Goal: Task Accomplishment & Management: Manage account settings

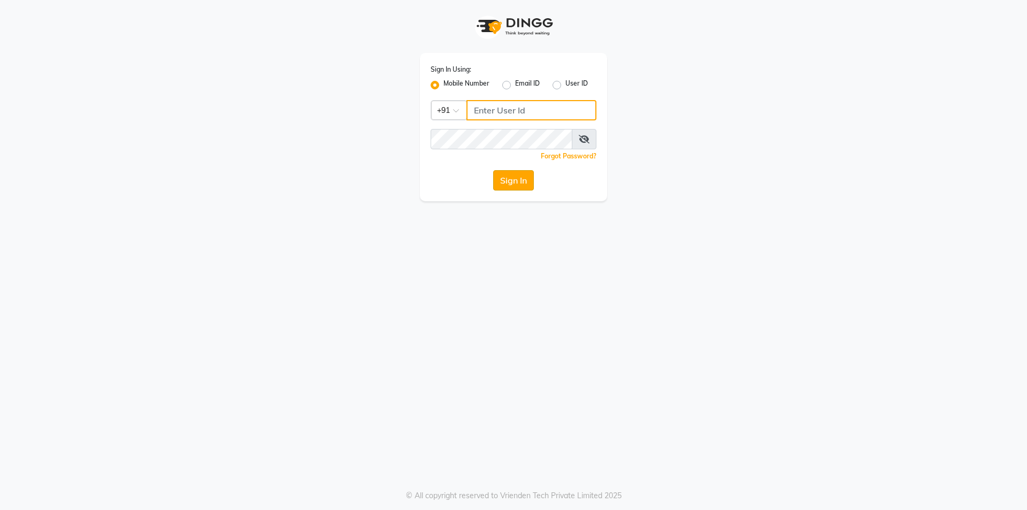
type input "7203090146"
click at [513, 180] on button "Sign In" at bounding box center [513, 180] width 41 height 20
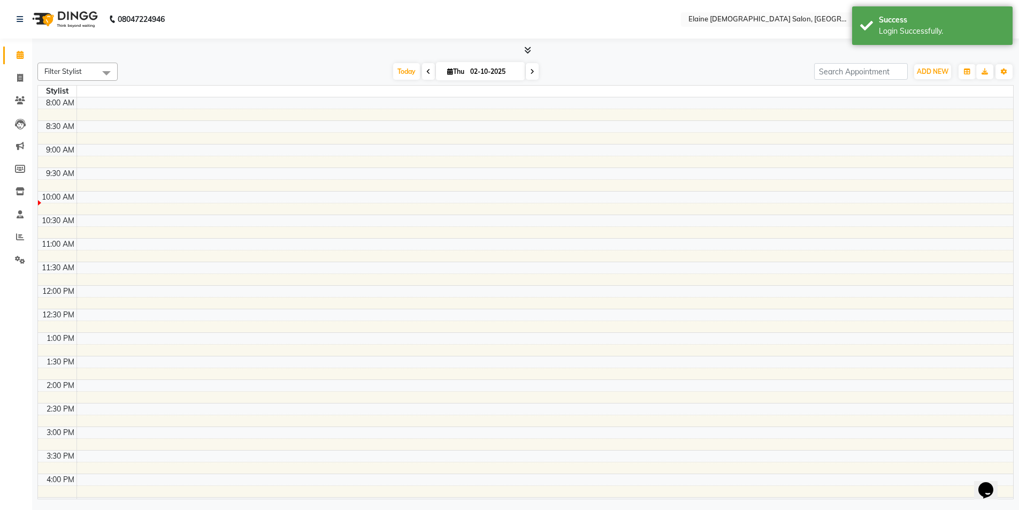
select select "en"
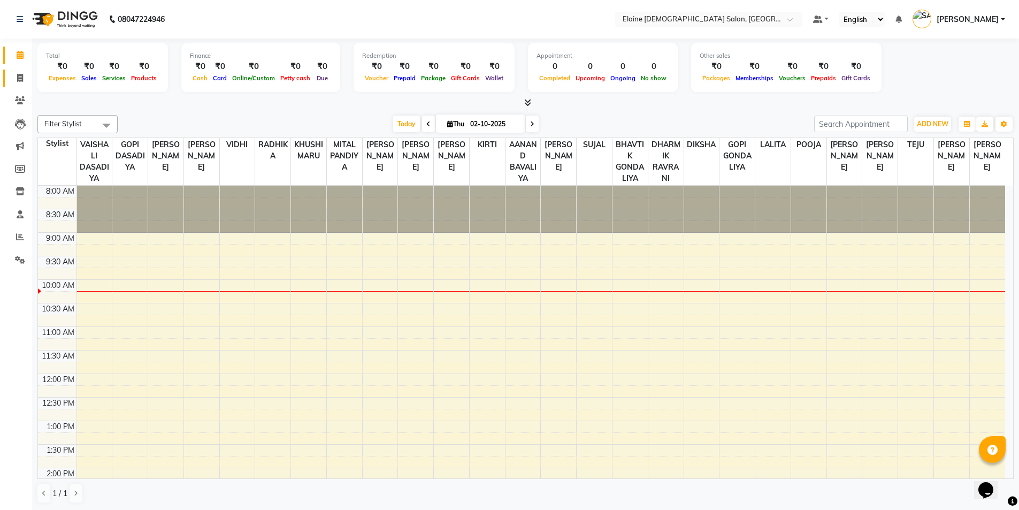
click at [6, 86] on li "Invoice" at bounding box center [16, 78] width 32 height 23
click at [10, 83] on link "Invoice" at bounding box center [16, 79] width 26 height 18
select select "service"
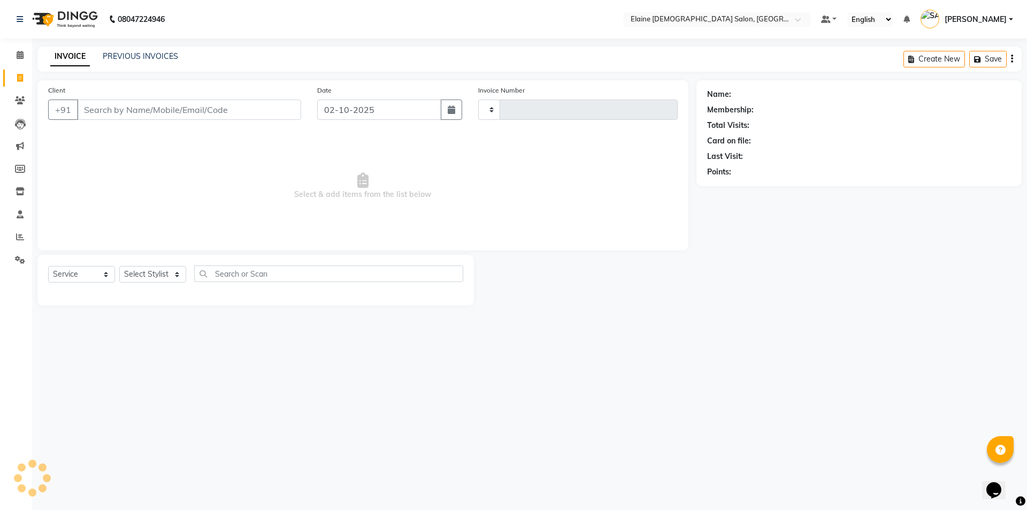
type input "4920"
select select "7542"
click at [154, 112] on input "Client" at bounding box center [189, 109] width 224 height 20
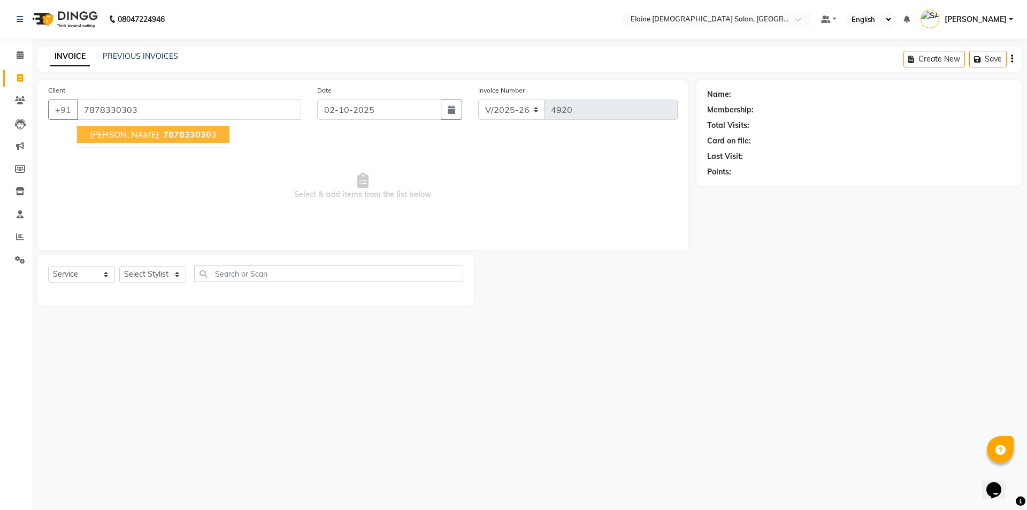
type input "7878330303"
click at [159, 138] on span "DARSHNA DOMADIYA" at bounding box center [124, 134] width 69 height 11
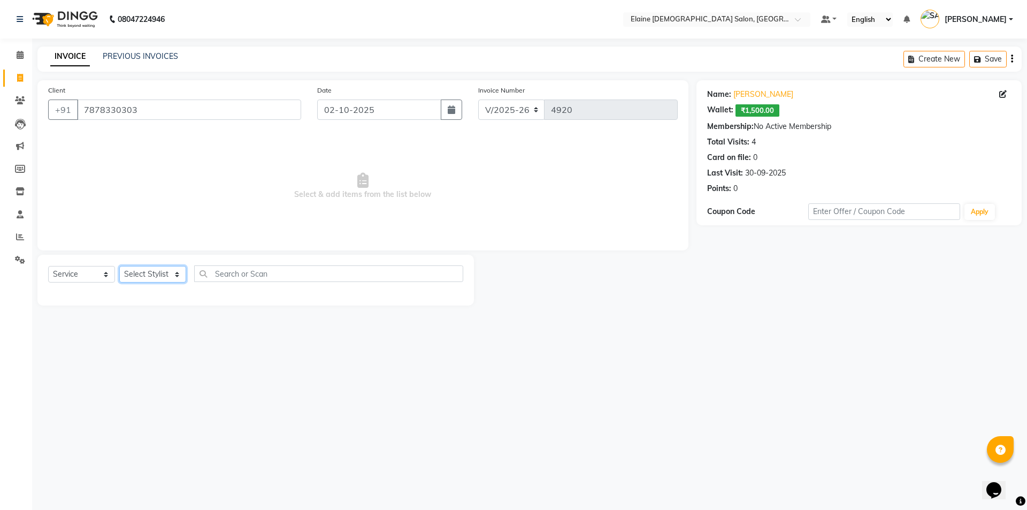
click at [160, 276] on select "Select Stylist AANAND BAVALIYA BHAVTIK GONDALIYA DHARMIK RAVRANI DIKSHA DIMPAL …" at bounding box center [152, 274] width 67 height 17
select select "74176"
click at [119, 266] on select "Select Stylist AANAND BAVALIYA BHAVTIK GONDALIYA DHARMIK RAVRANI DIKSHA DIMPAL …" at bounding box center [152, 274] width 67 height 17
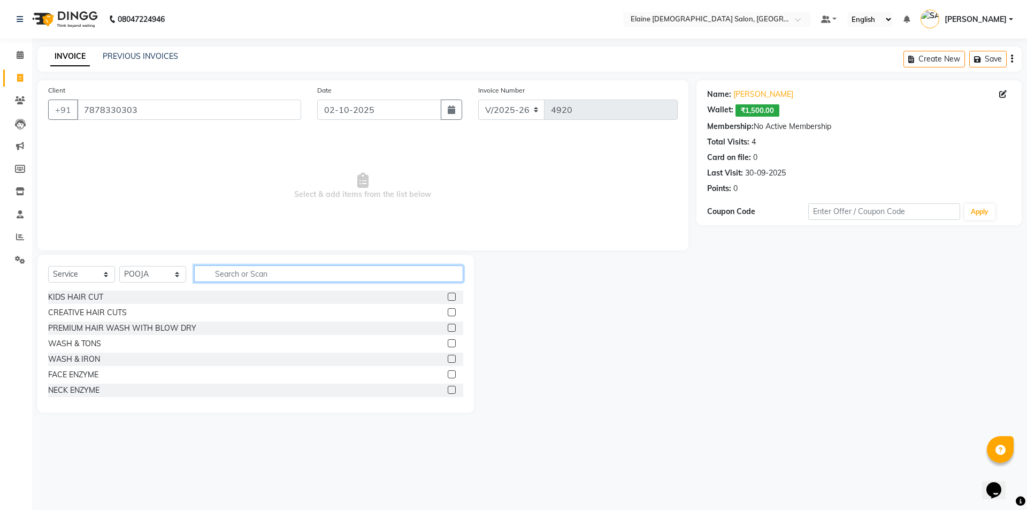
click at [220, 267] on input "text" at bounding box center [328, 273] width 269 height 17
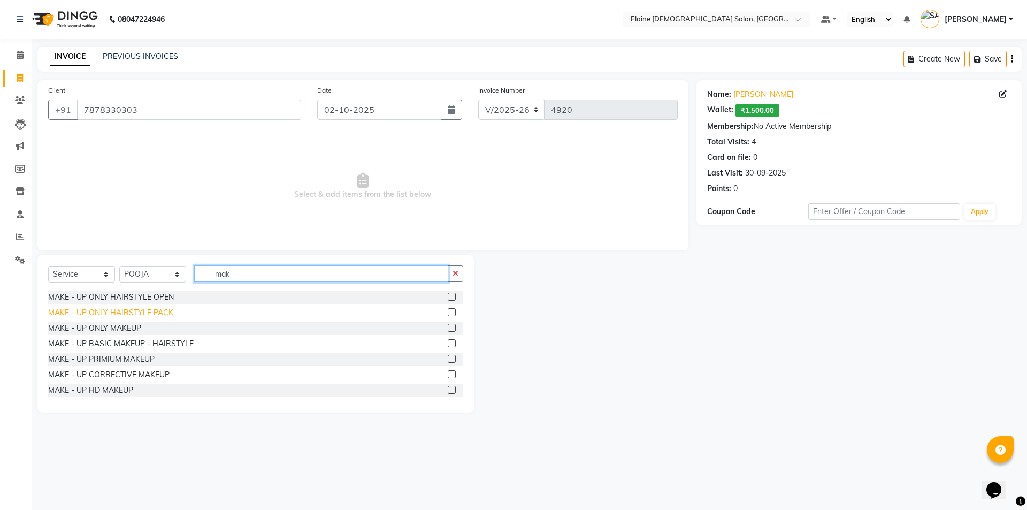
type input "mak"
click at [155, 316] on div "MAKE - UP ONLY HAIRSTYLE PACK" at bounding box center [110, 312] width 125 height 11
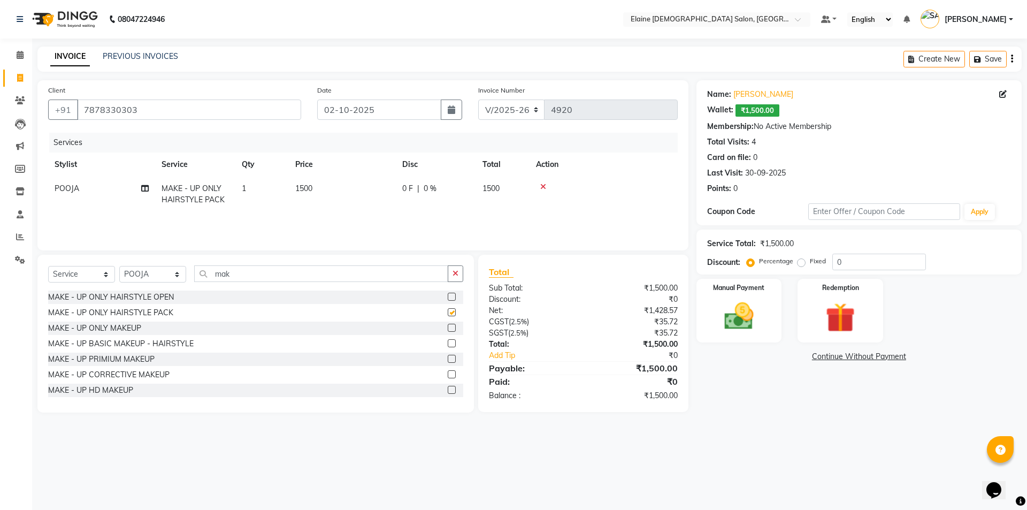
checkbox input "false"
click at [145, 189] on icon at bounding box center [144, 188] width 7 height 7
select select "74176"
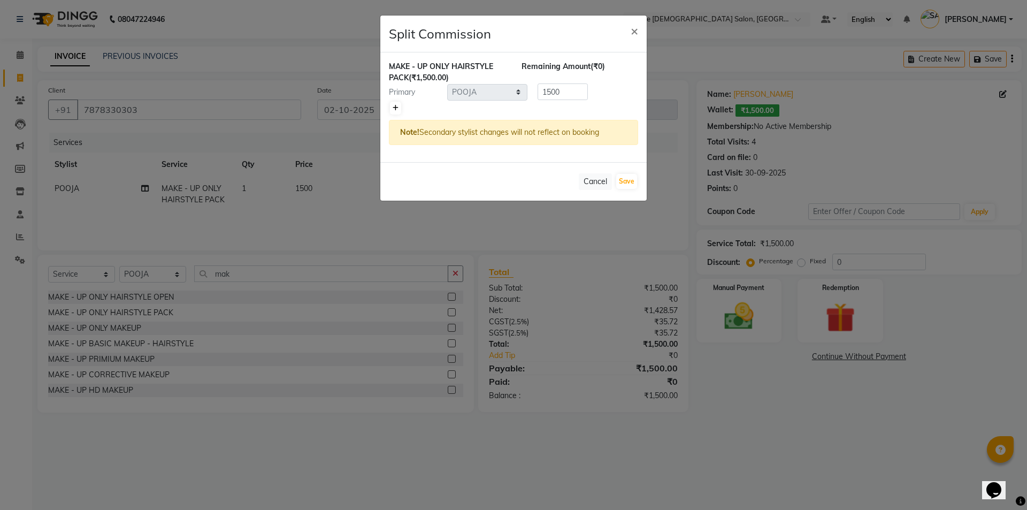
click at [396, 113] on link at bounding box center [395, 108] width 11 height 13
type input "750"
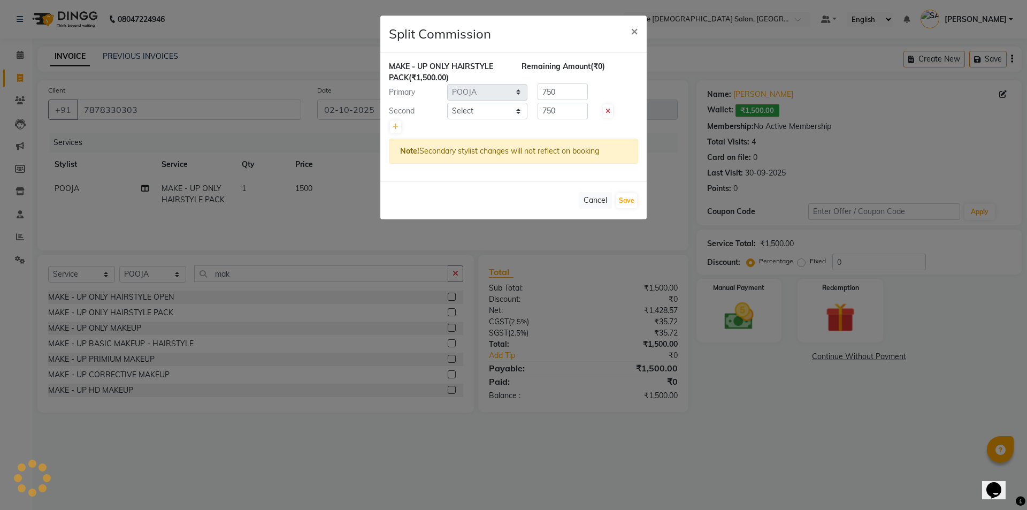
click at [472, 120] on div at bounding box center [513, 126] width 249 height 15
click at [478, 114] on select "Select AANAND BAVALIYA BHAVTIK GONDALIYA DHARMIK RAVRANI DIKSHA DIMPAL SEN GOPI…" at bounding box center [487, 111] width 80 height 17
select select "67031"
click at [447, 103] on select "Select AANAND BAVALIYA BHAVTIK GONDALIYA DHARMIK RAVRANI DIKSHA DIMPAL SEN GOPI…" at bounding box center [487, 111] width 80 height 17
click at [633, 194] on button "Save" at bounding box center [626, 200] width 21 height 15
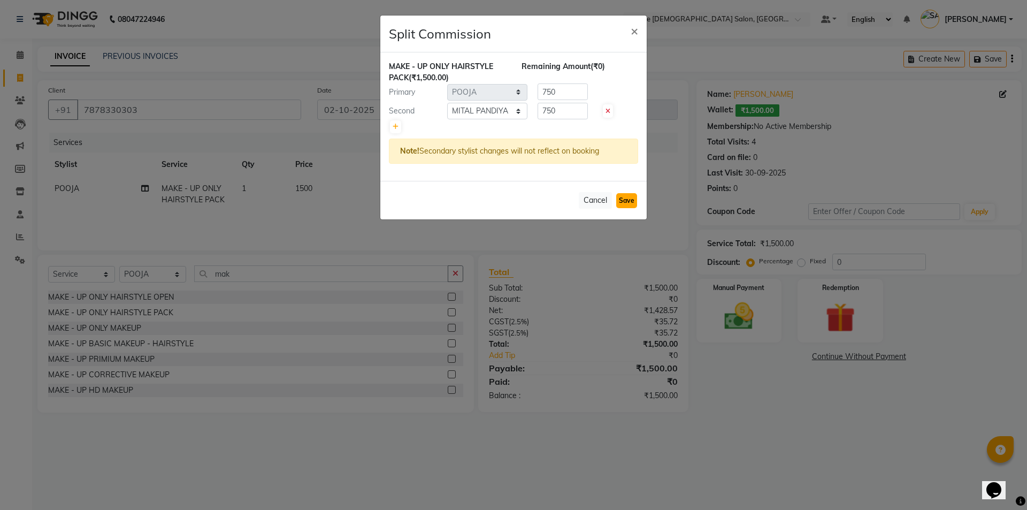
select select "Select"
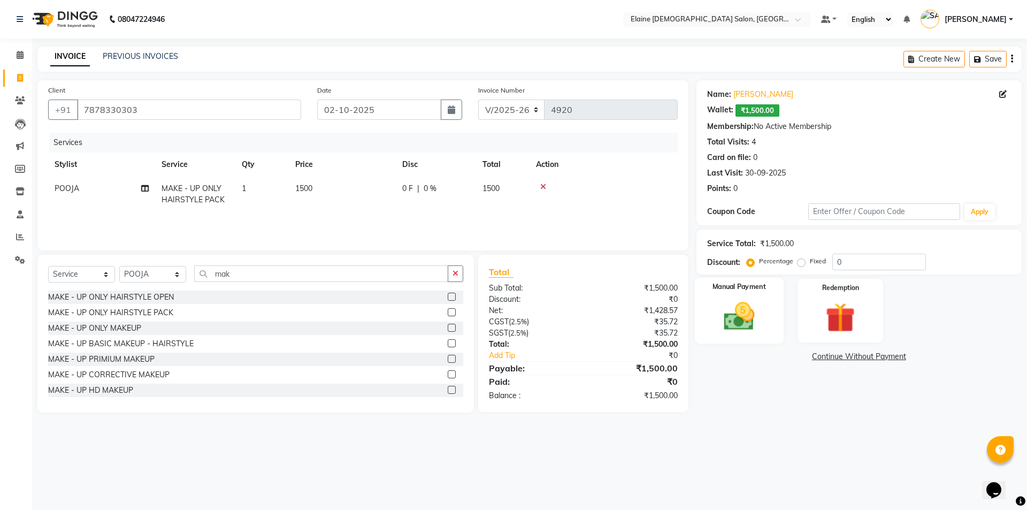
click at [760, 318] on img at bounding box center [739, 315] width 50 height 35
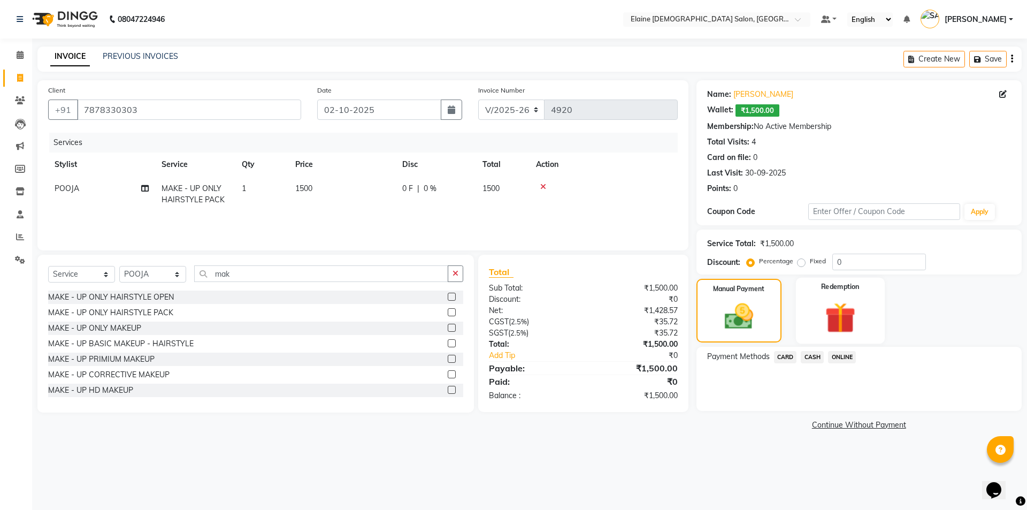
click at [848, 308] on img at bounding box center [840, 317] width 50 height 38
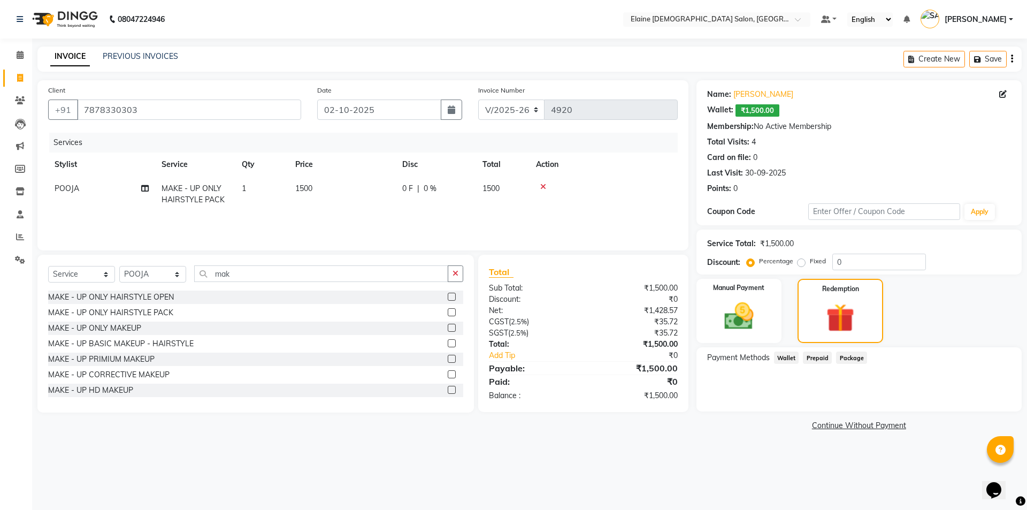
click at [816, 348] on div "Payment Methods Wallet Prepaid Package" at bounding box center [858, 379] width 325 height 64
click at [786, 357] on span "Wallet" at bounding box center [786, 357] width 25 height 12
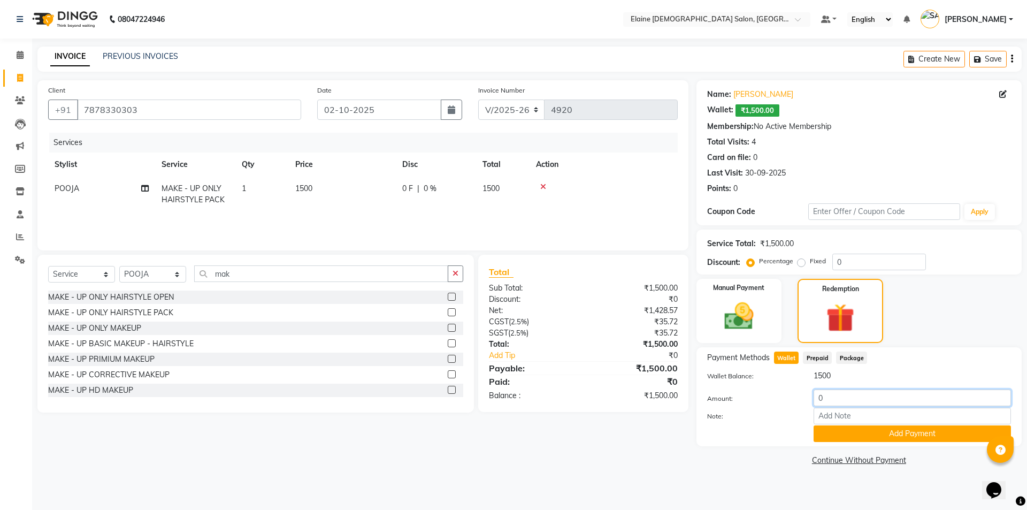
click at [800, 405] on div "Amount: 0" at bounding box center [859, 398] width 320 height 18
type input "1500"
click at [849, 439] on button "Add Payment" at bounding box center [911, 433] width 197 height 17
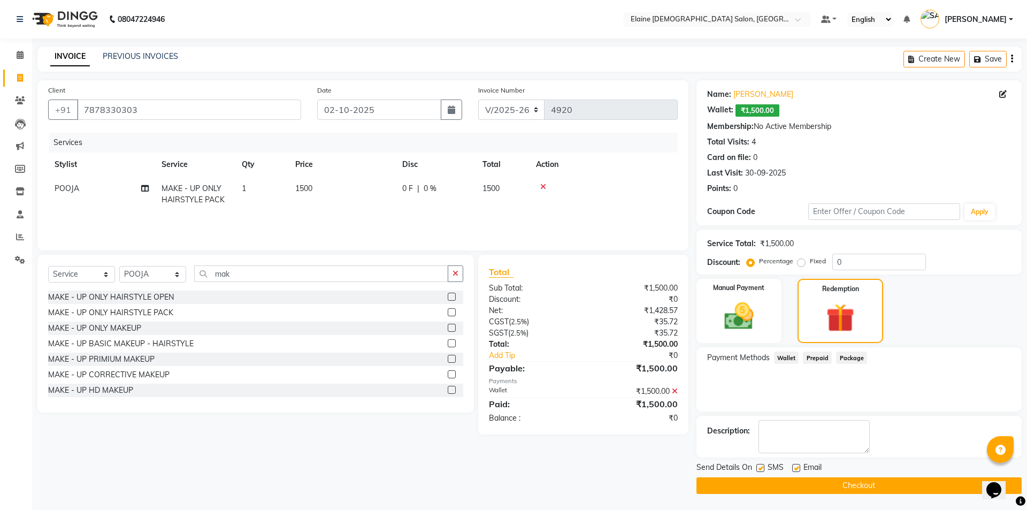
click at [793, 470] on label at bounding box center [796, 468] width 8 height 8
click at [793, 470] on input "checkbox" at bounding box center [795, 468] width 7 height 7
checkbox input "false"
click at [759, 469] on label at bounding box center [760, 468] width 8 height 8
click at [759, 469] on input "checkbox" at bounding box center [759, 468] width 7 height 7
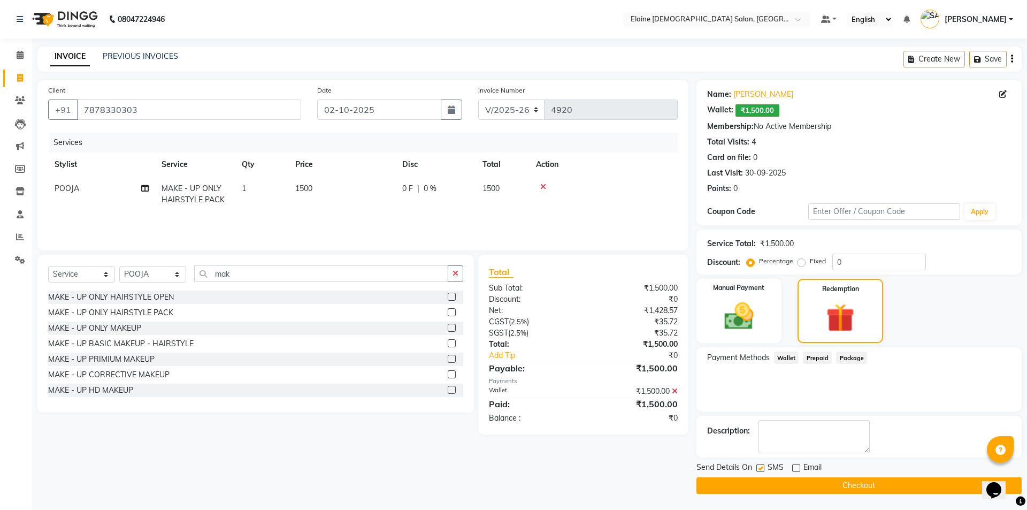
checkbox input "false"
click at [764, 486] on button "Checkout" at bounding box center [858, 485] width 325 height 17
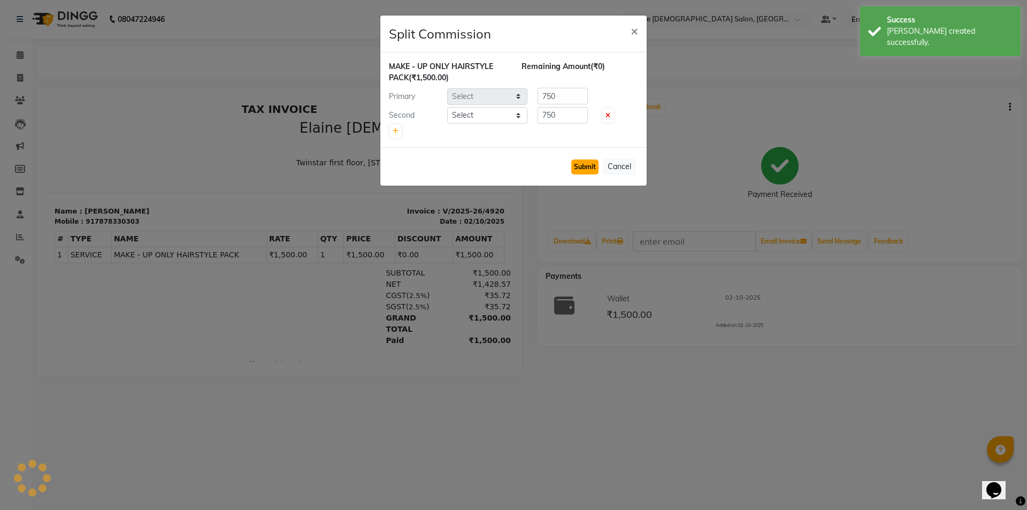
click at [585, 169] on button "Submit" at bounding box center [584, 166] width 27 height 15
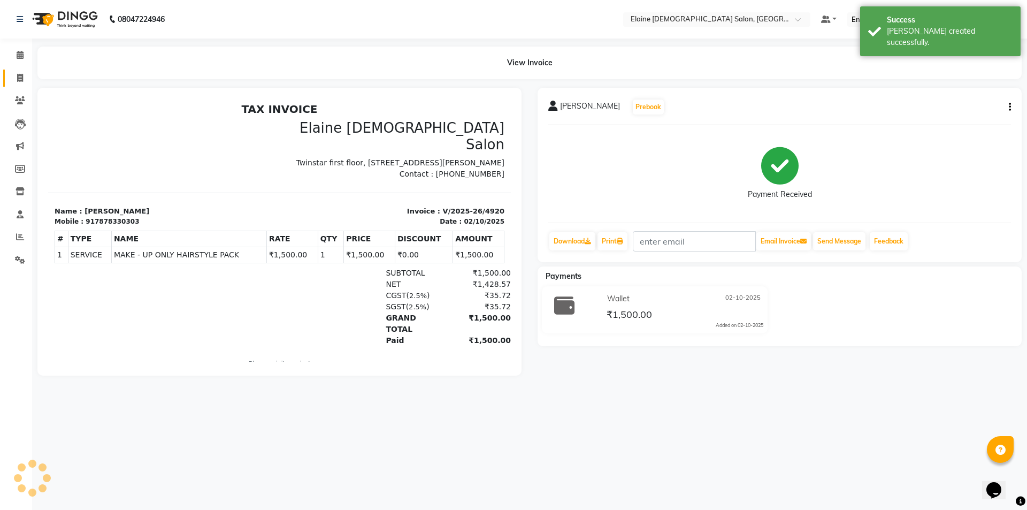
click at [19, 82] on span at bounding box center [20, 78] width 19 height 12
select select "service"
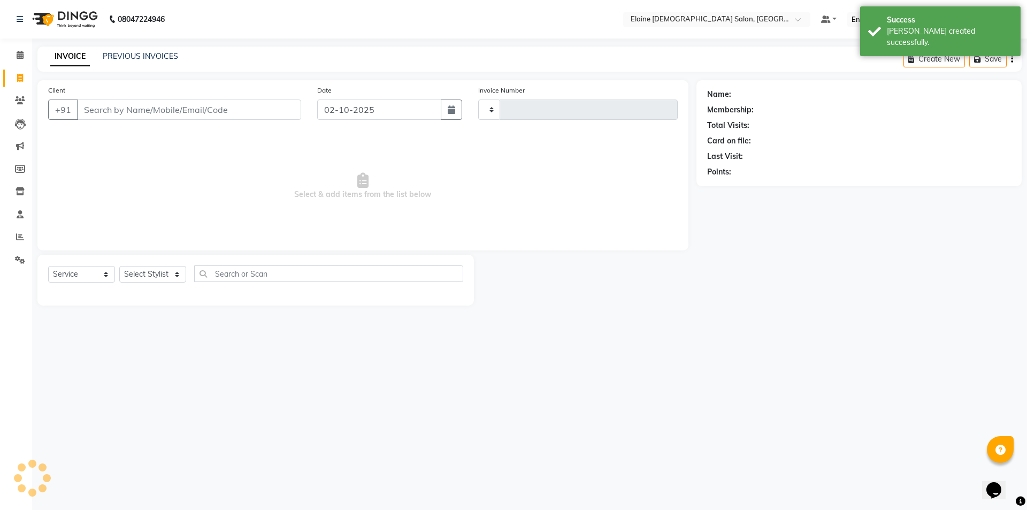
click at [116, 112] on input "Client" at bounding box center [189, 109] width 224 height 20
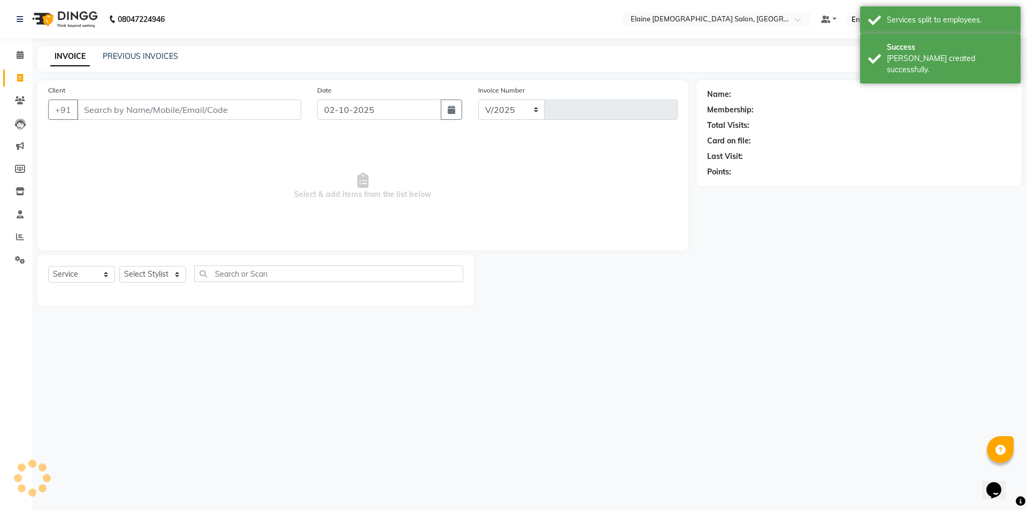
select select "7542"
type input "4921"
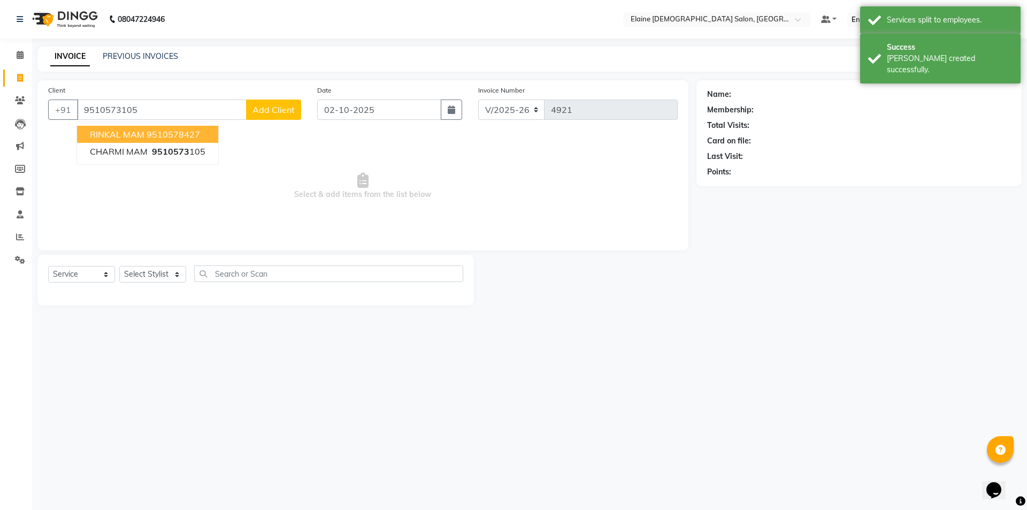
type input "9510573105"
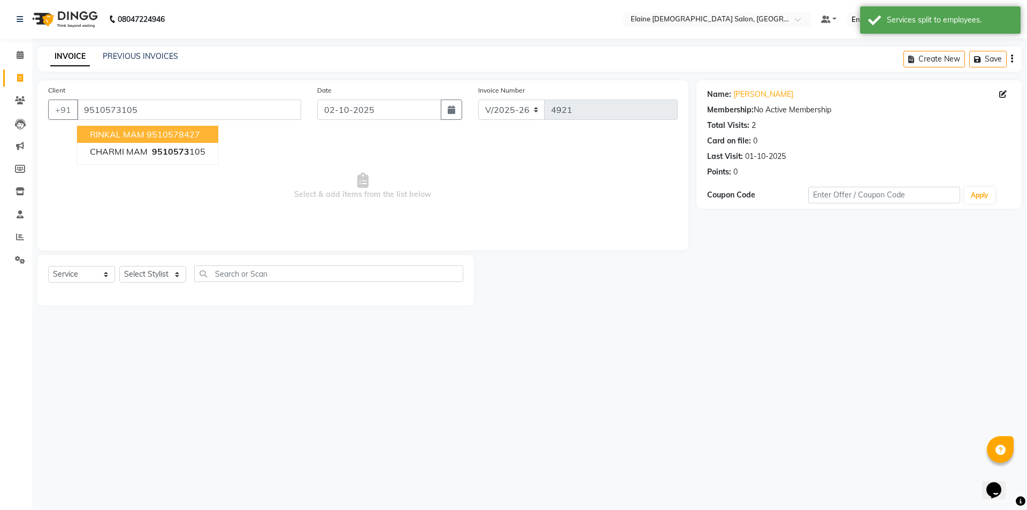
click at [342, 246] on div "Client +91 9510573105 RINKAL MAM 9510578427 CHARMI MAM 9510573 105 Date 02-10-2…" at bounding box center [362, 165] width 651 height 170
click at [161, 270] on select "Select Stylist AANAND BAVALIYA BHAVTIK GONDALIYA DHARMIK RAVRANI DIKSHA DIMPAL …" at bounding box center [152, 274] width 67 height 17
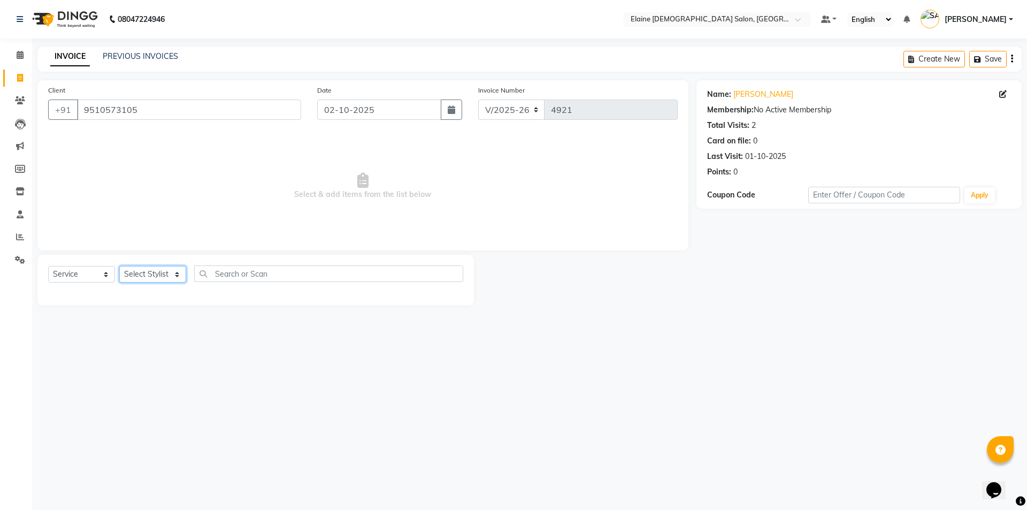
select select "67051"
click at [119, 266] on select "Select Stylist AANAND BAVALIYA BHAVTIK GONDALIYA DHARMIK RAVRANI DIKSHA DIMPAL …" at bounding box center [152, 274] width 67 height 17
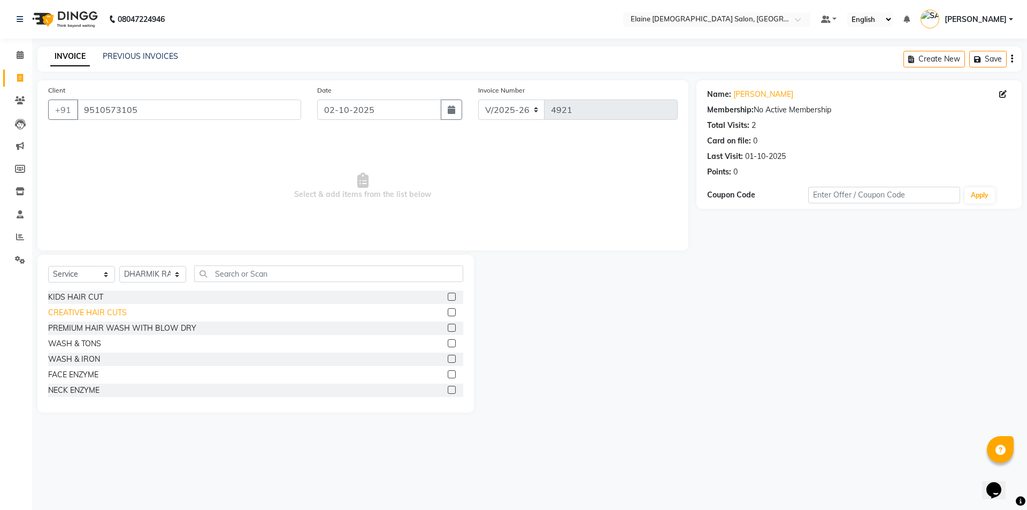
click at [118, 308] on div "CREATIVE HAIR CUTS" at bounding box center [87, 312] width 79 height 11
checkbox input "false"
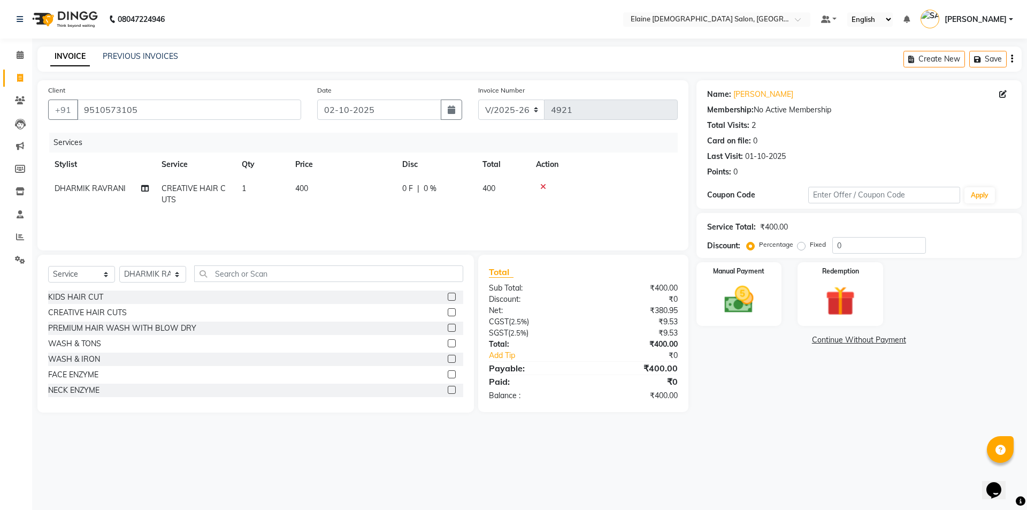
click at [328, 209] on td "400" at bounding box center [342, 193] width 107 height 35
select select "67051"
click at [279, 193] on tr "AANAND BAVALIYA BHAVTIK GONDALIYA DHARMIK RAVRANI DIKSHA DIMPAL SEN GOPI DASADI…" at bounding box center [362, 196] width 629 height 41
type input "150"
click at [179, 211] on td "CREATIVE HAIR CUTS x KIDS HAIR CUT CREATIVE HAIR CUTS PREMIUM HAIR WASH WITH BL…" at bounding box center [220, 196] width 130 height 41
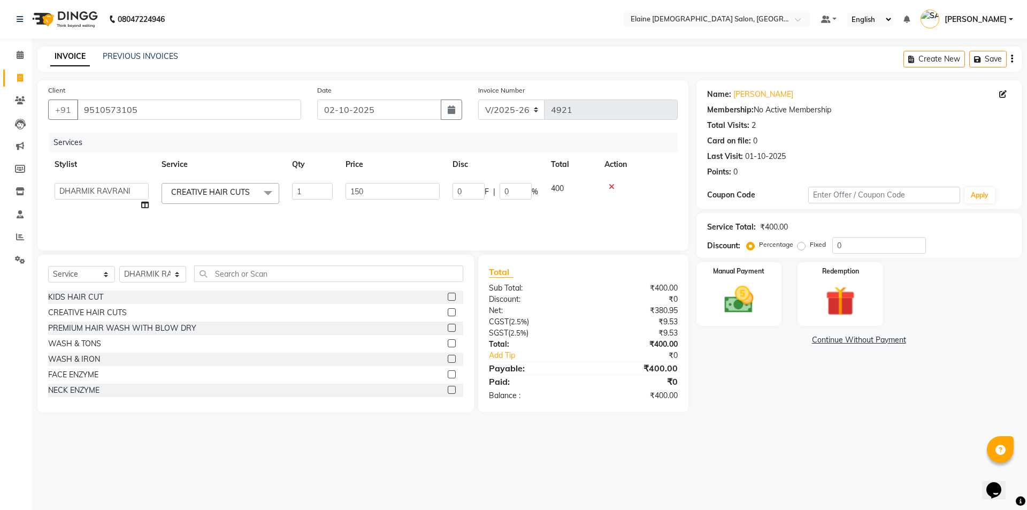
select select "67051"
click at [143, 204] on icon at bounding box center [144, 204] width 7 height 7
select select "67051"
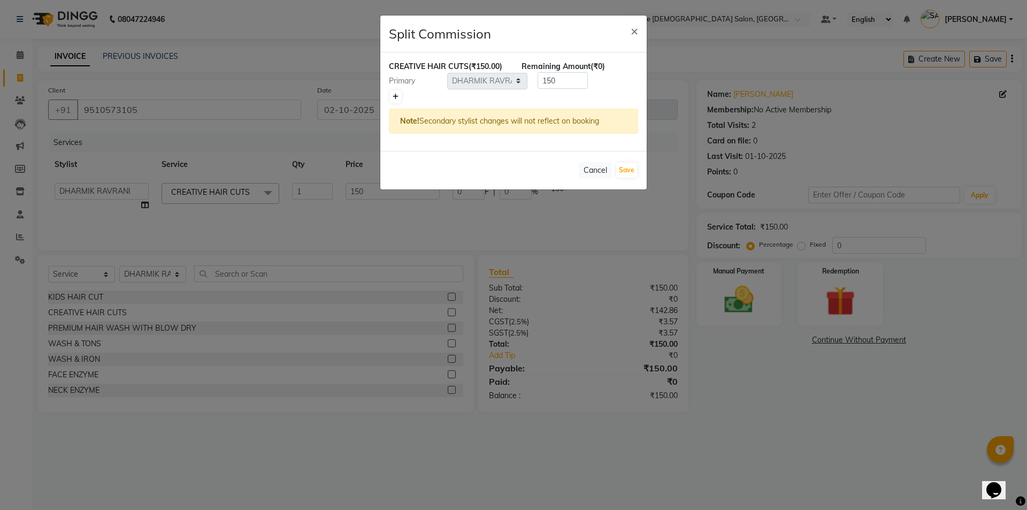
click at [394, 96] on icon at bounding box center [396, 97] width 6 height 6
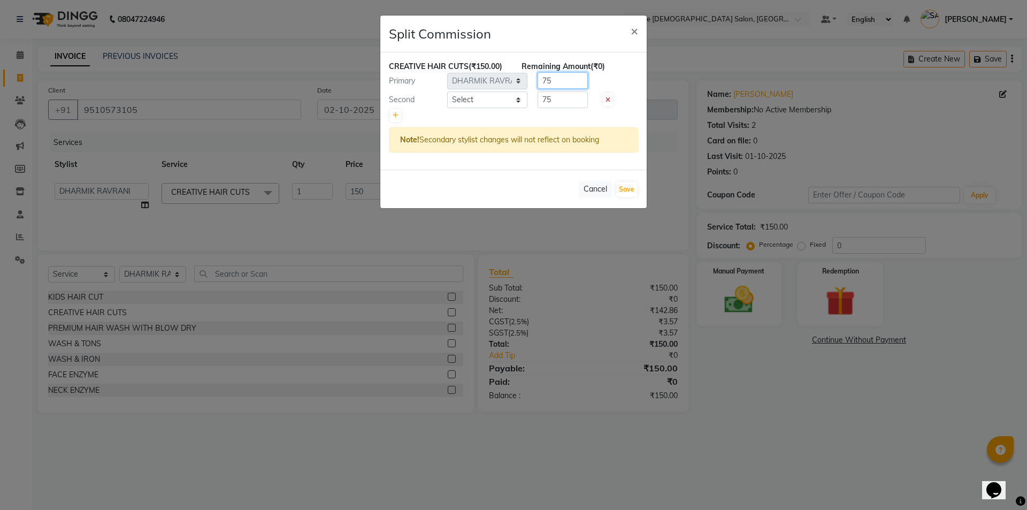
drag, startPoint x: 550, startPoint y: 84, endPoint x: 542, endPoint y: 84, distance: 8.0
click at [542, 84] on input "75" at bounding box center [562, 80] width 50 height 17
type input "100"
drag, startPoint x: 549, startPoint y: 99, endPoint x: 498, endPoint y: 110, distance: 51.9
click at [498, 110] on div "CREATIVE HAIR CUTS (₹150.00) Remaining Amount (-₹25.00) Primary Select AANAND B…" at bounding box center [513, 110] width 266 height 117
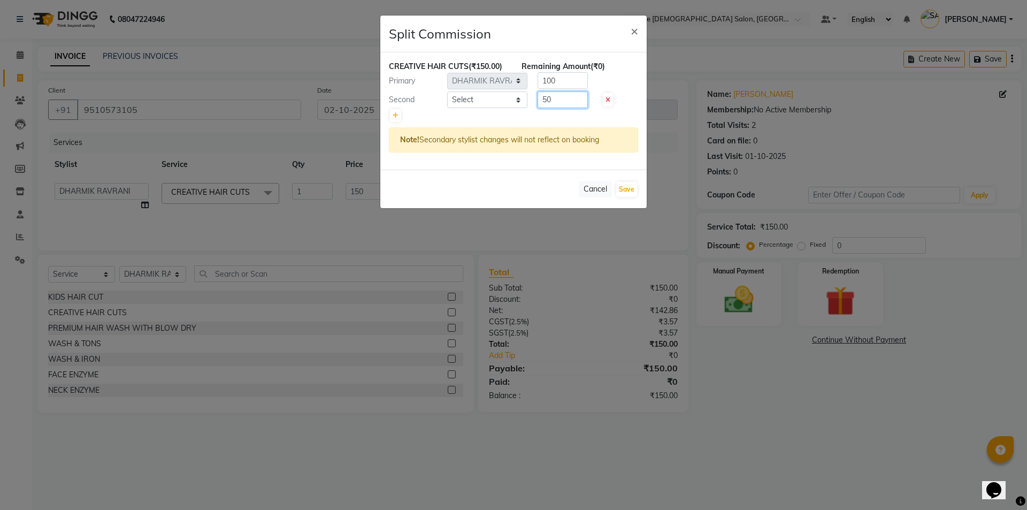
type input "50"
drag, startPoint x: 488, startPoint y: 110, endPoint x: 507, endPoint y: 93, distance: 25.8
click at [488, 110] on div at bounding box center [513, 115] width 249 height 15
click at [501, 105] on select "Select AANAND BAVALIYA BHAVTIK GONDALIYA DHARMIK RAVRANI DIKSHA [PERSON_NAME] G…" at bounding box center [487, 99] width 80 height 17
click at [447, 91] on select "Select AANAND BAVALIYA BHAVTIK GONDALIYA DHARMIK RAVRANI DIKSHA [PERSON_NAME] G…" at bounding box center [487, 99] width 80 height 17
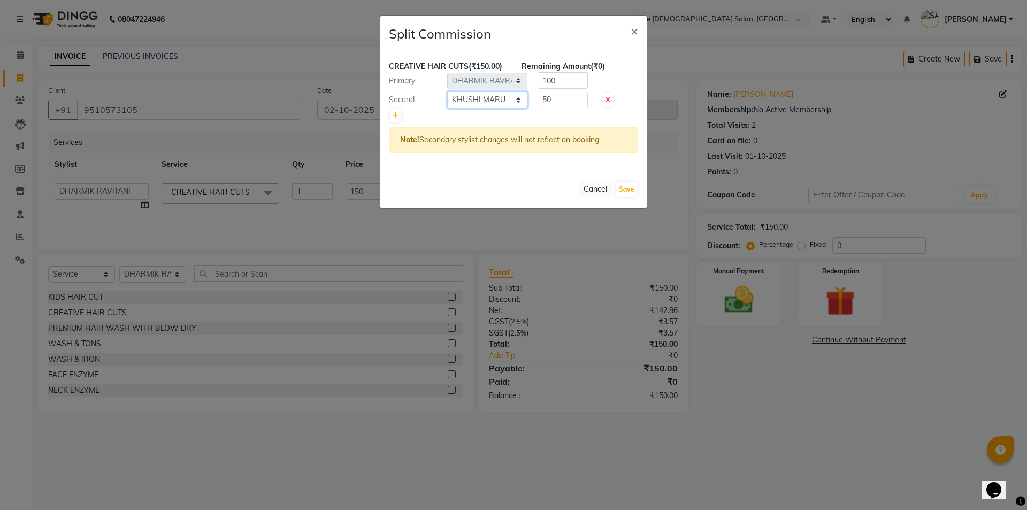
select select "67043"
click at [627, 189] on button "Save" at bounding box center [626, 189] width 21 height 15
select select "Select"
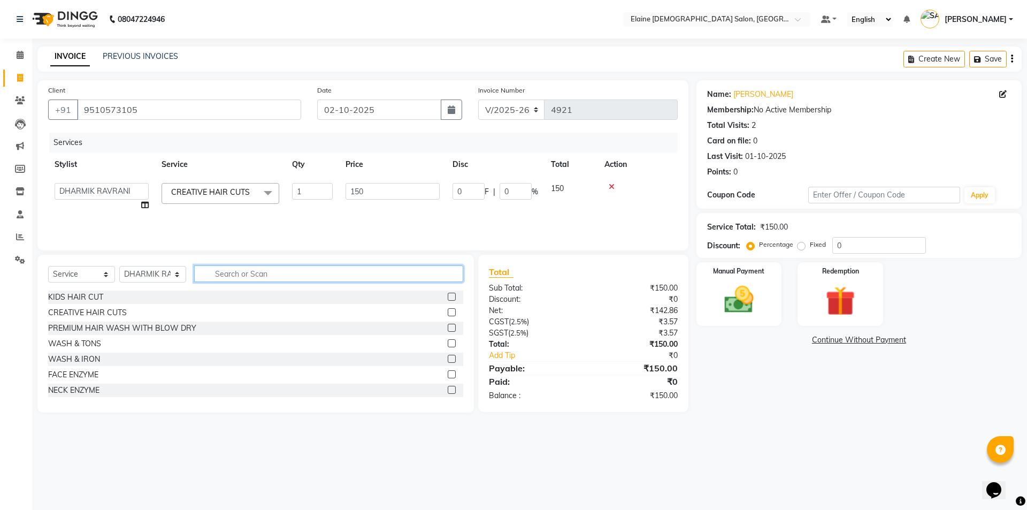
click at [264, 268] on input "text" at bounding box center [328, 273] width 269 height 17
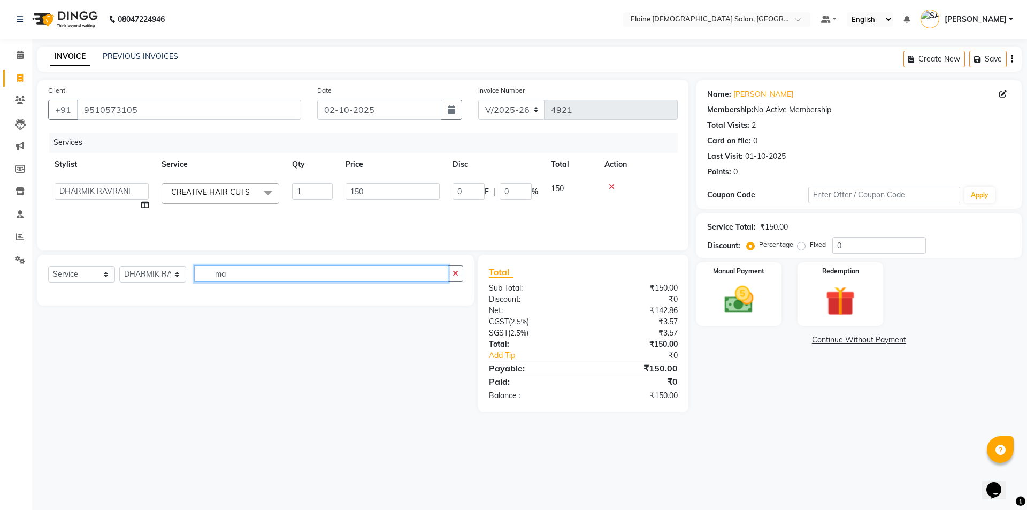
type input "m"
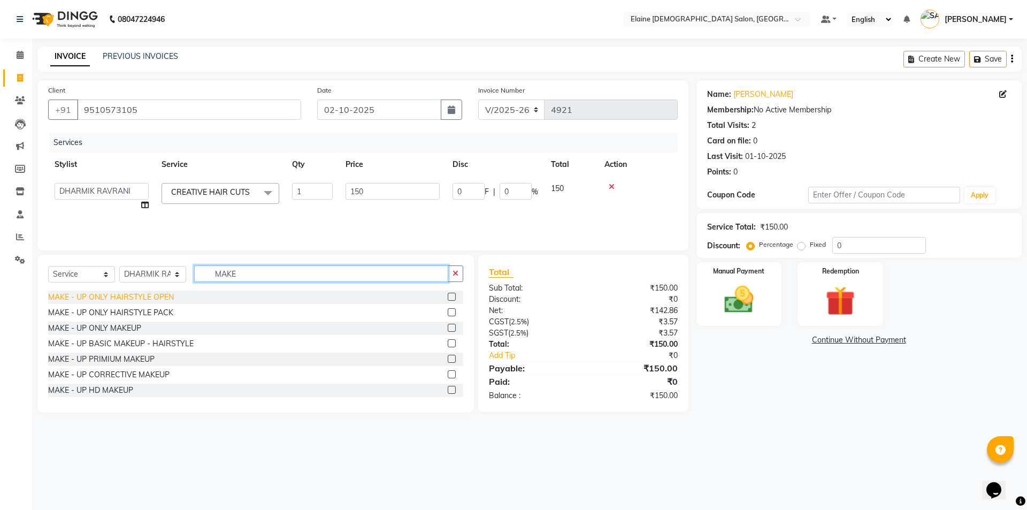
type input "MAKE"
click at [160, 302] on div "MAKE - UP ONLY HAIRSTYLE OPEN" at bounding box center [111, 296] width 126 height 11
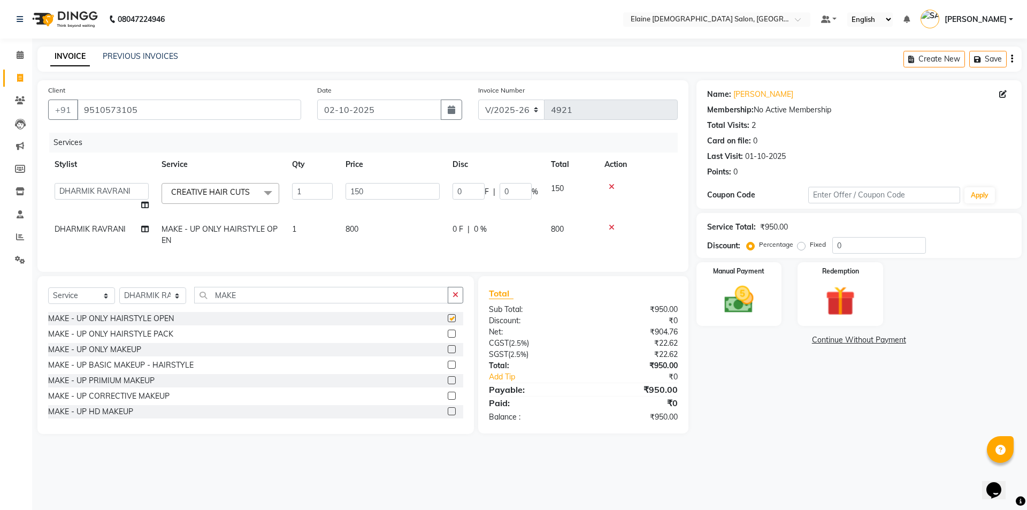
checkbox input "false"
click at [135, 355] on div "MAKE - UP ONLY MAKEUP" at bounding box center [94, 349] width 93 height 11
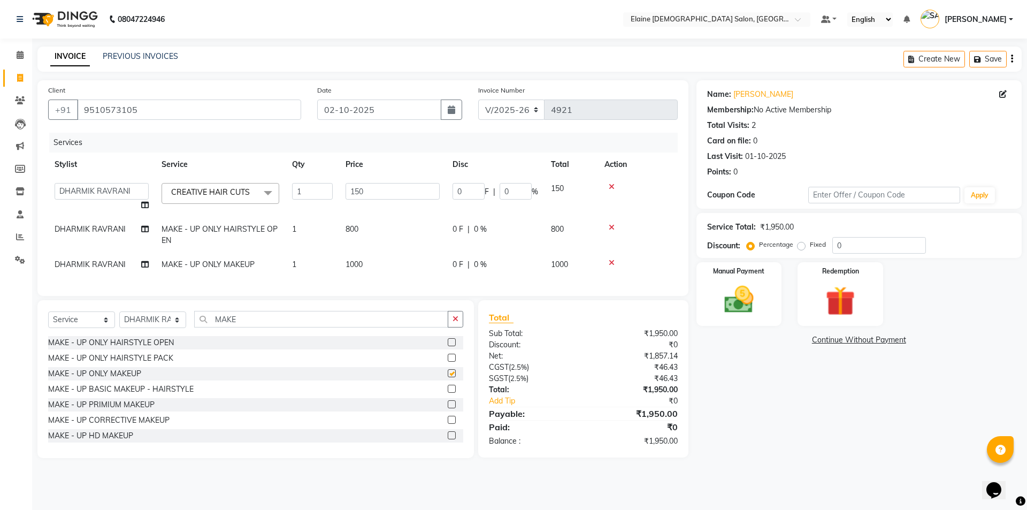
checkbox input "false"
click at [376, 237] on td "800" at bounding box center [392, 234] width 107 height 35
select select "67051"
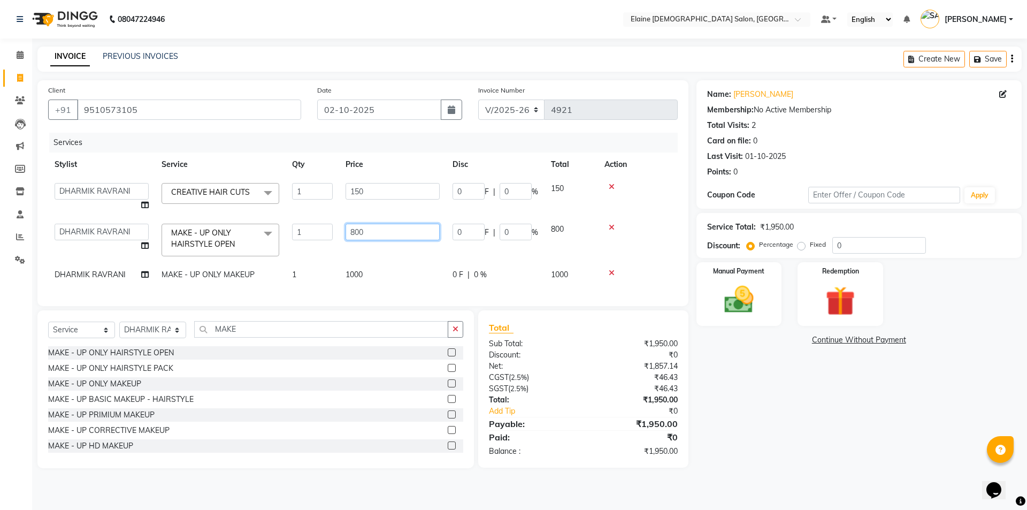
drag, startPoint x: 397, startPoint y: 233, endPoint x: 212, endPoint y: 233, distance: 185.0
click at [252, 242] on tr "AANAND BAVALIYA BHAVTIK GONDALIYA DHARMIK RAVRANI DIKSHA DIMPAL SEN GOPI DASADI…" at bounding box center [362, 239] width 629 height 45
type input "750"
click at [118, 220] on td "AANAND BAVALIYA BHAVTIK GONDALIYA DHARMIK RAVRANI DIKSHA [PERSON_NAME] GOPI DAS…" at bounding box center [101, 239] width 107 height 45
select select "67051"
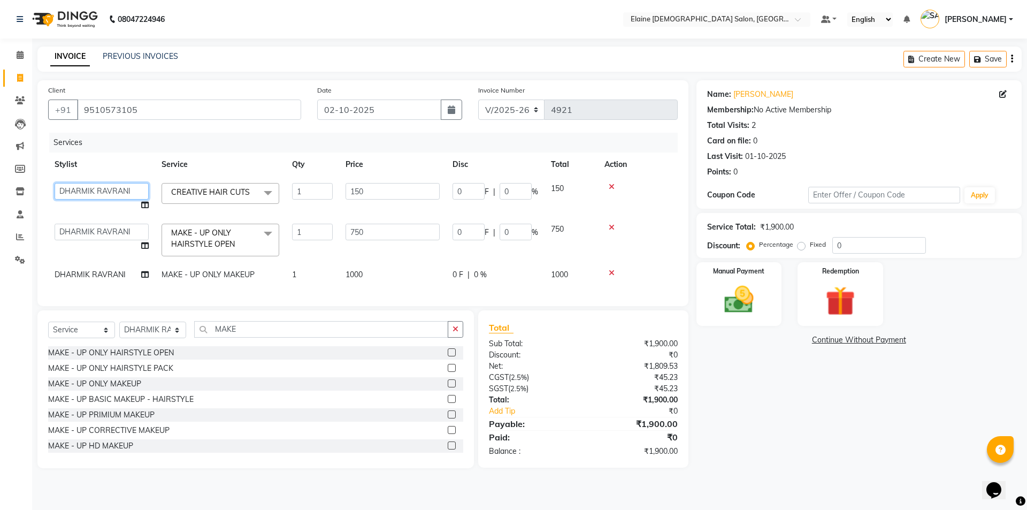
click at [129, 193] on select "AANAND BAVALIYA BHAVTIK GONDALIYA DHARMIK RAVRANI DIKSHA [PERSON_NAME] GOPI DAS…" at bounding box center [102, 191] width 94 height 17
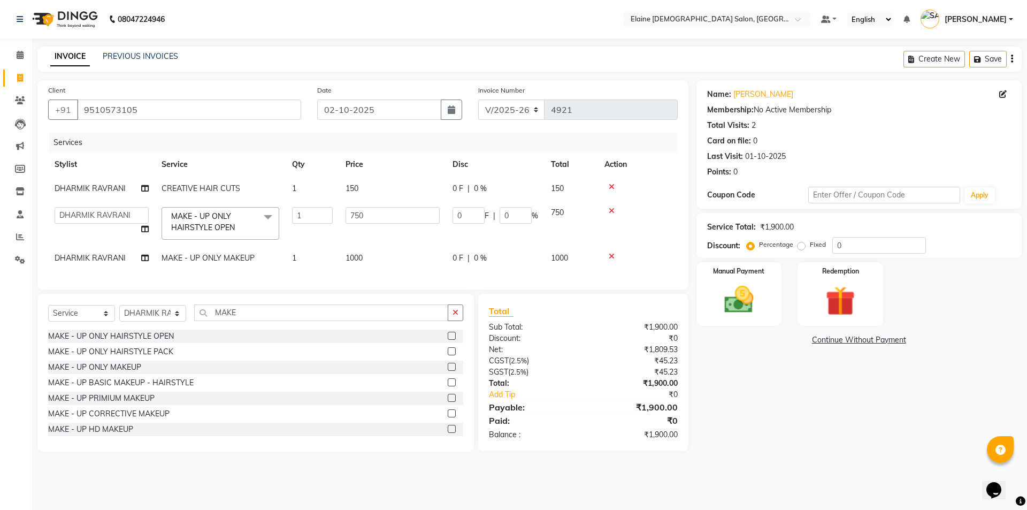
click at [144, 170] on th "Stylist" at bounding box center [101, 164] width 107 height 24
click at [135, 217] on select "AANAND BAVALIYA BHAVTIK GONDALIYA DHARMIK RAVRANI DIKSHA [PERSON_NAME] GOPI DAS…" at bounding box center [102, 215] width 94 height 17
select select "67025"
click at [142, 227] on icon at bounding box center [144, 228] width 7 height 7
select select "67025"
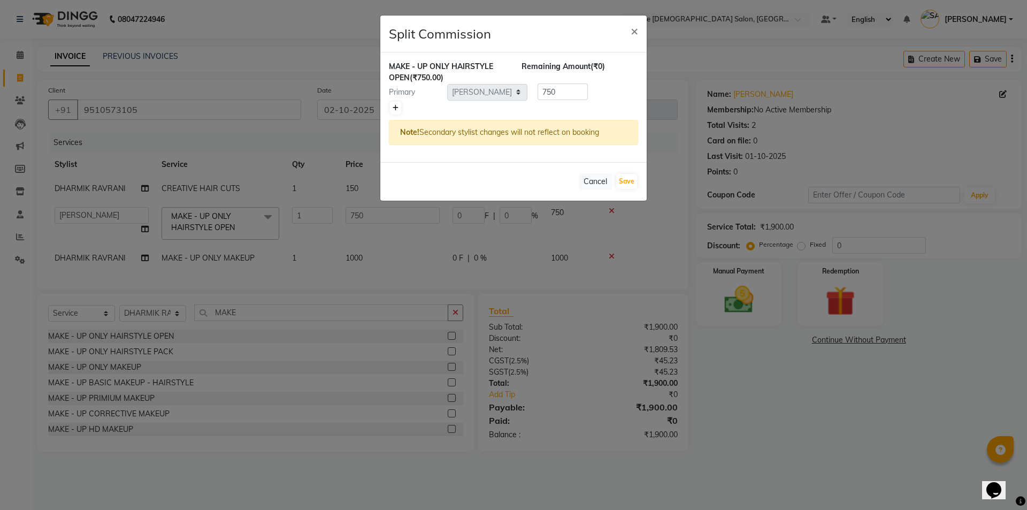
click at [399, 109] on link at bounding box center [395, 108] width 11 height 13
type input "375"
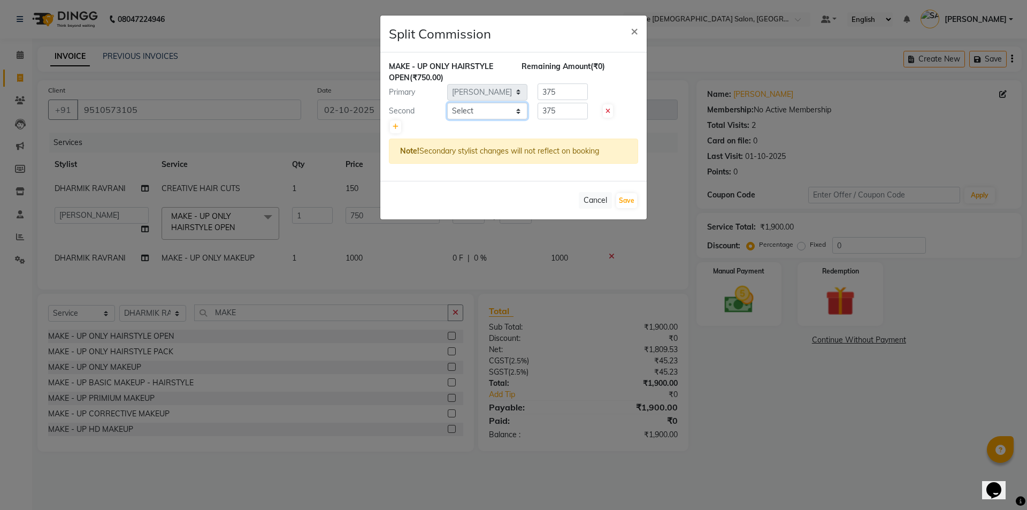
click at [496, 109] on select "Select AANAND BAVALIYA BHAVTIK GONDALIYA DHARMIK RAVRANI DIKSHA [PERSON_NAME] G…" at bounding box center [487, 111] width 80 height 17
click at [447, 103] on select "Select AANAND BAVALIYA BHAVTIK GONDALIYA DHARMIK RAVRANI DIKSHA [PERSON_NAME] G…" at bounding box center [487, 111] width 80 height 17
select select "67031"
click at [626, 199] on button "Save" at bounding box center [626, 200] width 21 height 15
select select "Select"
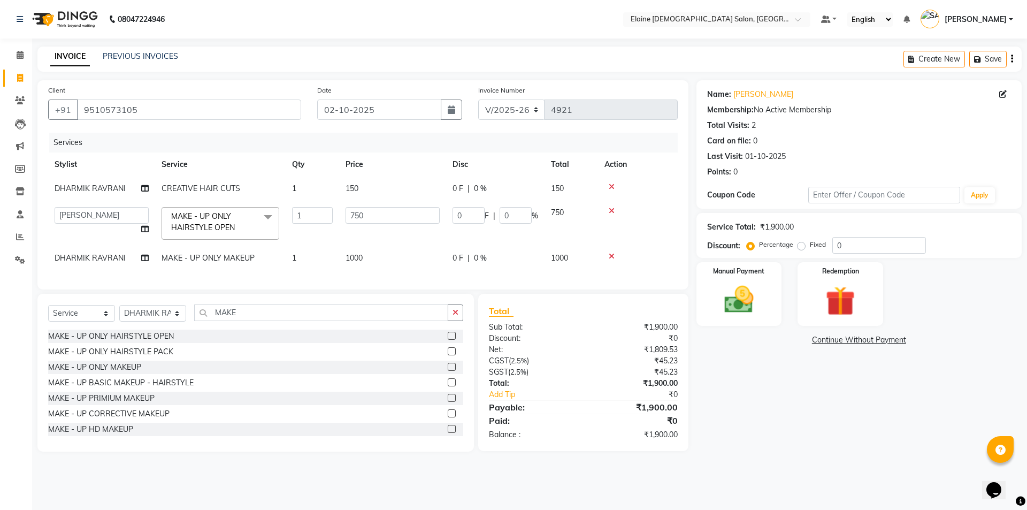
click at [130, 256] on td "DHARMIK RAVRANI Split Commission" at bounding box center [101, 258] width 107 height 24
select select "67051"
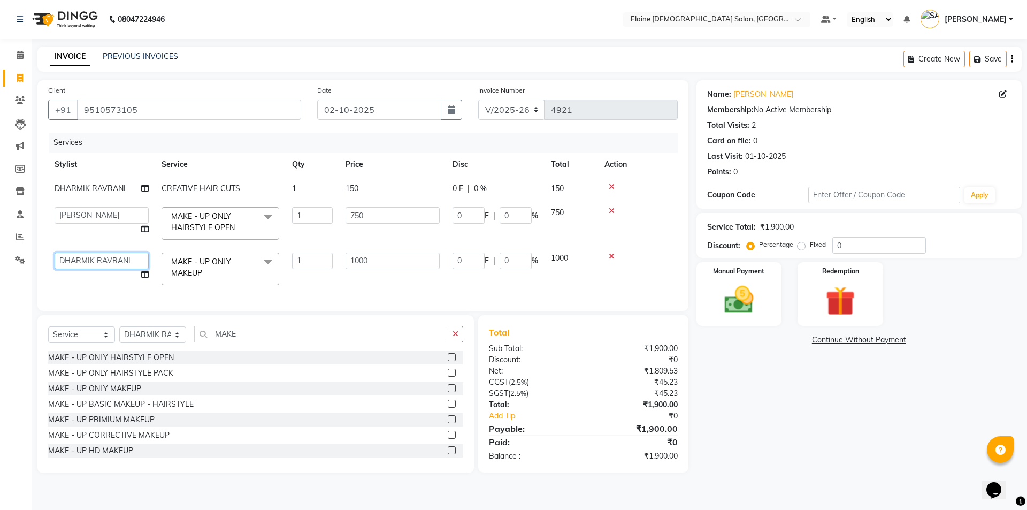
click at [126, 258] on select "AANAND BAVALIYA BHAVTIK GONDALIYA DHARMIK RAVRANI DIKSHA [PERSON_NAME] GOPI DAS…" at bounding box center [102, 260] width 94 height 17
select select "67028"
click at [148, 272] on icon at bounding box center [144, 274] width 7 height 7
select select "67028"
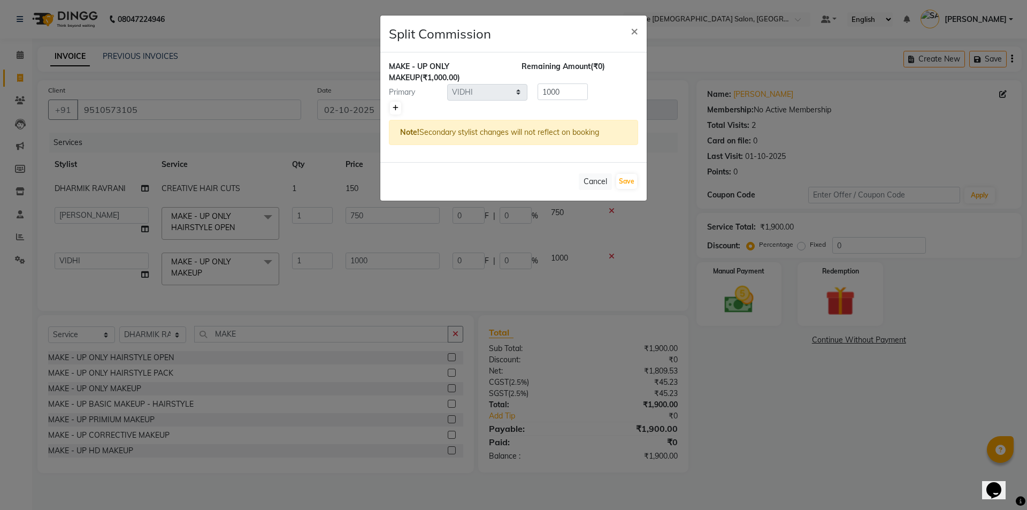
click at [397, 108] on icon at bounding box center [396, 108] width 6 height 6
type input "500"
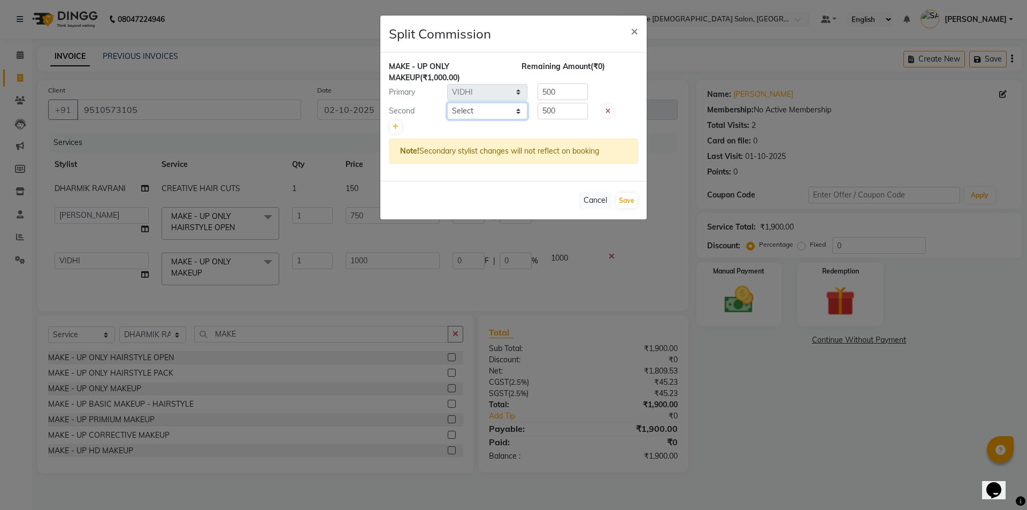
drag, startPoint x: 397, startPoint y: 108, endPoint x: 476, endPoint y: 109, distance: 78.6
click at [476, 109] on select "Select AANAND BAVALIYA BHAVTIK GONDALIYA DHARMIK RAVRANI DIKSHA [PERSON_NAME] G…" at bounding box center [487, 111] width 80 height 17
select select "69548"
click at [447, 103] on select "Select AANAND BAVALIYA BHAVTIK GONDALIYA DHARMIK RAVRANI DIKSHA [PERSON_NAME] G…" at bounding box center [487, 111] width 80 height 17
click at [623, 201] on button "Save" at bounding box center [626, 200] width 21 height 15
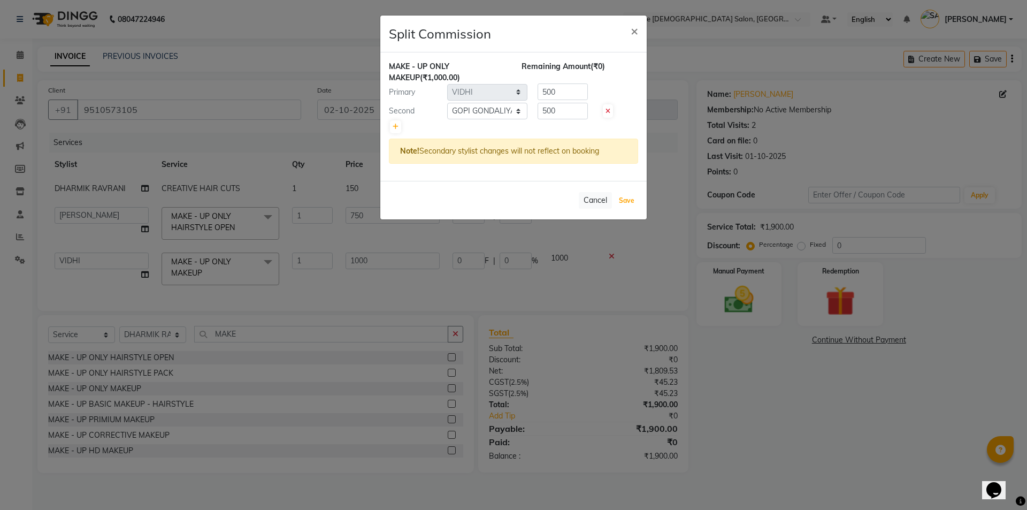
select select "Select"
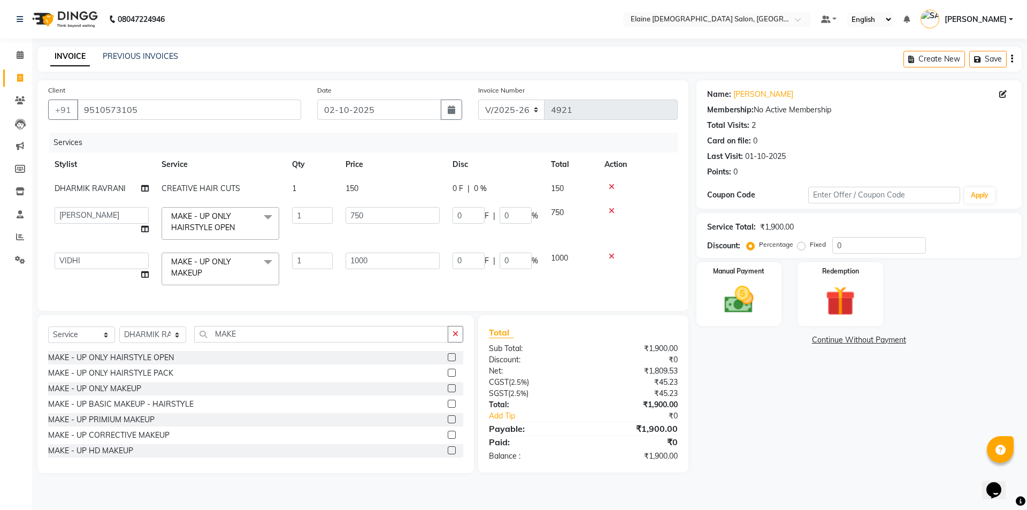
click at [394, 187] on td "150" at bounding box center [392, 188] width 107 height 24
select select "67051"
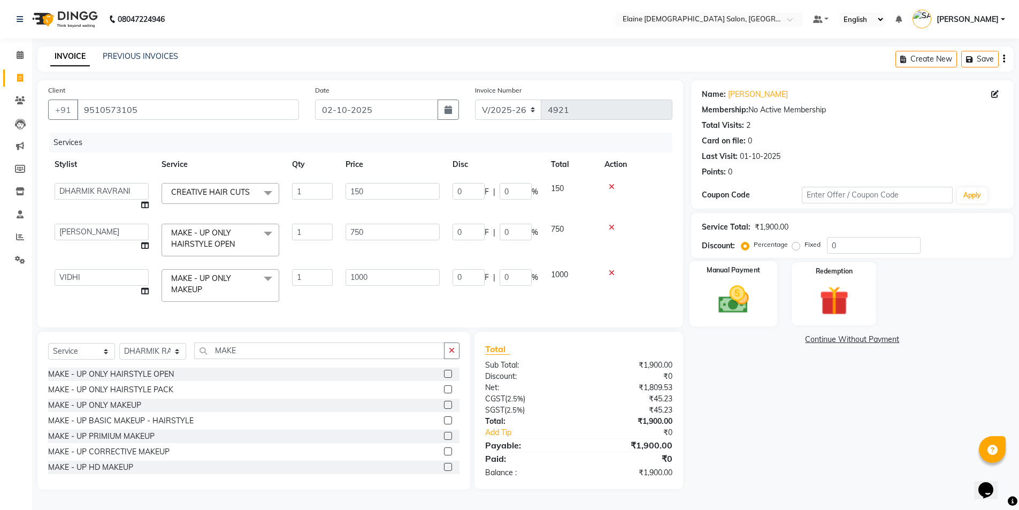
click at [752, 283] on img at bounding box center [733, 299] width 49 height 35
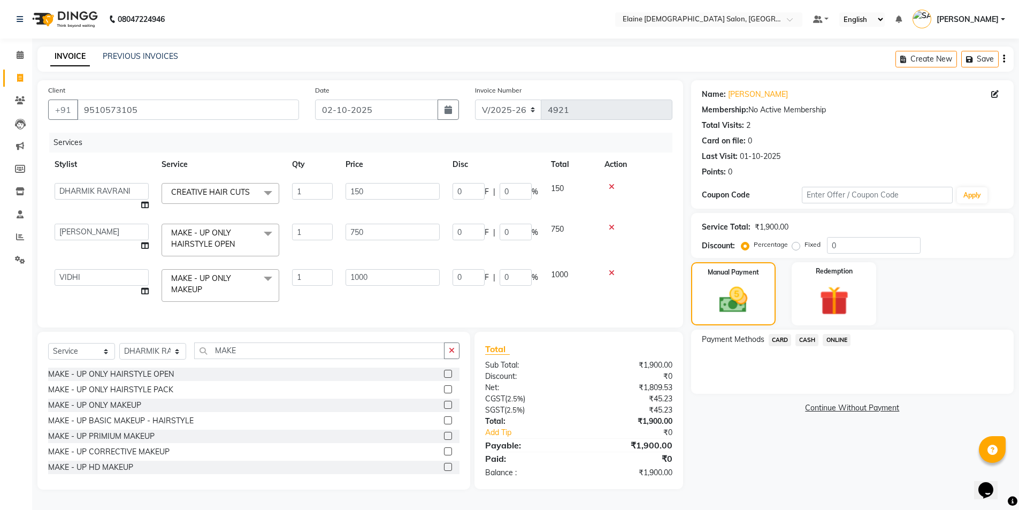
click at [811, 339] on span "CASH" at bounding box center [806, 340] width 23 height 12
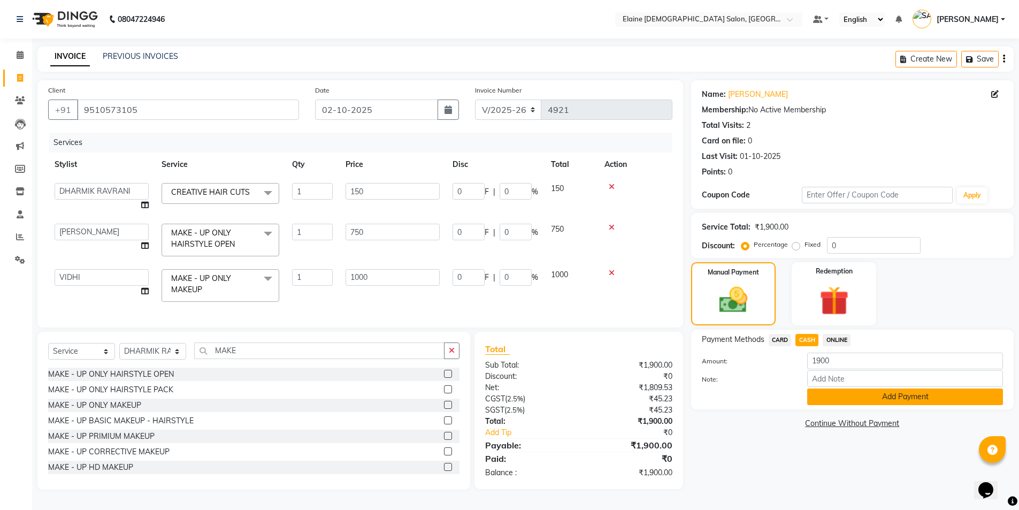
click at [826, 392] on button "Add Payment" at bounding box center [905, 396] width 196 height 17
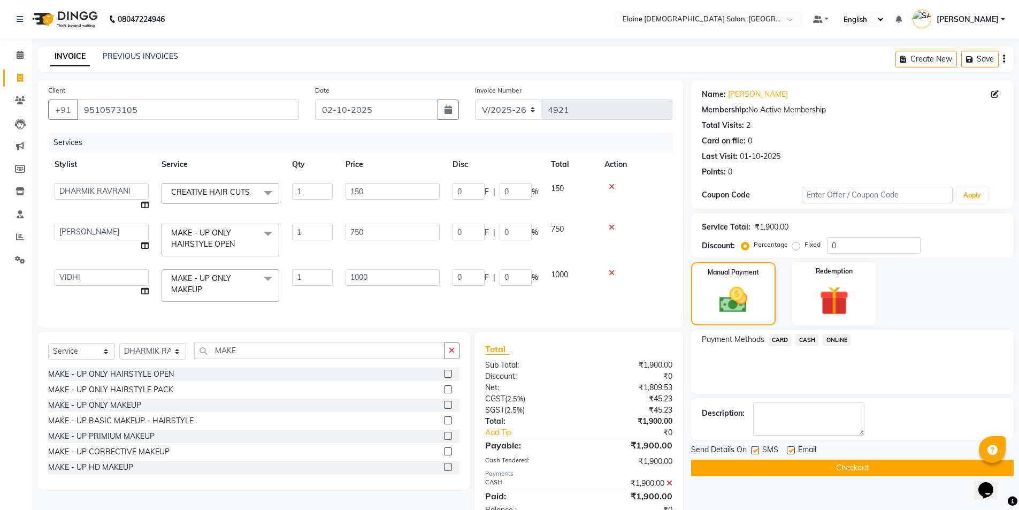
click at [789, 450] on label at bounding box center [791, 450] width 8 height 8
click at [789, 450] on input "checkbox" at bounding box center [790, 450] width 7 height 7
checkbox input "false"
click at [756, 449] on label at bounding box center [755, 450] width 8 height 8
click at [756, 449] on input "checkbox" at bounding box center [754, 450] width 7 height 7
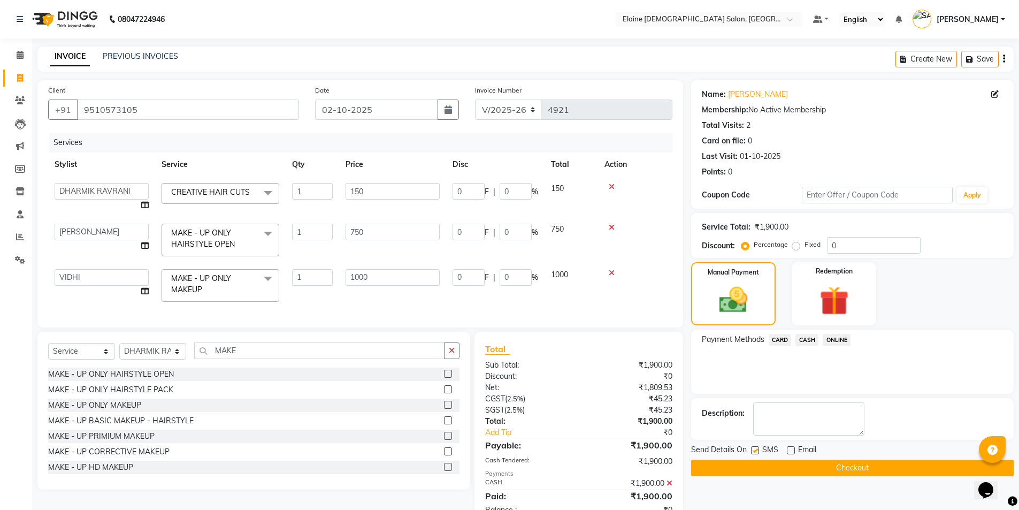
checkbox input "false"
click at [759, 470] on button "Checkout" at bounding box center [852, 467] width 322 height 17
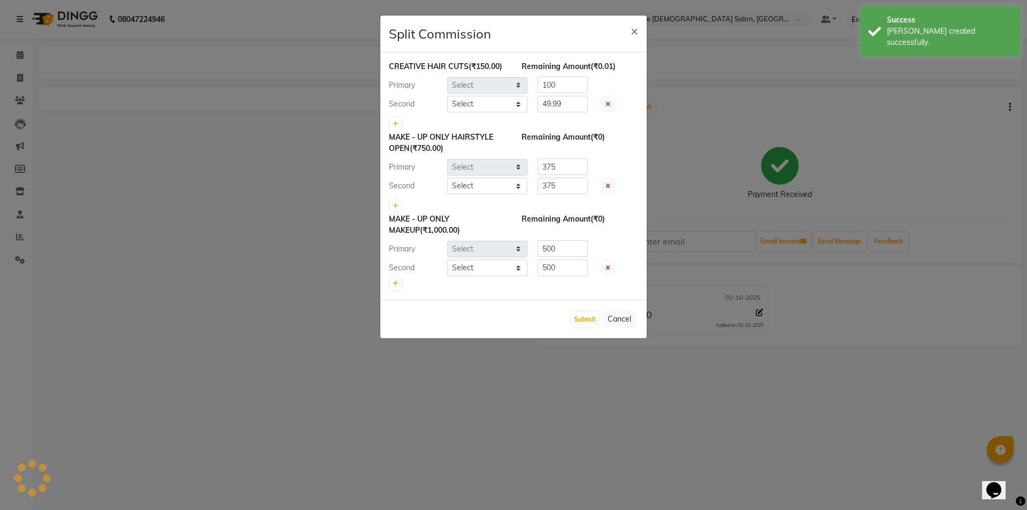
select select "67051"
select select "67043"
select select "67025"
select select "67031"
select select "67028"
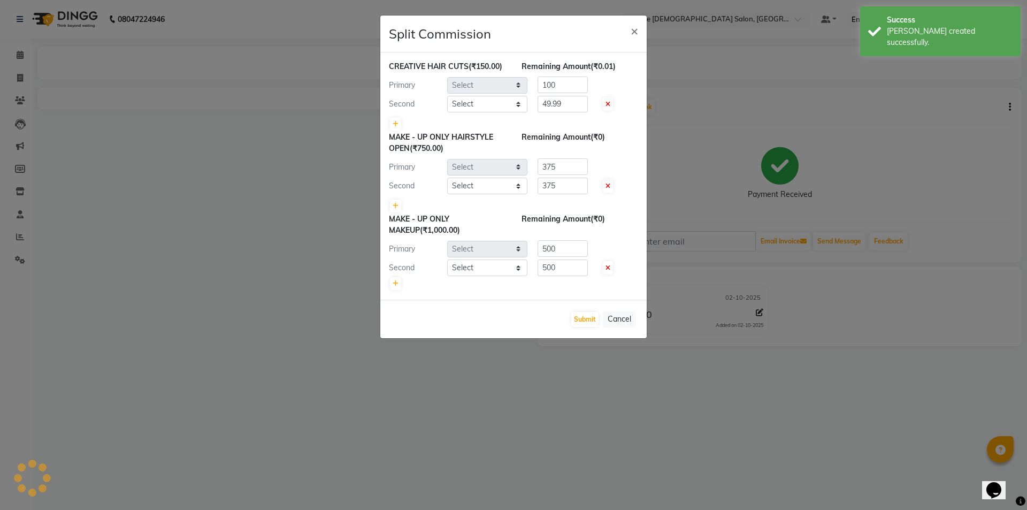
select select "69548"
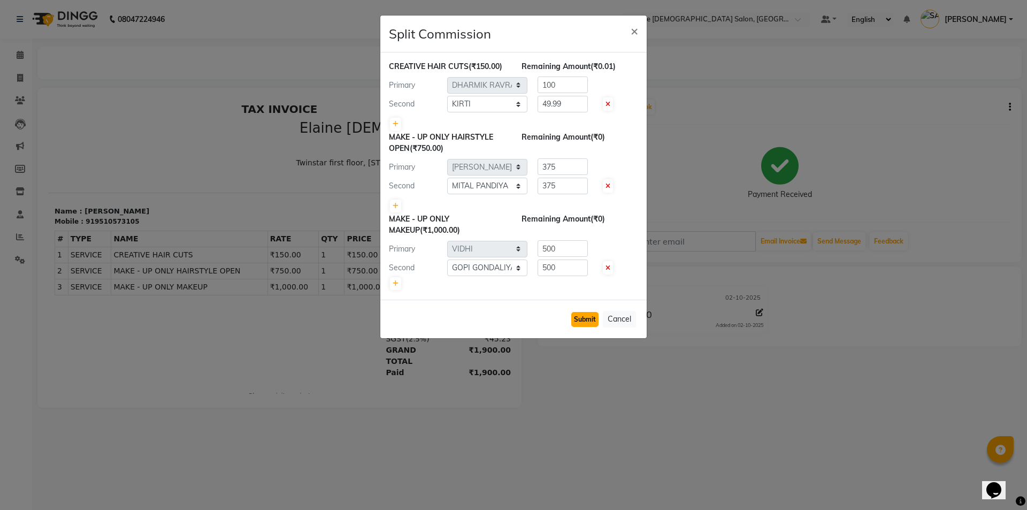
click at [579, 321] on button "Submit" at bounding box center [584, 319] width 27 height 15
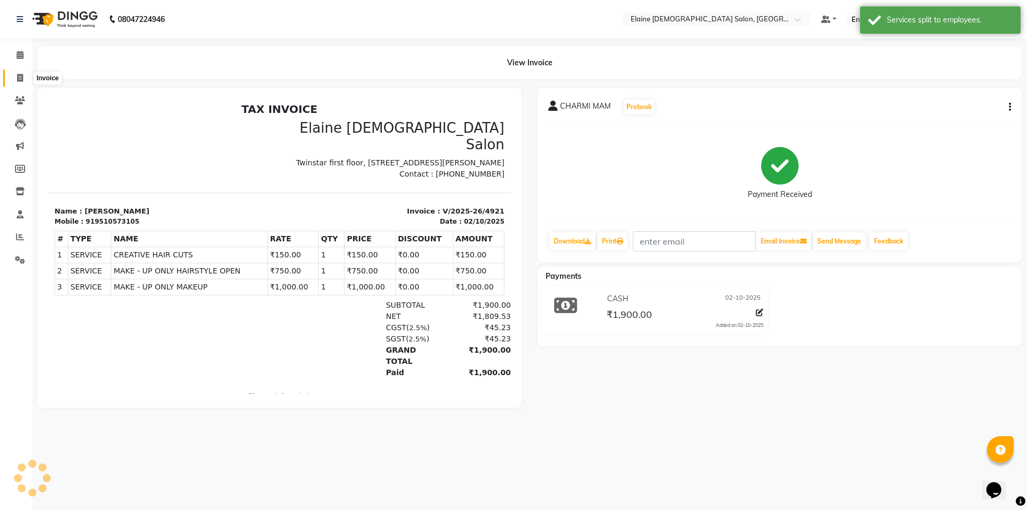
click at [19, 72] on span at bounding box center [20, 78] width 19 height 12
select select "service"
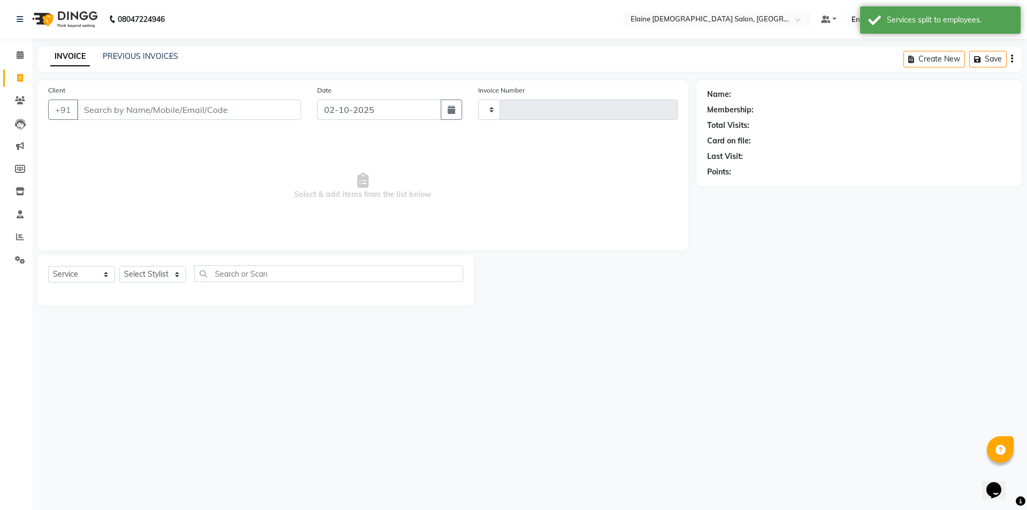
type input "4922"
select select "7542"
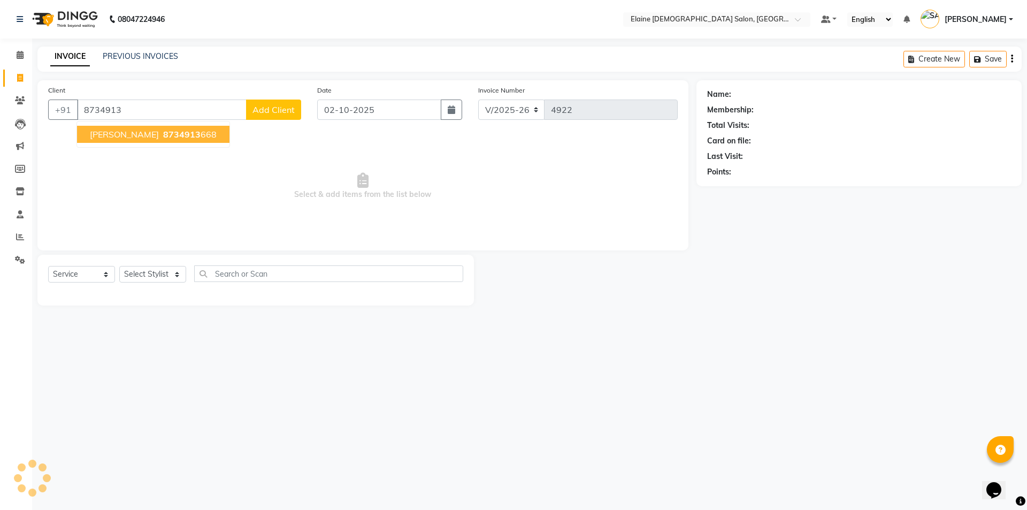
click at [133, 137] on span "NENSI BHIMANI" at bounding box center [124, 134] width 69 height 11
type input "8734913668"
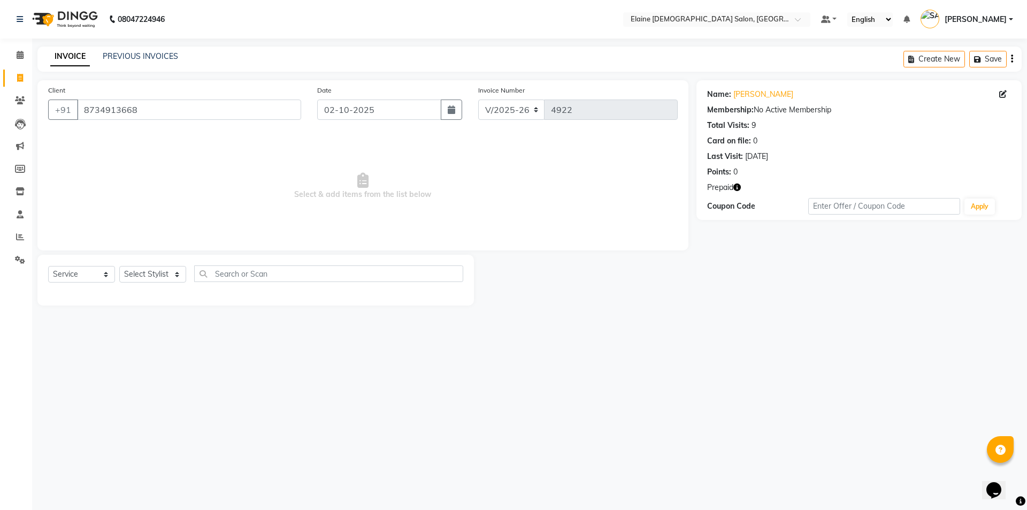
click at [740, 186] on icon "button" at bounding box center [736, 186] width 7 height 7
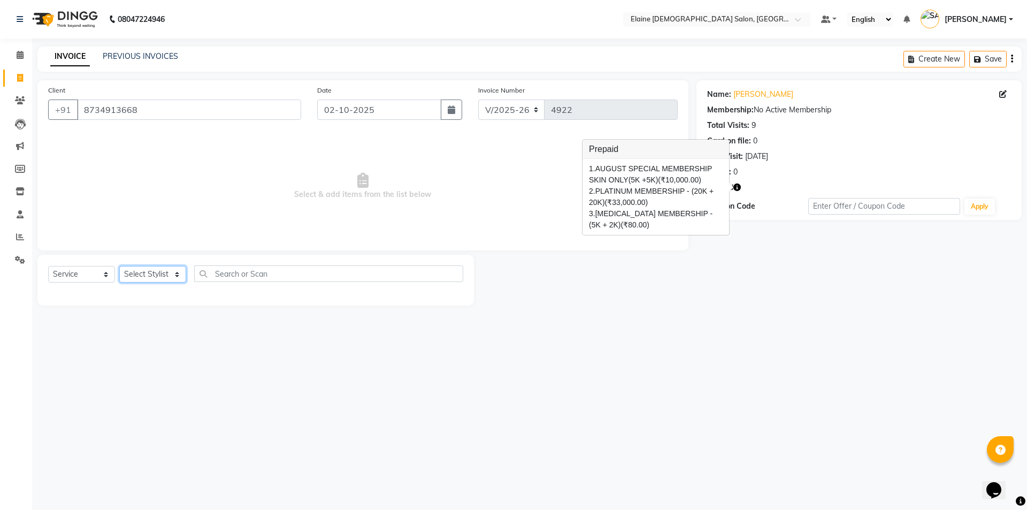
click at [170, 271] on select "Select Stylist AANAND BAVALIYA BHAVTIK GONDALIYA DHARMIK RAVRANI DIKSHA [PERSON…" at bounding box center [152, 274] width 67 height 17
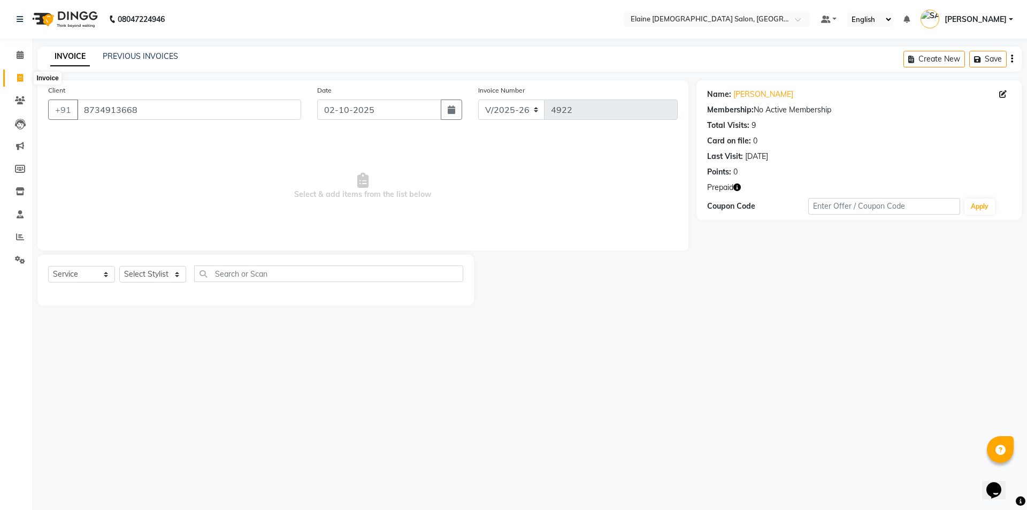
click at [28, 74] on span at bounding box center [20, 78] width 19 height 12
select select "service"
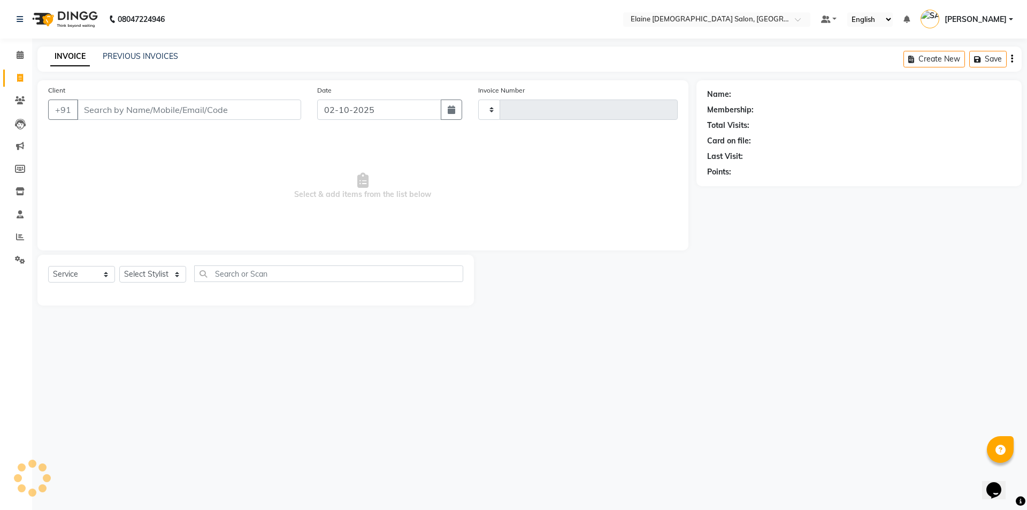
type input "4922"
select select "7542"
click at [22, 60] on span at bounding box center [20, 55] width 19 height 12
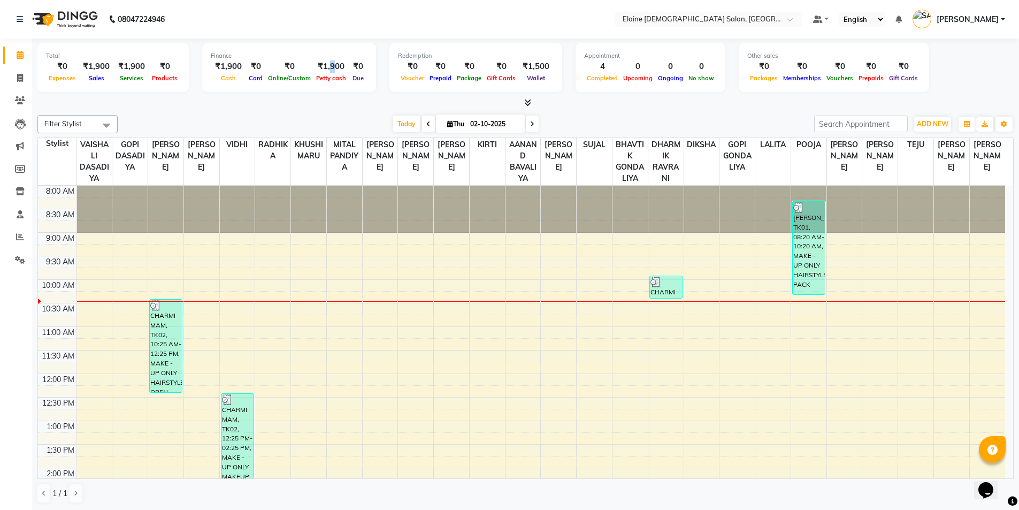
drag, startPoint x: 285, startPoint y: 112, endPoint x: 356, endPoint y: 73, distance: 81.9
click at [331, 65] on div "₹1,900" at bounding box center [330, 66] width 35 height 12
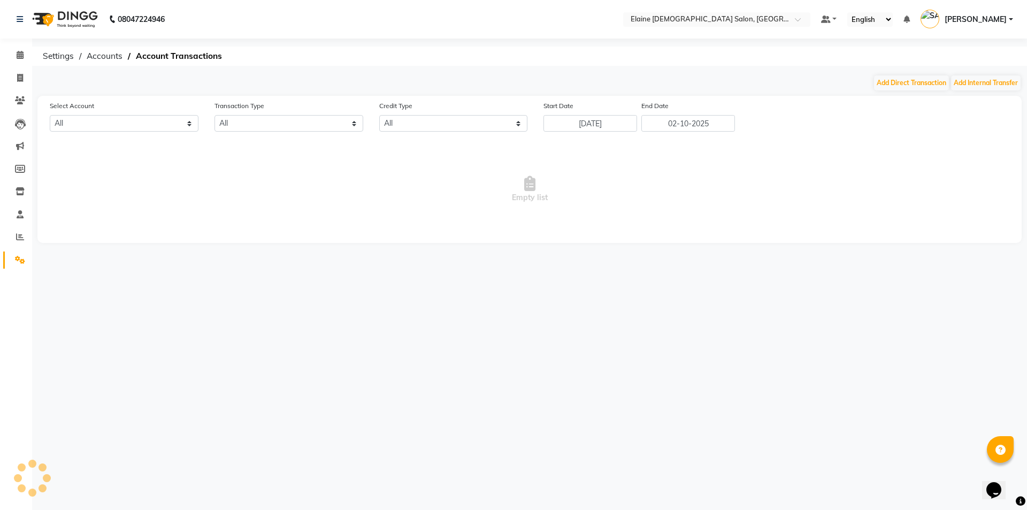
select select "6665"
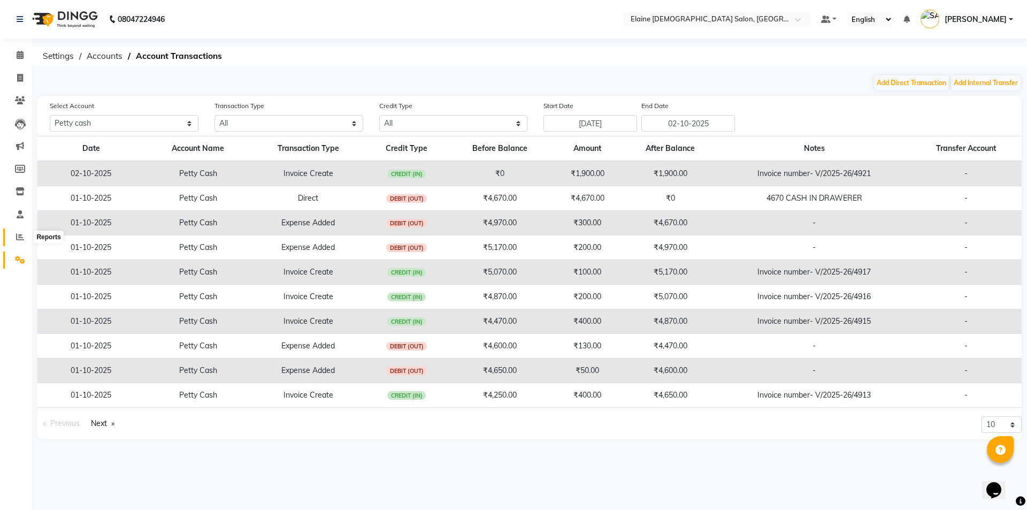
click at [29, 240] on span at bounding box center [20, 237] width 19 height 12
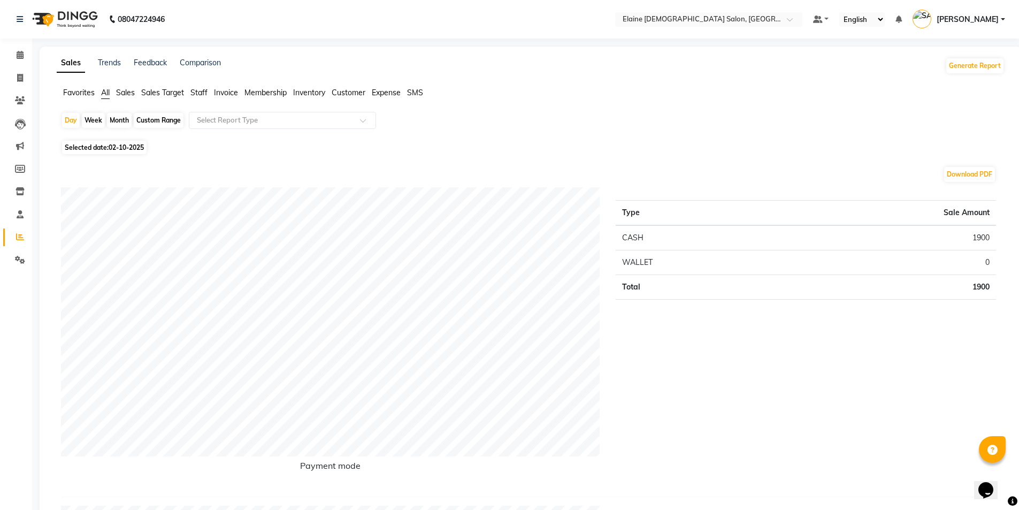
click at [196, 88] on span "Staff" at bounding box center [198, 93] width 17 height 10
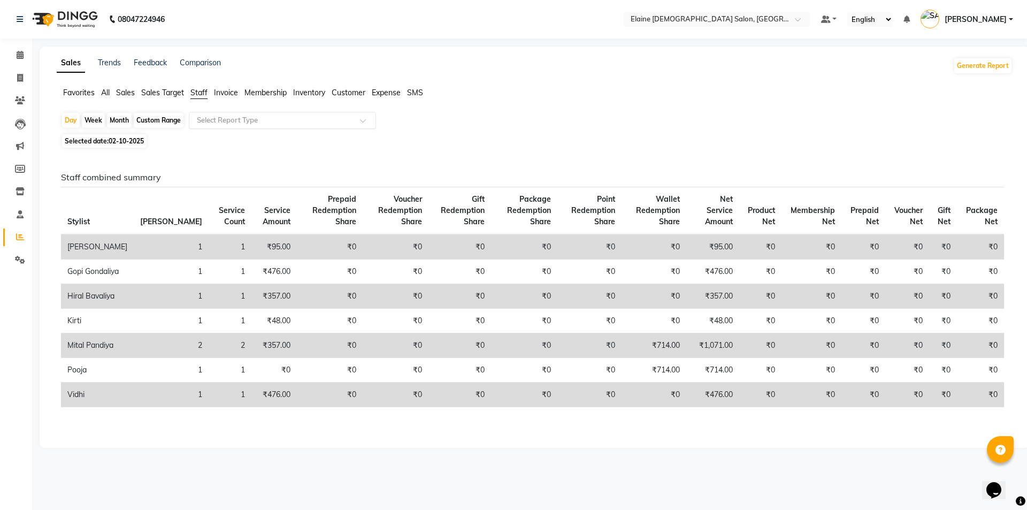
click at [248, 128] on div "Select Report Type" at bounding box center [282, 120] width 187 height 17
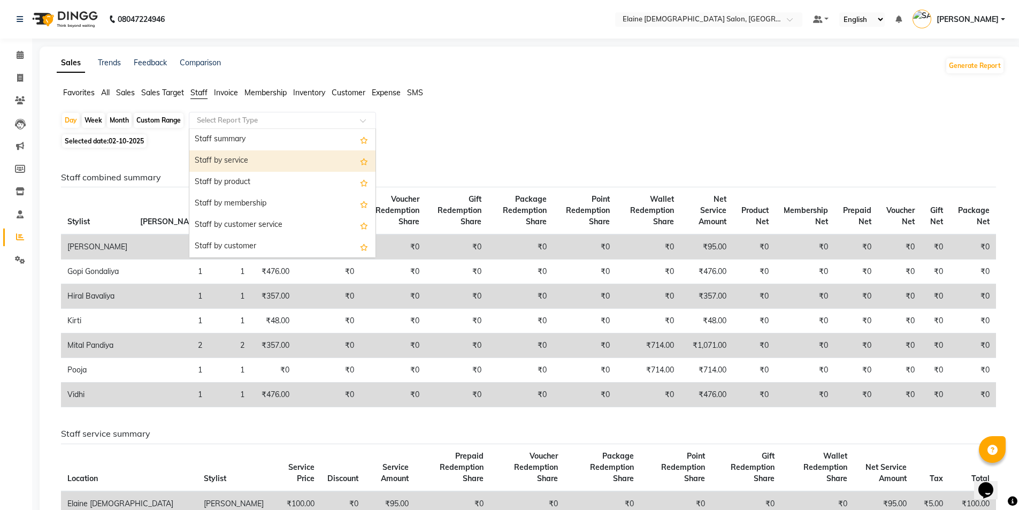
click at [249, 156] on div "Staff by service" at bounding box center [282, 160] width 186 height 21
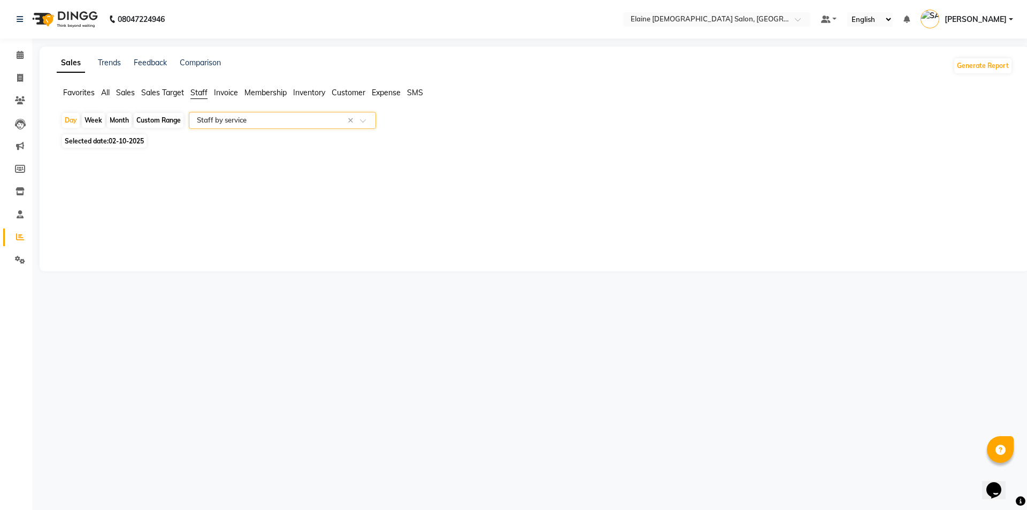
click at [124, 122] on div "Month" at bounding box center [119, 120] width 25 height 15
select select "10"
select select "2025"
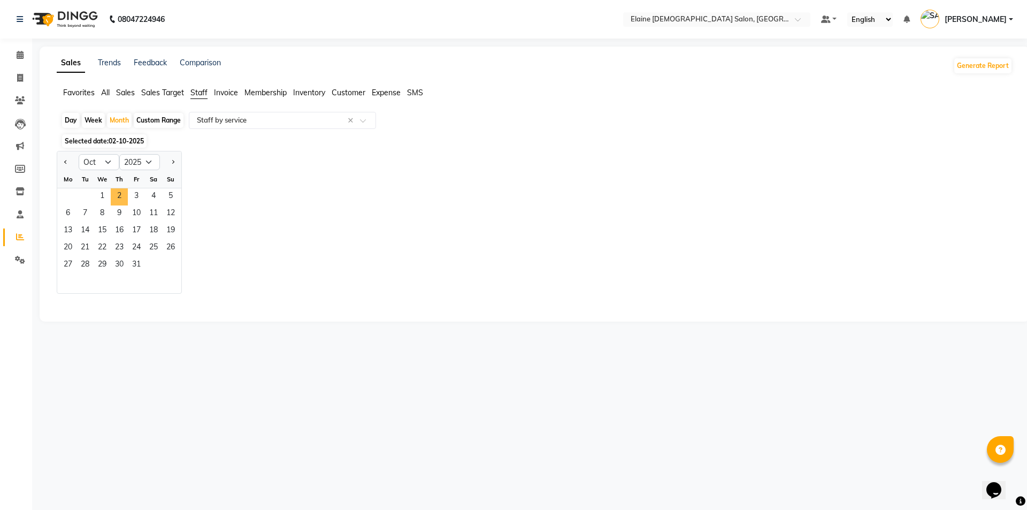
select select "full_report"
select select "csv"
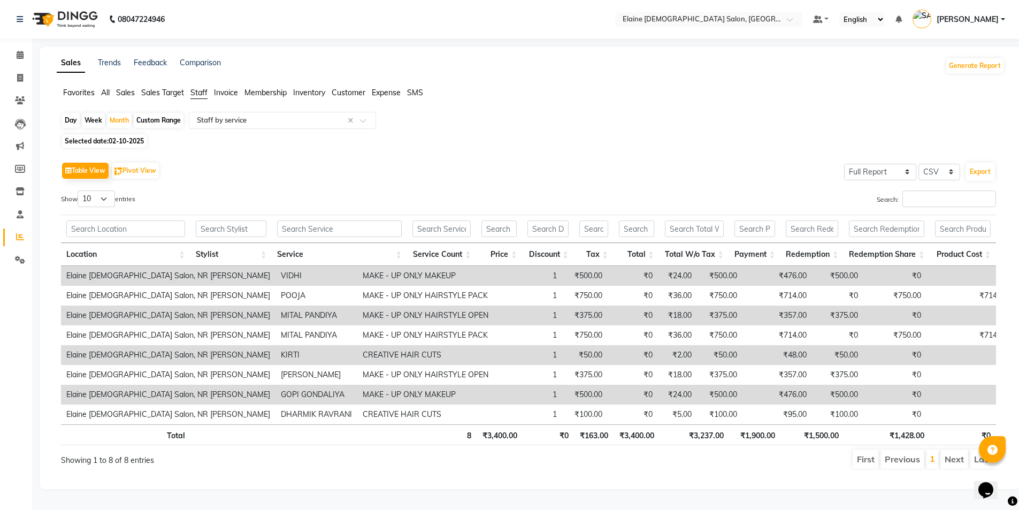
click at [96, 141] on span "Selected date: [DATE]" at bounding box center [104, 140] width 84 height 13
select select "10"
select select "2025"
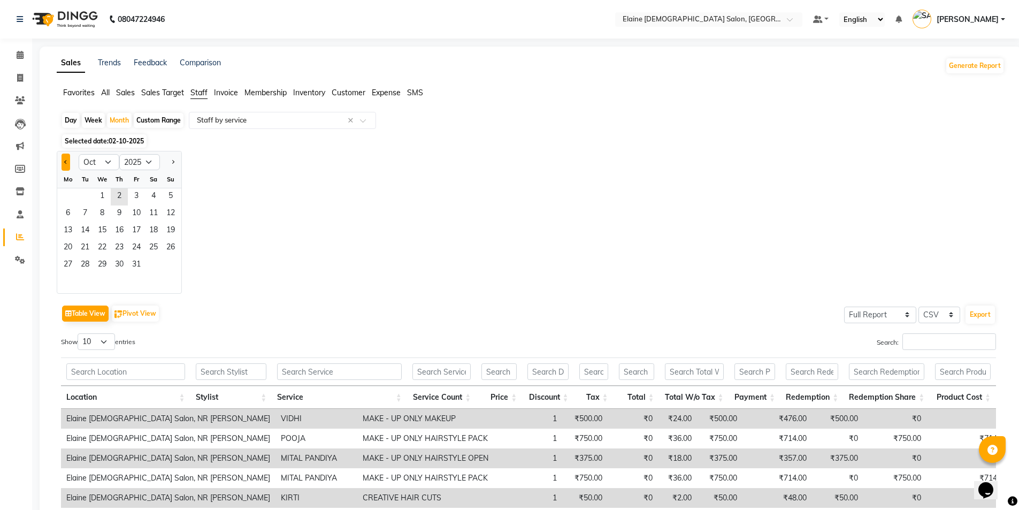
click at [64, 163] on button "Previous month" at bounding box center [66, 161] width 9 height 17
select select "9"
click at [91, 195] on span "2" at bounding box center [84, 196] width 17 height 17
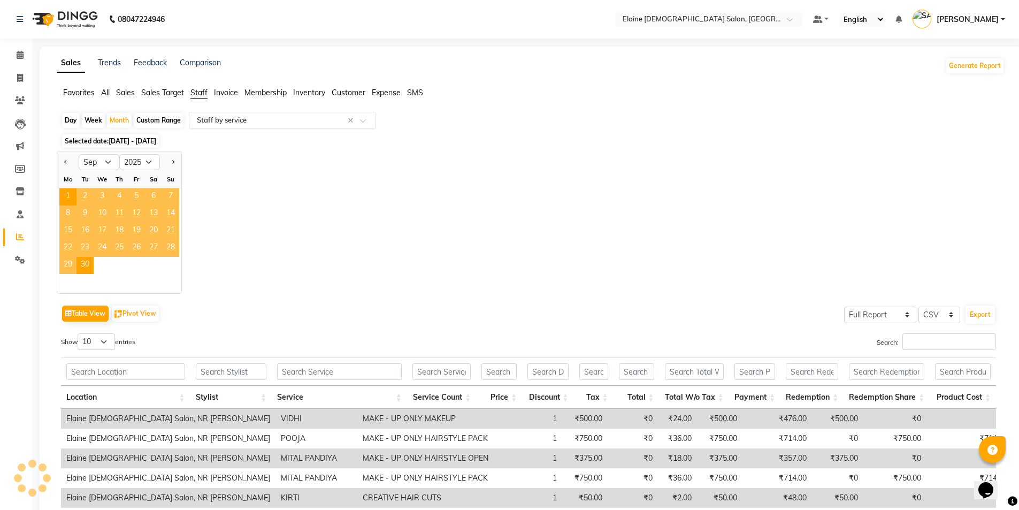
click at [240, 127] on div "Select Report Type × Staff by service ×" at bounding box center [282, 120] width 187 height 17
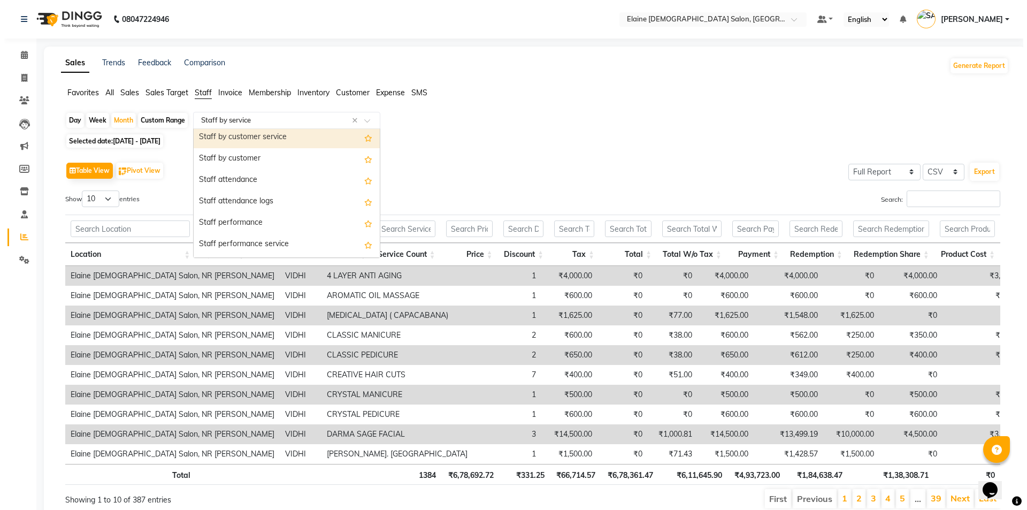
scroll to position [107, 0]
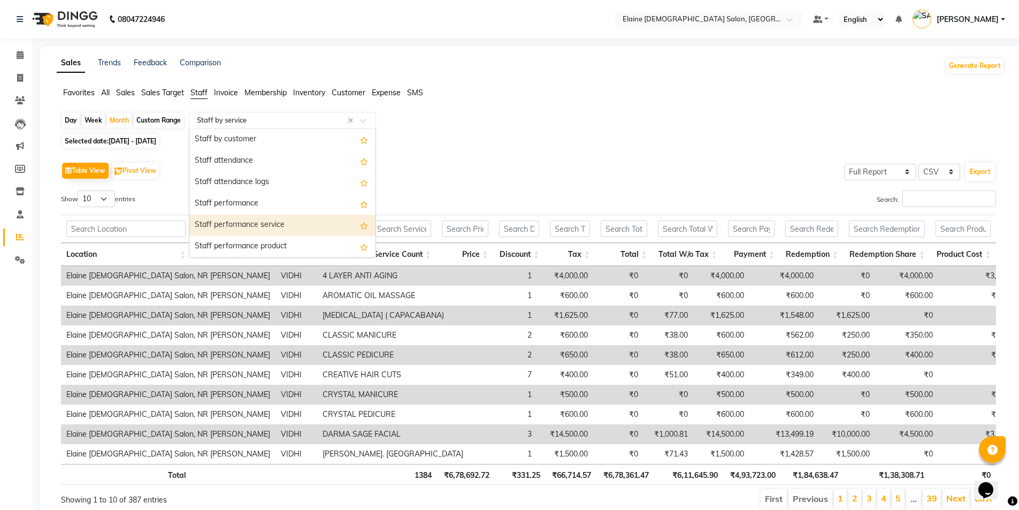
click at [219, 228] on div "Staff performance service" at bounding box center [282, 224] width 186 height 21
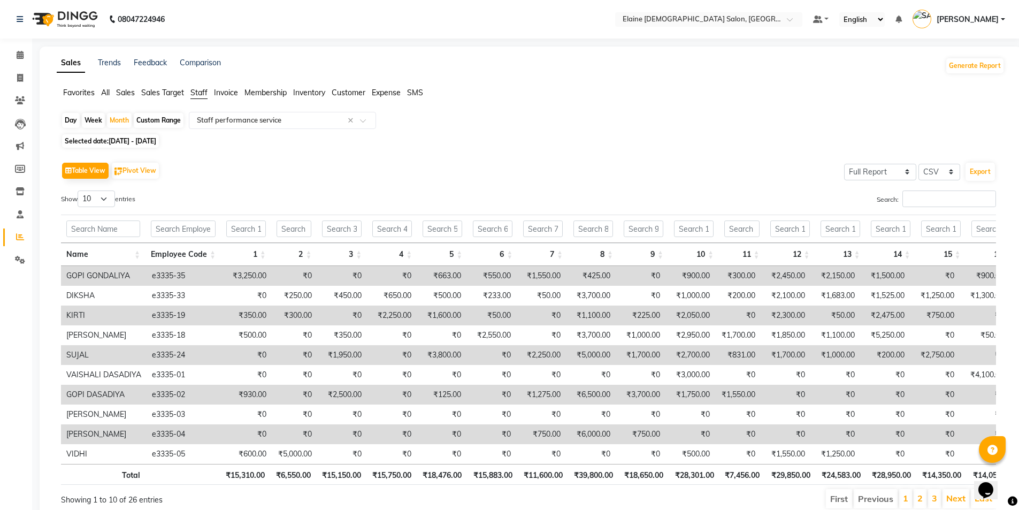
click at [481, 155] on div "Table View Pivot View Select Full Report Filtered Report Select CSV PDF Export …" at bounding box center [528, 334] width 952 height 367
click at [925, 206] on input "Search:" at bounding box center [949, 198] width 94 height 17
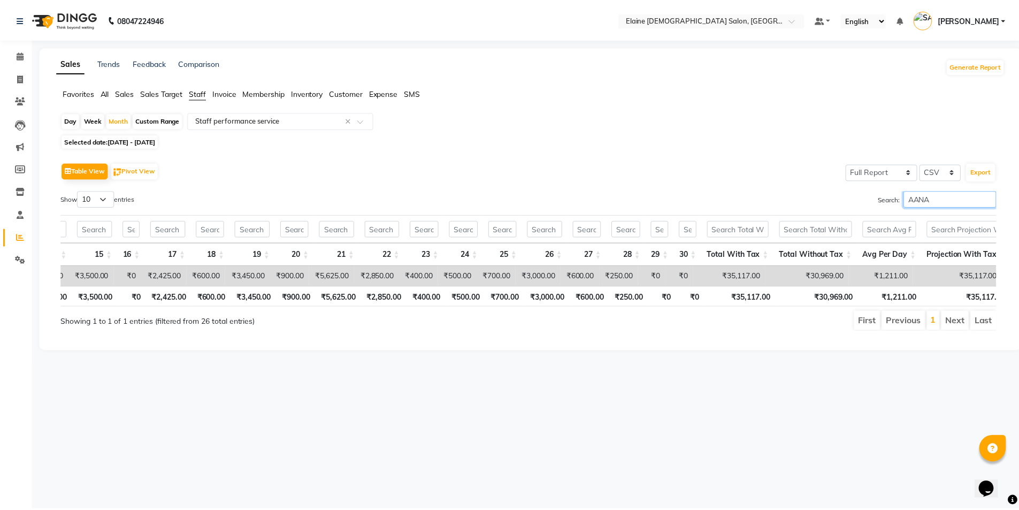
scroll to position [0, 743]
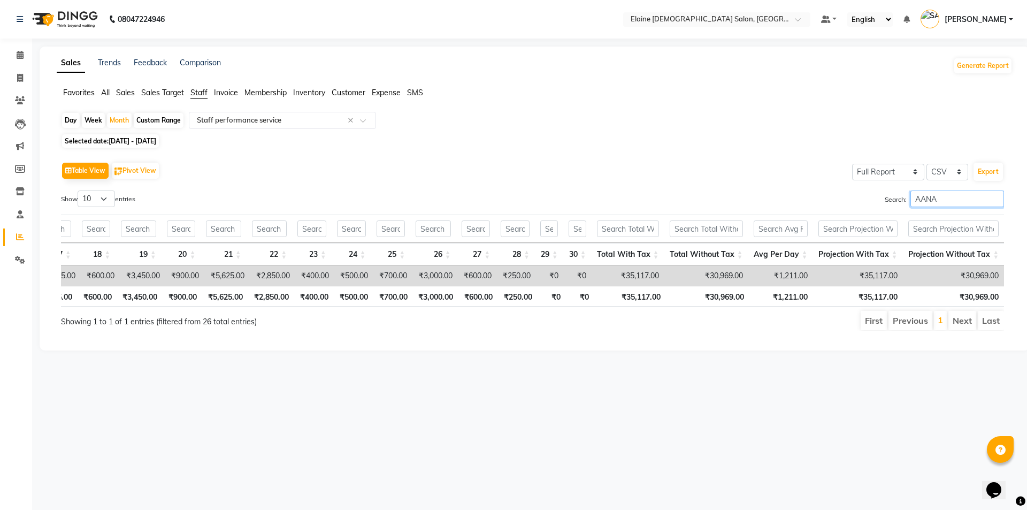
type input "AANA"
drag, startPoint x: 338, startPoint y: 278, endPoint x: 358, endPoint y: 276, distance: 19.9
click at [358, 276] on td "₹500.00" at bounding box center [353, 276] width 39 height 20
drag, startPoint x: 381, startPoint y: 276, endPoint x: 400, endPoint y: 271, distance: 20.1
click at [400, 271] on td "₹700.00" at bounding box center [392, 276] width 39 height 20
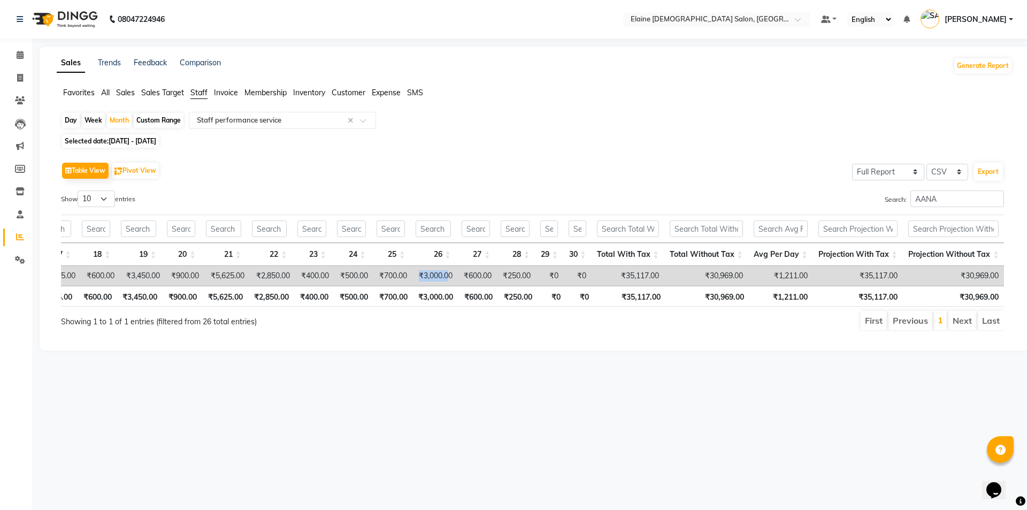
drag, startPoint x: 420, startPoint y: 279, endPoint x: 447, endPoint y: 274, distance: 27.6
click at [447, 274] on td "₹3,000.00" at bounding box center [434, 276] width 45 height 20
drag, startPoint x: 384, startPoint y: 274, endPoint x: 398, endPoint y: 276, distance: 14.1
click at [398, 276] on td "₹700.00" at bounding box center [392, 276] width 39 height 20
click at [144, 113] on div "Custom Range" at bounding box center [159, 120] width 50 height 15
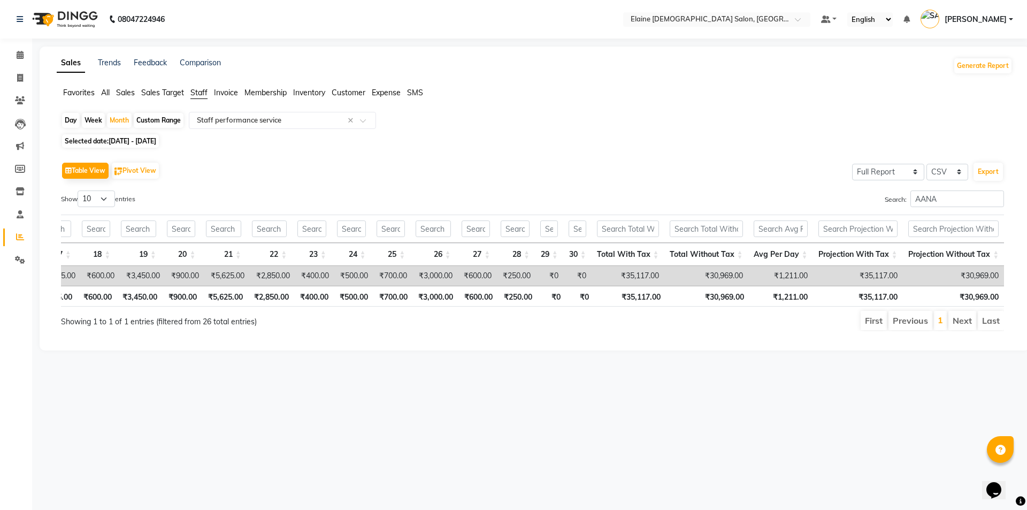
select select "9"
select select "2025"
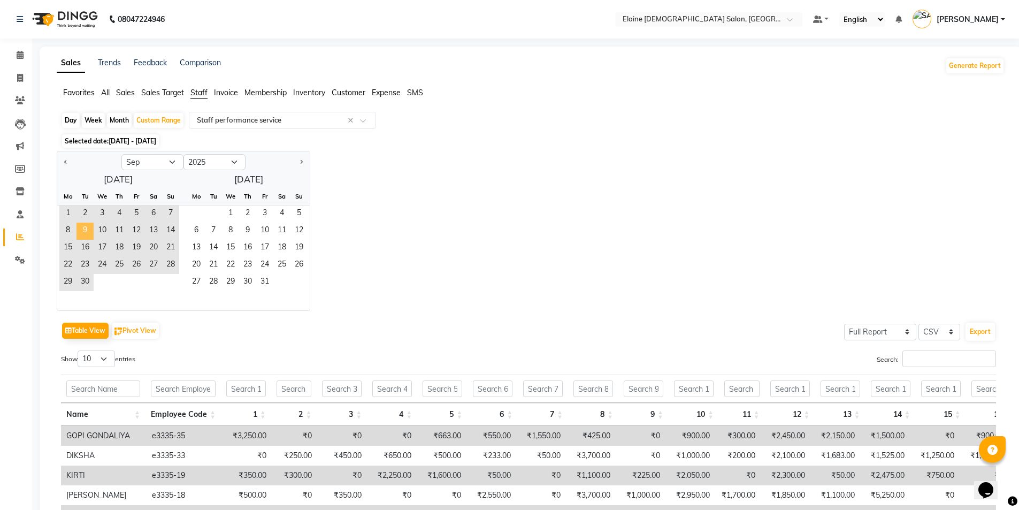
click at [81, 230] on span "9" at bounding box center [84, 230] width 17 height 17
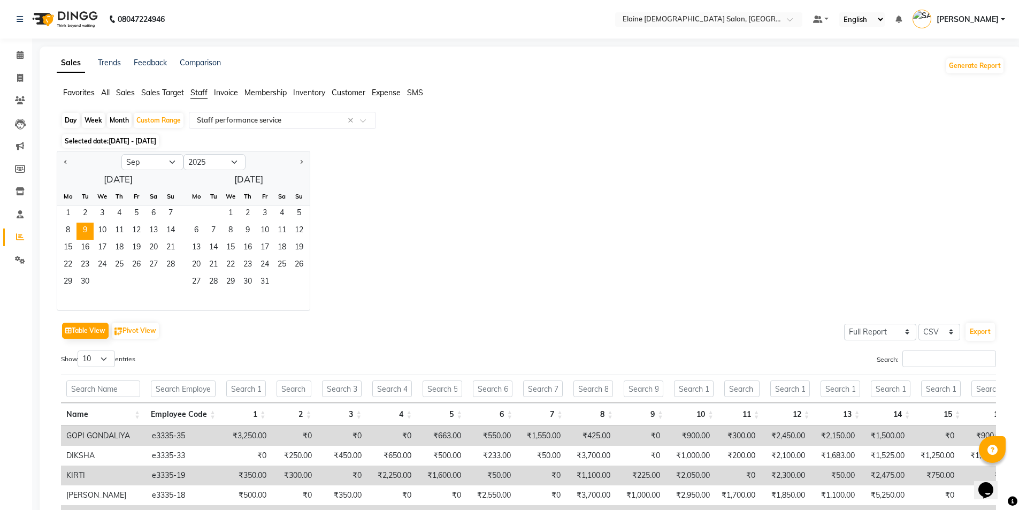
click at [112, 123] on div "Month" at bounding box center [119, 120] width 25 height 15
select select "9"
select select "2025"
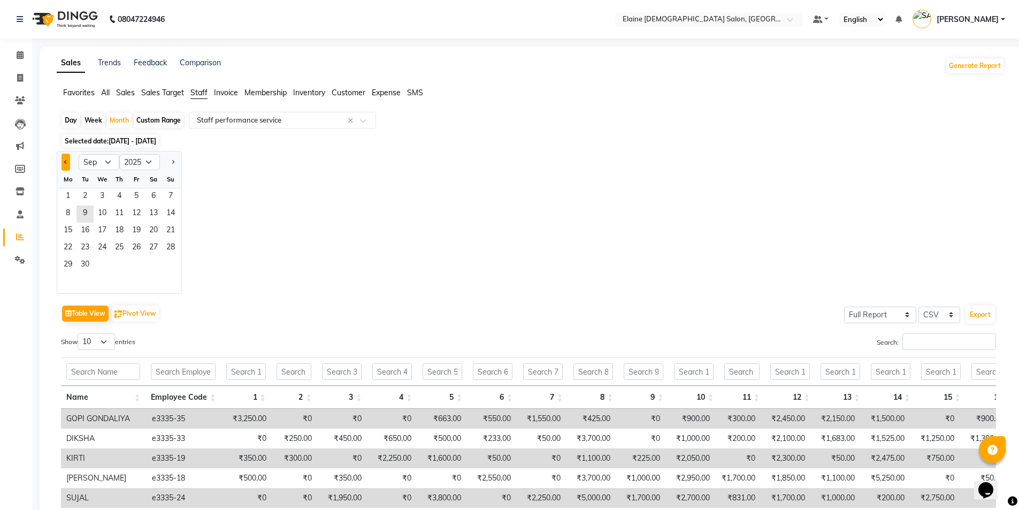
click at [67, 167] on button "Previous month" at bounding box center [66, 161] width 9 height 17
click at [172, 163] on span "Next month" at bounding box center [173, 162] width 4 height 4
select select "9"
click at [108, 227] on span "17" at bounding box center [102, 230] width 17 height 17
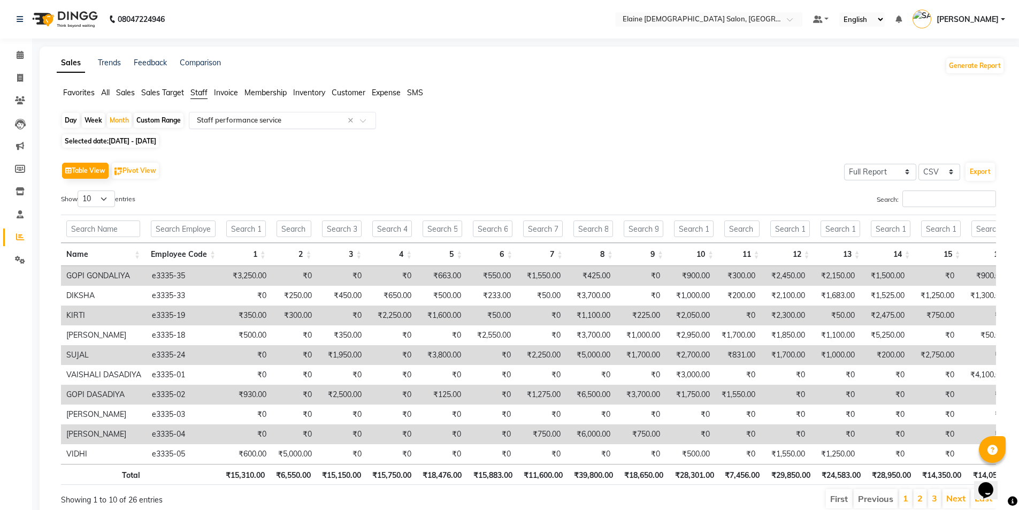
click at [212, 121] on input "text" at bounding box center [272, 120] width 154 height 11
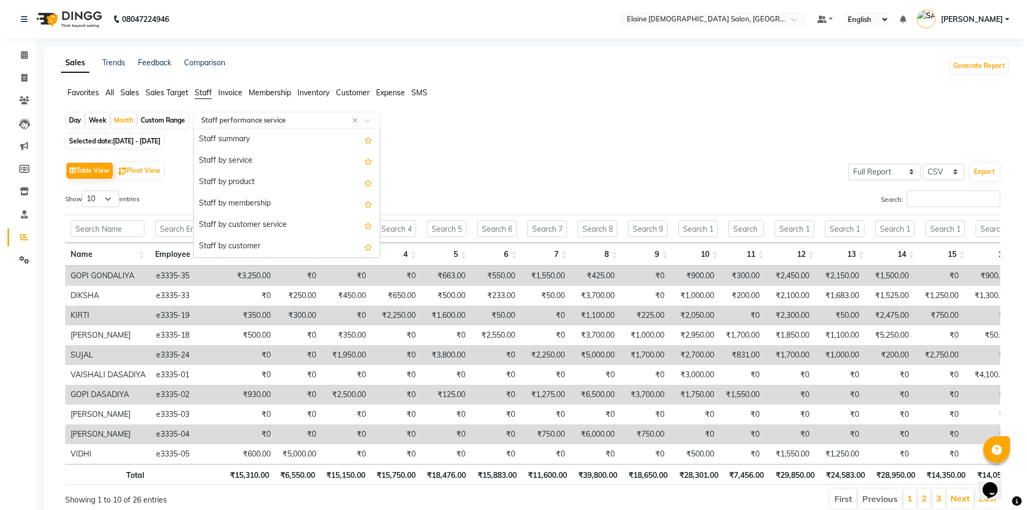
scroll to position [193, 0]
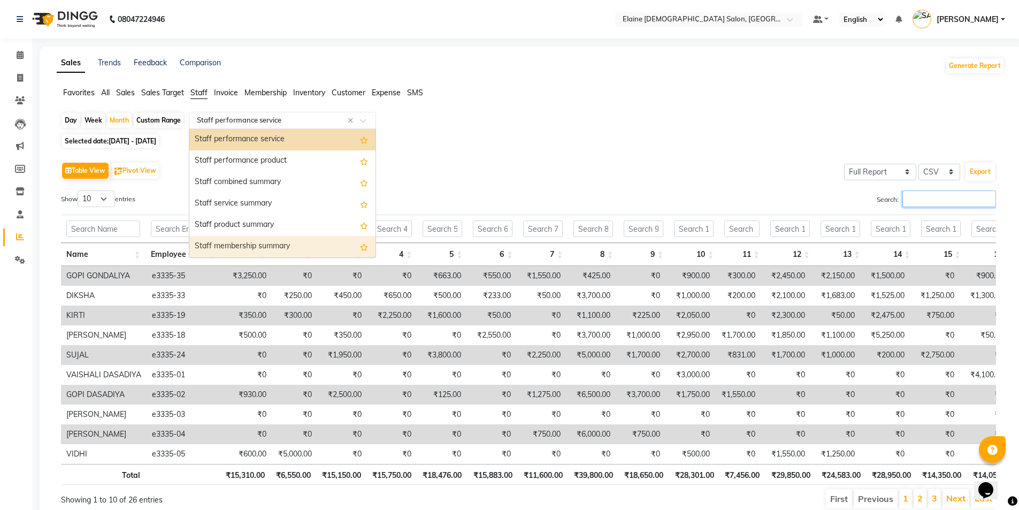
click at [958, 196] on input "Search:" at bounding box center [949, 198] width 94 height 17
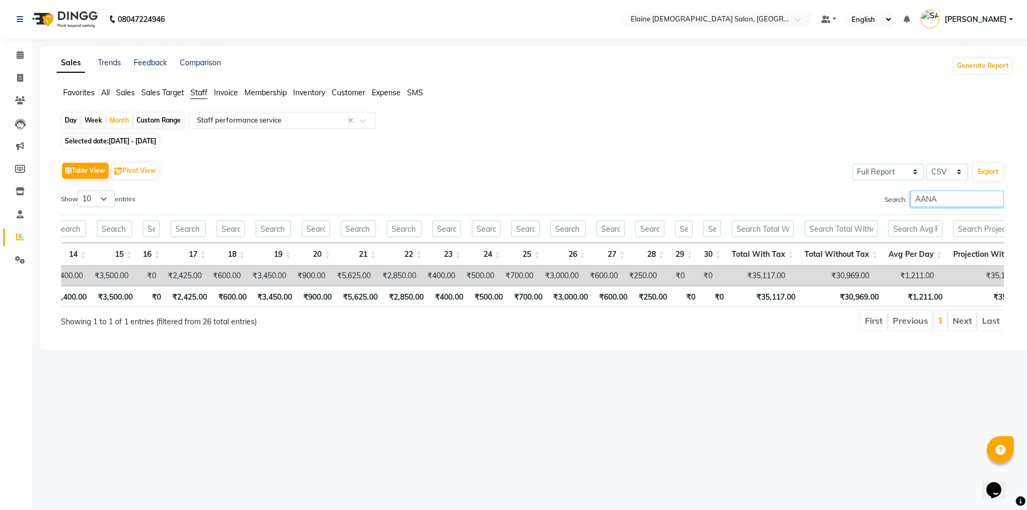
scroll to position [0, 743]
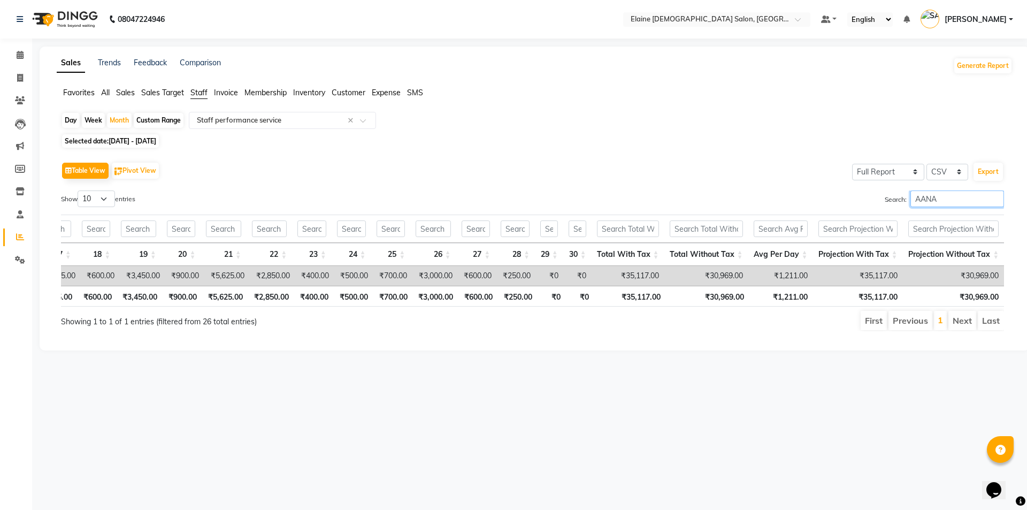
type input "AANA"
drag, startPoint x: 620, startPoint y: 302, endPoint x: 652, endPoint y: 305, distance: 32.8
click at [652, 305] on th "₹35,117.00" at bounding box center [630, 296] width 72 height 21
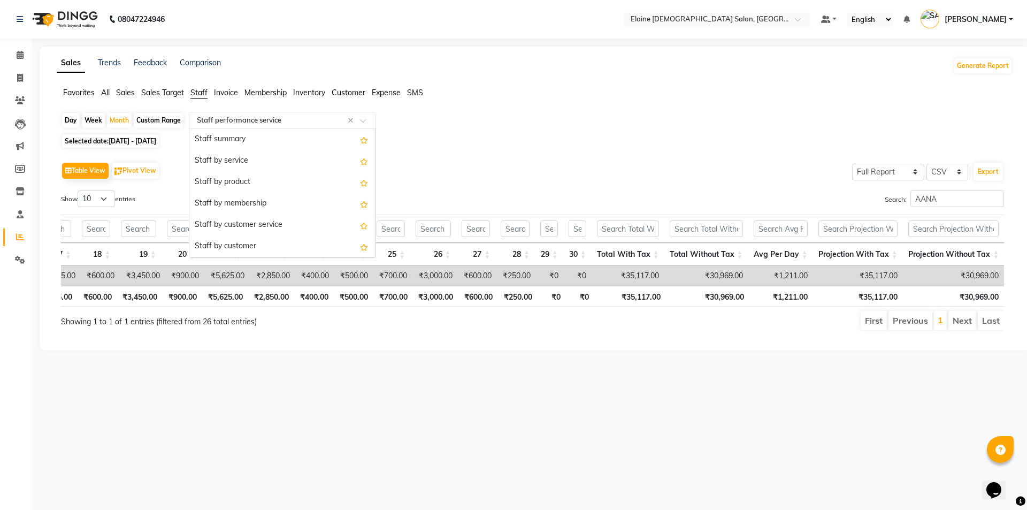
click at [241, 120] on input "text" at bounding box center [272, 120] width 154 height 11
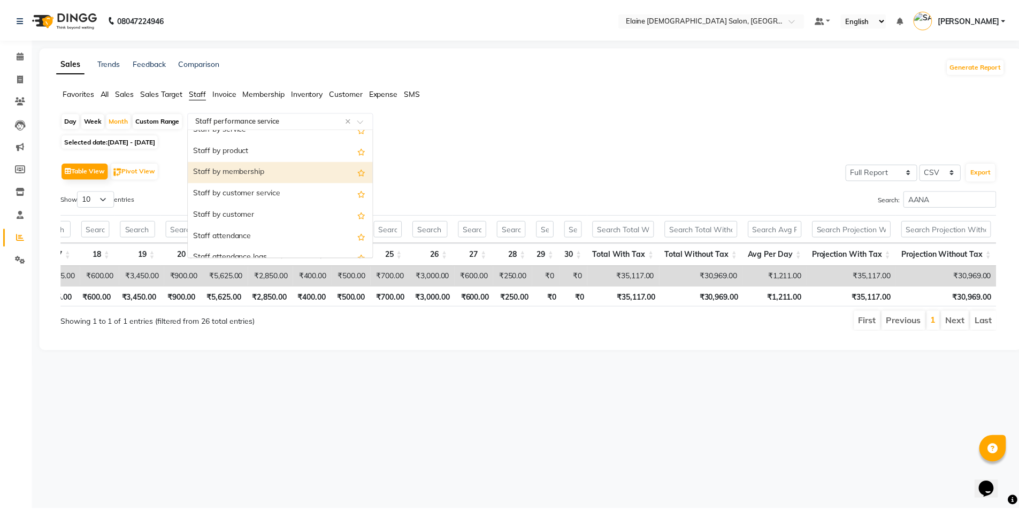
scroll to position [0, 0]
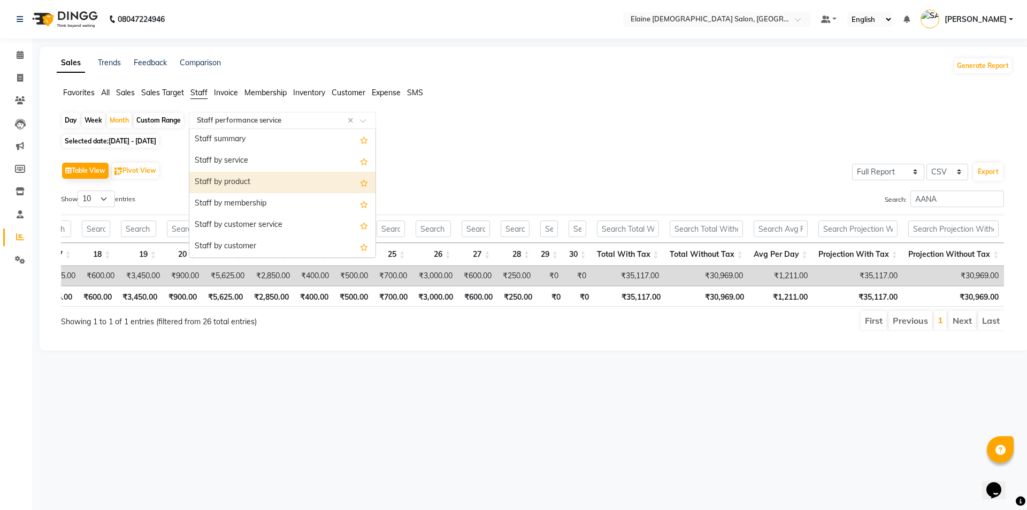
click at [256, 183] on div "Staff by product" at bounding box center [282, 182] width 186 height 21
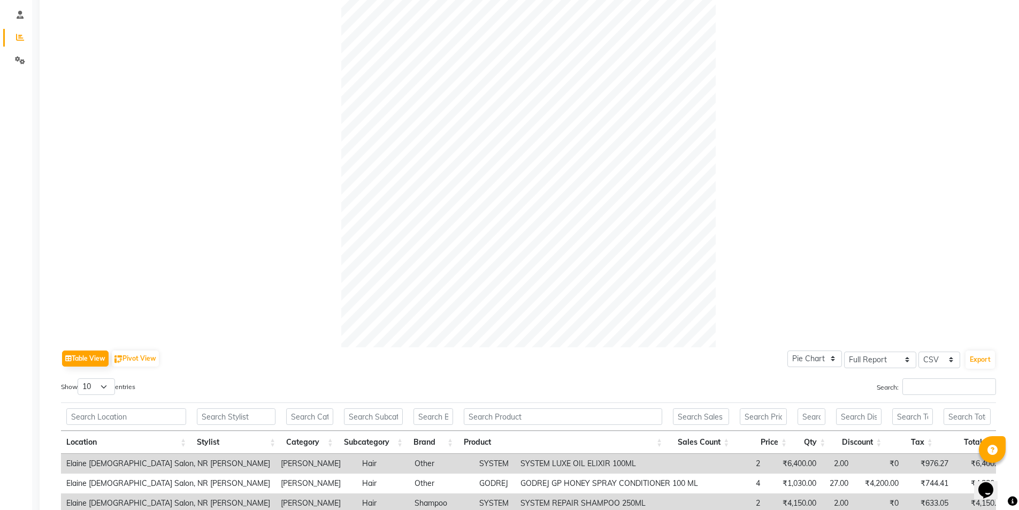
scroll to position [321, 0]
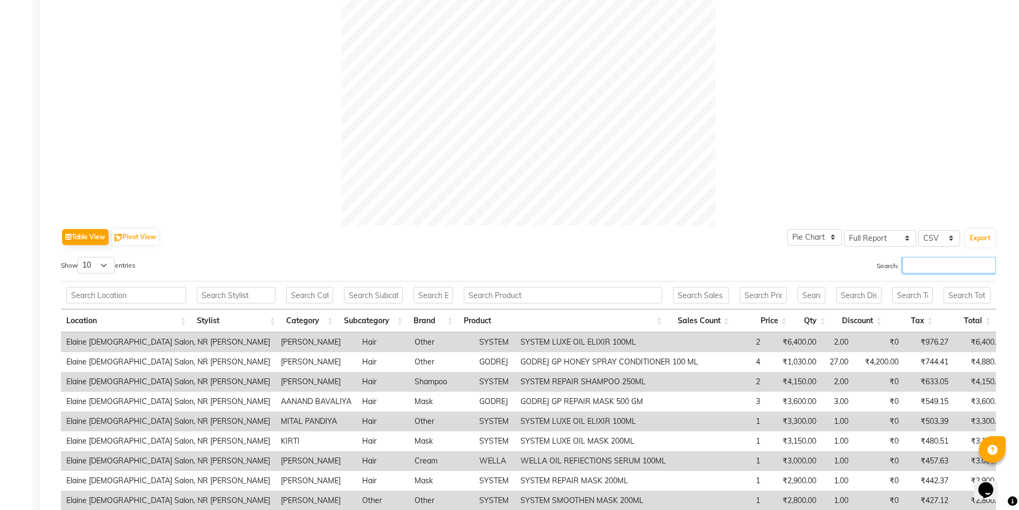
click at [926, 262] on input "Search:" at bounding box center [949, 265] width 94 height 17
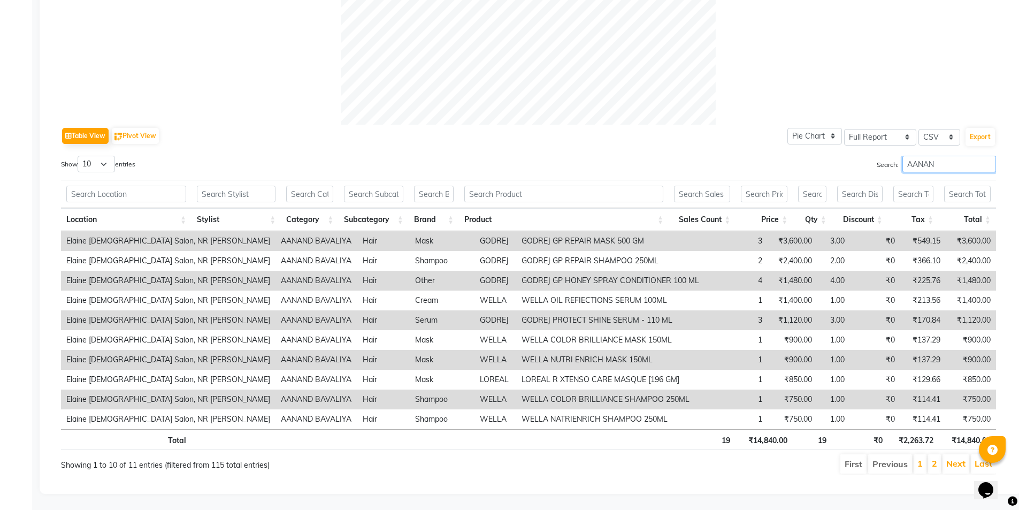
scroll to position [430, 0]
type input "AANAN"
drag, startPoint x: 743, startPoint y: 435, endPoint x: 775, endPoint y: 428, distance: 32.8
click at [775, 429] on th "₹14,840.00" at bounding box center [763, 439] width 57 height 21
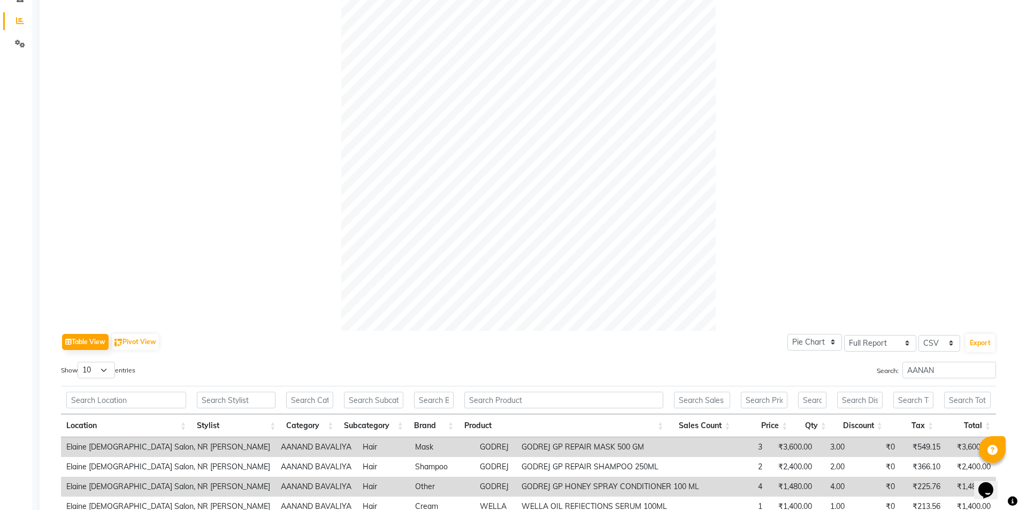
scroll to position [0, 0]
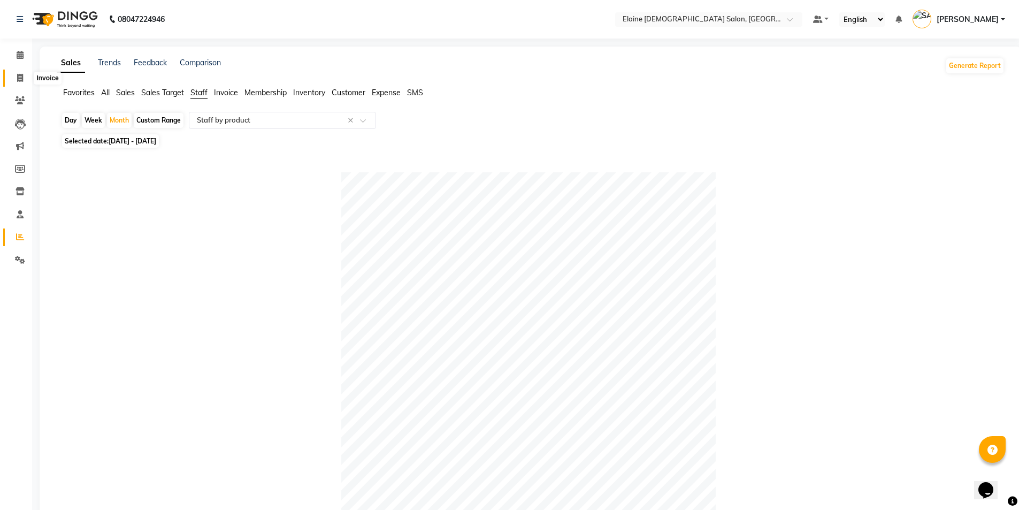
click at [18, 78] on icon at bounding box center [20, 78] width 6 height 8
select select "service"
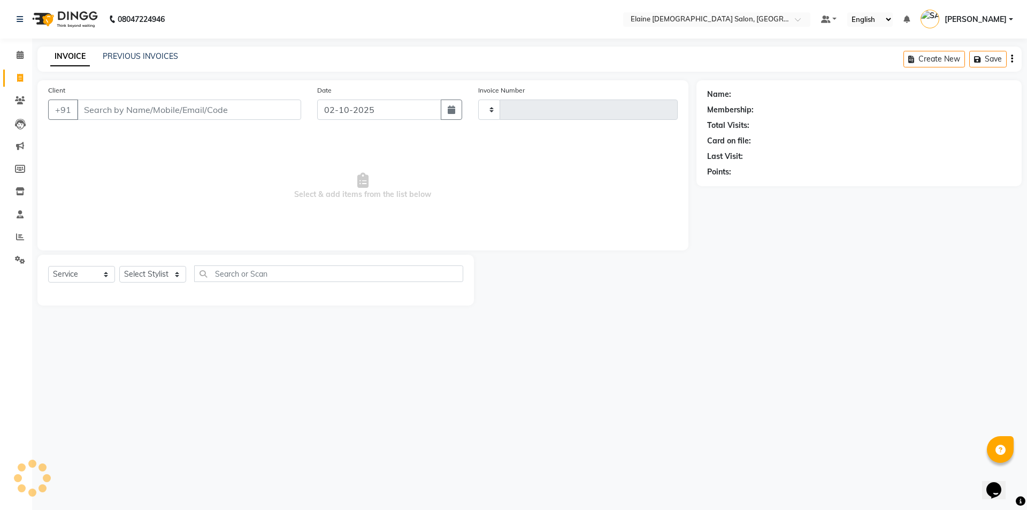
type input "4922"
select select "7542"
click at [151, 62] on div "PREVIOUS INVOICES" at bounding box center [140, 56] width 75 height 11
click at [151, 56] on link "PREVIOUS INVOICES" at bounding box center [140, 56] width 75 height 10
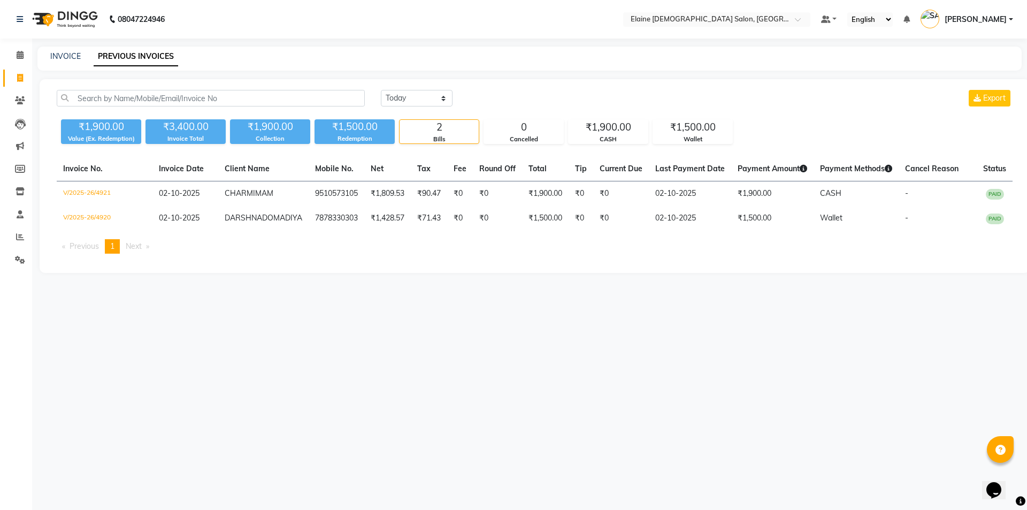
click at [1, 240] on li "Reports" at bounding box center [16, 237] width 32 height 23
click at [8, 238] on link "Reports" at bounding box center [16, 237] width 26 height 18
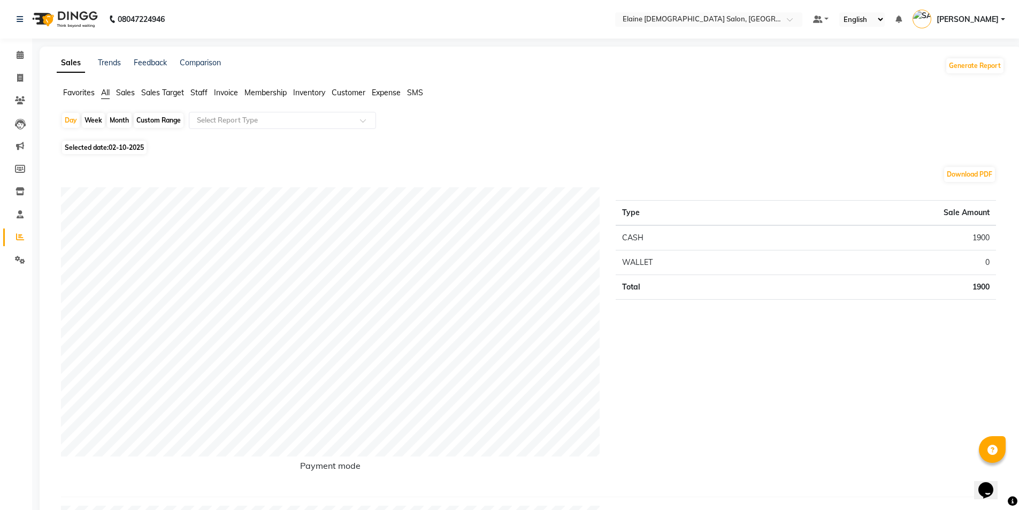
click at [124, 119] on div "Month" at bounding box center [119, 120] width 25 height 15
select select "10"
select select "2025"
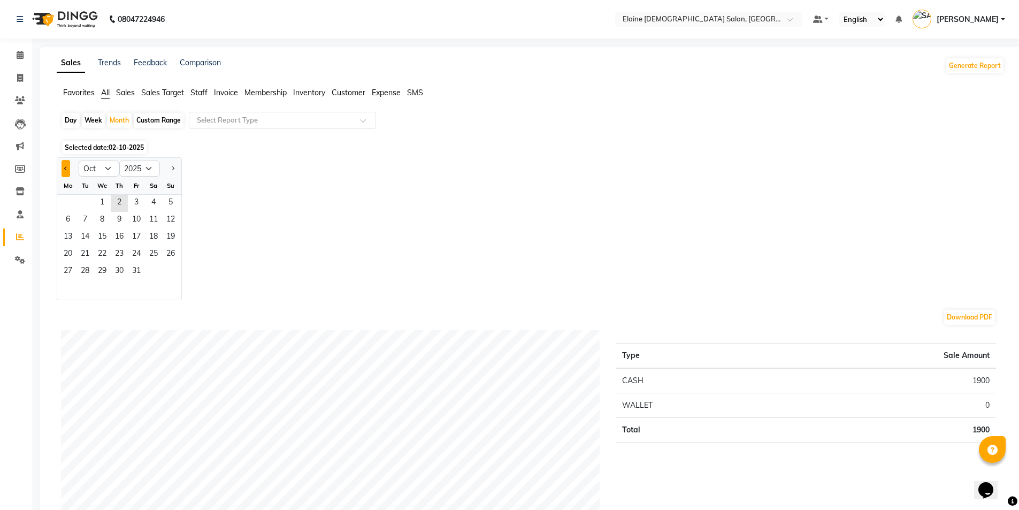
click at [64, 172] on button "Previous month" at bounding box center [66, 168] width 9 height 17
select select "9"
click at [67, 201] on span "1" at bounding box center [67, 203] width 17 height 17
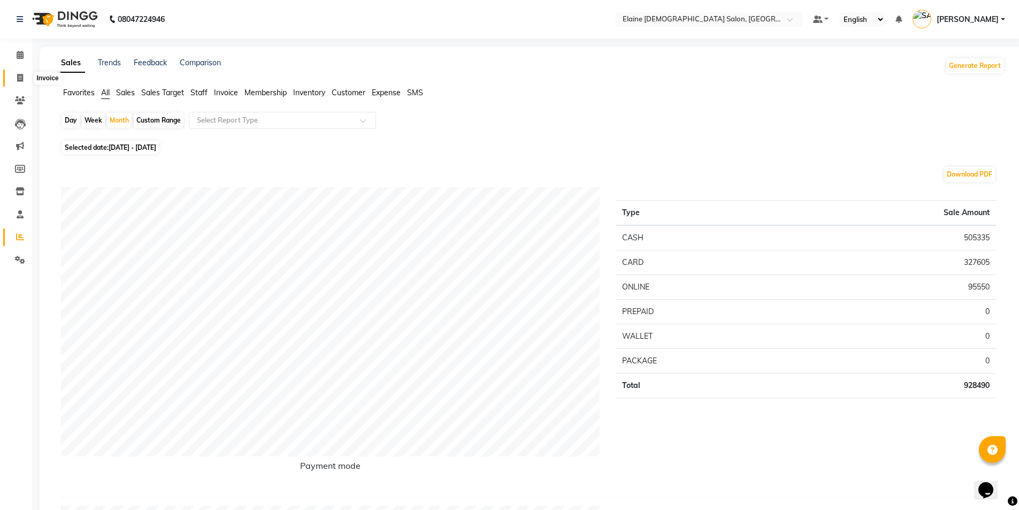
click at [20, 76] on icon at bounding box center [20, 78] width 6 height 8
select select "service"
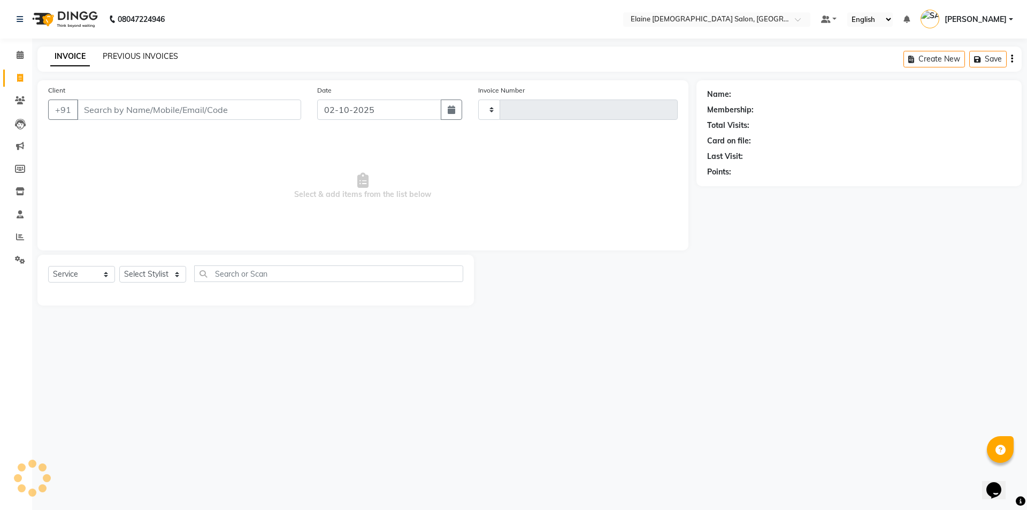
click at [123, 57] on link "PREVIOUS INVOICES" at bounding box center [140, 56] width 75 height 10
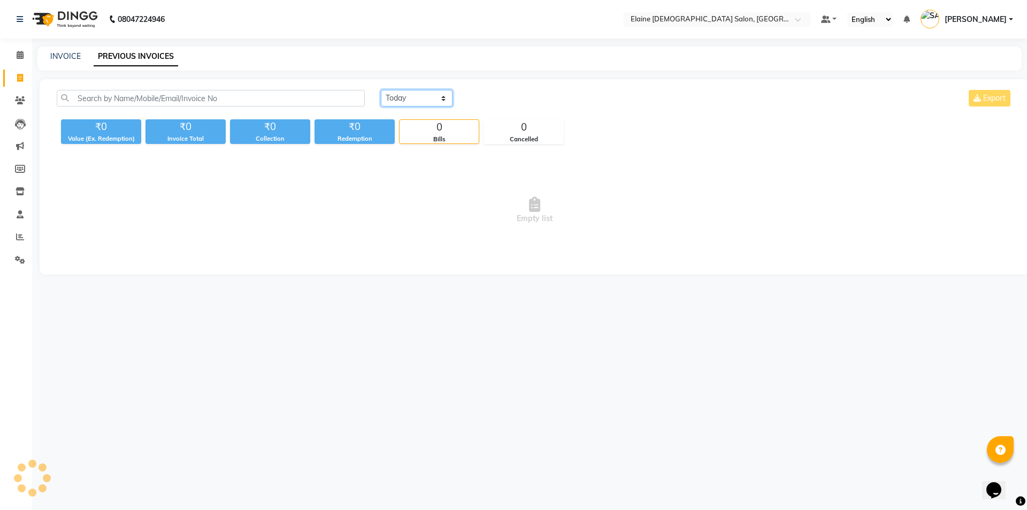
drag, startPoint x: 434, startPoint y: 97, endPoint x: 437, endPoint y: 105, distance: 9.0
click at [434, 97] on select "[DATE] [DATE] Custom Range" at bounding box center [417, 98] width 72 height 17
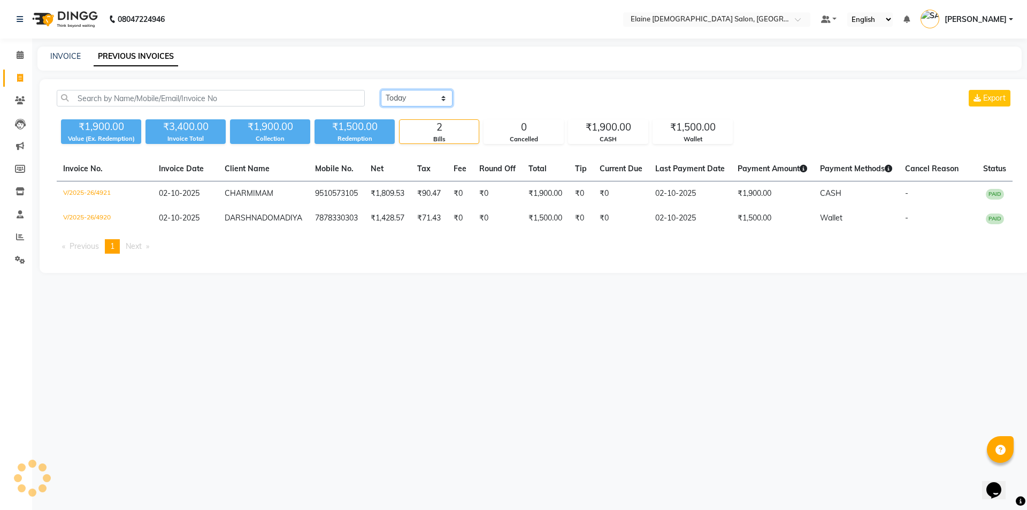
select select "range"
click at [381, 90] on select "[DATE] [DATE] Custom Range" at bounding box center [417, 98] width 72 height 17
drag, startPoint x: 489, startPoint y: 95, endPoint x: 493, endPoint y: 102, distance: 7.7
click at [493, 100] on input "02-10-2025" at bounding box center [503, 98] width 75 height 15
select select "10"
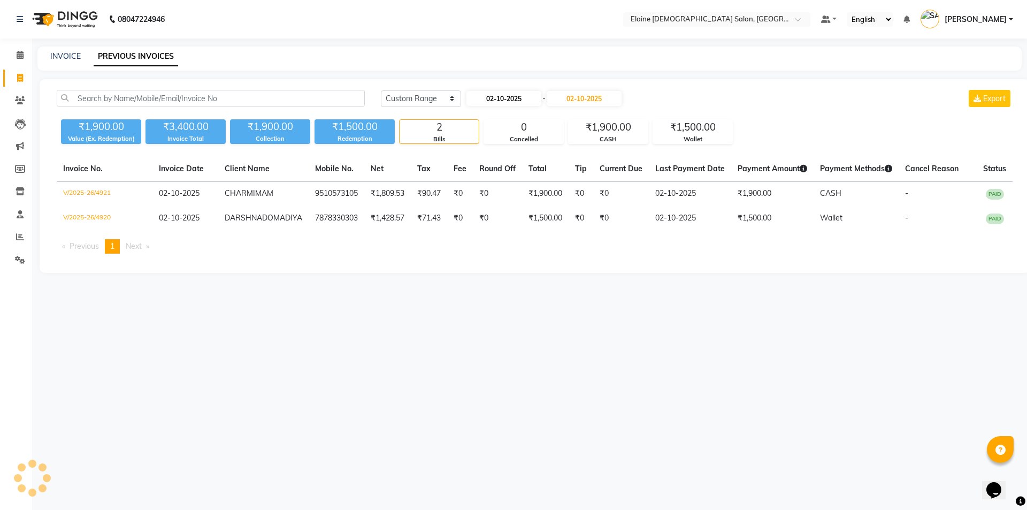
select select "2025"
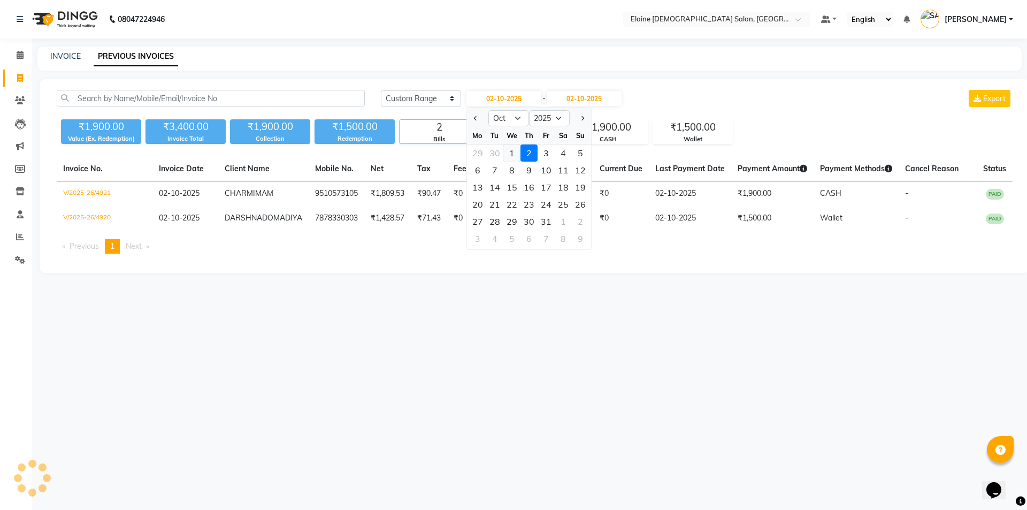
click at [508, 157] on div "1" at bounding box center [511, 152] width 17 height 17
type input "01-10-2025"
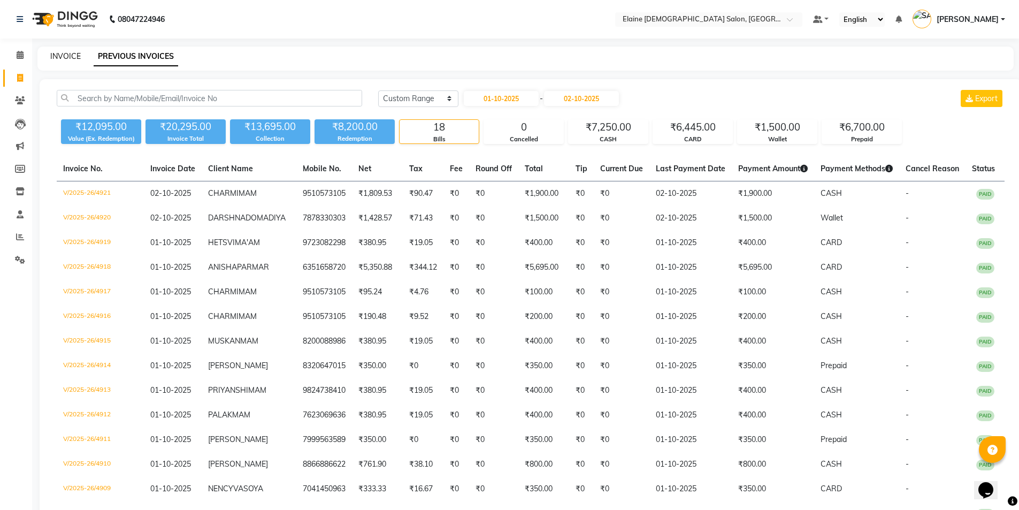
click at [67, 58] on link "INVOICE" at bounding box center [65, 56] width 30 height 10
select select "service"
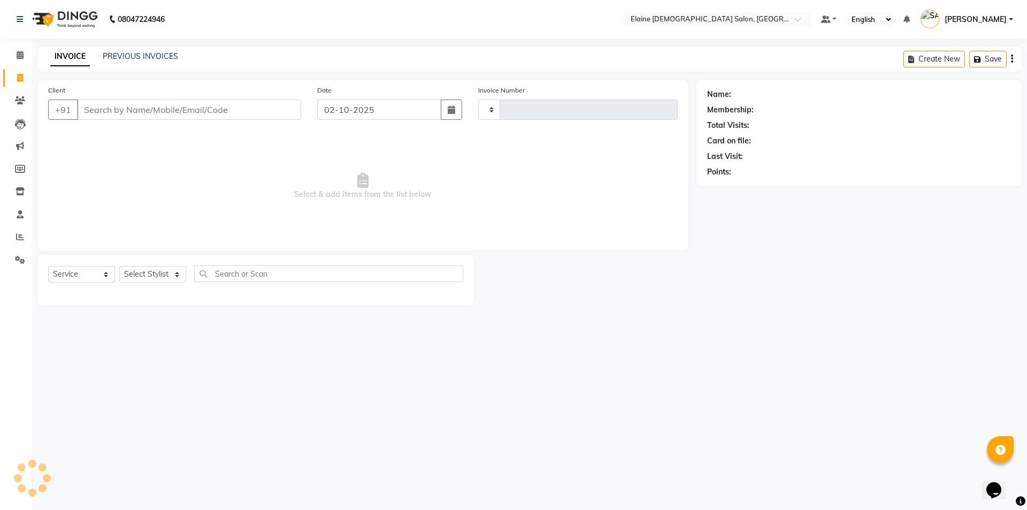
type input "4922"
select select "7542"
click at [133, 53] on link "PREVIOUS INVOICES" at bounding box center [140, 56] width 75 height 10
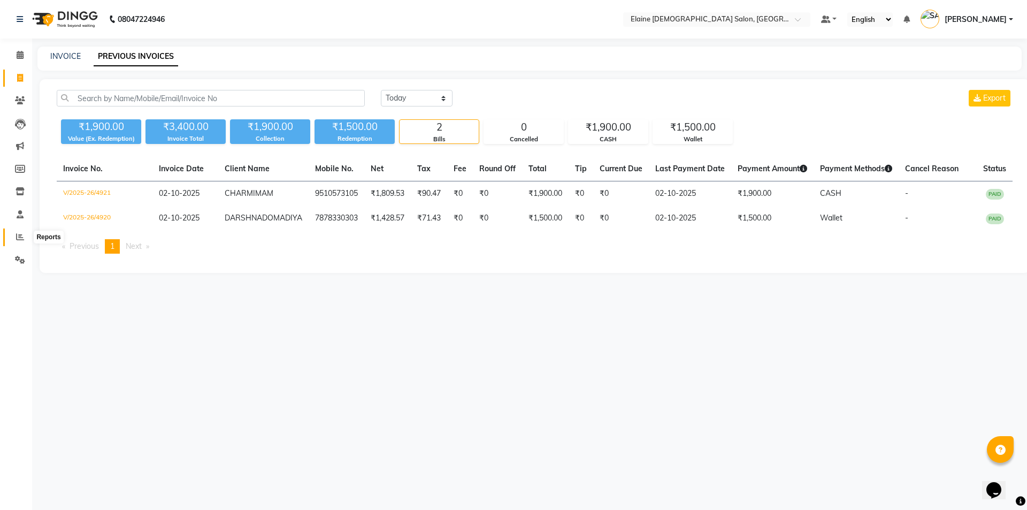
click at [17, 237] on icon at bounding box center [20, 237] width 8 height 8
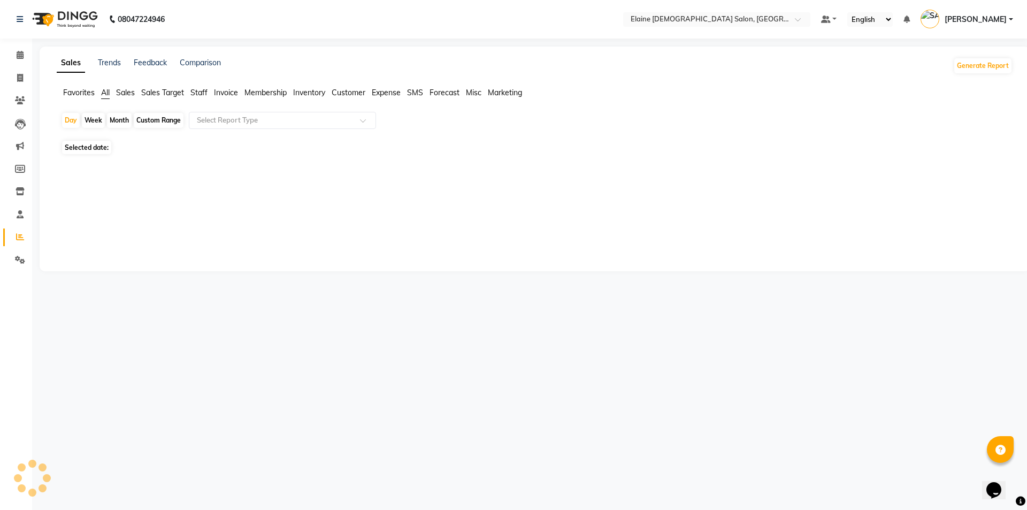
drag, startPoint x: 199, startPoint y: 92, endPoint x: 210, endPoint y: 109, distance: 20.0
click at [200, 94] on span "Staff" at bounding box center [198, 93] width 17 height 10
click at [227, 127] on div "Select Report Type" at bounding box center [282, 120] width 187 height 17
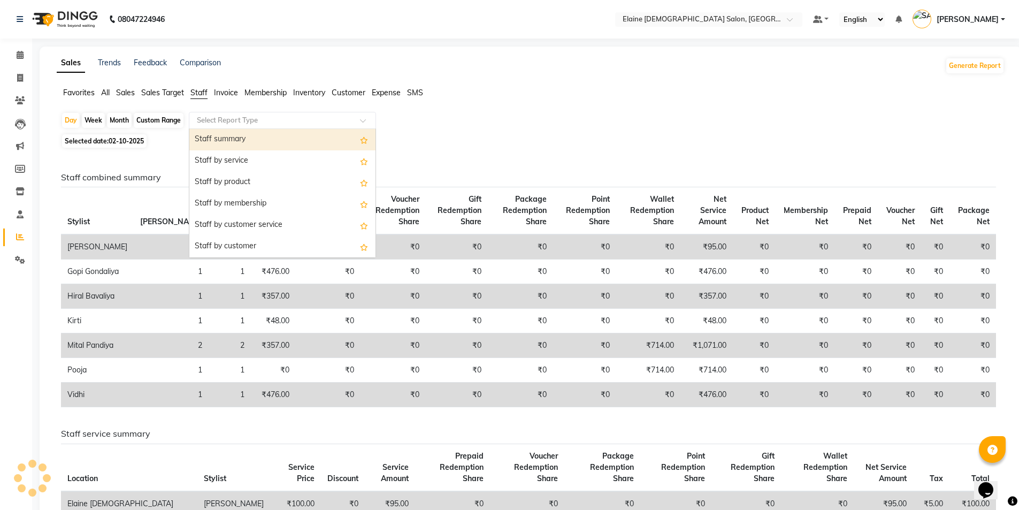
click at [386, 93] on span "Expense" at bounding box center [386, 93] width 29 height 10
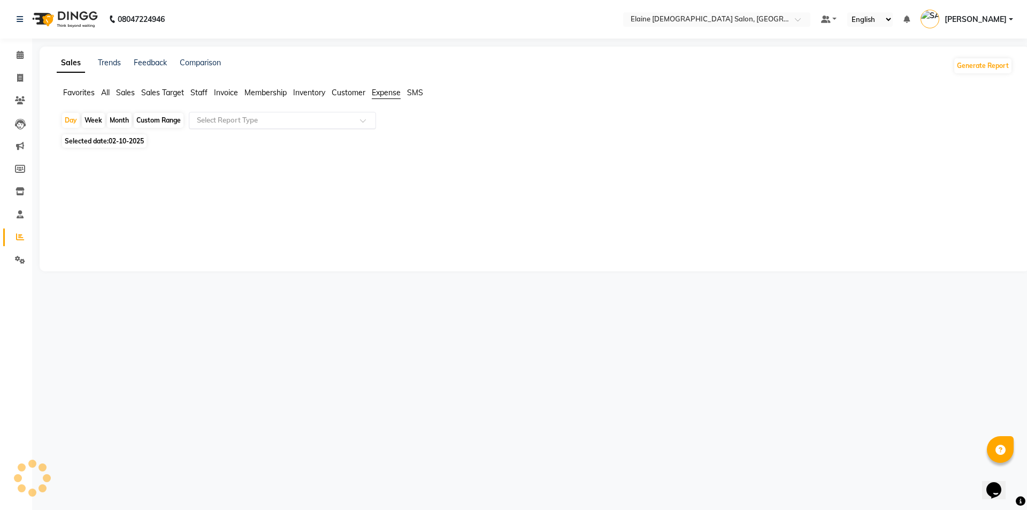
click at [365, 118] on span at bounding box center [366, 123] width 13 height 11
click at [313, 155] on div "Expense" at bounding box center [282, 160] width 186 height 21
click at [120, 125] on div "Month" at bounding box center [119, 120] width 25 height 15
select select "10"
select select "2025"
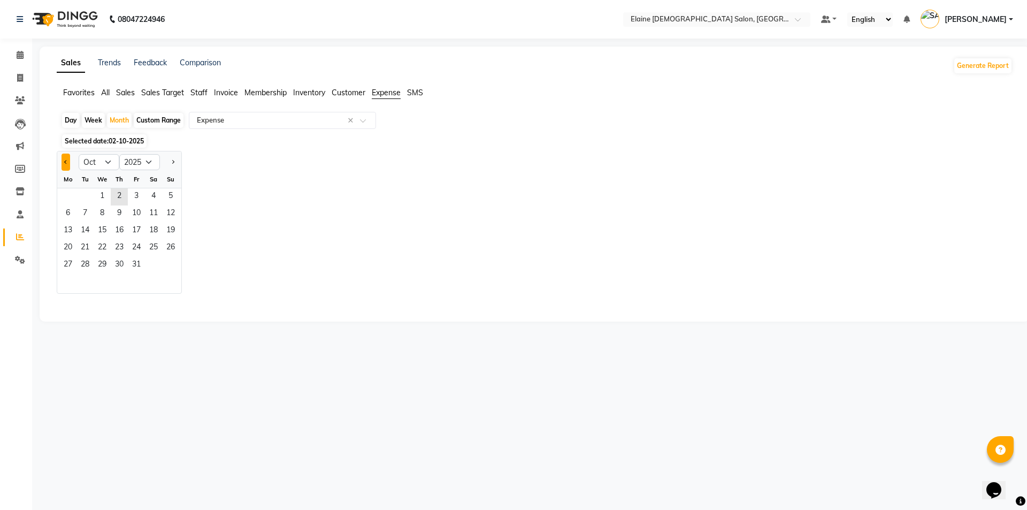
click at [65, 160] on span "Previous month" at bounding box center [66, 162] width 4 height 4
select select "9"
click at [115, 201] on span "4" at bounding box center [119, 196] width 17 height 17
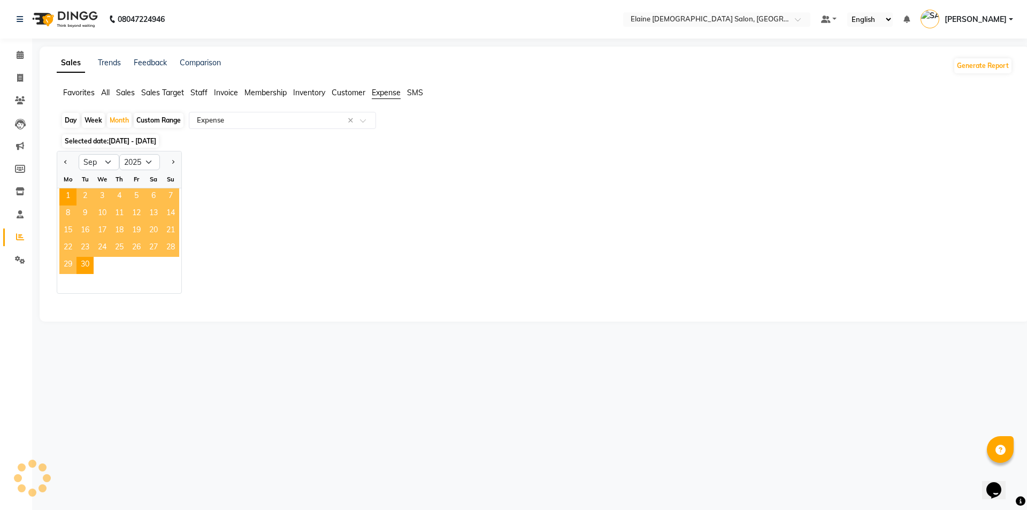
select select "full_report"
select select "csv"
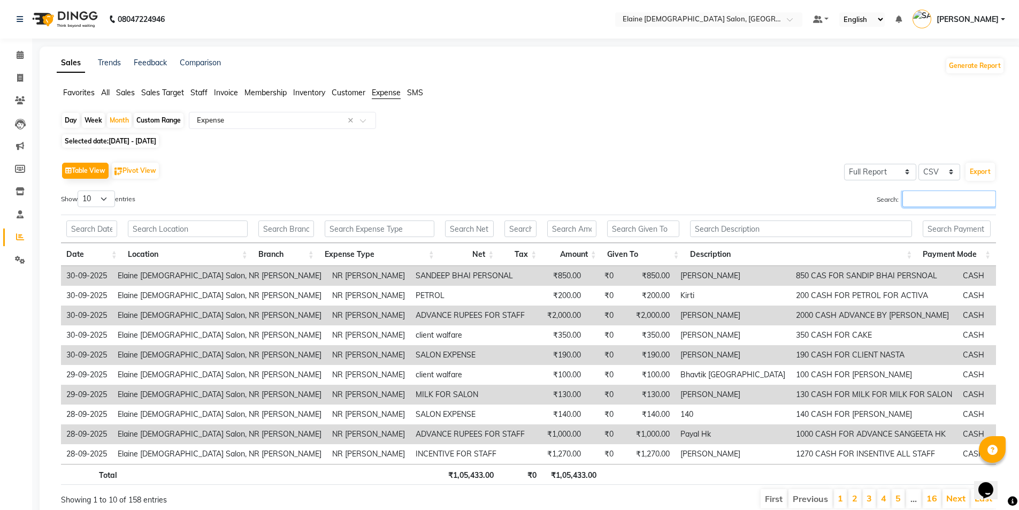
click at [915, 203] on input "Search:" at bounding box center [949, 198] width 94 height 17
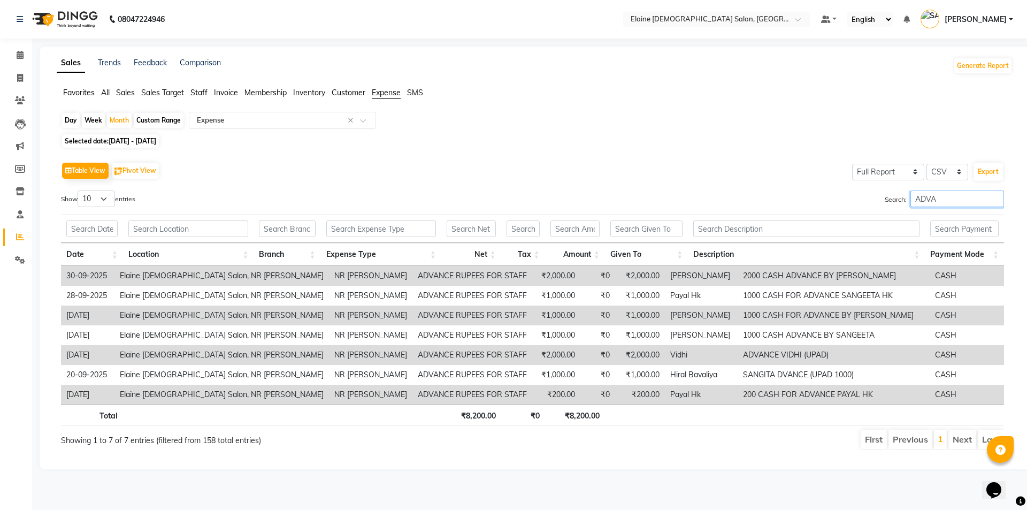
type input "ADVA"
click at [21, 86] on link "Invoice" at bounding box center [16, 79] width 26 height 18
select select "service"
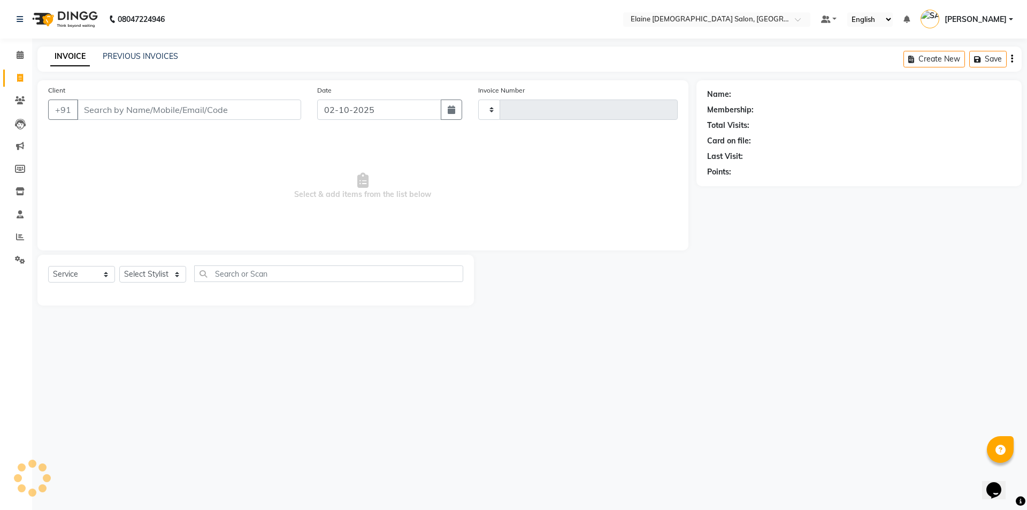
type input "4922"
select select "7542"
drag, startPoint x: 114, startPoint y: 119, endPoint x: 117, endPoint y: 132, distance: 13.1
click at [117, 132] on div "Client +91 Date 02-10-2025 Invoice Number V/2025 V/2025-26 4922 Select & add it…" at bounding box center [362, 165] width 651 height 170
click at [150, 102] on input "Client" at bounding box center [189, 109] width 224 height 20
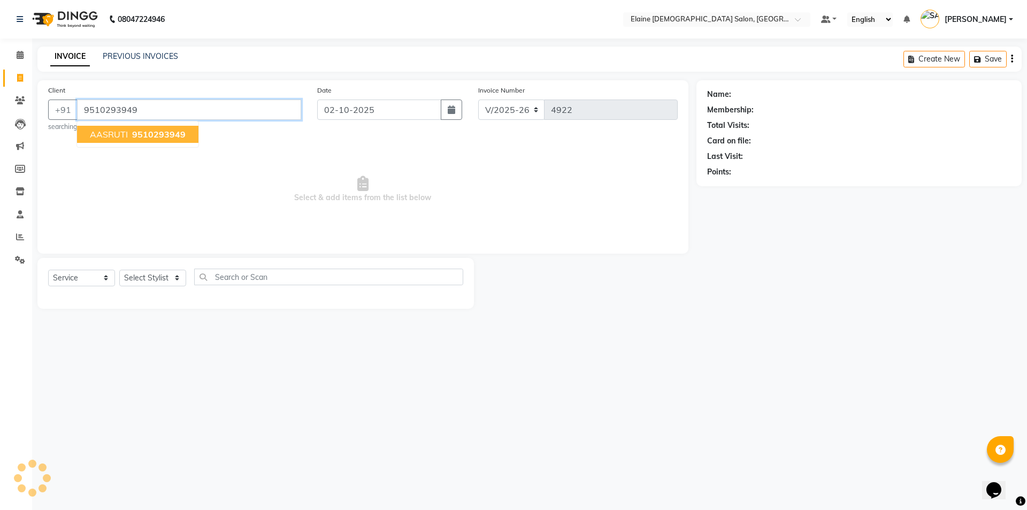
type input "9510293949"
click at [164, 129] on span "9510293949" at bounding box center [158, 134] width 53 height 11
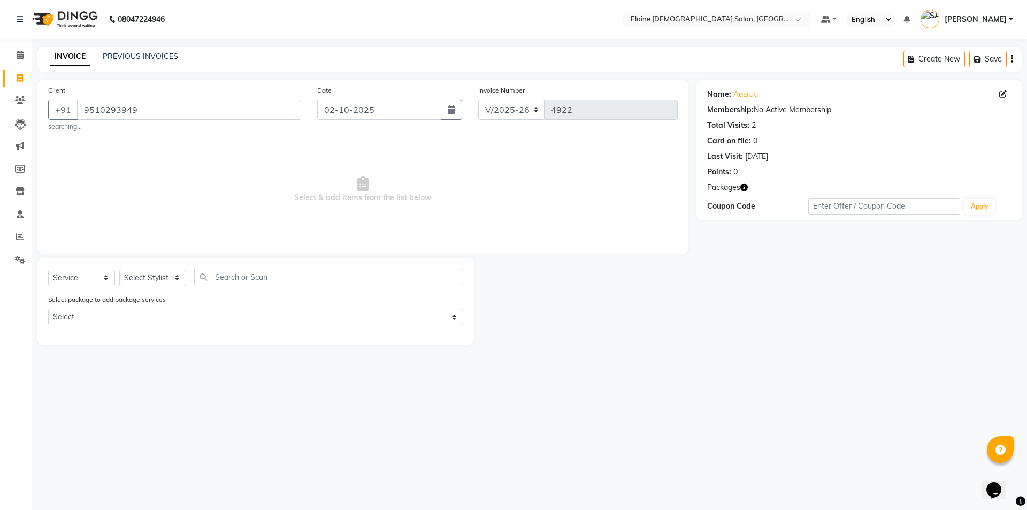
click at [752, 182] on div "Packages" at bounding box center [859, 187] width 304 height 11
click at [744, 187] on icon "button" at bounding box center [743, 186] width 7 height 7
click at [126, 280] on select "Select Stylist AANAND BAVALIYA BHAVTIK GONDALIYA DHARMIK RAVRANI DIKSHA [PERSON…" at bounding box center [152, 278] width 67 height 17
select select "83691"
click at [119, 270] on select "Select Stylist AANAND BAVALIYA BHAVTIK GONDALIYA DHARMIK RAVRANI DIKSHA [PERSON…" at bounding box center [152, 278] width 67 height 17
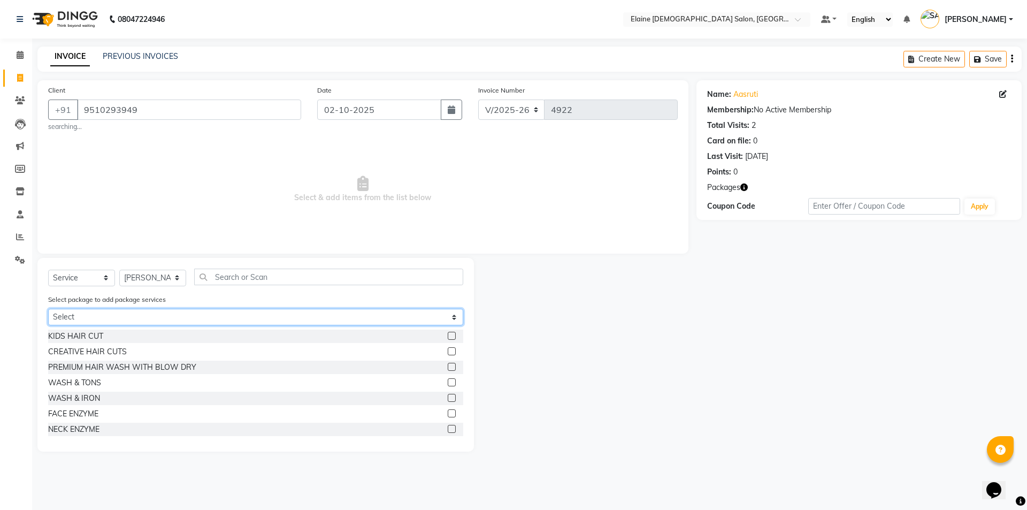
click at [138, 316] on select "Select DANDRUFF (3+1)" at bounding box center [255, 317] width 415 height 17
select select "2: Object"
click at [48, 309] on select "Select DANDRUFF (3+1)" at bounding box center [255, 317] width 415 height 17
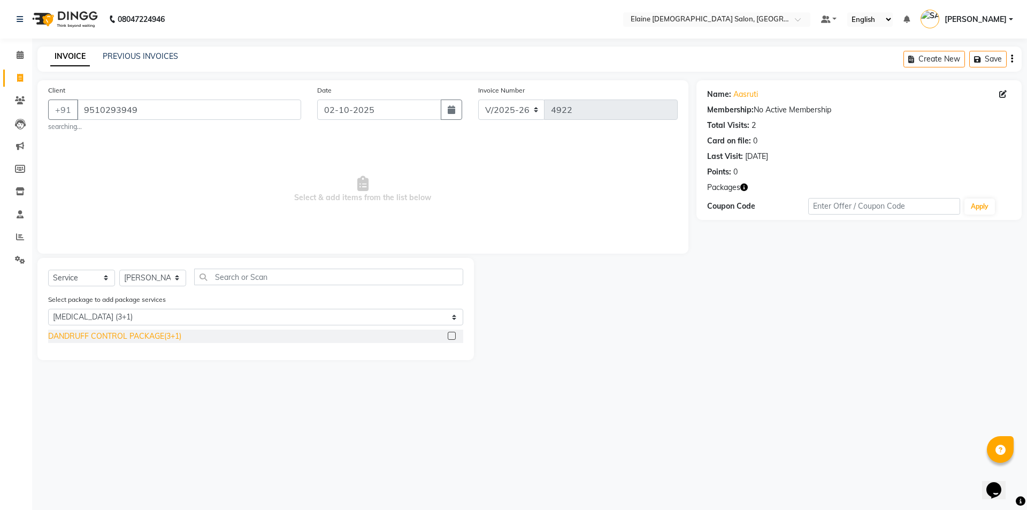
click at [108, 336] on div "DANDRUFF CONTROL PACKAGE(3+1)" at bounding box center [114, 335] width 133 height 11
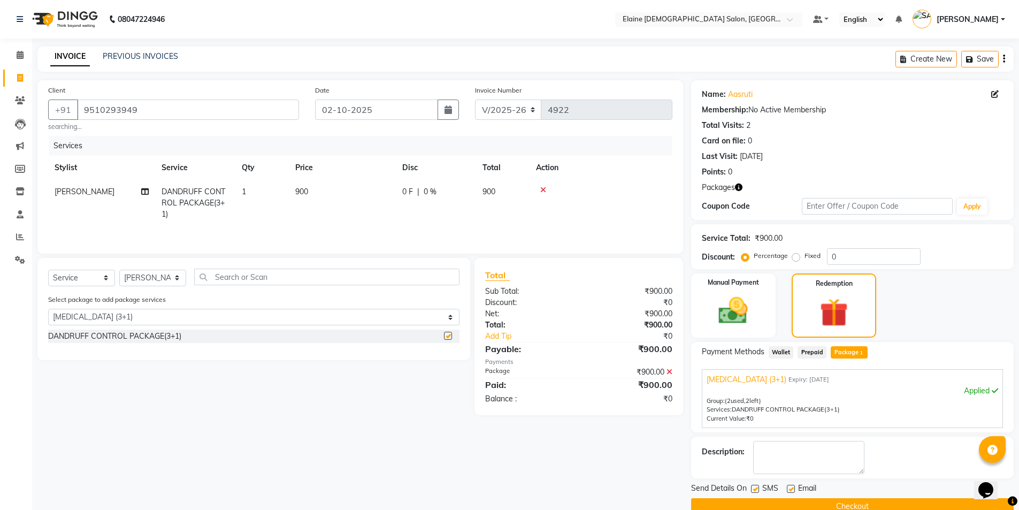
checkbox input "false"
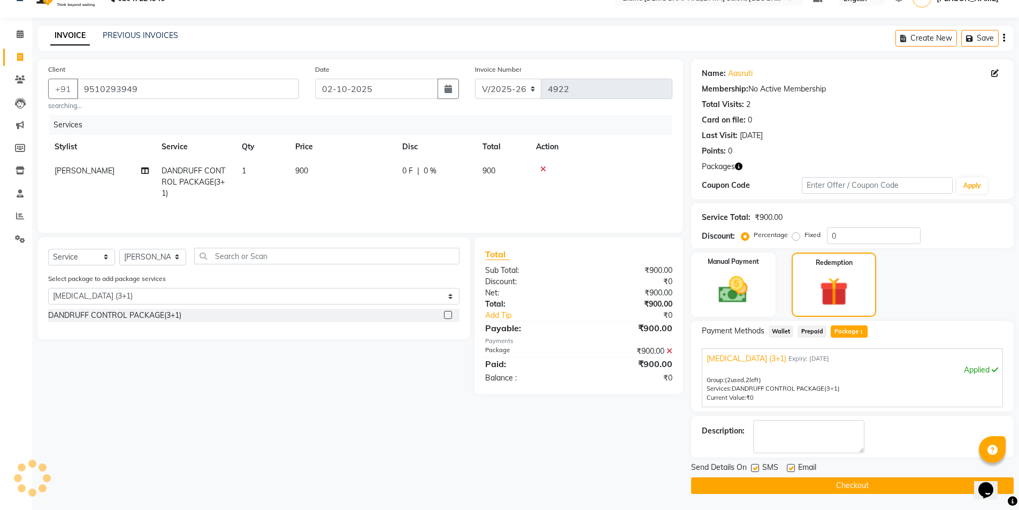
click at [545, 170] on icon at bounding box center [543, 168] width 6 height 7
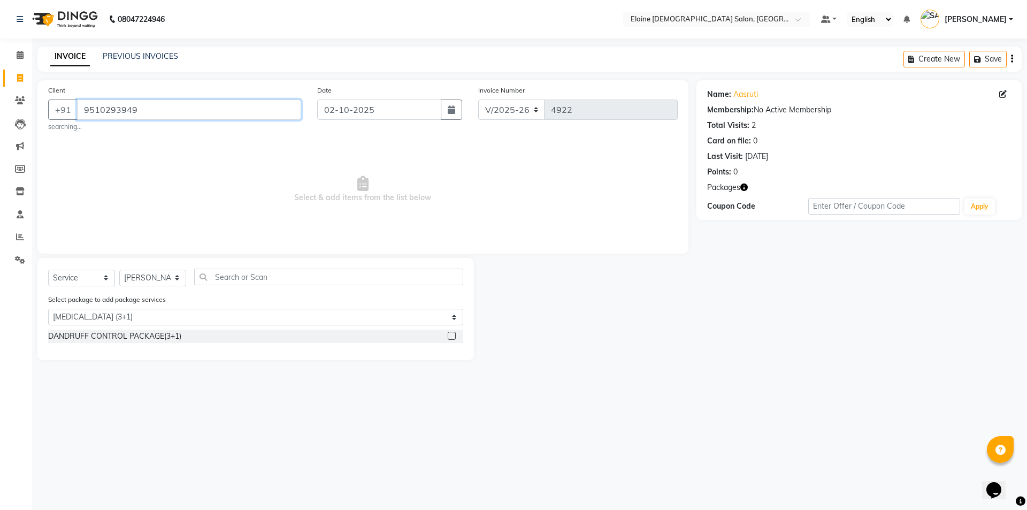
click at [104, 114] on input "9510293949" at bounding box center [189, 109] width 224 height 20
click at [750, 95] on link "Aasruti" at bounding box center [745, 94] width 25 height 11
click at [148, 278] on select "Select Stylist AANAND BAVALIYA BHAVTIK GONDALIYA DHARMIK RAVRANI DIKSHA [PERSON…" at bounding box center [152, 278] width 67 height 17
click at [119, 270] on select "Select Stylist AANAND BAVALIYA BHAVTIK GONDALIYA DHARMIK RAVRANI DIKSHA [PERSON…" at bounding box center [152, 278] width 67 height 17
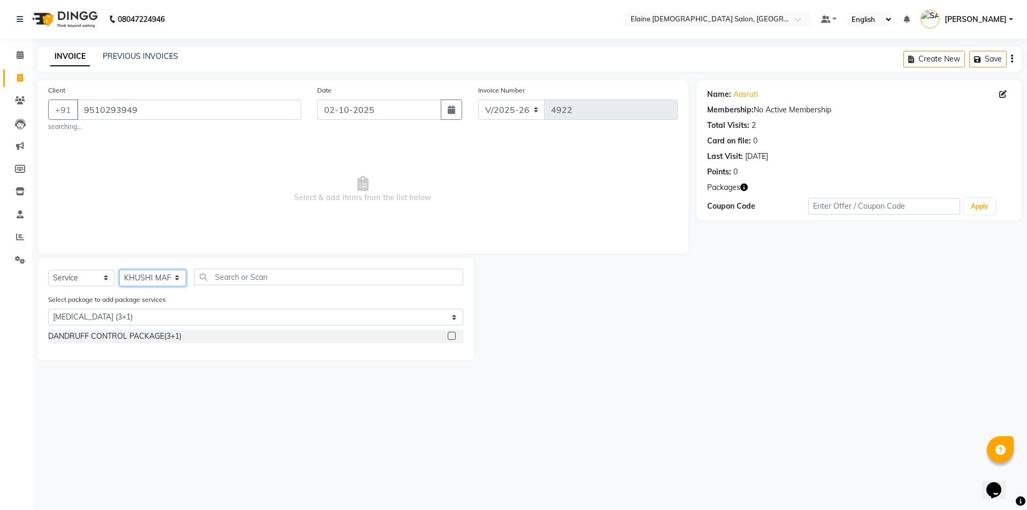
select select "67043"
click at [107, 338] on div "DANDRUFF CONTROL PACKAGE(3+1)" at bounding box center [114, 335] width 133 height 11
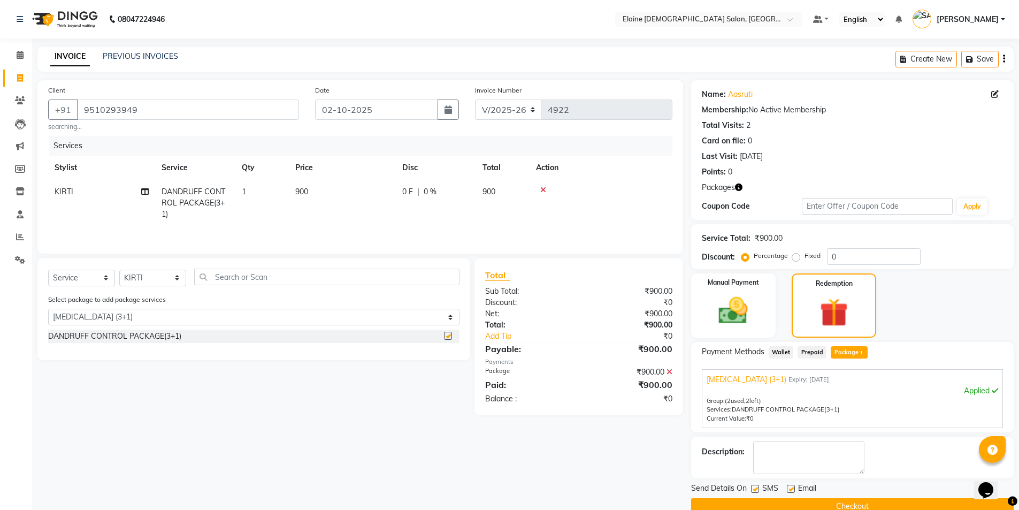
checkbox input "false"
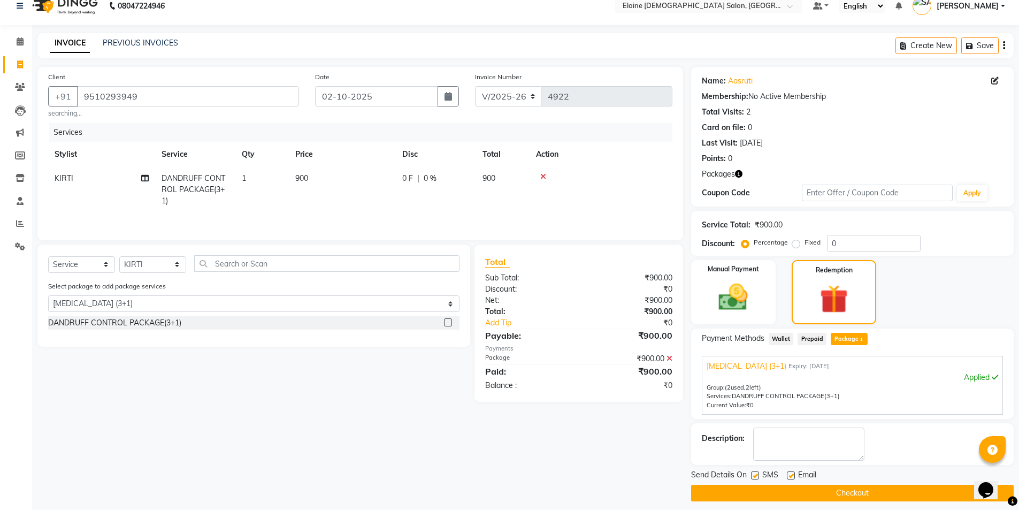
scroll to position [21, 0]
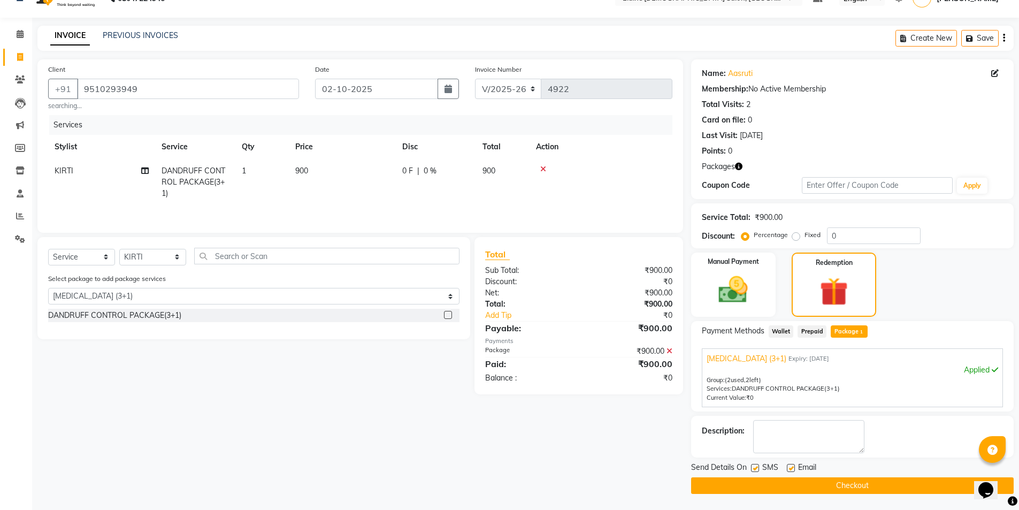
click at [790, 471] on label at bounding box center [791, 468] width 8 height 8
click at [790, 471] on input "checkbox" at bounding box center [790, 468] width 7 height 7
checkbox input "false"
click at [755, 470] on label at bounding box center [755, 468] width 8 height 8
click at [755, 470] on input "checkbox" at bounding box center [754, 468] width 7 height 7
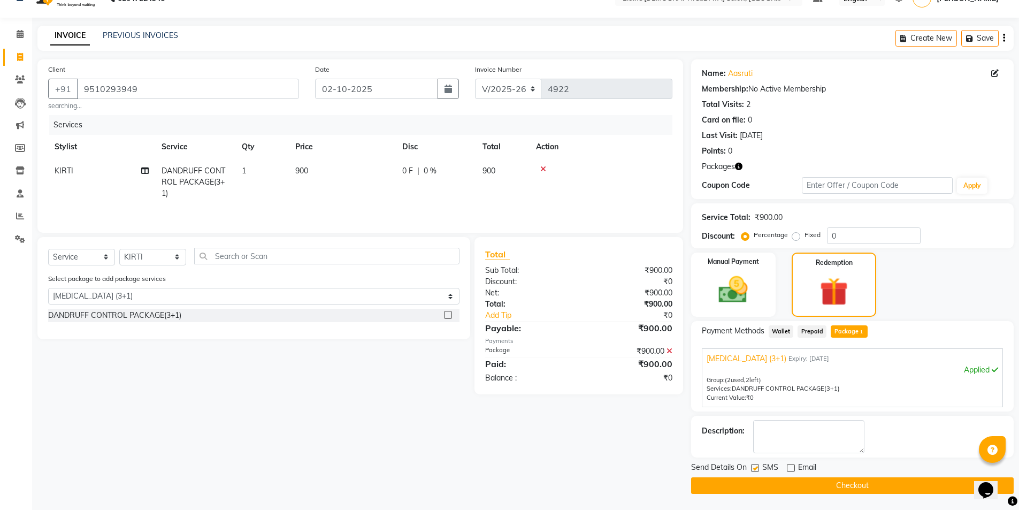
checkbox input "false"
click at [760, 480] on button "Checkout" at bounding box center [852, 485] width 322 height 17
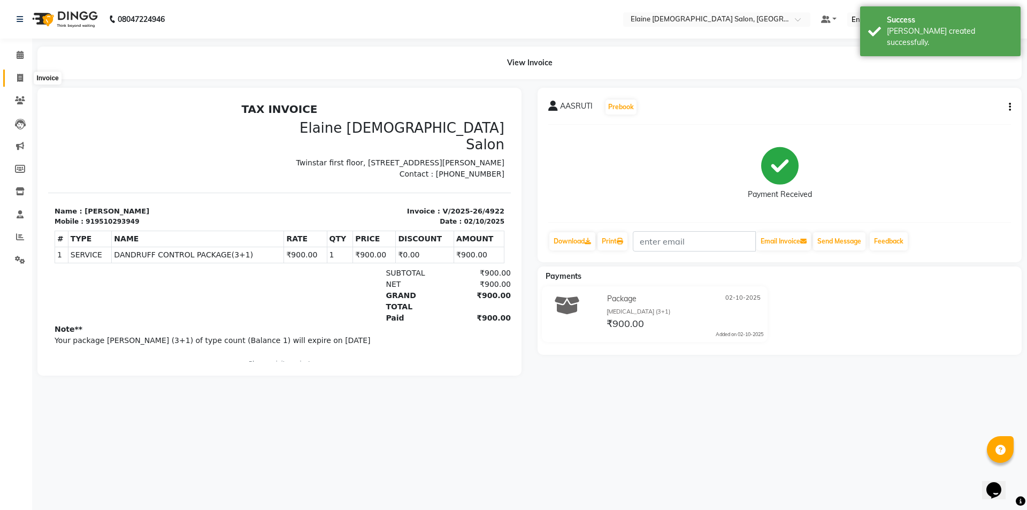
click at [14, 81] on span at bounding box center [20, 78] width 19 height 12
select select "service"
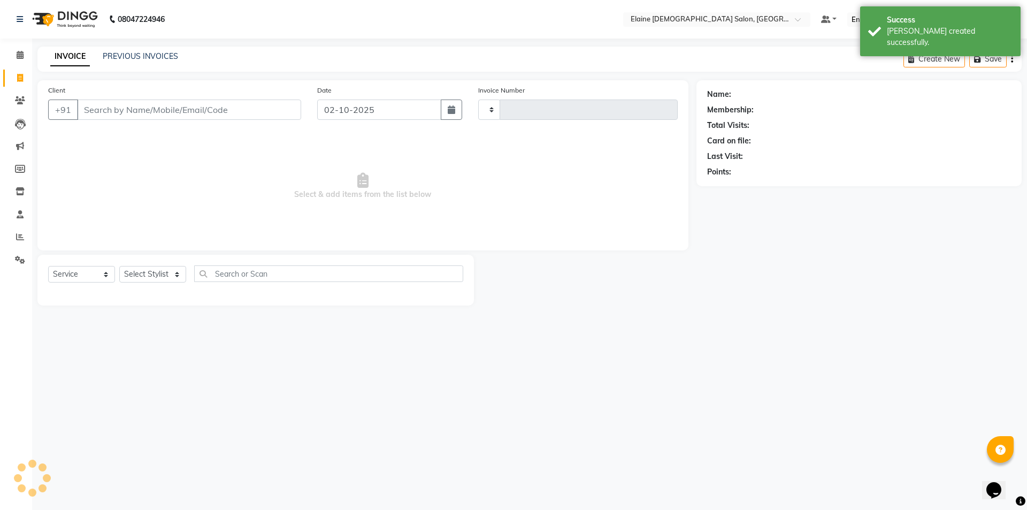
type input "4923"
select select "7542"
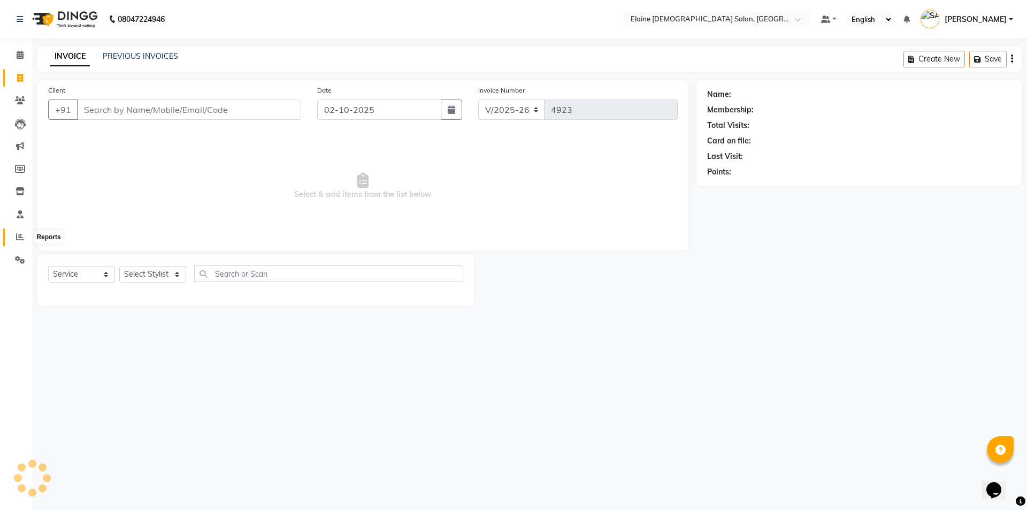
click at [24, 230] on link "Reports" at bounding box center [16, 237] width 26 height 18
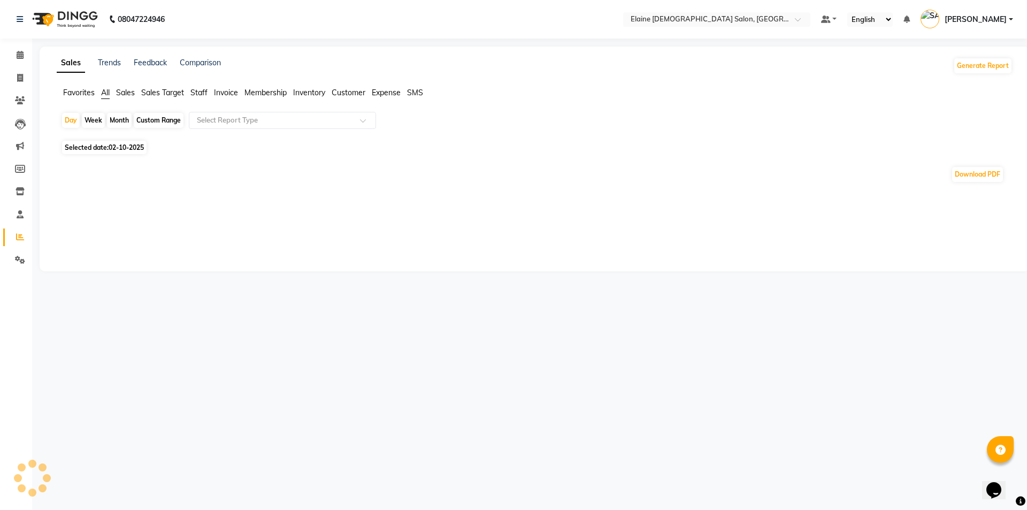
click at [107, 152] on span "Selected date: [DATE]" at bounding box center [104, 147] width 84 height 13
select select "10"
select select "2025"
click at [107, 147] on span "Selected date: [DATE]" at bounding box center [104, 147] width 84 height 13
select select "10"
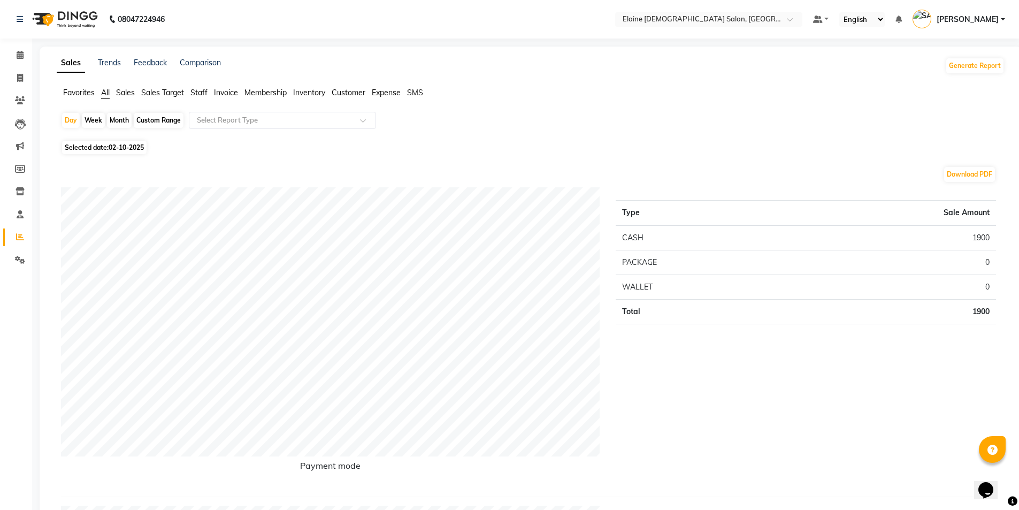
select select "2025"
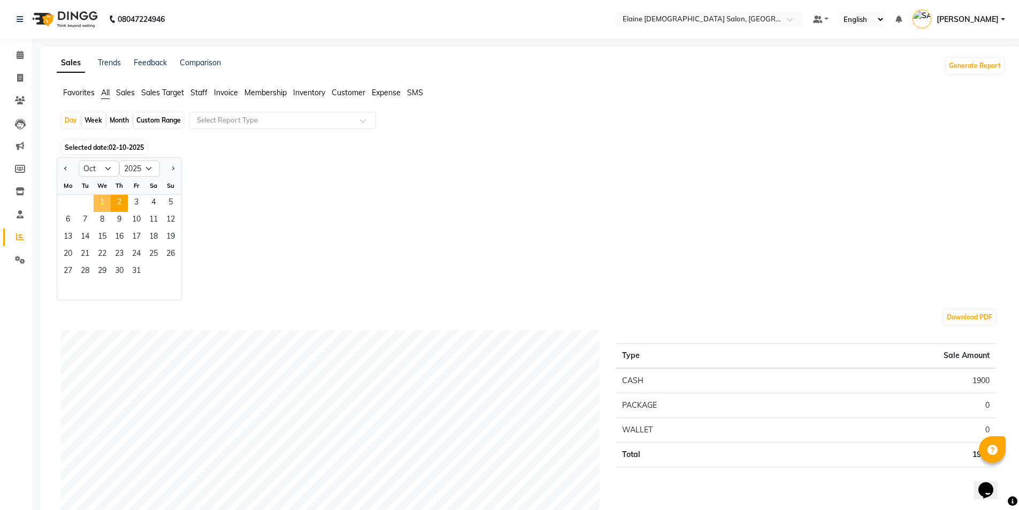
click at [102, 199] on span "1" at bounding box center [102, 203] width 17 height 17
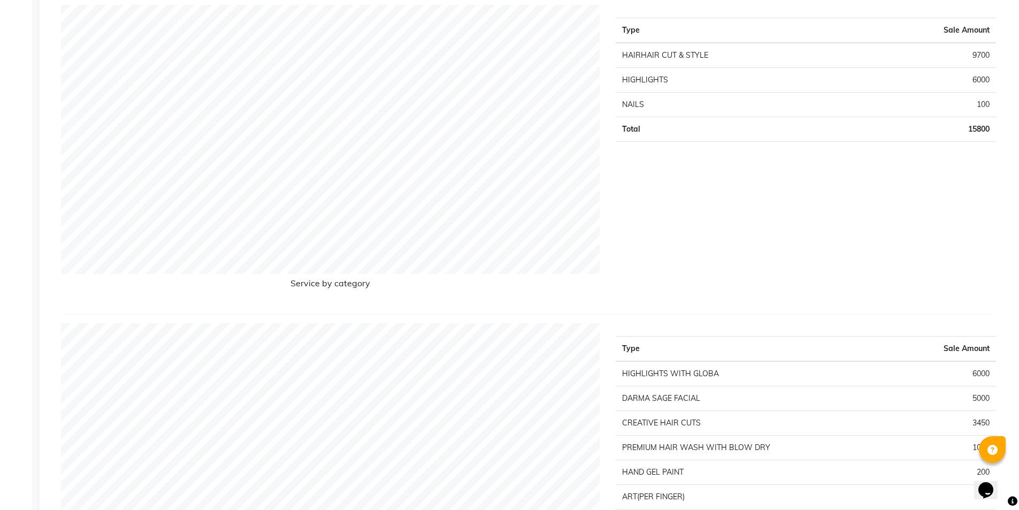
scroll to position [1444, 0]
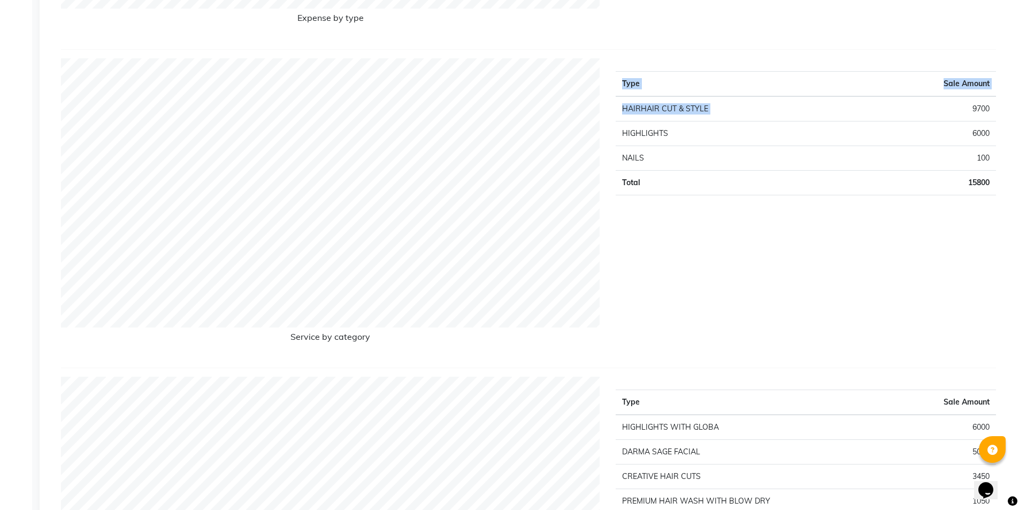
drag, startPoint x: 614, startPoint y: 106, endPoint x: 939, endPoint y: 112, distance: 324.7
click at [921, 112] on div "Type Sale Amount HAIRHAIR CUT & STYLE 9700 HIGHLIGHTS 6000 NAILS 100 Total 15800" at bounding box center [806, 208] width 396 height 301
click at [971, 112] on td "9700" at bounding box center [925, 108] width 142 height 25
click at [977, 109] on td "9700" at bounding box center [925, 108] width 142 height 25
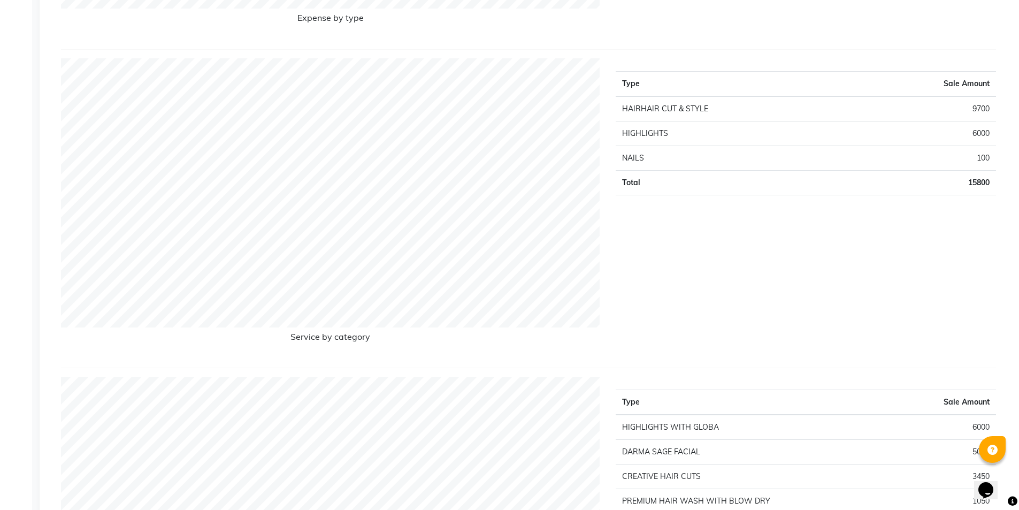
click at [972, 139] on td "6000" at bounding box center [925, 133] width 142 height 25
click at [974, 137] on td "6000" at bounding box center [925, 133] width 142 height 25
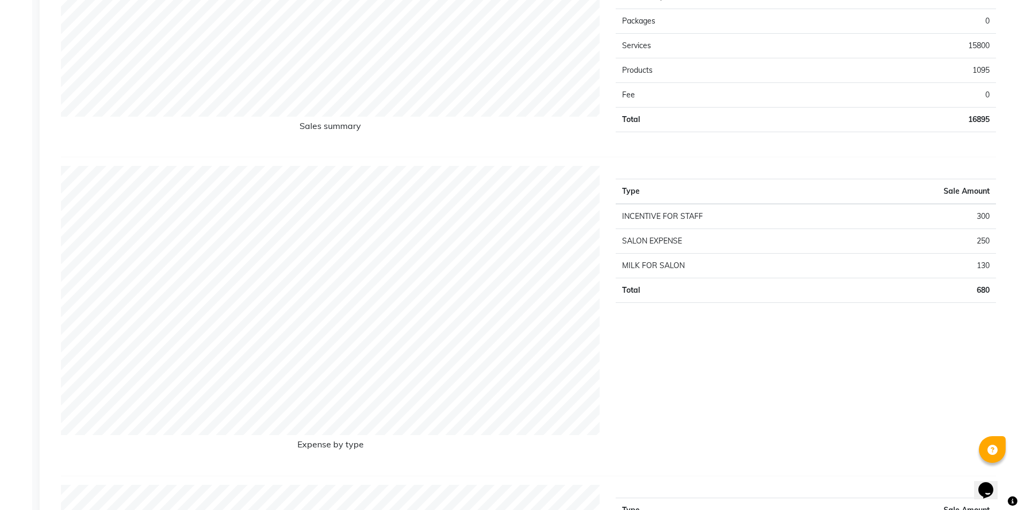
scroll to position [856, 0]
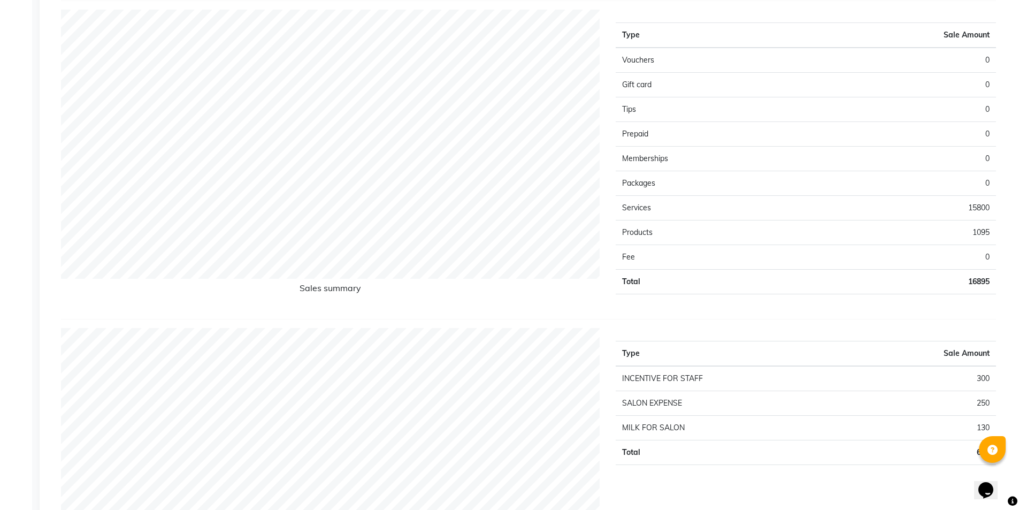
click at [982, 228] on td "1095" at bounding box center [901, 232] width 190 height 25
drag, startPoint x: 961, startPoint y: 281, endPoint x: 987, endPoint y: 279, distance: 25.7
click at [988, 277] on td "16895" at bounding box center [901, 282] width 190 height 25
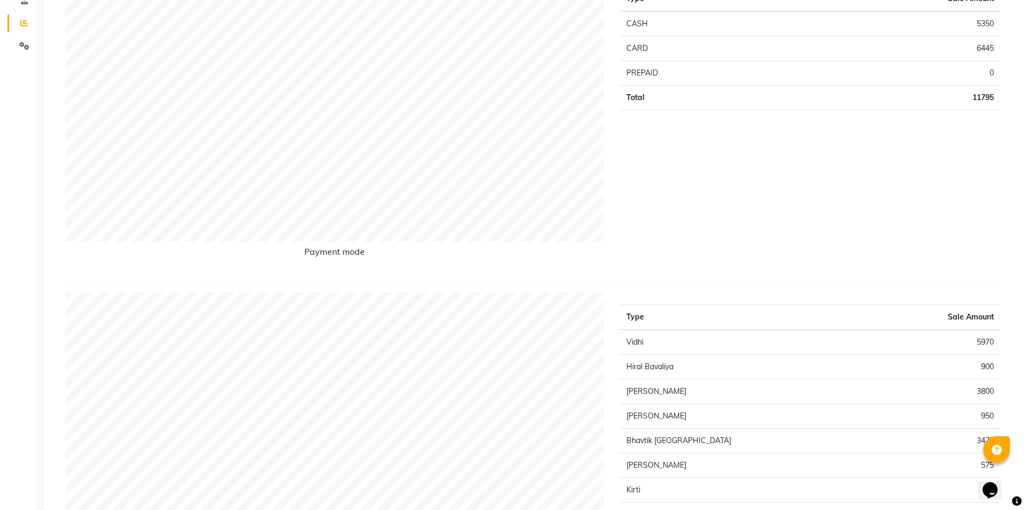
scroll to position [0, 0]
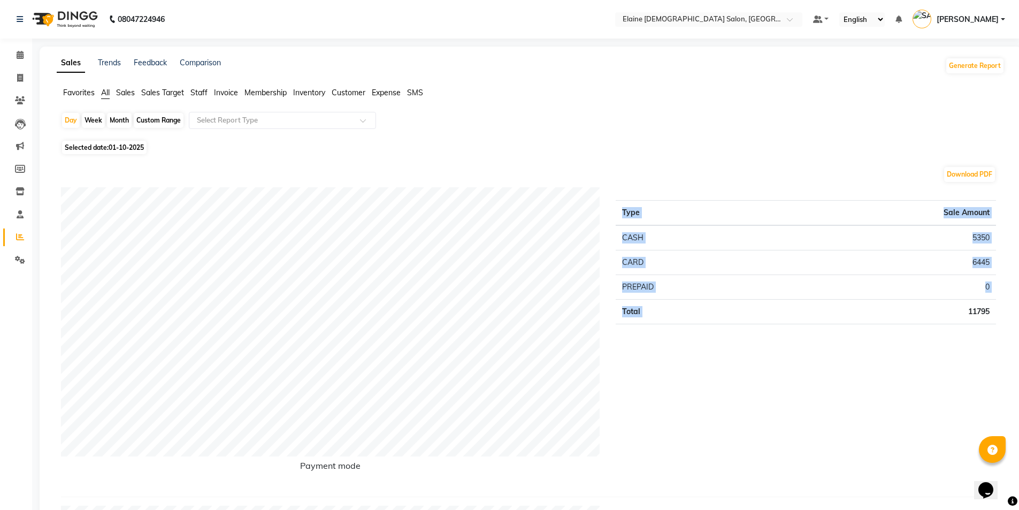
drag, startPoint x: 965, startPoint y: 312, endPoint x: 860, endPoint y: 229, distance: 133.5
click at [996, 308] on div "Type Sale Amount CASH 5350 CARD 6445 PREPAID 0 Total 11795" at bounding box center [806, 337] width 396 height 301
click at [19, 74] on icon at bounding box center [20, 78] width 6 height 8
select select "service"
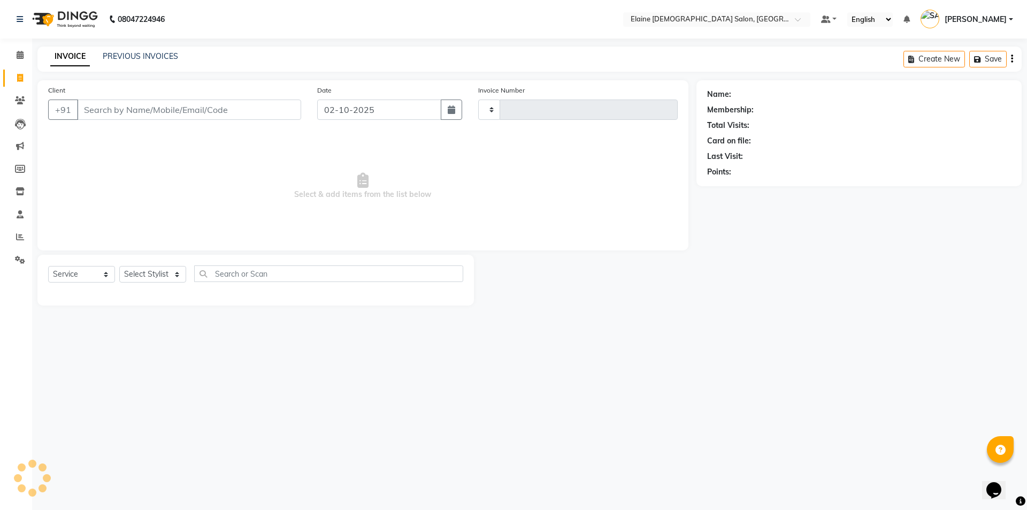
type input "4923"
select select "7542"
click at [122, 106] on input "Client" at bounding box center [189, 109] width 224 height 20
type input "8734913668"
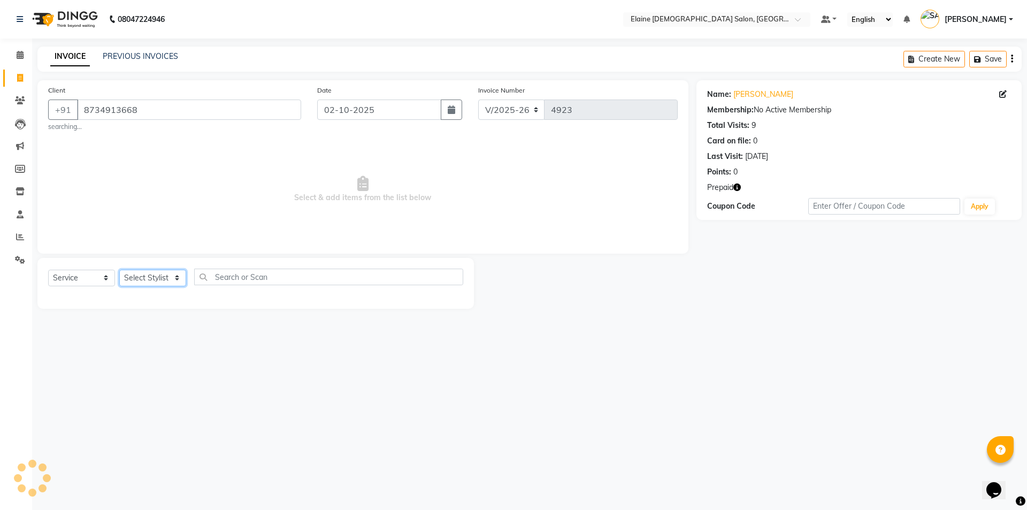
drag, startPoint x: 145, startPoint y: 280, endPoint x: 147, endPoint y: 275, distance: 5.8
click at [146, 275] on select "Select Stylist AANAND BAVALIYA BHAVTIK GONDALIYA DHARMIK RAVRANI DIKSHA [PERSON…" at bounding box center [152, 278] width 67 height 17
click at [119, 270] on select "Select Stylist AANAND BAVALIYA BHAVTIK GONDALIYA DHARMIK RAVRANI DIKSHA [PERSON…" at bounding box center [152, 278] width 67 height 17
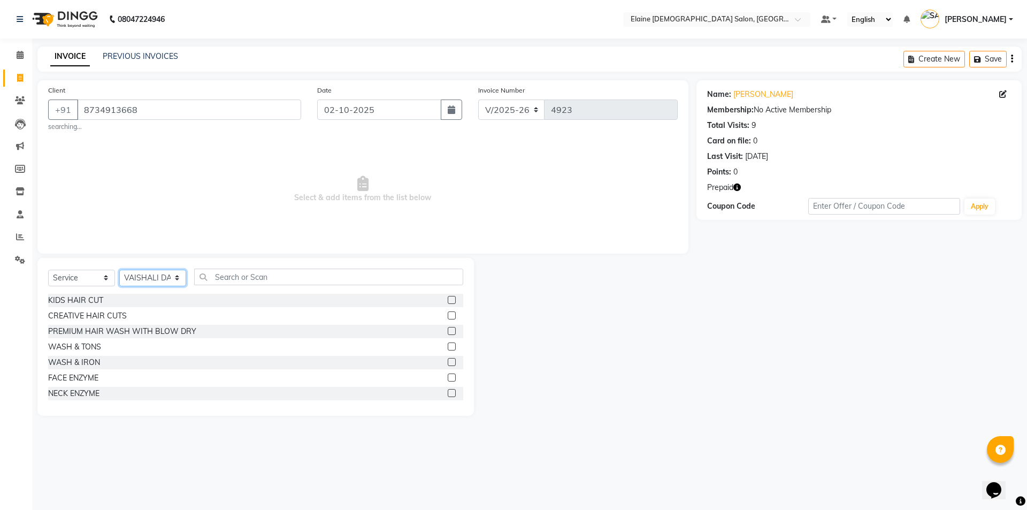
select select "67028"
click at [273, 282] on input "text" at bounding box center [328, 276] width 269 height 17
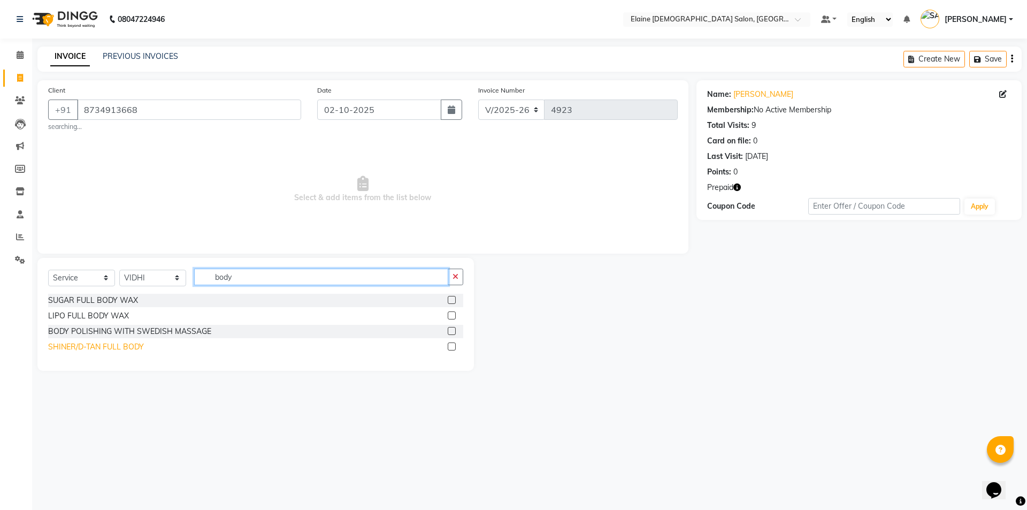
type input "body"
click at [101, 350] on div "SHINER/D-TAN FULL BODY" at bounding box center [96, 346] width 96 height 11
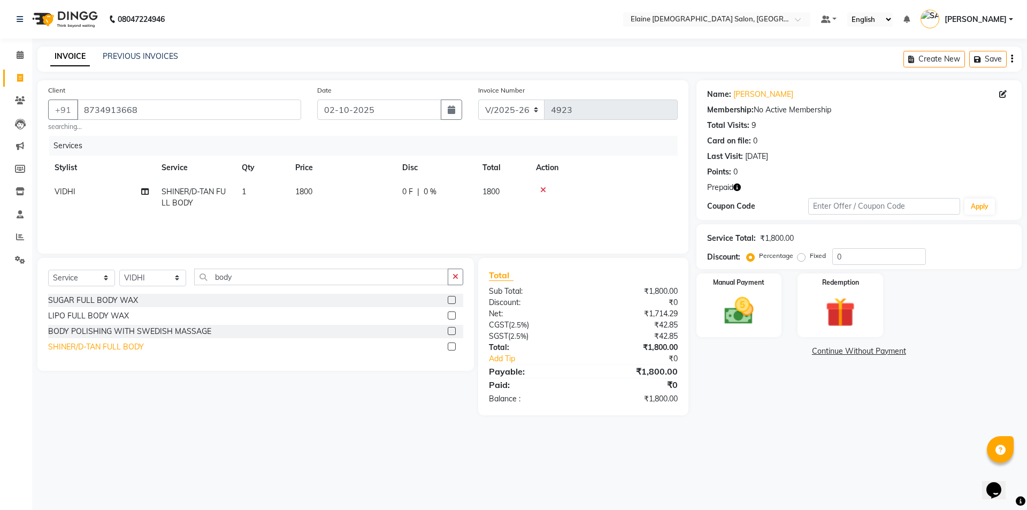
click at [104, 344] on div "SHINER/D-TAN FULL BODY" at bounding box center [96, 346] width 96 height 11
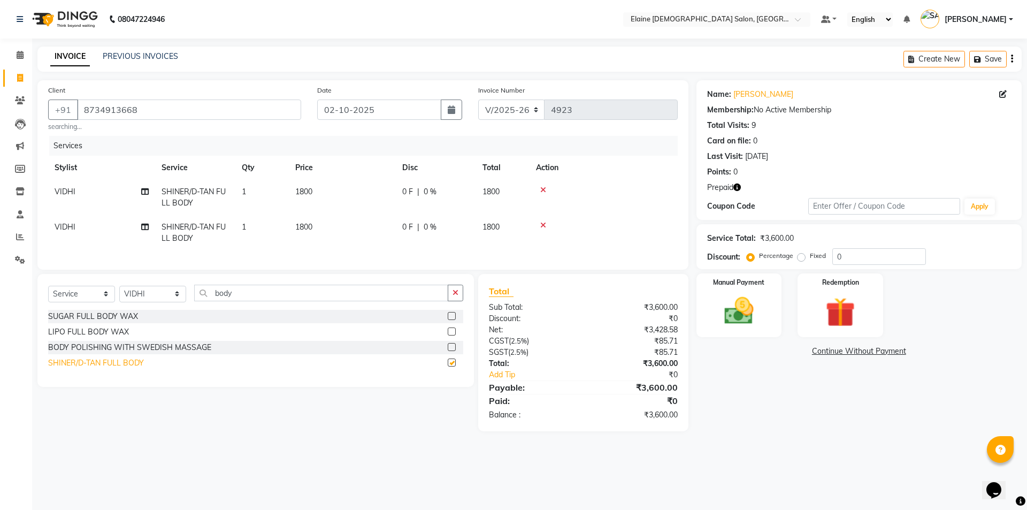
checkbox input "false"
click at [109, 353] on div "BODY POLISHING WITH SWEDISH MASSAGE" at bounding box center [129, 347] width 163 height 11
checkbox input "false"
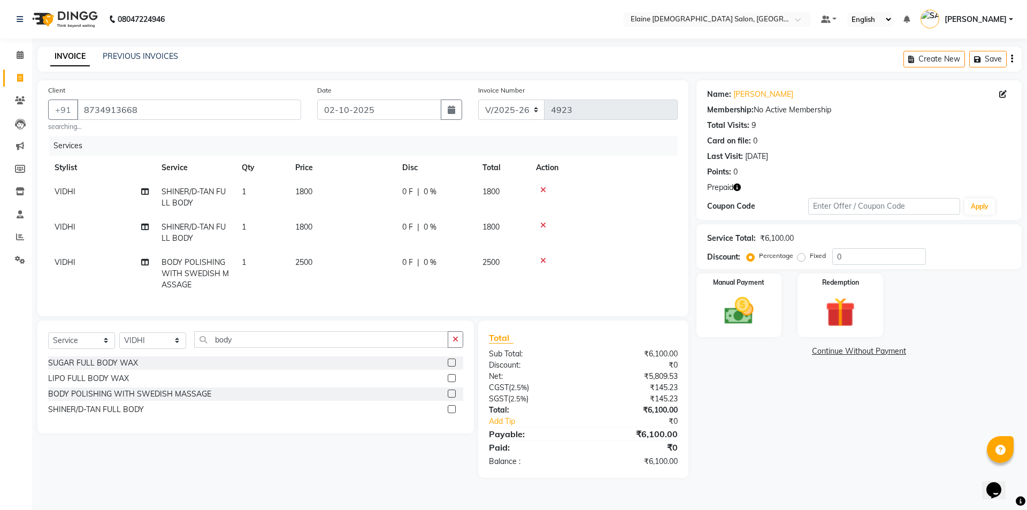
click at [547, 189] on div at bounding box center [603, 189] width 135 height 7
click at [543, 189] on icon at bounding box center [543, 189] width 6 height 7
click at [543, 221] on icon at bounding box center [543, 224] width 6 height 7
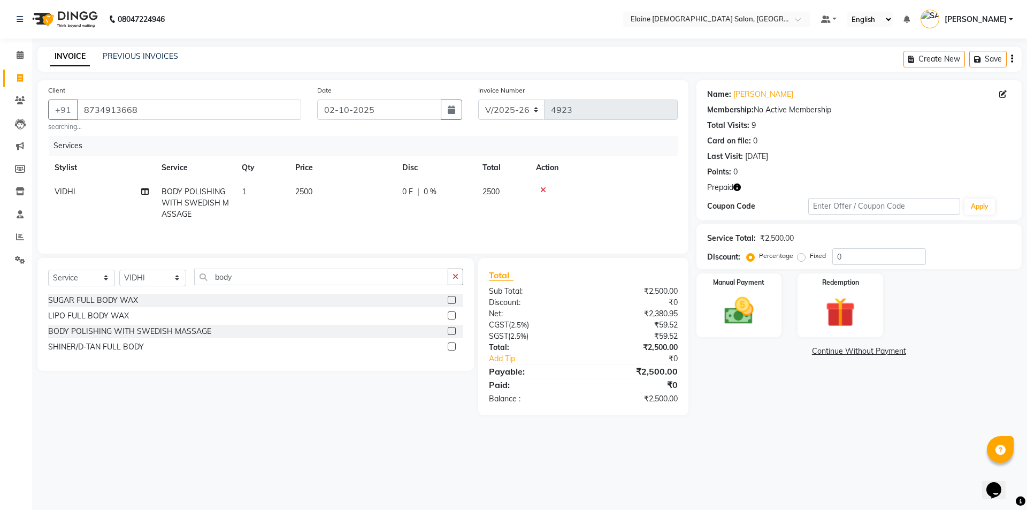
click at [543, 189] on icon at bounding box center [543, 189] width 6 height 7
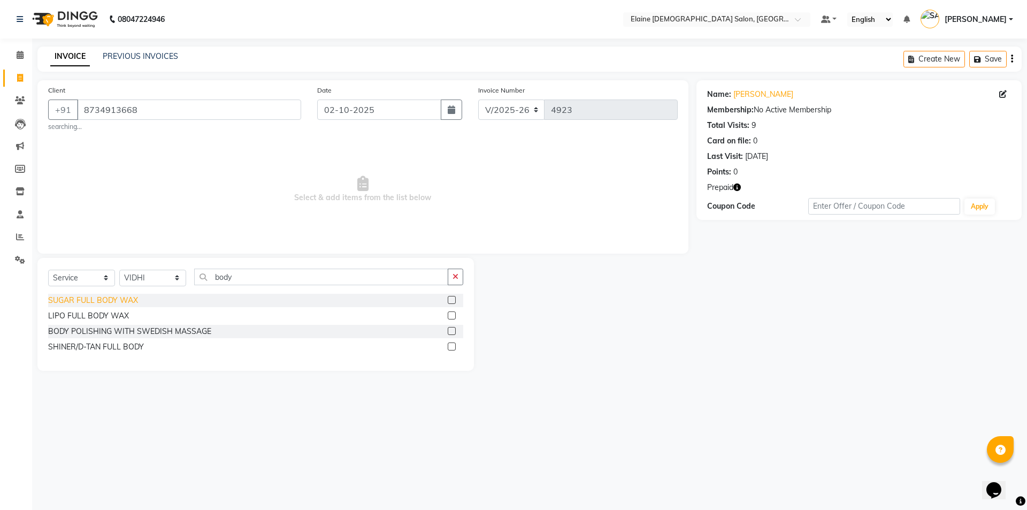
click at [106, 302] on div "SUGAR FULL BODY WAX" at bounding box center [93, 300] width 90 height 11
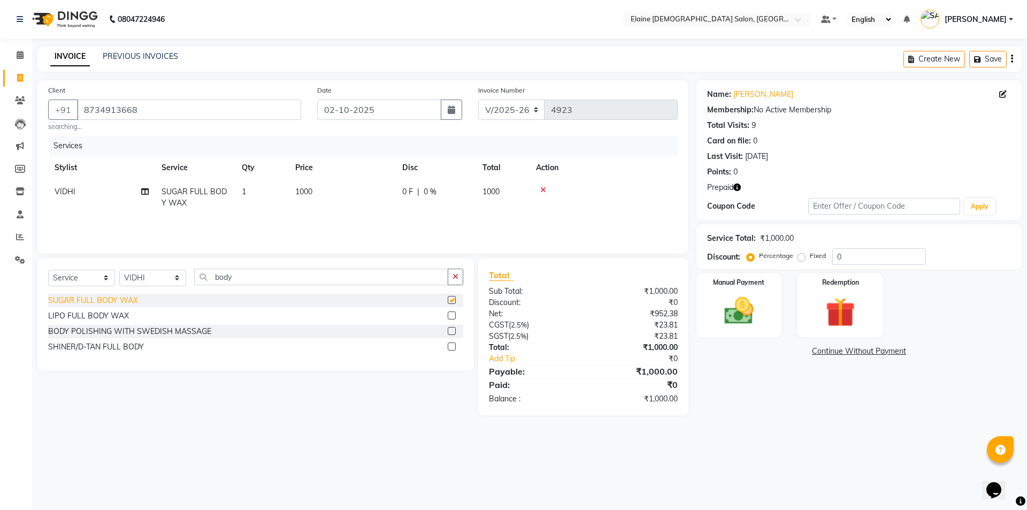
checkbox input "false"
click at [94, 317] on div "LIPO FULL BODY WAX" at bounding box center [88, 315] width 81 height 11
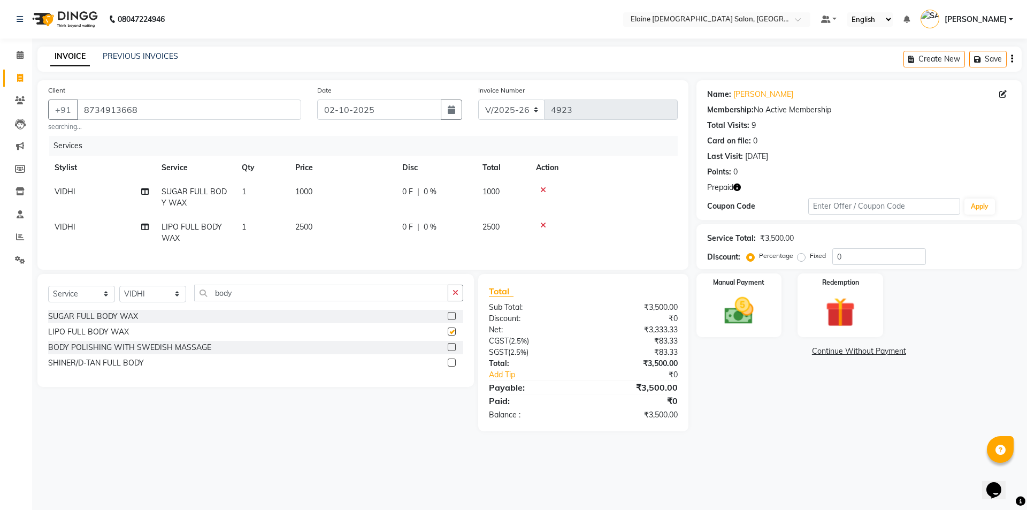
checkbox input "false"
click at [542, 225] on icon at bounding box center [543, 224] width 6 height 7
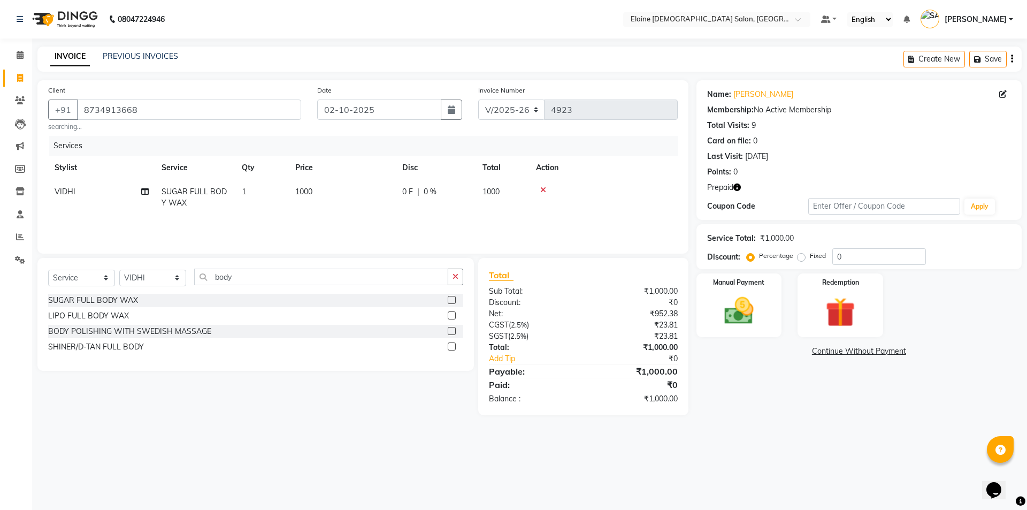
click at [343, 189] on td "1000" at bounding box center [342, 197] width 107 height 35
select select "67028"
click at [343, 189] on td "1000" at bounding box center [392, 202] width 107 height 45
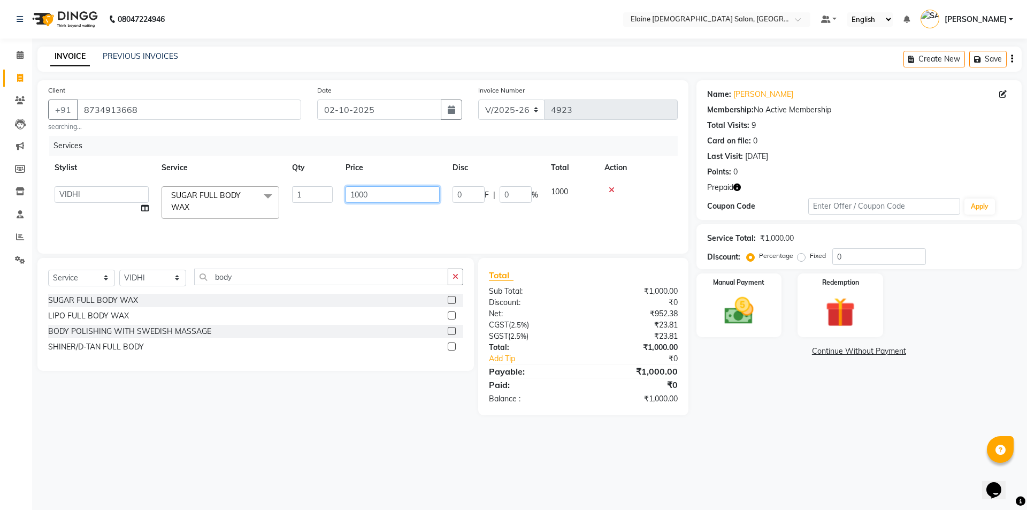
drag, startPoint x: 358, startPoint y: 196, endPoint x: 352, endPoint y: 197, distance: 5.6
click at [352, 197] on input "1000" at bounding box center [392, 194] width 94 height 17
type input "1200"
click at [357, 221] on div "Services Stylist Service Qty Price Disc Total Action AANAND BAVALIYA BHAVTIK GO…" at bounding box center [362, 189] width 629 height 107
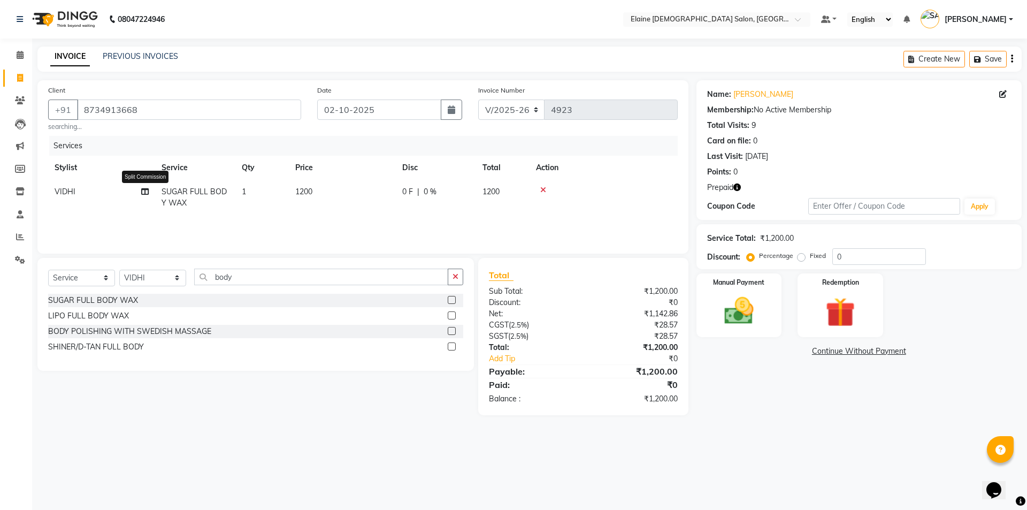
click at [144, 189] on icon at bounding box center [144, 191] width 7 height 7
select select "67028"
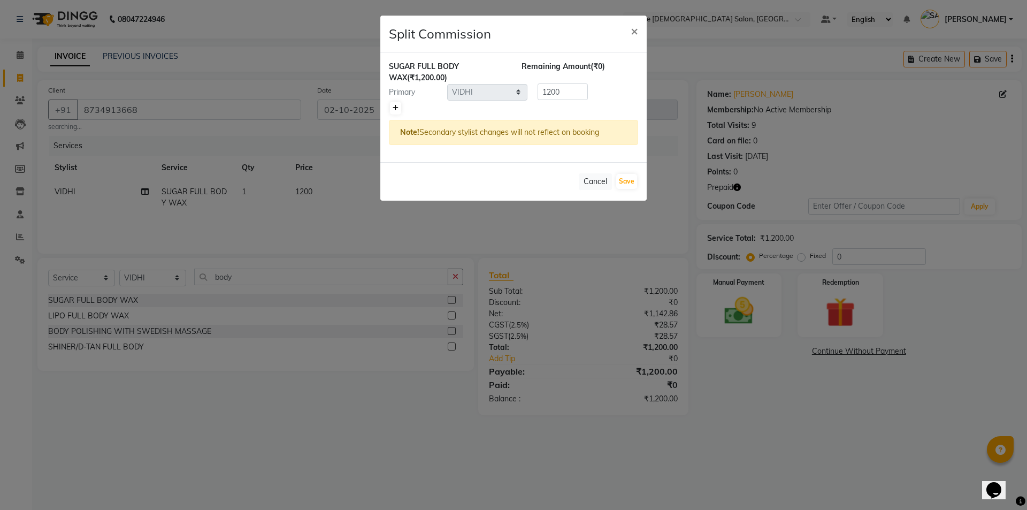
click at [395, 109] on icon at bounding box center [396, 108] width 6 height 6
type input "600"
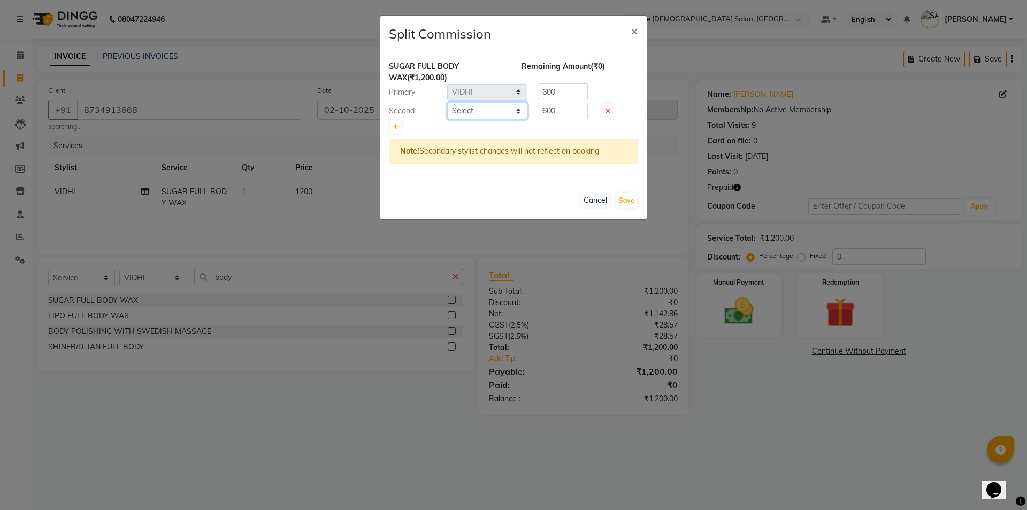
click at [448, 110] on select "Select AANAND BAVALIYA BHAVTIK GONDALIYA DHARMIK RAVRANI DIKSHA [PERSON_NAME] G…" at bounding box center [487, 111] width 80 height 17
click at [447, 103] on select "Select AANAND BAVALIYA BHAVTIK GONDALIYA DHARMIK RAVRANI DIKSHA [PERSON_NAME] G…" at bounding box center [487, 111] width 80 height 17
select select "67034"
click at [632, 203] on button "Save" at bounding box center [626, 200] width 21 height 15
select select "Select"
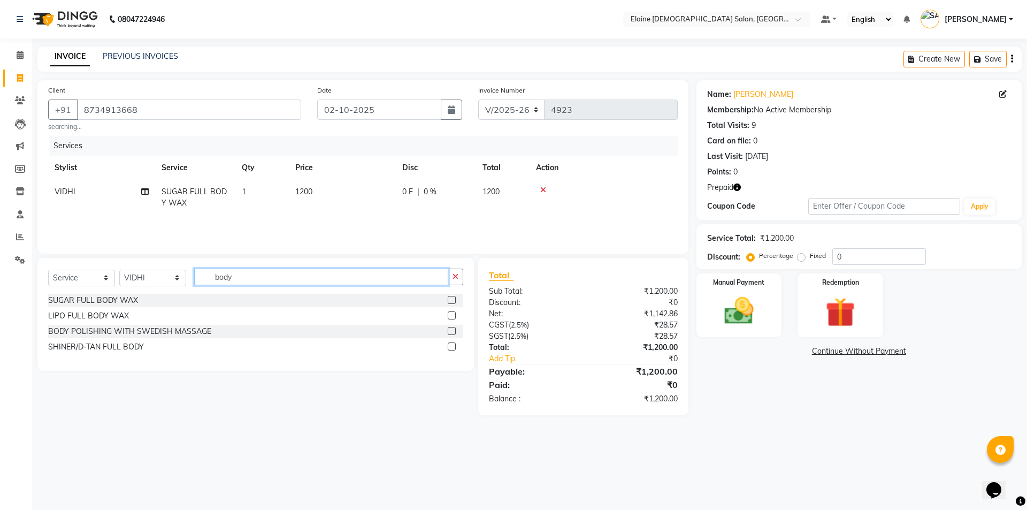
drag, startPoint x: 341, startPoint y: 271, endPoint x: 173, endPoint y: 263, distance: 167.6
click at [181, 271] on div "Select Service Product Membership Package Voucher Prepaid Gift Card Select Styl…" at bounding box center [255, 280] width 415 height 25
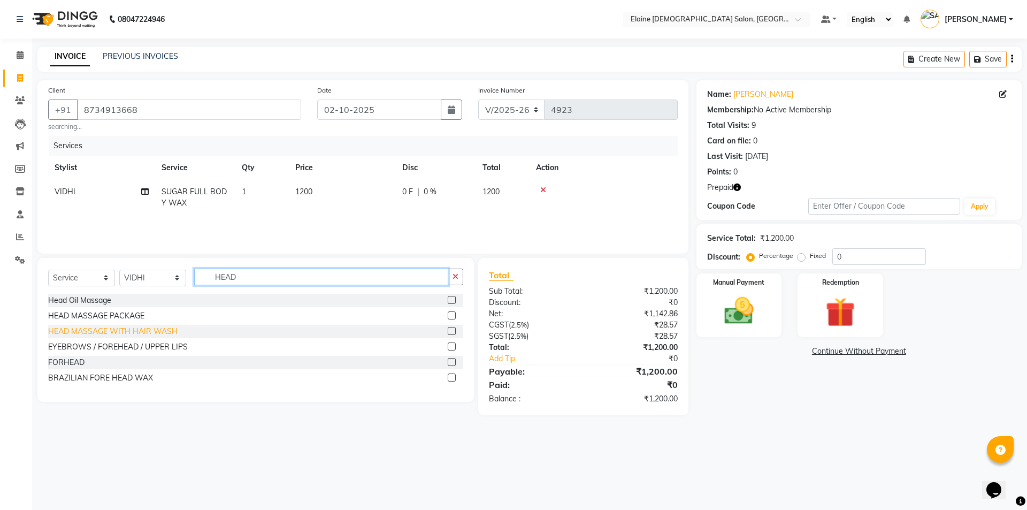
type input "HEAD"
click at [154, 334] on div "HEAD MASSAGE WITH HAIR WASH" at bounding box center [112, 331] width 129 height 11
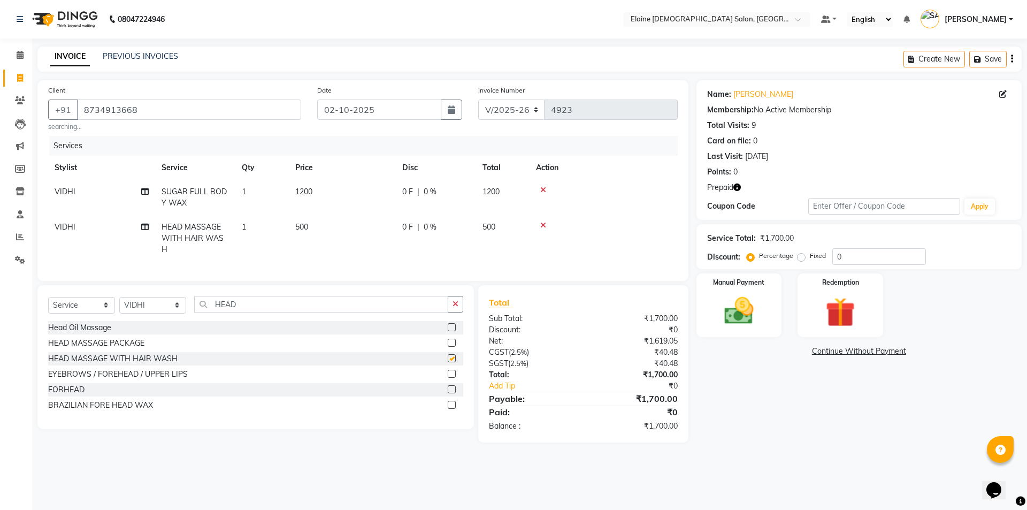
checkbox input "false"
click at [137, 229] on td "VIDHI" at bounding box center [101, 238] width 107 height 47
select select "67028"
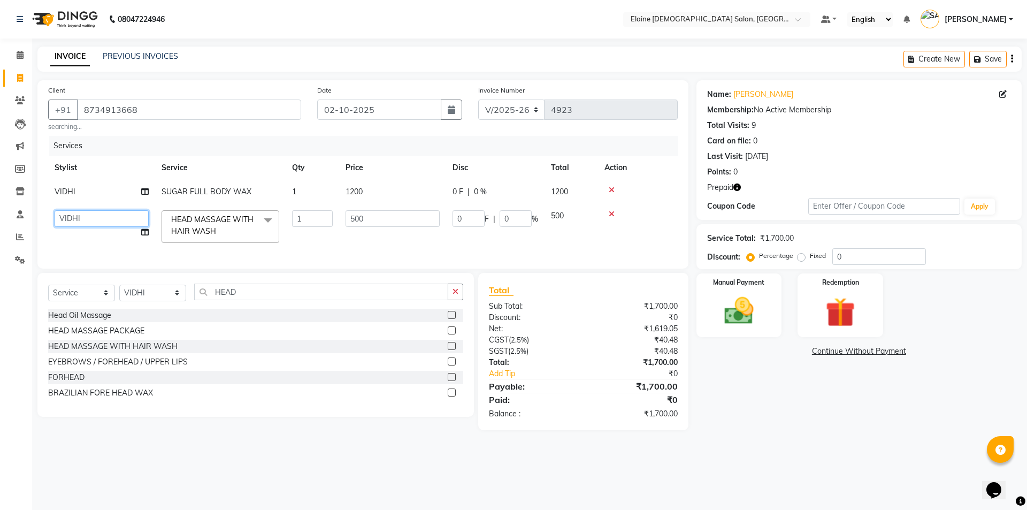
click at [131, 221] on select "AANAND BAVALIYA BHAVTIK GONDALIYA DHARMIK RAVRANI DIKSHA [PERSON_NAME] GOPI DAS…" at bounding box center [102, 218] width 94 height 17
select select "68533"
click at [129, 220] on select "AANAND BAVALIYA BHAVTIK GONDALIYA DHARMIK RAVRANI DIKSHA [PERSON_NAME] GOPI DAS…" at bounding box center [102, 218] width 94 height 17
select select "67034"
click at [638, 252] on div "Services Stylist Service Qty Price Disc Total Action VIDHI SUGAR FULL BODY WAX …" at bounding box center [362, 197] width 629 height 122
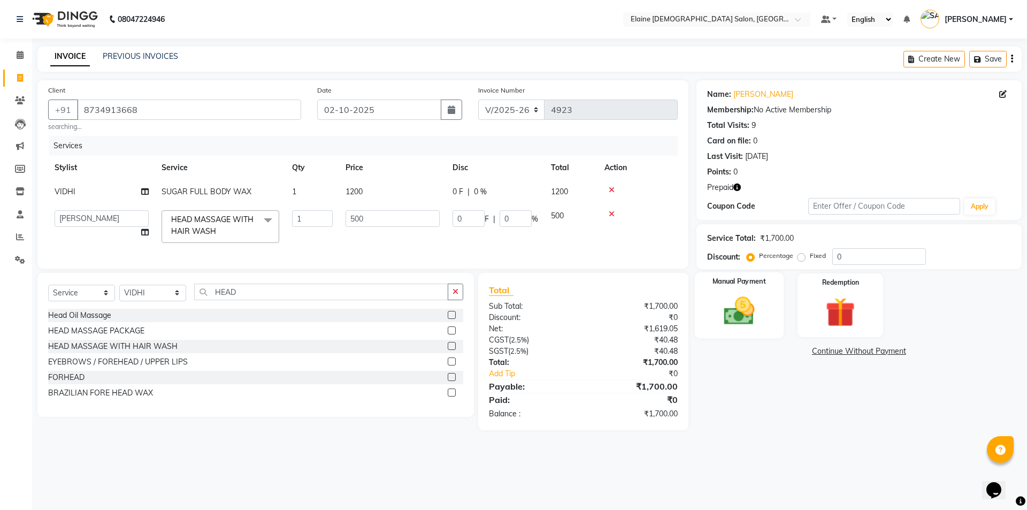
click at [742, 291] on div "Manual Payment" at bounding box center [738, 305] width 89 height 66
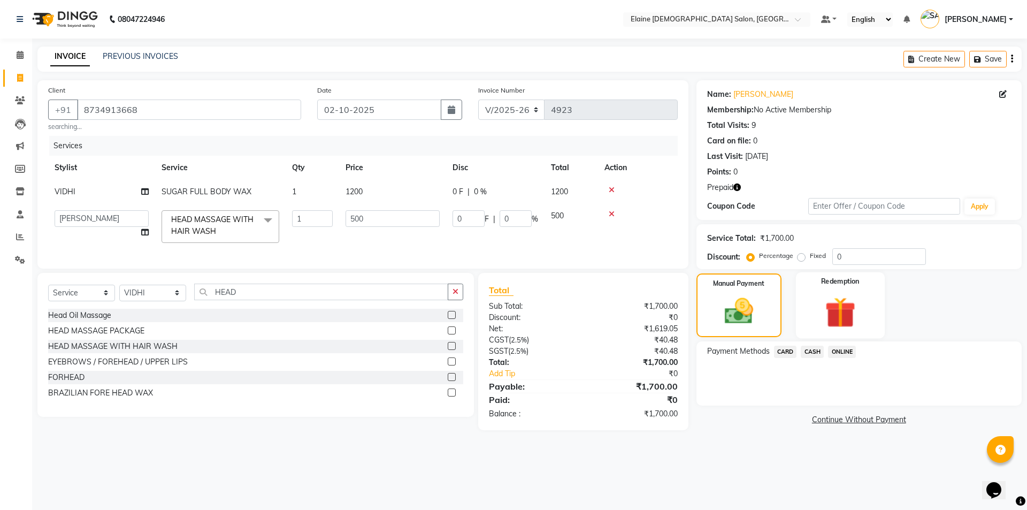
click at [823, 306] on img at bounding box center [840, 312] width 50 height 38
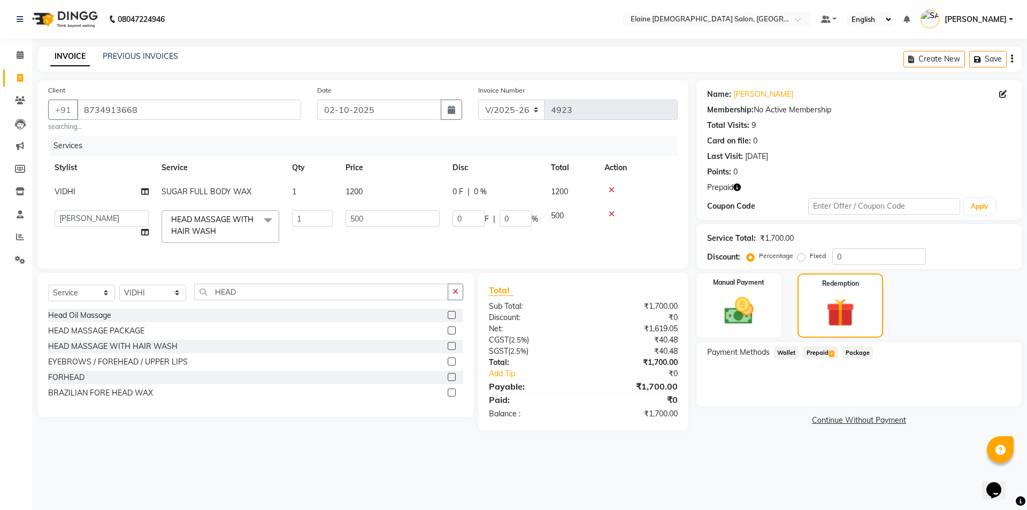
click at [817, 351] on span "Prepaid 3" at bounding box center [820, 352] width 35 height 12
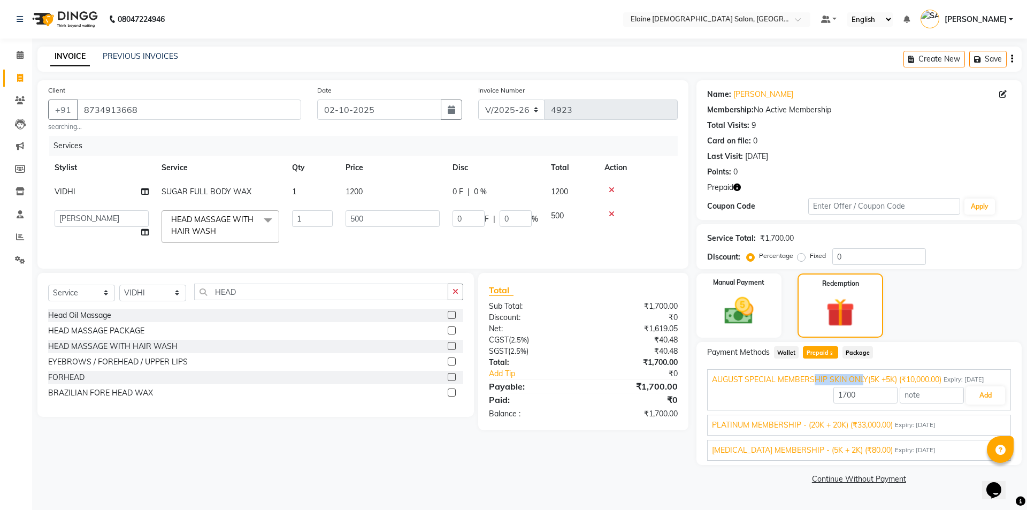
drag, startPoint x: 812, startPoint y: 380, endPoint x: 860, endPoint y: 381, distance: 48.7
click at [860, 381] on span "AUGUST SPECIAL MEMBERSHIP SKIN ONLY(5K +5K) (₹10,000.00)" at bounding box center [826, 379] width 229 height 11
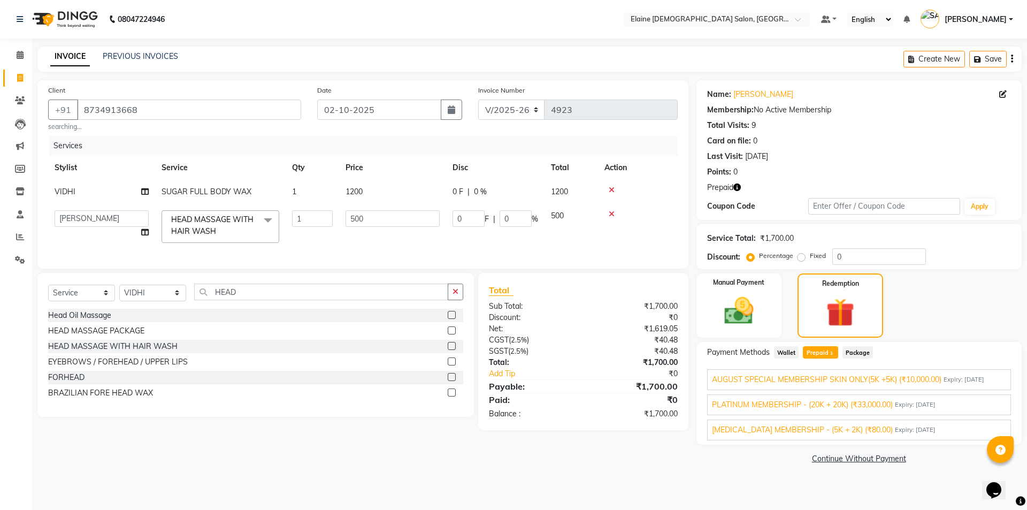
click at [841, 407] on span "PLATINUM MEMBERSHIP - (20K + 20K) (₹33,000.00)" at bounding box center [802, 404] width 181 height 11
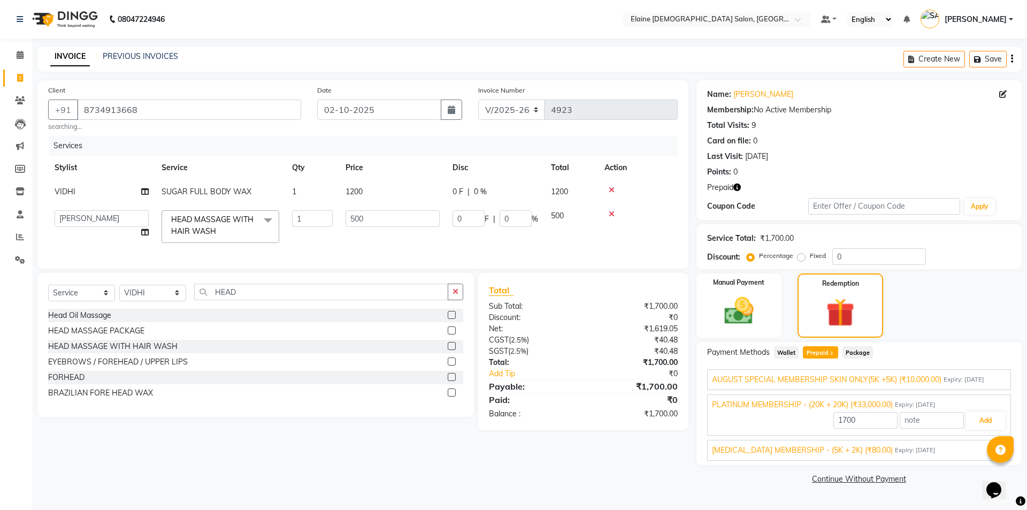
click at [843, 452] on span "SKIN CARE MEMBERSHIP - (5K + 2K) (₹80.00)" at bounding box center [802, 449] width 181 height 11
click at [862, 408] on span "PLATINUM MEMBERSHIP - (20K + 20K) (₹33,000.00)" at bounding box center [802, 404] width 181 height 11
click at [894, 366] on div "AUGUST SPECIAL MEMBERSHIP SKIN ONLY(5K +5K) (₹10,000.00) Expiry: 29-08-2035 170…" at bounding box center [859, 413] width 304 height 96
drag, startPoint x: 797, startPoint y: 403, endPoint x: 887, endPoint y: 399, distance: 89.4
click at [887, 399] on span "PLATINUM MEMBERSHIP - (20K + 20K) (₹33,000.00)" at bounding box center [802, 404] width 181 height 11
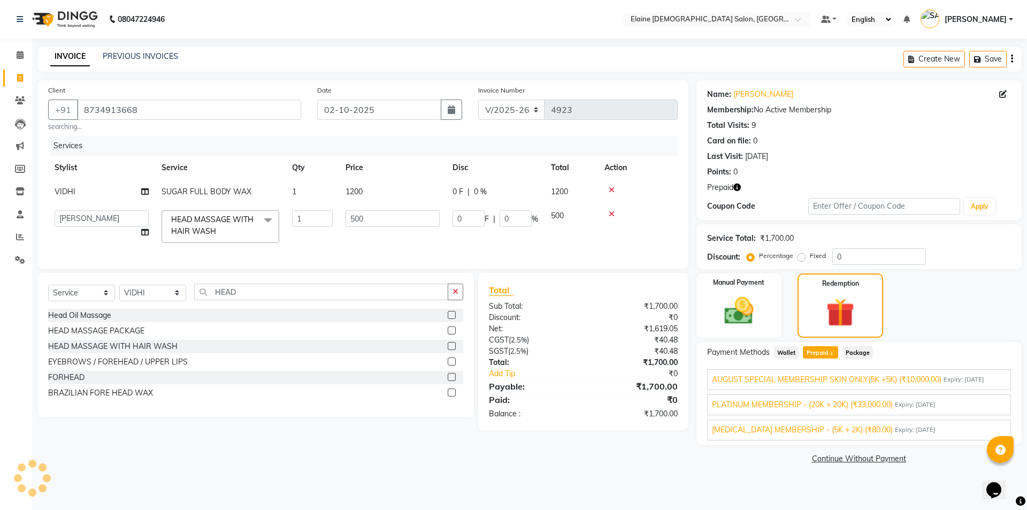
click at [871, 379] on span "AUGUST SPECIAL MEMBERSHIP SKIN ONLY(5K +5K) (₹10,000.00)" at bounding box center [826, 379] width 229 height 11
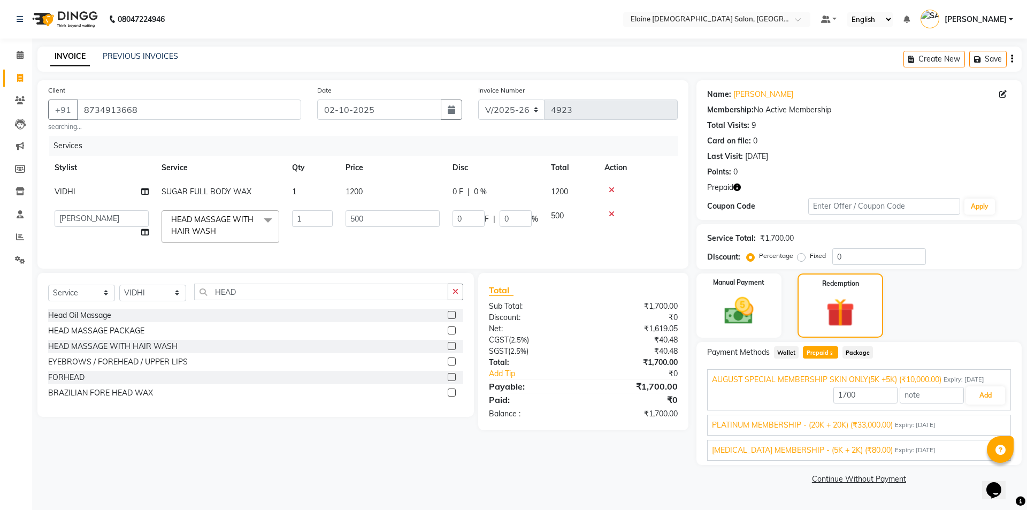
click at [858, 421] on span "PLATINUM MEMBERSHIP - (20K + 20K) (₹33,000.00)" at bounding box center [802, 424] width 181 height 11
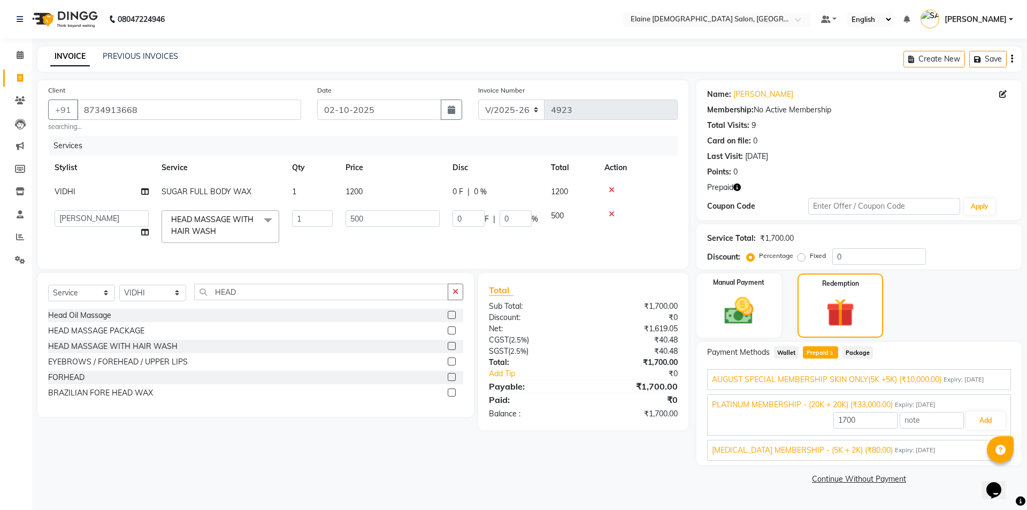
click at [875, 381] on span "AUGUST SPECIAL MEMBERSHIP SKIN ONLY(5K +5K) (₹10,000.00)" at bounding box center [826, 379] width 229 height 11
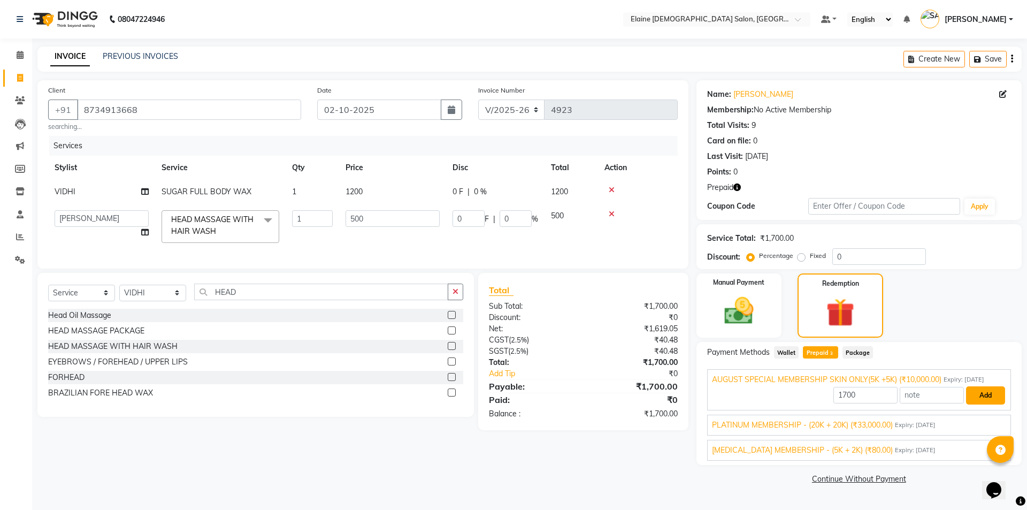
click at [981, 396] on button "Add" at bounding box center [985, 395] width 39 height 18
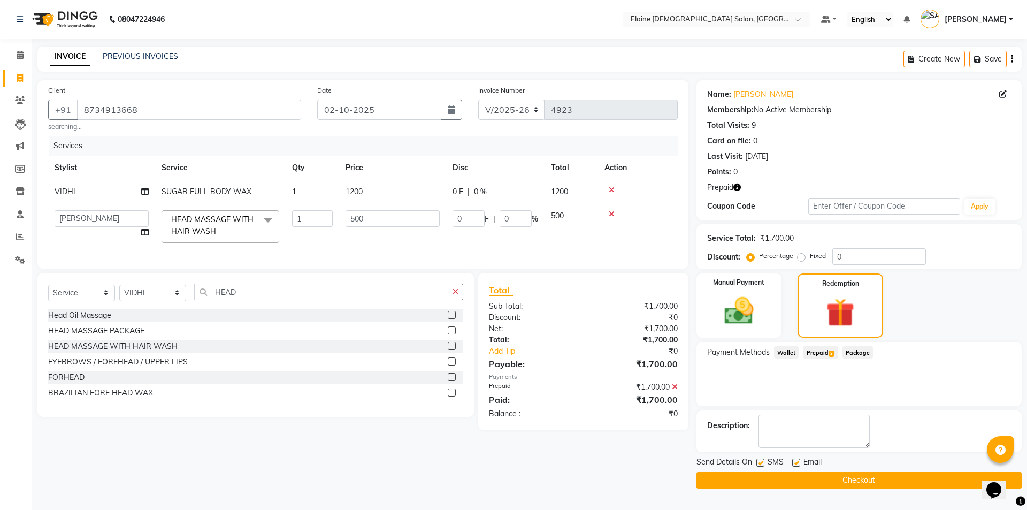
click at [796, 462] on label at bounding box center [796, 462] width 8 height 8
click at [796, 462] on input "checkbox" at bounding box center [795, 462] width 7 height 7
checkbox input "false"
click at [745, 479] on button "Checkout" at bounding box center [858, 480] width 325 height 17
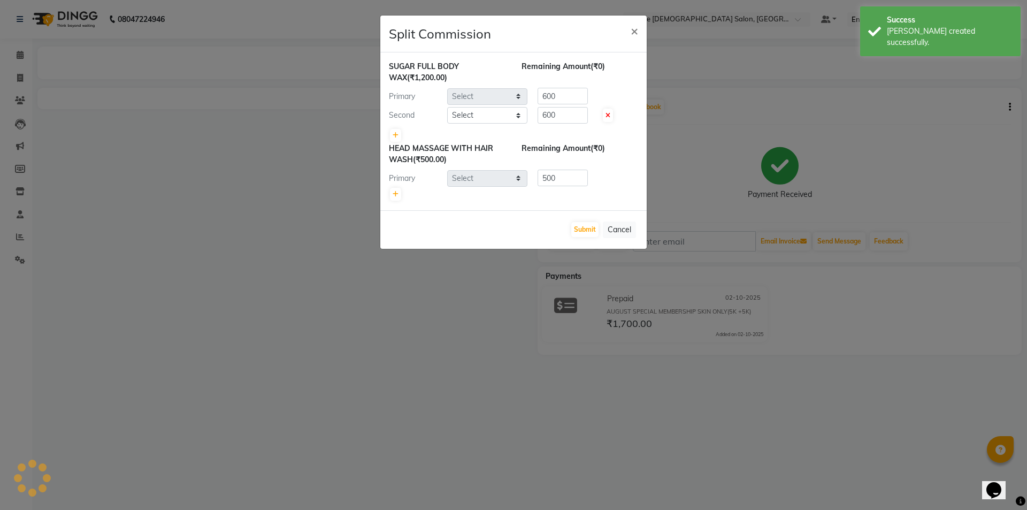
select select "67028"
select select "67034"
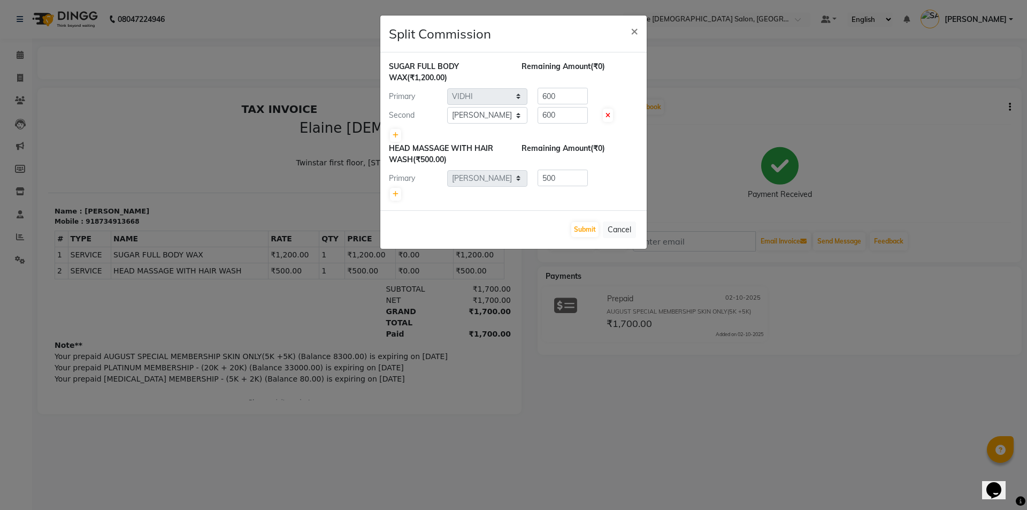
drag, startPoint x: 616, startPoint y: 224, endPoint x: 412, endPoint y: 163, distance: 212.3
click at [614, 221] on button "Cancel" at bounding box center [619, 229] width 33 height 17
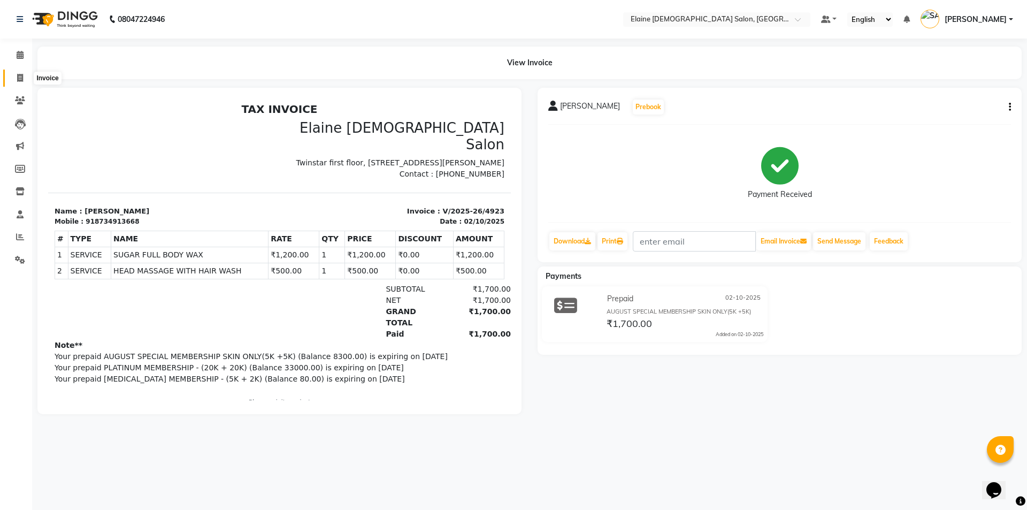
click at [25, 79] on span at bounding box center [20, 78] width 19 height 12
select select "service"
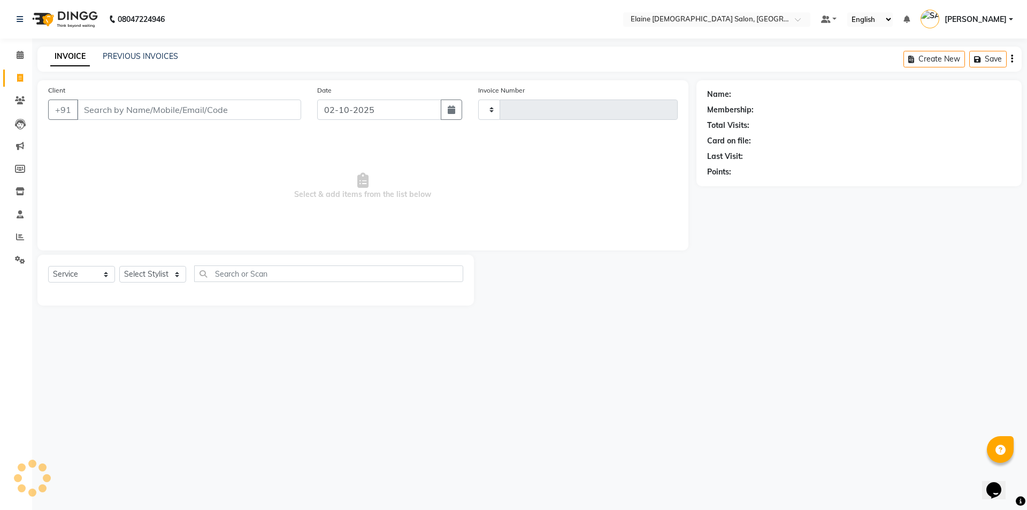
type input "4924"
select select "7542"
click at [125, 102] on input "Client" at bounding box center [189, 109] width 224 height 20
type input "9265079409"
click at [282, 112] on span "Add Client" at bounding box center [273, 109] width 42 height 11
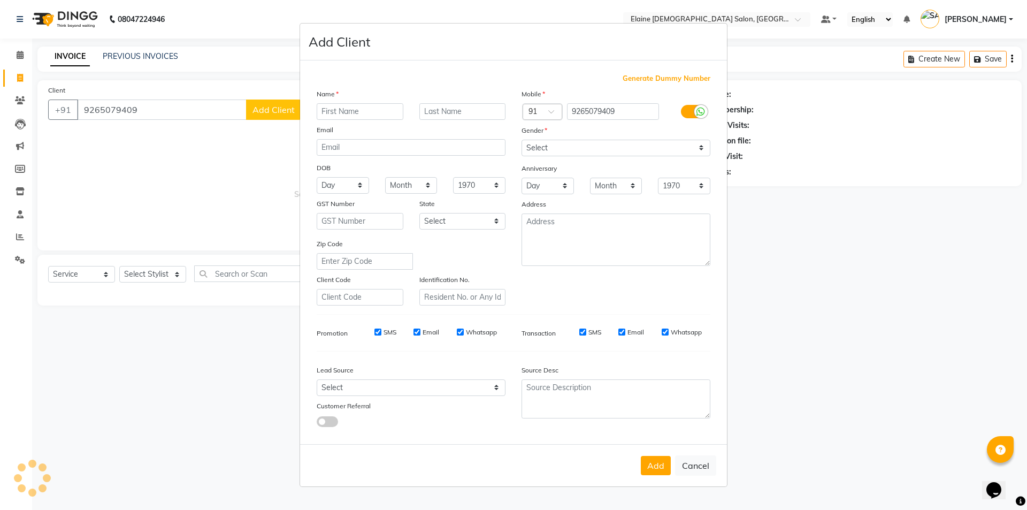
click at [337, 118] on input "text" at bounding box center [360, 111] width 87 height 17
click at [339, 115] on input "text" at bounding box center [360, 111] width 87 height 17
type input "SIYA"
type input "MAM"
click at [572, 154] on select "Select [DEMOGRAPHIC_DATA] [DEMOGRAPHIC_DATA] Other Prefer Not To Say" at bounding box center [615, 148] width 189 height 17
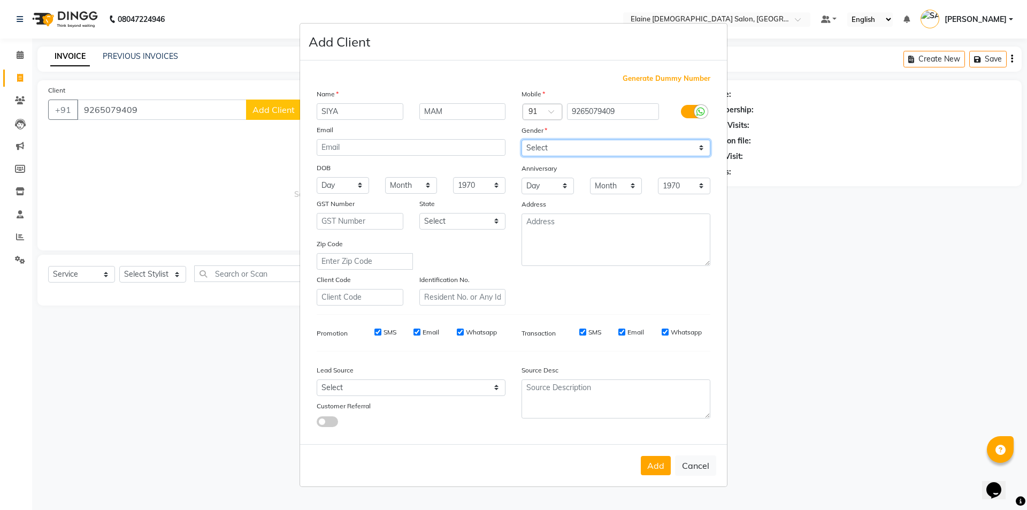
click at [521, 140] on select "Select [DEMOGRAPHIC_DATA] [DEMOGRAPHIC_DATA] Other Prefer Not To Say" at bounding box center [615, 148] width 189 height 17
drag, startPoint x: 559, startPoint y: 147, endPoint x: 557, endPoint y: 156, distance: 9.3
click at [559, 147] on select "Select [DEMOGRAPHIC_DATA] [DEMOGRAPHIC_DATA] Other Prefer Not To Say" at bounding box center [615, 148] width 189 height 17
select select "[DEMOGRAPHIC_DATA]"
click at [521, 140] on select "Select [DEMOGRAPHIC_DATA] [DEMOGRAPHIC_DATA] Other Prefer Not To Say" at bounding box center [615, 148] width 189 height 17
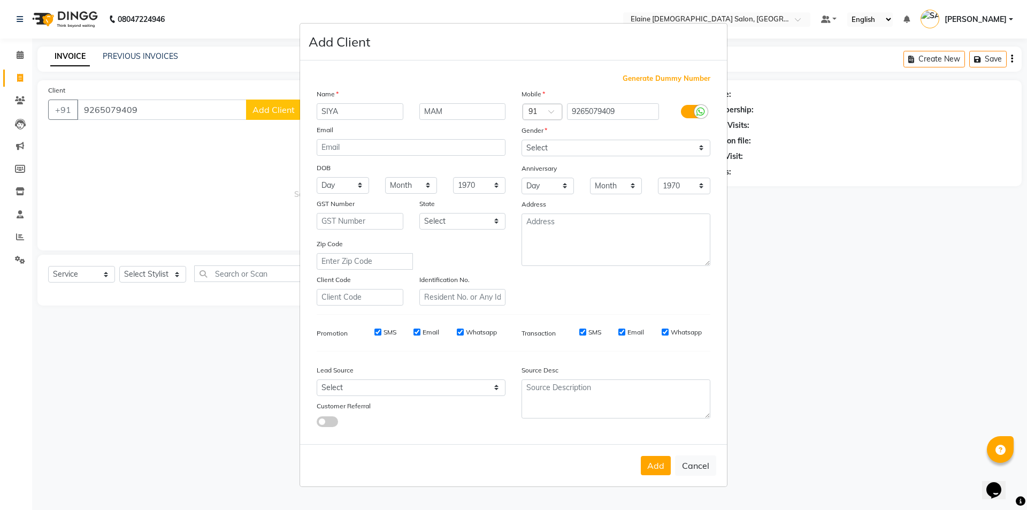
click at [655, 455] on div "Add Cancel" at bounding box center [513, 465] width 427 height 42
click at [649, 467] on button "Add" at bounding box center [656, 465] width 30 height 19
select select
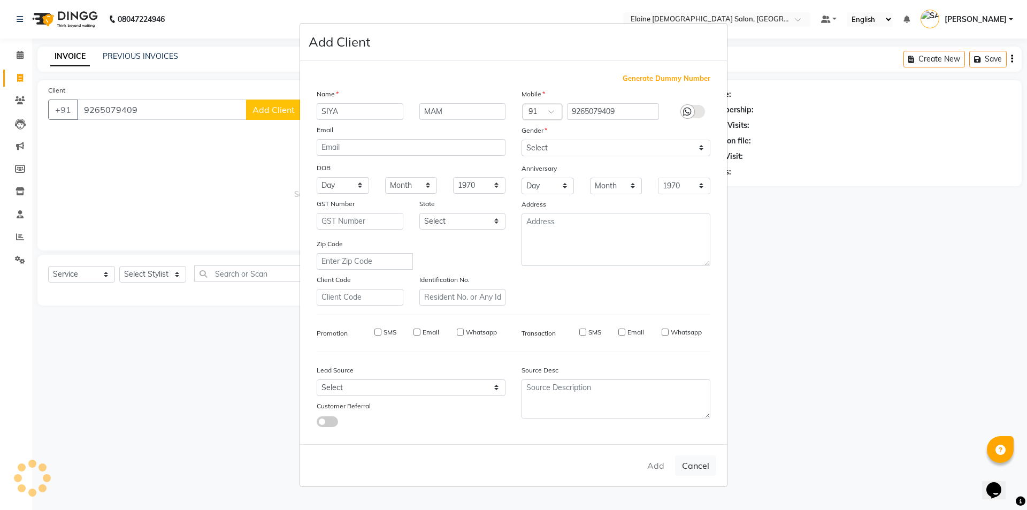
select select
checkbox input "false"
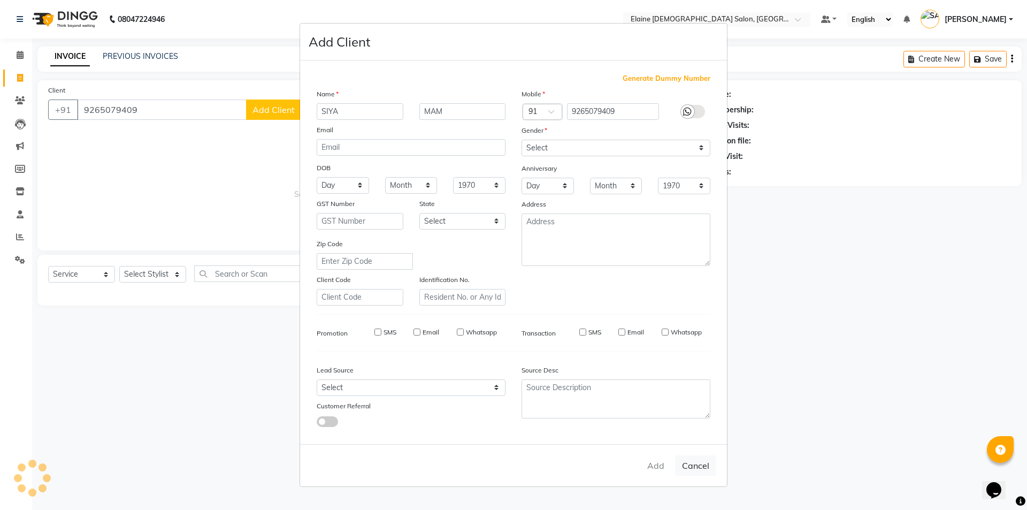
checkbox input "false"
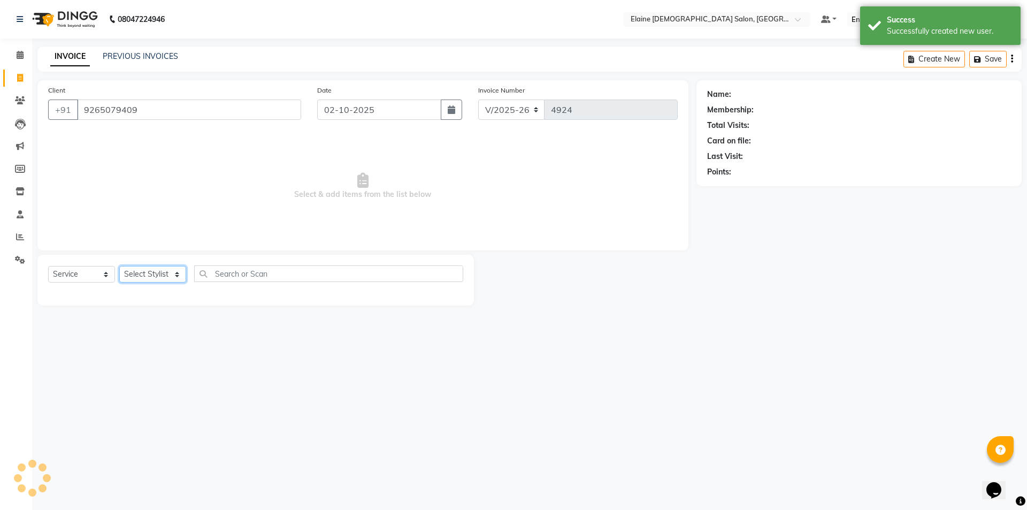
click at [157, 276] on select "Select Stylist AANAND BAVALIYA BHAVTIK GONDALIYA DHARMIK RAVRANI DIKSHA [PERSON…" at bounding box center [152, 274] width 67 height 17
select select "67050"
click at [119, 266] on select "Select Stylist AANAND BAVALIYA BHAVTIK GONDALIYA DHARMIK RAVRANI DIKSHA [PERSON…" at bounding box center [152, 274] width 67 height 17
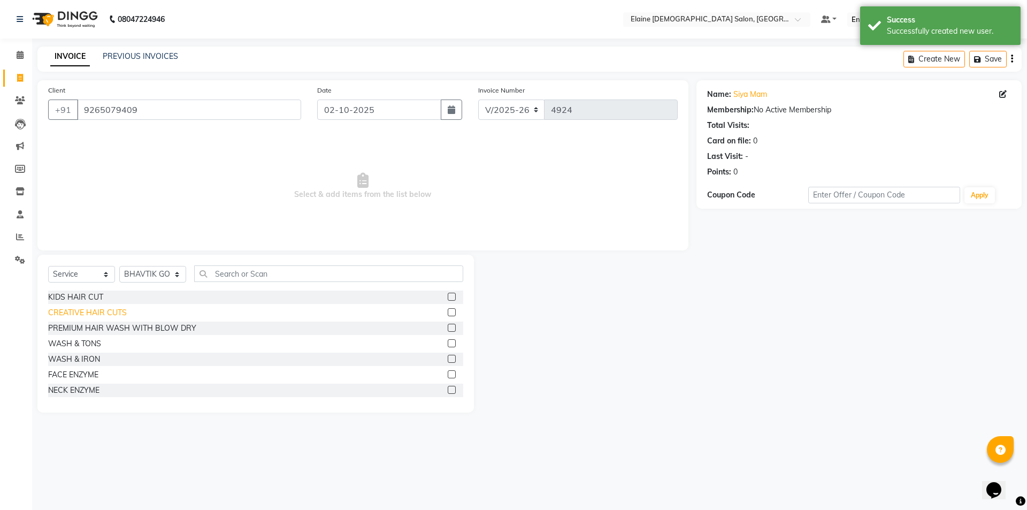
click at [93, 309] on div "CREATIVE HAIR CUTS" at bounding box center [87, 312] width 79 height 11
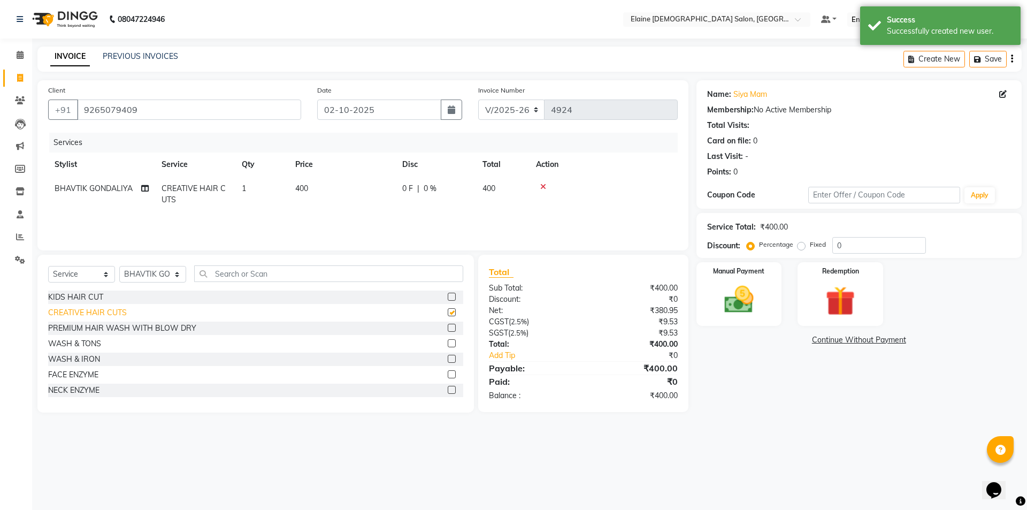
checkbox input "false"
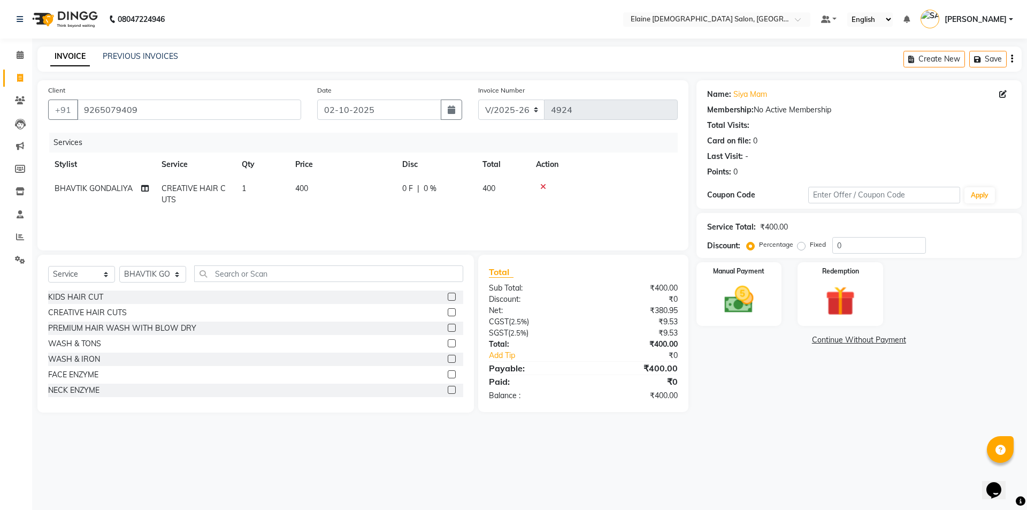
click at [145, 187] on icon at bounding box center [144, 188] width 7 height 7
select select "67050"
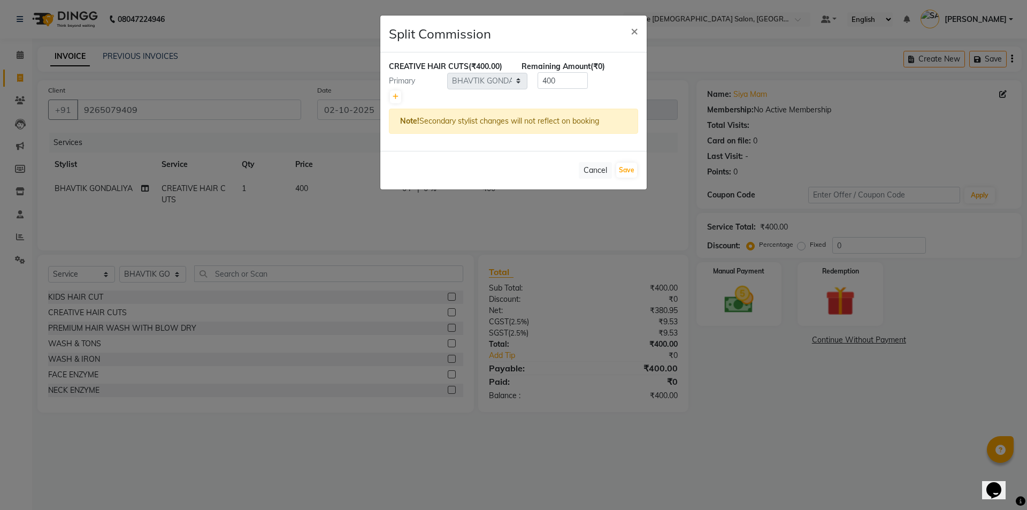
click at [386, 103] on div "CREATIVE HAIR CUTS (₹400.00) Remaining Amount (₹0) Primary Select AANAND BAVALI…" at bounding box center [513, 101] width 266 height 98
click at [399, 98] on link at bounding box center [395, 96] width 11 height 13
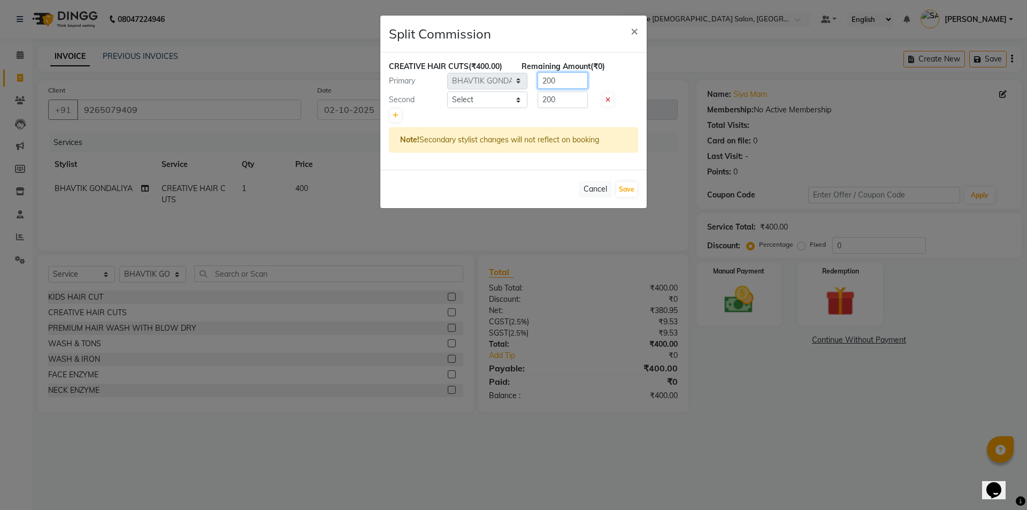
drag, startPoint x: 545, startPoint y: 80, endPoint x: 531, endPoint y: 81, distance: 15.1
click at [531, 81] on div "200" at bounding box center [560, 80] width 66 height 17
type input "300"
drag, startPoint x: 545, startPoint y: 97, endPoint x: 536, endPoint y: 97, distance: 8.6
click at [536, 97] on div "200" at bounding box center [560, 99] width 66 height 17
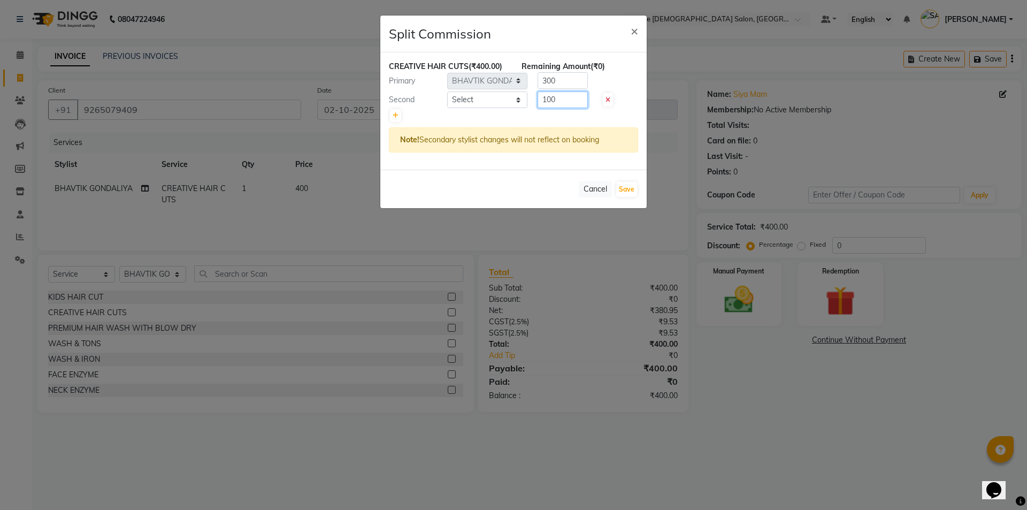
type input "100"
click at [509, 98] on select "Select AANAND BAVALIYA BHAVTIK GONDALIYA DHARMIK RAVRANI DIKSHA [PERSON_NAME] G…" at bounding box center [487, 99] width 80 height 17
click at [447, 91] on select "Select AANAND BAVALIYA BHAVTIK GONDALIYA DHARMIK RAVRANI DIKSHA [PERSON_NAME] G…" at bounding box center [487, 99] width 80 height 17
select select "67031"
click at [628, 189] on button "Save" at bounding box center [626, 189] width 21 height 15
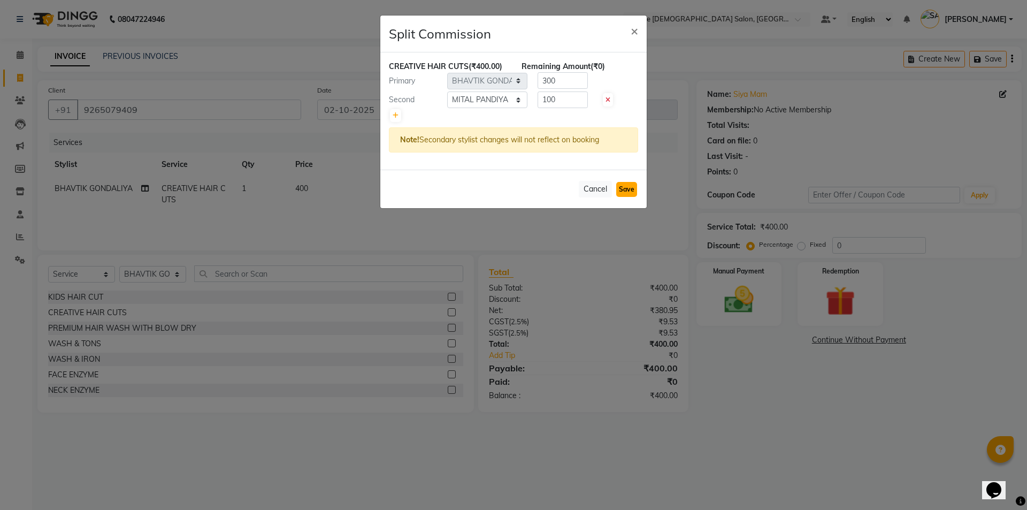
select select "Select"
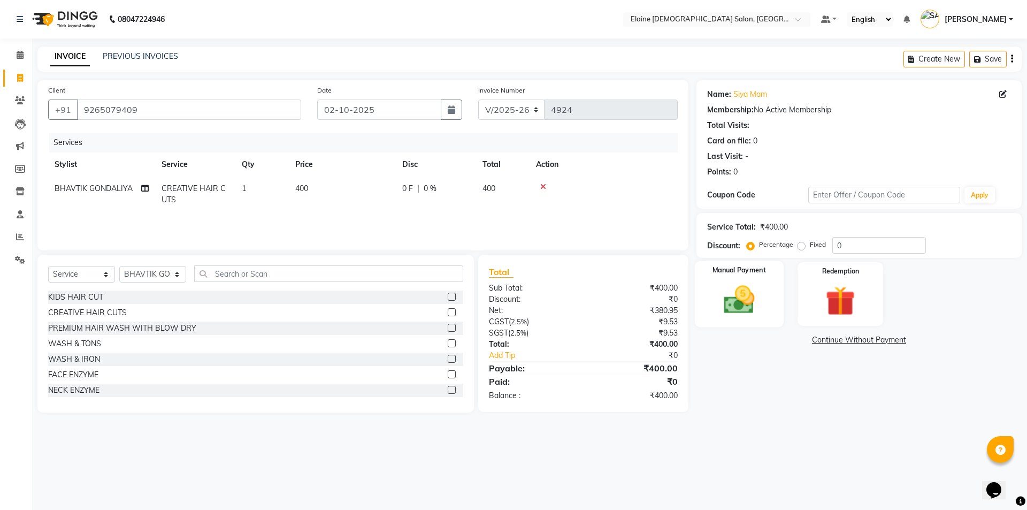
drag, startPoint x: 770, startPoint y: 298, endPoint x: 778, endPoint y: 324, distance: 26.2
click at [770, 300] on div "Manual Payment" at bounding box center [738, 294] width 89 height 66
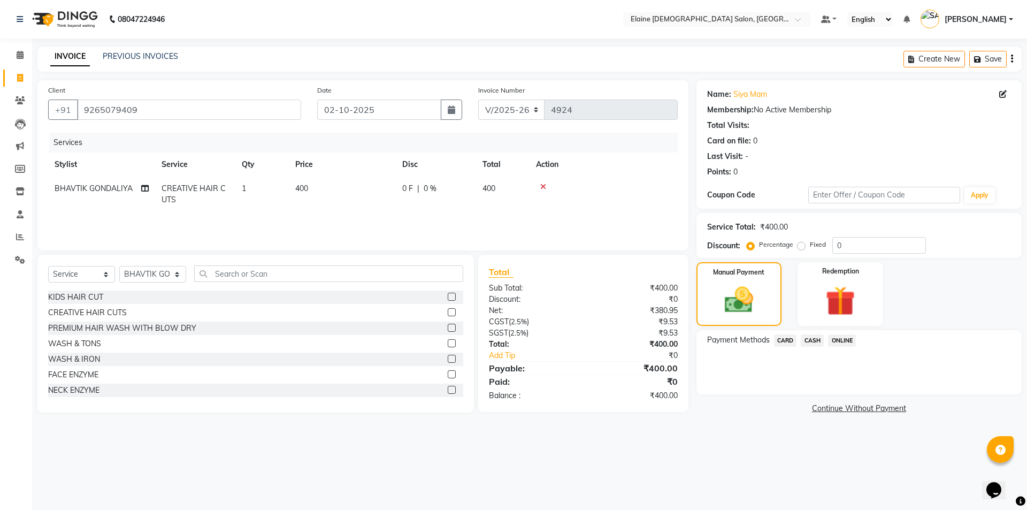
click at [806, 336] on span "CASH" at bounding box center [812, 340] width 23 height 12
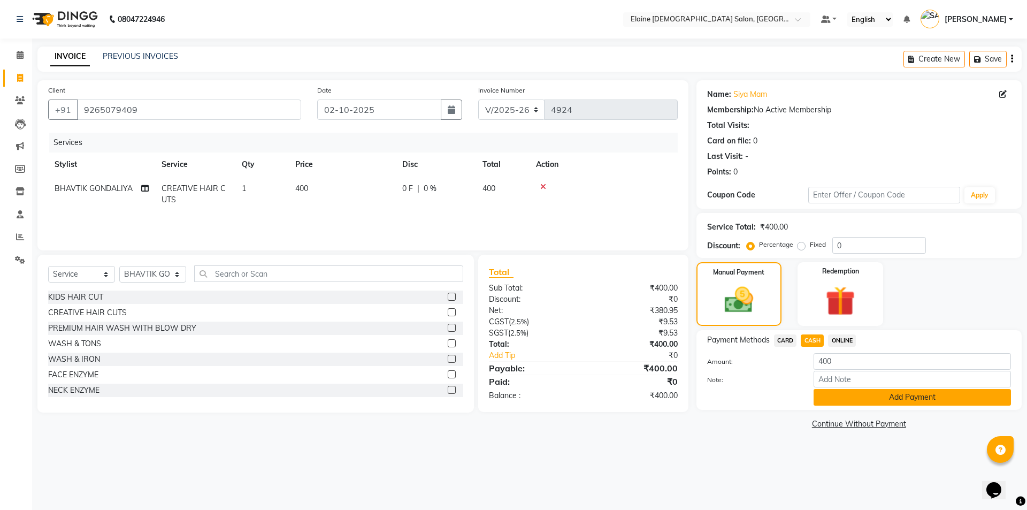
click at [849, 391] on button "Add Payment" at bounding box center [911, 397] width 197 height 17
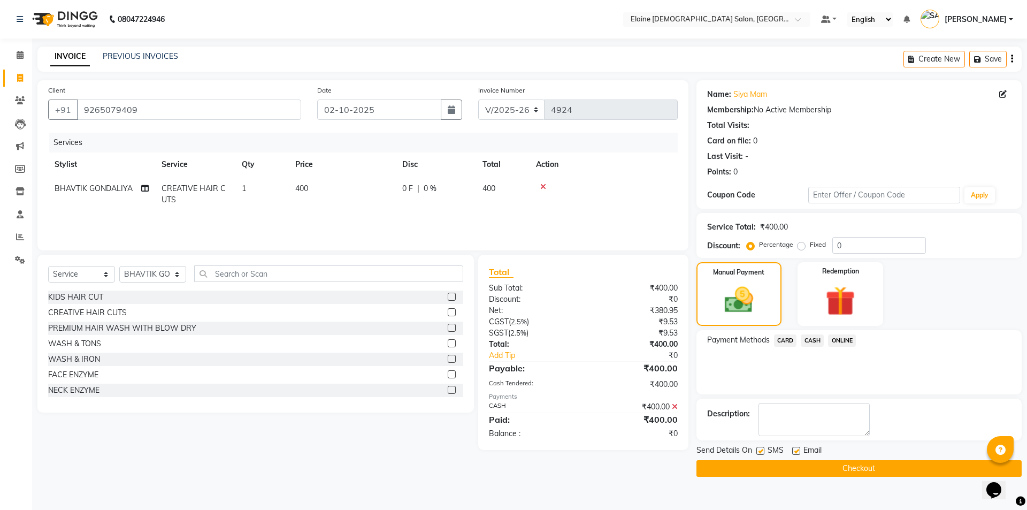
click at [798, 450] on label at bounding box center [796, 451] width 8 height 8
click at [798, 450] on input "checkbox" at bounding box center [795, 451] width 7 height 7
checkbox input "false"
click at [151, 187] on td "BHAVTIK GONDALIYA" at bounding box center [101, 193] width 107 height 35
select select "67050"
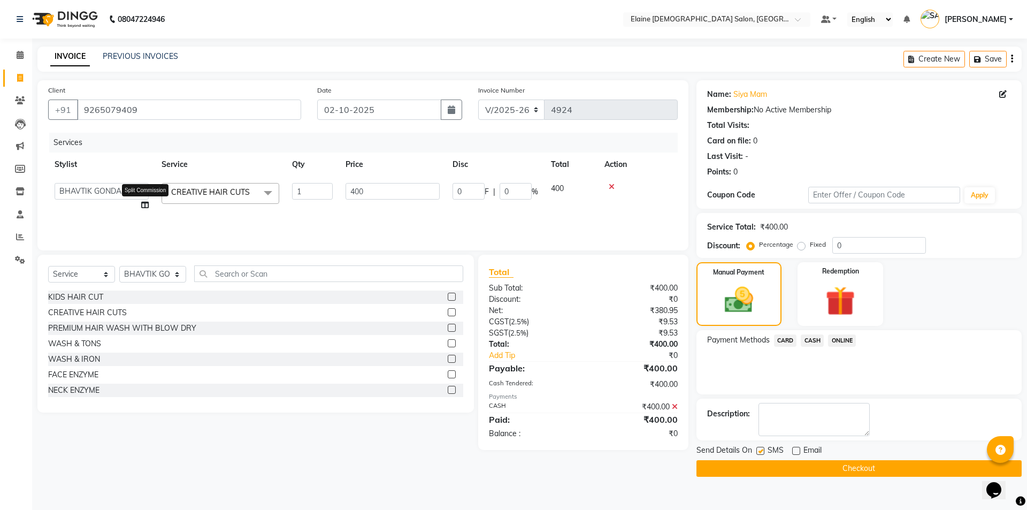
click at [144, 207] on icon at bounding box center [144, 204] width 7 height 7
select select "67050"
select select "67031"
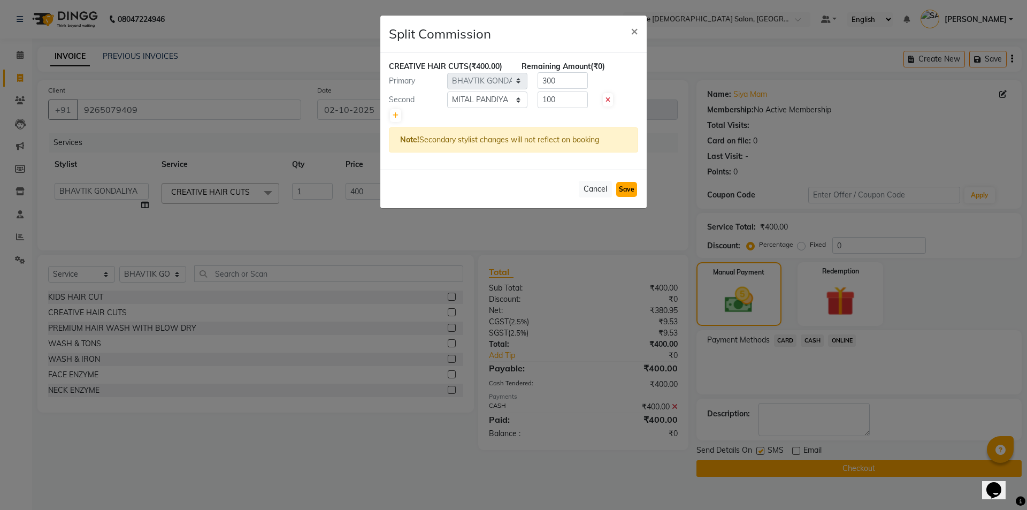
click at [628, 188] on button "Save" at bounding box center [626, 189] width 21 height 15
select select "Select"
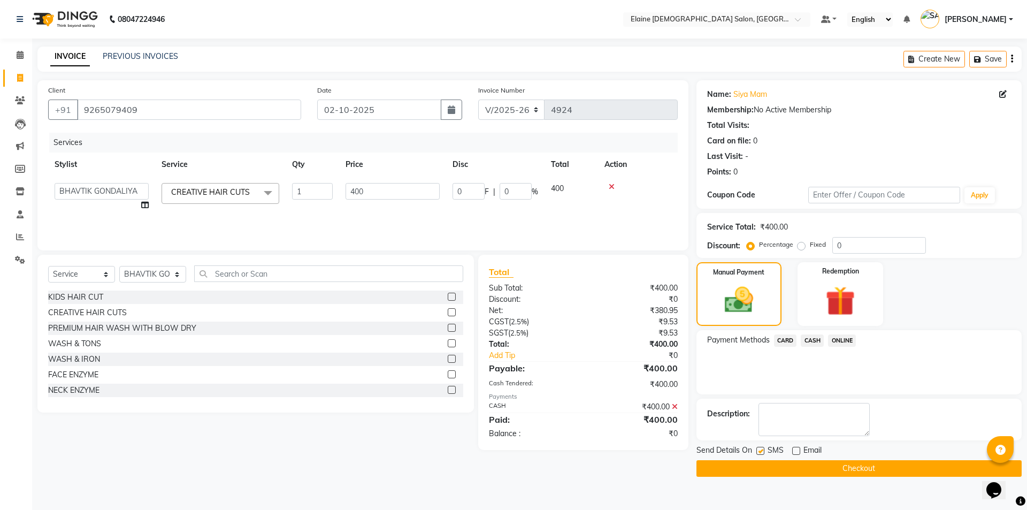
click at [761, 450] on label at bounding box center [760, 451] width 8 height 8
click at [761, 450] on input "checkbox" at bounding box center [759, 451] width 7 height 7
click at [762, 453] on label at bounding box center [760, 451] width 8 height 8
click at [762, 453] on input "checkbox" at bounding box center [759, 451] width 7 height 7
checkbox input "true"
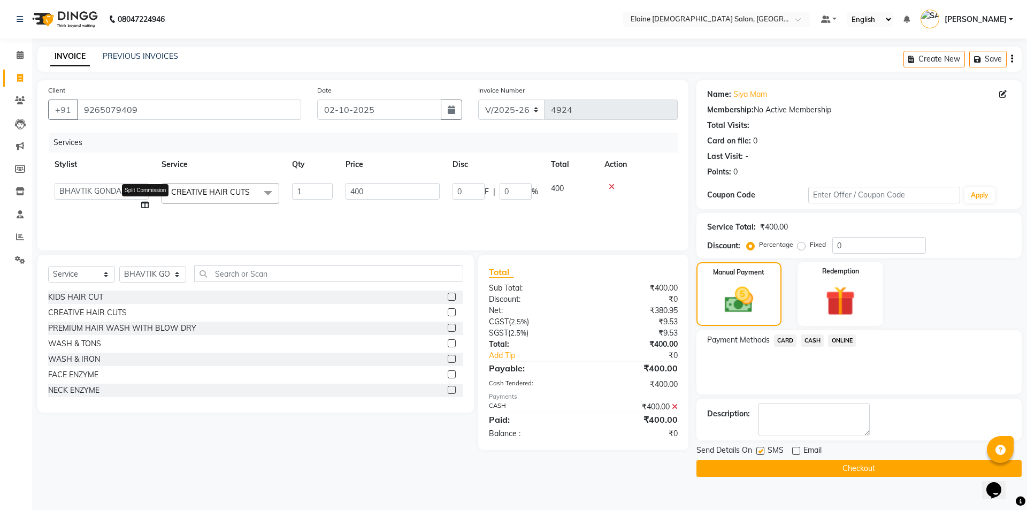
click at [147, 209] on span at bounding box center [144, 204] width 7 height 11
click at [145, 206] on icon at bounding box center [144, 204] width 7 height 7
select select "67050"
select select "67031"
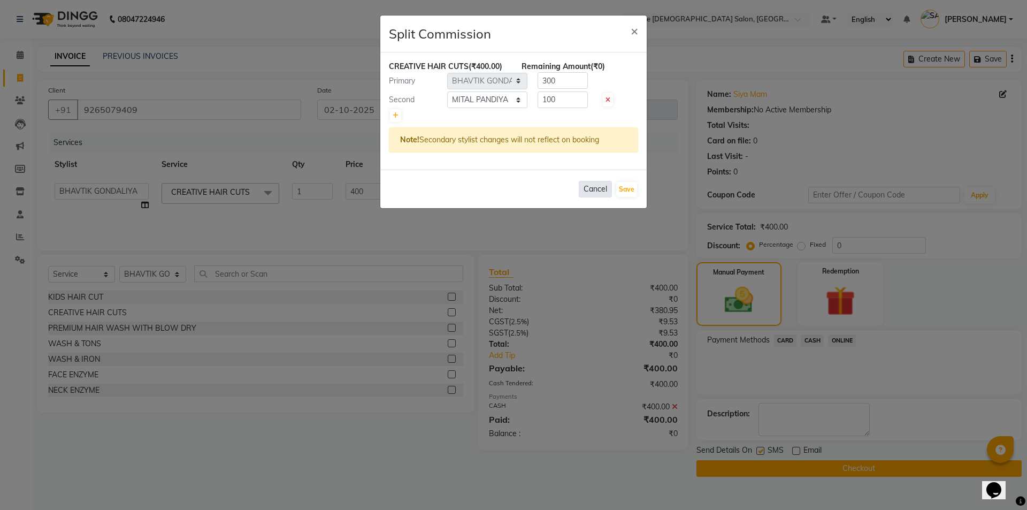
click at [590, 188] on button "Cancel" at bounding box center [595, 189] width 33 height 17
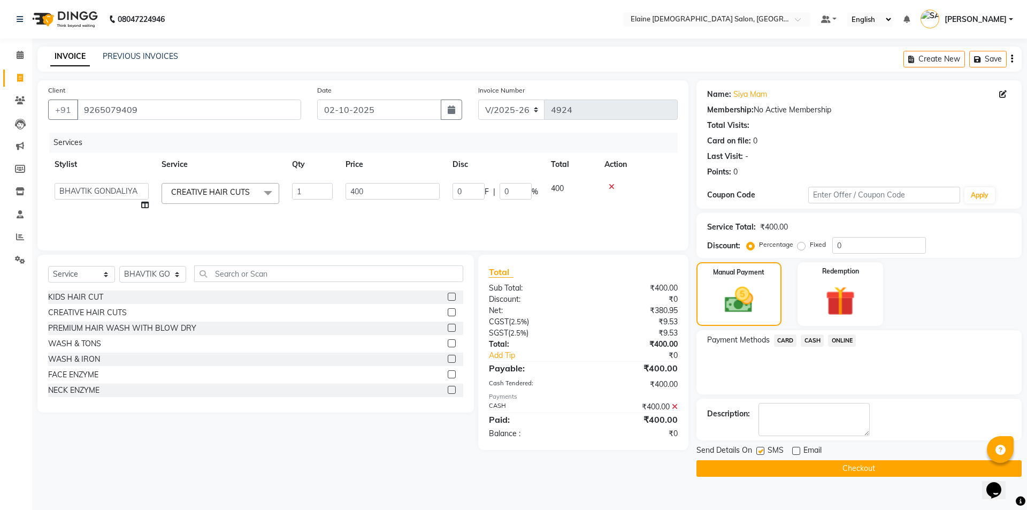
click at [759, 452] on label at bounding box center [760, 451] width 8 height 8
click at [759, 452] on input "checkbox" at bounding box center [759, 451] width 7 height 7
click at [776, 450] on span "SMS" at bounding box center [775, 450] width 16 height 13
click at [762, 452] on label at bounding box center [760, 451] width 8 height 8
click at [762, 452] on input "checkbox" at bounding box center [759, 451] width 7 height 7
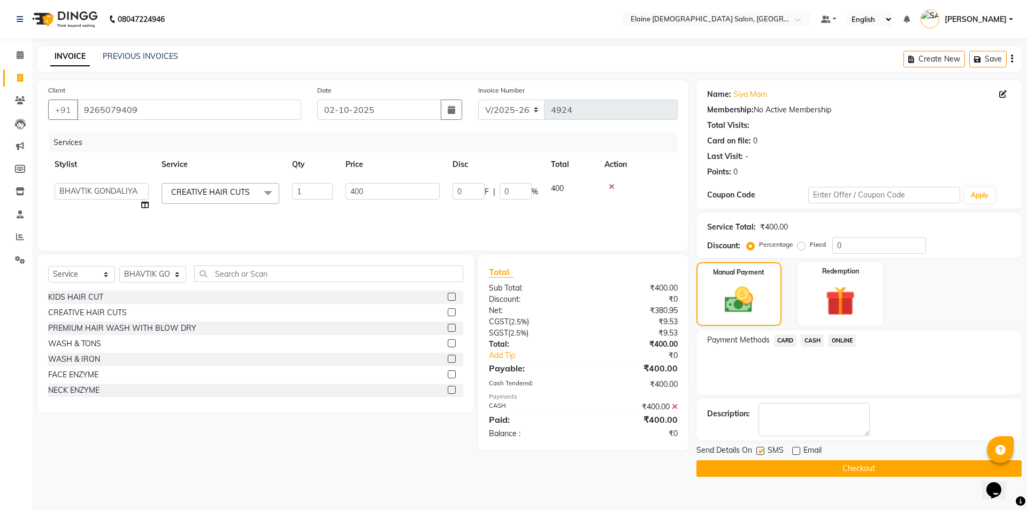
click at [762, 451] on label at bounding box center [760, 451] width 8 height 8
click at [762, 451] on input "checkbox" at bounding box center [759, 451] width 7 height 7
checkbox input "false"
click at [762, 473] on button "Checkout" at bounding box center [858, 468] width 325 height 17
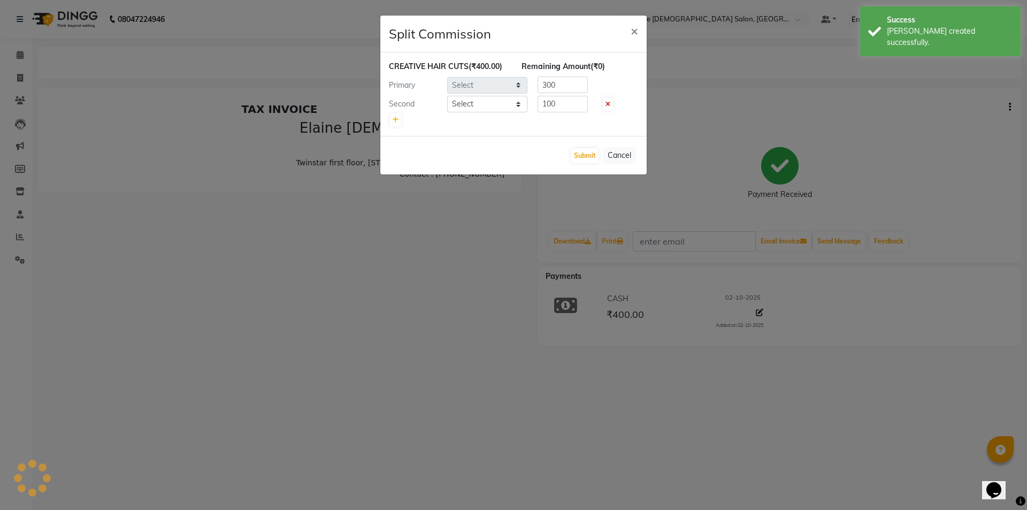
select select "67050"
select select "67031"
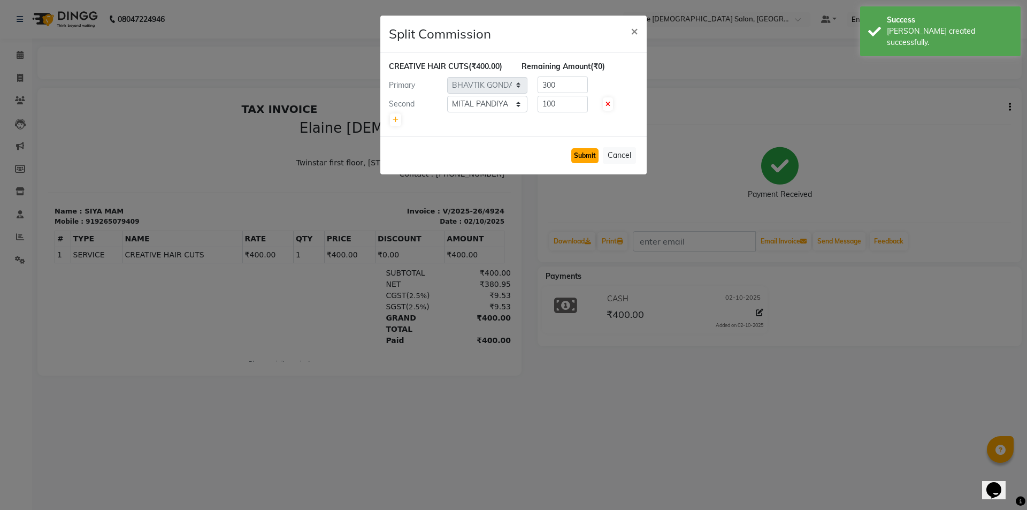
click at [587, 158] on button "Submit" at bounding box center [584, 155] width 27 height 15
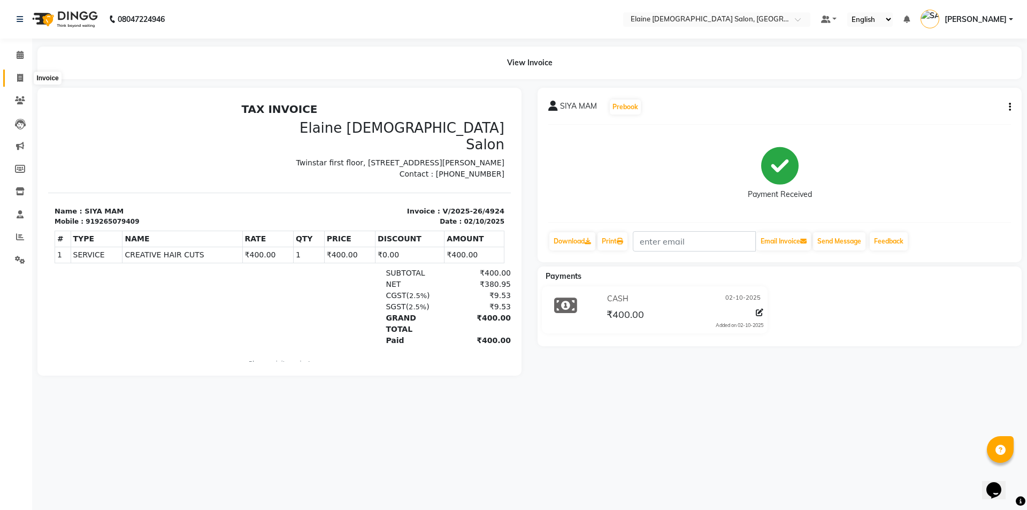
click at [20, 80] on icon at bounding box center [20, 78] width 6 height 8
select select "service"
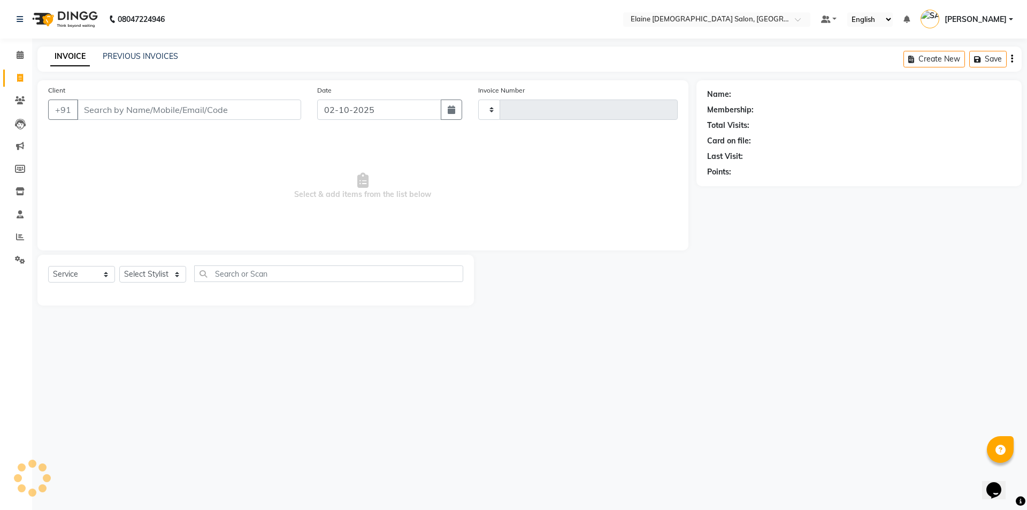
type input "4925"
select select "7542"
click at [139, 111] on input "Client" at bounding box center [189, 109] width 224 height 20
type input "7"
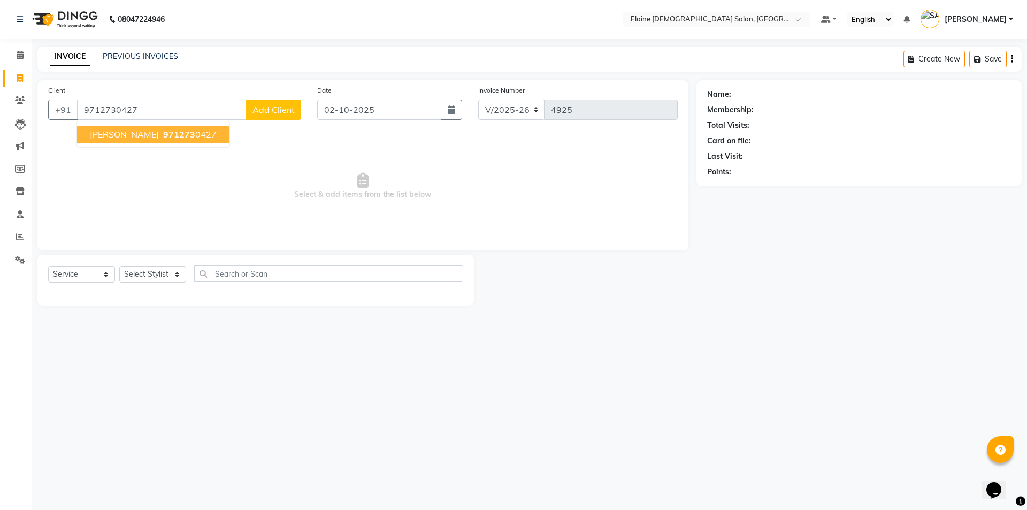
type input "9712730427"
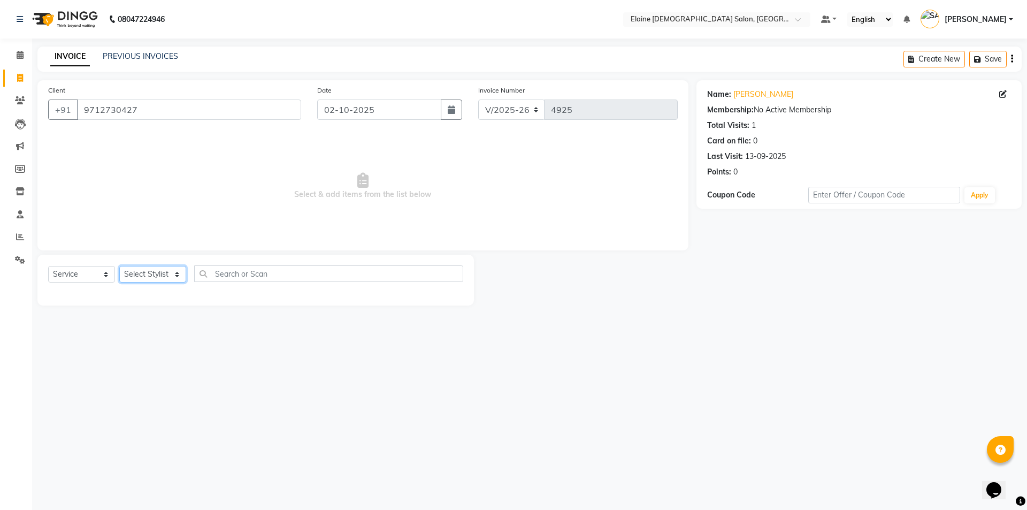
click at [165, 278] on select "Select Stylist AANAND BAVALIYA BHAVTIK GONDALIYA DHARMIK RAVRANI DIKSHA [PERSON…" at bounding box center [152, 274] width 67 height 17
click at [119, 266] on select "Select Stylist AANAND BAVALIYA BHAVTIK GONDALIYA DHARMIK RAVRANI DIKSHA [PERSON…" at bounding box center [152, 274] width 67 height 17
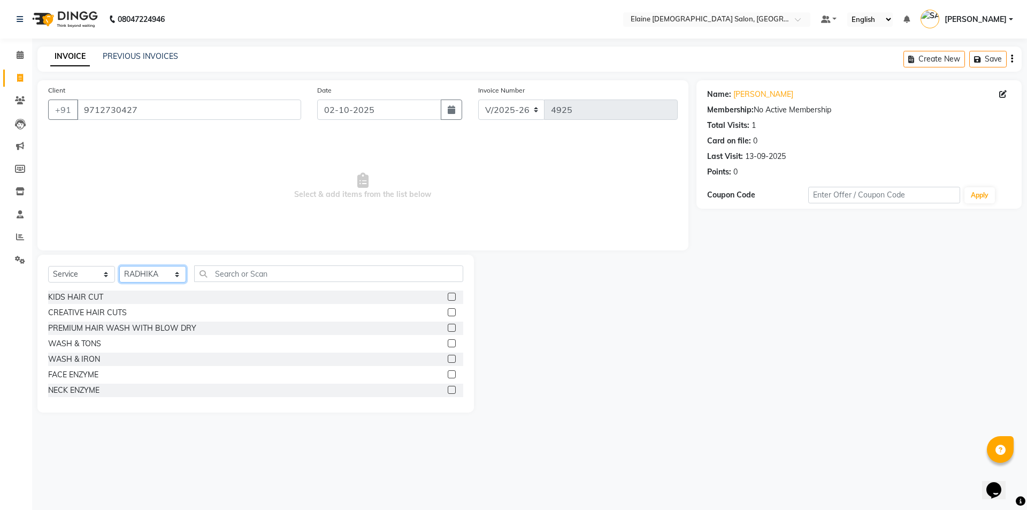
select select "67047"
click at [56, 311] on div "CREATIVE HAIR CUTS" at bounding box center [87, 312] width 79 height 11
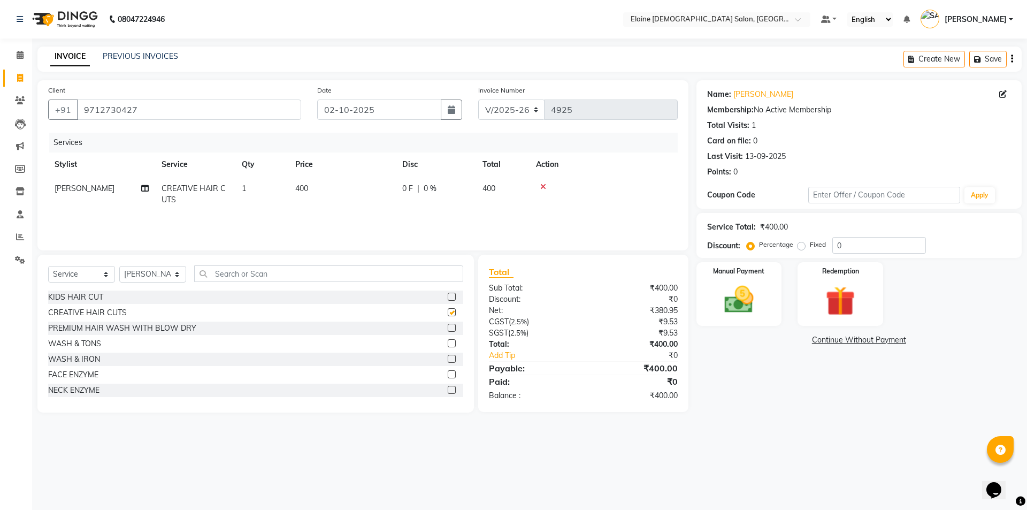
checkbox input "false"
click at [145, 187] on icon at bounding box center [144, 188] width 7 height 7
select select "67047"
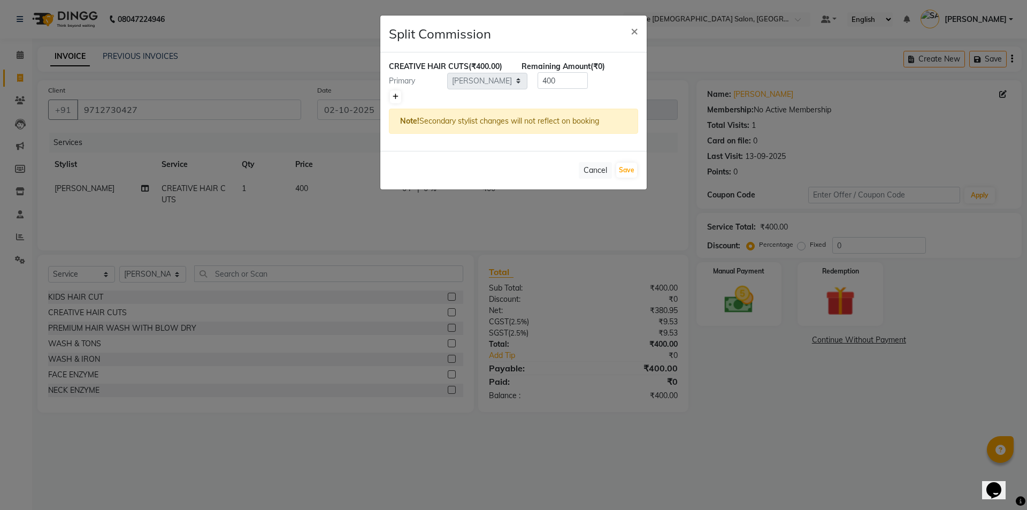
click at [390, 99] on link at bounding box center [395, 96] width 11 height 13
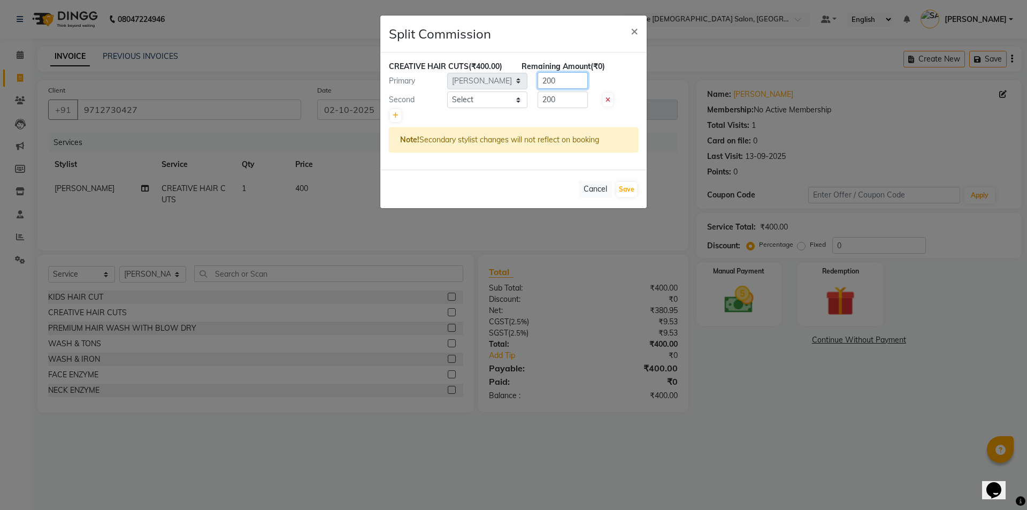
drag, startPoint x: 563, startPoint y: 74, endPoint x: 529, endPoint y: 80, distance: 33.6
click at [529, 80] on div "200" at bounding box center [560, 80] width 66 height 17
type input "2"
type input "300"
drag, startPoint x: 547, startPoint y: 102, endPoint x: 533, endPoint y: 105, distance: 14.3
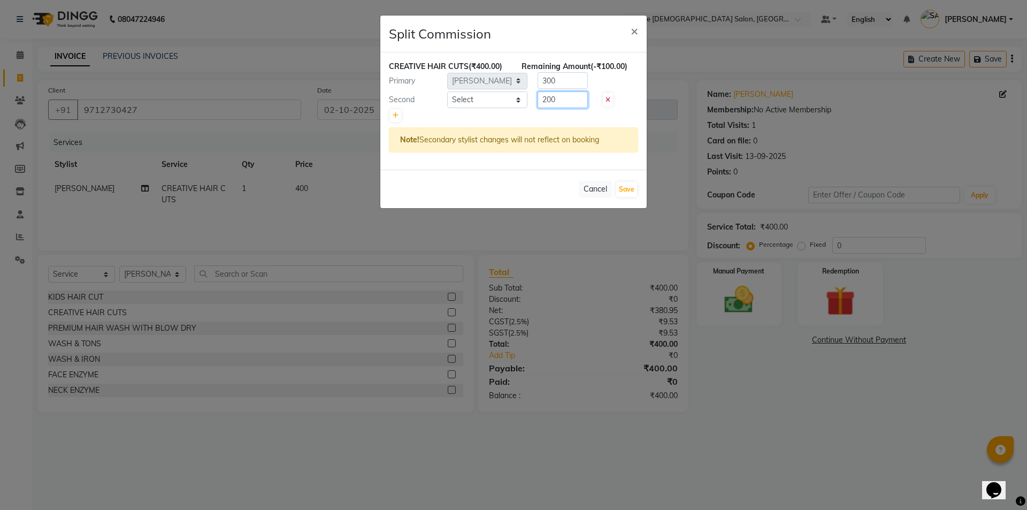
click at [533, 105] on div "200" at bounding box center [560, 99] width 66 height 17
type input "100"
click at [509, 101] on select "Select AANAND BAVALIYA BHAVTIK GONDALIYA DHARMIK RAVRANI DIKSHA [PERSON_NAME] G…" at bounding box center [487, 99] width 80 height 17
click at [447, 91] on select "Select AANAND BAVALIYA BHAVTIK GONDALIYA DHARMIK RAVRANI DIKSHA [PERSON_NAME] G…" at bounding box center [487, 99] width 80 height 17
click at [622, 192] on button "Save" at bounding box center [626, 189] width 21 height 15
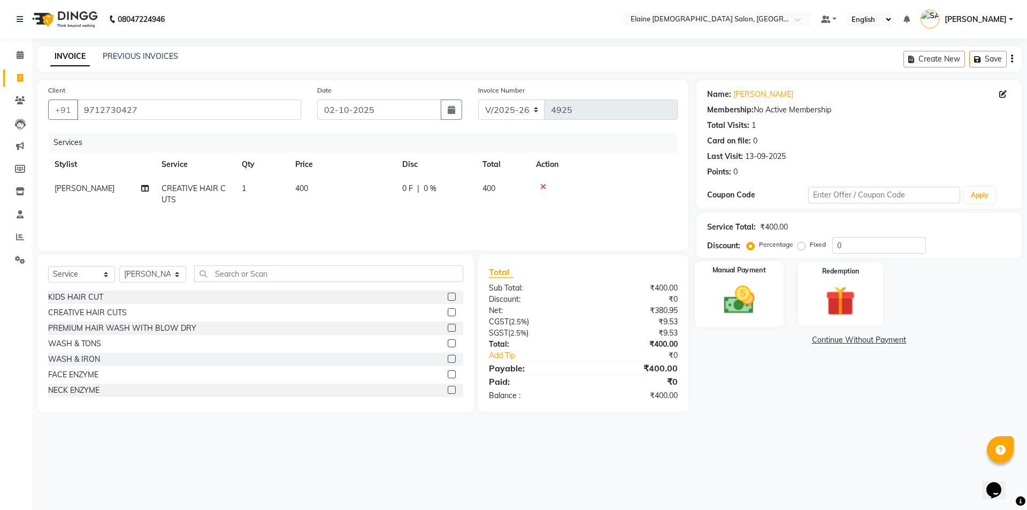
click at [726, 289] on img at bounding box center [739, 299] width 50 height 35
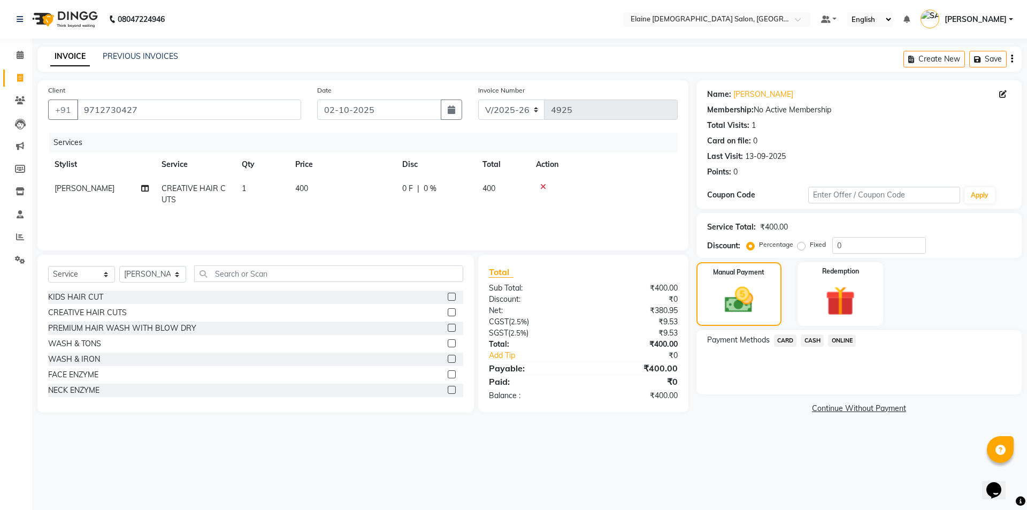
click at [827, 345] on div "ONLINE" at bounding box center [840, 341] width 32 height 14
click at [817, 343] on span "CASH" at bounding box center [812, 340] width 23 height 12
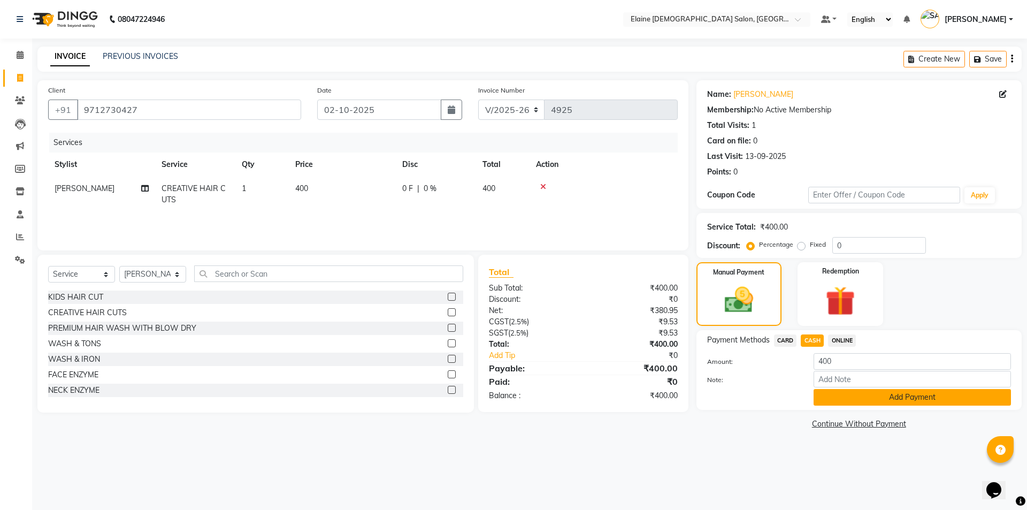
click at [826, 400] on button "Add Payment" at bounding box center [911, 397] width 197 height 17
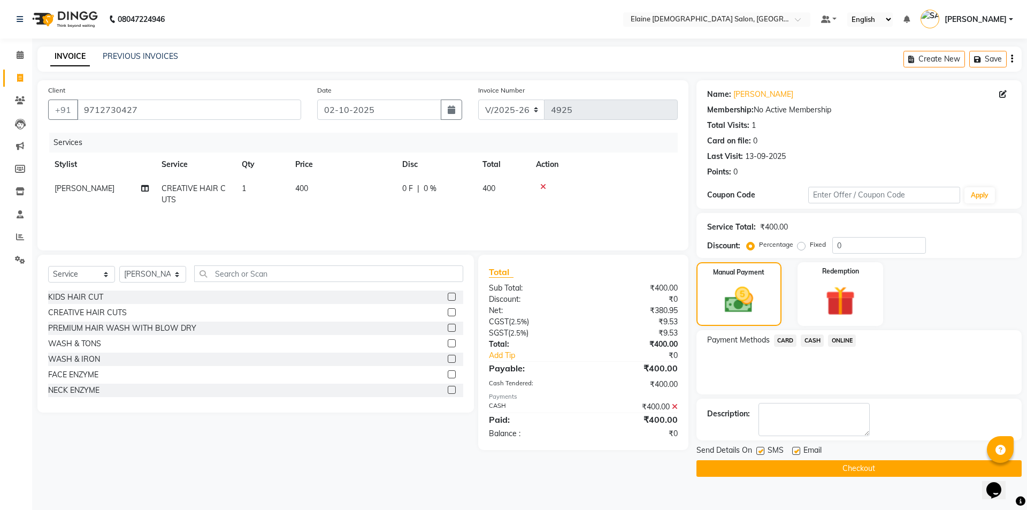
click at [794, 449] on label at bounding box center [796, 451] width 8 height 8
click at [794, 449] on input "checkbox" at bounding box center [795, 451] width 7 height 7
click at [759, 449] on label at bounding box center [760, 451] width 8 height 8
click at [759, 449] on input "checkbox" at bounding box center [759, 451] width 7 height 7
click at [770, 465] on button "Checkout" at bounding box center [858, 468] width 325 height 17
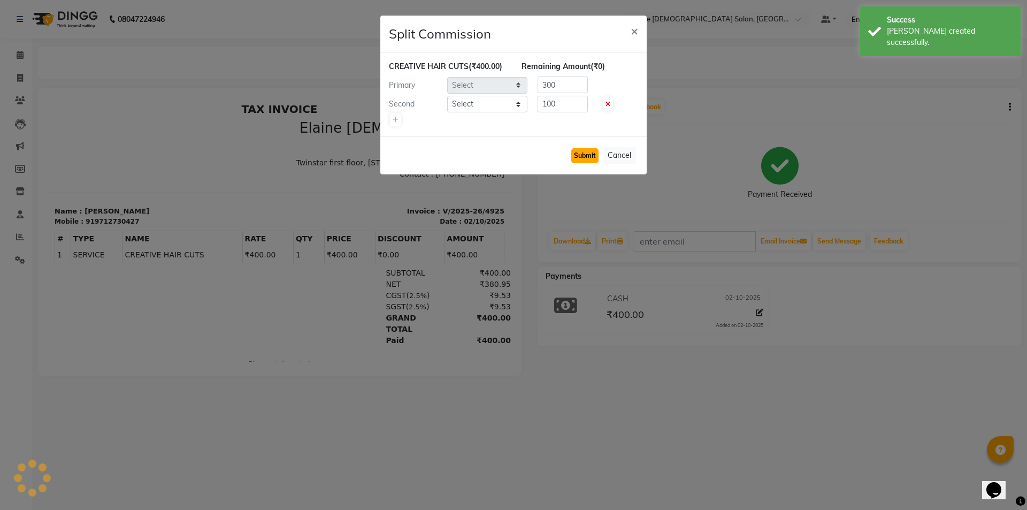
click at [581, 151] on button "Submit" at bounding box center [584, 155] width 27 height 15
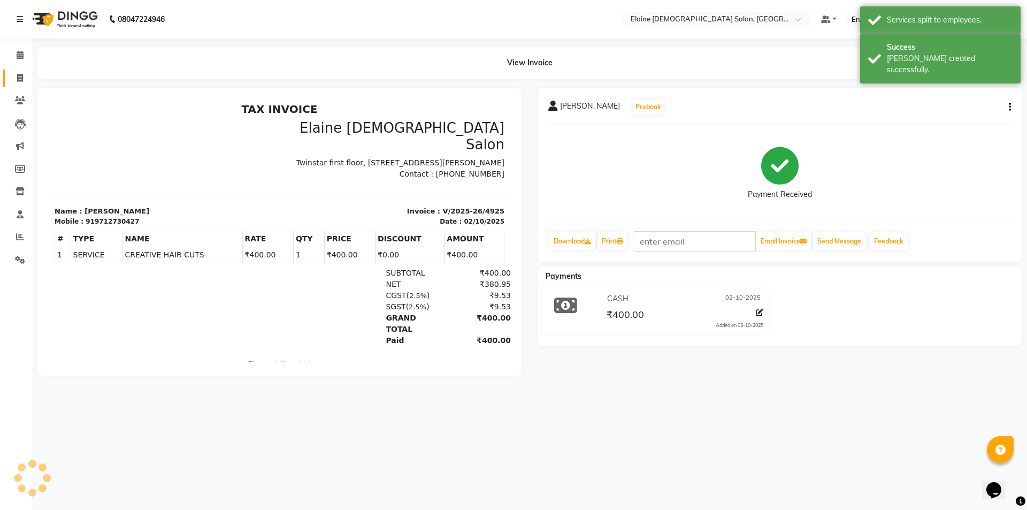
click at [21, 79] on icon at bounding box center [20, 78] width 6 height 8
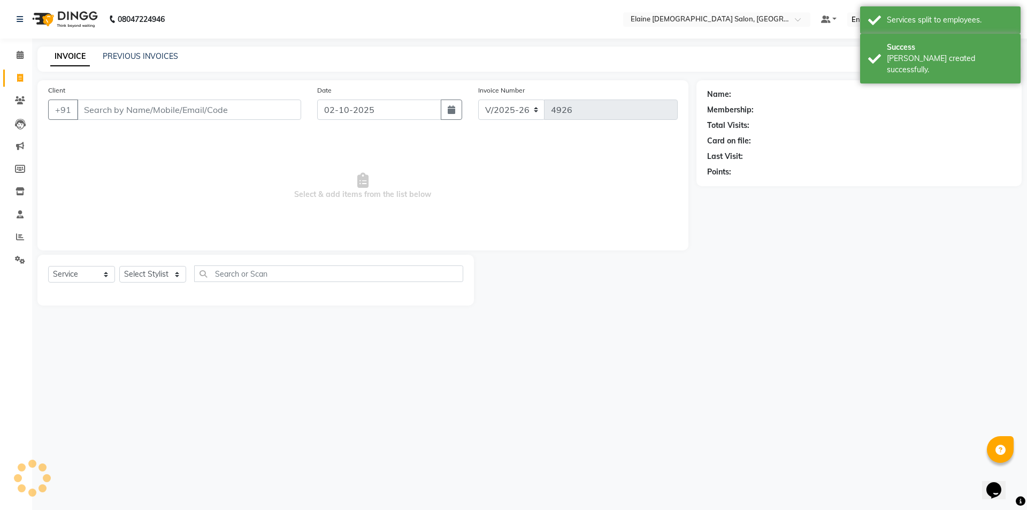
click at [196, 110] on input "Client" at bounding box center [189, 109] width 224 height 20
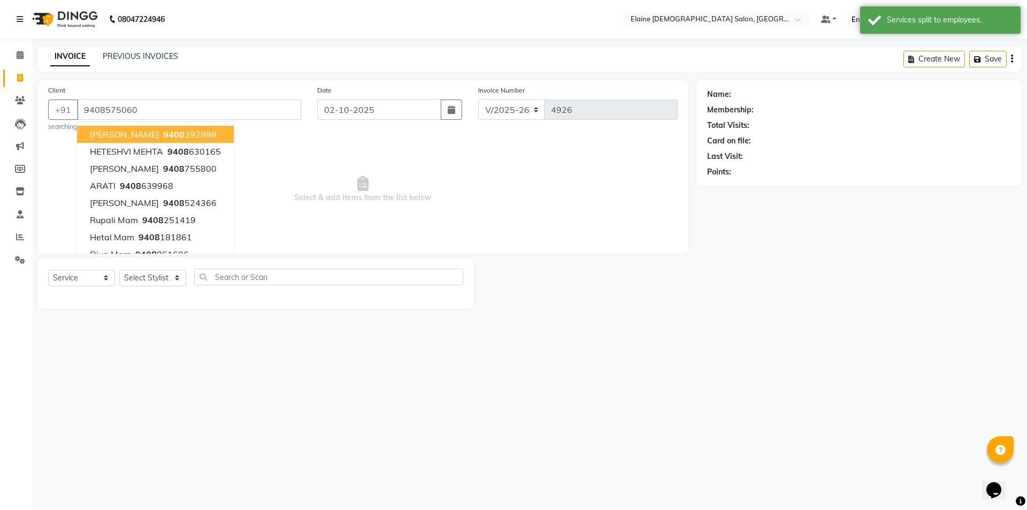
click at [343, 138] on span "Select & add items from the list below" at bounding box center [362, 189] width 629 height 107
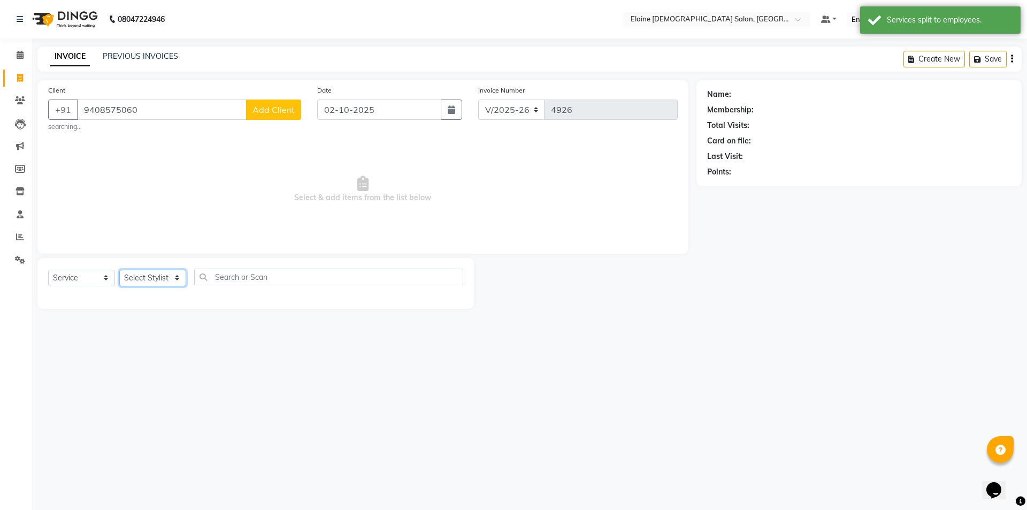
click at [176, 281] on select "Select Stylist AANAND BAVALIYA BHAVTIK GONDALIYA DHARMIK RAVRANI DIKSHA [PERSON…" at bounding box center [152, 278] width 67 height 17
click at [119, 270] on select "Select Stylist AANAND BAVALIYA BHAVTIK GONDALIYA DHARMIK RAVRANI DIKSHA [PERSON…" at bounding box center [152, 278] width 67 height 17
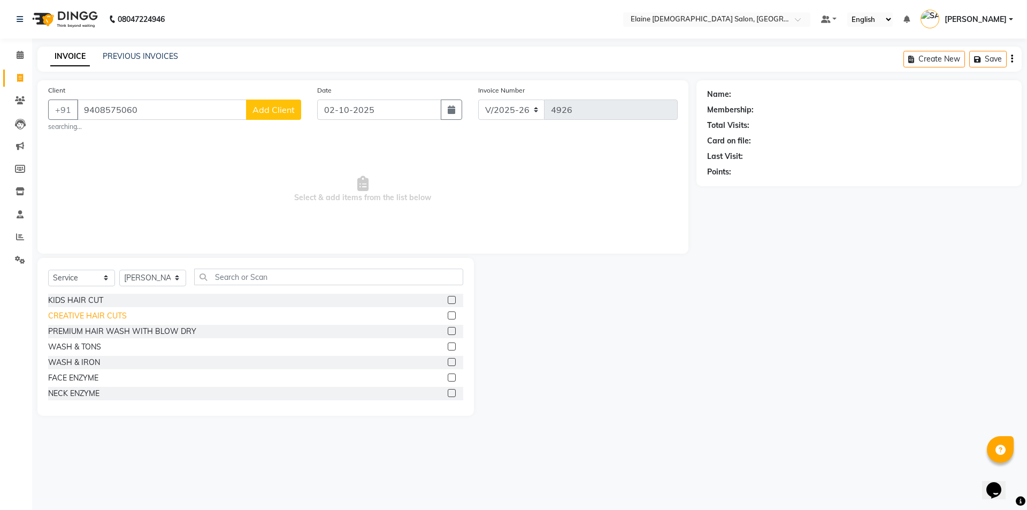
click at [106, 314] on div "CREATIVE HAIR CUTS" at bounding box center [87, 315] width 79 height 11
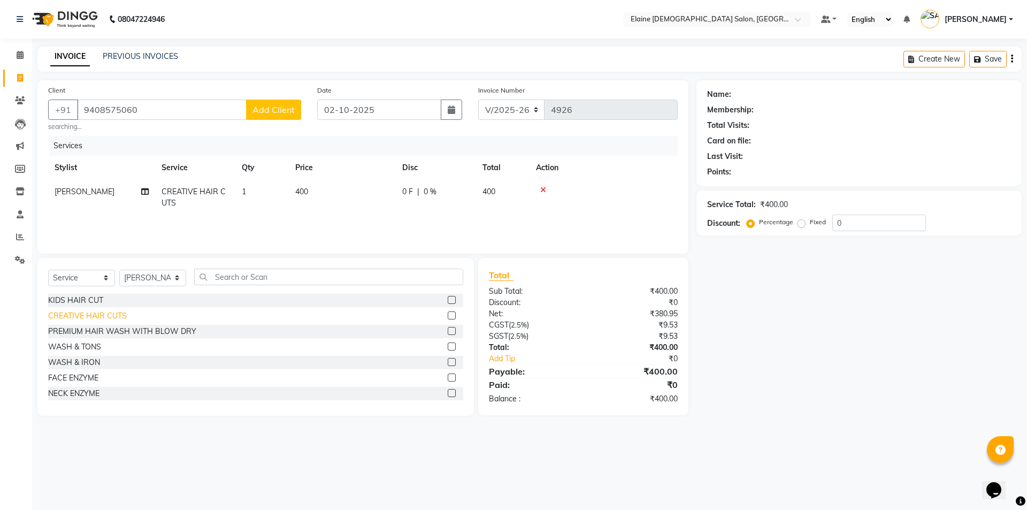
click at [106, 314] on div "CREATIVE HAIR CUTS" at bounding box center [87, 315] width 79 height 11
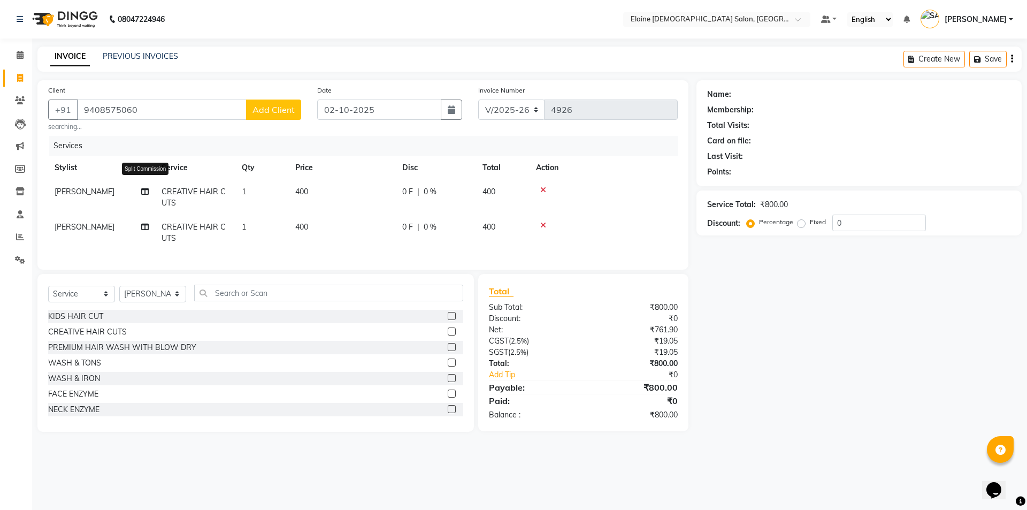
click at [145, 190] on icon at bounding box center [144, 191] width 7 height 7
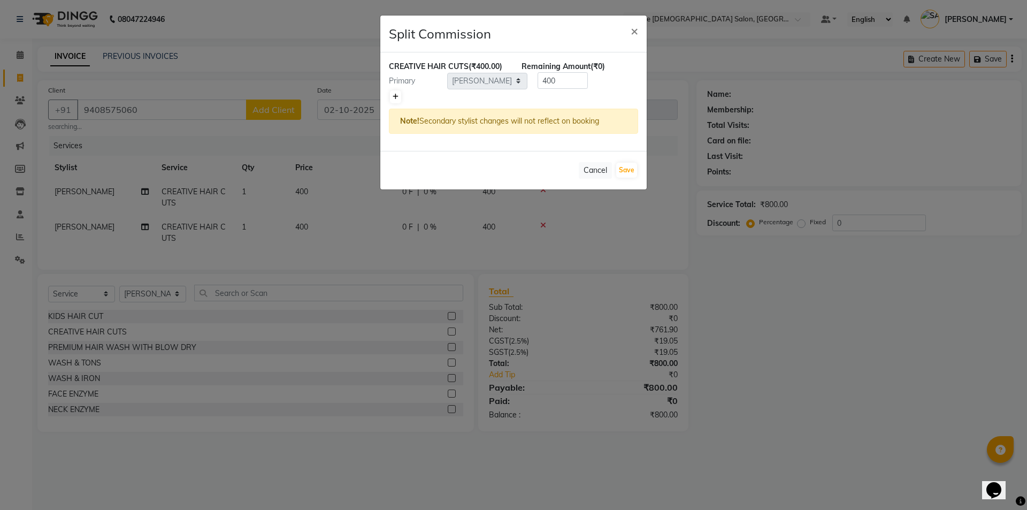
click at [396, 90] on link at bounding box center [395, 96] width 11 height 13
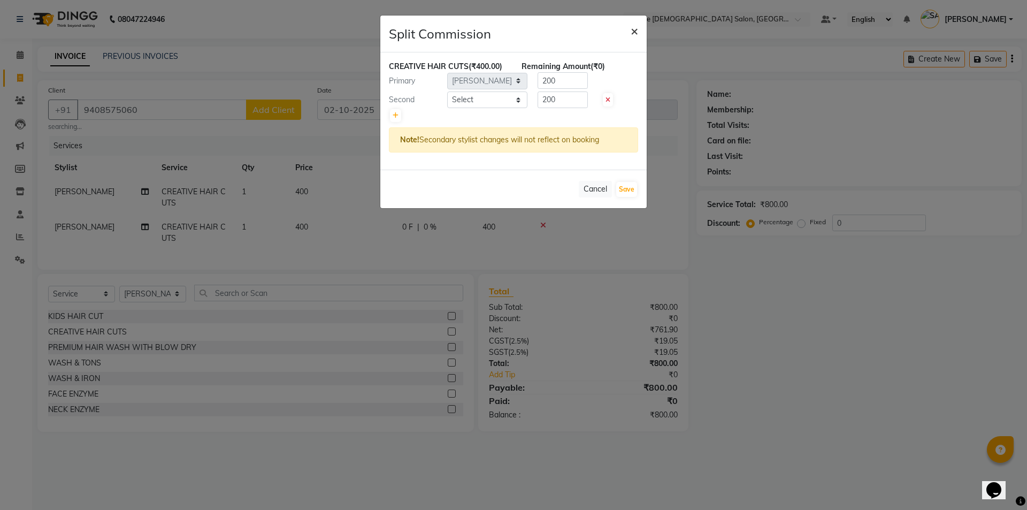
click at [636, 31] on span "×" at bounding box center [634, 30] width 7 height 16
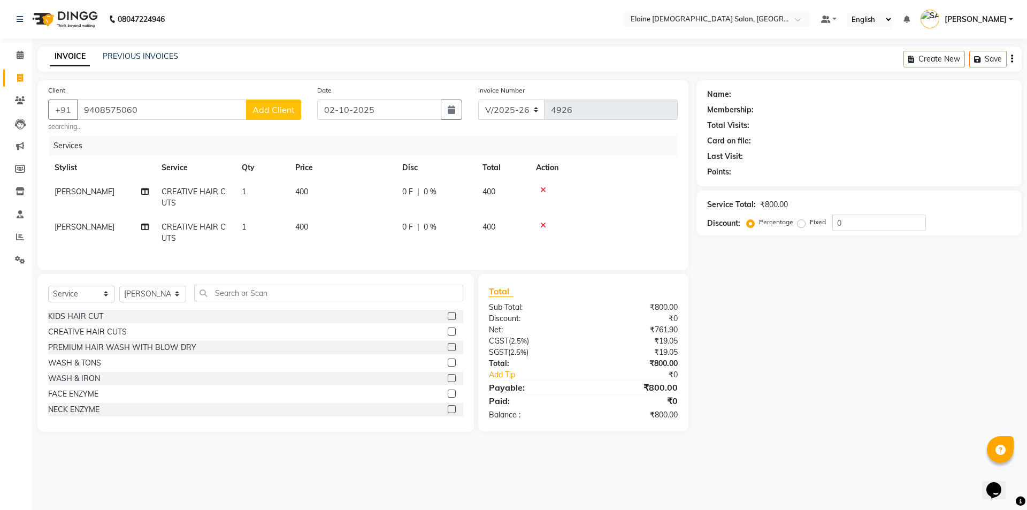
click at [289, 104] on button "Add Client" at bounding box center [273, 109] width 55 height 20
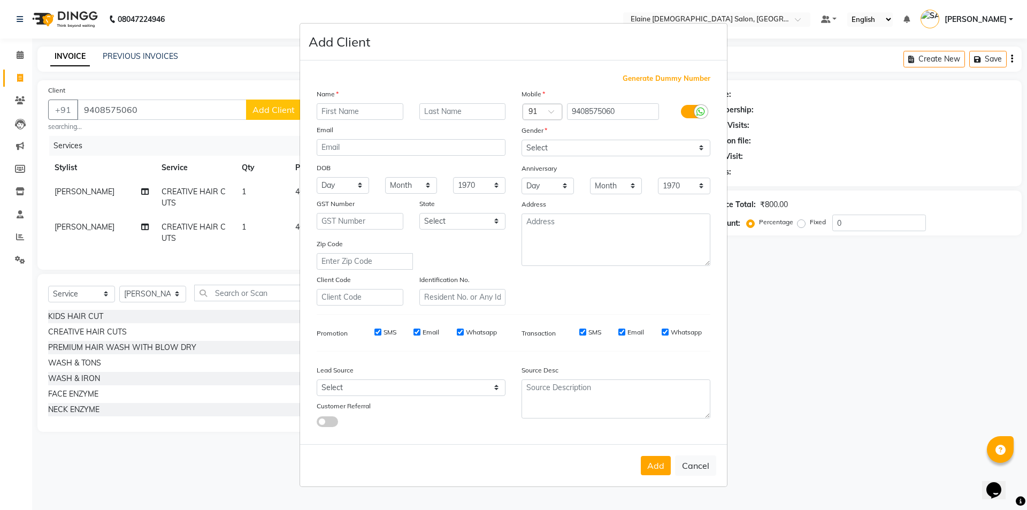
click at [383, 118] on input "text" at bounding box center [360, 111] width 87 height 17
drag, startPoint x: 570, startPoint y: 144, endPoint x: 568, endPoint y: 153, distance: 9.2
click at [570, 144] on select "Select [DEMOGRAPHIC_DATA] [DEMOGRAPHIC_DATA] Other Prefer Not To Say" at bounding box center [615, 148] width 189 height 17
click at [521, 140] on select "Select [DEMOGRAPHIC_DATA] [DEMOGRAPHIC_DATA] Other Prefer Not To Say" at bounding box center [615, 148] width 189 height 17
click at [650, 466] on button "Add" at bounding box center [656, 465] width 30 height 19
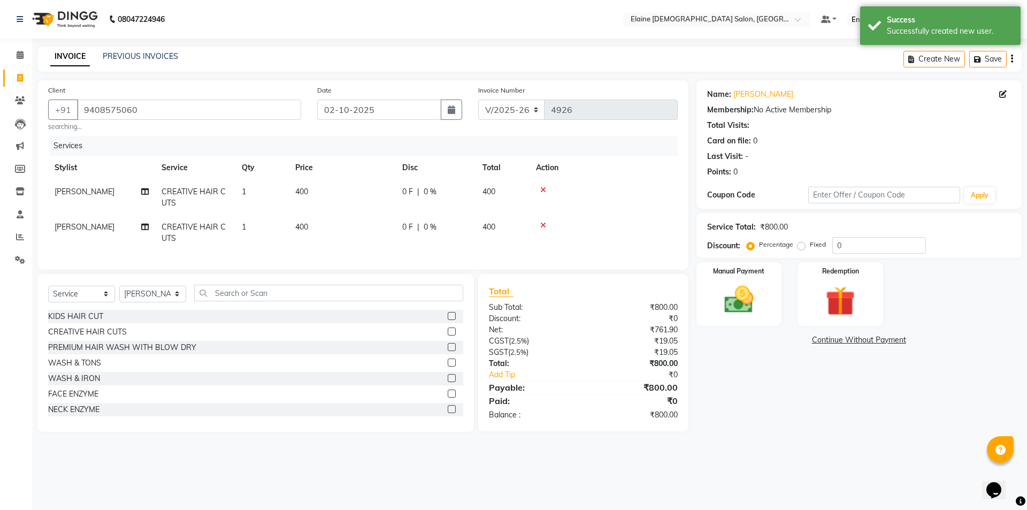
click at [114, 228] on td "[PERSON_NAME]" at bounding box center [101, 232] width 107 height 35
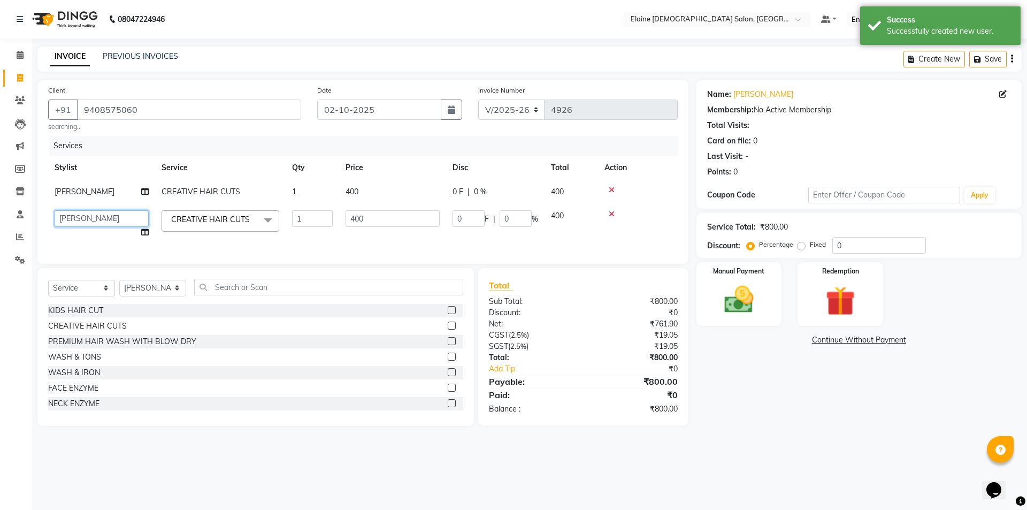
click at [116, 219] on select "AANAND BAVALIYA BHAVTIK GONDALIYA DHARMIK RAVRANI DIKSHA [PERSON_NAME] GOPI DAS…" at bounding box center [102, 218] width 94 height 17
click at [147, 219] on ngb-tooltip-window "Split Commission" at bounding box center [145, 209] width 47 height 19
click at [146, 229] on icon at bounding box center [144, 231] width 7 height 7
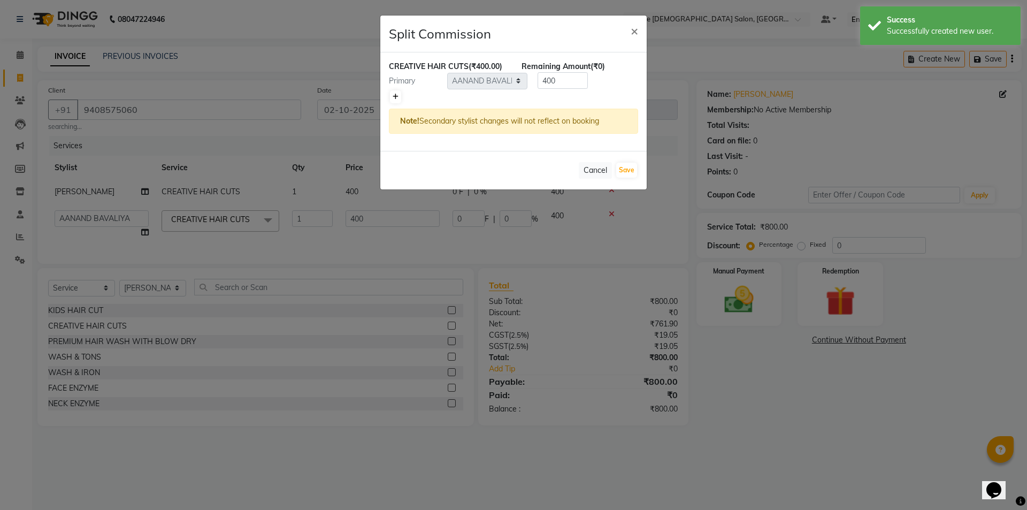
click at [401, 94] on link at bounding box center [395, 96] width 11 height 13
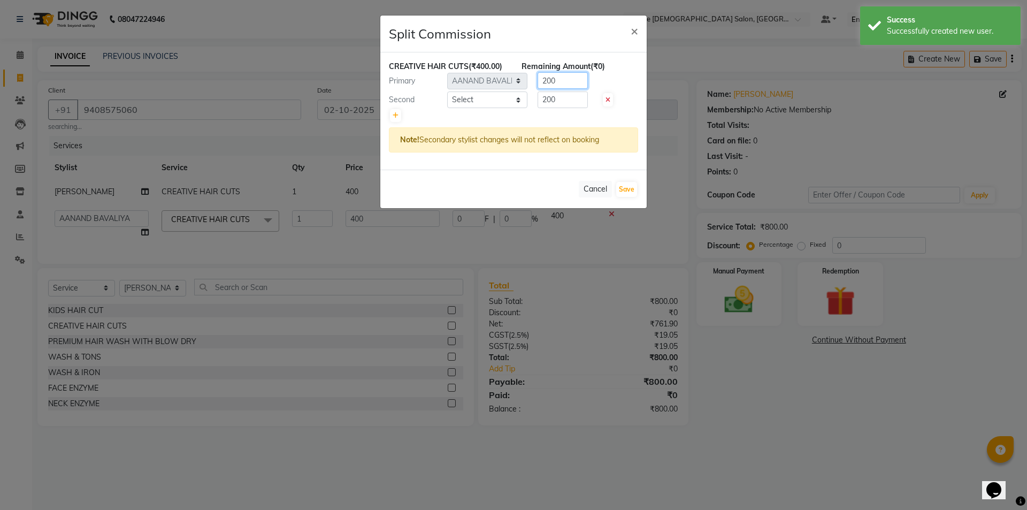
click at [541, 86] on input "200" at bounding box center [562, 80] width 50 height 17
drag, startPoint x: 551, startPoint y: 80, endPoint x: 536, endPoint y: 81, distance: 14.5
click at [536, 81] on div "200" at bounding box center [560, 80] width 66 height 17
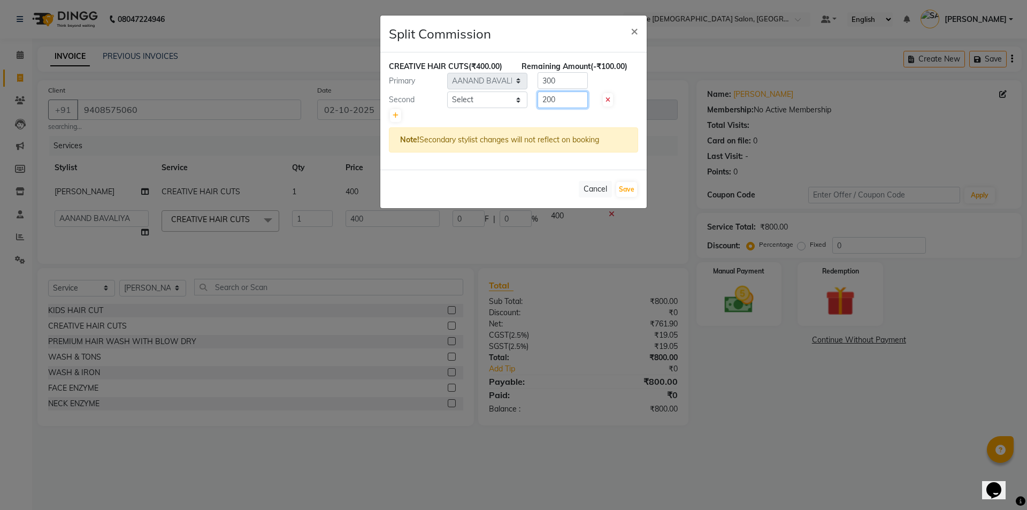
drag, startPoint x: 544, startPoint y: 101, endPoint x: 524, endPoint y: 109, distance: 21.7
click at [537, 103] on input "200" at bounding box center [562, 99] width 50 height 17
click at [482, 97] on select "Select AANAND BAVALIYA BHAVTIK GONDALIYA DHARMIK RAVRANI DIKSHA [PERSON_NAME] G…" at bounding box center [487, 99] width 80 height 17
click at [447, 91] on select "Select AANAND BAVALIYA BHAVTIK GONDALIYA DHARMIK RAVRANI DIKSHA [PERSON_NAME] G…" at bounding box center [487, 99] width 80 height 17
click at [632, 190] on button "Save" at bounding box center [626, 189] width 21 height 15
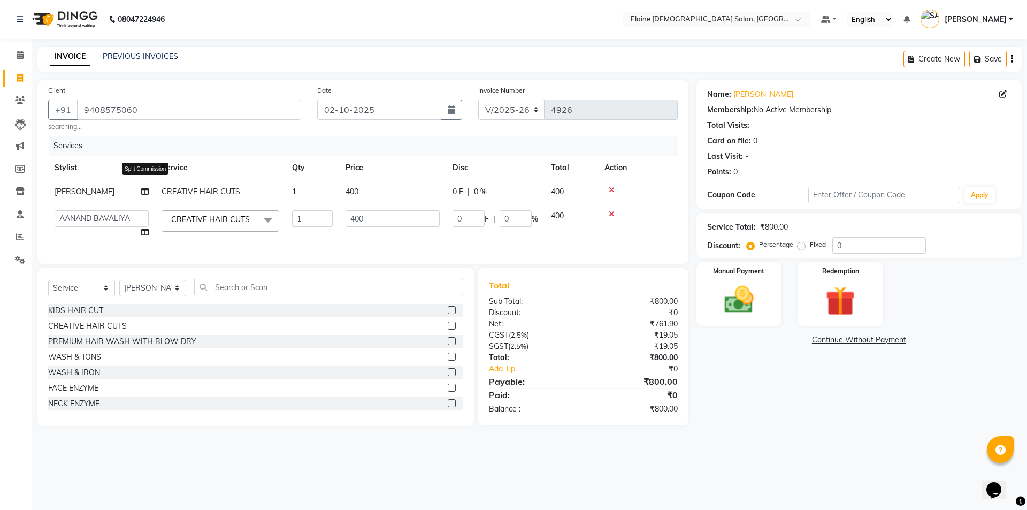
click at [143, 195] on icon at bounding box center [144, 191] width 7 height 7
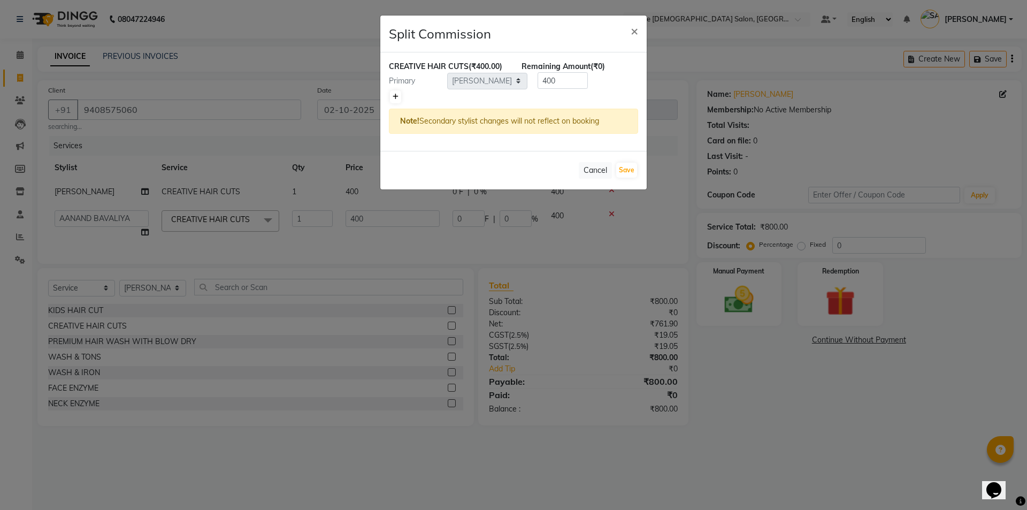
click at [390, 99] on link at bounding box center [395, 96] width 11 height 13
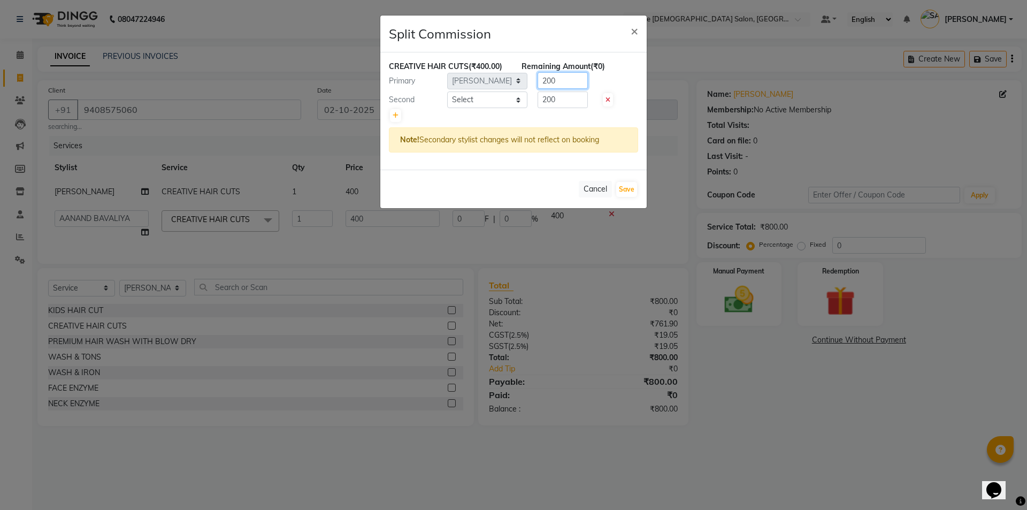
click at [544, 84] on input "200" at bounding box center [562, 80] width 50 height 17
drag, startPoint x: 546, startPoint y: 84, endPoint x: 534, endPoint y: 83, distance: 12.3
click at [534, 84] on div "200" at bounding box center [560, 80] width 66 height 17
drag, startPoint x: 547, startPoint y: 99, endPoint x: 537, endPoint y: 101, distance: 9.7
click at [537, 101] on input "200" at bounding box center [562, 99] width 50 height 17
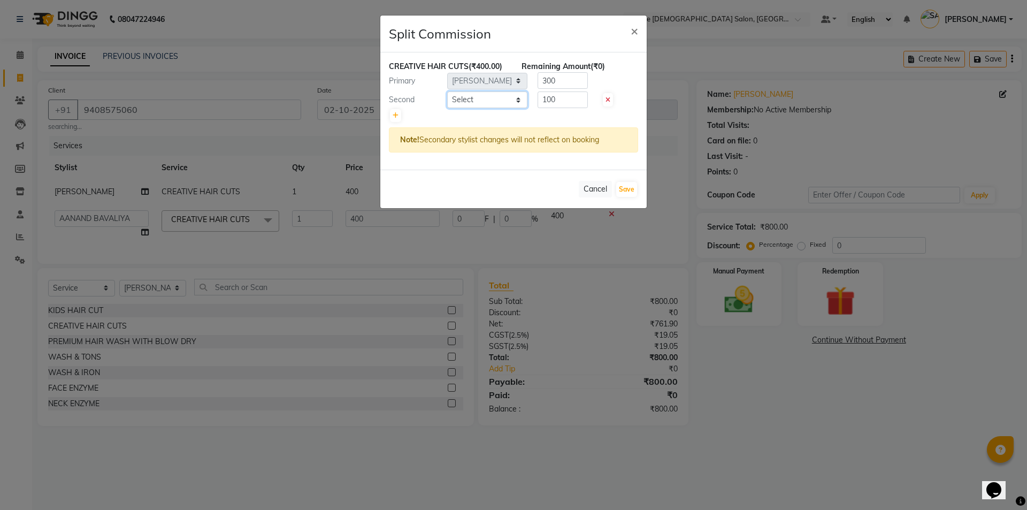
click at [497, 102] on select "Select AANAND BAVALIYA BHAVTIK GONDALIYA DHARMIK RAVRANI DIKSHA [PERSON_NAME] G…" at bounding box center [487, 99] width 80 height 17
click at [447, 91] on select "Select AANAND BAVALIYA BHAVTIK GONDALIYA DHARMIK RAVRANI DIKSHA [PERSON_NAME] G…" at bounding box center [487, 99] width 80 height 17
click at [629, 185] on button "Save" at bounding box center [626, 189] width 21 height 15
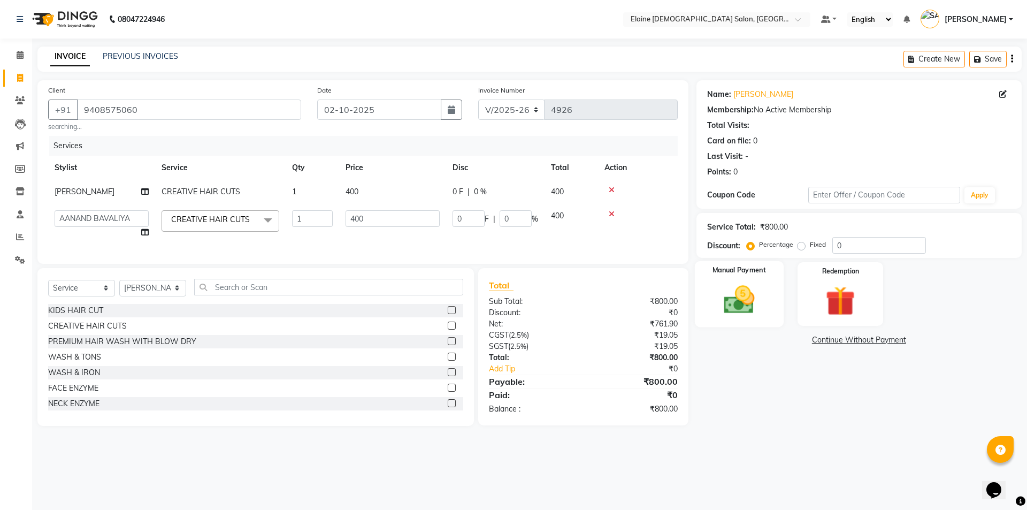
click at [739, 301] on img at bounding box center [739, 299] width 50 height 35
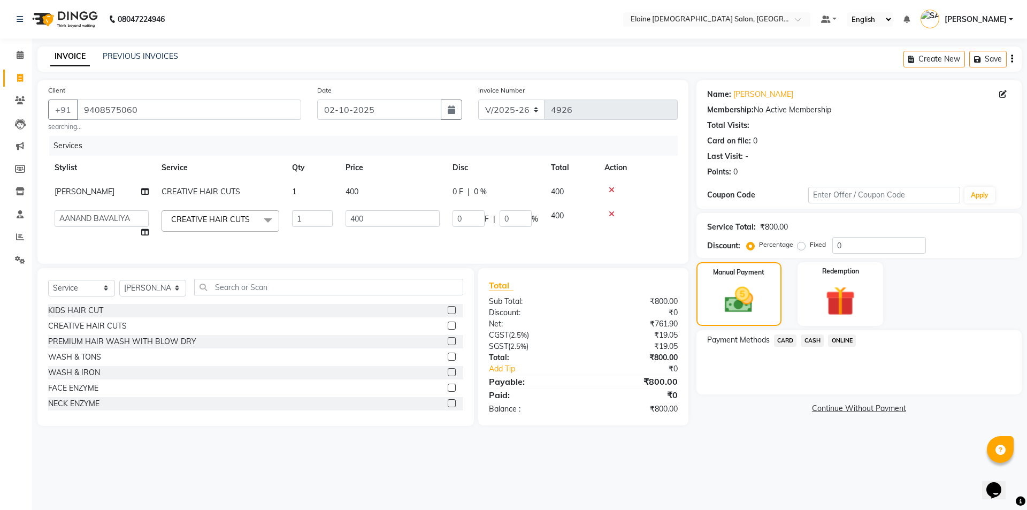
click at [814, 343] on span "CASH" at bounding box center [812, 340] width 23 height 12
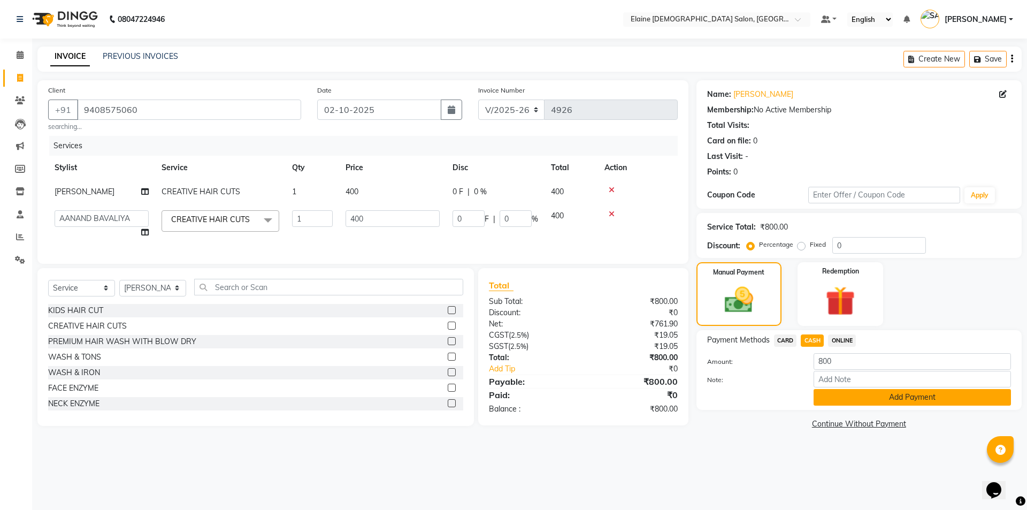
click at [833, 397] on button "Add Payment" at bounding box center [911, 397] width 197 height 17
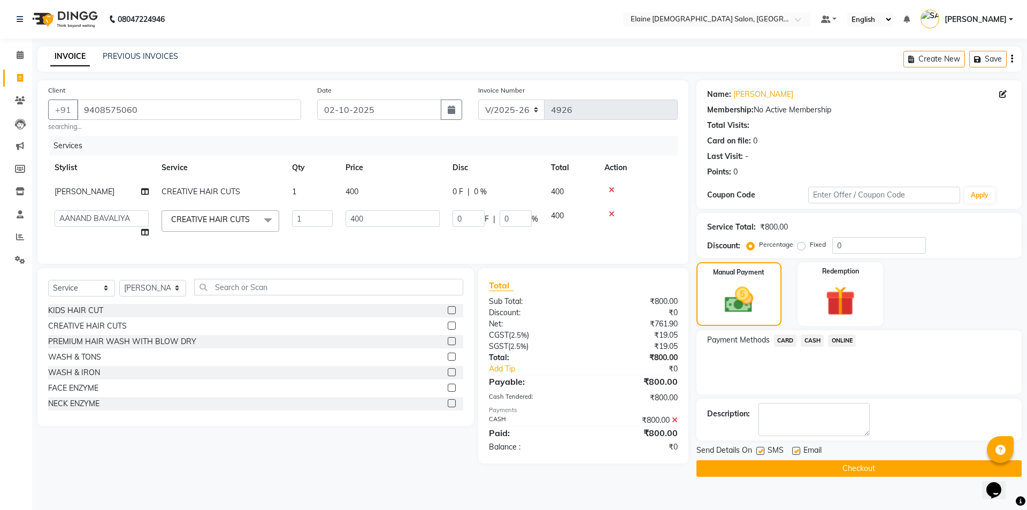
click at [798, 449] on label at bounding box center [796, 451] width 8 height 8
click at [798, 449] on input "checkbox" at bounding box center [795, 451] width 7 height 7
click at [763, 451] on label at bounding box center [760, 451] width 8 height 8
click at [763, 451] on input "checkbox" at bounding box center [759, 451] width 7 height 7
click at [768, 463] on button "Checkout" at bounding box center [858, 468] width 325 height 17
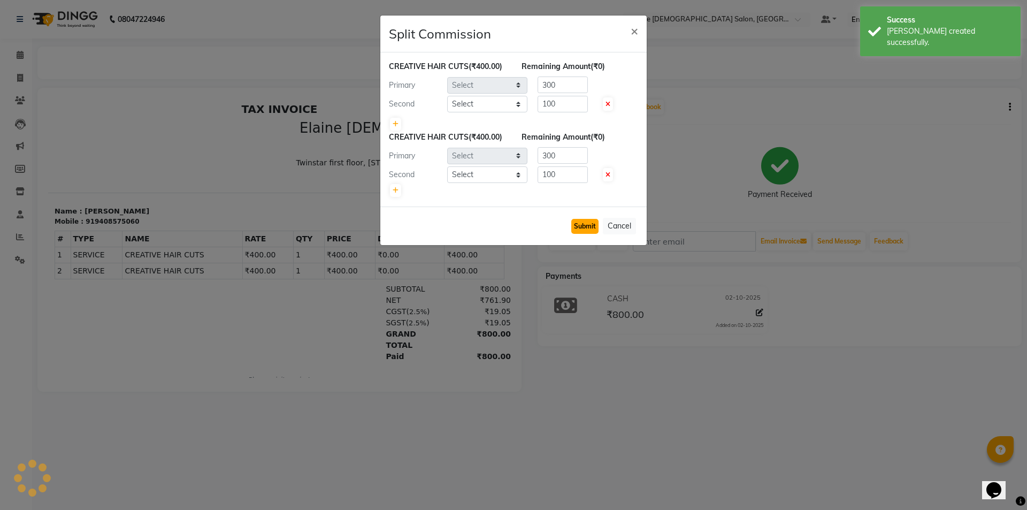
click at [587, 230] on button "Submit" at bounding box center [584, 226] width 27 height 15
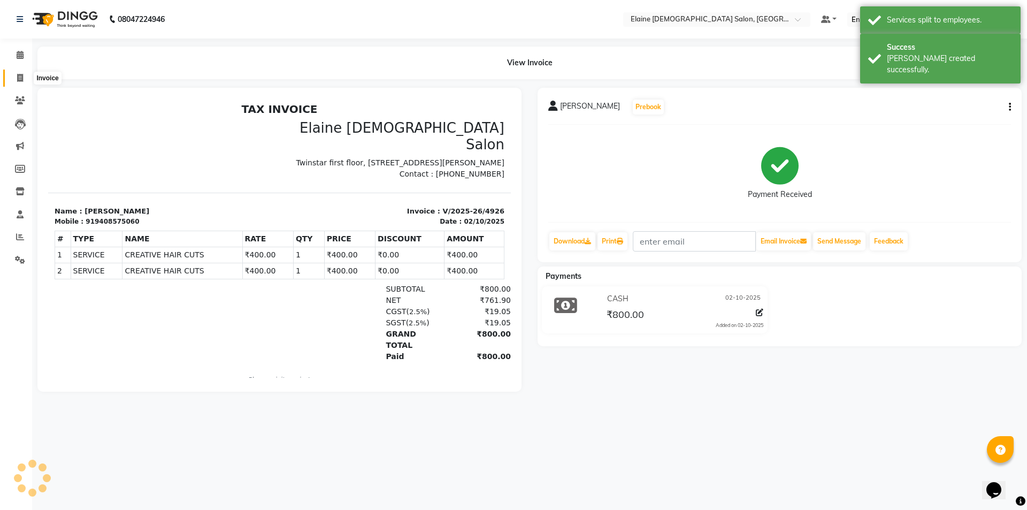
click at [19, 75] on icon at bounding box center [20, 78] width 6 height 8
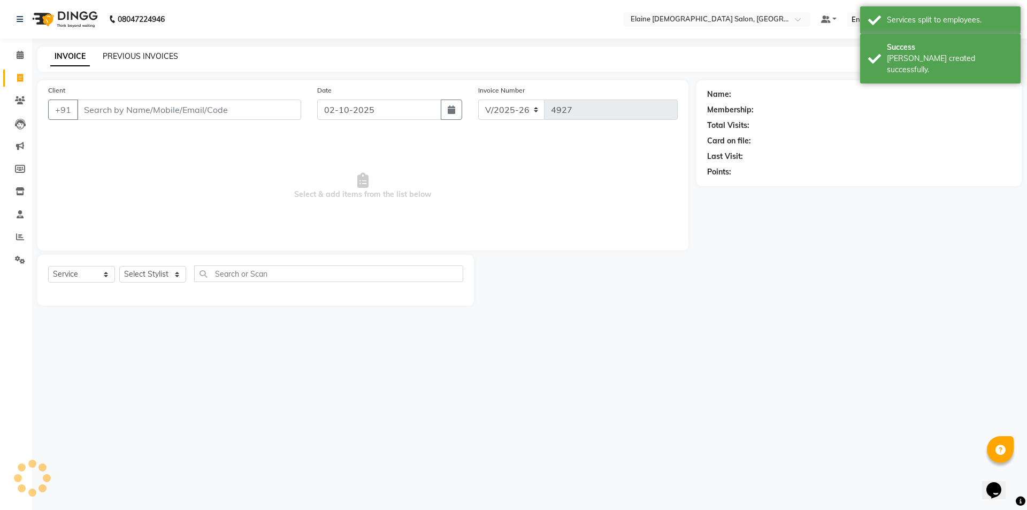
click at [160, 52] on link "PREVIOUS INVOICES" at bounding box center [140, 56] width 75 height 10
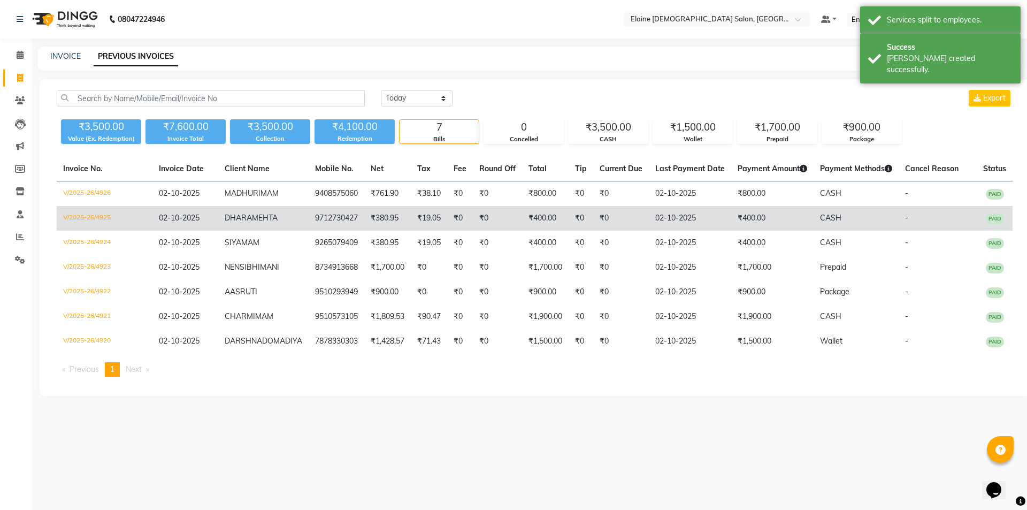
click at [605, 230] on td "₹0" at bounding box center [621, 218] width 56 height 25
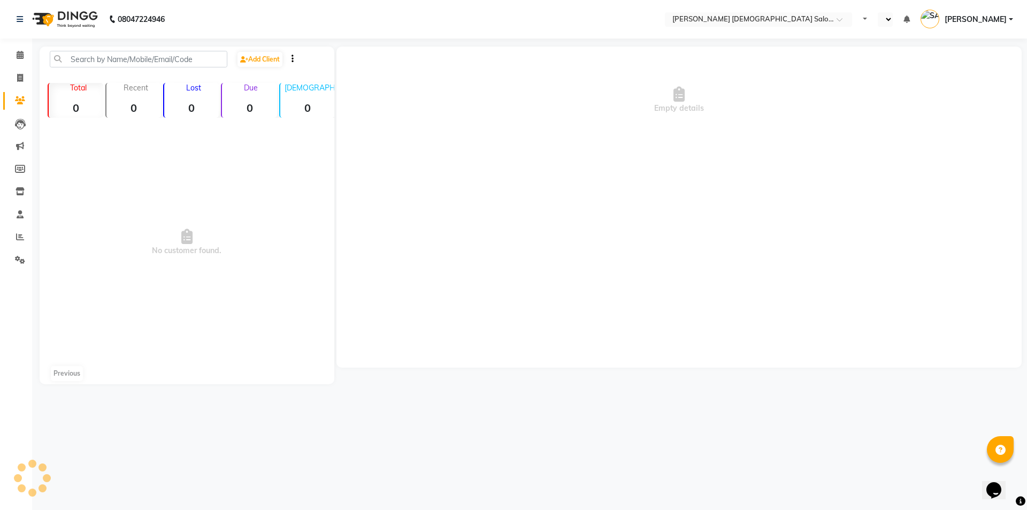
select select "en"
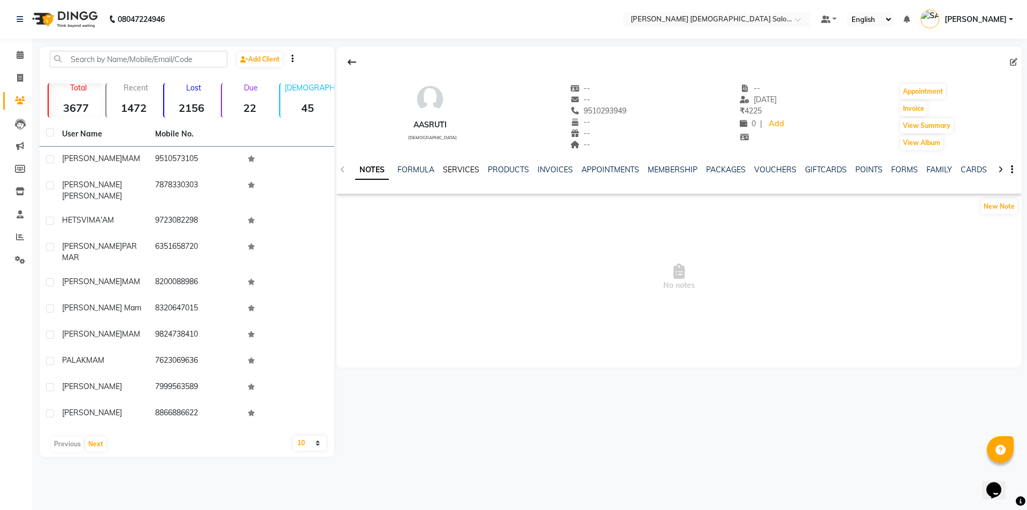
click at [463, 171] on link "SERVICES" at bounding box center [461, 170] width 36 height 10
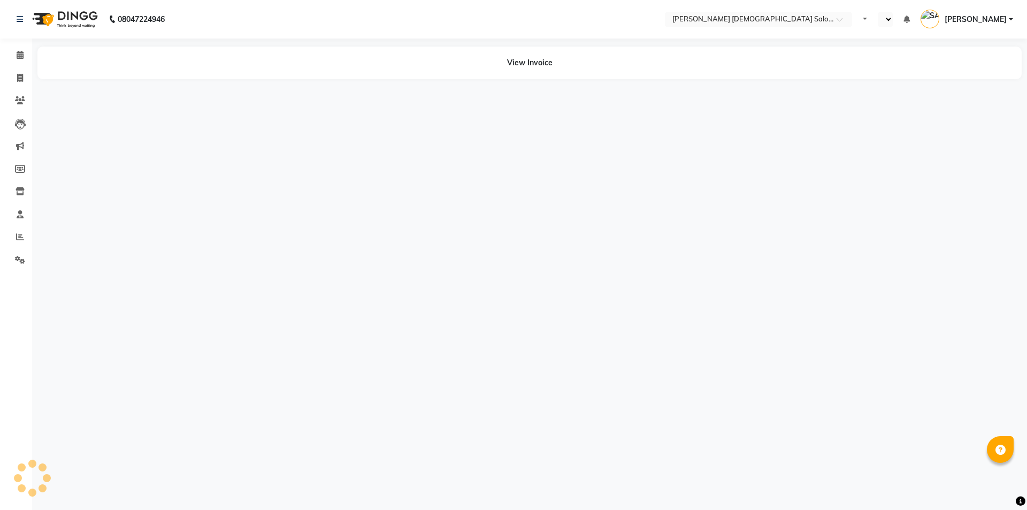
select select "en"
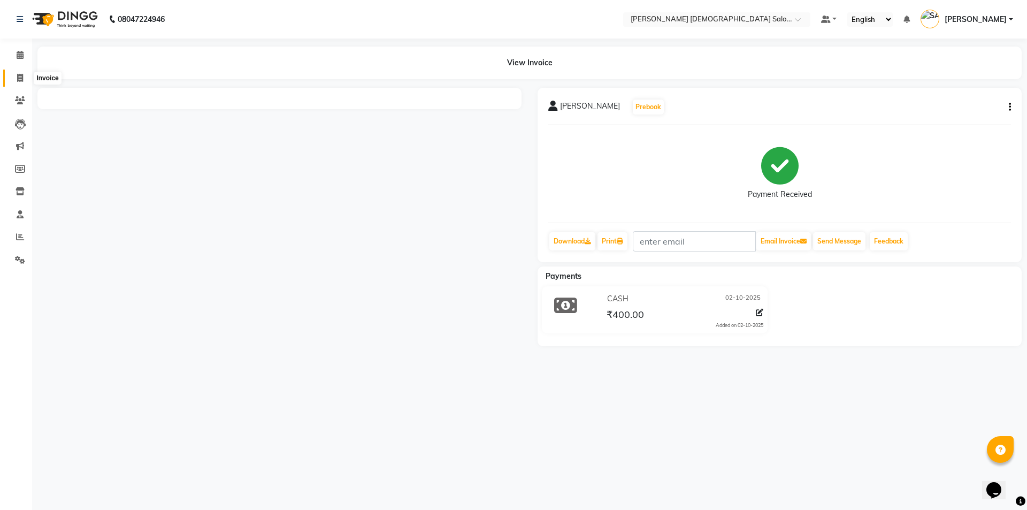
click at [19, 75] on icon at bounding box center [20, 78] width 6 height 8
select select "service"
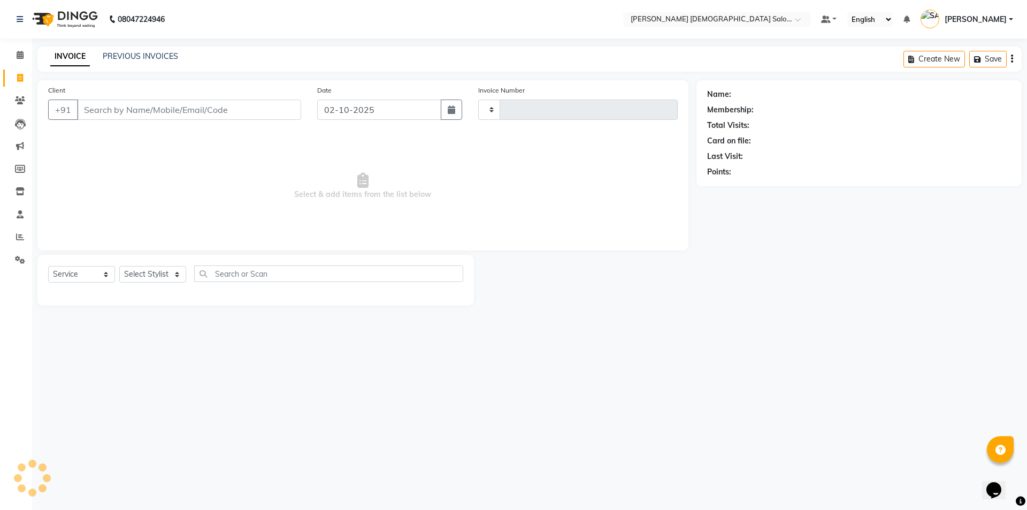
click at [142, 105] on input "Client" at bounding box center [189, 109] width 224 height 20
type input "4927"
select select "7542"
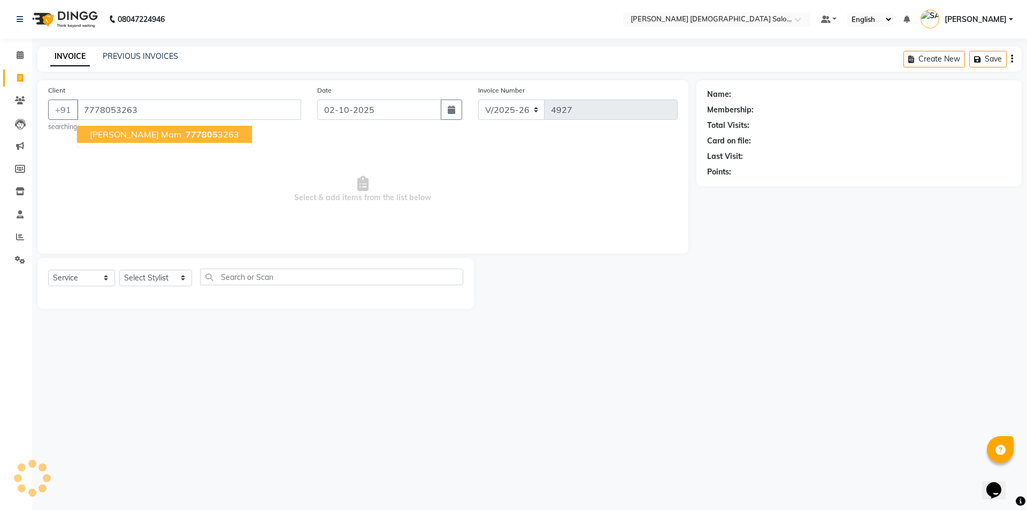
type input "7778053263"
click at [186, 132] on span "777805" at bounding box center [202, 134] width 32 height 11
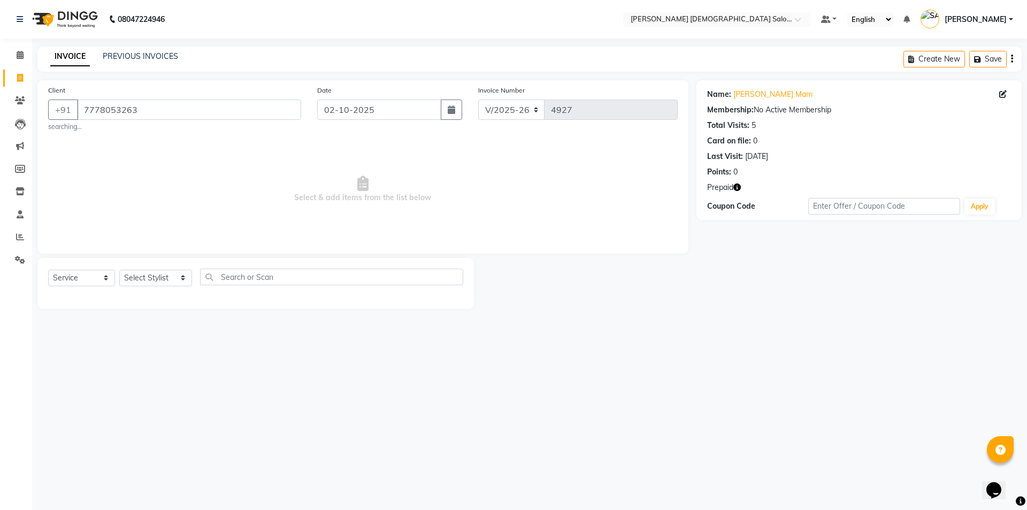
click at [741, 185] on icon "button" at bounding box center [736, 186] width 7 height 7
drag, startPoint x: 179, startPoint y: 275, endPoint x: 182, endPoint y: 270, distance: 6.0
click at [179, 275] on select "Select Stylist AANAND BAVALIYA BHAVTIK GONDALIYA DHARMIK RAVRANI DIKSHA [PERSON…" at bounding box center [155, 278] width 73 height 17
select select "74176"
click at [119, 270] on select "Select Stylist AANAND BAVALIYA BHAVTIK GONDALIYA DHARMIK RAVRANI DIKSHA [PERSON…" at bounding box center [155, 278] width 73 height 17
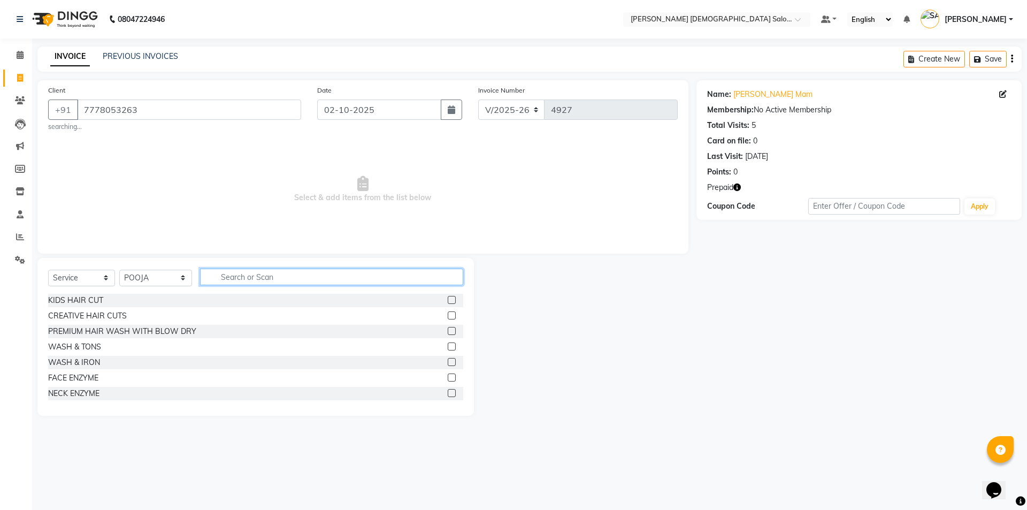
click at [241, 285] on input "text" at bounding box center [331, 276] width 263 height 17
type input "GEL"
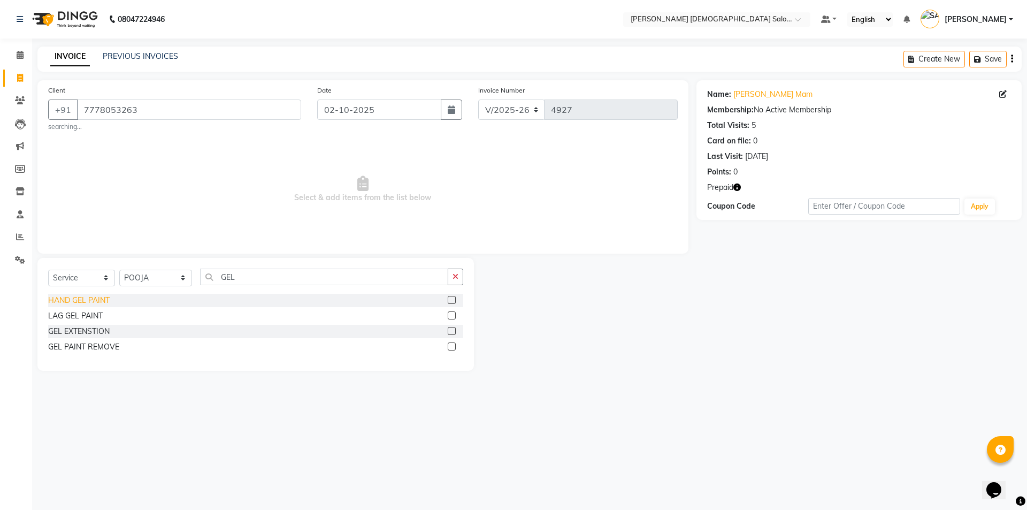
click at [80, 301] on div "HAND GEL PAINT" at bounding box center [79, 300] width 62 height 11
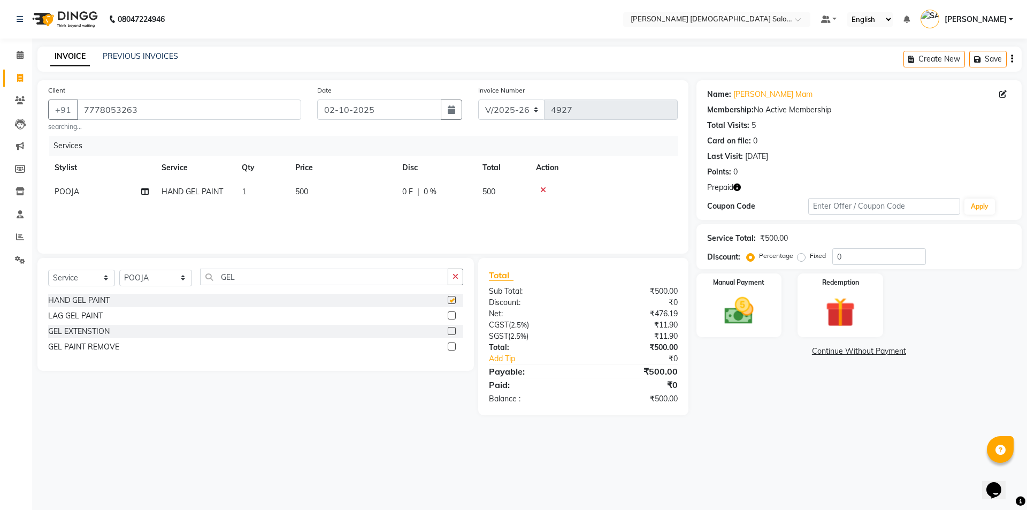
checkbox input "false"
drag, startPoint x: 866, startPoint y: 309, endPoint x: 846, endPoint y: 329, distance: 28.7
click at [866, 309] on div "Redemption" at bounding box center [840, 305] width 89 height 66
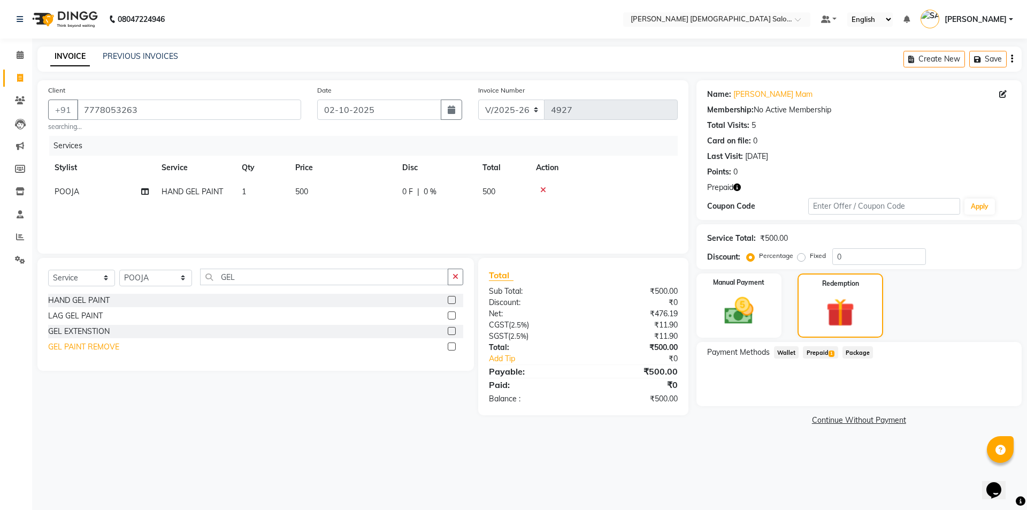
click at [87, 343] on div "GEL PAINT REMOVE" at bounding box center [83, 346] width 71 height 11
checkbox input "false"
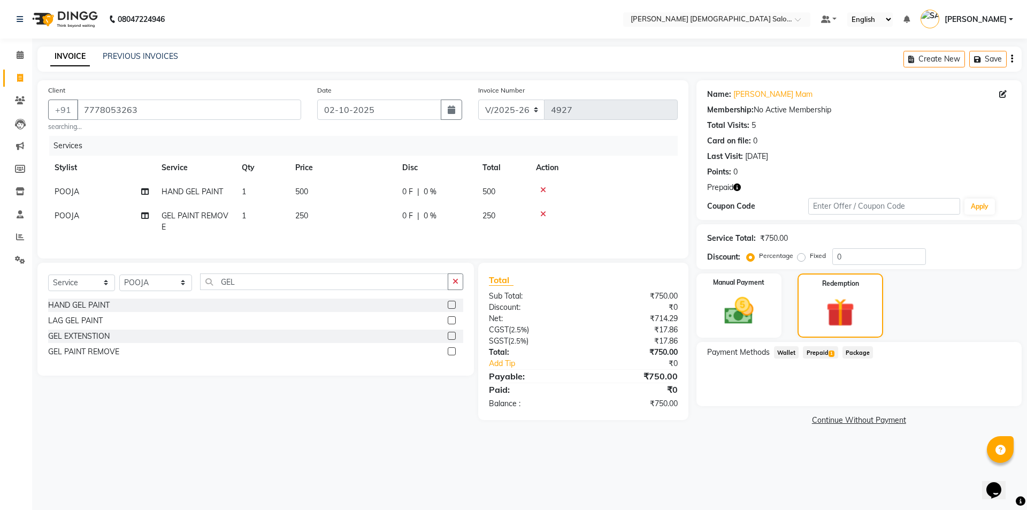
click at [543, 191] on icon at bounding box center [543, 189] width 6 height 7
click at [378, 192] on td "250" at bounding box center [342, 197] width 107 height 35
select select "74176"
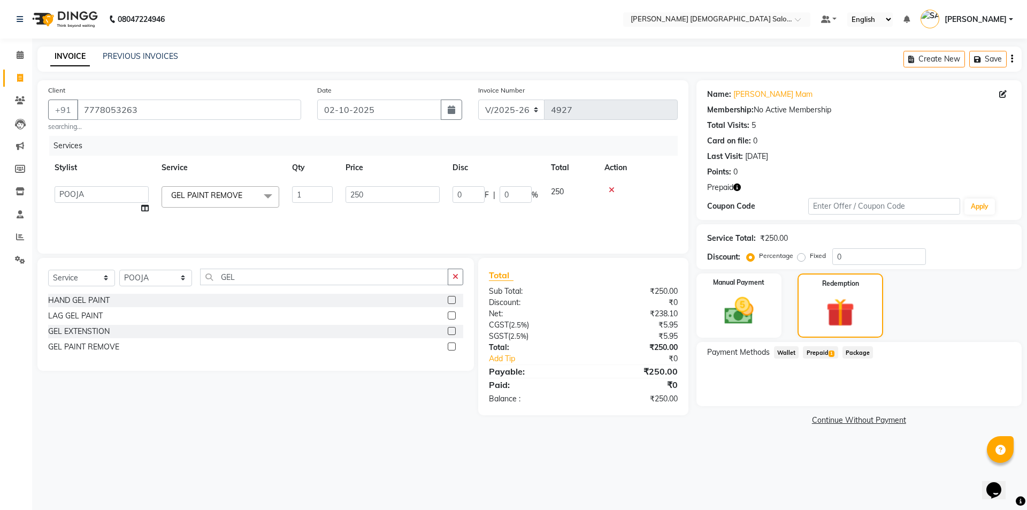
click at [378, 192] on input "250" at bounding box center [392, 194] width 94 height 17
type input "500"
click at [369, 228] on div "Services Stylist Service Qty Price Disc Total Action AANAND BAVALIYA BHAVTIK GO…" at bounding box center [362, 189] width 629 height 107
click at [819, 350] on span "Prepaid 1" at bounding box center [820, 352] width 35 height 12
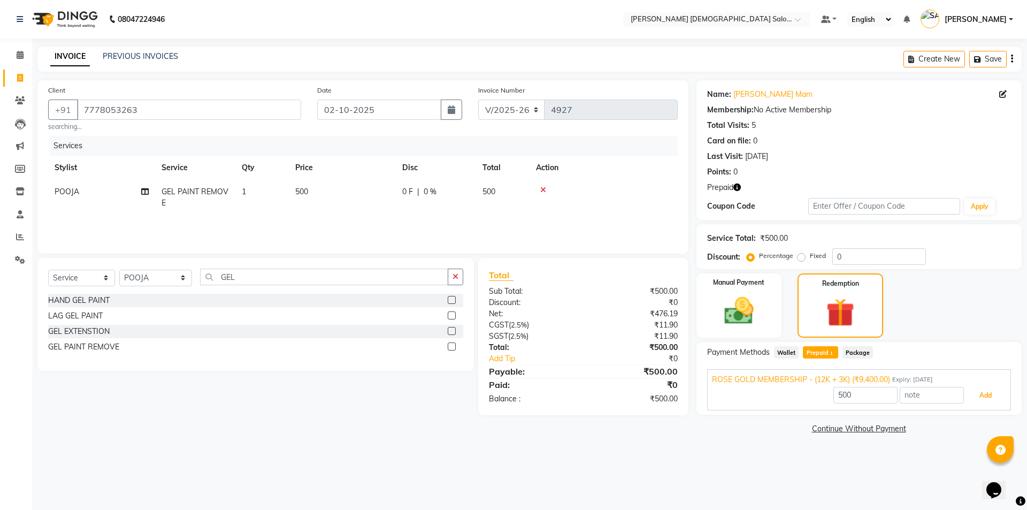
click at [983, 399] on button "Add" at bounding box center [985, 395] width 39 height 18
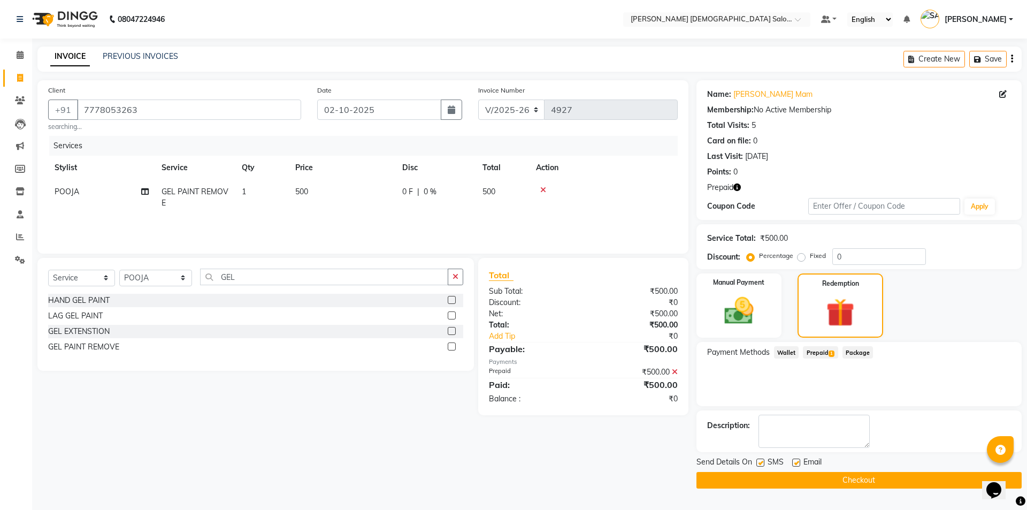
click at [796, 462] on label at bounding box center [796, 462] width 8 height 8
click at [796, 462] on input "checkbox" at bounding box center [795, 462] width 7 height 7
checkbox input "false"
click at [762, 462] on label at bounding box center [760, 462] width 8 height 8
click at [762, 462] on input "checkbox" at bounding box center [759, 462] width 7 height 7
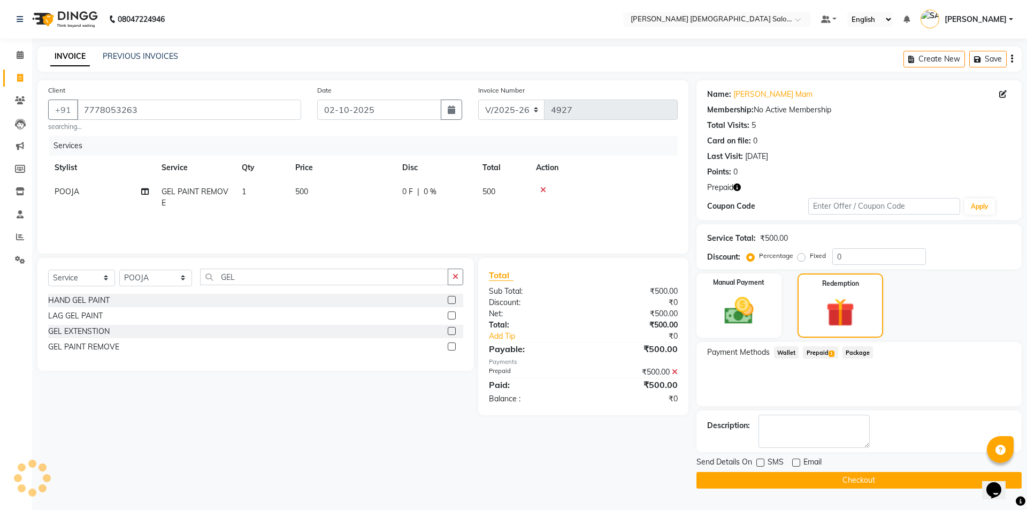
click at [813, 356] on span "Prepaid 1" at bounding box center [820, 352] width 35 height 12
click at [763, 464] on label at bounding box center [760, 462] width 8 height 8
click at [763, 464] on input "checkbox" at bounding box center [759, 462] width 7 height 7
click at [760, 464] on label at bounding box center [760, 462] width 8 height 8
click at [760, 464] on input "checkbox" at bounding box center [759, 462] width 7 height 7
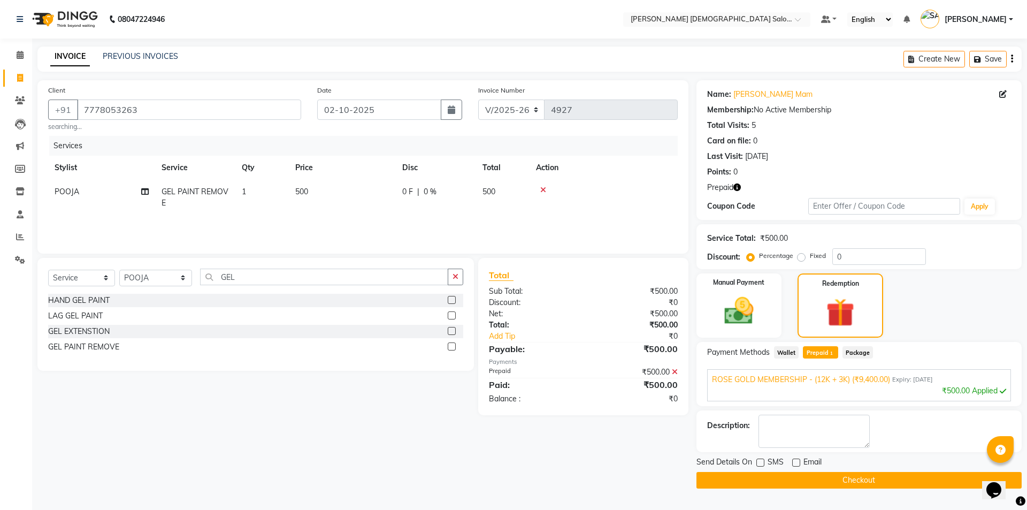
click at [759, 467] on div at bounding box center [759, 463] width 7 height 11
click at [760, 467] on div at bounding box center [759, 463] width 7 height 11
click at [762, 465] on label at bounding box center [760, 462] width 8 height 8
click at [762, 465] on input "checkbox" at bounding box center [759, 462] width 7 height 7
checkbox input "true"
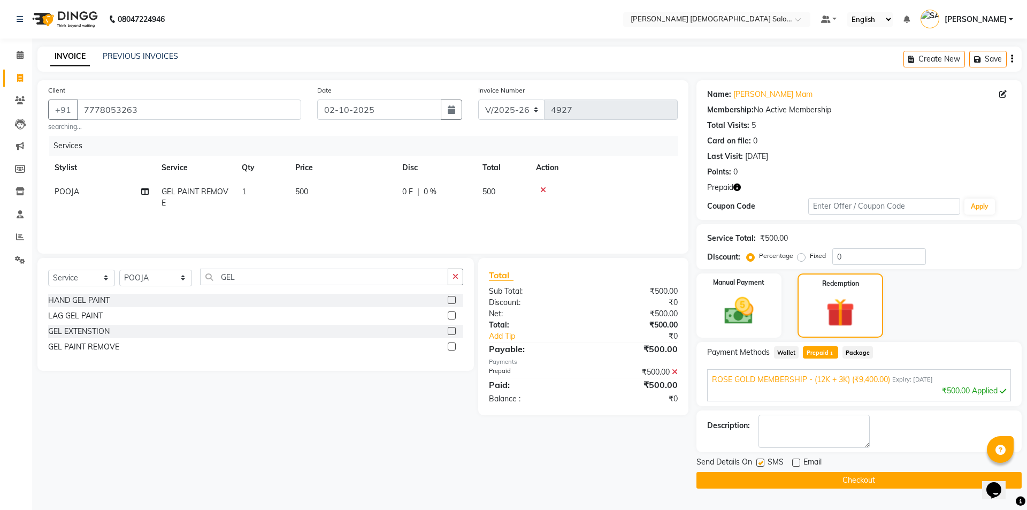
click at [765, 479] on button "Checkout" at bounding box center [858, 480] width 325 height 17
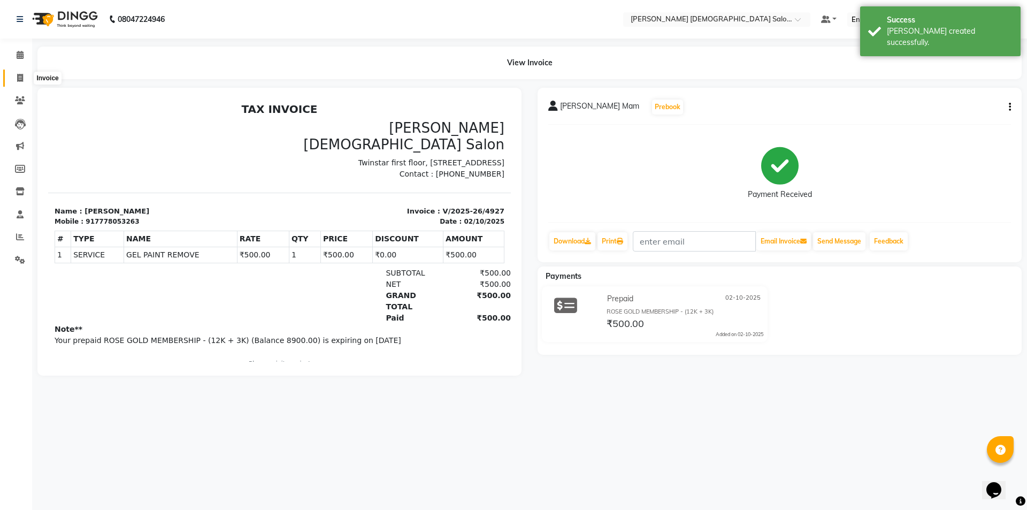
click at [14, 72] on span at bounding box center [20, 78] width 19 height 12
select select "service"
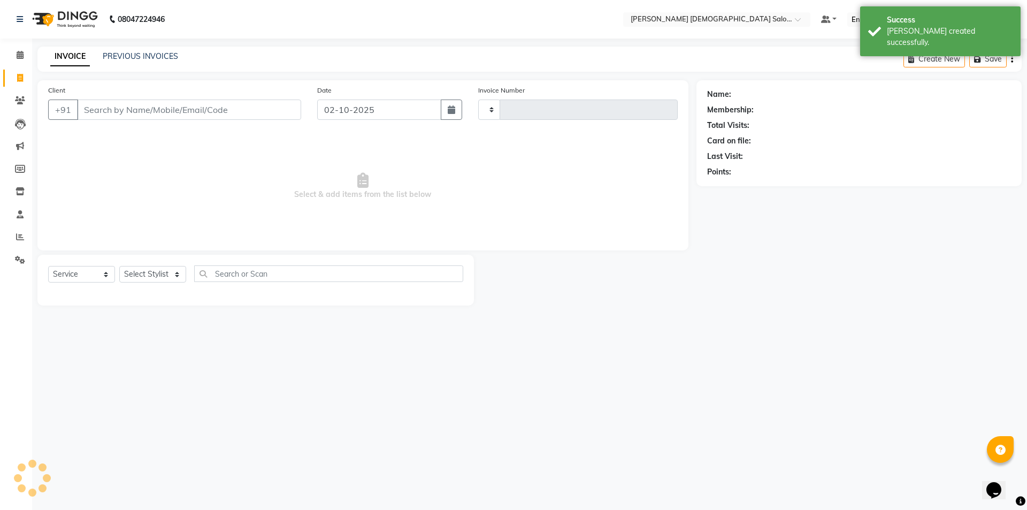
type input "4928"
select select "7542"
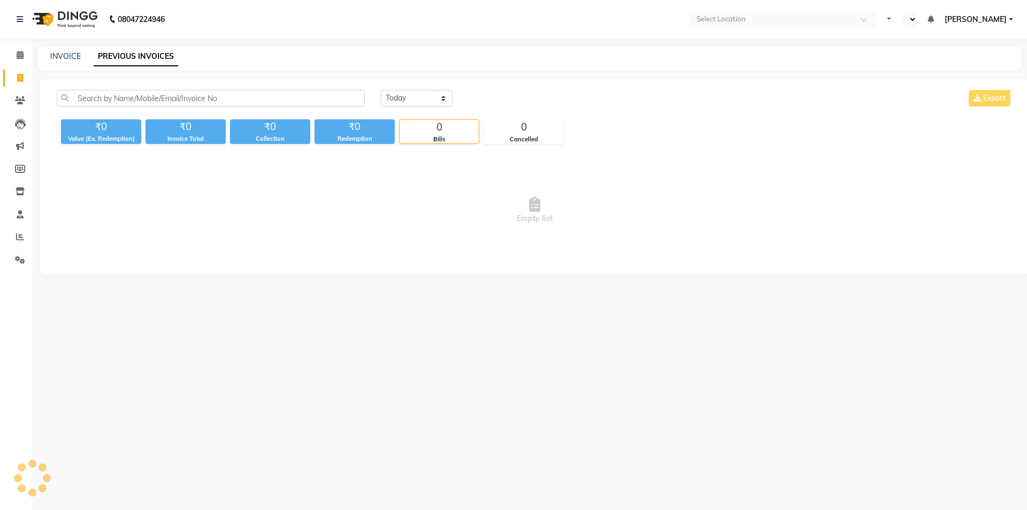
select select "en"
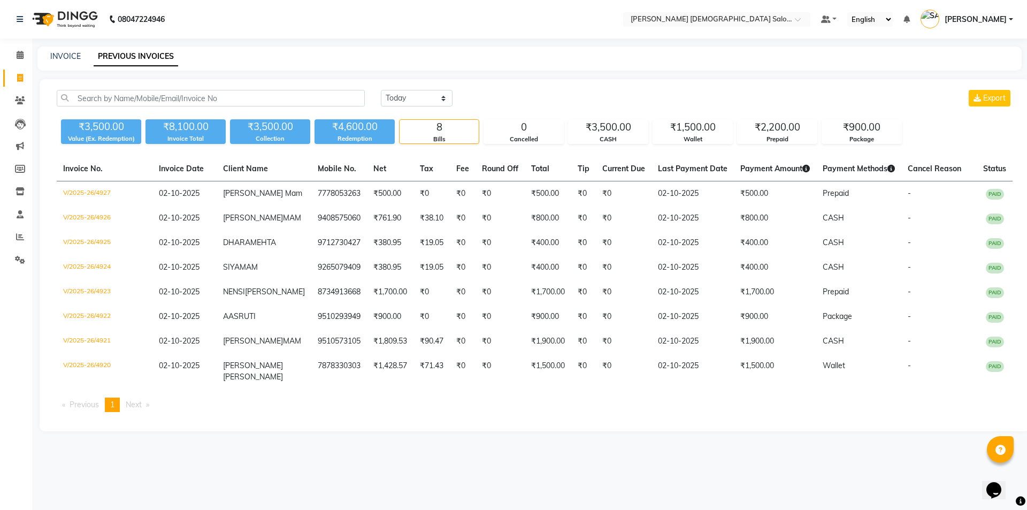
click at [18, 75] on icon at bounding box center [20, 78] width 6 height 8
select select "service"
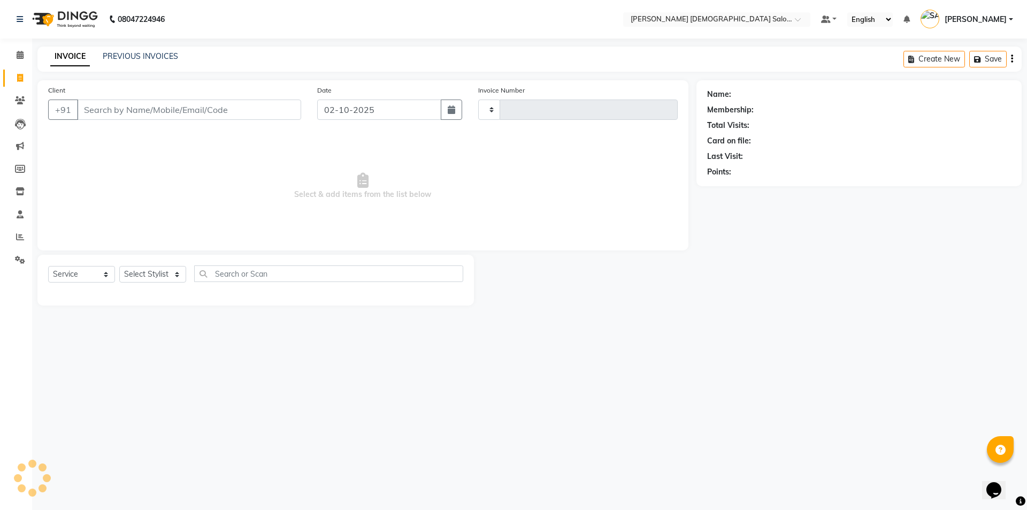
type input "4928"
select select "7542"
click at [22, 82] on span at bounding box center [20, 78] width 19 height 12
select select "service"
type input "4928"
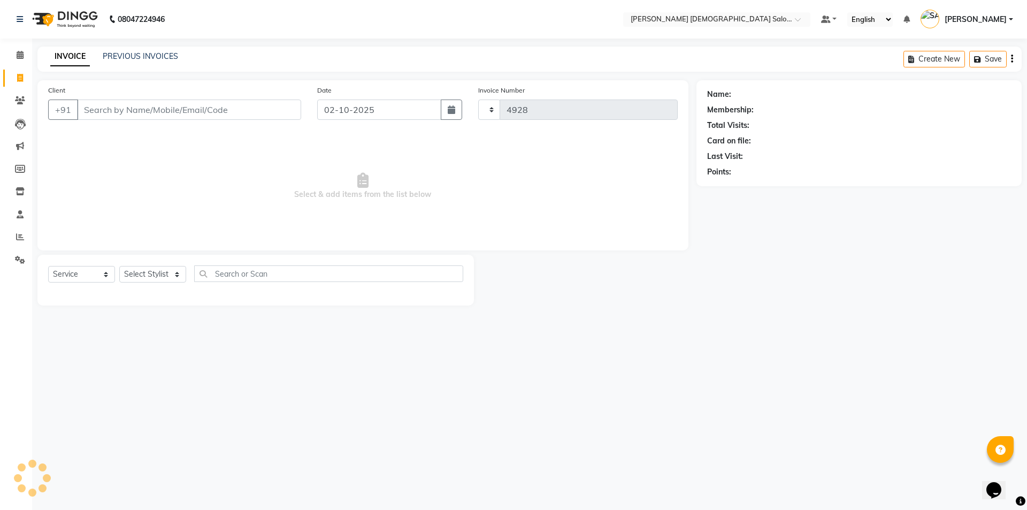
select select "7542"
click at [118, 104] on input "Client" at bounding box center [189, 109] width 224 height 20
paste input "919714200013"
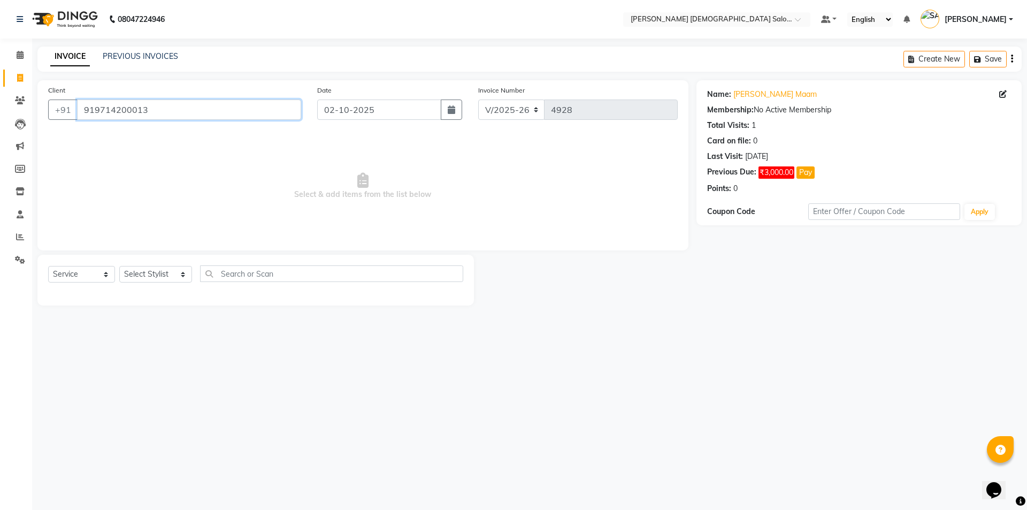
click at [193, 109] on input "919714200013" at bounding box center [189, 109] width 224 height 20
paste input "8849956991"
click at [742, 98] on link "Jiya Patel" at bounding box center [763, 94] width 60 height 11
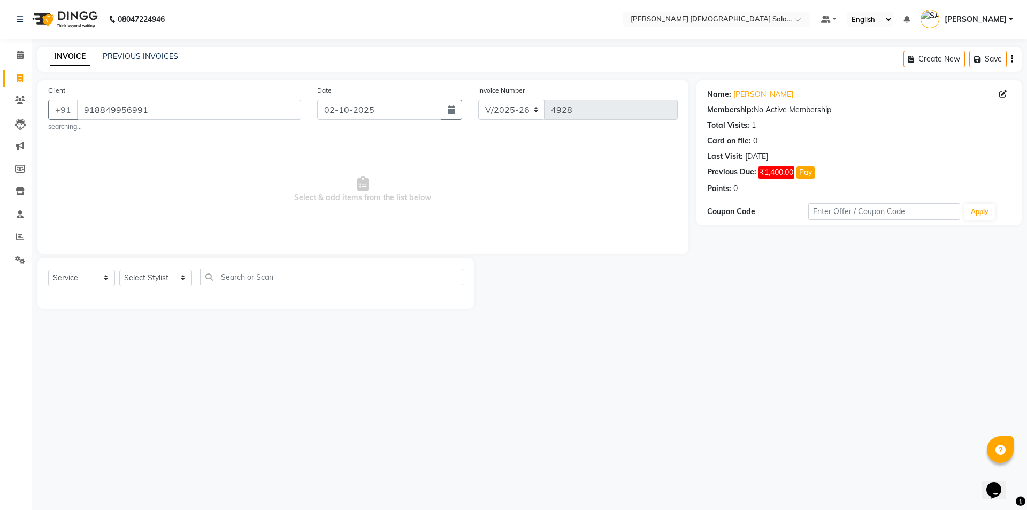
click at [136, 121] on div "Client +91 918849956991 searching..." at bounding box center [174, 107] width 269 height 47
click at [133, 103] on input "918849956991" at bounding box center [189, 109] width 224 height 20
paste input "9773194049"
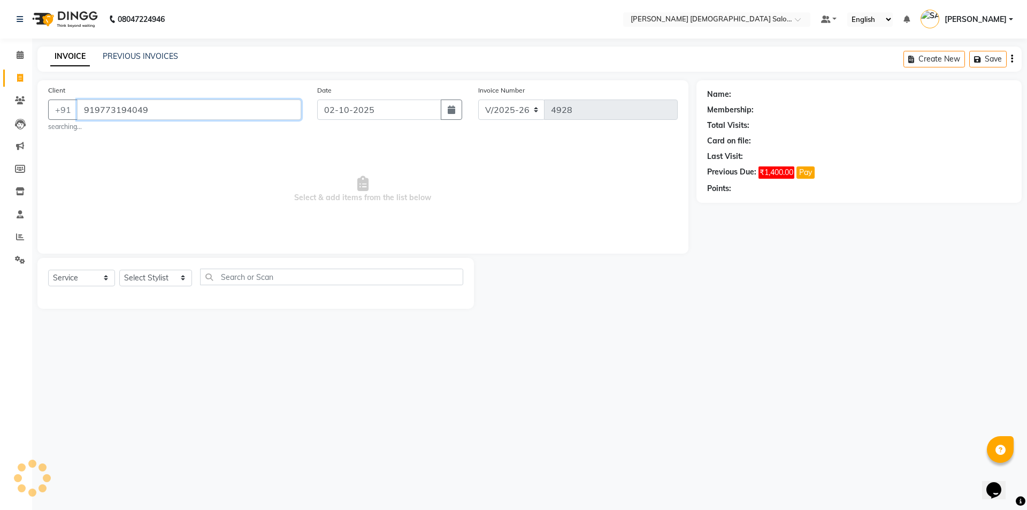
type input "919773194049"
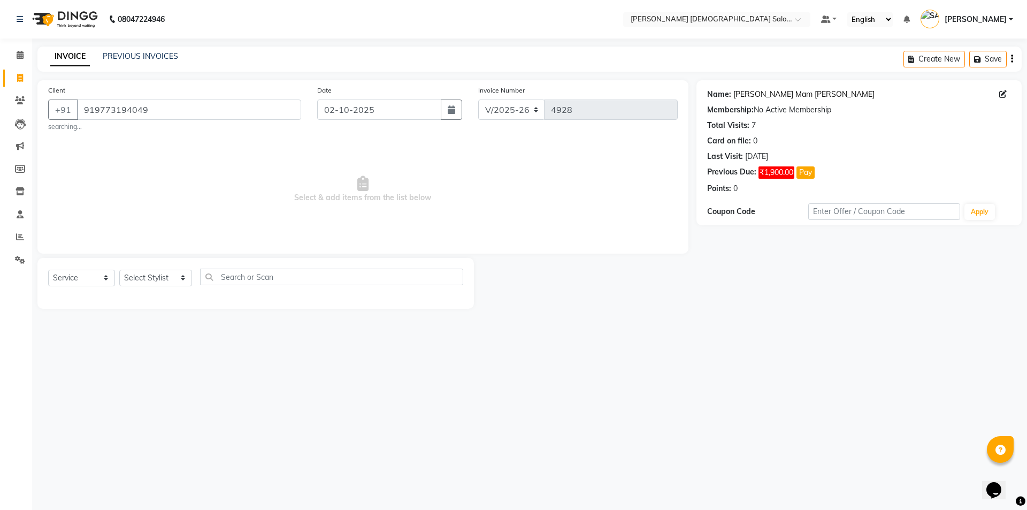
click at [750, 93] on link "Sonal Mam Dangar" at bounding box center [803, 94] width 141 height 11
drag, startPoint x: 157, startPoint y: 117, endPoint x: 0, endPoint y: 113, distance: 156.7
click at [0, 113] on app-home "08047224946 Select Location × Elaine Ladies Salon, Nr Balaji Hall Default Panel…" at bounding box center [513, 162] width 1027 height 325
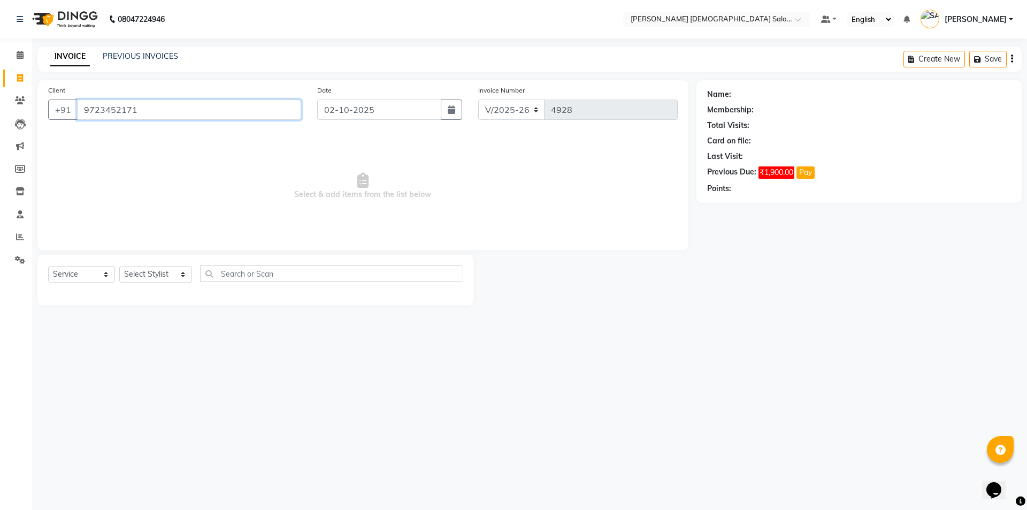
type input "9723452171"
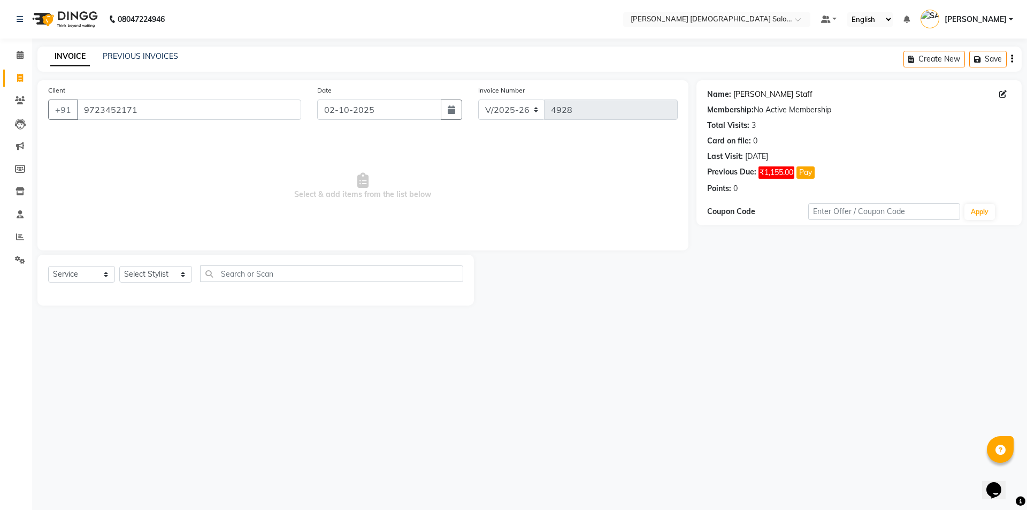
click at [776, 94] on link "Pratik Dasadiya Staff" at bounding box center [772, 94] width 79 height 11
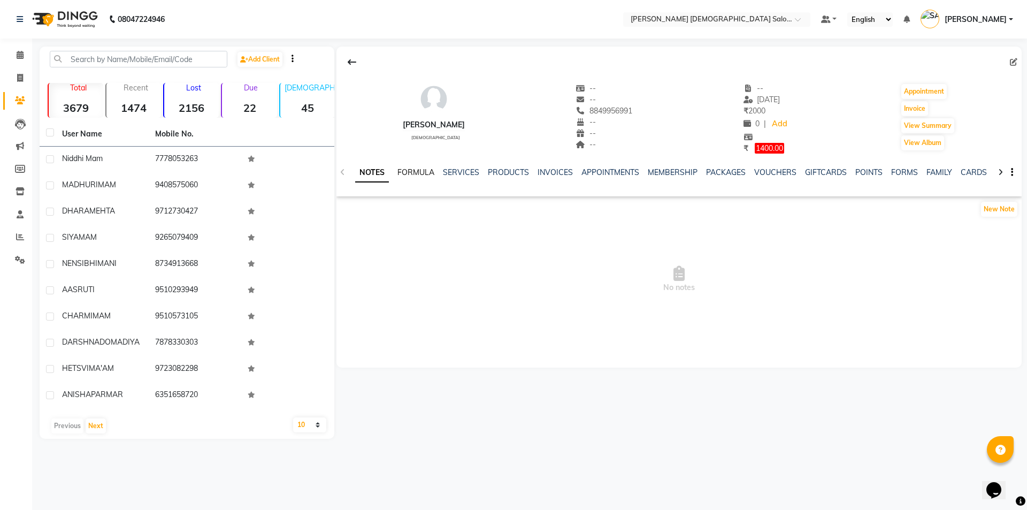
click at [410, 176] on link "FORMULA" at bounding box center [415, 172] width 37 height 10
click at [452, 170] on link "SERVICES" at bounding box center [460, 172] width 36 height 10
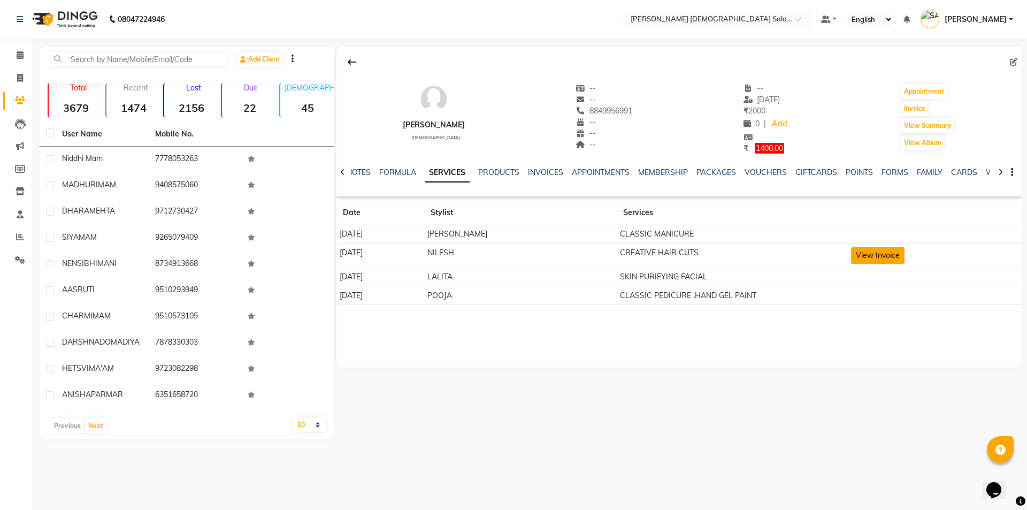
click at [873, 250] on button "View Invoice" at bounding box center [877, 255] width 53 height 17
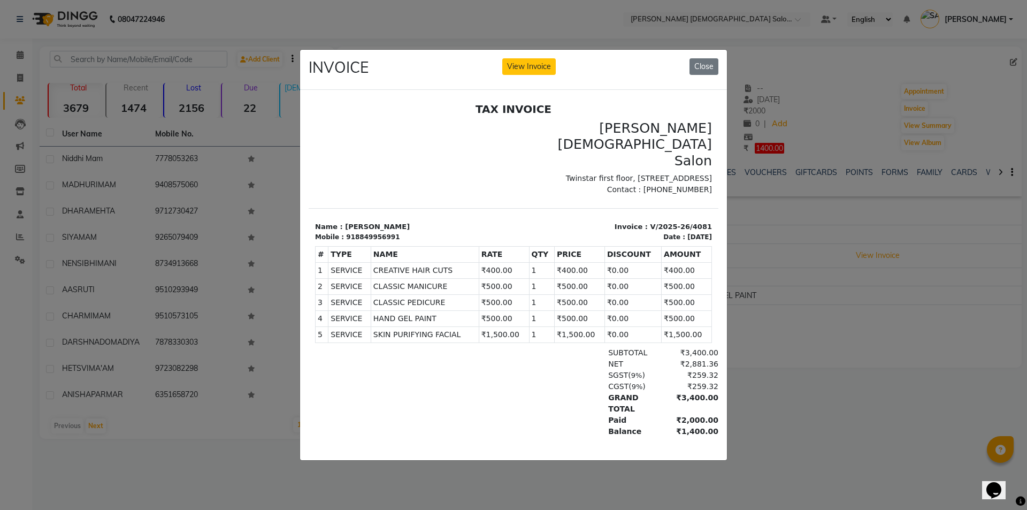
drag, startPoint x: 363, startPoint y: 249, endPoint x: 675, endPoint y: 303, distance: 317.6
click at [675, 303] on tbody "1 SERVICE SERVICE CREATIVE HAIR CUTS ₹400.00 2 3 4 5" at bounding box center [514, 302] width 396 height 80
click at [714, 58] on button "Close" at bounding box center [703, 66] width 29 height 17
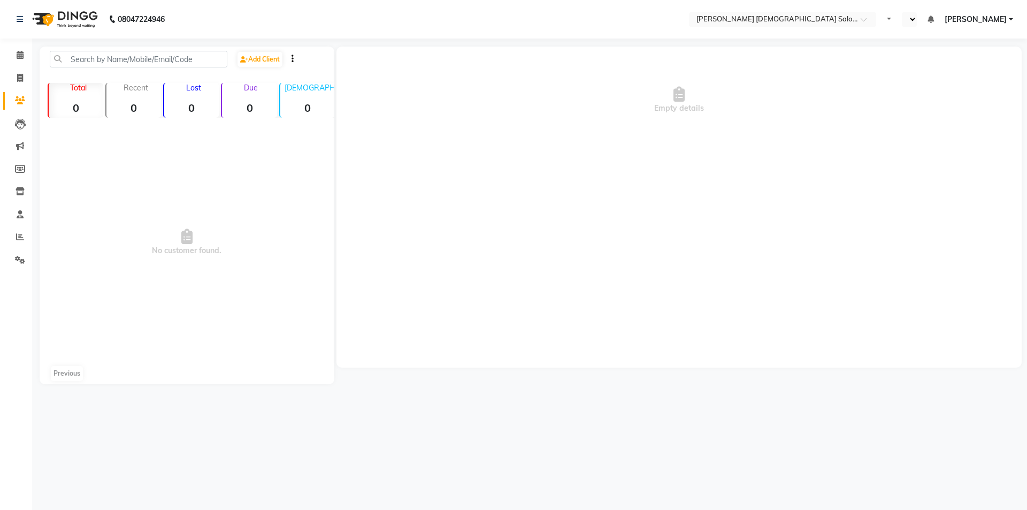
select select "en"
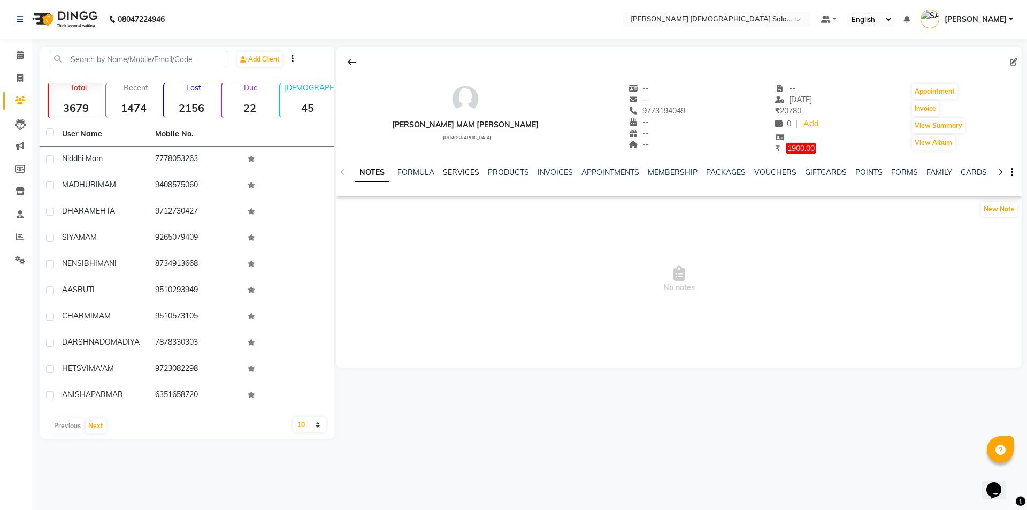
click at [470, 175] on link "SERVICES" at bounding box center [461, 172] width 36 height 10
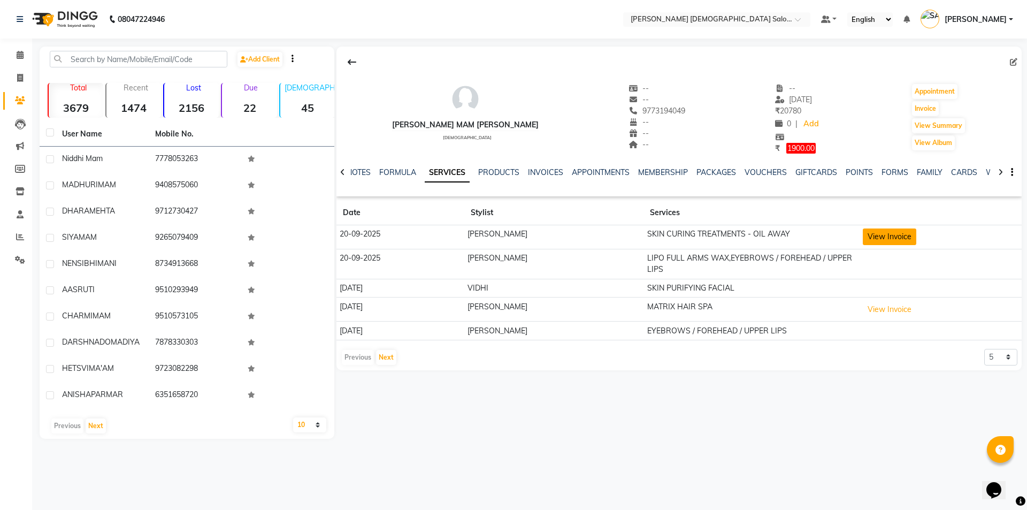
click at [887, 242] on button "View Invoice" at bounding box center [889, 236] width 53 height 17
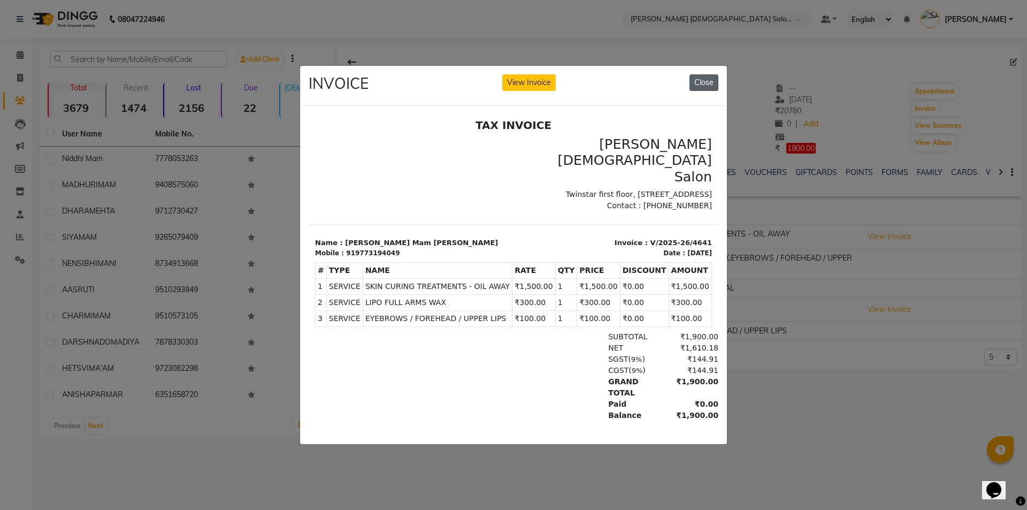
drag, startPoint x: 705, startPoint y: 82, endPoint x: 709, endPoint y: 93, distance: 11.5
click at [706, 82] on button "Close" at bounding box center [703, 82] width 29 height 17
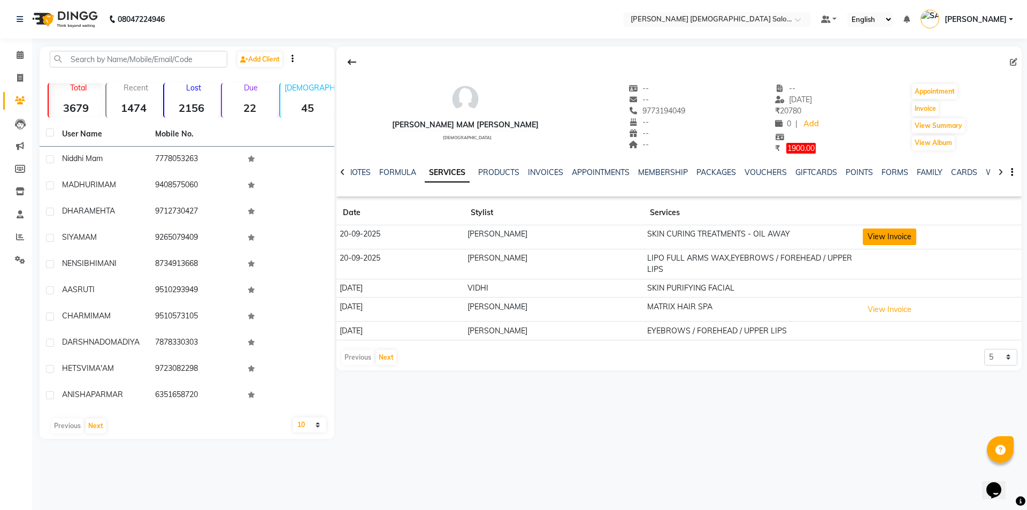
click at [877, 230] on button "View Invoice" at bounding box center [889, 236] width 53 height 17
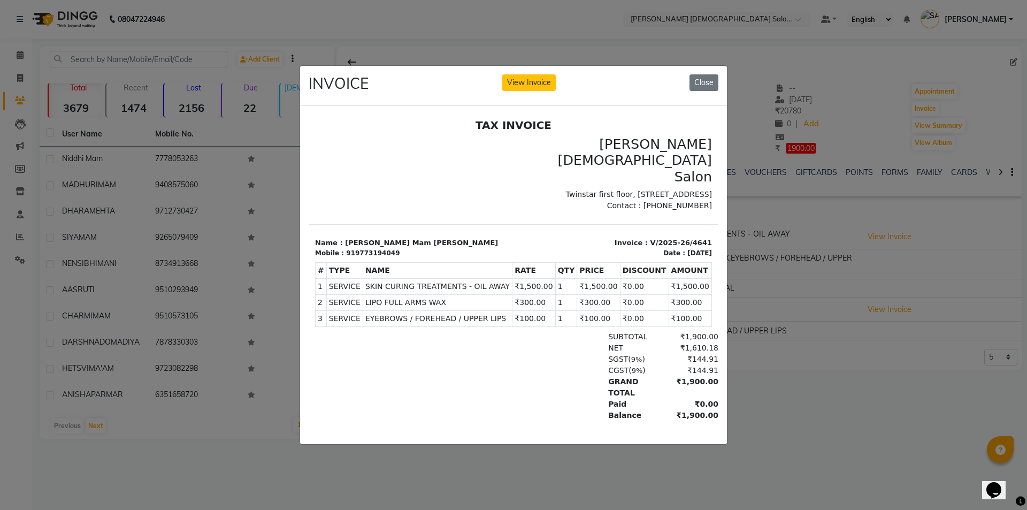
click at [701, 89] on div "INVOICE View Invoice Close" at bounding box center [513, 86] width 427 height 40
click at [697, 80] on button "Close" at bounding box center [703, 82] width 29 height 17
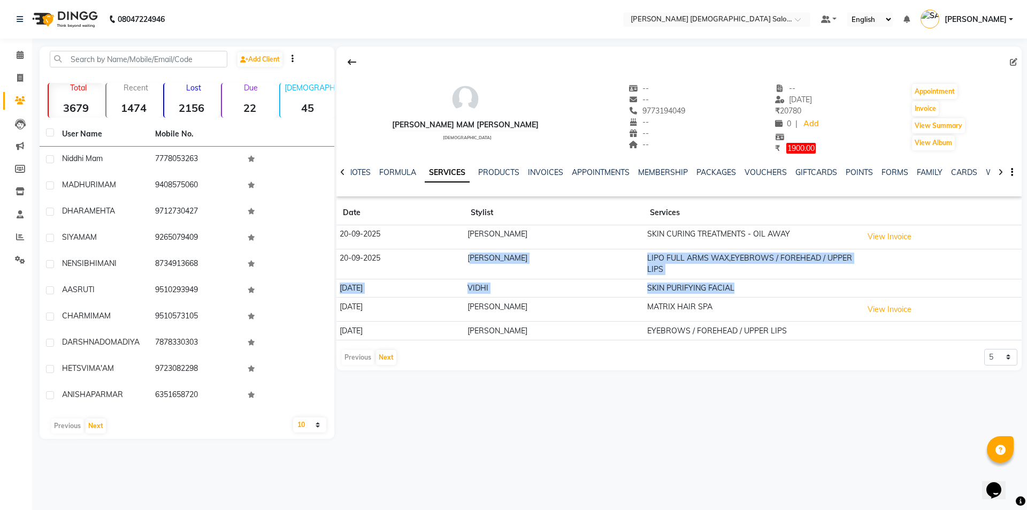
drag, startPoint x: 751, startPoint y: 284, endPoint x: 474, endPoint y: 276, distance: 277.1
click at [474, 276] on tbody "20-09-2025 HIRAL BAVALIYA SKIN CURING TREATMENTS - OIL AWAY View Invoice 20-09-…" at bounding box center [678, 282] width 685 height 115
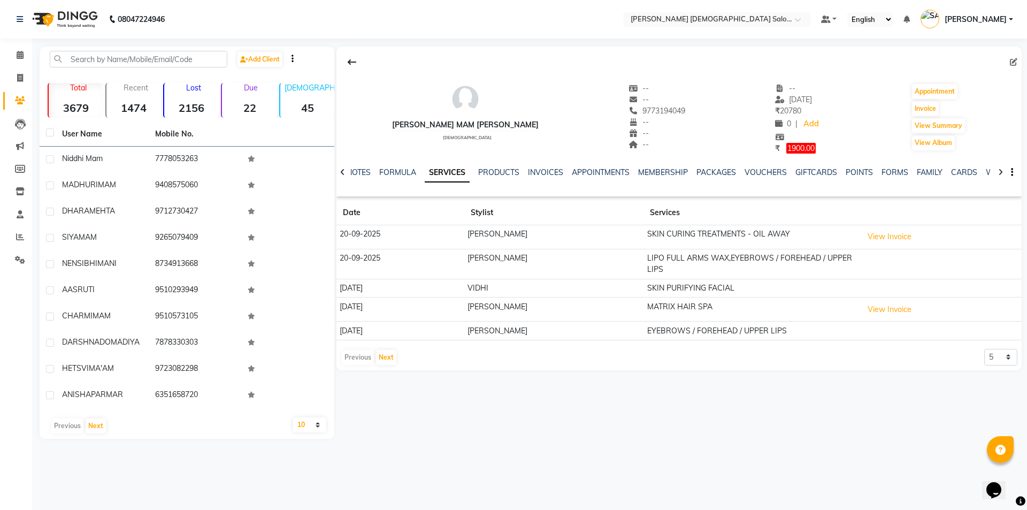
click at [794, 236] on td "SKIN CURING TREATMENTS - OIL AWAY" at bounding box center [751, 237] width 216 height 24
drag, startPoint x: 456, startPoint y: 234, endPoint x: 804, endPoint y: 237, distance: 348.7
click at [804, 237] on tr "20-09-2025 HIRAL BAVALIYA SKIN CURING TREATMENTS - OIL AWAY View Invoice" at bounding box center [678, 237] width 685 height 24
drag, startPoint x: 470, startPoint y: 258, endPoint x: 833, endPoint y: 258, distance: 362.6
click at [824, 268] on tr "20-09-2025 MANISHA RAVAL LIPO FULL ARMS WAX,EYEBROWS / FOREHEAD / UPPER LIPS" at bounding box center [678, 264] width 685 height 30
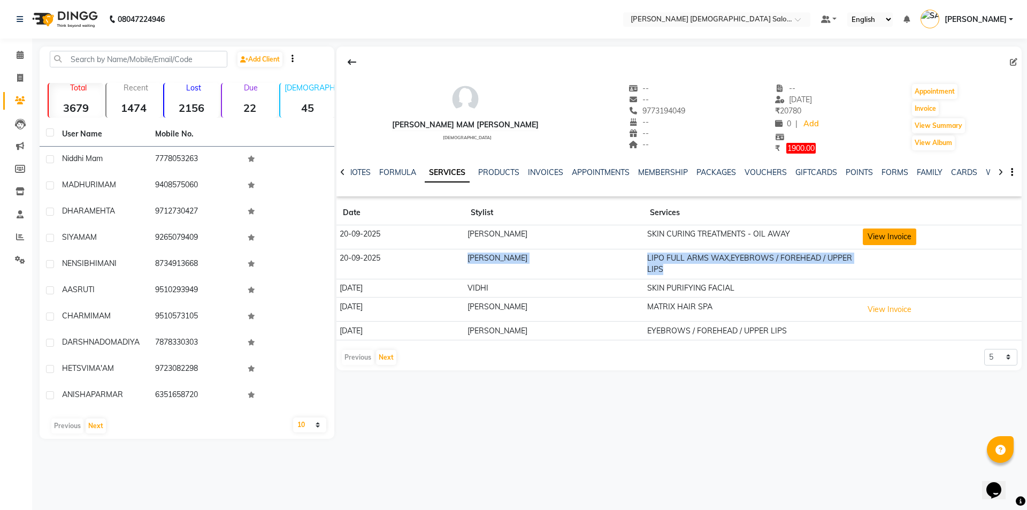
click at [877, 237] on button "View Invoice" at bounding box center [889, 236] width 53 height 17
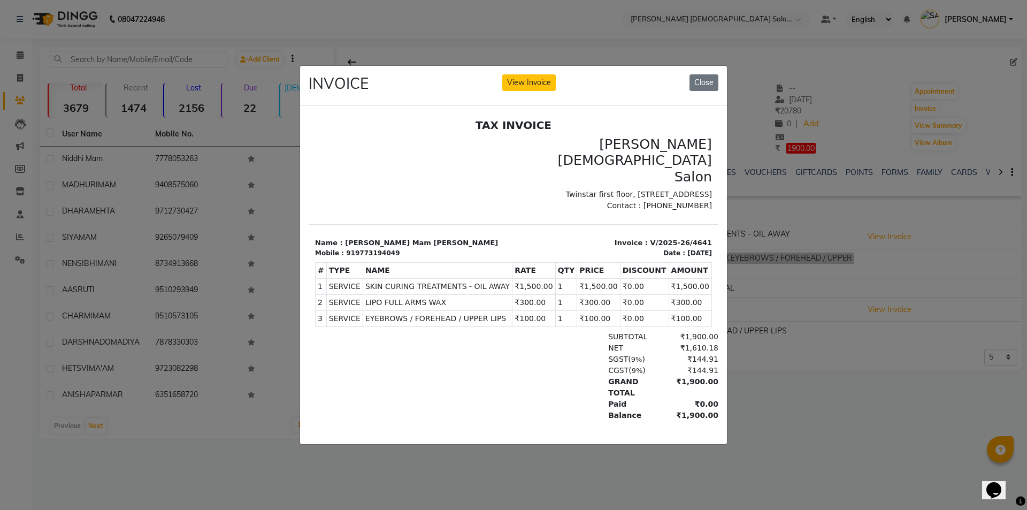
drag, startPoint x: 428, startPoint y: 261, endPoint x: 637, endPoint y: 263, distance: 209.6
click at [636, 278] on tr "1 SERVICE SERVICE SKIN CURING TREATMENTS - OIL AWAY ₹1,500.00 1" at bounding box center [514, 286] width 396 height 16
click at [705, 80] on button "Close" at bounding box center [703, 82] width 29 height 17
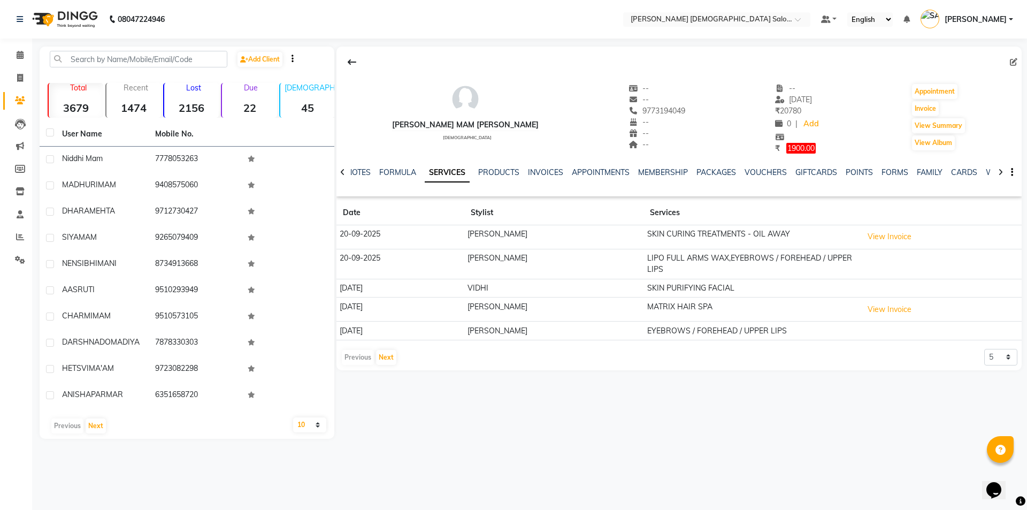
click at [996, 75] on div "Sonal Mam Dangar female -- -- 9773194049 -- -- -- -- 22-09-2025 ₹ 20780 0 | Add…" at bounding box center [678, 113] width 685 height 82
click at [17, 74] on icon at bounding box center [20, 78] width 6 height 8
select select "service"
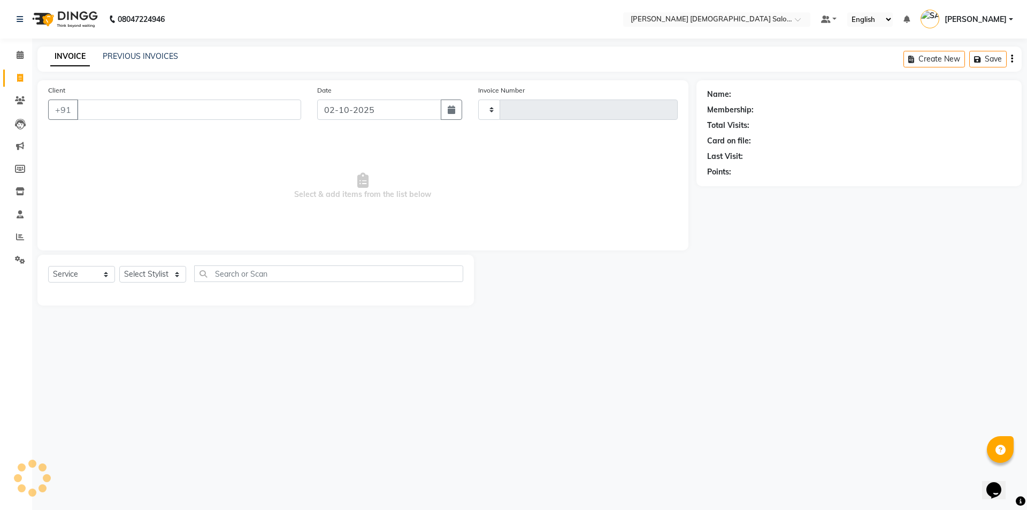
click at [150, 106] on input "Client" at bounding box center [189, 109] width 224 height 20
type input "919825073217"
type input "4928"
select select "7542"
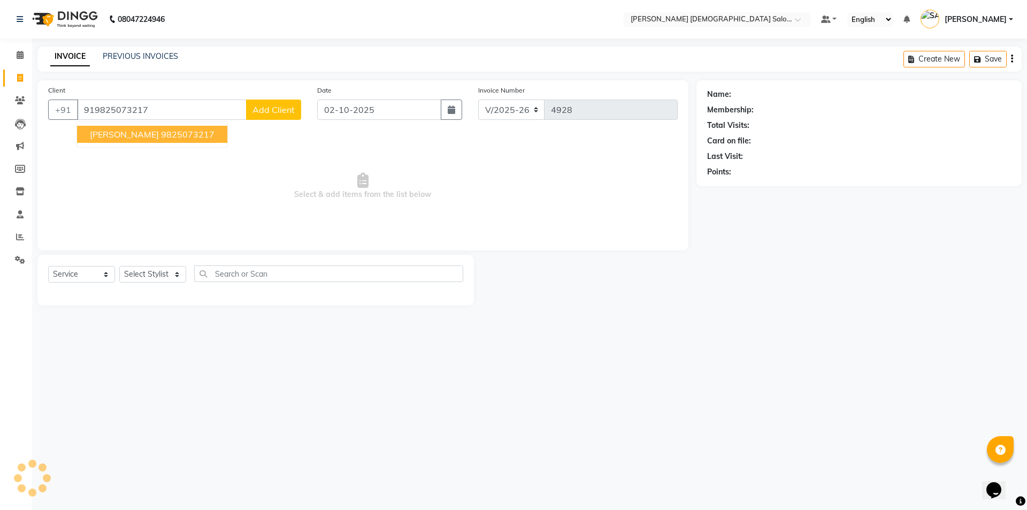
click at [101, 132] on span "DHOLARIYA" at bounding box center [124, 134] width 69 height 11
type input "9825073217"
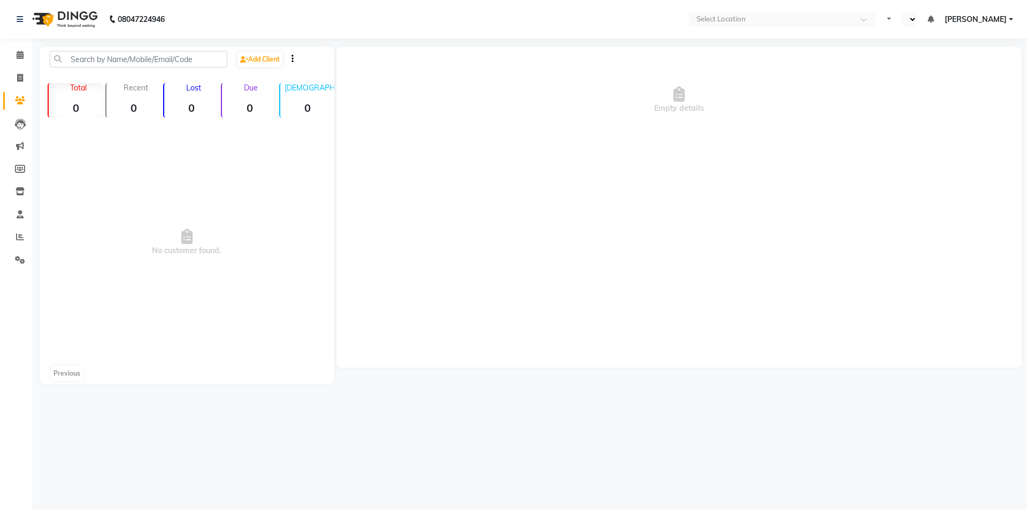
select select "en"
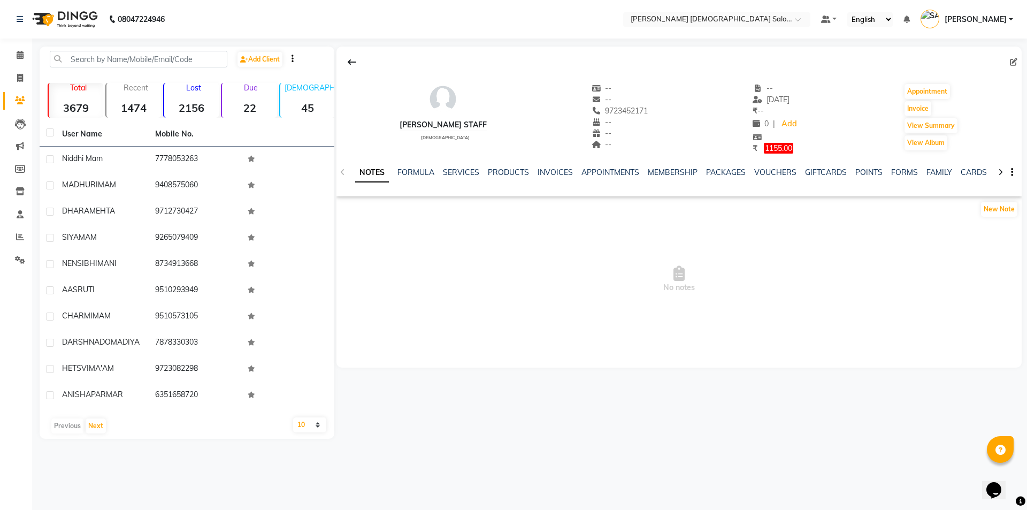
click at [532, 175] on ul "NOTES FORMULA SERVICES PRODUCTS INVOICES APPOINTMENTS MEMBERSHIP PACKAGES VOUCH…" at bounding box center [694, 172] width 679 height 11
click at [553, 168] on link "INVOICES" at bounding box center [554, 172] width 35 height 10
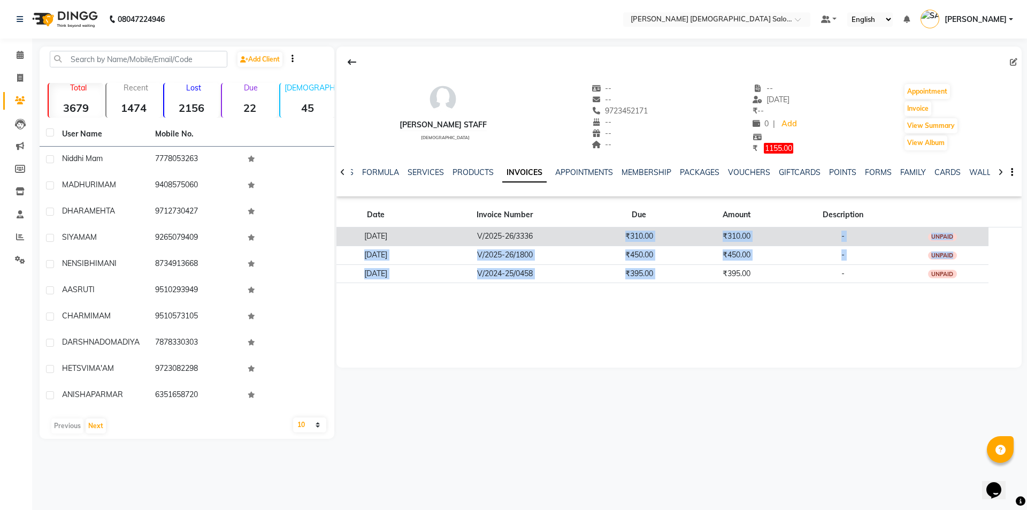
drag, startPoint x: 709, startPoint y: 279, endPoint x: 624, endPoint y: 235, distance: 95.9
click at [624, 235] on tbody "[DATE] V/2025-26/3336 ₹310.00 ₹310.00 - UNPAID [DATE] V/2025-26/1800 ₹450.00 ₹4…" at bounding box center [678, 255] width 685 height 56
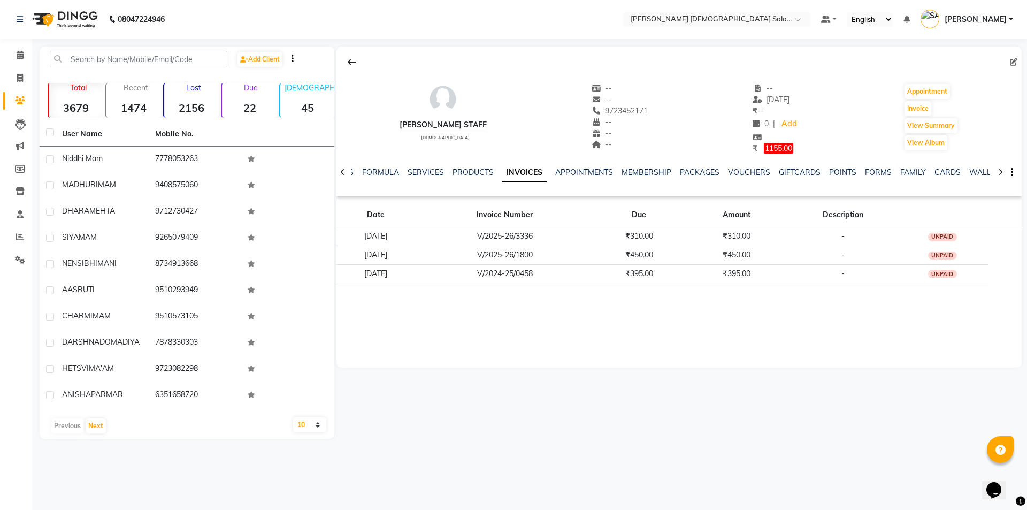
click at [622, 320] on div "[PERSON_NAME] staff [DEMOGRAPHIC_DATA] -- -- 9723452171 -- -- -- -- [DATE] ₹ --…" at bounding box center [678, 207] width 685 height 321
click at [447, 168] on ul "NOTES FORMULA SERVICES PRODUCTS INVOICES APPOINTMENTS MEMBERSHIP PACKAGES VOUCH…" at bounding box center [668, 172] width 679 height 11
click at [463, 172] on link "PRODUCTS" at bounding box center [472, 172] width 41 height 10
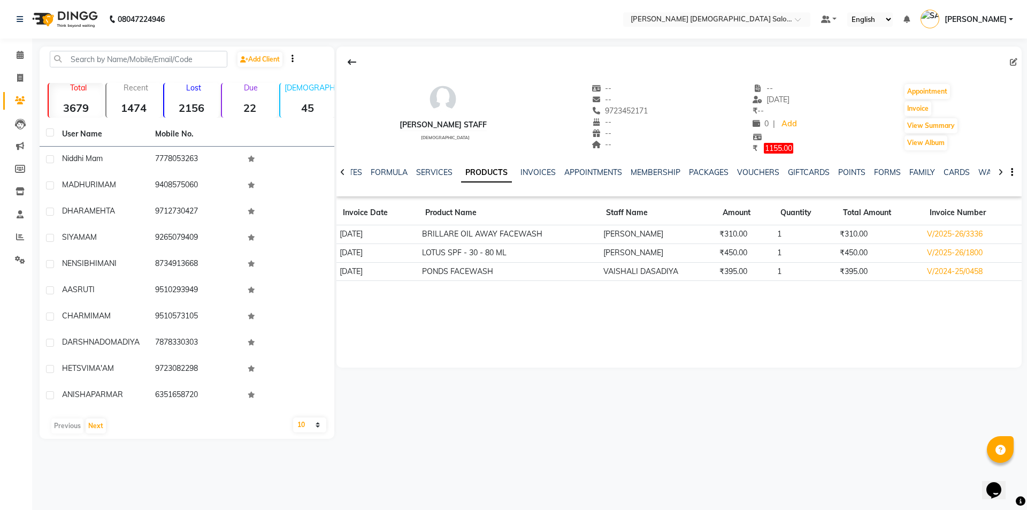
drag, startPoint x: 425, startPoint y: 232, endPoint x: 878, endPoint y: 270, distance: 455.0
click at [878, 270] on tbody "31-07-2025 BRILLARE OIL AWAY FACEWASH HIRAL BAVALIYA ₹310.00 1 ₹310.00 V/2025-2…" at bounding box center [678, 253] width 685 height 56
click at [823, 144] on div "PRATIK DASADIYA staff female -- -- 9723452171 -- -- -- -- 31-07-2025 ₹ -- 0 | A…" at bounding box center [678, 113] width 685 height 82
click at [586, 315] on div "PRATIK DASADIYA staff female -- -- 9723452171 -- -- -- -- 31-07-2025 ₹ -- 0 | A…" at bounding box center [678, 207] width 685 height 321
drag, startPoint x: 589, startPoint y: 314, endPoint x: 554, endPoint y: 317, distance: 35.9
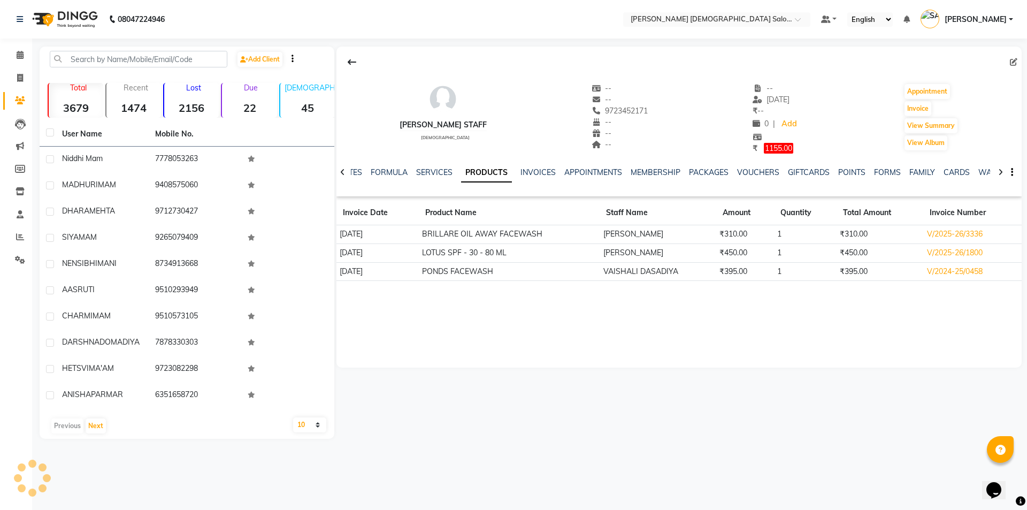
click at [554, 317] on div "PRATIK DASADIYA staff female -- -- 9723452171 -- -- -- -- 31-07-2025 ₹ -- 0 | A…" at bounding box center [678, 207] width 685 height 321
click at [643, 144] on div "--" at bounding box center [619, 144] width 57 height 11
drag, startPoint x: 643, startPoint y: 144, endPoint x: 647, endPoint y: 127, distance: 17.0
click at [647, 127] on div "--" at bounding box center [619, 122] width 57 height 11
click at [17, 82] on span at bounding box center [20, 78] width 19 height 12
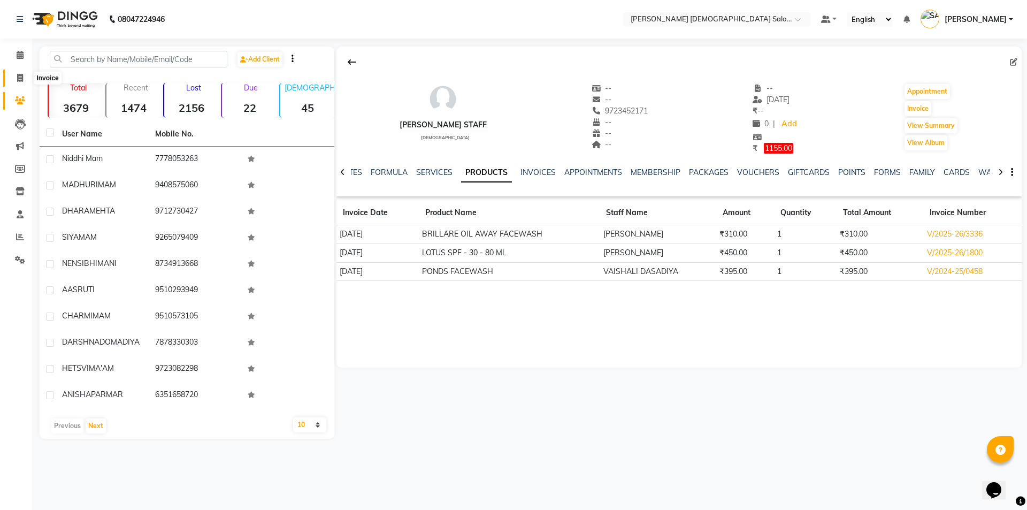
select select "service"
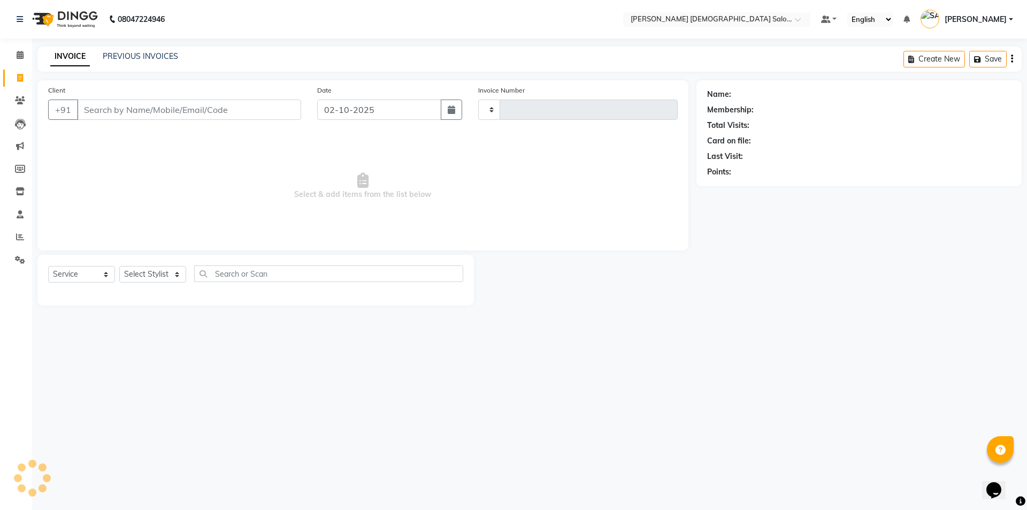
type input "4928"
select select "7542"
click at [147, 107] on input "Client" at bounding box center [189, 109] width 224 height 20
type input "8980902643"
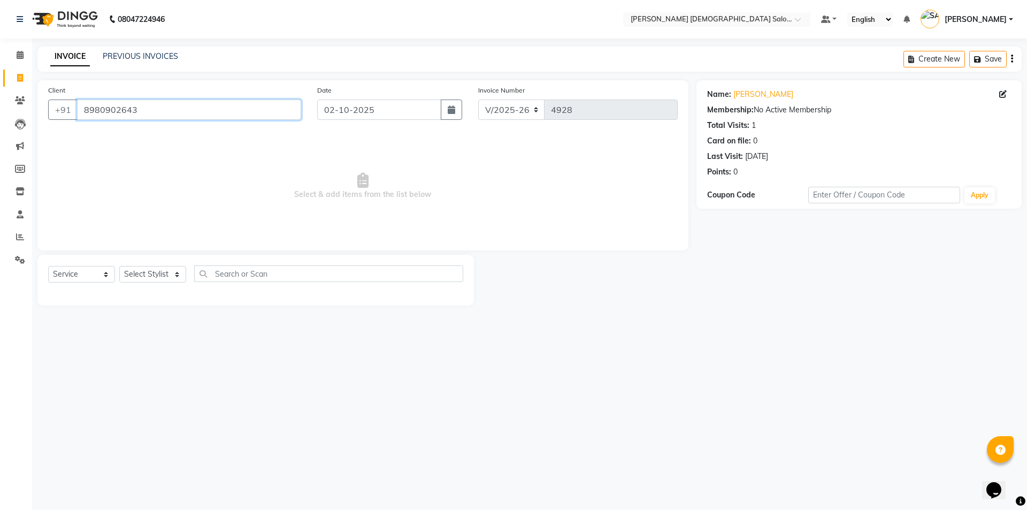
drag, startPoint x: 217, startPoint y: 112, endPoint x: 0, endPoint y: 152, distance: 220.3
click at [0, 152] on app-home "08047224946 Select Location × Elaine Ladies Salon, Nr Balaji Hall Default Panel…" at bounding box center [513, 160] width 1027 height 321
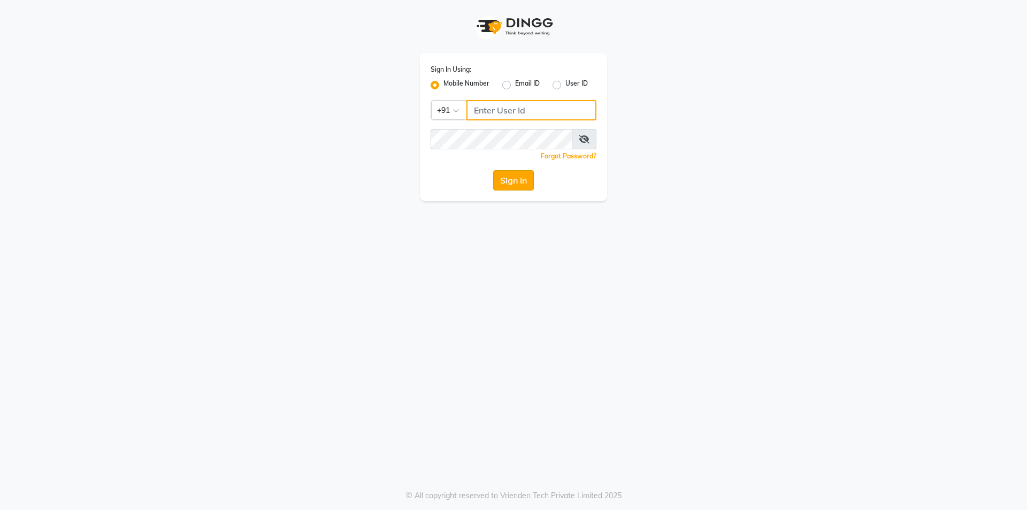
type input "7203090146"
click at [514, 178] on button "Sign In" at bounding box center [513, 180] width 41 height 20
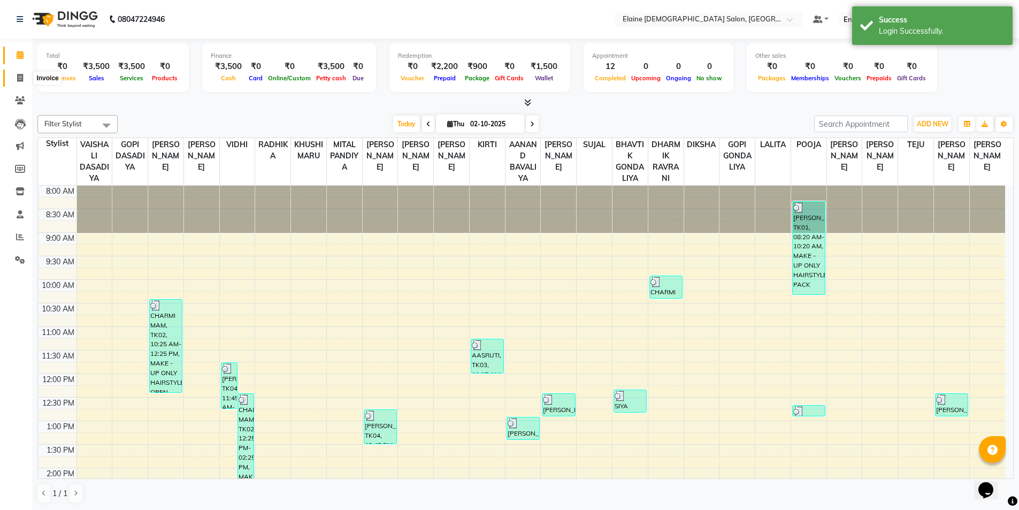
click at [21, 83] on span at bounding box center [20, 78] width 19 height 12
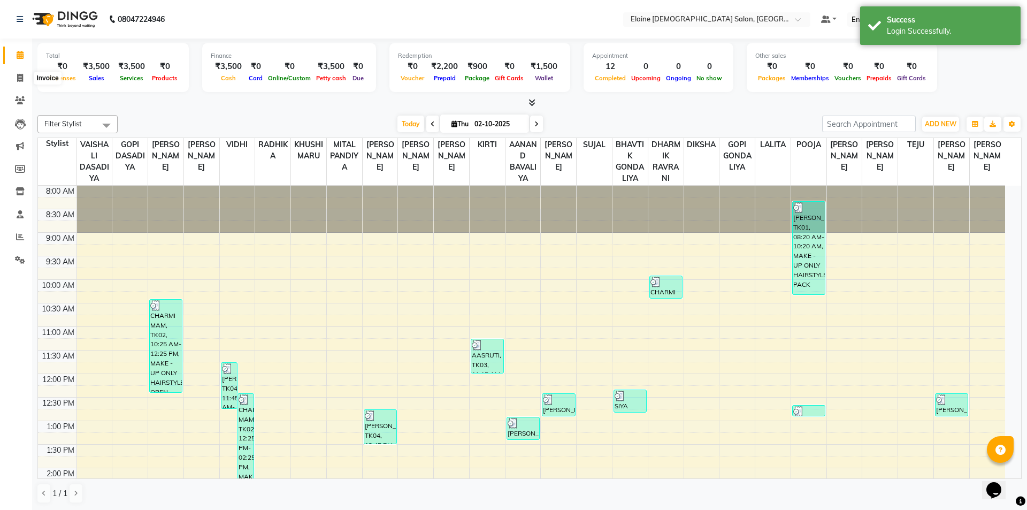
select select "7542"
select select "service"
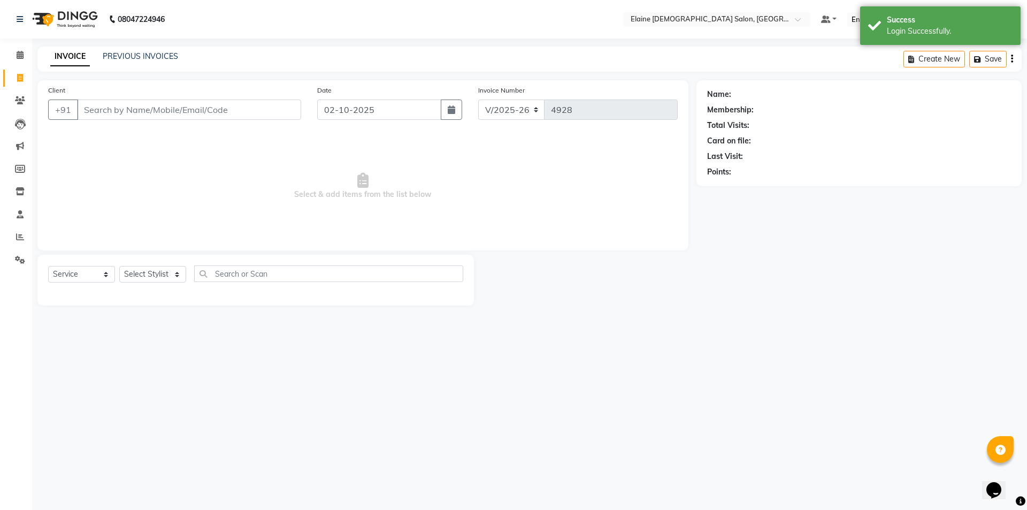
click at [161, 104] on input "Client" at bounding box center [189, 109] width 224 height 20
type input "9"
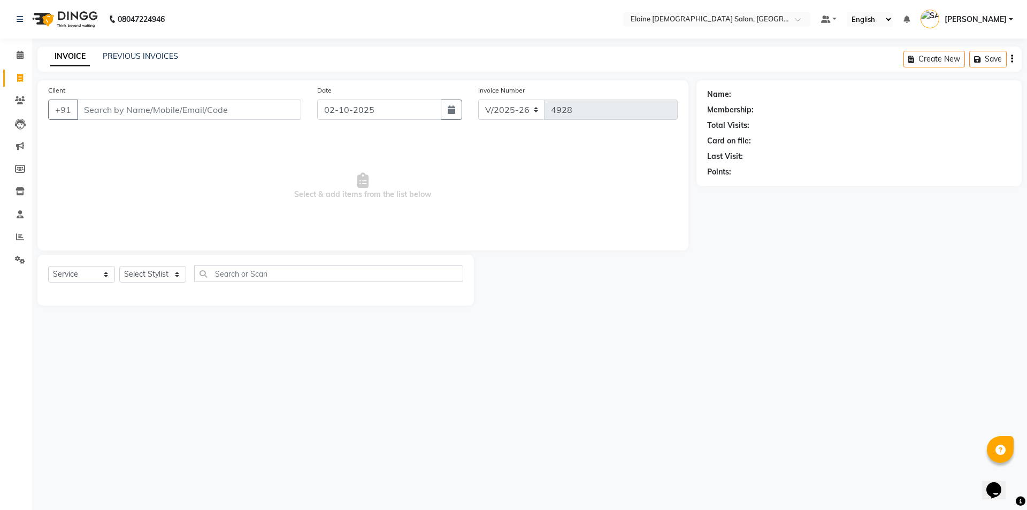
type input "9"
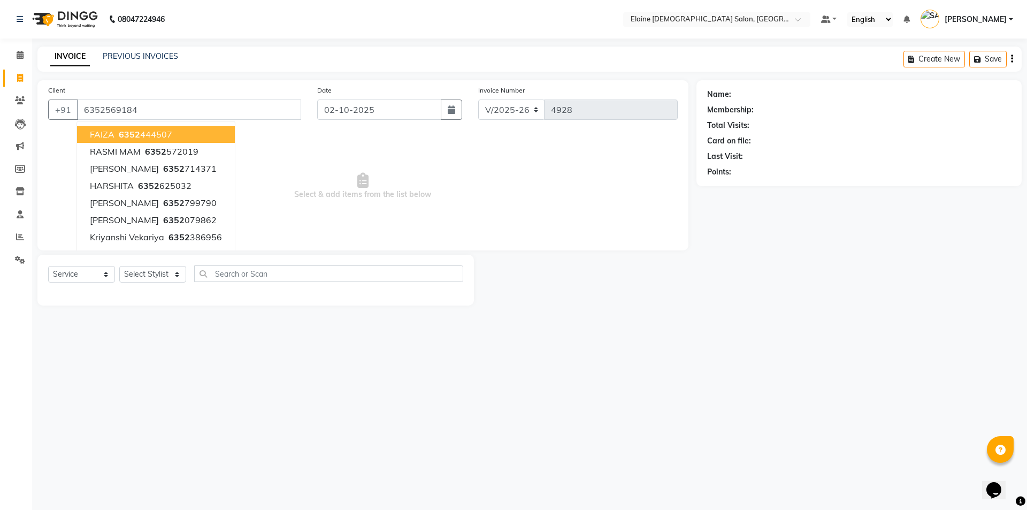
type input "6352569184"
click at [335, 182] on span "Select & add items from the list below" at bounding box center [362, 186] width 629 height 107
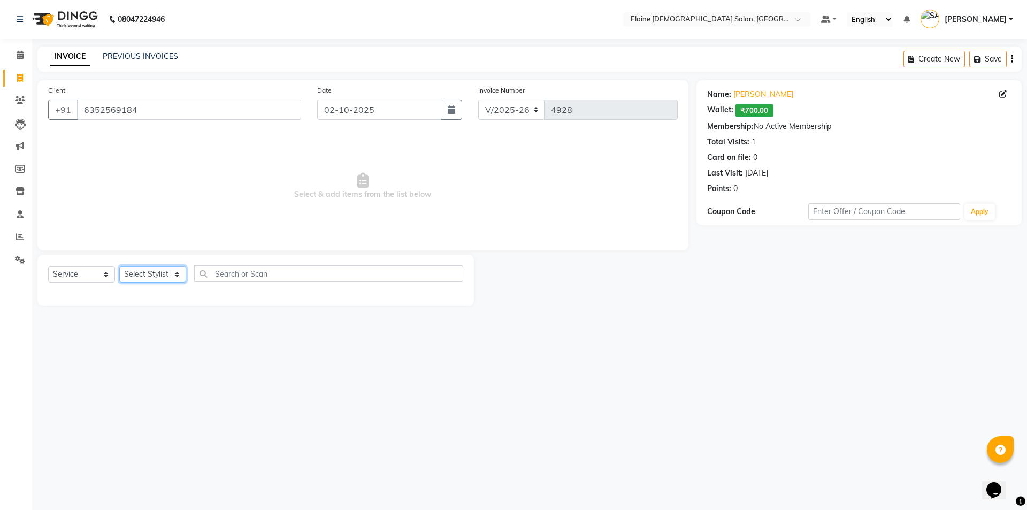
click at [155, 279] on select "Select Stylist AANAND BAVALIYA BHAVTIK GONDALIYA DHARMIK RAVRANI DIKSHA [PERSON…" at bounding box center [152, 274] width 67 height 17
select select "67026"
click at [119, 266] on select "Select Stylist AANAND BAVALIYA BHAVTIK GONDALIYA DHARMIK RAVRANI DIKSHA [PERSON…" at bounding box center [152, 274] width 67 height 17
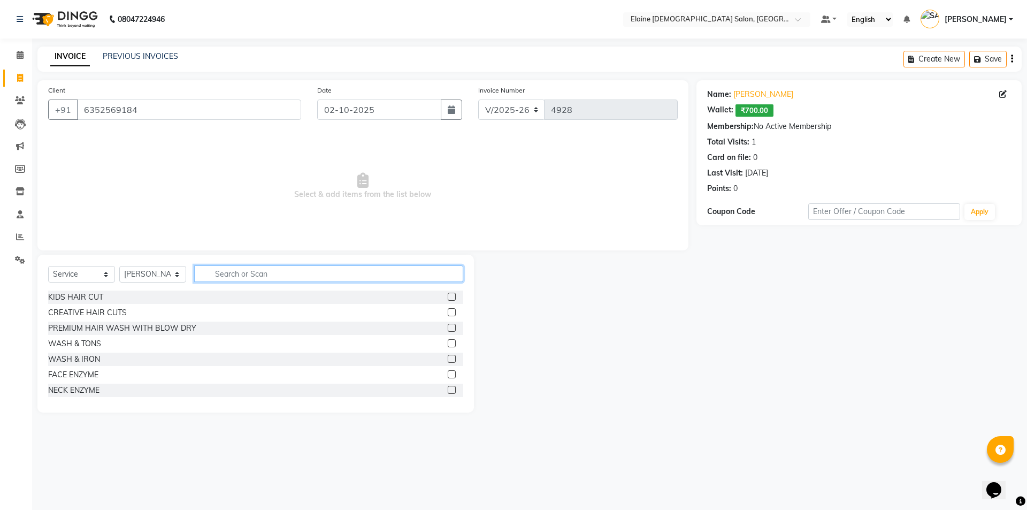
click at [234, 274] on input "text" at bounding box center [328, 273] width 269 height 17
type input "m"
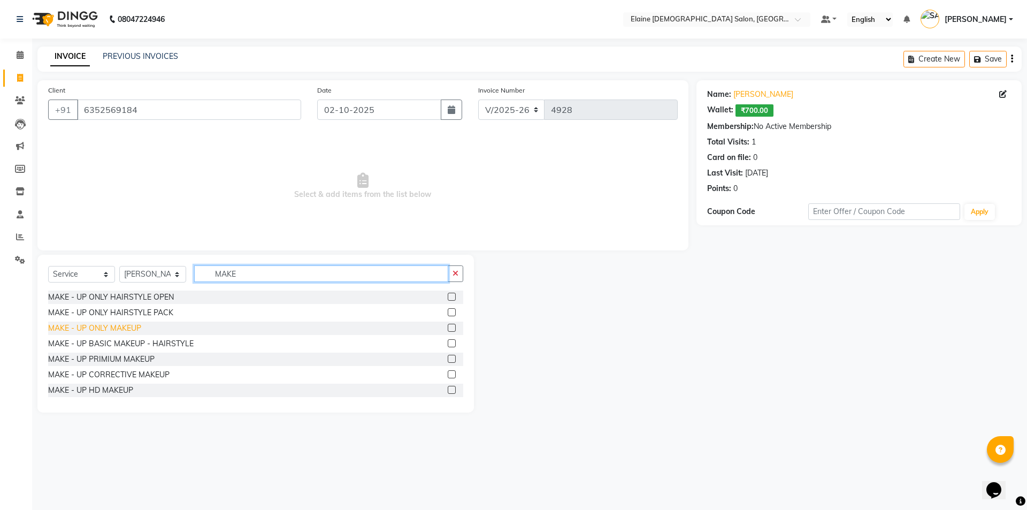
type input "MAKE"
click at [96, 329] on div "MAKE - UP ONLY MAKEUP" at bounding box center [94, 327] width 93 height 11
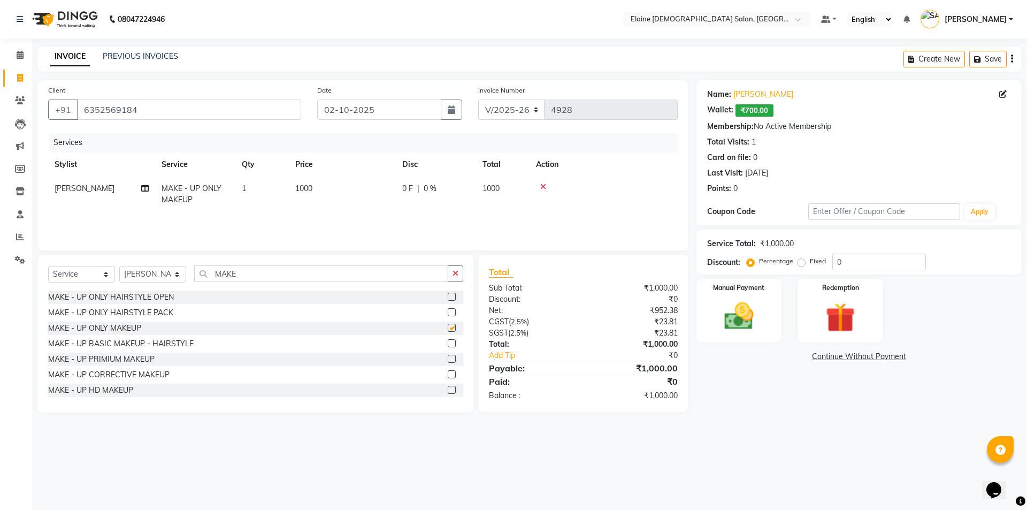
checkbox input "false"
click at [165, 343] on div "MAKE - UP BASIC MAKEUP - HAIRSTYLE" at bounding box center [120, 343] width 145 height 11
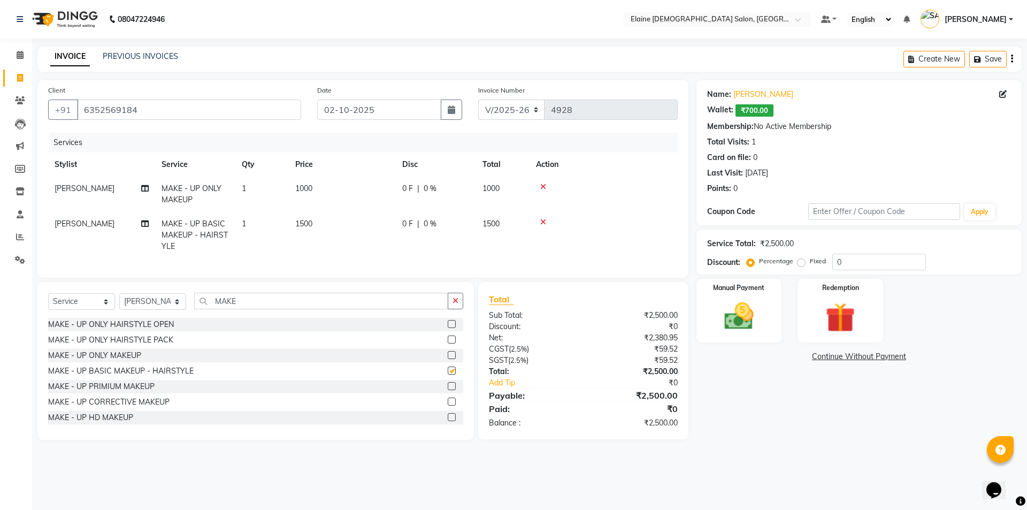
checkbox input "false"
click at [543, 186] on icon at bounding box center [543, 186] width 6 height 7
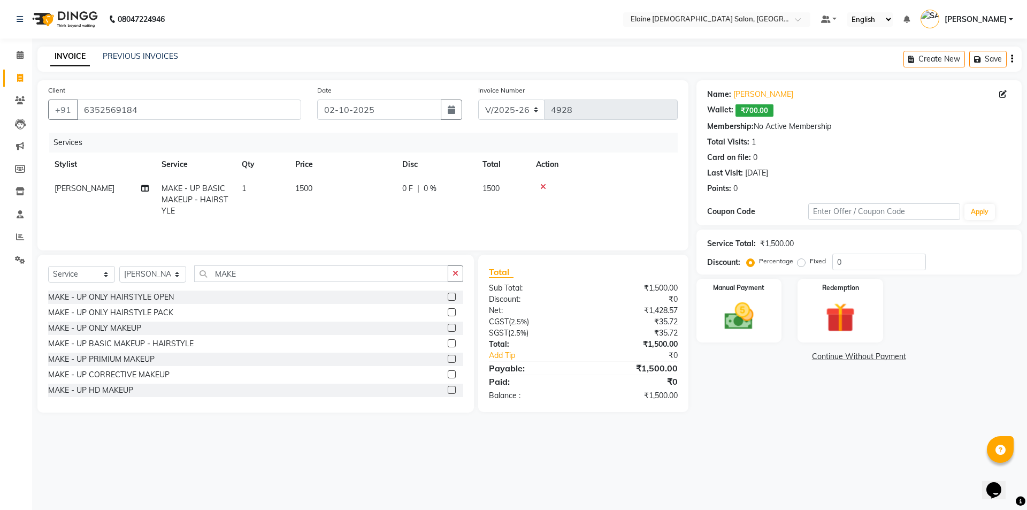
click at [146, 189] on icon at bounding box center [144, 188] width 7 height 7
select select "67026"
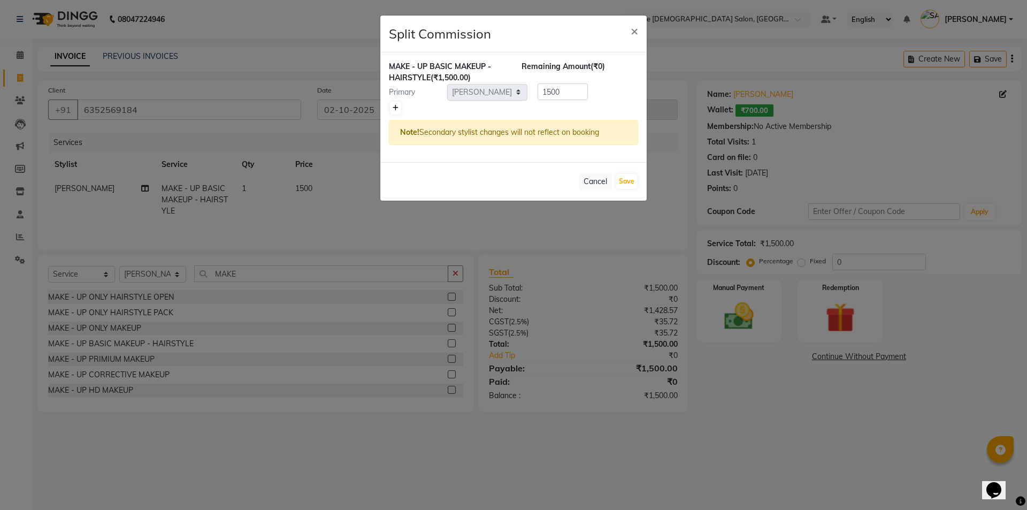
click at [395, 107] on icon at bounding box center [396, 108] width 6 height 6
type input "750"
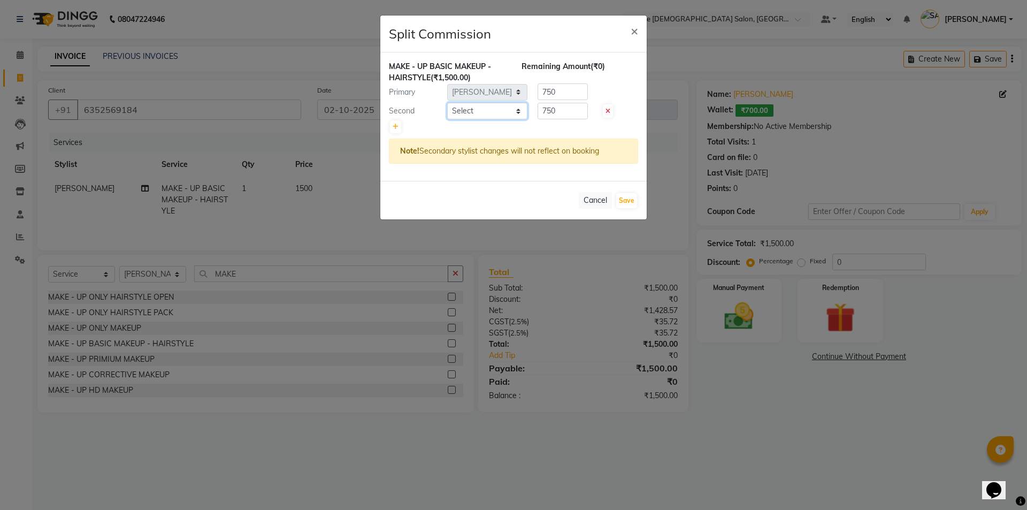
drag, startPoint x: 395, startPoint y: 107, endPoint x: 504, endPoint y: 119, distance: 109.7
click at [508, 116] on select "Select AANAND BAVALIYA BHAVTIK GONDALIYA DHARMIK RAVRANI DIKSHA [PERSON_NAME] G…" at bounding box center [487, 111] width 80 height 17
click at [447, 103] on select "Select AANAND BAVALIYA BHAVTIK GONDALIYA DHARMIK RAVRANI DIKSHA [PERSON_NAME] G…" at bounding box center [487, 111] width 80 height 17
select select "67024"
click at [626, 206] on button "Save" at bounding box center [626, 200] width 21 height 15
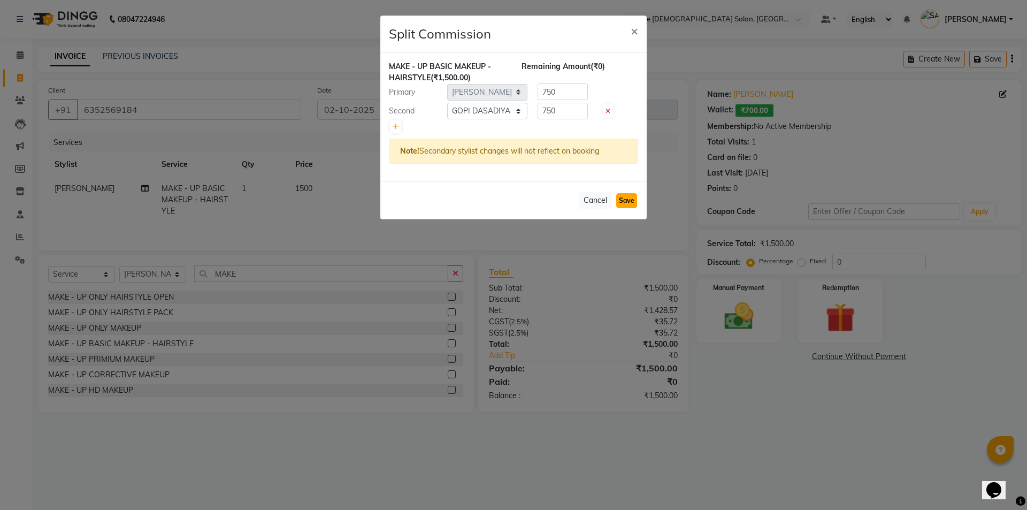
select select "Select"
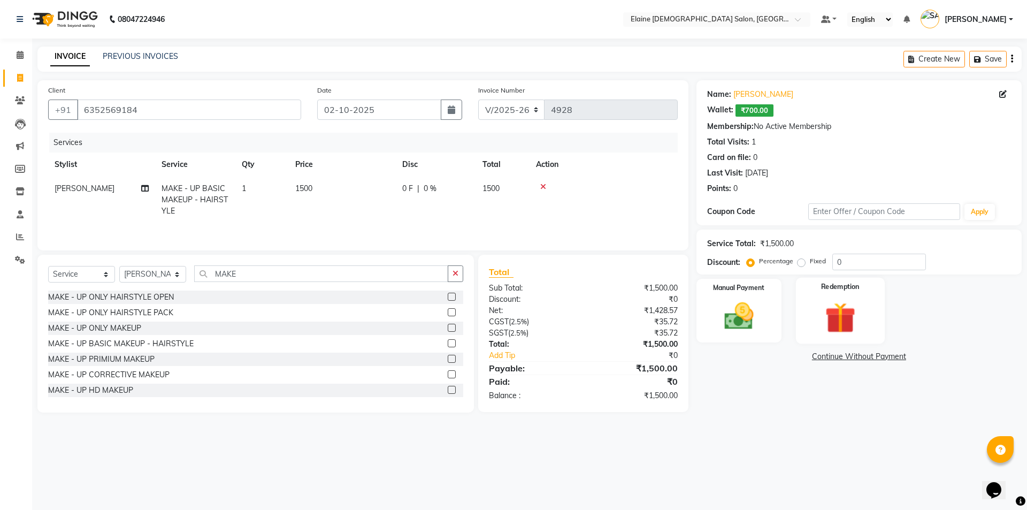
click at [802, 297] on div "Redemption" at bounding box center [840, 311] width 89 height 66
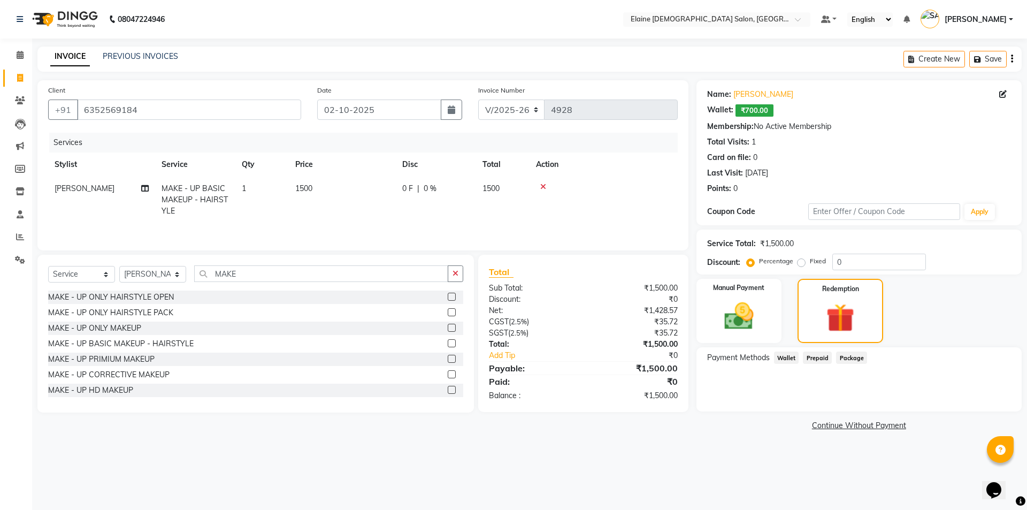
click at [786, 356] on span "Wallet" at bounding box center [786, 357] width 25 height 12
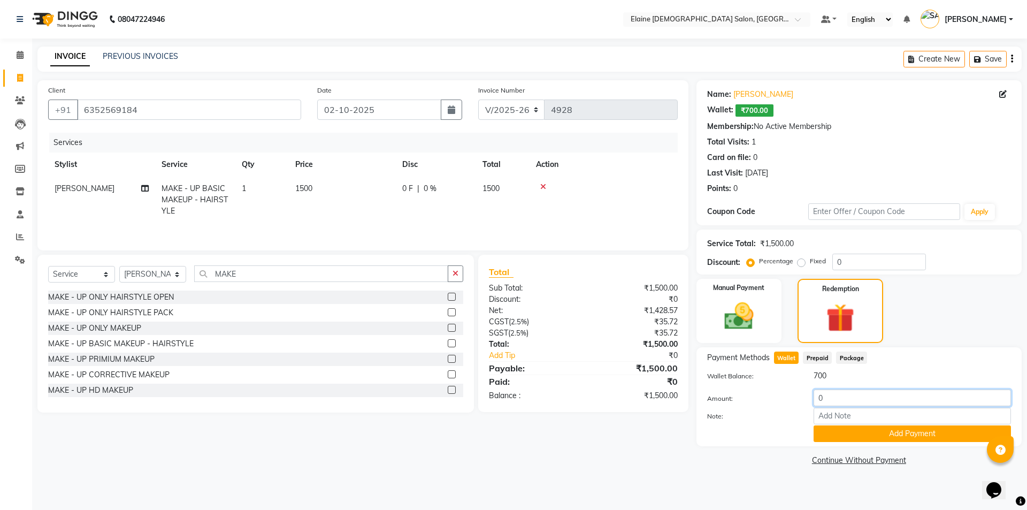
drag, startPoint x: 826, startPoint y: 393, endPoint x: 811, endPoint y: 409, distance: 21.9
click at [803, 397] on div "Amount: 0" at bounding box center [859, 398] width 320 height 18
type input "700"
click at [829, 429] on button "Add Payment" at bounding box center [911, 433] width 197 height 17
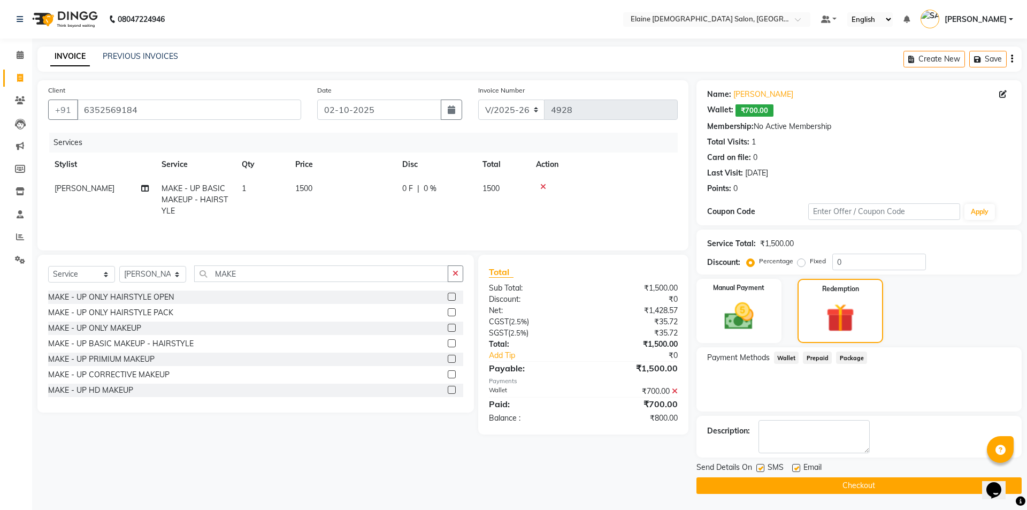
click at [787, 335] on div "Manual Payment Redemption" at bounding box center [858, 311] width 341 height 64
click at [779, 328] on div "Manual Payment" at bounding box center [738, 311] width 89 height 67
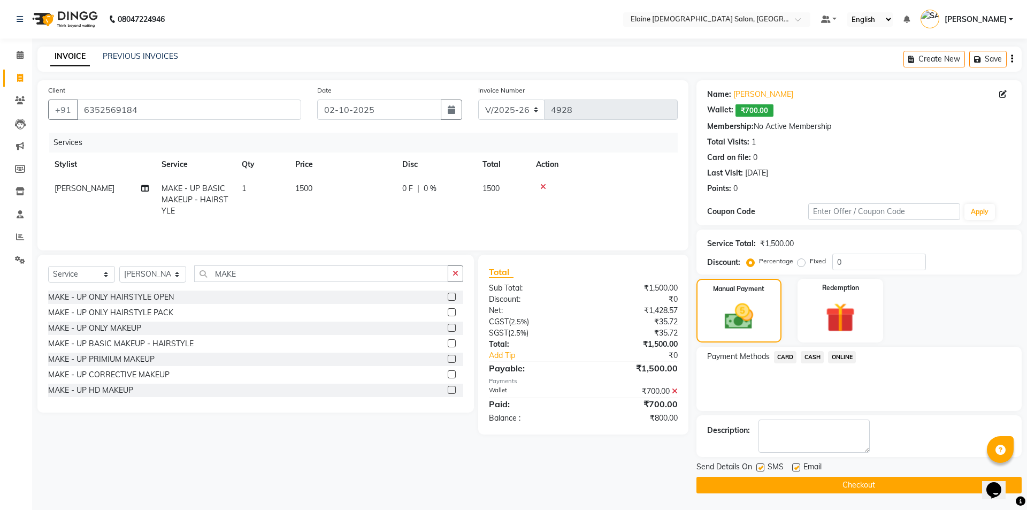
click at [816, 355] on span "CASH" at bounding box center [812, 357] width 23 height 12
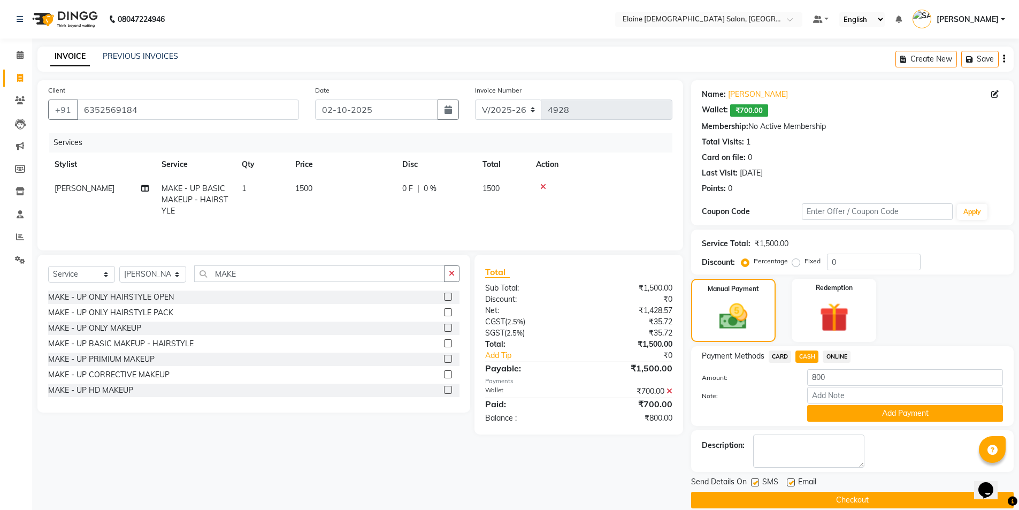
click at [784, 359] on span "CARD" at bounding box center [779, 356] width 23 height 12
click at [832, 419] on button "Add Payment" at bounding box center [905, 413] width 196 height 17
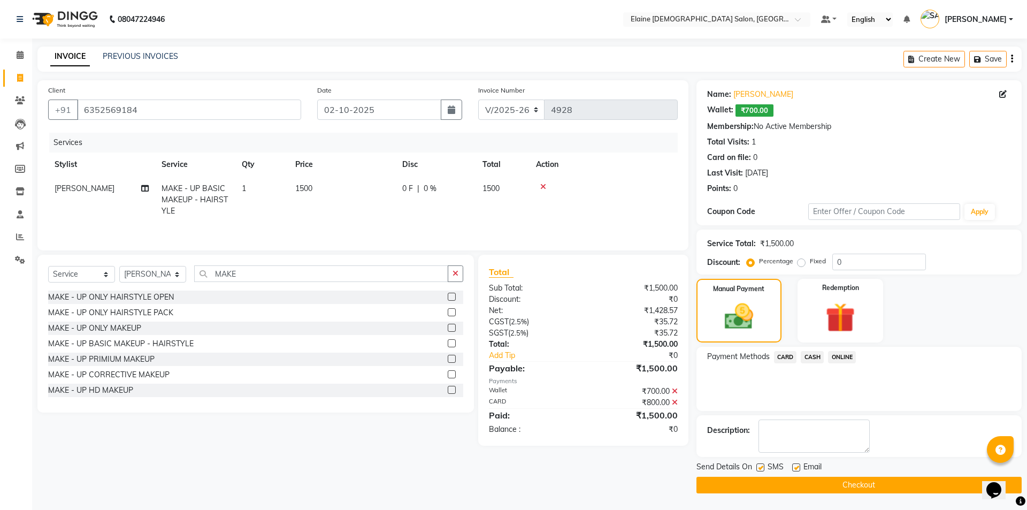
click at [793, 471] on div at bounding box center [795, 468] width 7 height 11
click at [796, 467] on label at bounding box center [796, 467] width 8 height 8
click at [796, 467] on input "checkbox" at bounding box center [795, 467] width 7 height 7
checkbox input "false"
click at [761, 466] on label at bounding box center [760, 467] width 8 height 8
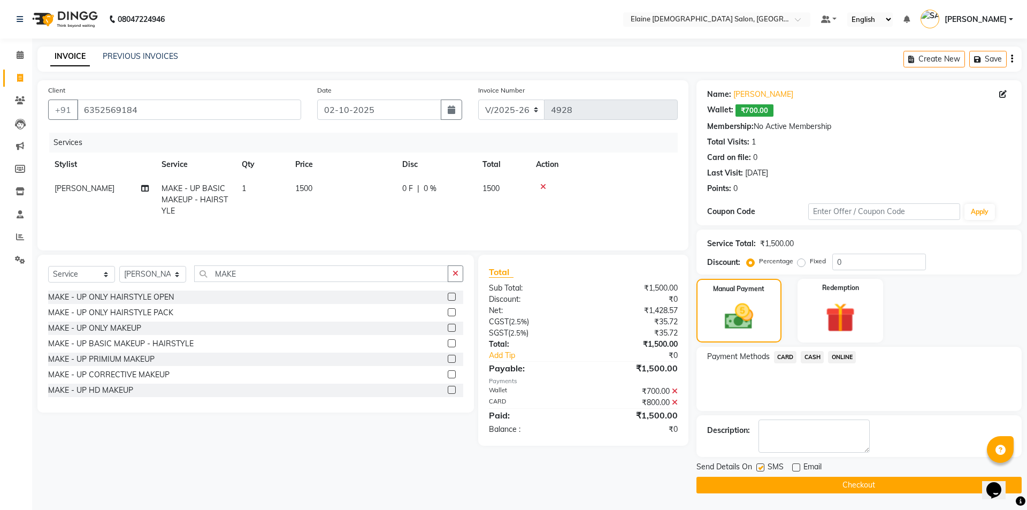
click at [761, 466] on input "checkbox" at bounding box center [759, 467] width 7 height 7
checkbox input "false"
click at [753, 500] on main "INVOICE PREVIOUS INVOICES Create New Save Client [PHONE_NUMBER] Date [DATE] Inv…" at bounding box center [529, 278] width 995 height 463
click at [762, 482] on button "Checkout" at bounding box center [858, 484] width 325 height 17
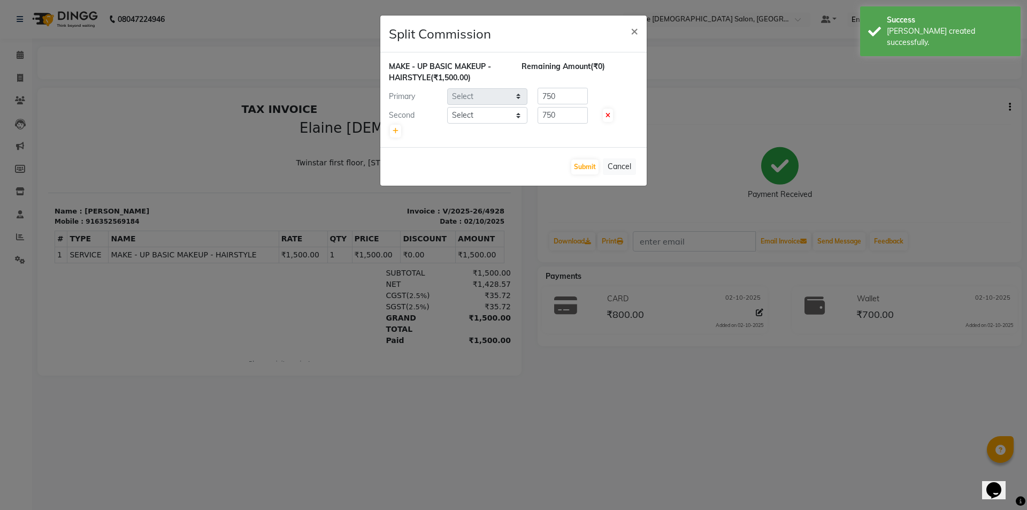
select select "67026"
select select "67024"
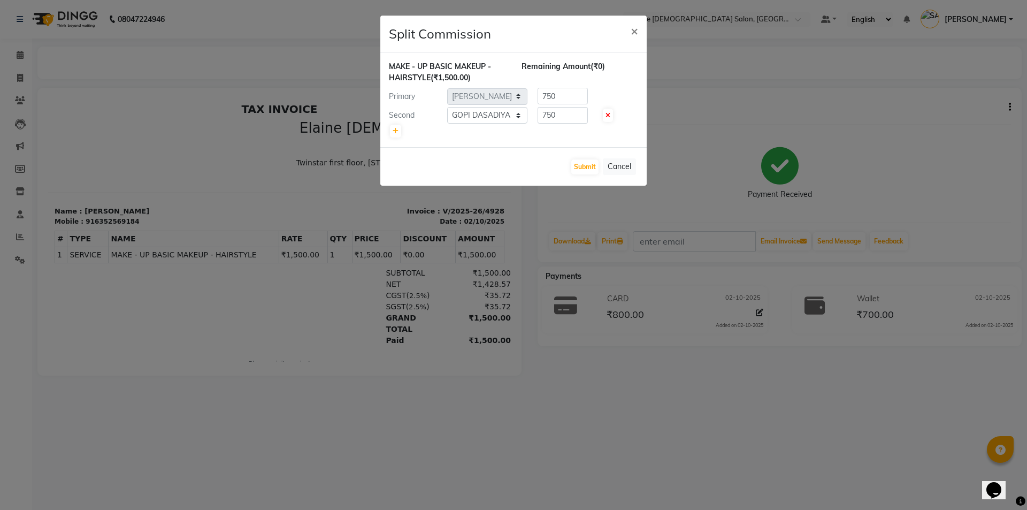
click at [569, 163] on div "Submit Cancel" at bounding box center [513, 166] width 266 height 39
click at [573, 164] on button "Submit" at bounding box center [584, 166] width 27 height 15
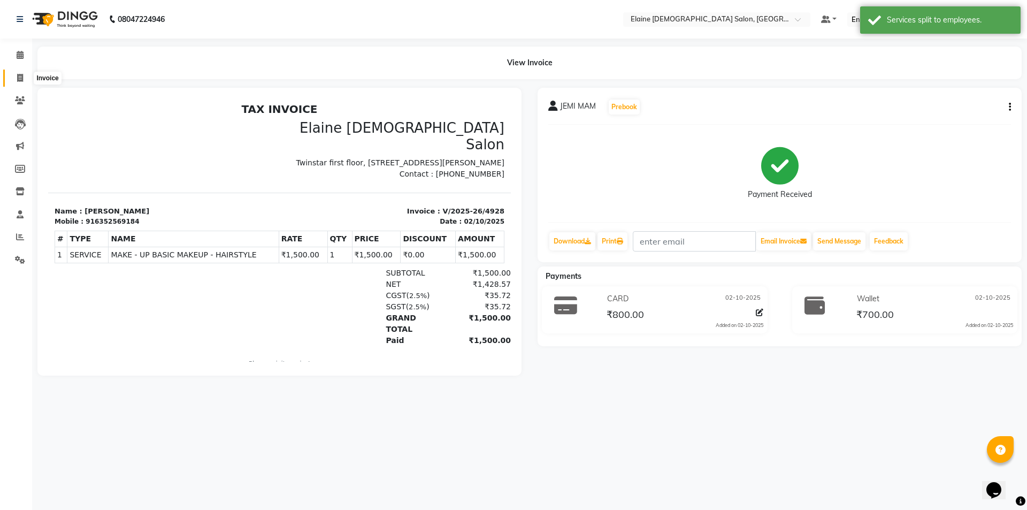
click at [15, 78] on span at bounding box center [20, 78] width 19 height 12
select select "service"
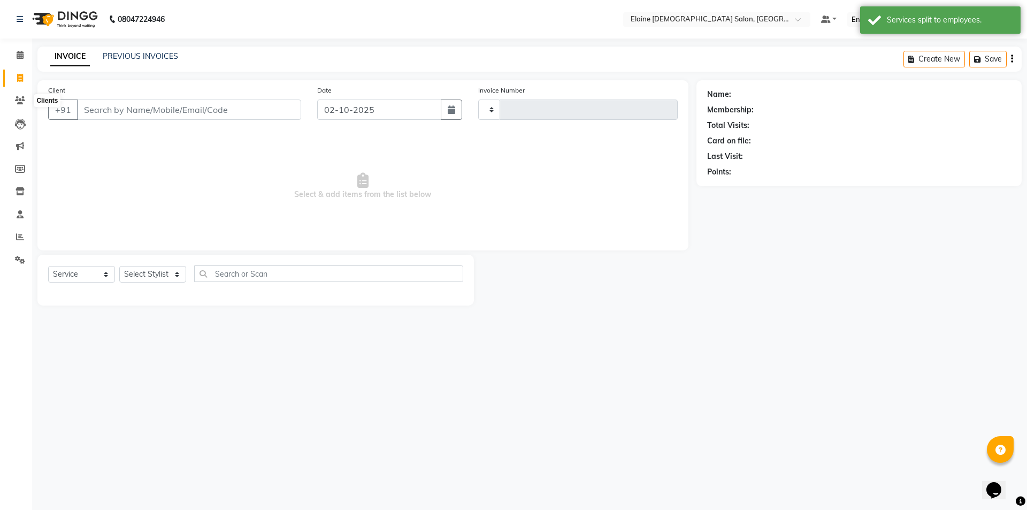
type input "4929"
select select "7542"
click at [129, 57] on link "PREVIOUS INVOICES" at bounding box center [140, 56] width 75 height 10
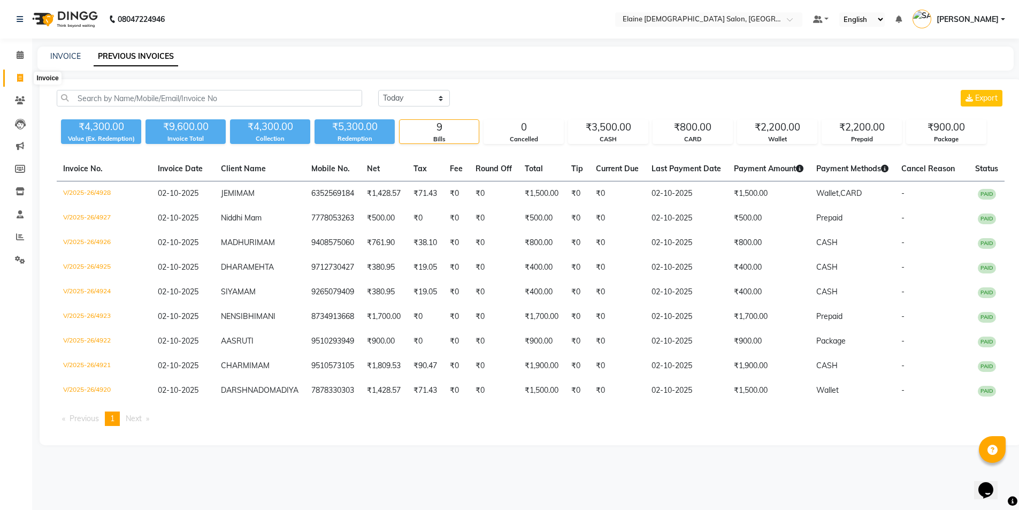
click at [20, 75] on icon at bounding box center [20, 78] width 6 height 8
select select "service"
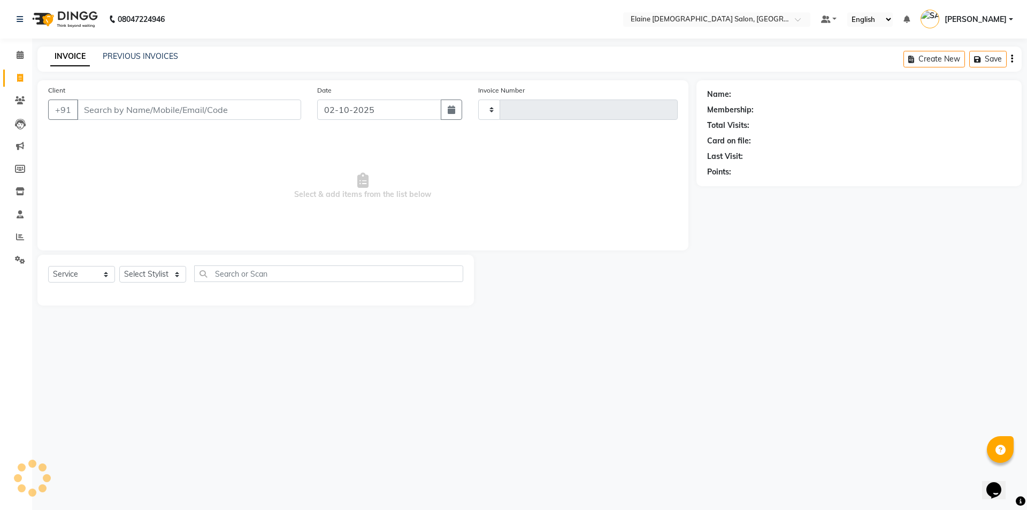
type input "4929"
select select "7542"
click at [153, 98] on div "Client +91 /" at bounding box center [174, 106] width 269 height 44
click at [152, 99] on input "/" at bounding box center [189, 109] width 224 height 20
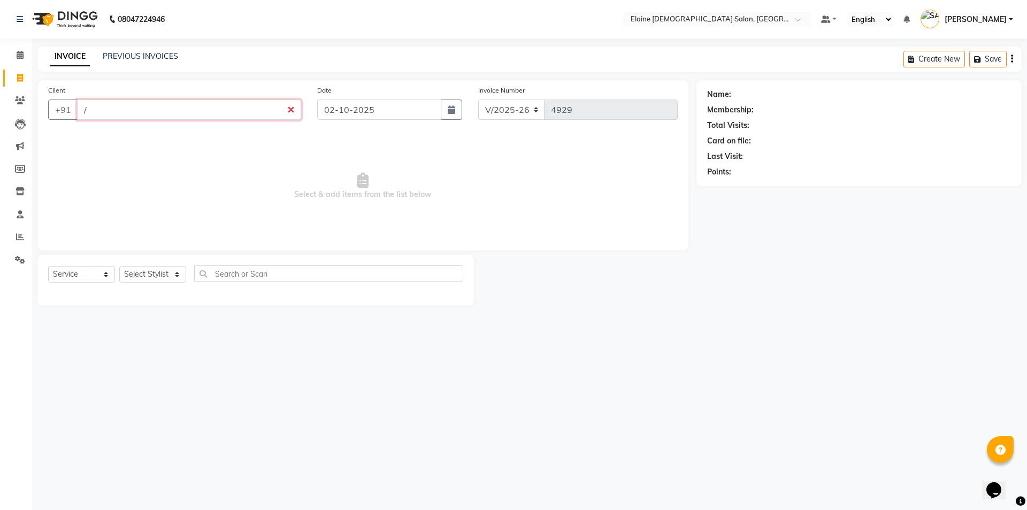
click at [116, 104] on input "/" at bounding box center [189, 109] width 224 height 20
type input "8780914300"
click at [291, 115] on button "Add Client" at bounding box center [273, 109] width 55 height 20
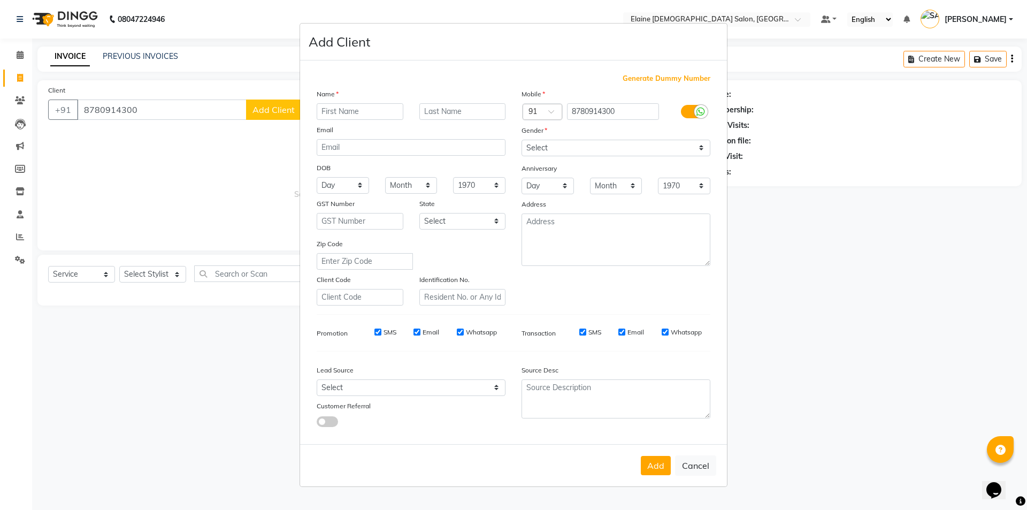
click at [382, 112] on input "text" at bounding box center [360, 111] width 87 height 17
type input "ASMA"
type input "MAM"
click at [551, 141] on select "Select [DEMOGRAPHIC_DATA] [DEMOGRAPHIC_DATA] Other Prefer Not To Say" at bounding box center [615, 148] width 189 height 17
select select "[DEMOGRAPHIC_DATA]"
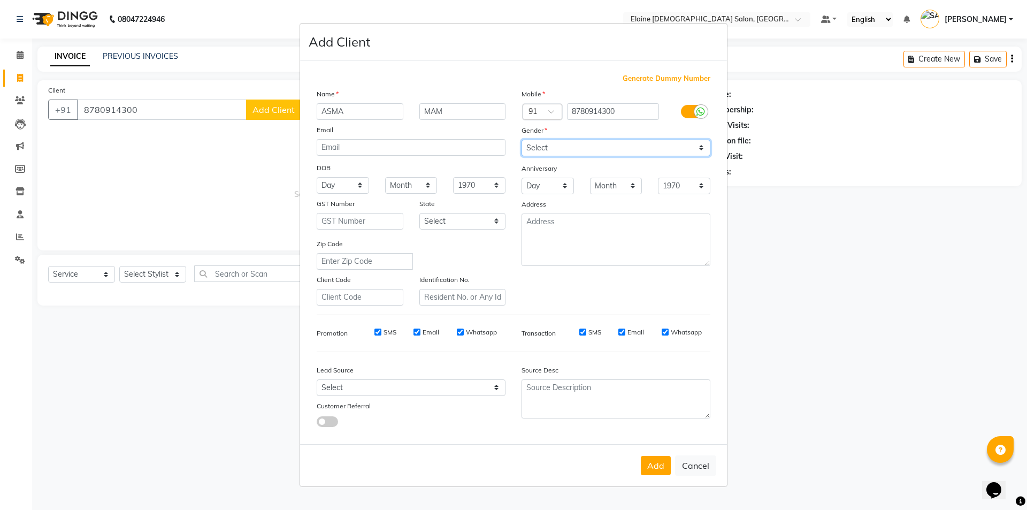
click at [521, 140] on select "Select [DEMOGRAPHIC_DATA] [DEMOGRAPHIC_DATA] Other Prefer Not To Say" at bounding box center [615, 148] width 189 height 17
click at [659, 474] on button "Add" at bounding box center [656, 465] width 30 height 19
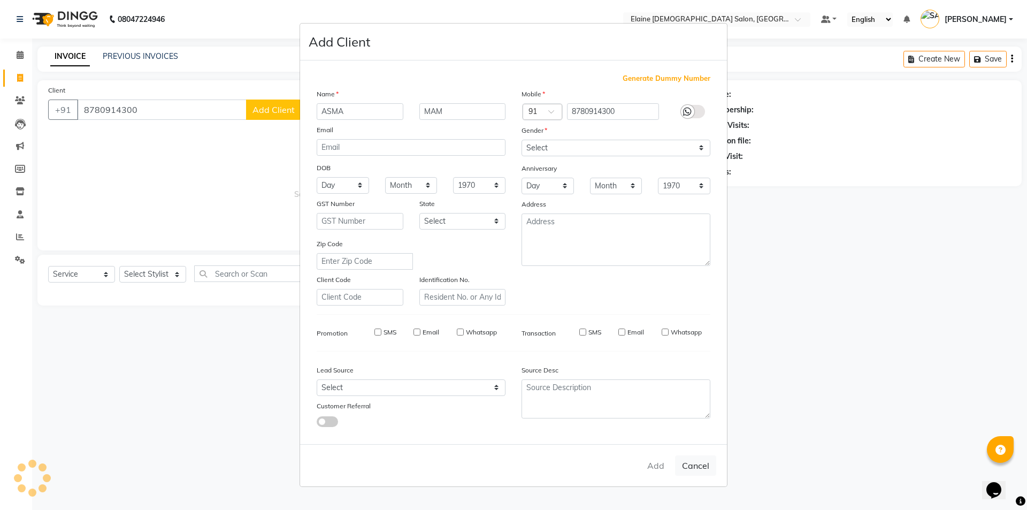
select select
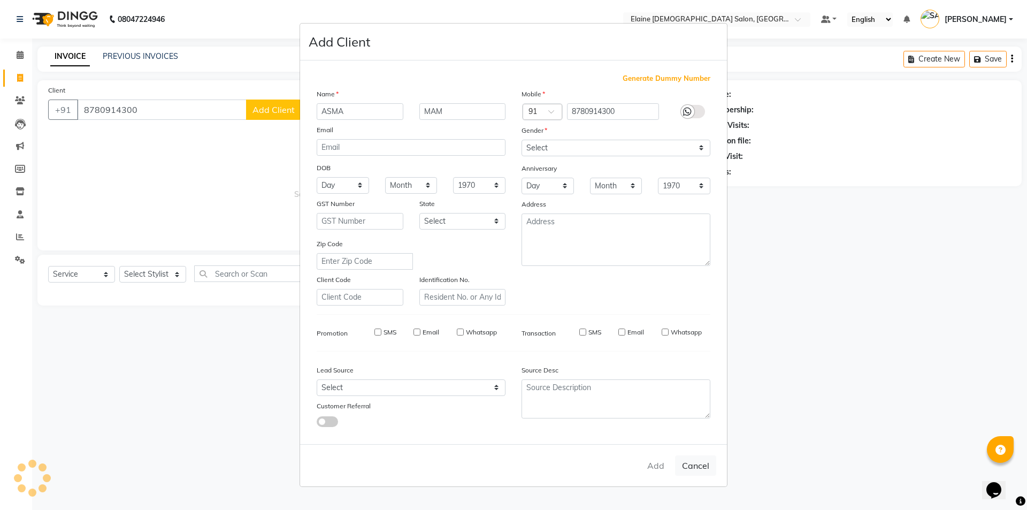
select select
checkbox input "false"
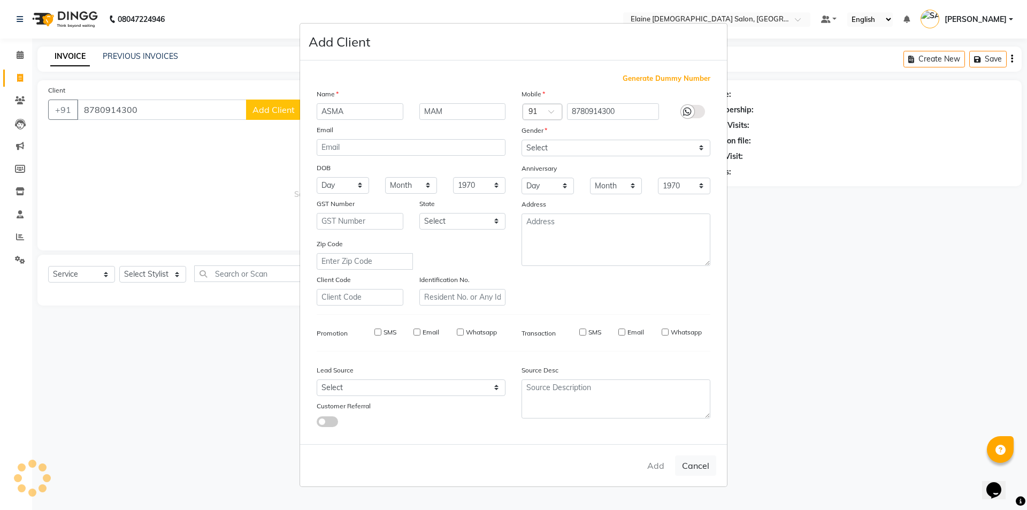
checkbox input "false"
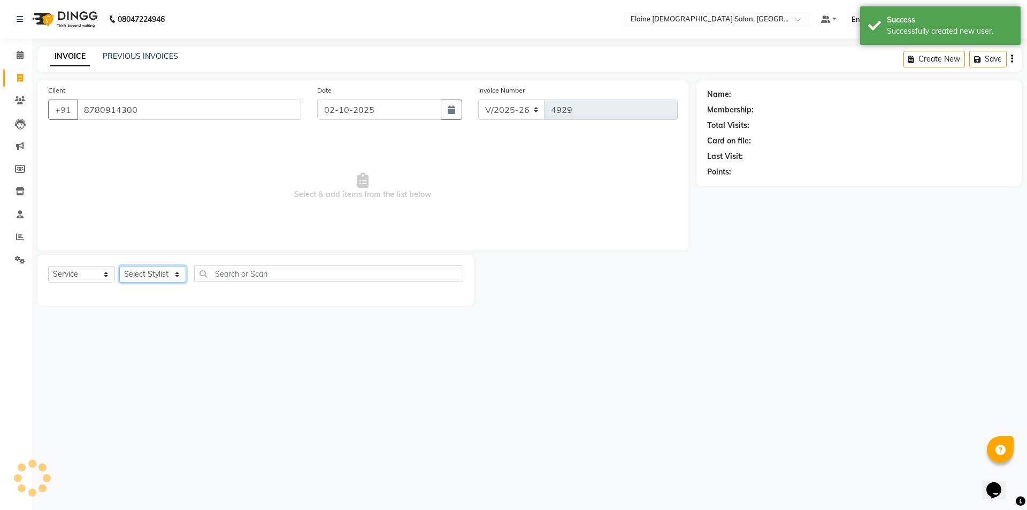
click at [132, 280] on select "Select Stylist AANAND BAVALIYA BHAVTIK GONDALIYA DHARMIK RAVRANI DIKSHA [PERSON…" at bounding box center [152, 274] width 67 height 17
select select "67051"
click at [119, 266] on select "Select Stylist AANAND BAVALIYA BHAVTIK GONDALIYA DHARMIK RAVRANI DIKSHA [PERSON…" at bounding box center [152, 274] width 67 height 17
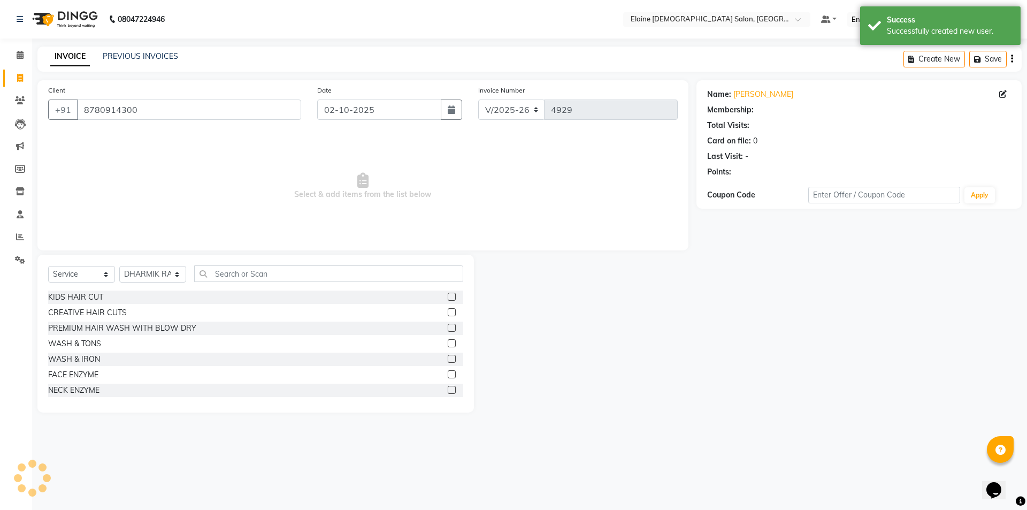
click at [111, 303] on div "KIDS HAIR CUT" at bounding box center [255, 296] width 415 height 13
click at [103, 315] on div "CREATIVE HAIR CUTS" at bounding box center [87, 312] width 79 height 11
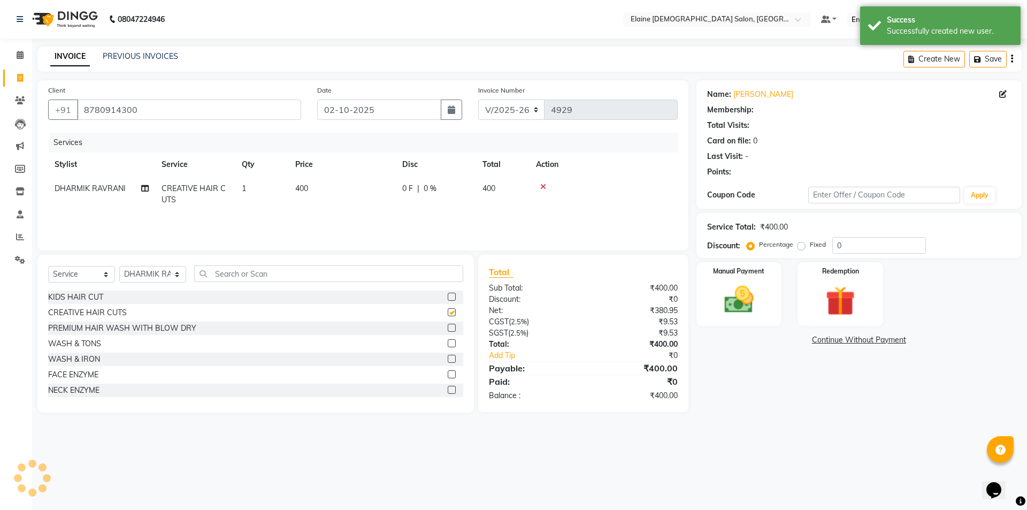
checkbox input "false"
click at [147, 194] on td "DHARMIK RAVRANI Split Commission" at bounding box center [101, 193] width 107 height 35
select select "67051"
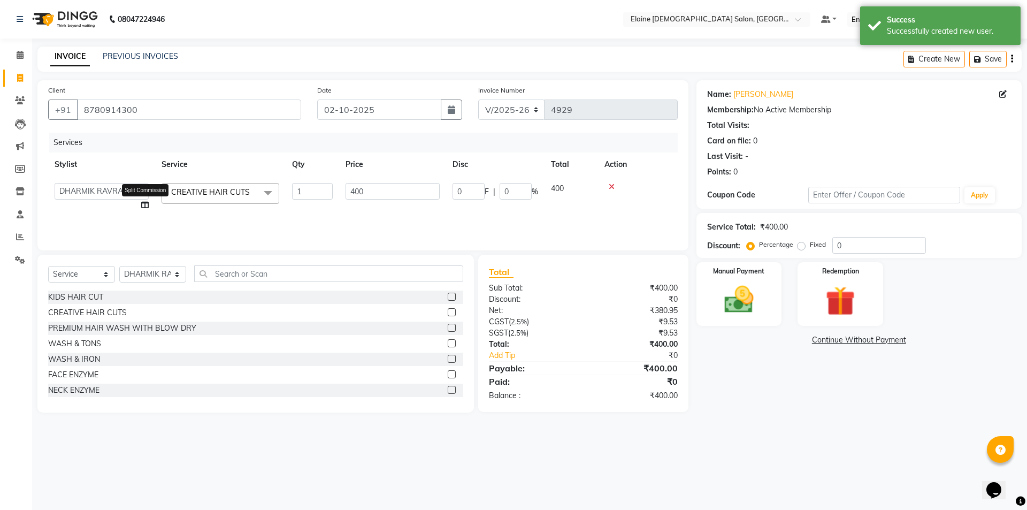
click at [143, 208] on icon at bounding box center [144, 204] width 7 height 7
select select "67051"
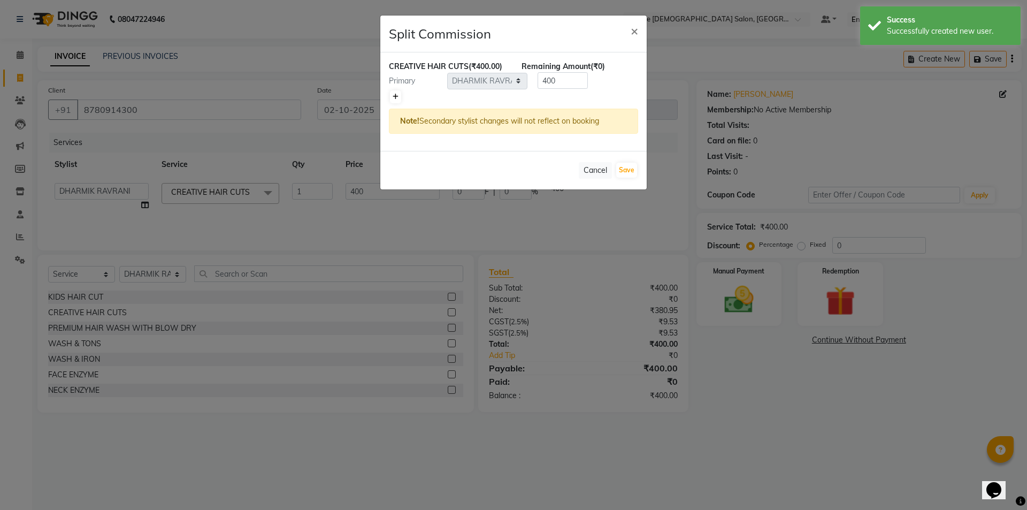
click at [394, 99] on icon at bounding box center [396, 97] width 6 height 6
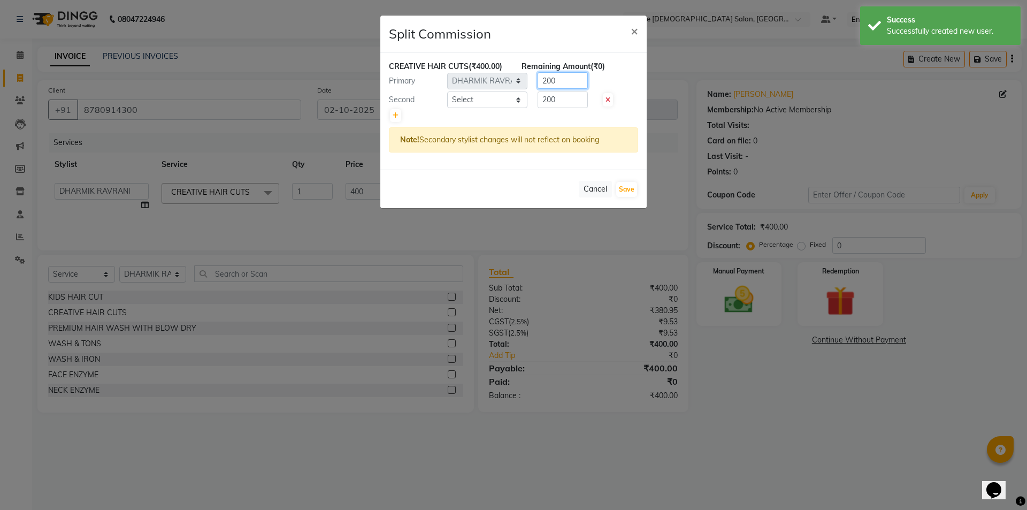
click at [526, 83] on div "Primary Select AANAND BAVALIYA BHAVTIK GONDALIYA DHARMIK RAVRANI DIKSHA [PERSON…" at bounding box center [513, 80] width 265 height 17
type input "300"
drag, startPoint x: 548, startPoint y: 101, endPoint x: 531, endPoint y: 104, distance: 17.5
click at [531, 104] on div "200" at bounding box center [560, 99] width 66 height 17
type input "100"
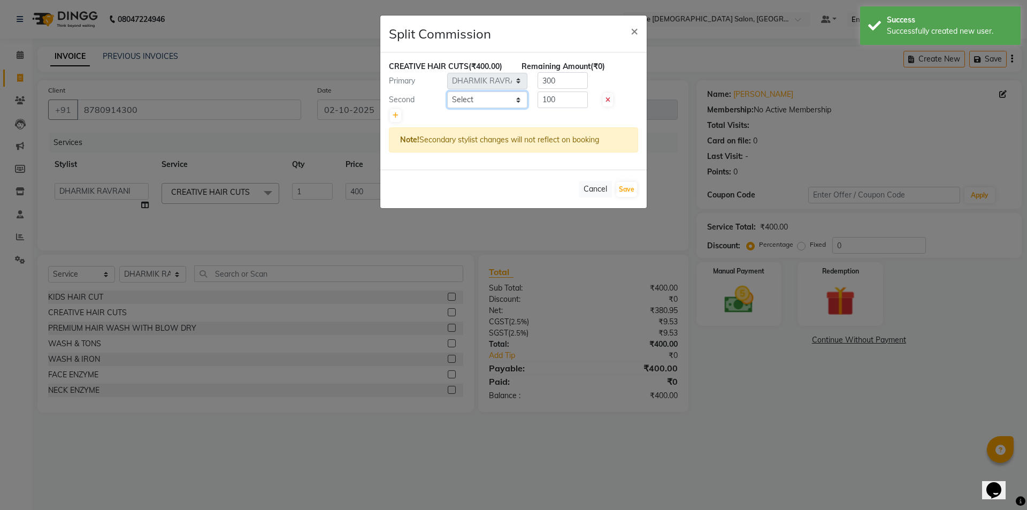
click at [503, 107] on select "Select AANAND BAVALIYA BHAVTIK GONDALIYA DHARMIK RAVRANI DIKSHA [PERSON_NAME] G…" at bounding box center [487, 99] width 80 height 17
click at [447, 91] on select "Select AANAND BAVALIYA BHAVTIK GONDALIYA DHARMIK RAVRANI DIKSHA [PERSON_NAME] G…" at bounding box center [487, 99] width 80 height 17
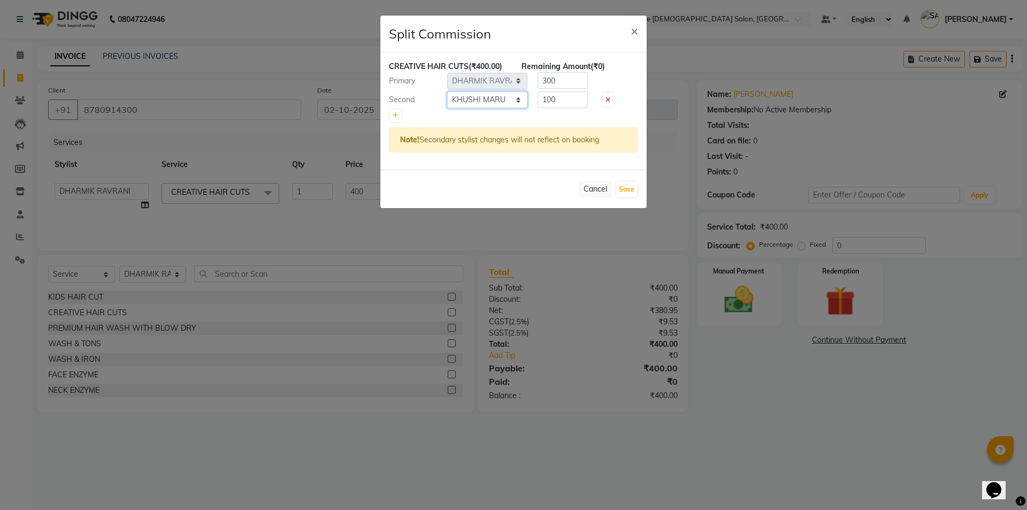
select select "67043"
drag, startPoint x: 620, startPoint y: 190, endPoint x: 640, endPoint y: 218, distance: 34.6
click at [622, 189] on button "Save" at bounding box center [626, 189] width 21 height 15
select select "Select"
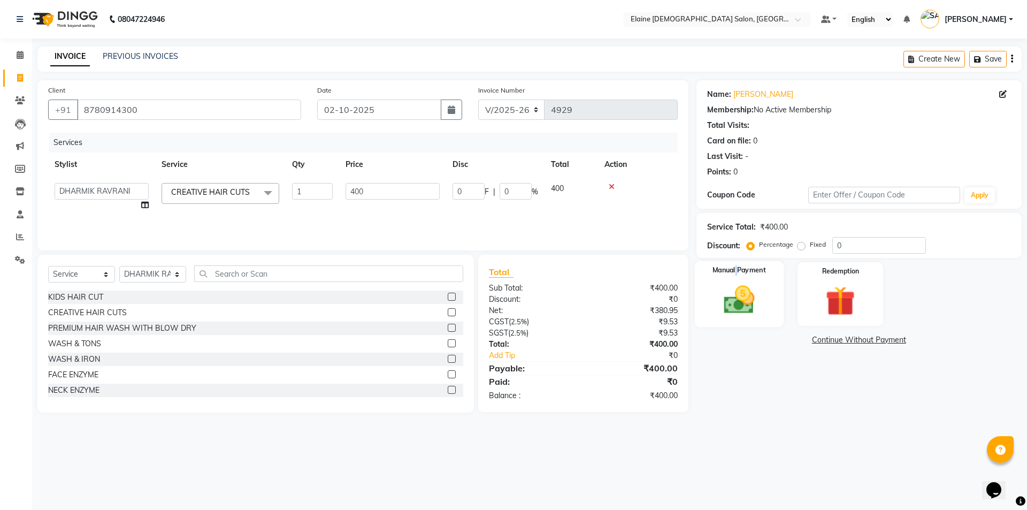
click at [739, 278] on div "Manual Payment" at bounding box center [738, 294] width 89 height 66
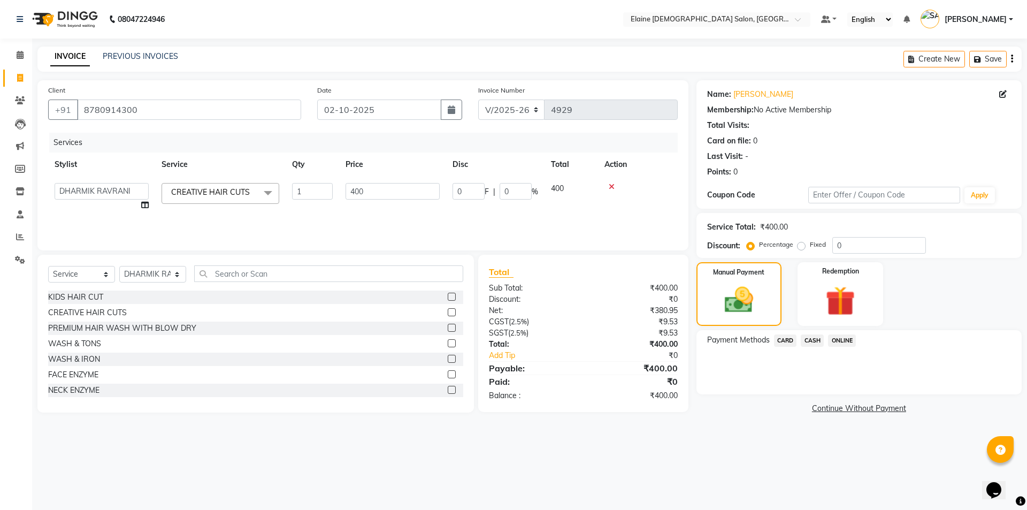
click at [813, 338] on span "CASH" at bounding box center [812, 340] width 23 height 12
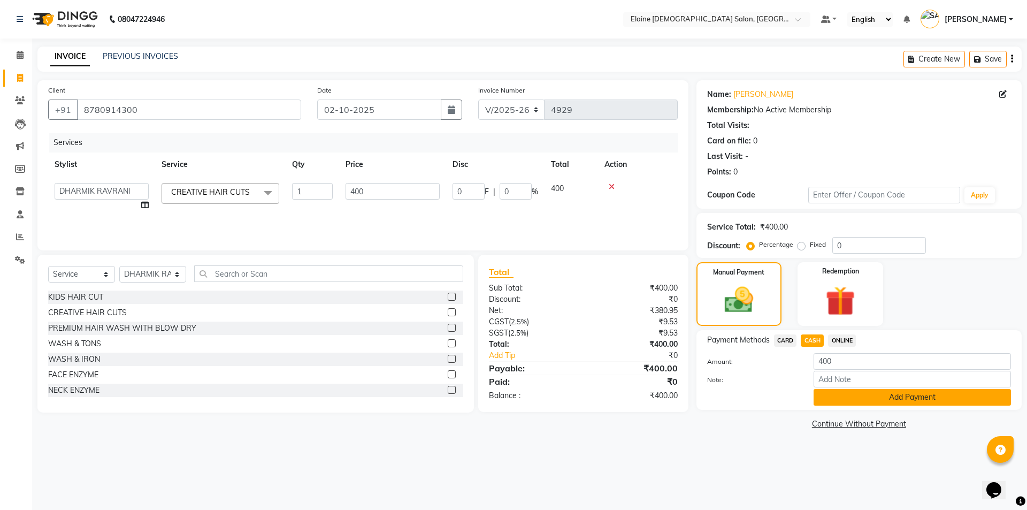
click at [824, 394] on button "Add Payment" at bounding box center [911, 397] width 197 height 17
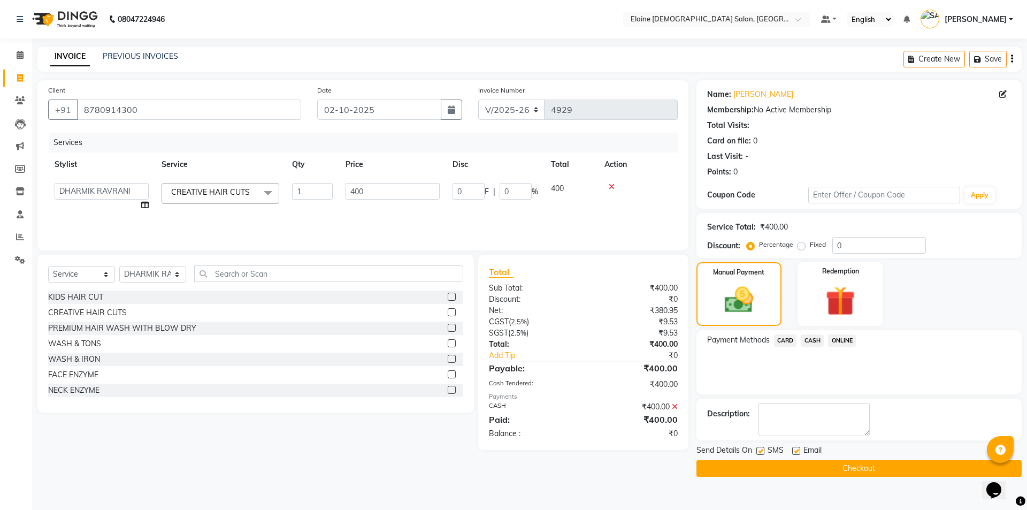
click at [796, 450] on label at bounding box center [796, 451] width 8 height 8
click at [796, 450] on input "checkbox" at bounding box center [795, 451] width 7 height 7
checkbox input "false"
click at [765, 448] on div "SMS" at bounding box center [774, 450] width 36 height 13
click at [757, 454] on label at bounding box center [760, 451] width 8 height 8
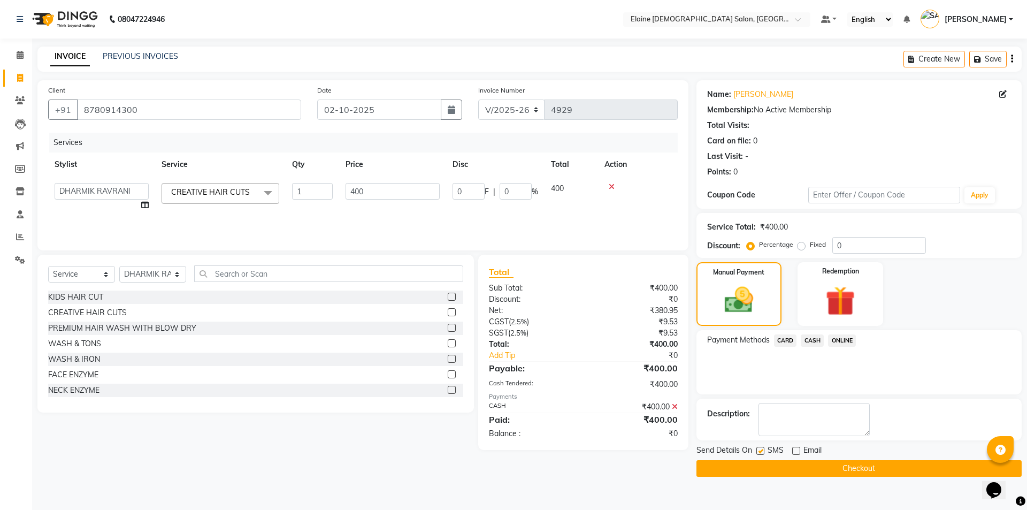
click at [757, 454] on input "checkbox" at bounding box center [759, 451] width 7 height 7
checkbox input "false"
click at [765, 463] on button "Checkout" at bounding box center [858, 468] width 325 height 17
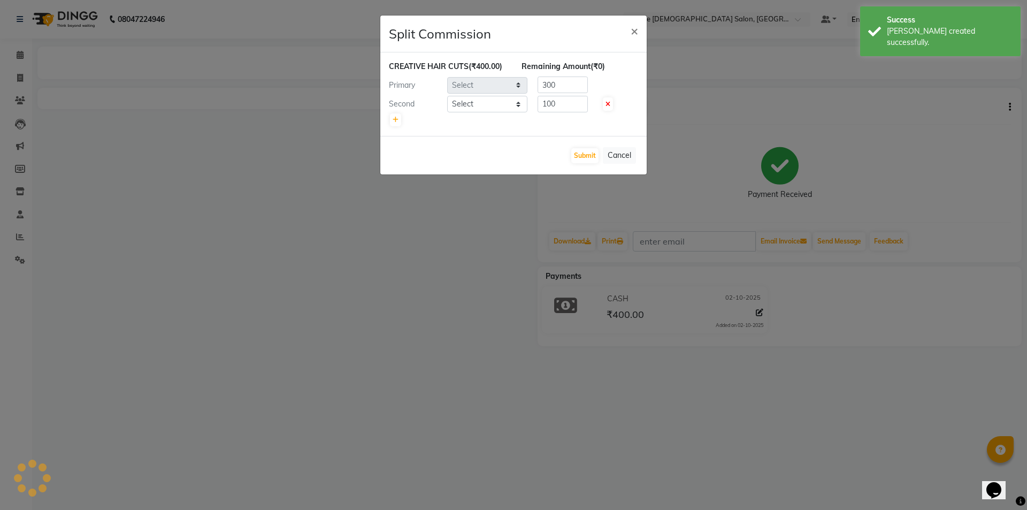
select select "67051"
select select "67043"
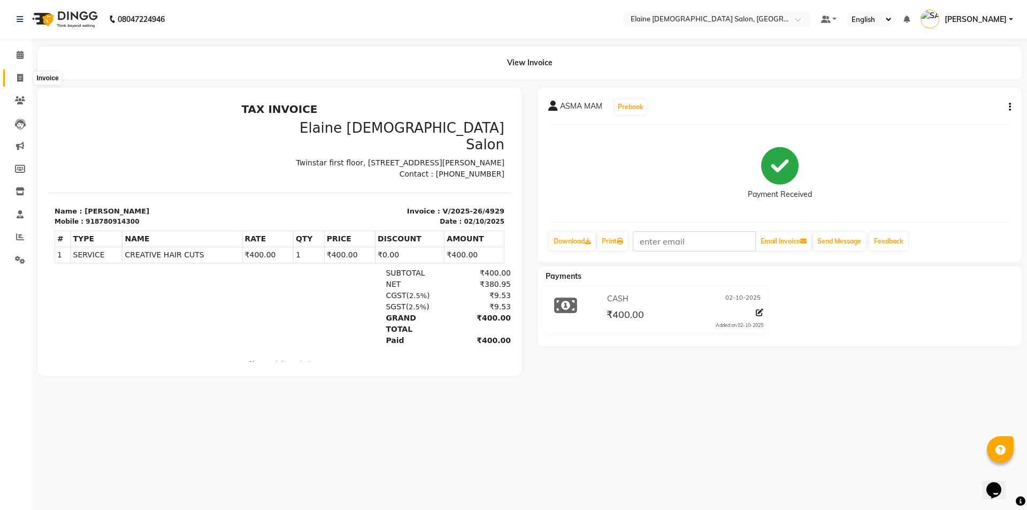
click at [20, 78] on icon at bounding box center [20, 78] width 6 height 8
select select "service"
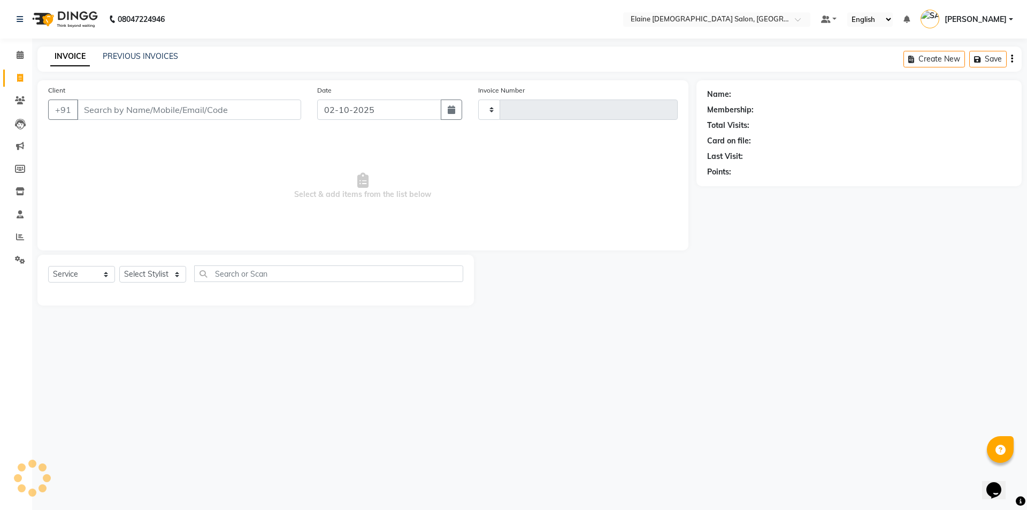
type input "4930"
select select "7542"
click at [151, 60] on link "PREVIOUS INVOICES" at bounding box center [140, 56] width 75 height 10
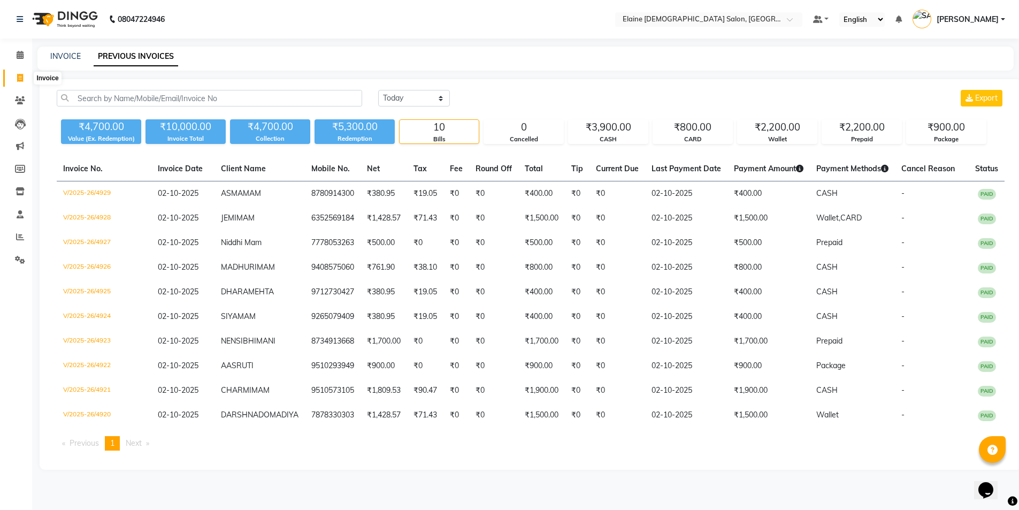
click at [11, 78] on span at bounding box center [20, 78] width 19 height 12
select select "service"
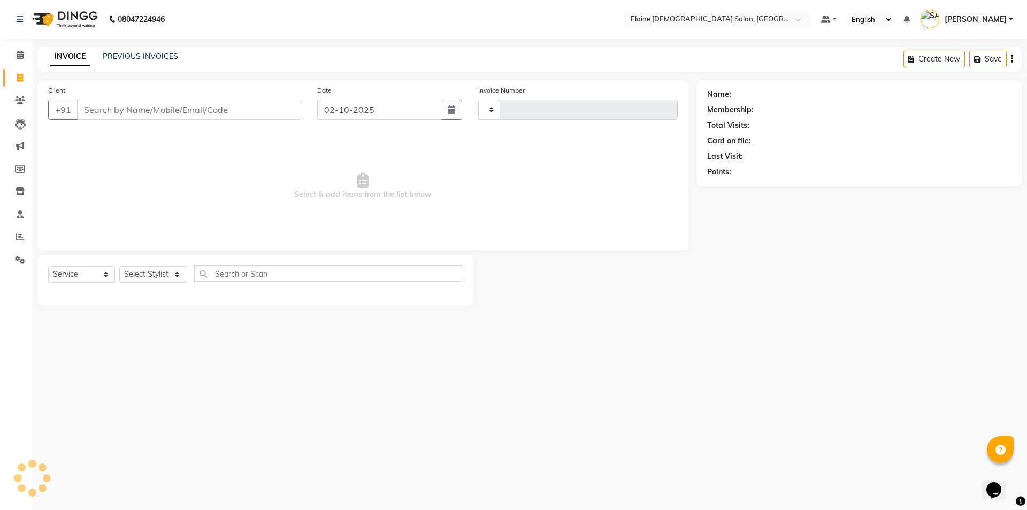
type input "4930"
select select "7542"
type input "9008765436"
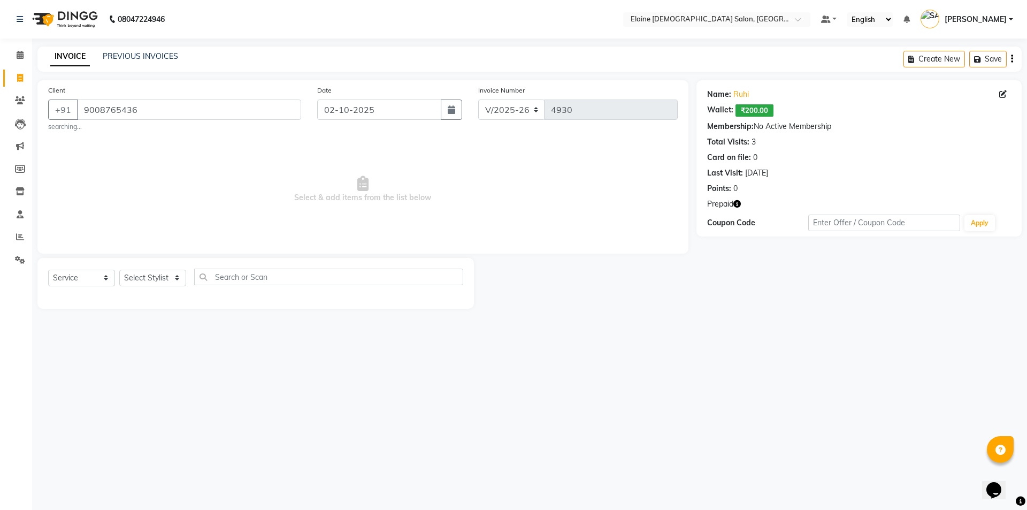
click at [740, 204] on icon "button" at bounding box center [736, 203] width 7 height 7
click at [606, 240] on span "Select & add items from the list below" at bounding box center [362, 189] width 629 height 107
click at [737, 203] on icon "button" at bounding box center [736, 203] width 7 height 7
click at [13, 84] on link "Invoice" at bounding box center [16, 79] width 26 height 18
click at [24, 79] on span at bounding box center [20, 78] width 19 height 12
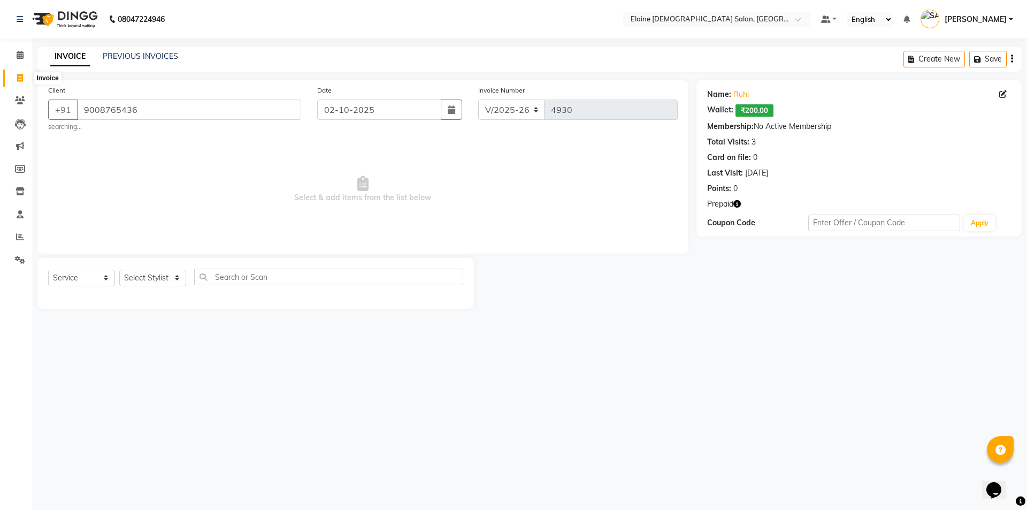
select select "service"
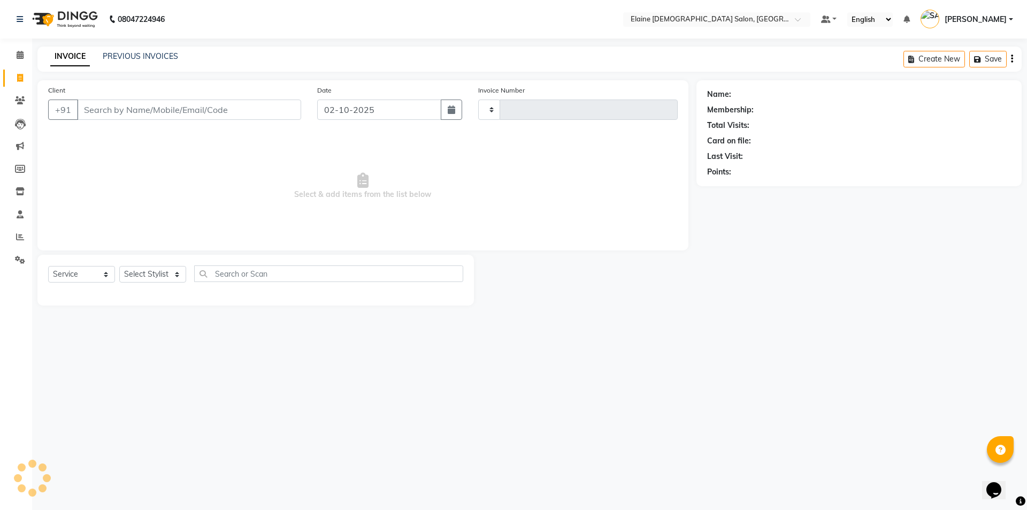
type input "4930"
select select "7542"
click at [140, 105] on input "Client" at bounding box center [189, 109] width 224 height 20
type input "7"
click at [140, 105] on input "8328362416" at bounding box center [162, 109] width 170 height 20
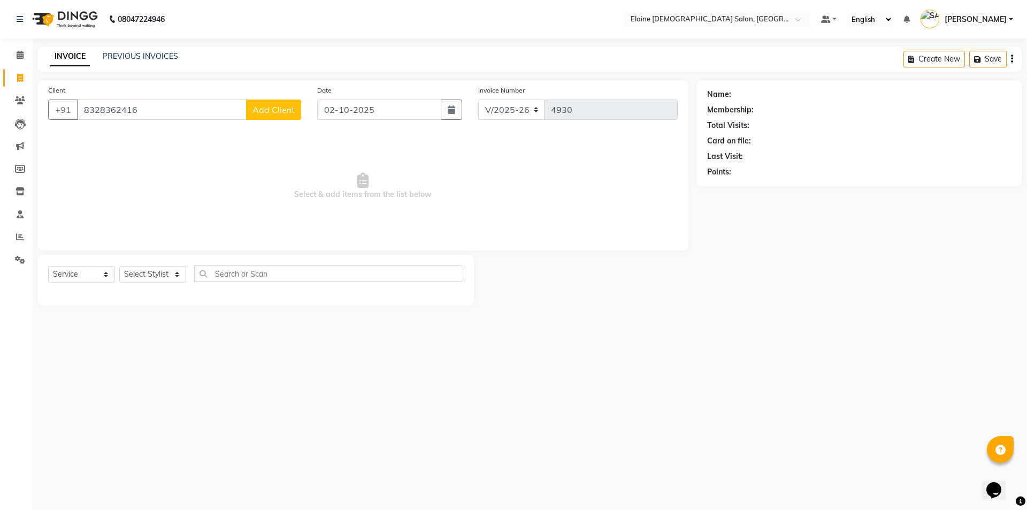
click at [140, 105] on input "8328362416" at bounding box center [162, 109] width 170 height 20
type input "9328362416"
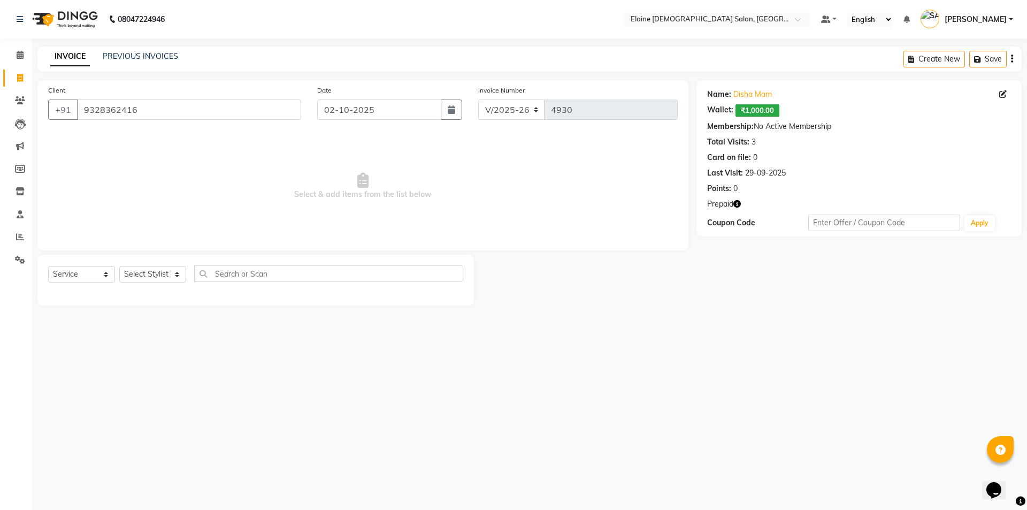
click at [737, 206] on icon "button" at bounding box center [736, 203] width 7 height 7
drag, startPoint x: 157, startPoint y: 280, endPoint x: 137, endPoint y: 280, distance: 19.8
click at [157, 280] on select "Select Stylist AANAND BAVALIYA BHAVTIK GONDALIYA DHARMIK RAVRANI DIKSHA [PERSON…" at bounding box center [152, 274] width 67 height 17
select select "67023"
click at [119, 266] on select "Select Stylist AANAND BAVALIYA BHAVTIK GONDALIYA DHARMIK RAVRANI DIKSHA [PERSON…" at bounding box center [152, 274] width 67 height 17
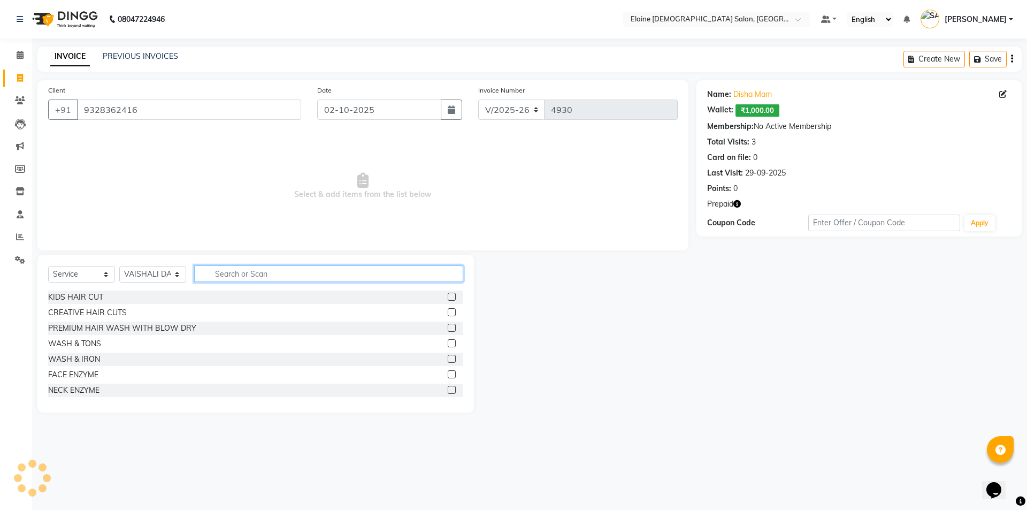
click at [229, 281] on input "text" at bounding box center [328, 273] width 269 height 17
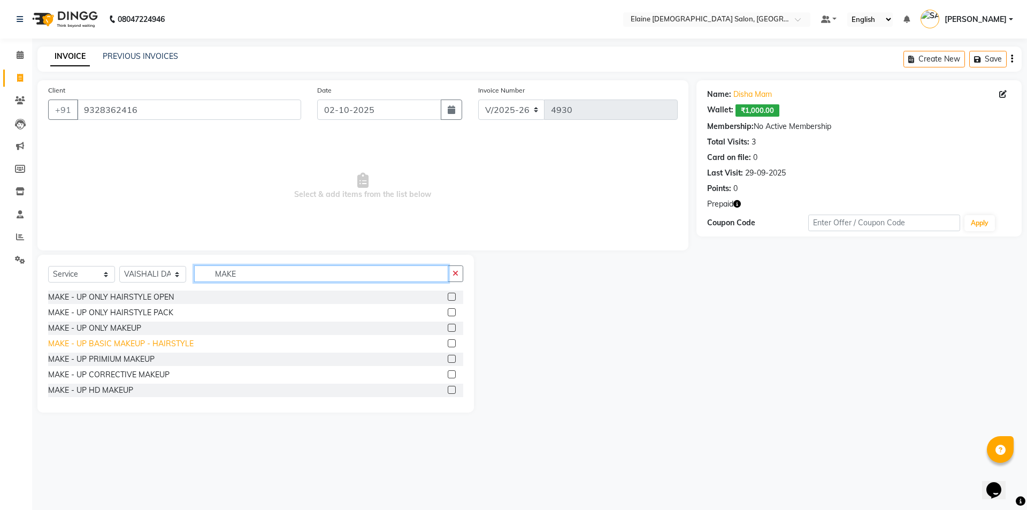
type input "MAKE"
click at [125, 340] on div "MAKE - UP BASIC MAKEUP - HAIRSTYLE" at bounding box center [120, 343] width 145 height 11
checkbox input "false"
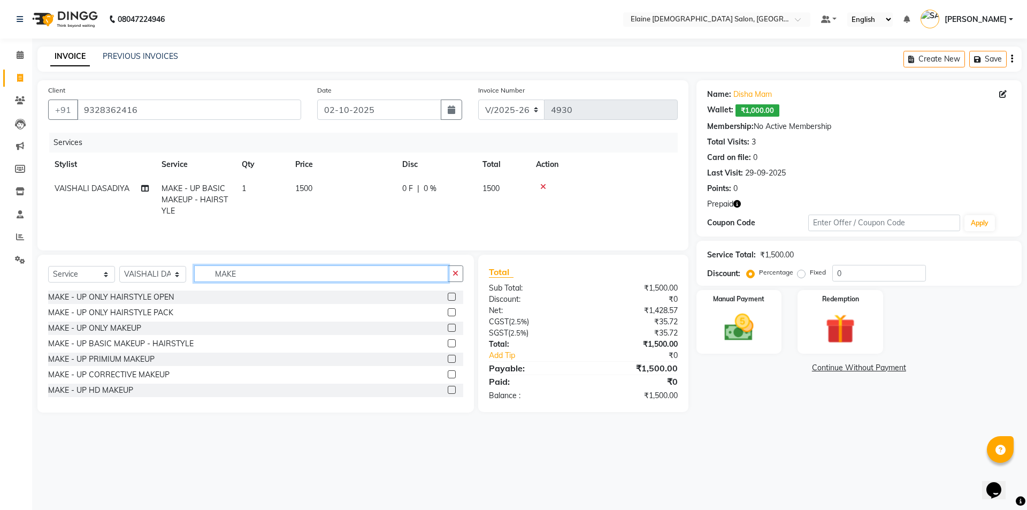
click at [238, 269] on input "MAKE" at bounding box center [321, 273] width 254 height 17
click at [542, 187] on icon at bounding box center [543, 186] width 6 height 7
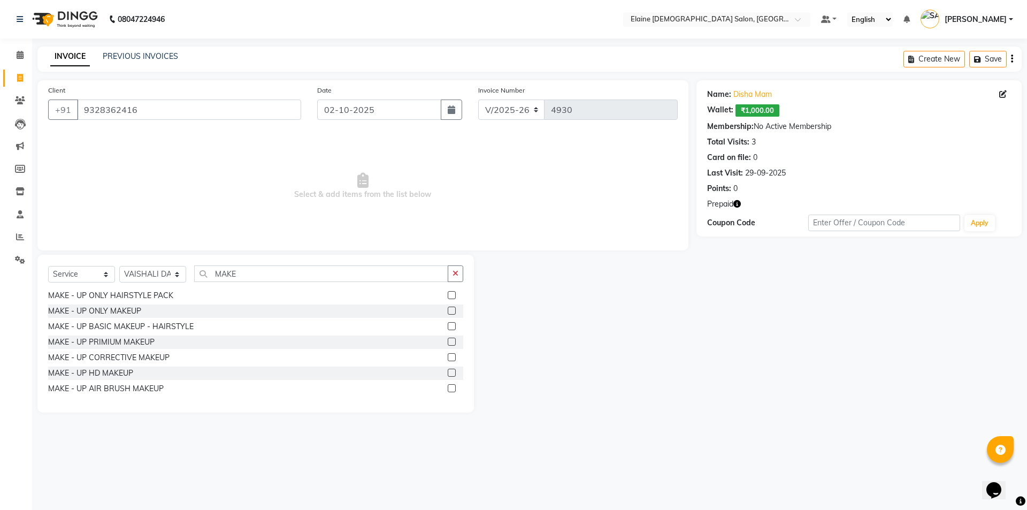
scroll to position [33, 0]
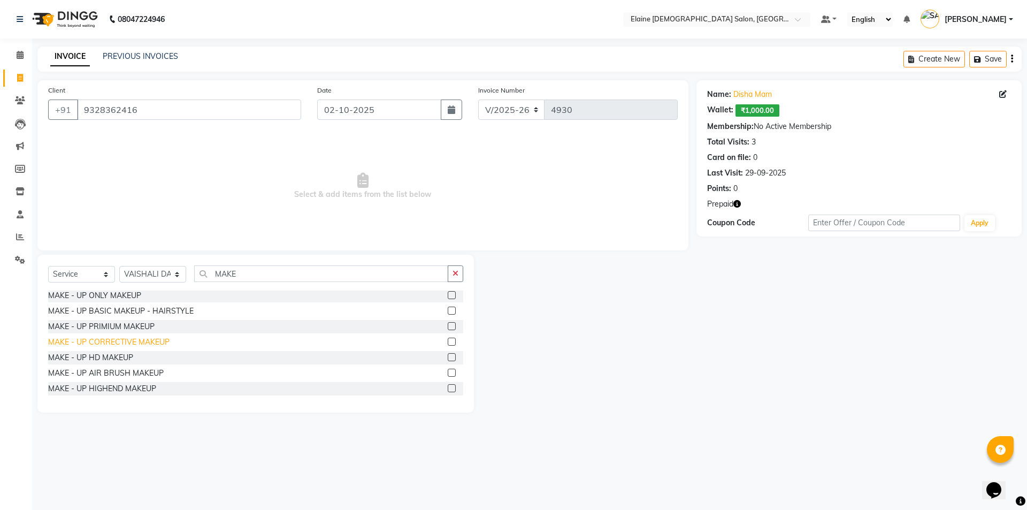
click at [150, 343] on div "MAKE - UP CORRECTIVE MAKEUP" at bounding box center [108, 341] width 121 height 11
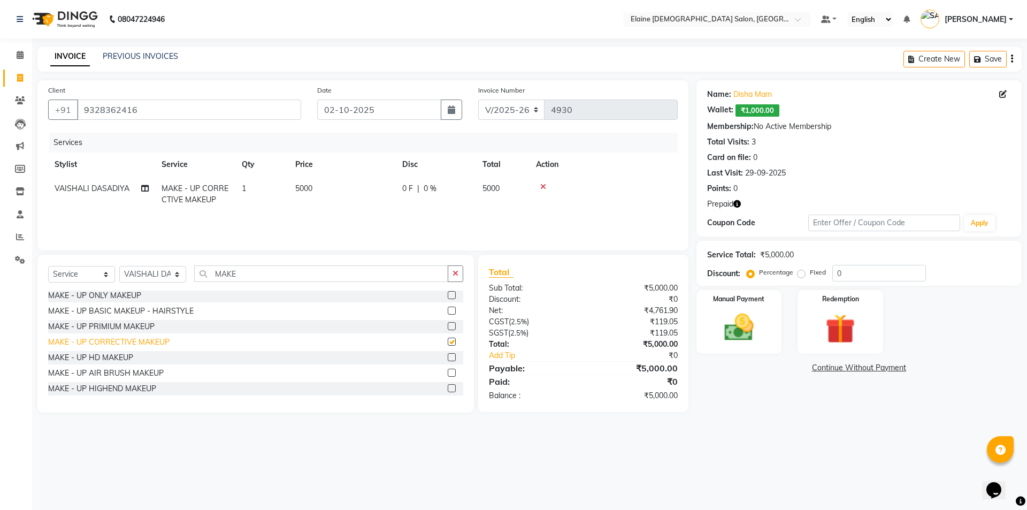
checkbox input "false"
click at [116, 358] on div "MAKE - UP HD MAKEUP" at bounding box center [90, 357] width 85 height 11
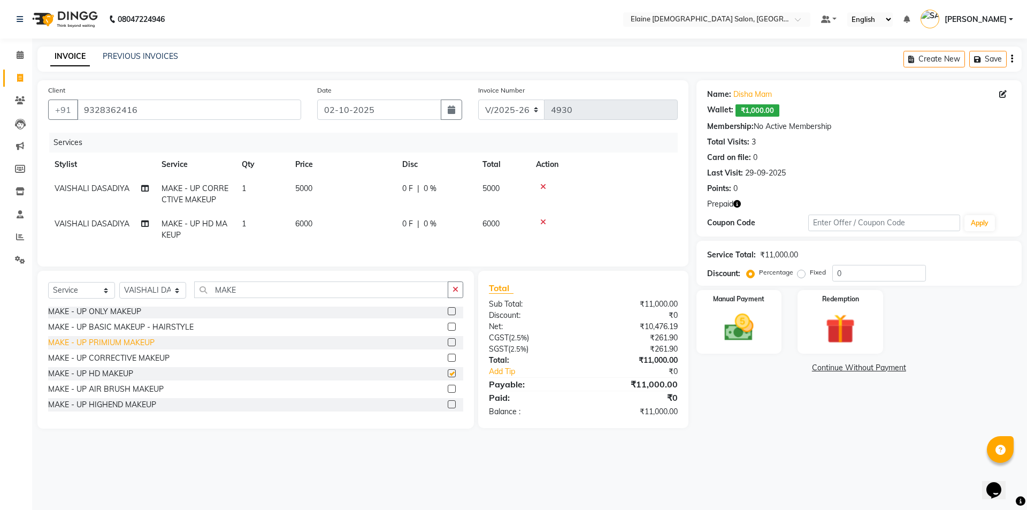
checkbox input "false"
click at [543, 187] on icon at bounding box center [543, 186] width 6 height 7
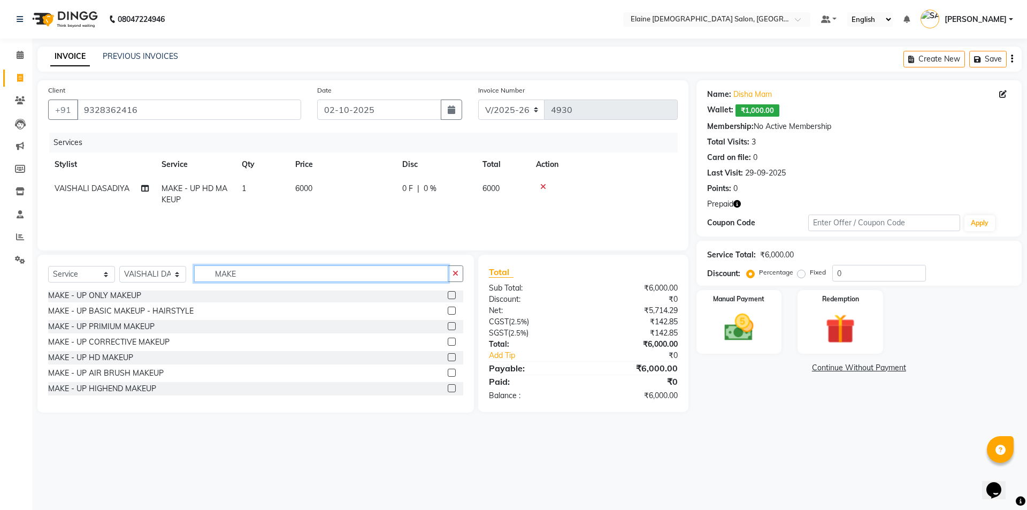
drag, startPoint x: 190, startPoint y: 272, endPoint x: 60, endPoint y: 278, distance: 130.6
click at [113, 272] on div "Select Service Product Membership Package Voucher Prepaid Gift Card Select Styl…" at bounding box center [255, 277] width 415 height 25
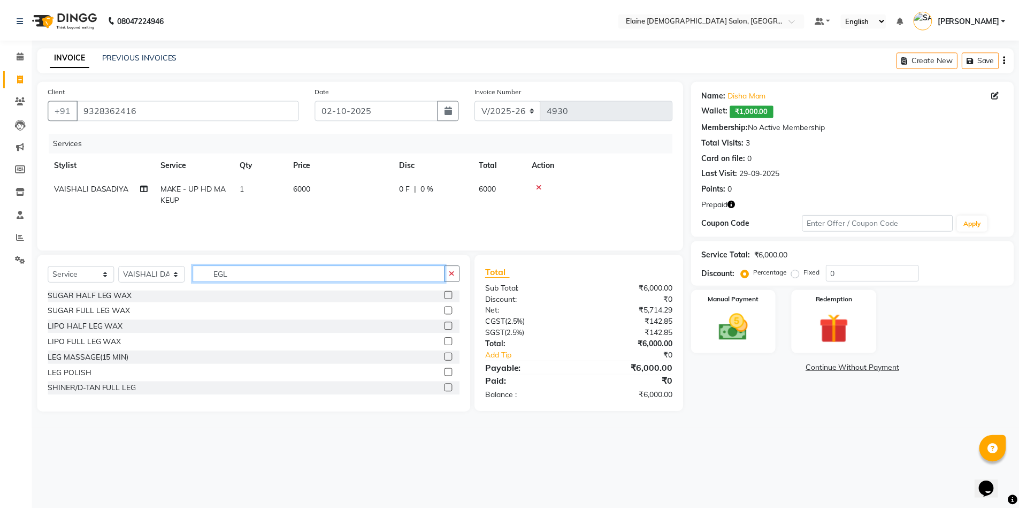
scroll to position [0, 0]
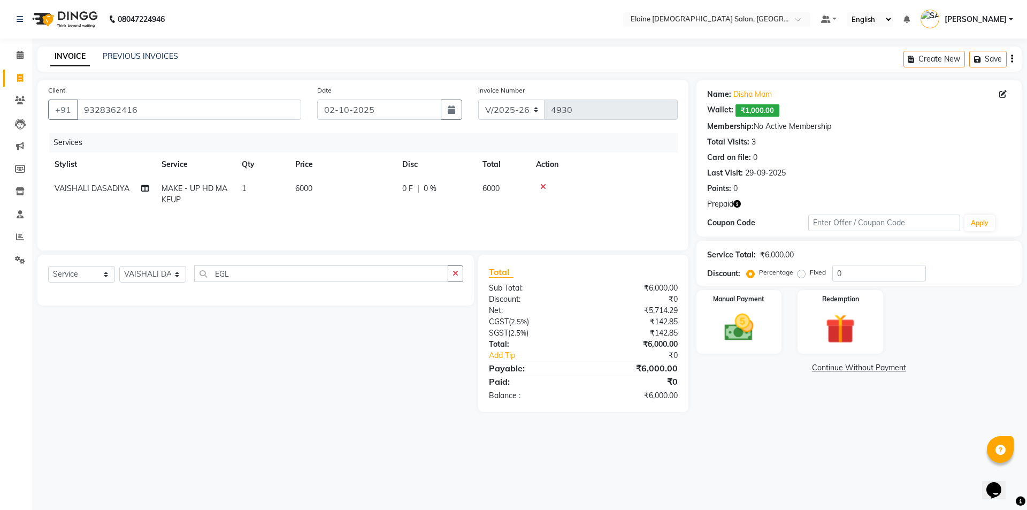
click at [145, 265] on div "Select Service Product Membership Package Voucher Prepaid Gift Card Select Styl…" at bounding box center [255, 277] width 415 height 25
click at [217, 273] on input "EGL" at bounding box center [321, 273] width 254 height 17
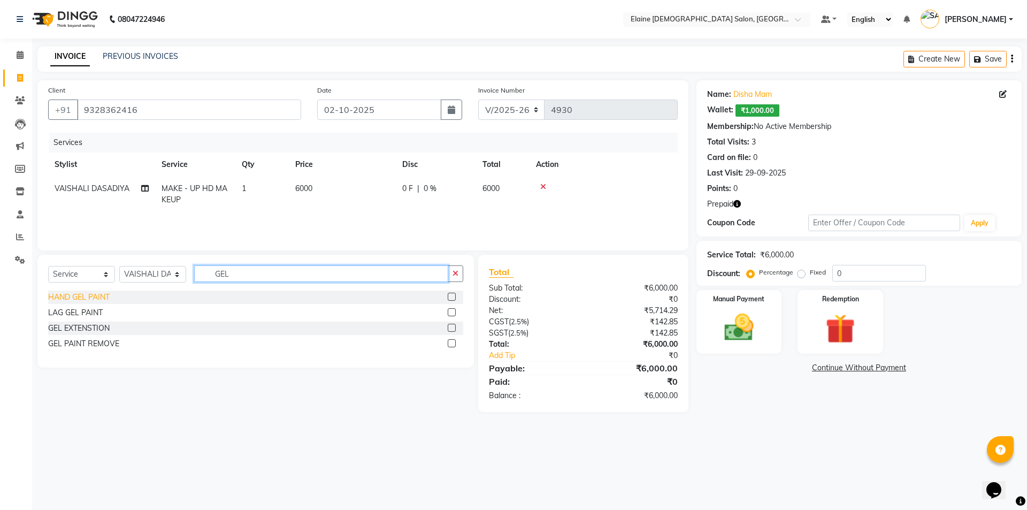
type input "GEL"
click at [85, 295] on div "HAND GEL PAINT" at bounding box center [79, 296] width 62 height 11
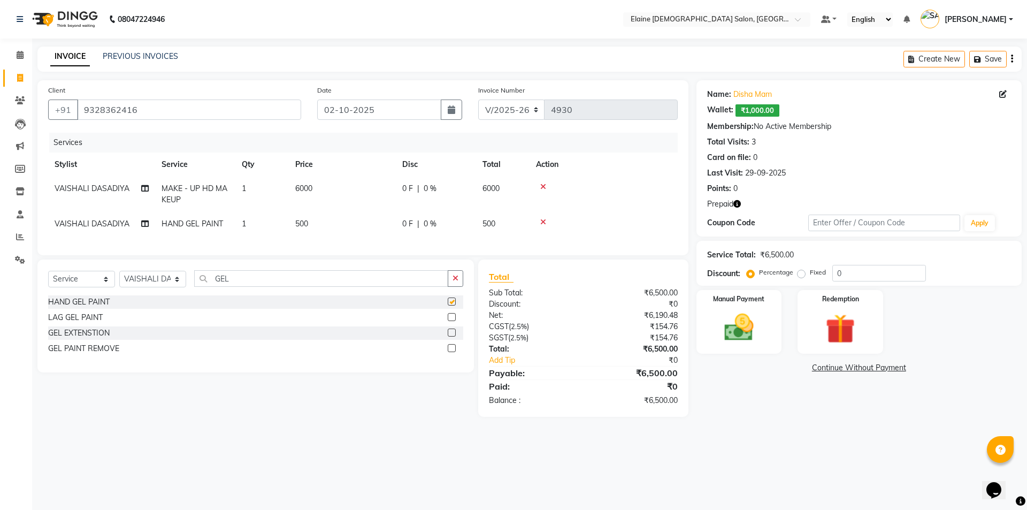
checkbox input "false"
drag, startPoint x: 241, startPoint y: 287, endPoint x: 157, endPoint y: 287, distance: 84.0
click at [157, 287] on div "Select Service Product Membership Package Voucher Prepaid Gift Card Select Styl…" at bounding box center [255, 282] width 415 height 25
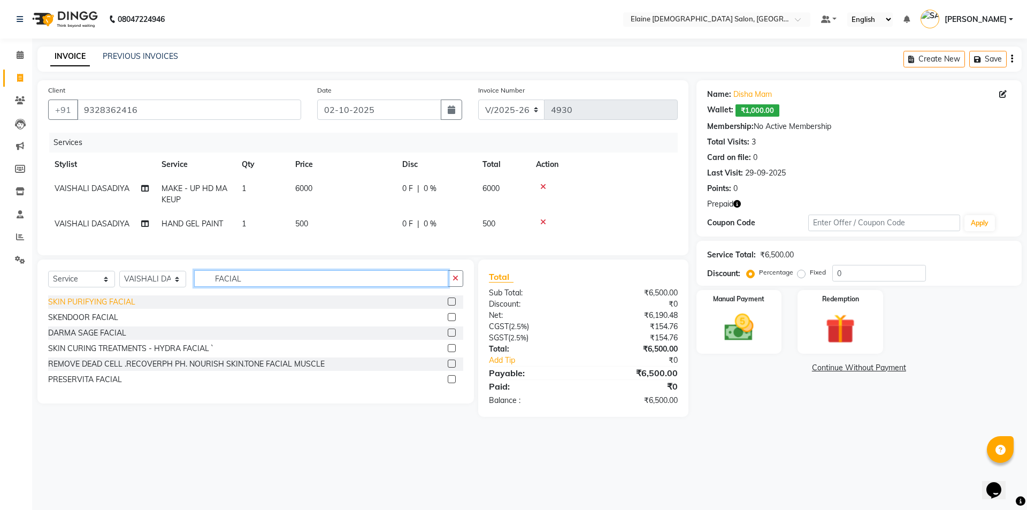
type input "FACIAL"
click at [107, 308] on div "SKIN PURIFYING FACIAL" at bounding box center [91, 301] width 87 height 11
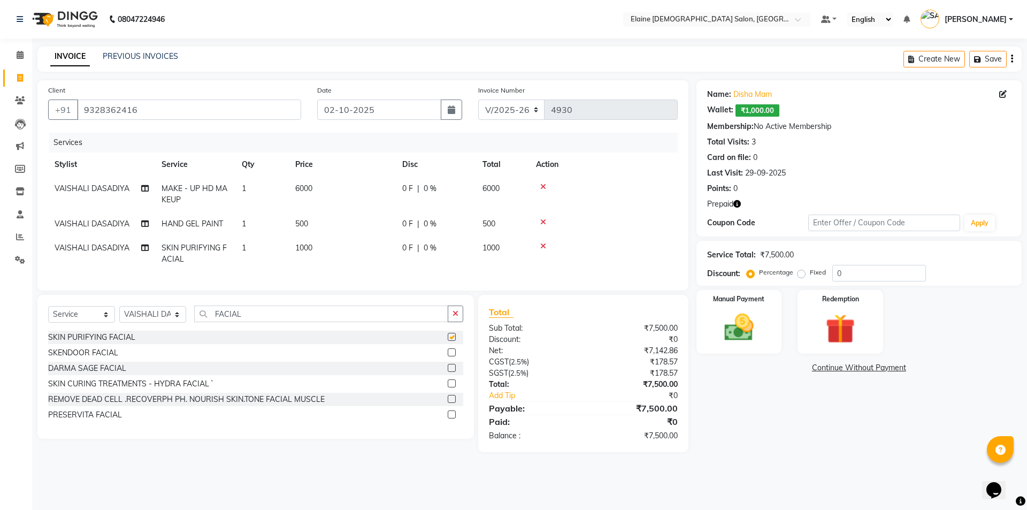
checkbox input "false"
click at [317, 262] on td "1000" at bounding box center [342, 253] width 107 height 35
select select "67023"
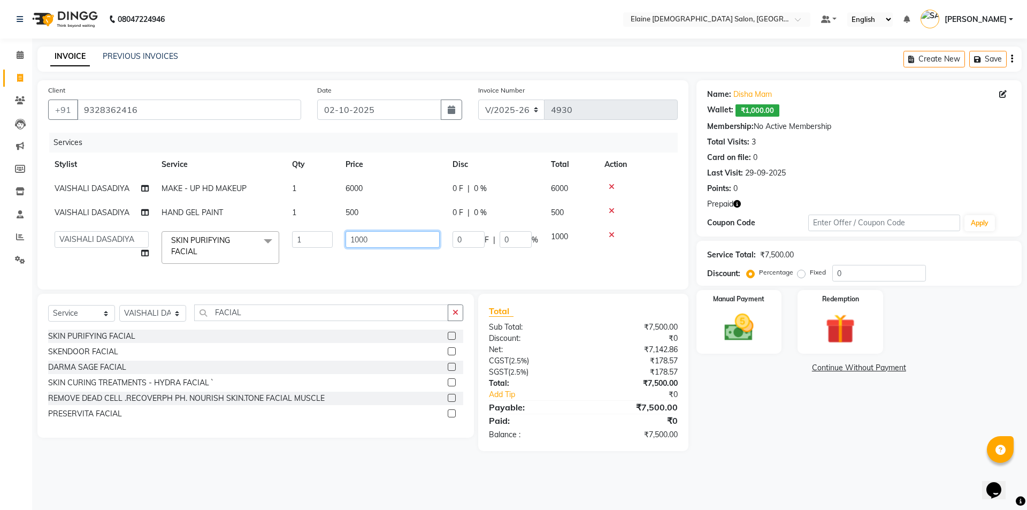
drag, startPoint x: 382, startPoint y: 239, endPoint x: 312, endPoint y: 239, distance: 70.1
click at [319, 241] on tr "AANAND BAVALIYA BHAVTIK GONDALIYA DHARMIK RAVRANI DIKSHA [PERSON_NAME] GOPI DAS…" at bounding box center [362, 247] width 629 height 45
type input "1500"
click at [325, 266] on tr "AANAND BAVALIYA BHAVTIK GONDALIYA DHARMIK RAVRANI DIKSHA [PERSON_NAME] GOPI DAS…" at bounding box center [362, 247] width 629 height 45
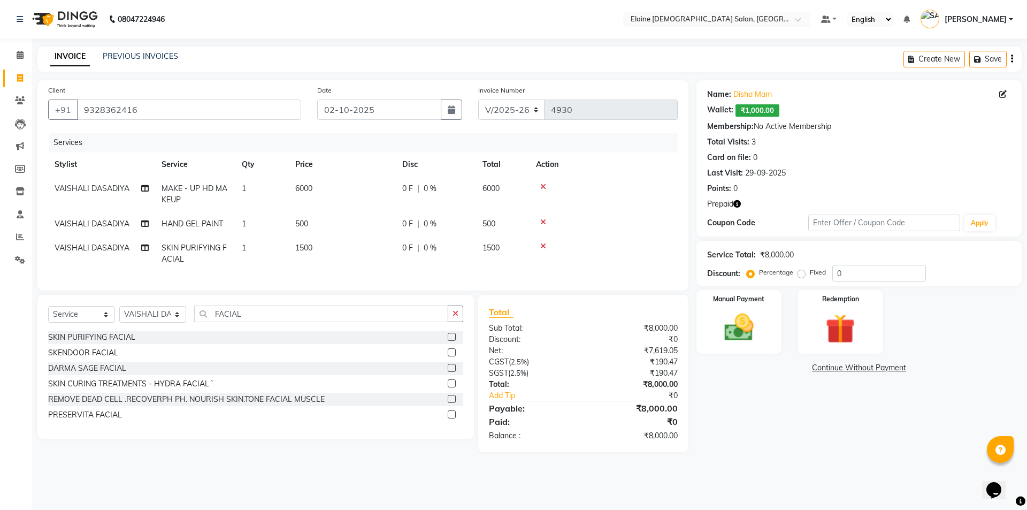
click at [120, 242] on td "VAISHALI DASADIYA" at bounding box center [101, 253] width 107 height 35
select select "67023"
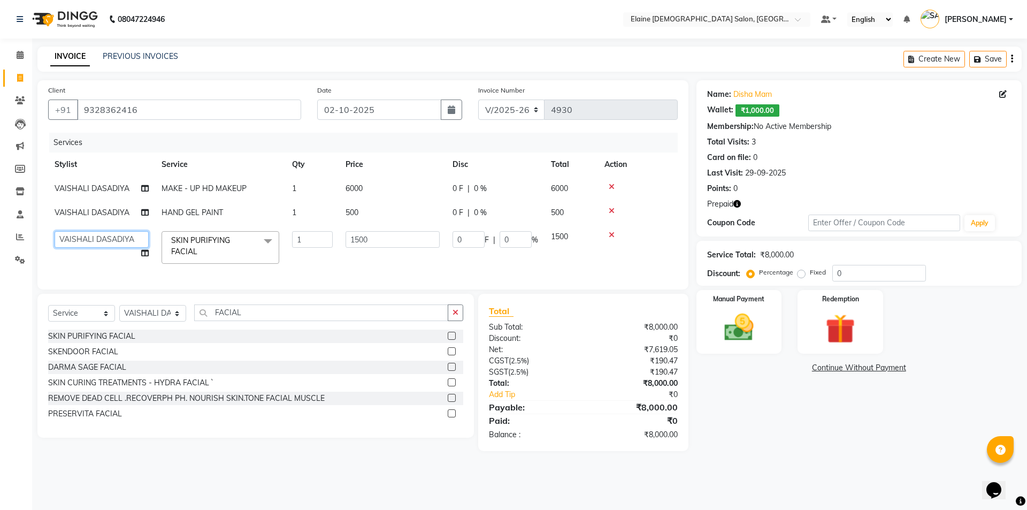
click at [118, 242] on select "AANAND BAVALIYA BHAVTIK GONDALIYA DHARMIK RAVRANI DIKSHA [PERSON_NAME] GOPI DAS…" at bounding box center [102, 239] width 94 height 17
select select "83691"
click at [117, 242] on select "AANAND BAVALIYA BHAVTIK GONDALIYA DHARMIK RAVRANI DIKSHA [PERSON_NAME] GOPI DAS…" at bounding box center [102, 239] width 94 height 17
click at [107, 255] on td "AANAND BAVALIYA BHAVTIK GONDALIYA DHARMIK RAVRANI DIKSHA [PERSON_NAME] GOPI DAS…" at bounding box center [101, 247] width 107 height 45
select select "83691"
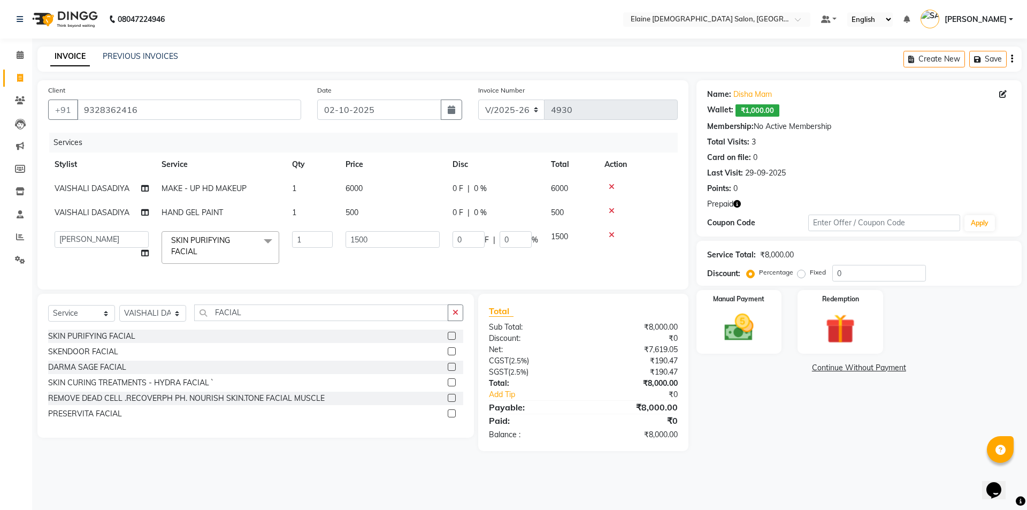
click at [102, 206] on td "VAISHALI DASADIYA" at bounding box center [101, 213] width 107 height 24
select select "67023"
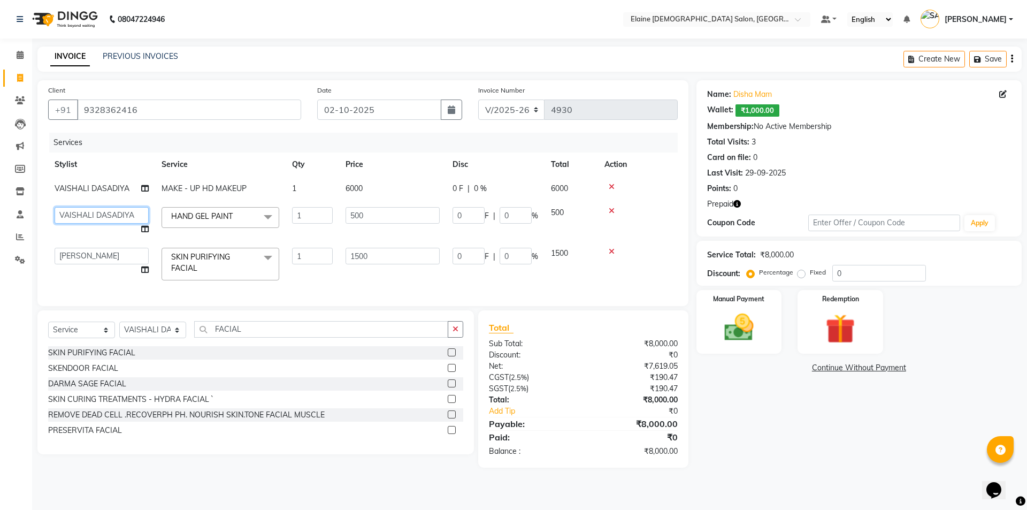
click at [102, 211] on select "AANAND BAVALIYA BHAVTIK GONDALIYA DHARMIK RAVRANI DIKSHA [PERSON_NAME] GOPI DAS…" at bounding box center [102, 215] width 94 height 17
select select "83691"
click at [129, 188] on td "VAISHALI DASADIYA" at bounding box center [101, 188] width 107 height 24
select select "67023"
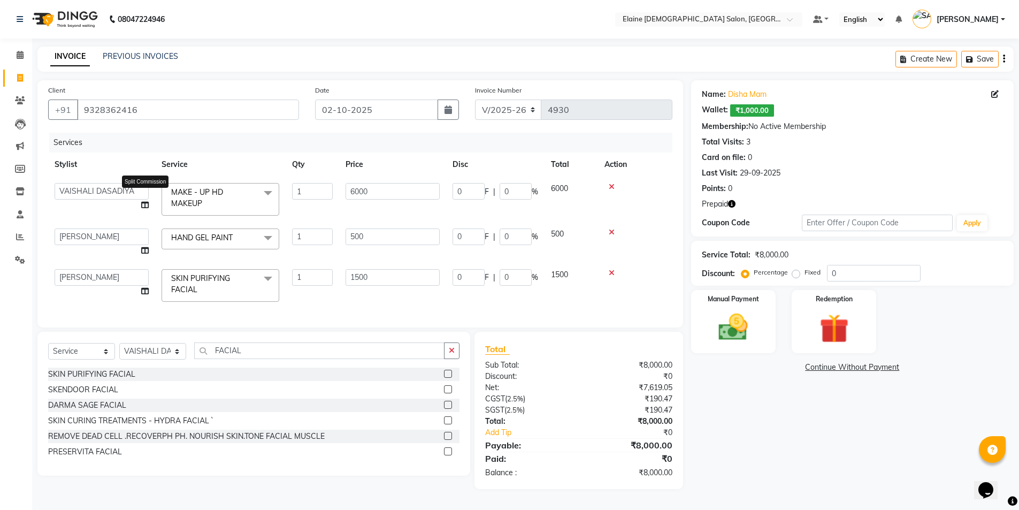
click at [144, 203] on icon at bounding box center [144, 204] width 7 height 7
select select "67023"
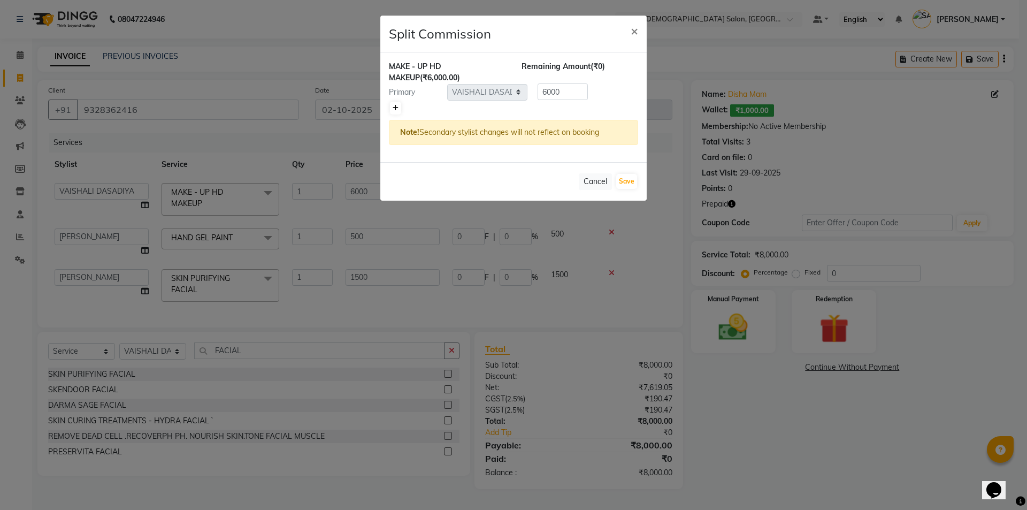
click at [399, 105] on link at bounding box center [395, 108] width 11 height 13
type input "3000"
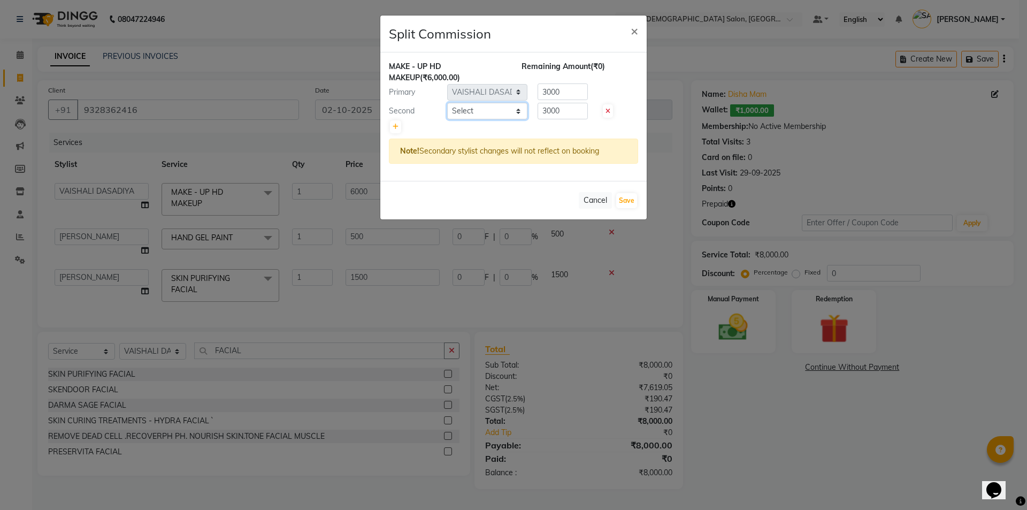
click at [484, 109] on select "Select AANAND BAVALIYA BHAVTIK GONDALIYA DHARMIK RAVRANI DIKSHA [PERSON_NAME] G…" at bounding box center [487, 111] width 80 height 17
click at [447, 103] on select "Select AANAND BAVALIYA BHAVTIK GONDALIYA DHARMIK RAVRANI DIKSHA [PERSON_NAME] G…" at bounding box center [487, 111] width 80 height 17
select select "68533"
click at [630, 199] on button "Save" at bounding box center [626, 200] width 21 height 15
select select "Select"
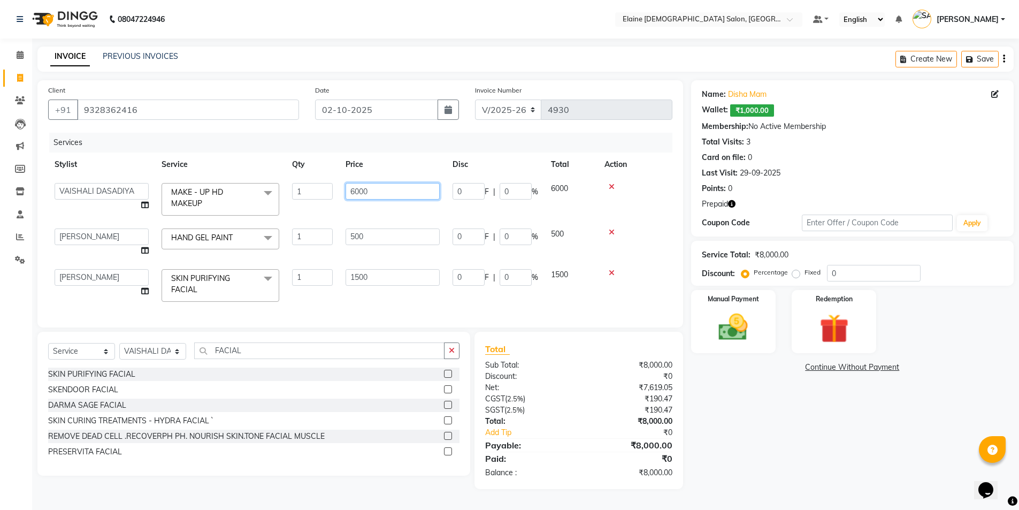
click at [363, 195] on input "6000" at bounding box center [392, 191] width 94 height 17
drag, startPoint x: 363, startPoint y: 195, endPoint x: 354, endPoint y: 196, distance: 9.2
click at [354, 196] on td "6000" at bounding box center [392, 198] width 107 height 45
click at [383, 206] on tbody "AANAND BAVALIYA BHAVTIK GONDALIYA DHARMIK RAVRANI DIKSHA [PERSON_NAME] GOPI DAS…" at bounding box center [362, 242] width 629 height 132
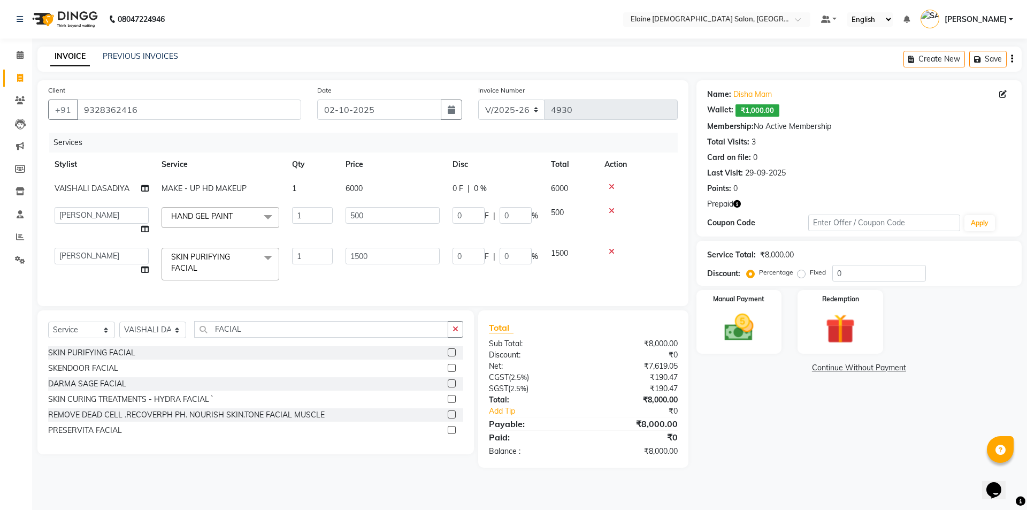
click at [389, 191] on td "6000" at bounding box center [392, 188] width 107 height 24
select select "67023"
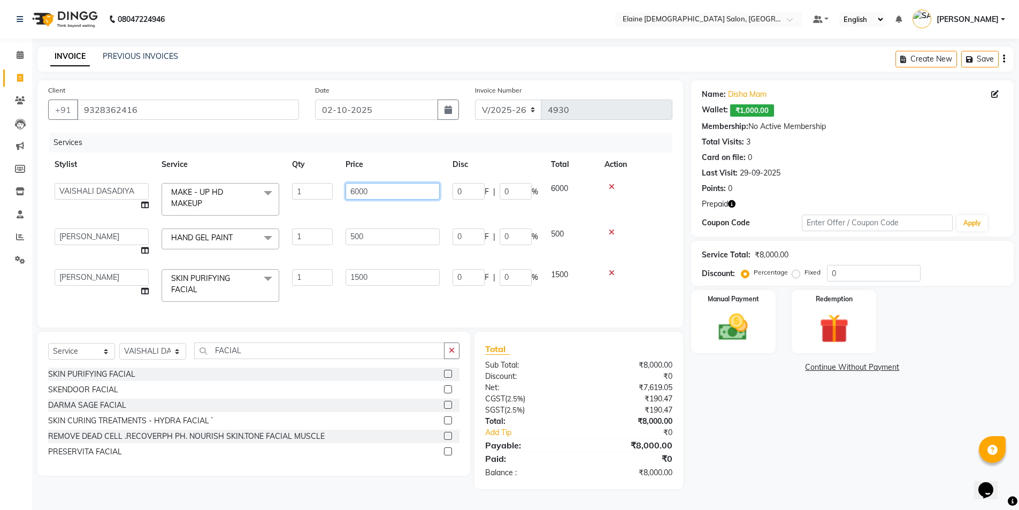
click at [394, 189] on input "6000" at bounding box center [392, 191] width 94 height 17
type input "4"
click at [409, 171] on th "Price" at bounding box center [392, 164] width 107 height 24
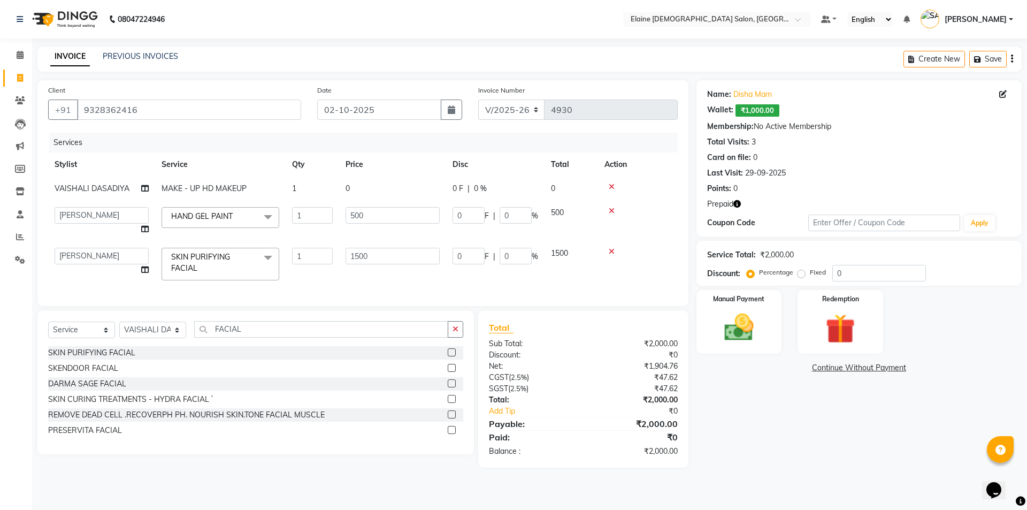
click at [388, 183] on td "0" at bounding box center [392, 188] width 107 height 24
select select "67023"
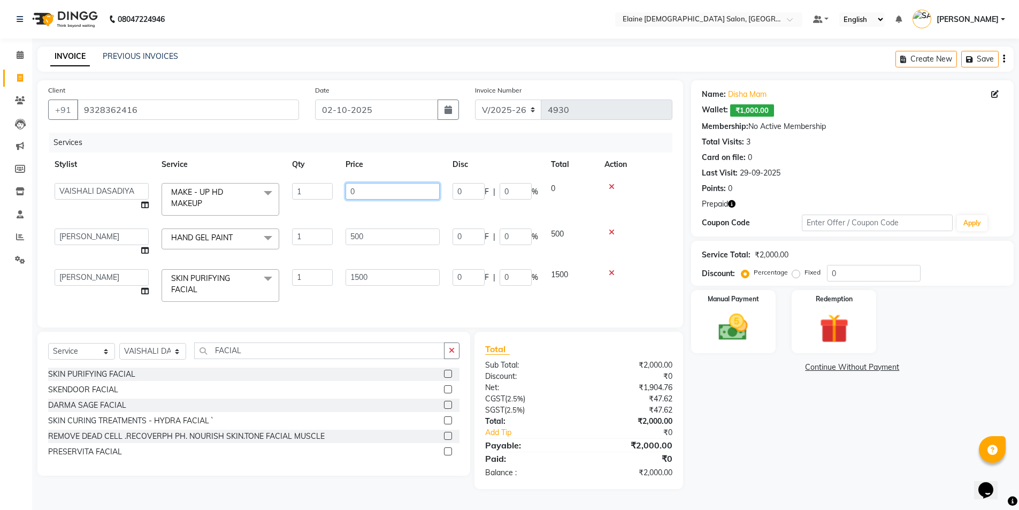
click at [387, 185] on input "0" at bounding box center [392, 191] width 94 height 17
type input "4000"
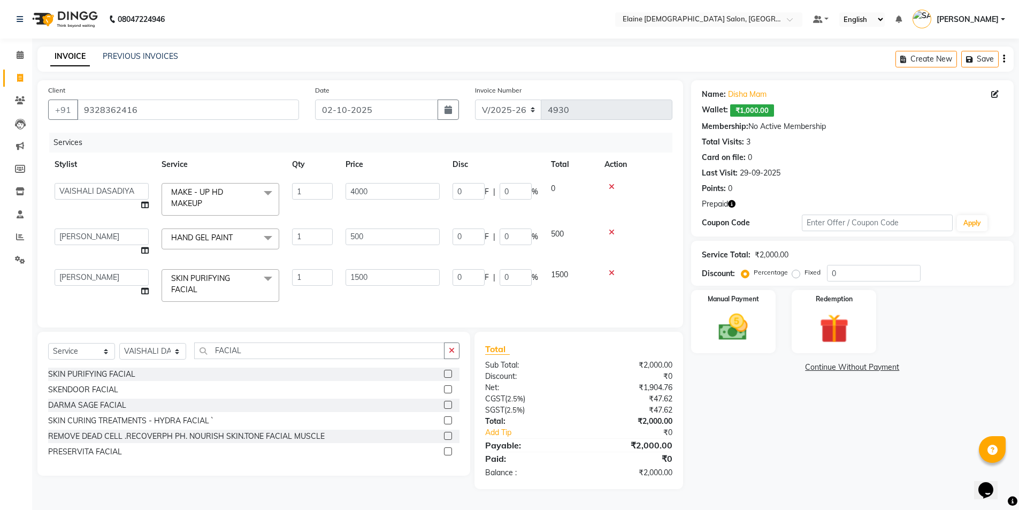
scroll to position [0, 0]
click at [398, 217] on tbody "AANAND BAVALIYA BHAVTIK GONDALIYA DHARMIK RAVRANI DIKSHA [PERSON_NAME] GOPI DAS…" at bounding box center [362, 242] width 629 height 132
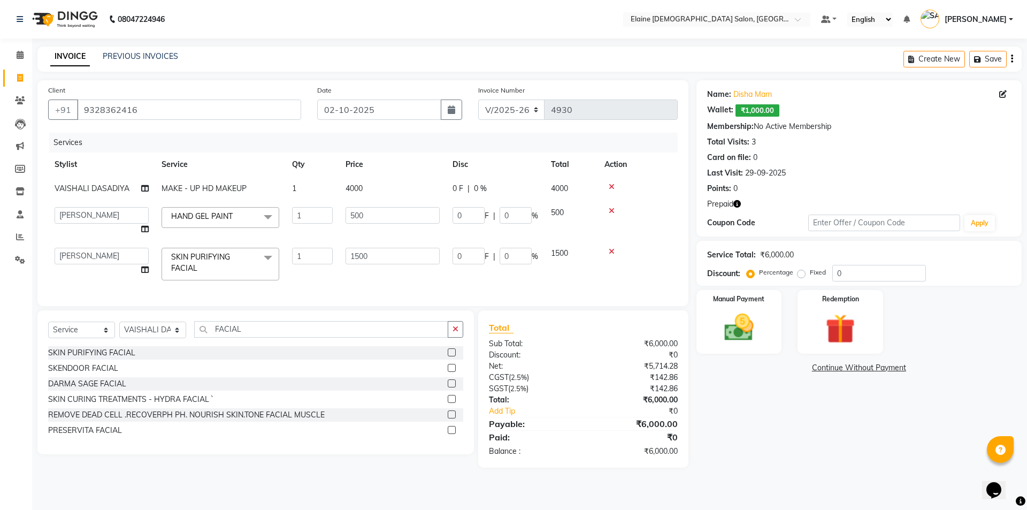
click at [790, 338] on div "Manual Payment Redemption" at bounding box center [858, 322] width 341 height 64
click at [385, 177] on td "4000" at bounding box center [392, 188] width 107 height 24
select select "67023"
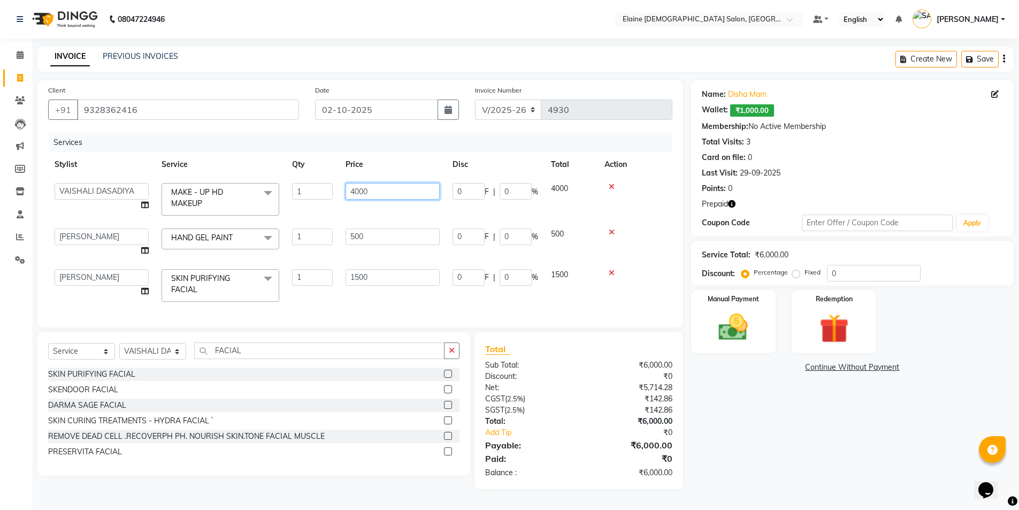
drag, startPoint x: 356, startPoint y: 187, endPoint x: 340, endPoint y: 190, distance: 16.9
click at [340, 190] on td "4000" at bounding box center [392, 198] width 107 height 45
click at [418, 162] on th "Price" at bounding box center [392, 164] width 107 height 24
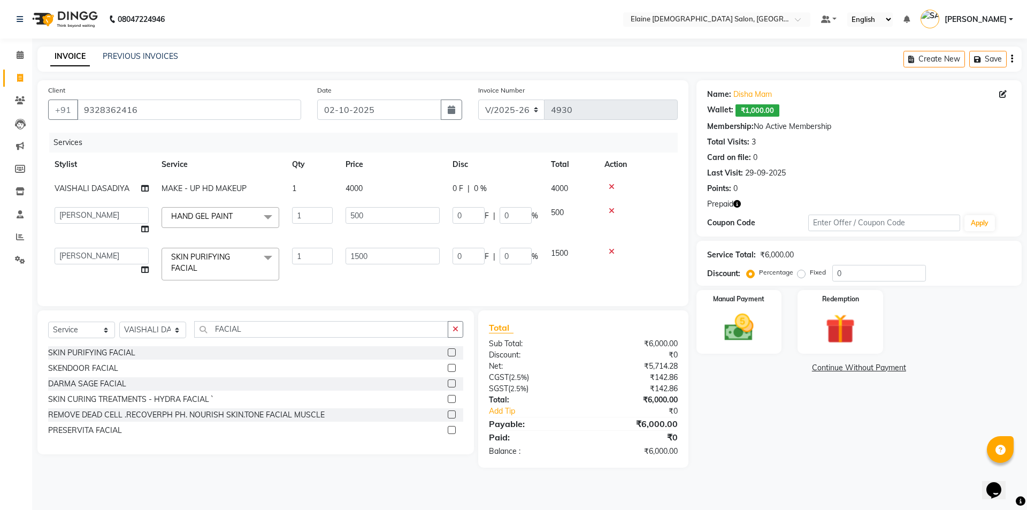
click at [394, 192] on td "4000" at bounding box center [392, 188] width 107 height 24
select select "67023"
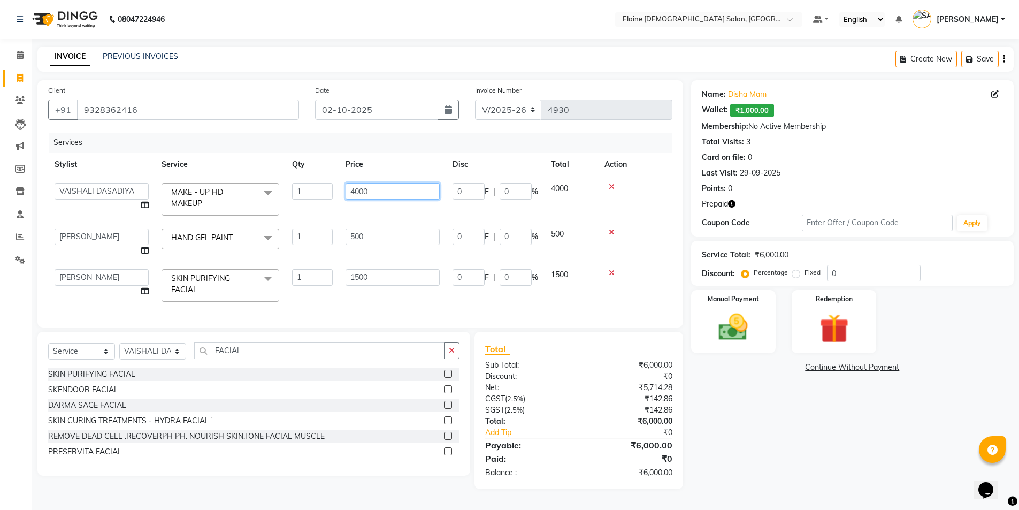
drag, startPoint x: 360, startPoint y: 196, endPoint x: 349, endPoint y: 193, distance: 11.5
click at [349, 193] on input "4000" at bounding box center [392, 191] width 94 height 17
type input "5000"
click at [410, 150] on div "Services" at bounding box center [364, 143] width 631 height 20
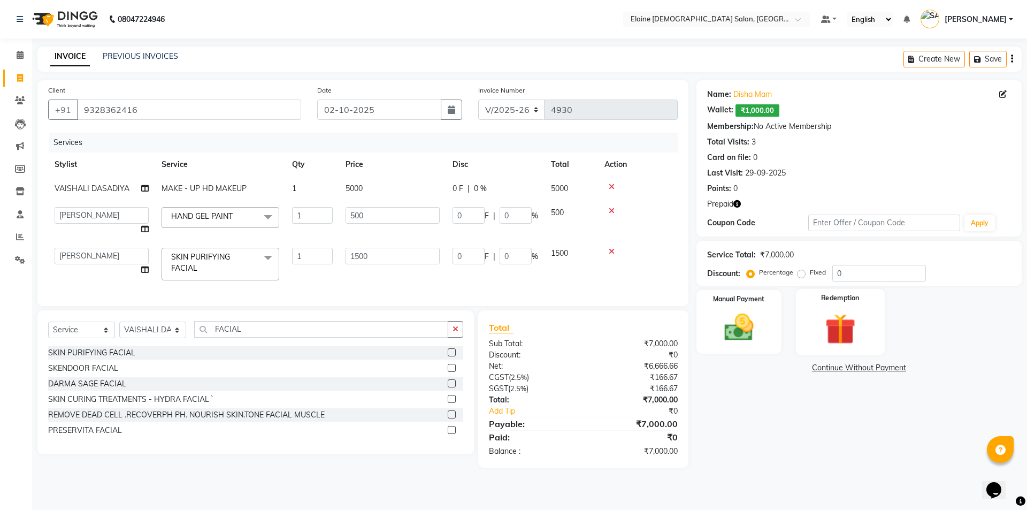
drag, startPoint x: 844, startPoint y: 323, endPoint x: 851, endPoint y: 297, distance: 26.6
click at [844, 322] on img at bounding box center [840, 329] width 50 height 38
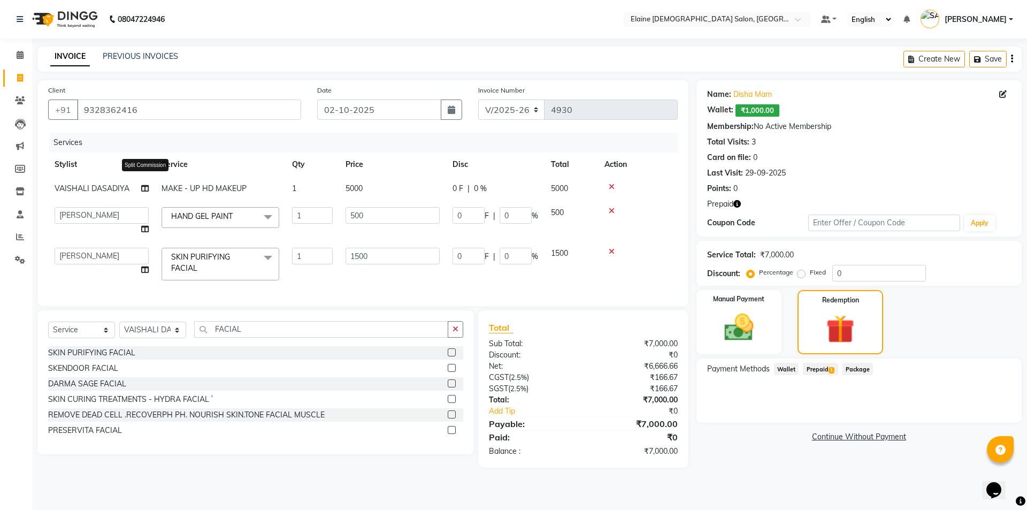
click at [143, 190] on icon at bounding box center [144, 188] width 7 height 7
select select "67023"
select select "68533"
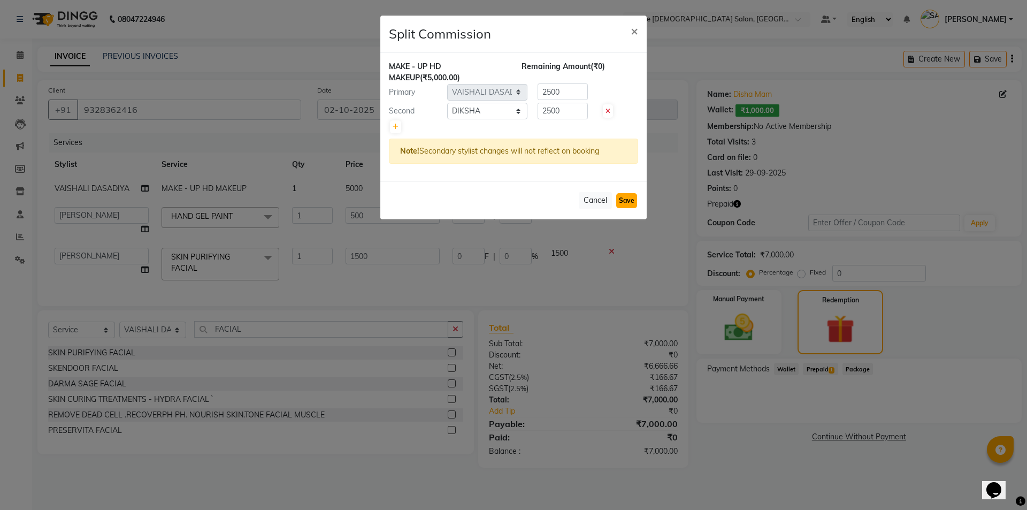
click at [622, 203] on button "Save" at bounding box center [626, 200] width 21 height 15
select select "Select"
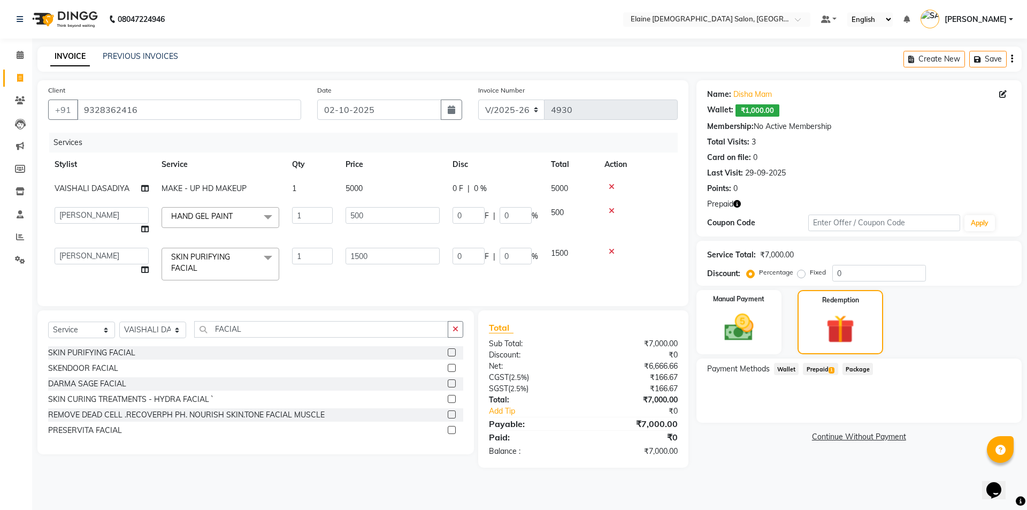
click at [826, 372] on span "Prepaid 1" at bounding box center [820, 369] width 35 height 12
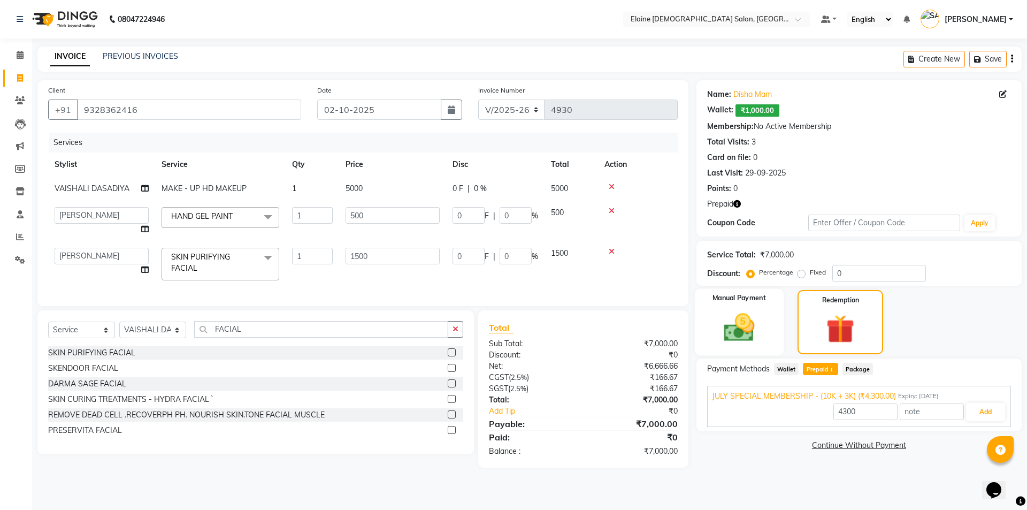
click at [743, 327] on img at bounding box center [739, 327] width 50 height 35
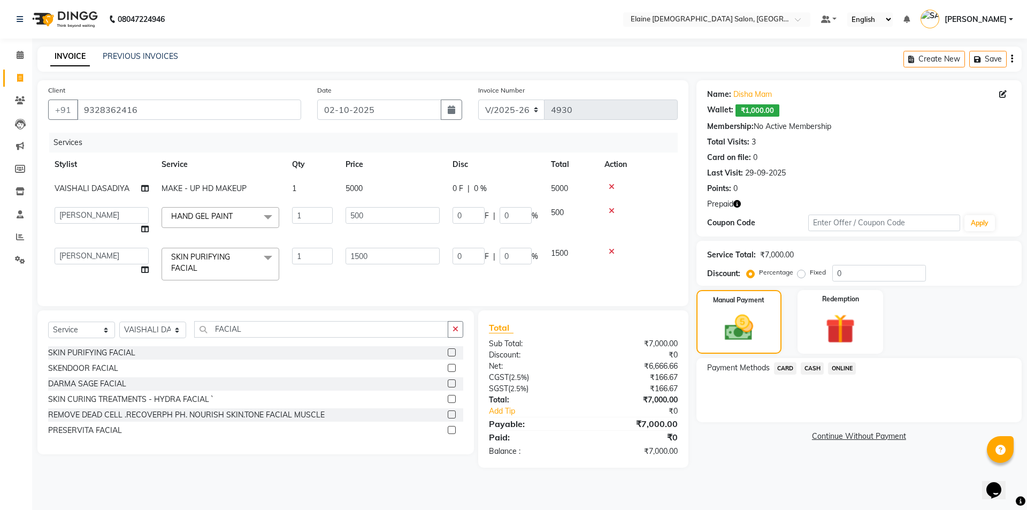
click at [799, 364] on div "CASH" at bounding box center [809, 369] width 27 height 14
click at [811, 366] on span "CASH" at bounding box center [812, 368] width 23 height 12
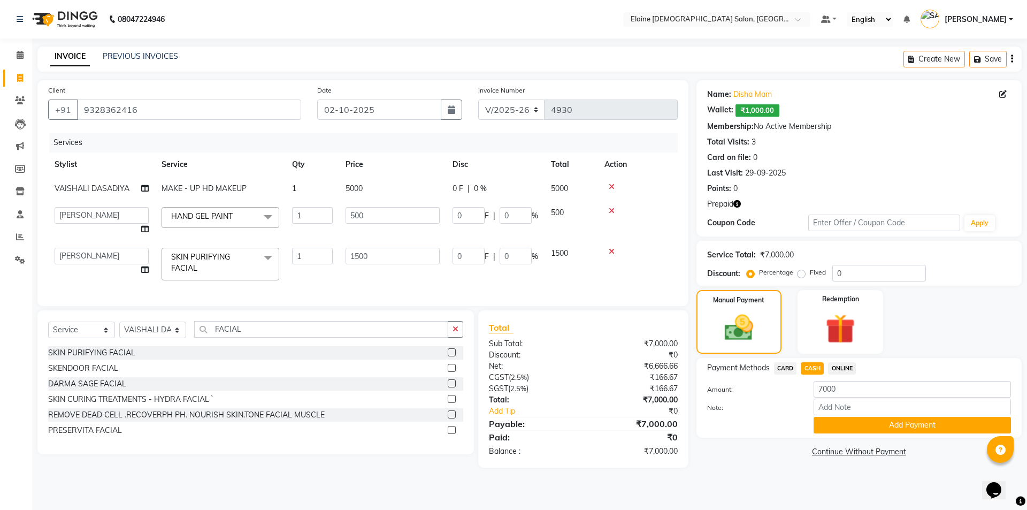
click at [795, 363] on span "CARD" at bounding box center [785, 368] width 23 height 12
drag, startPoint x: 822, startPoint y: 390, endPoint x: 807, endPoint y: 390, distance: 15.0
click at [808, 390] on div "7000" at bounding box center [911, 389] width 213 height 17
type input "6000"
click at [829, 417] on button "Add Payment" at bounding box center [911, 425] width 197 height 17
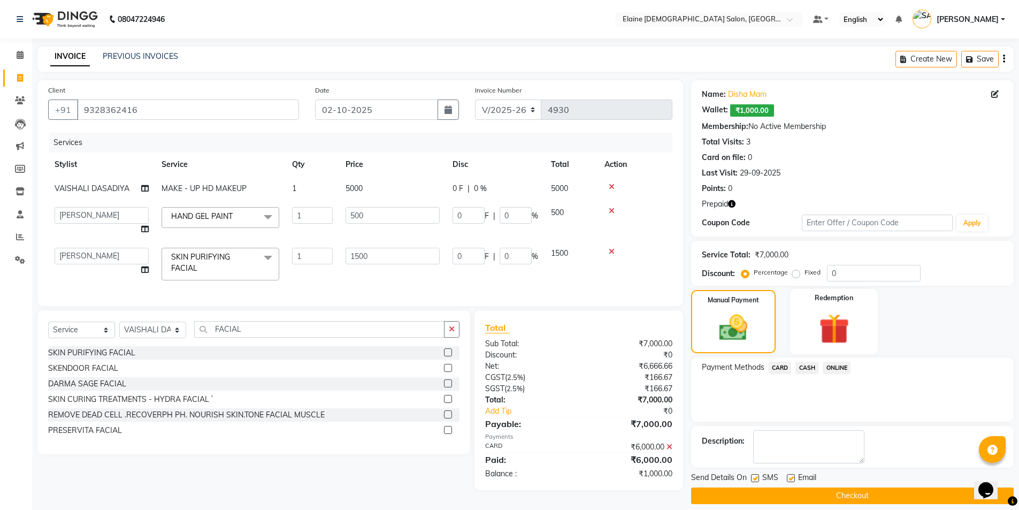
click at [847, 313] on img at bounding box center [833, 329] width 49 height 38
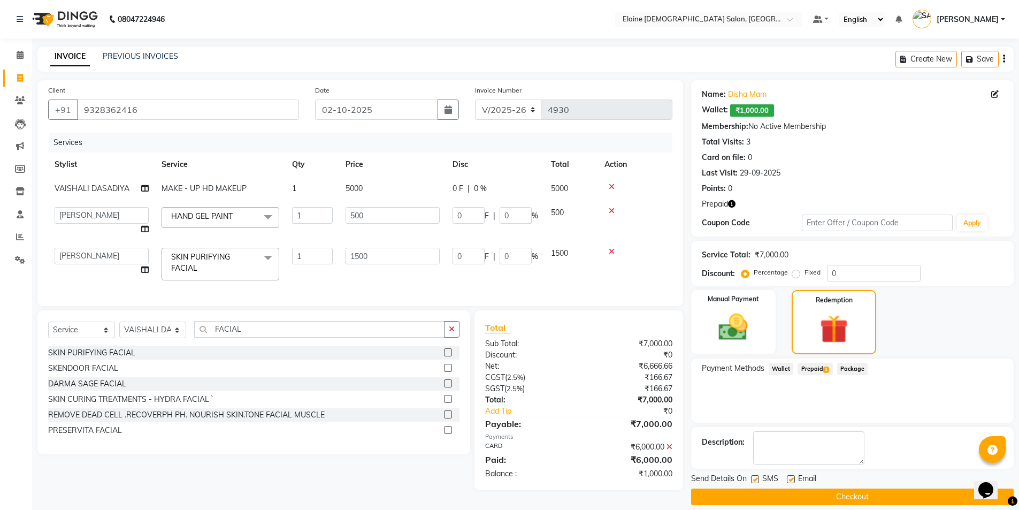
click at [810, 372] on span "Prepaid 1" at bounding box center [814, 369] width 35 height 12
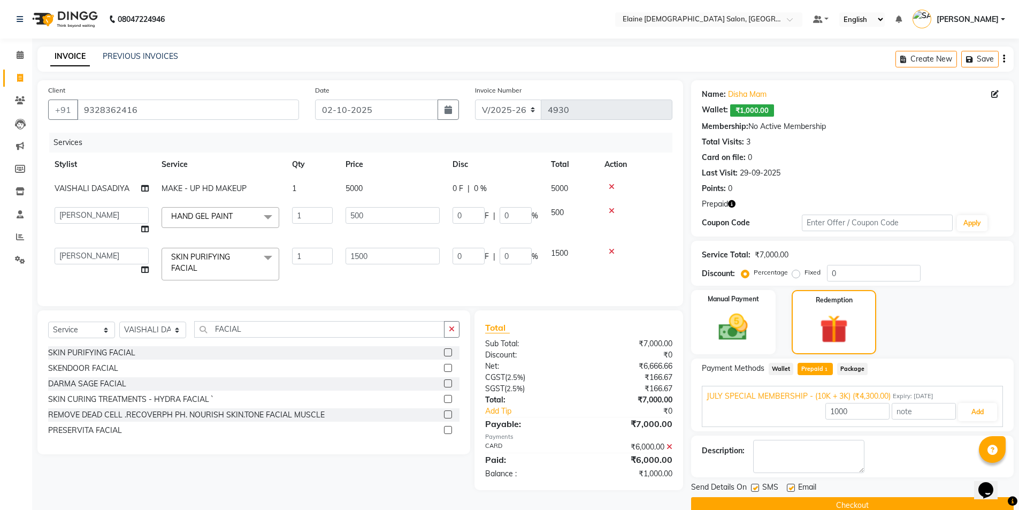
click at [785, 372] on span "Wallet" at bounding box center [780, 369] width 25 height 12
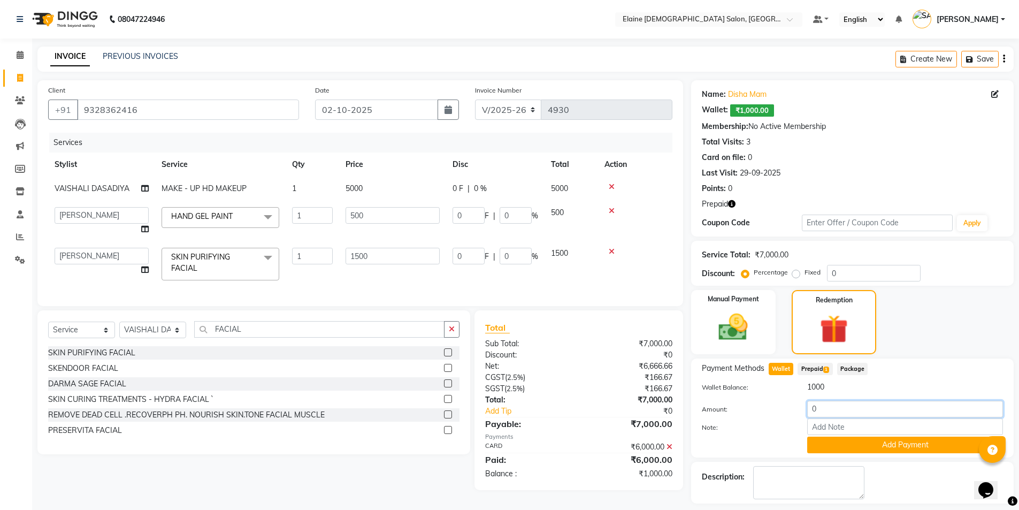
drag, startPoint x: 819, startPoint y: 408, endPoint x: 720, endPoint y: 411, distance: 99.0
click at [805, 408] on div "0" at bounding box center [905, 409] width 212 height 17
type input "1000"
click at [836, 446] on button "Add Payment" at bounding box center [905, 444] width 196 height 17
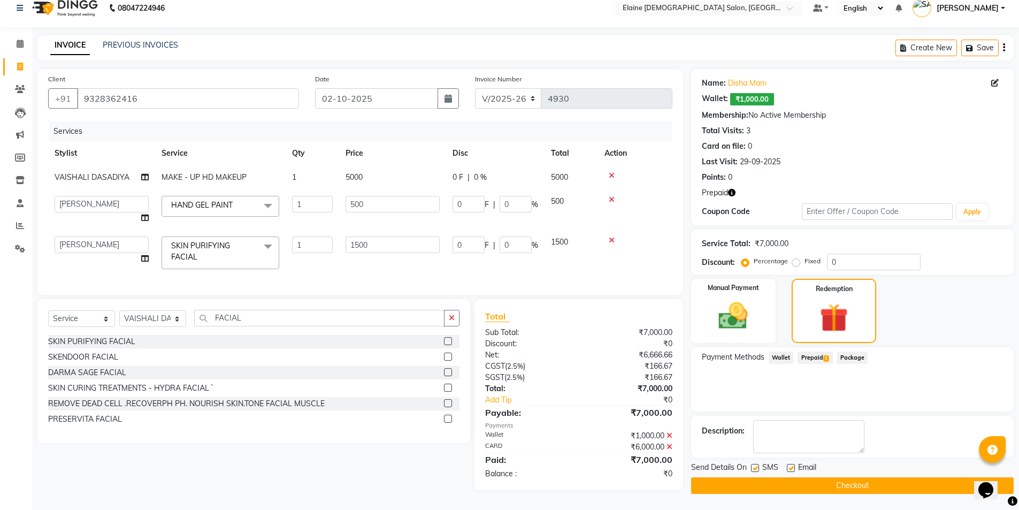
scroll to position [16, 0]
click at [789, 466] on label at bounding box center [791, 468] width 8 height 8
click at [789, 466] on input "checkbox" at bounding box center [790, 468] width 7 height 7
checkbox input "false"
click at [752, 464] on label at bounding box center [755, 468] width 8 height 8
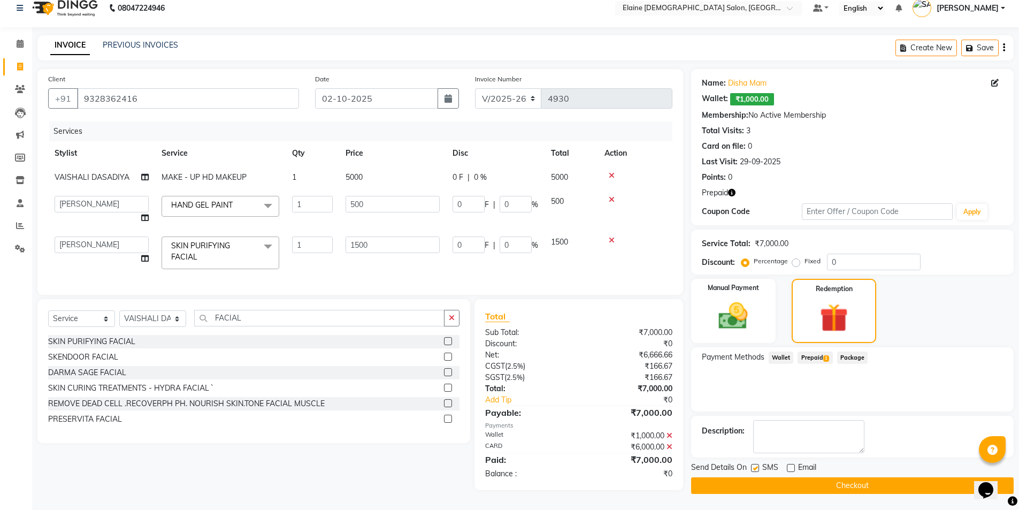
click at [752, 465] on input "checkbox" at bounding box center [754, 468] width 7 height 7
click at [753, 465] on label at bounding box center [755, 468] width 8 height 8
click at [753, 465] on input "checkbox" at bounding box center [754, 468] width 7 height 7
click at [753, 466] on label at bounding box center [755, 468] width 8 height 8
click at [753, 466] on input "checkbox" at bounding box center [754, 468] width 7 height 7
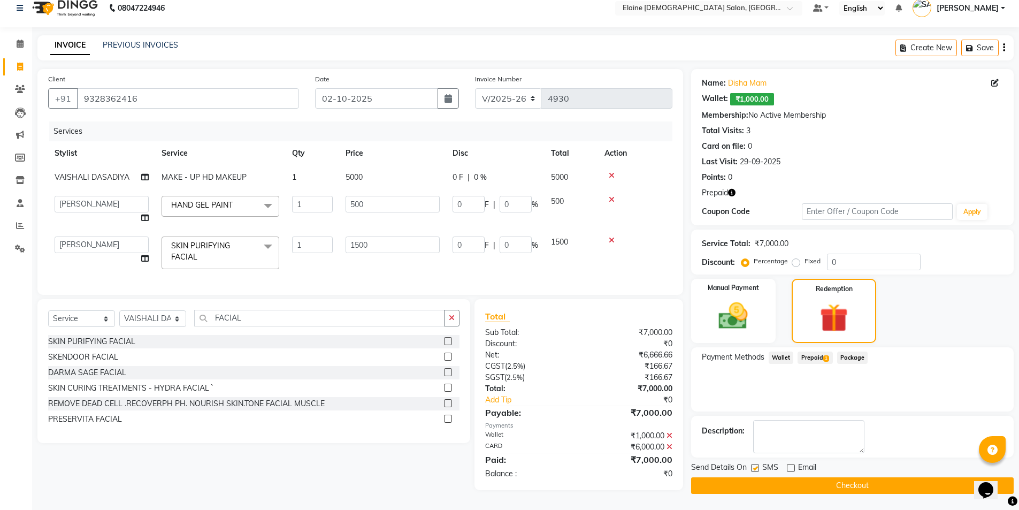
checkbox input "false"
click at [752, 477] on button "Checkout" at bounding box center [852, 485] width 322 height 17
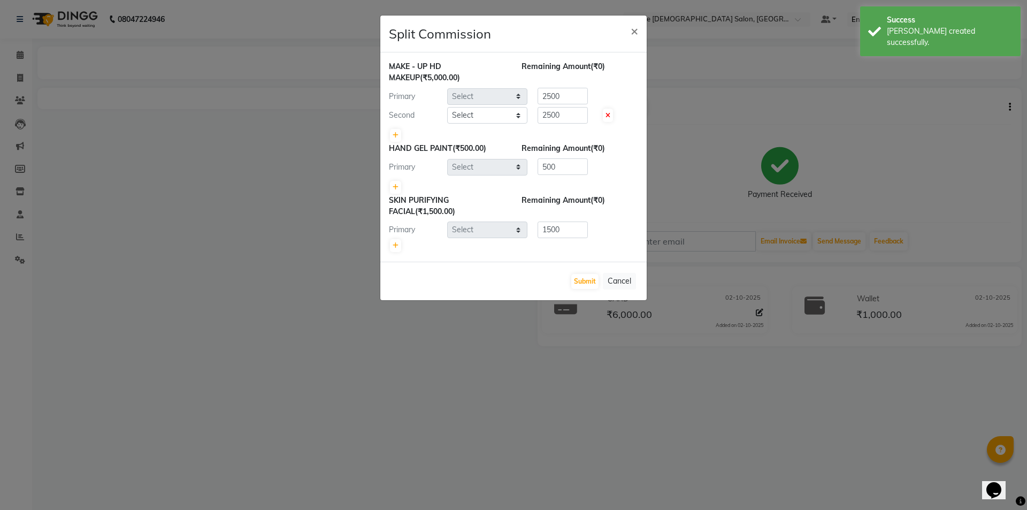
select select "67023"
select select "68533"
select select "83691"
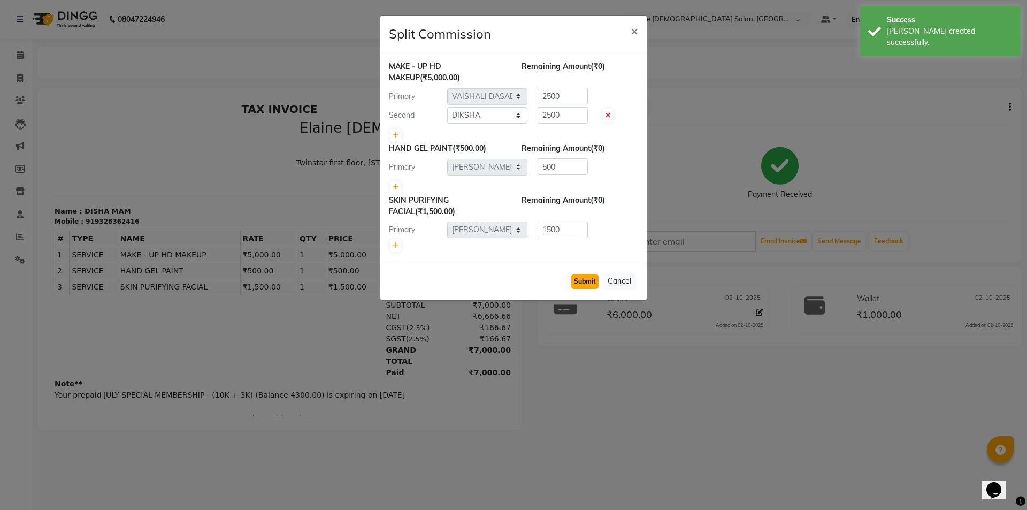
click at [581, 274] on button "Submit" at bounding box center [584, 281] width 27 height 15
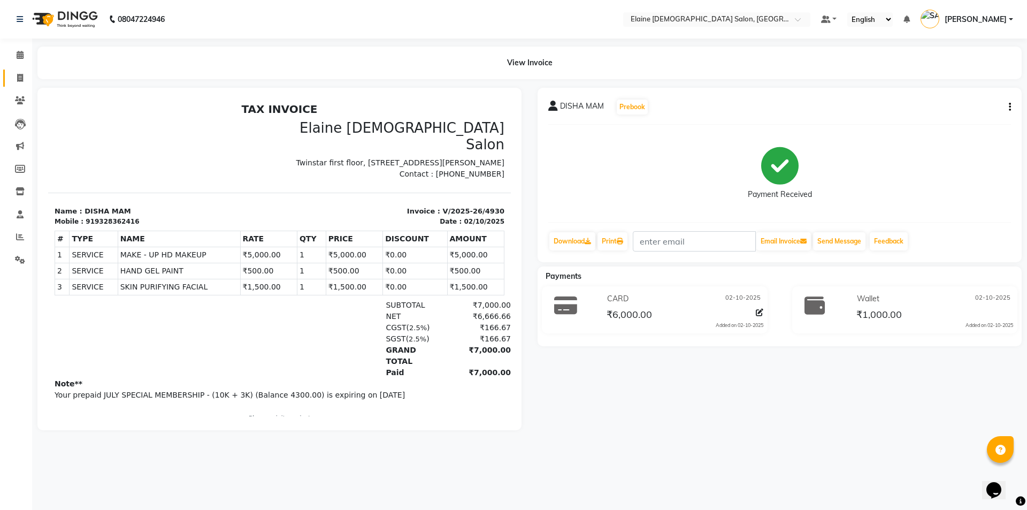
click at [22, 84] on link "Invoice" at bounding box center [16, 79] width 26 height 18
select select "service"
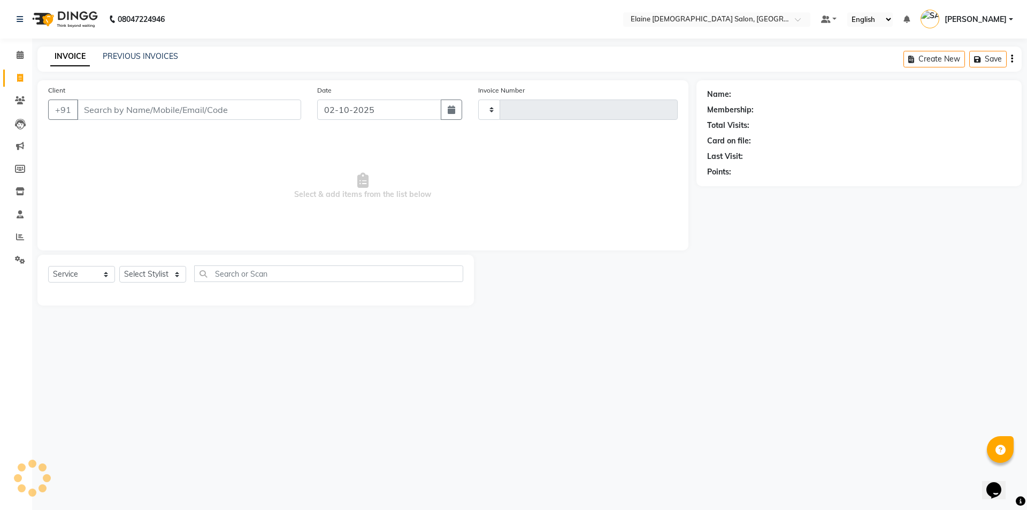
type input "4931"
select select "7542"
click at [148, 108] on input "Client" at bounding box center [189, 109] width 224 height 20
type input "9737510314"
click at [393, 201] on span "Select & add items from the list below" at bounding box center [362, 186] width 629 height 107
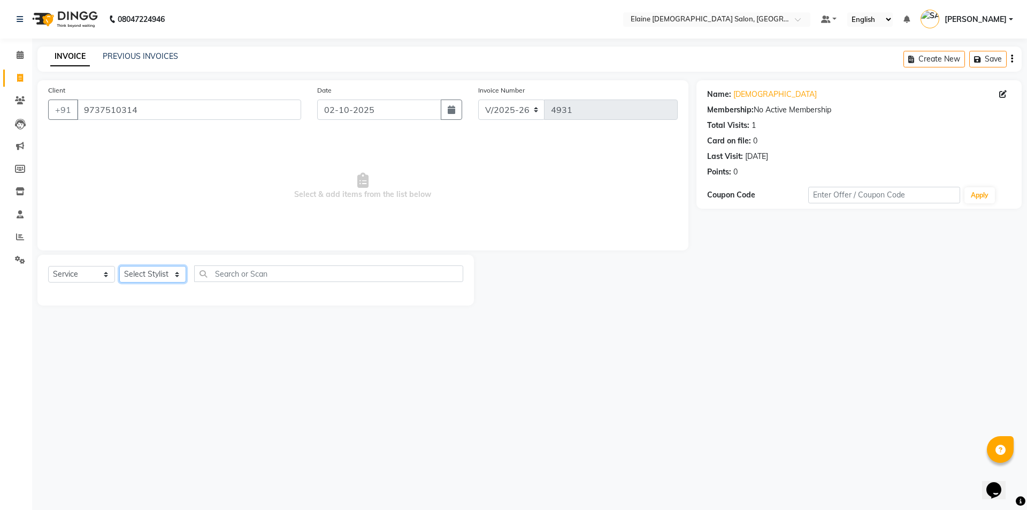
click at [158, 278] on select "Select Stylist AANAND BAVALIYA BHAVTIK GONDALIYA DHARMIK RAVRANI DIKSHA [PERSON…" at bounding box center [152, 274] width 67 height 17
click at [119, 266] on select "Select Stylist AANAND BAVALIYA BHAVTIK GONDALIYA DHARMIK RAVRANI DIKSHA [PERSON…" at bounding box center [152, 274] width 67 height 17
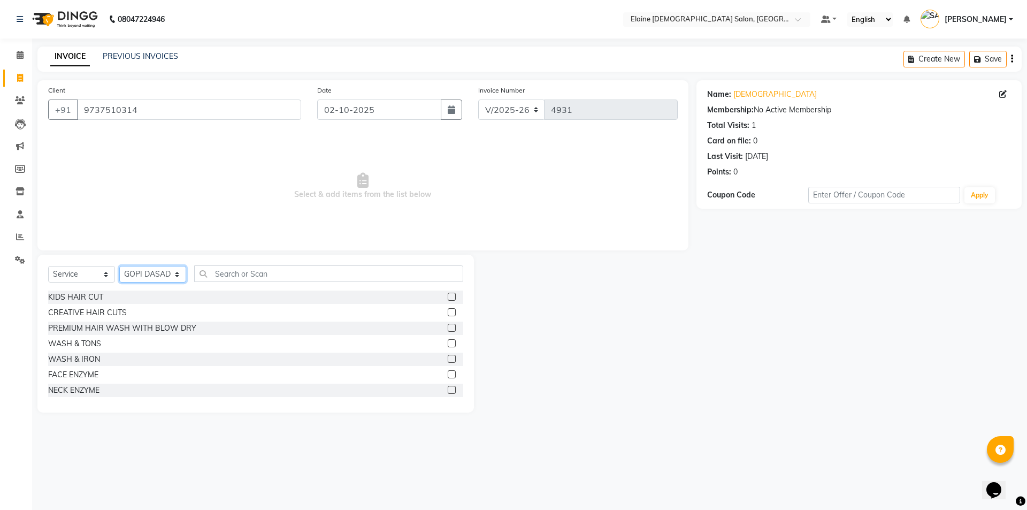
click at [161, 278] on select "Select Stylist AANAND BAVALIYA BHAVTIK GONDALIYA DHARMIK RAVRANI DIKSHA [PERSON…" at bounding box center [152, 274] width 67 height 17
select select "69548"
click at [119, 266] on select "Select Stylist AANAND BAVALIYA BHAVTIK GONDALIYA DHARMIK RAVRANI DIKSHA [PERSON…" at bounding box center [152, 274] width 67 height 17
click at [27, 65] on li "Calendar" at bounding box center [16, 55] width 32 height 23
click at [14, 79] on span at bounding box center [20, 78] width 19 height 12
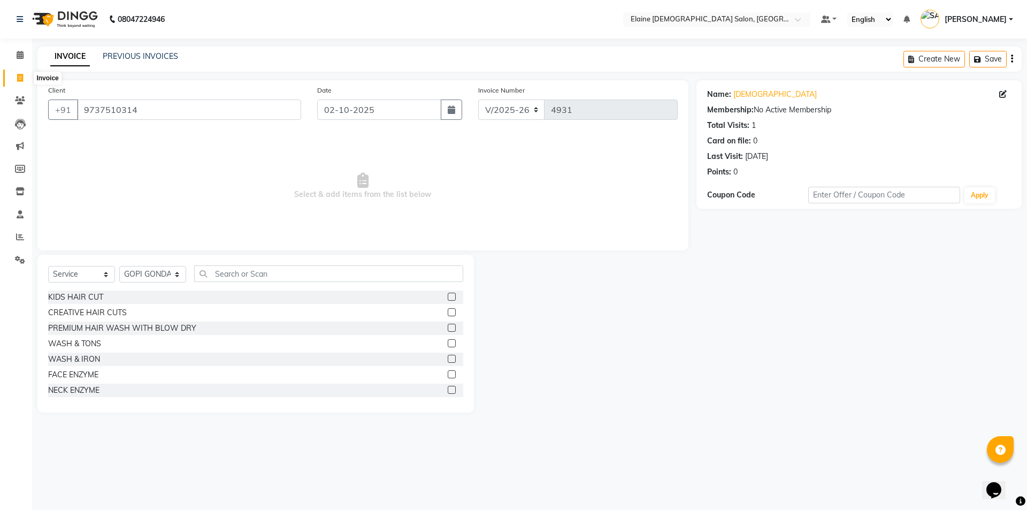
select select "service"
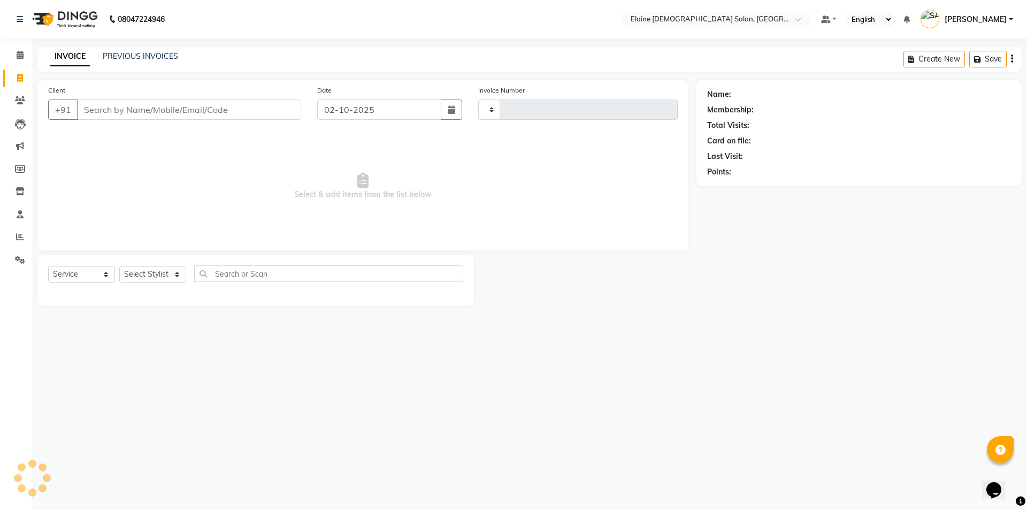
type input "4931"
select select "7542"
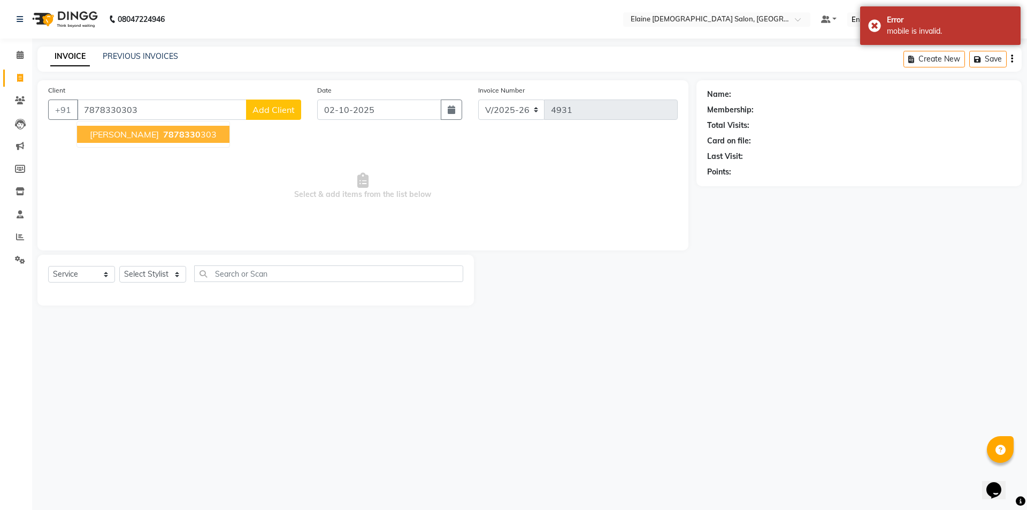
type input "7878330303"
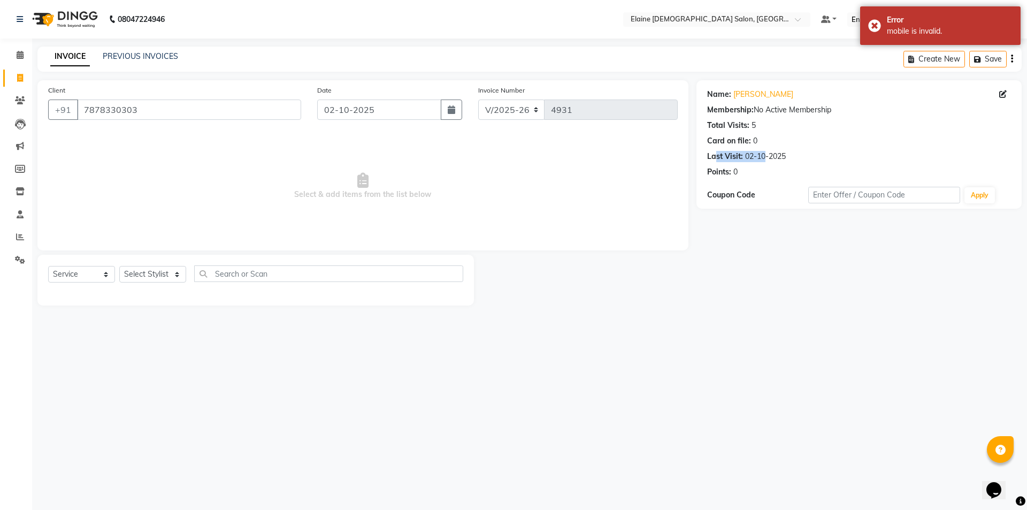
drag, startPoint x: 760, startPoint y: 156, endPoint x: 715, endPoint y: 157, distance: 45.5
click at [715, 157] on div "Last Visit: [DATE]" at bounding box center [859, 156] width 304 height 11
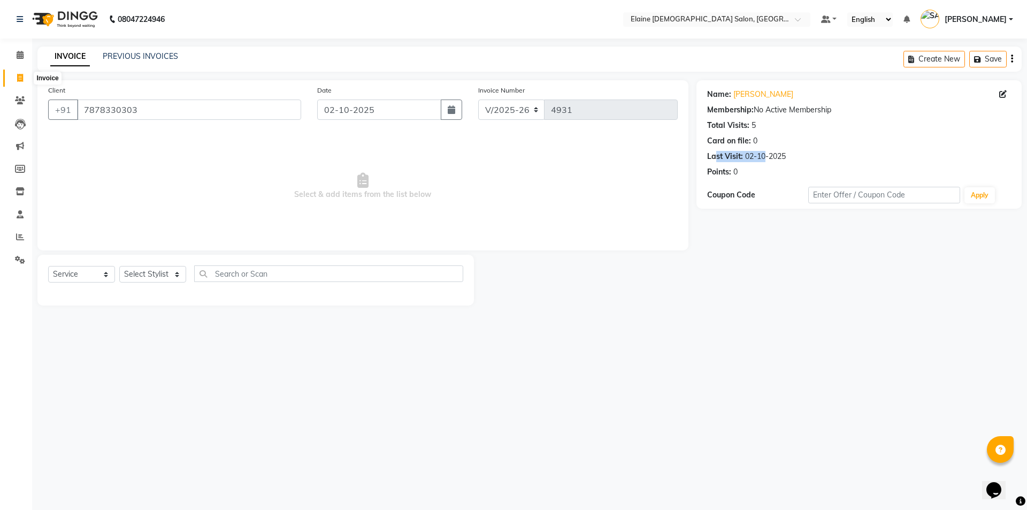
click at [20, 75] on icon at bounding box center [20, 78] width 6 height 8
select select "service"
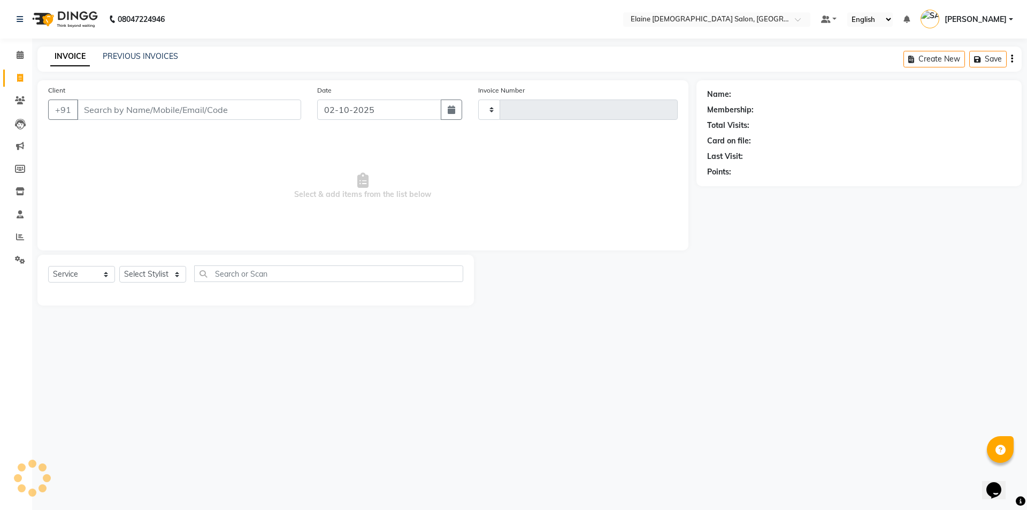
type input "4931"
select select "7542"
click at [583, 175] on span "Select & add items from the list below" at bounding box center [362, 186] width 629 height 107
click at [112, 59] on link "PREVIOUS INVOICES" at bounding box center [140, 56] width 75 height 10
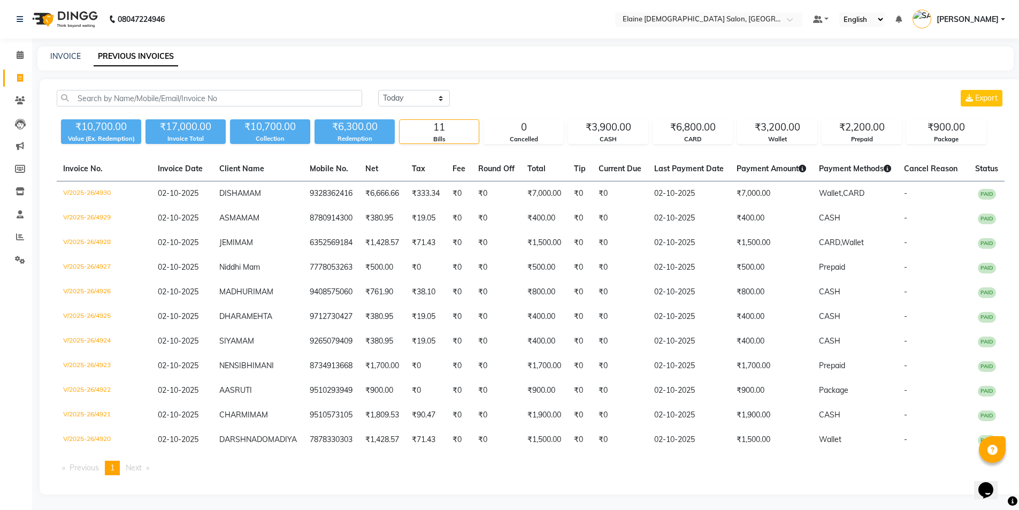
click at [48, 59] on div "INVOICE PREVIOUS INVOICES" at bounding box center [518, 56] width 963 height 11
click at [24, 242] on span at bounding box center [20, 237] width 19 height 12
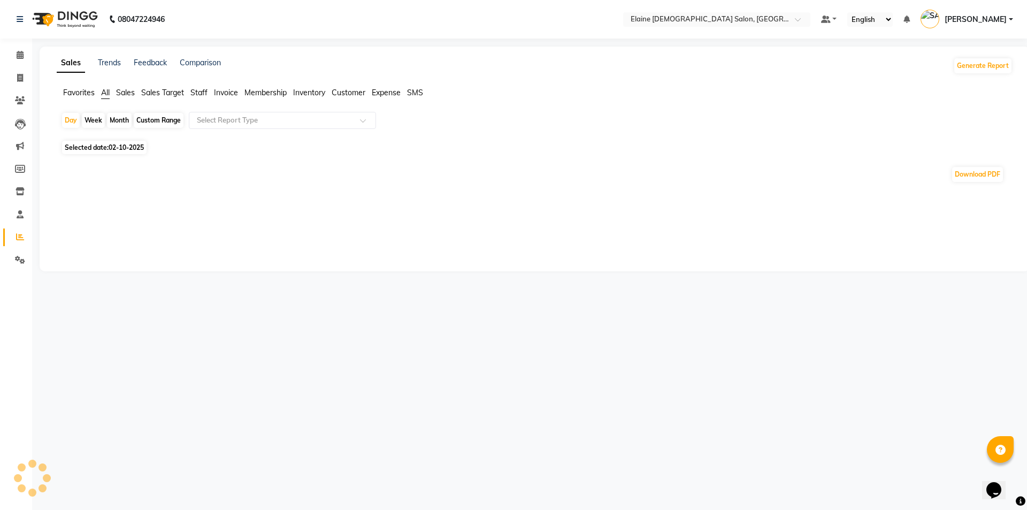
click at [114, 120] on div "Month" at bounding box center [119, 120] width 25 height 15
select select "10"
select select "2025"
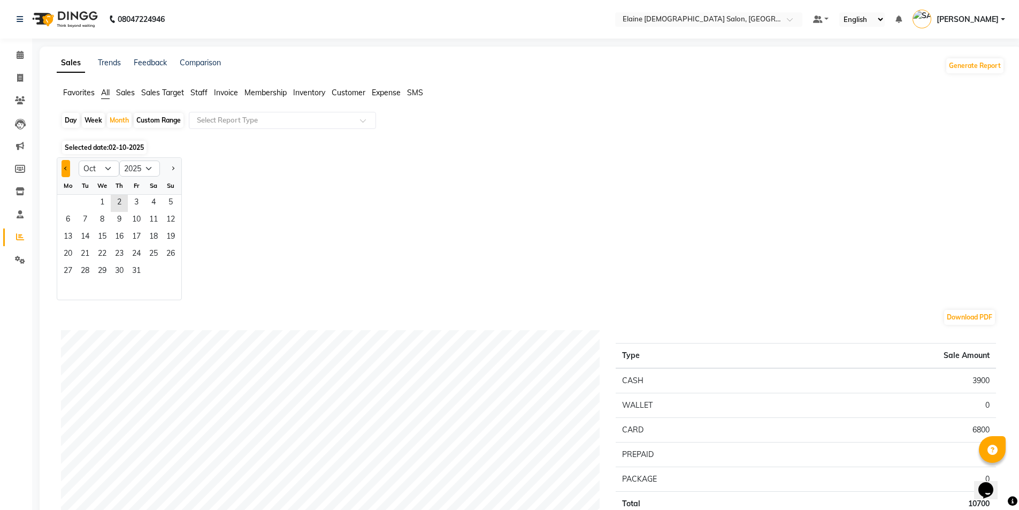
click at [66, 166] on span "Previous month" at bounding box center [66, 168] width 4 height 4
select select "9"
click at [124, 235] on span "18" at bounding box center [119, 237] width 17 height 17
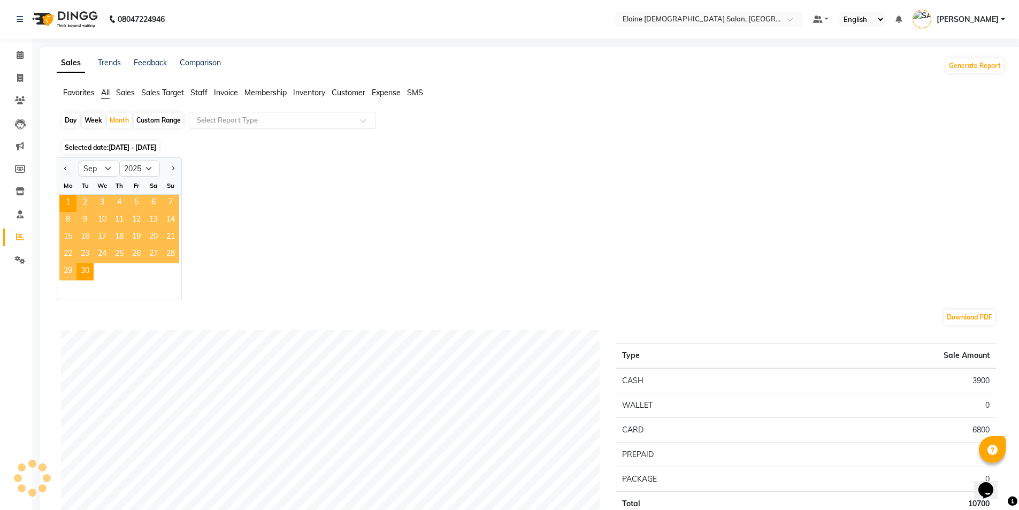
click at [198, 93] on span "Staff" at bounding box center [198, 93] width 17 height 10
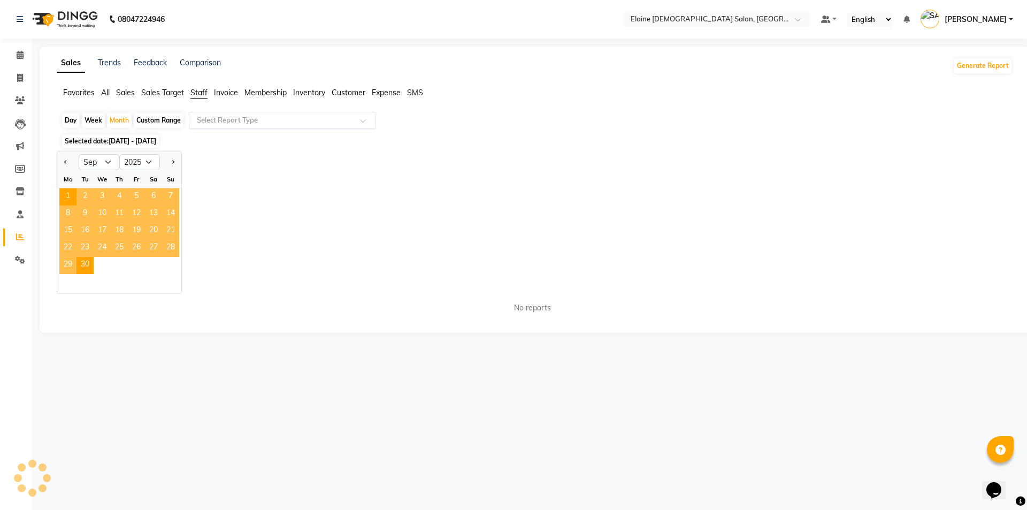
click at [233, 126] on div "Select Report Type" at bounding box center [282, 120] width 187 height 17
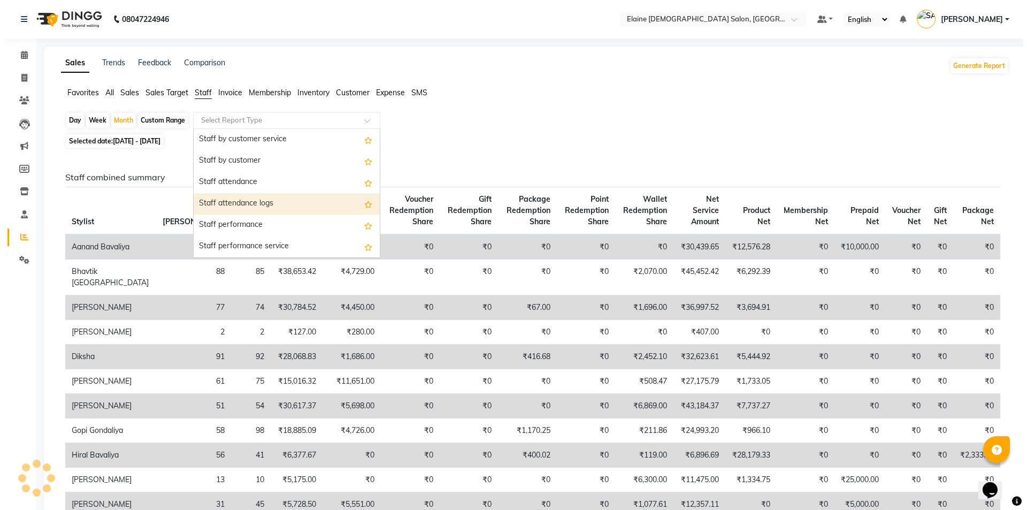
scroll to position [107, 0]
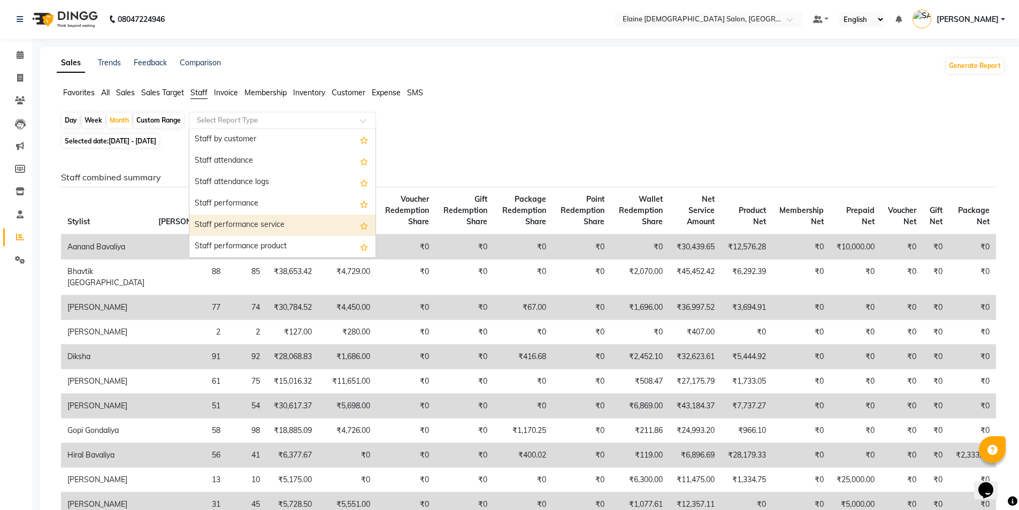
click at [270, 221] on div "Staff performance service" at bounding box center [282, 224] width 186 height 21
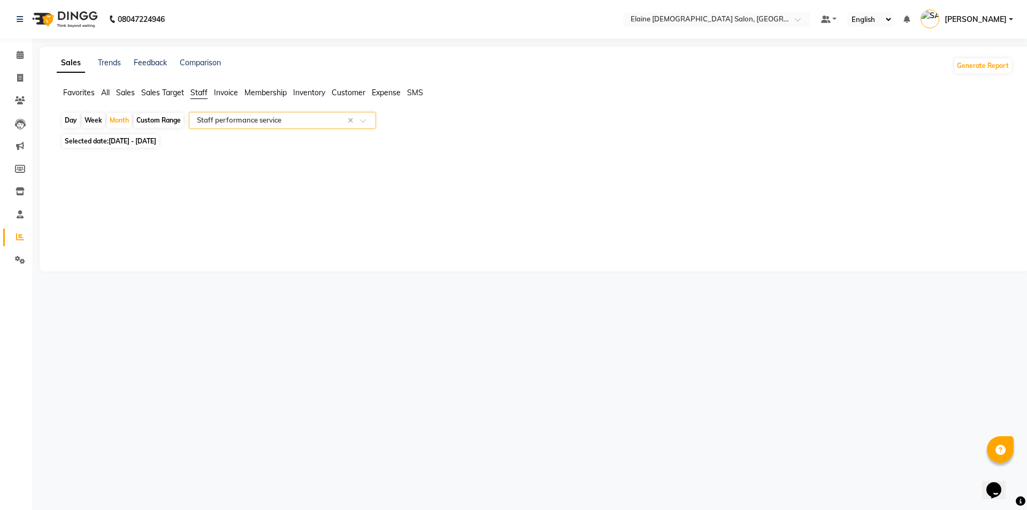
select select "full_report"
select select "csv"
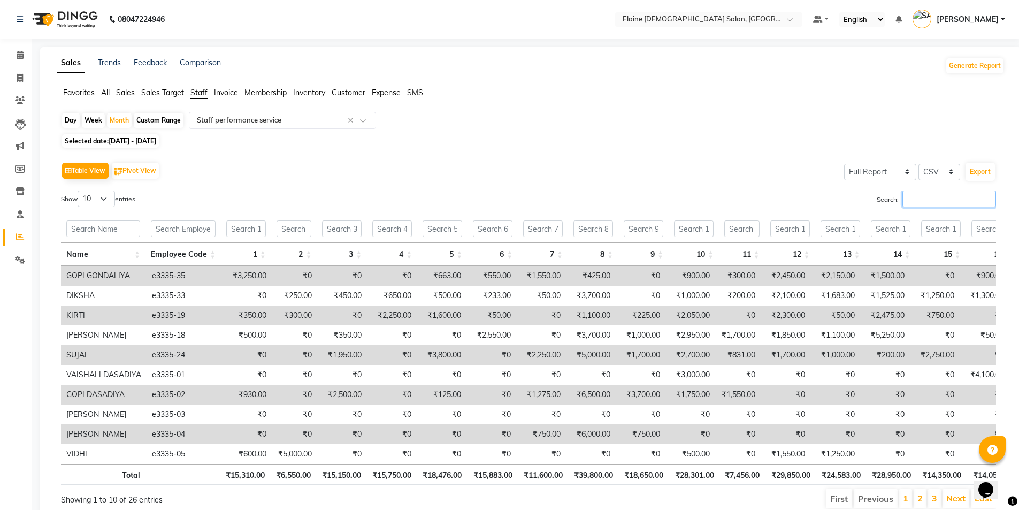
click at [914, 193] on input "Search:" at bounding box center [949, 198] width 94 height 17
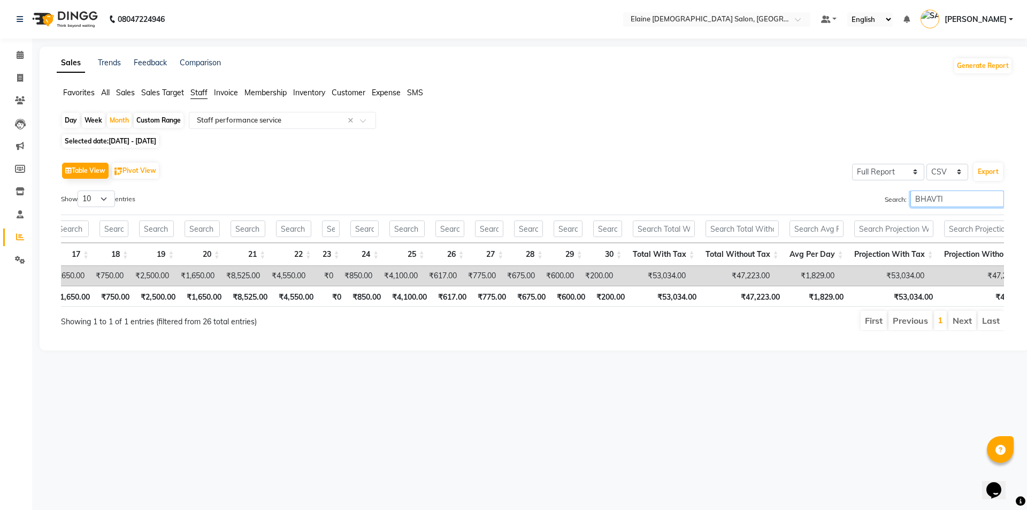
scroll to position [0, 0]
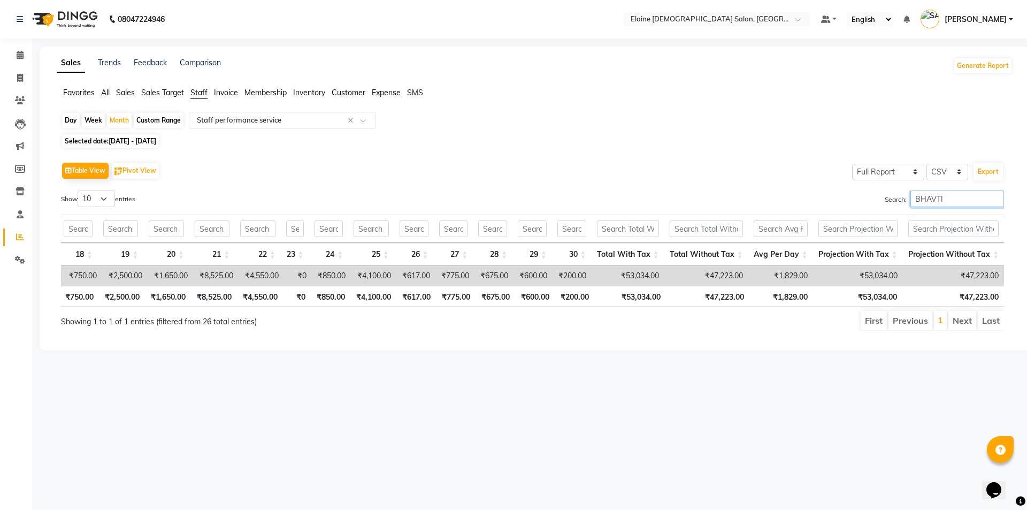
type input "BHAVTI"
drag, startPoint x: 297, startPoint y: 276, endPoint x: 322, endPoint y: 278, distance: 25.2
click at [322, 278] on tr "BHAVTIK GONDALIYA e3335-26 ₹0 ₹300.00 ₹900.00 ₹2,950.00 ₹1,850.00 ₹400.00 ₹500.…" at bounding box center [98, 276] width 1811 height 20
click at [299, 276] on td "₹0" at bounding box center [298, 276] width 28 height 20
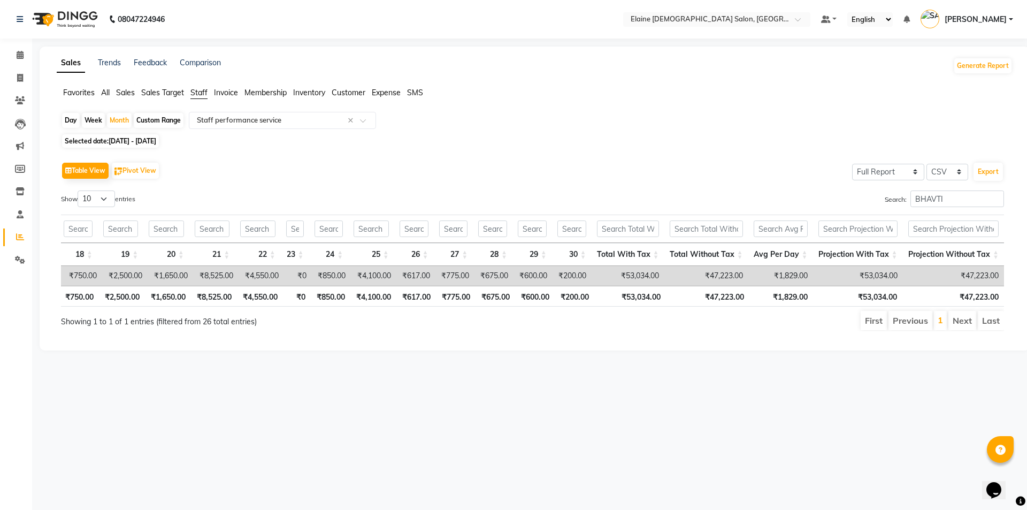
click at [467, 156] on div "Table View Pivot View Select Full Report Filtered Report Select CSV PDF Export …" at bounding box center [532, 245] width 960 height 189
click at [327, 280] on td "₹850.00" at bounding box center [331, 276] width 39 height 20
click at [368, 278] on td "₹4,100.00" at bounding box center [373, 276] width 45 height 20
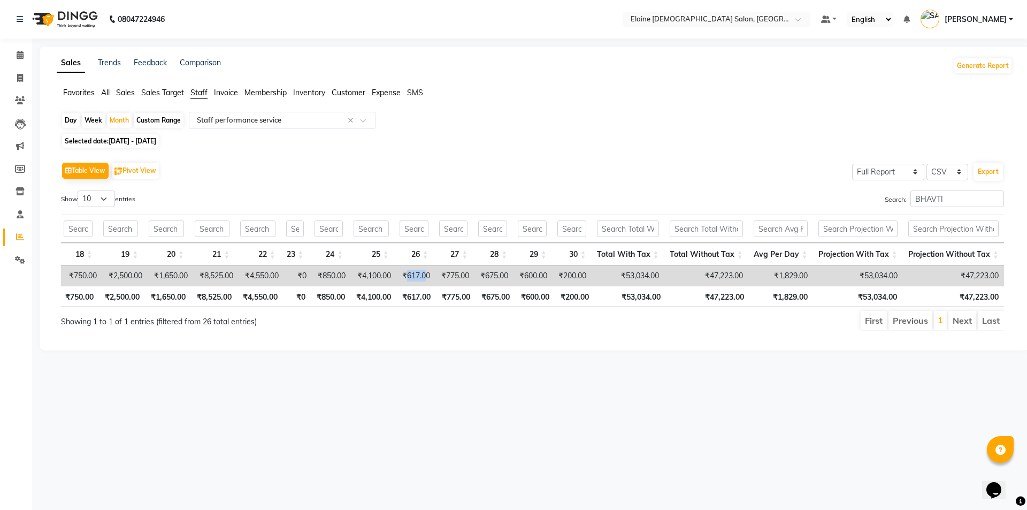
drag, startPoint x: 407, startPoint y: 278, endPoint x: 427, endPoint y: 285, distance: 21.2
click at [427, 285] on td "₹617.00" at bounding box center [415, 276] width 39 height 20
drag, startPoint x: 20, startPoint y: 266, endPoint x: 27, endPoint y: 259, distance: 9.5
click at [20, 266] on link "Settings" at bounding box center [16, 260] width 26 height 18
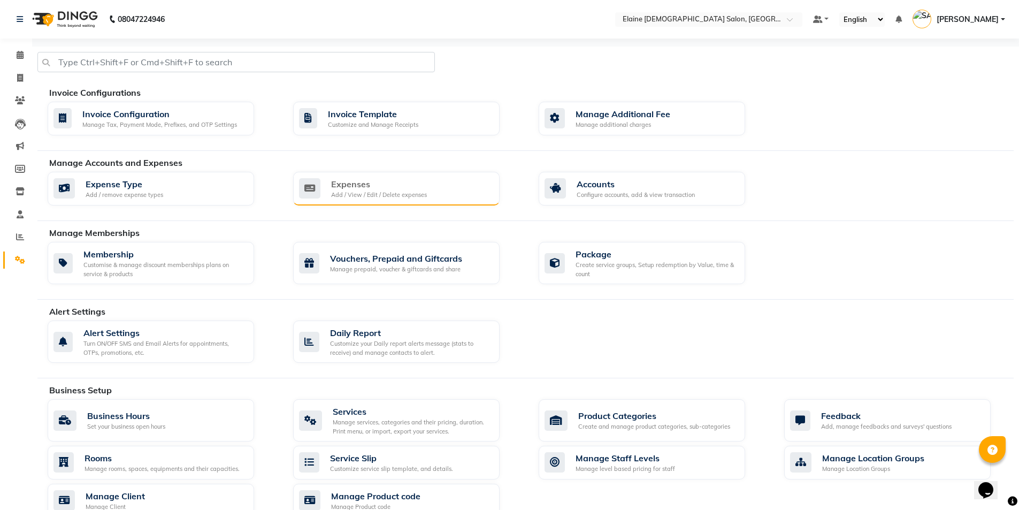
click at [482, 199] on div "Expenses Add / View / Edit / Delete expenses" at bounding box center [396, 189] width 206 height 34
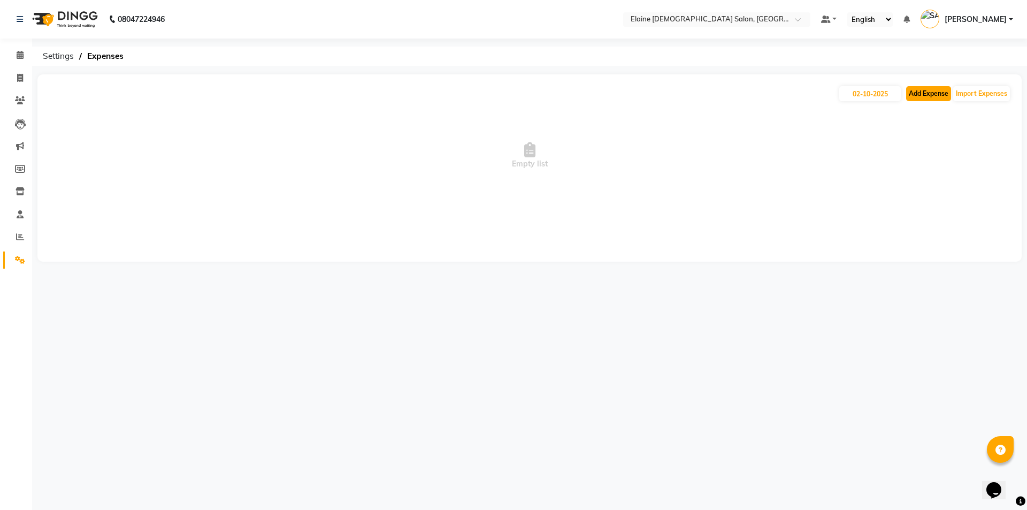
click at [939, 94] on button "Add Expense" at bounding box center [928, 93] width 45 height 15
select select "1"
select select "6665"
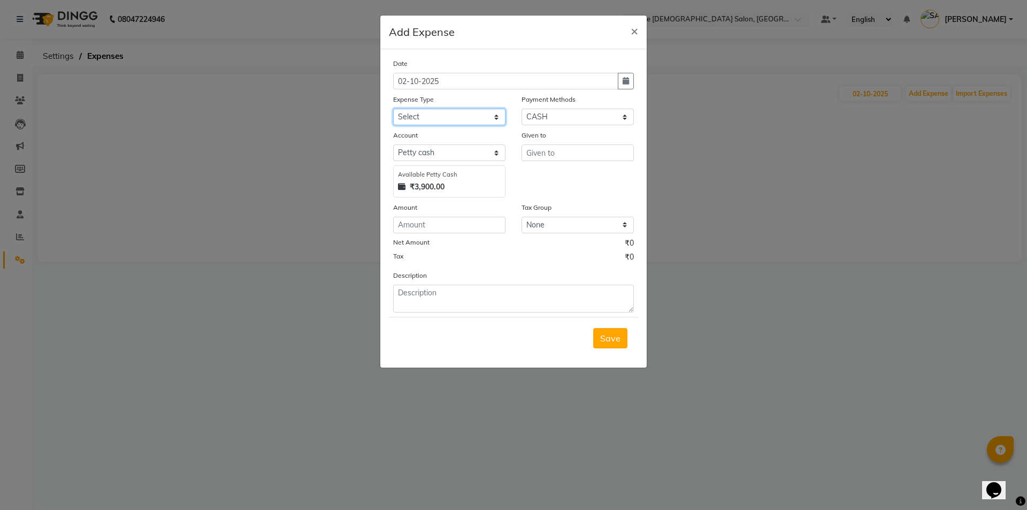
click at [435, 115] on select "Select ADVANCE RUPEES FOR STAFF CLEANING GROSSERY CLENING ITEM HOUSEKEEPIN clie…" at bounding box center [449, 117] width 112 height 17
click at [393, 109] on select "Select ADVANCE RUPEES FOR STAFF CLEANING GROSSERY CLENING ITEM HOUSEKEEPIN clie…" at bounding box center [449, 117] width 112 height 17
click at [567, 148] on input "text" at bounding box center [577, 152] width 112 height 17
click at [421, 127] on div "Date [DATE] Expense Type Select ADVANCE RUPEES FOR STAFF CLEANING GROSSERY CLEN…" at bounding box center [513, 185] width 241 height 255
click at [433, 116] on select "Select ADVANCE RUPEES FOR STAFF CLEANING GROSSERY CLENING ITEM HOUSEKEEPIN clie…" at bounding box center [449, 117] width 112 height 17
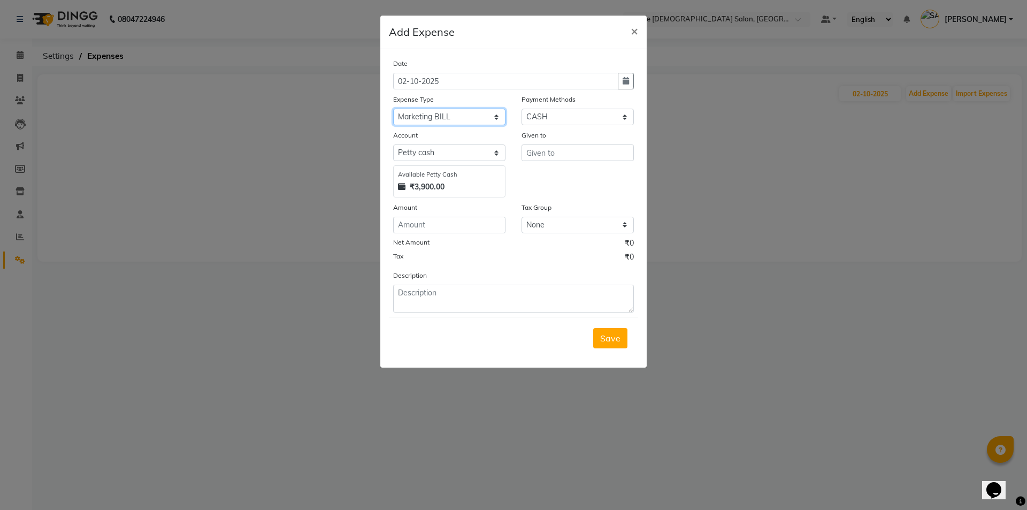
select select "16154"
click at [393, 109] on select "Select ADVANCE RUPEES FOR STAFF CLEANING GROSSERY CLENING ITEM HOUSEKEEPIN clie…" at bounding box center [449, 117] width 112 height 17
click at [578, 164] on div "Given to" at bounding box center [577, 163] width 128 height 68
click at [578, 163] on div "Given to" at bounding box center [577, 163] width 128 height 68
click at [577, 154] on input "text" at bounding box center [577, 152] width 112 height 17
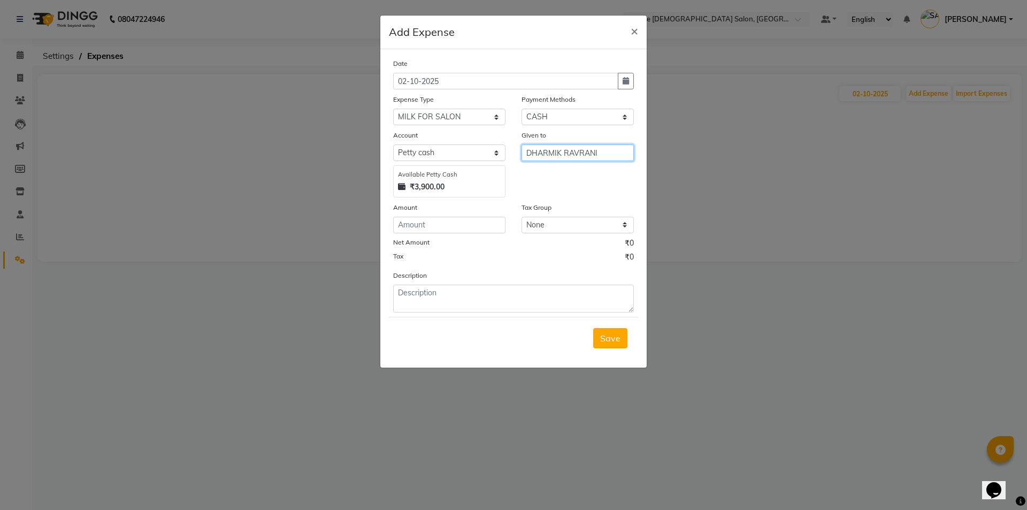
type input "DHARMIK RAVRANI"
click at [460, 222] on input "number" at bounding box center [449, 225] width 112 height 17
type input "180"
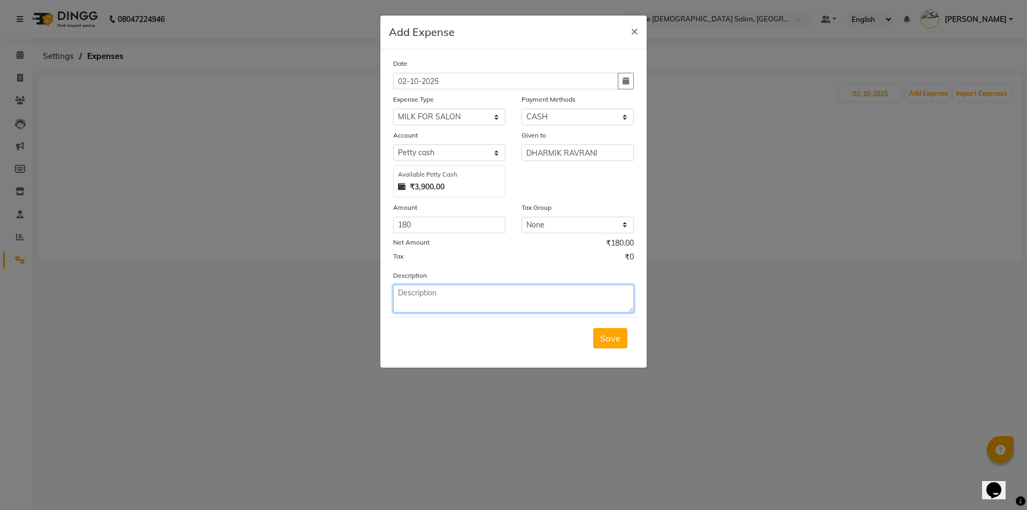
click at [443, 292] on textarea at bounding box center [513, 299] width 241 height 28
type textarea "180 CAHS FOR MILK FOR SALON"
click at [604, 341] on span "Save" at bounding box center [610, 338] width 20 height 11
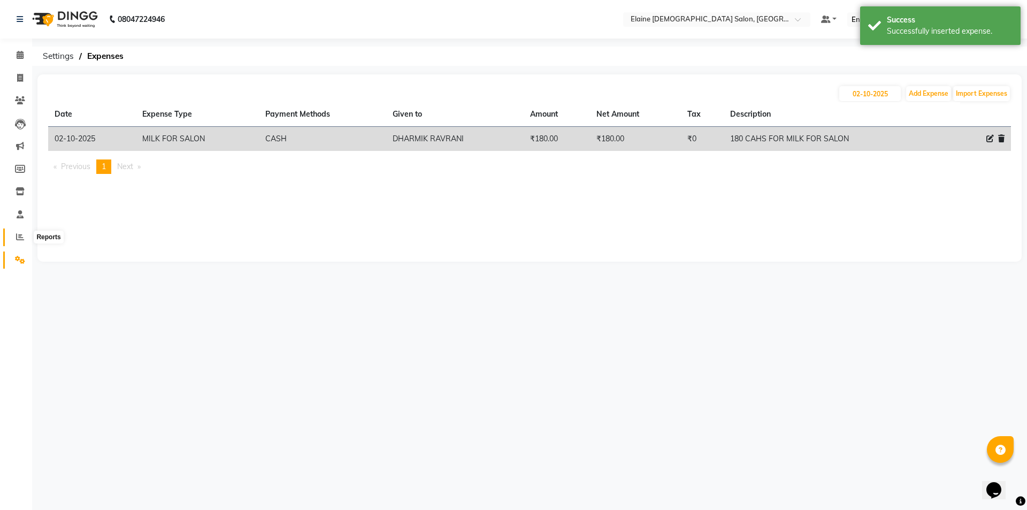
click at [16, 231] on span at bounding box center [20, 237] width 19 height 12
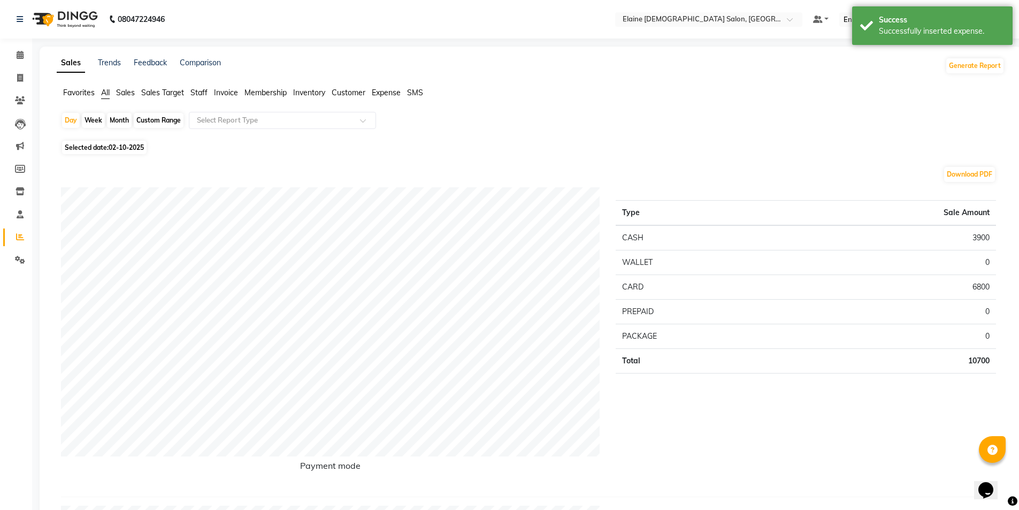
click at [196, 90] on span "Staff" at bounding box center [198, 93] width 17 height 10
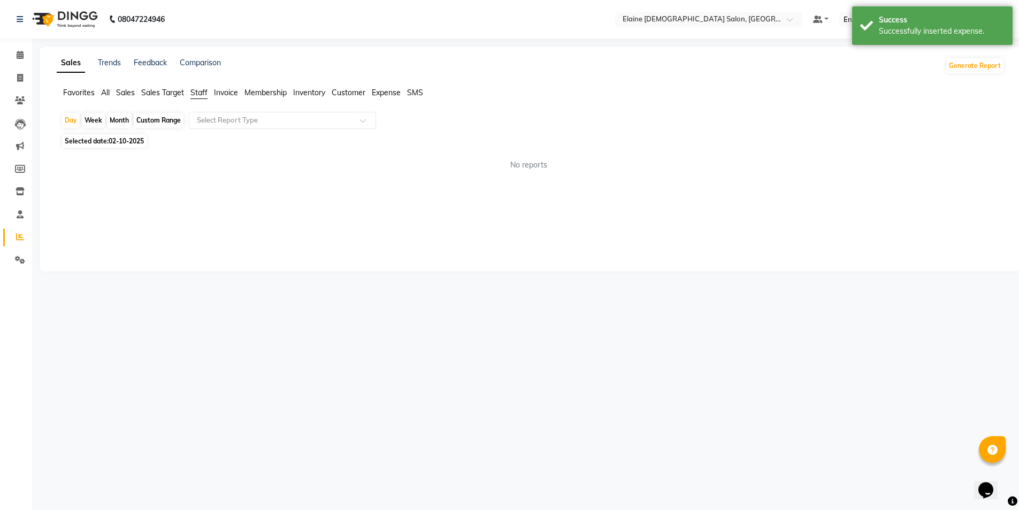
click at [251, 134] on div "Day Week Month Custom Range Select Report Type Selected date: [DATE] No reports…" at bounding box center [531, 145] width 948 height 67
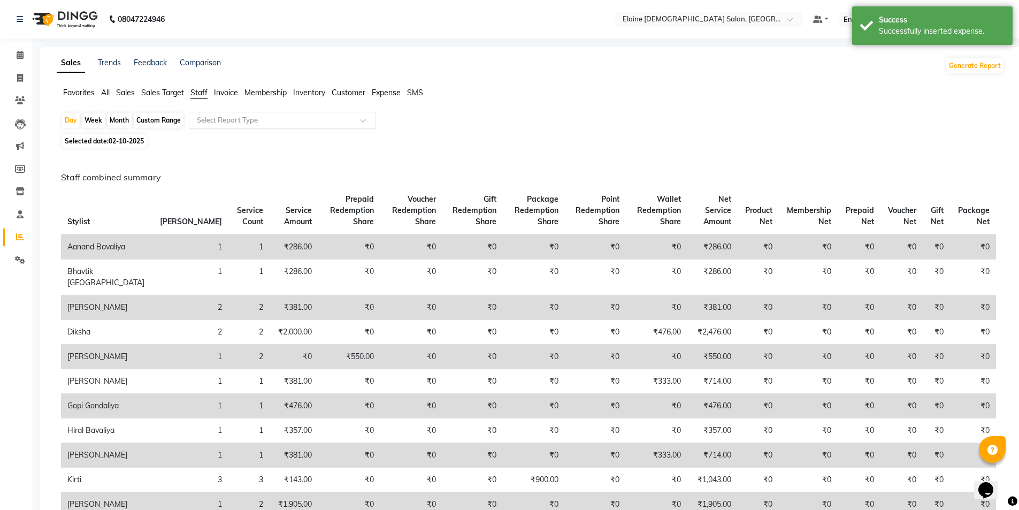
click at [253, 126] on div "Select Report Type" at bounding box center [282, 120] width 187 height 17
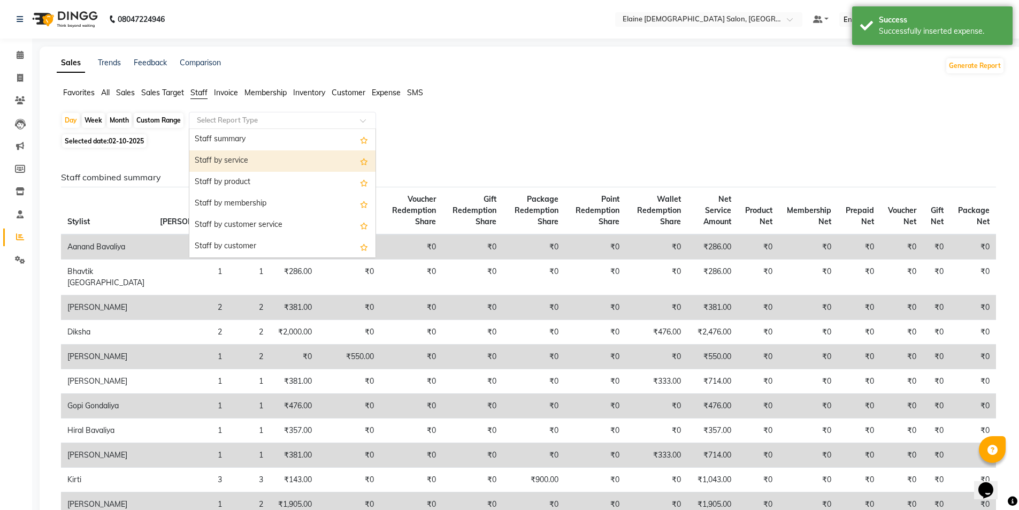
click at [246, 171] on div "Staff by service" at bounding box center [282, 160] width 186 height 21
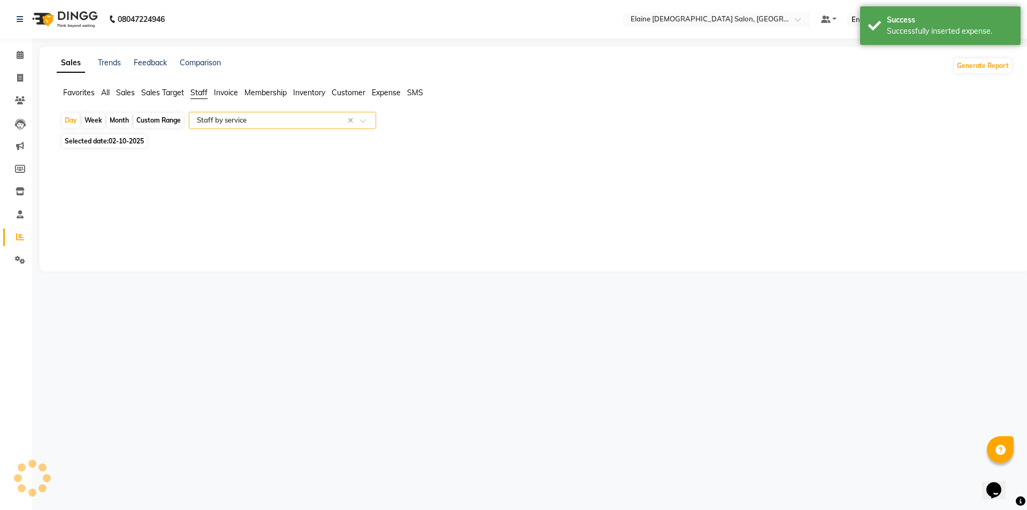
select select "full_report"
select select "csv"
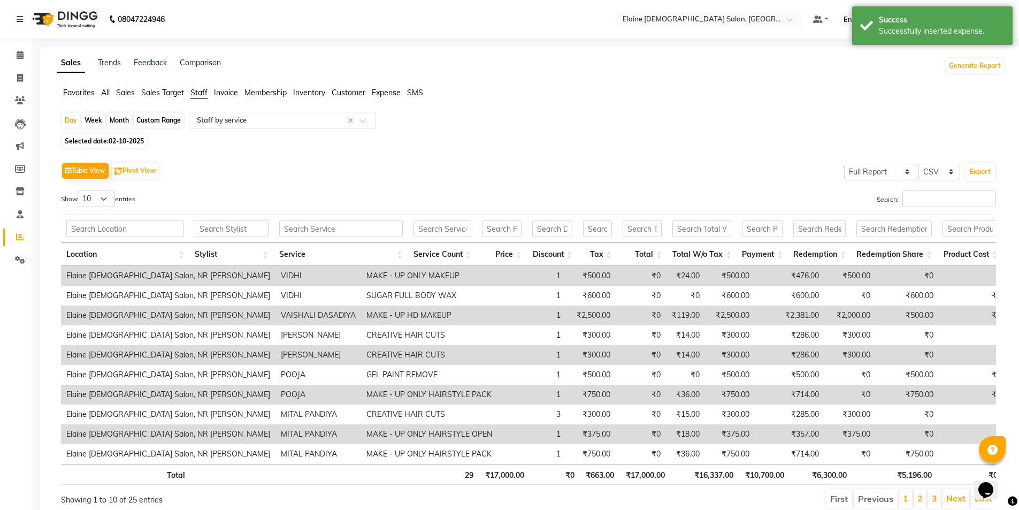
click at [134, 141] on span "02-10-2025" at bounding box center [126, 141] width 35 height 8
select select "10"
select select "2025"
click at [58, 161] on div "Table View Pivot View Select Full Report Filtered Report Select CSV PDF Export …" at bounding box center [528, 334] width 952 height 367
click at [88, 143] on span "Selected date: [DATE]" at bounding box center [104, 140] width 84 height 13
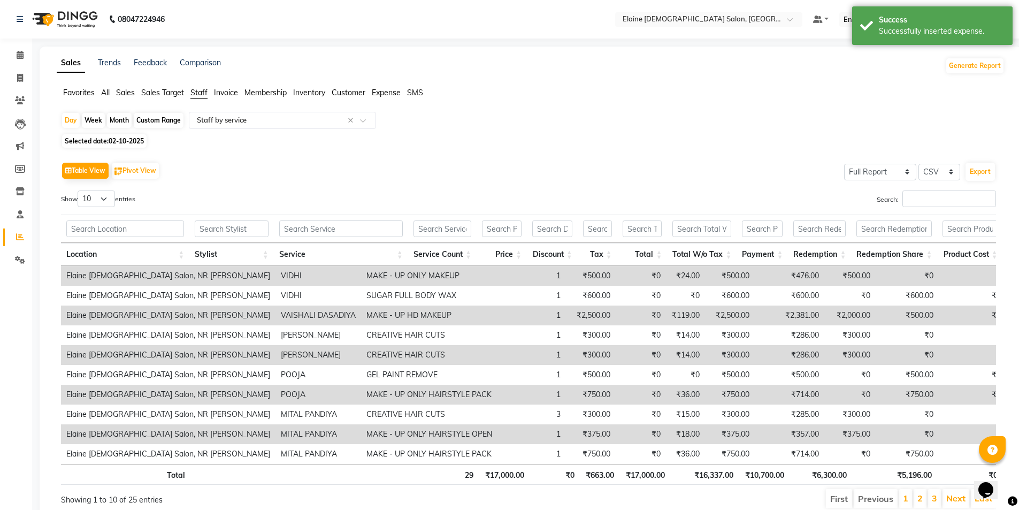
select select "10"
select select "2025"
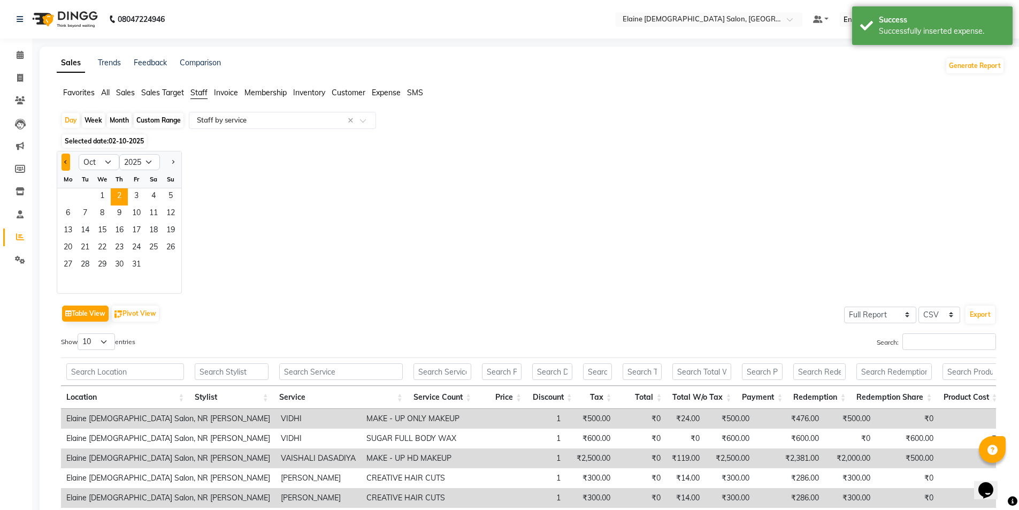
click at [66, 163] on span "Previous month" at bounding box center [66, 162] width 4 height 4
select select "9"
click at [101, 222] on span "17" at bounding box center [102, 230] width 17 height 17
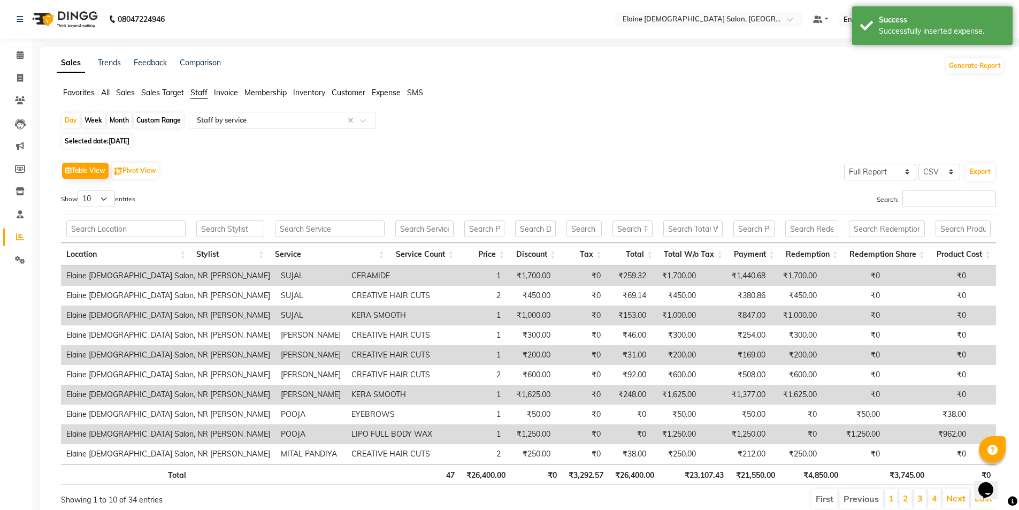
click at [71, 139] on span "Selected date: [DATE]" at bounding box center [97, 140] width 70 height 13
select select "9"
select select "2025"
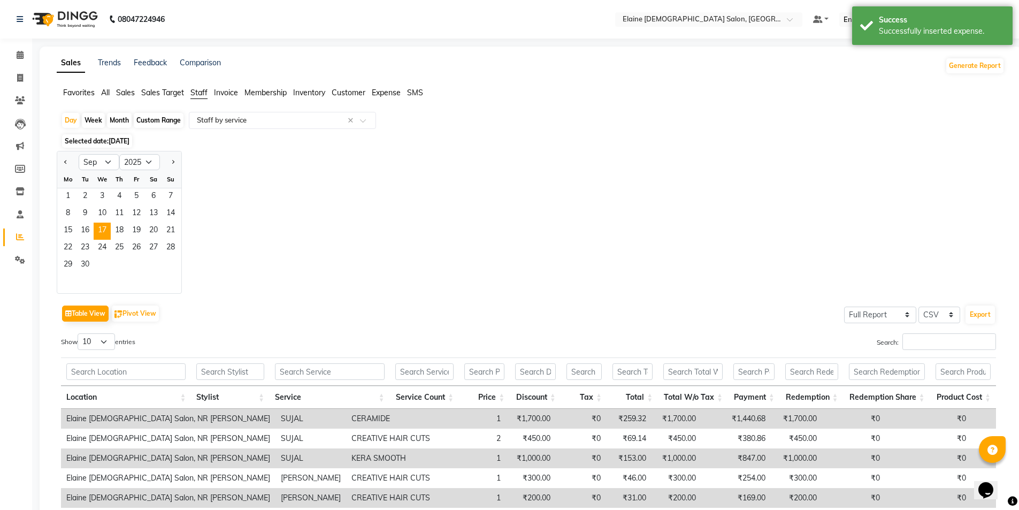
click at [162, 125] on div "Custom Range" at bounding box center [159, 120] width 50 height 15
select select "9"
select select "2025"
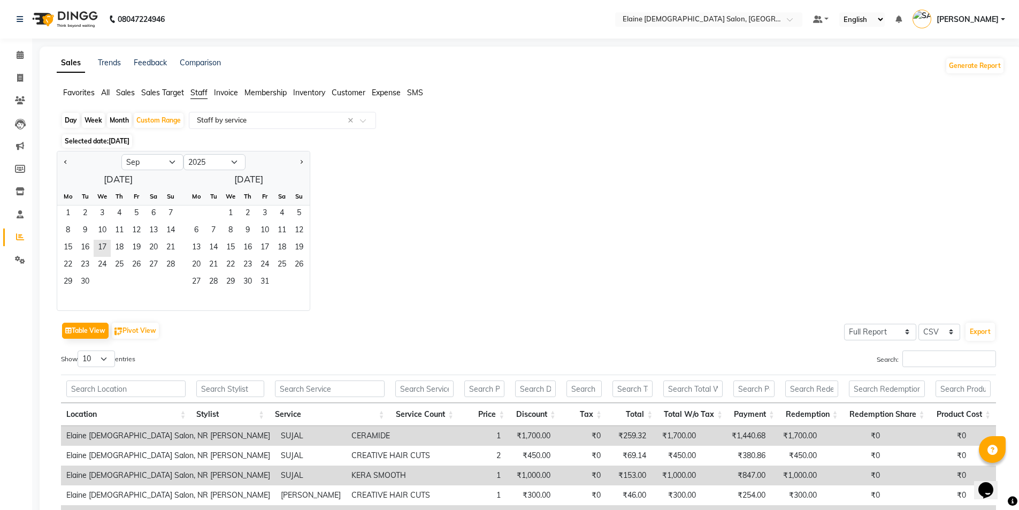
click at [119, 118] on div "Month" at bounding box center [119, 120] width 25 height 15
select select "9"
select select "2025"
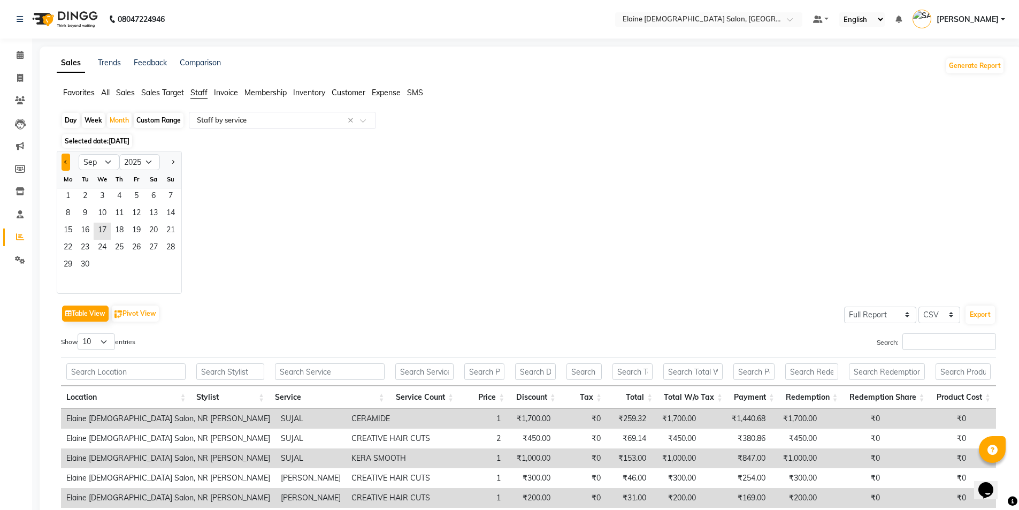
click at [64, 159] on button "Previous month" at bounding box center [66, 161] width 9 height 17
click at [179, 159] on div at bounding box center [170, 161] width 21 height 17
click at [173, 163] on span "Next month" at bounding box center [173, 162] width 4 height 4
select select "9"
click at [148, 216] on span "13" at bounding box center [153, 213] width 17 height 17
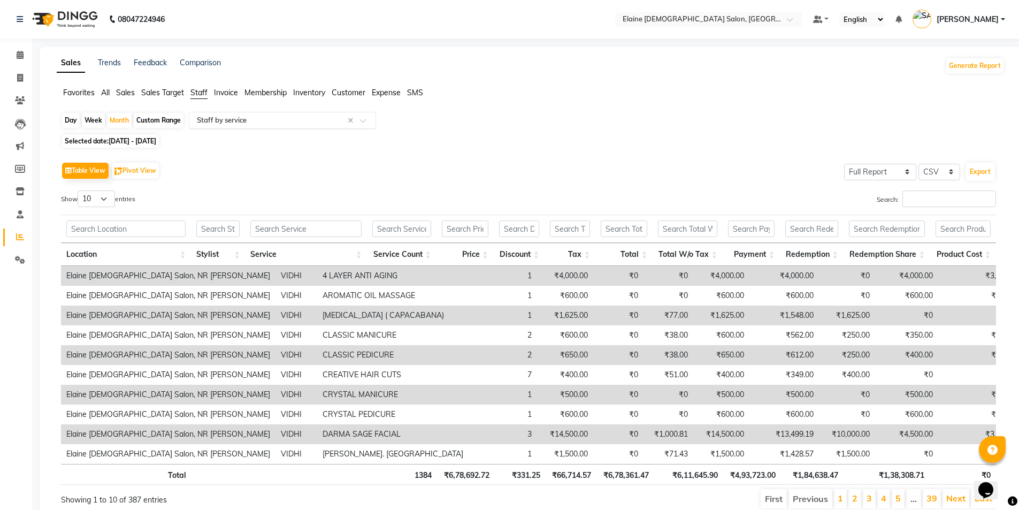
drag, startPoint x: 252, startPoint y: 135, endPoint x: 264, endPoint y: 127, distance: 14.2
click at [253, 134] on div "Day Week Month Custom Range Select Report Type × Staff by service × Selected da…" at bounding box center [531, 315] width 948 height 406
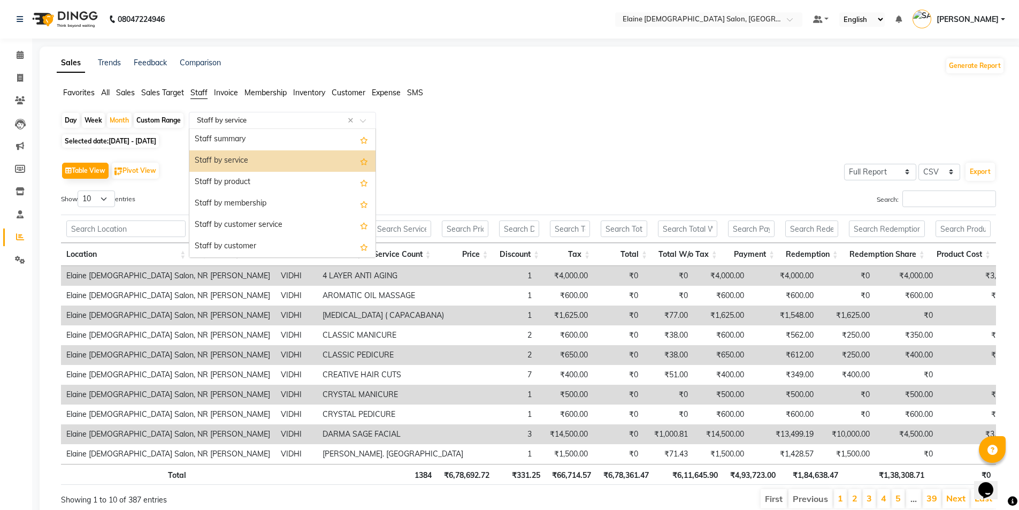
click at [225, 122] on input "text" at bounding box center [272, 120] width 154 height 11
click at [243, 185] on div "Staff by product" at bounding box center [282, 182] width 186 height 21
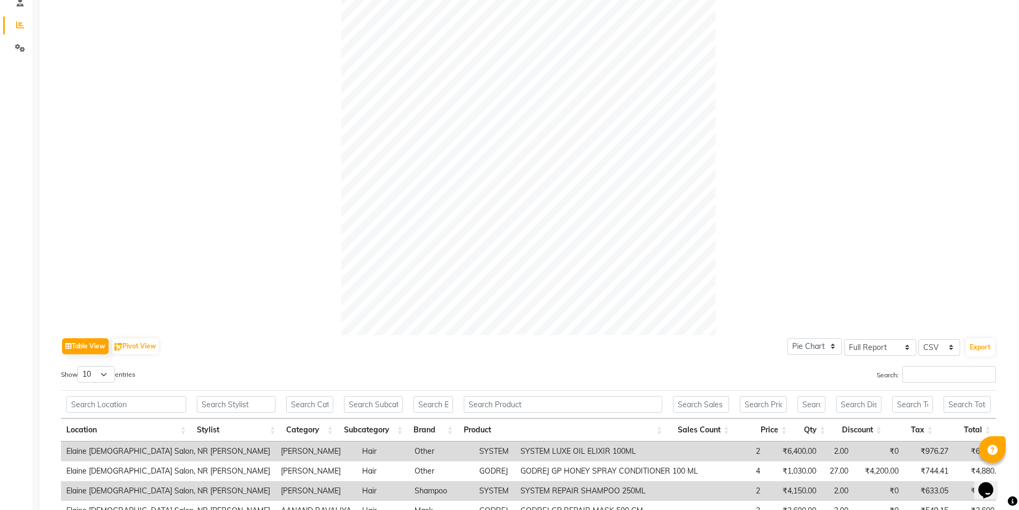
scroll to position [321, 0]
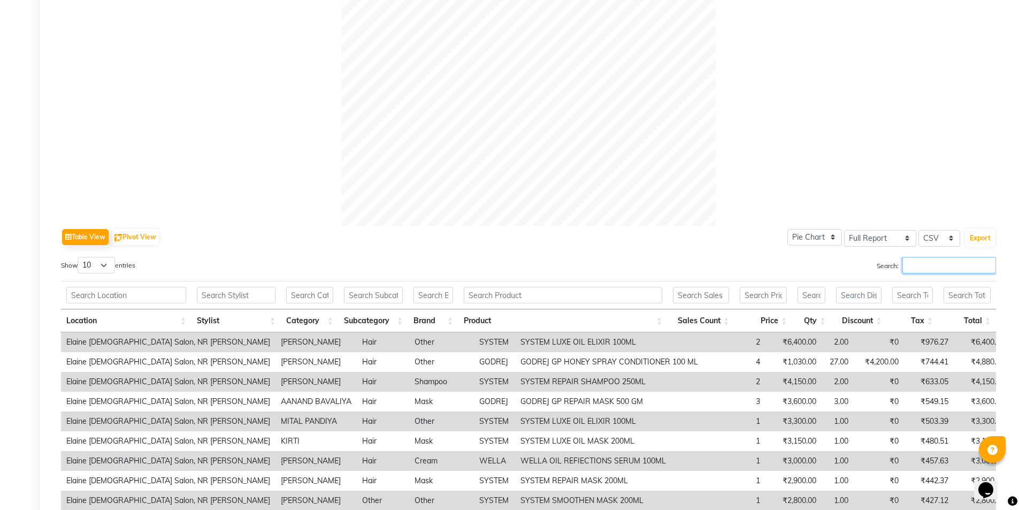
click at [941, 263] on input "Search:" at bounding box center [949, 265] width 94 height 17
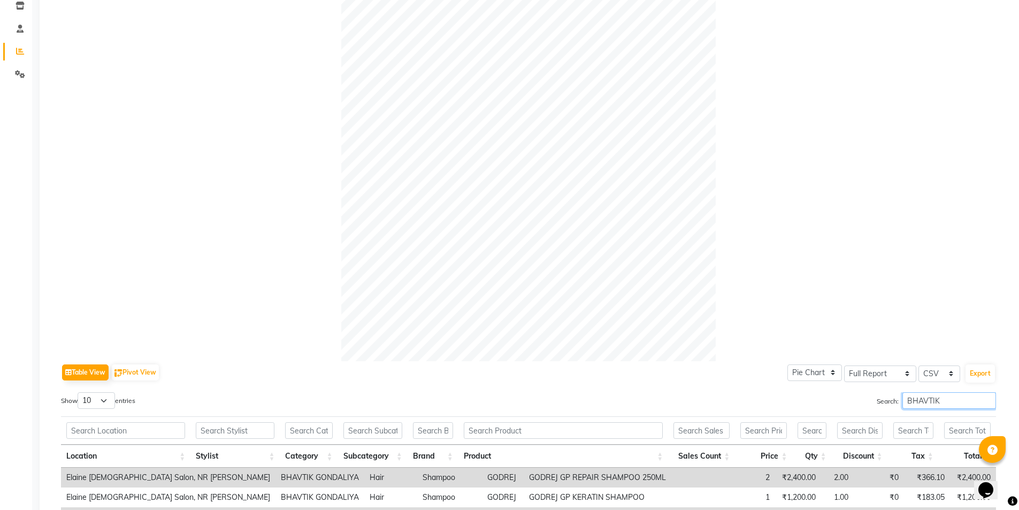
scroll to position [107, 0]
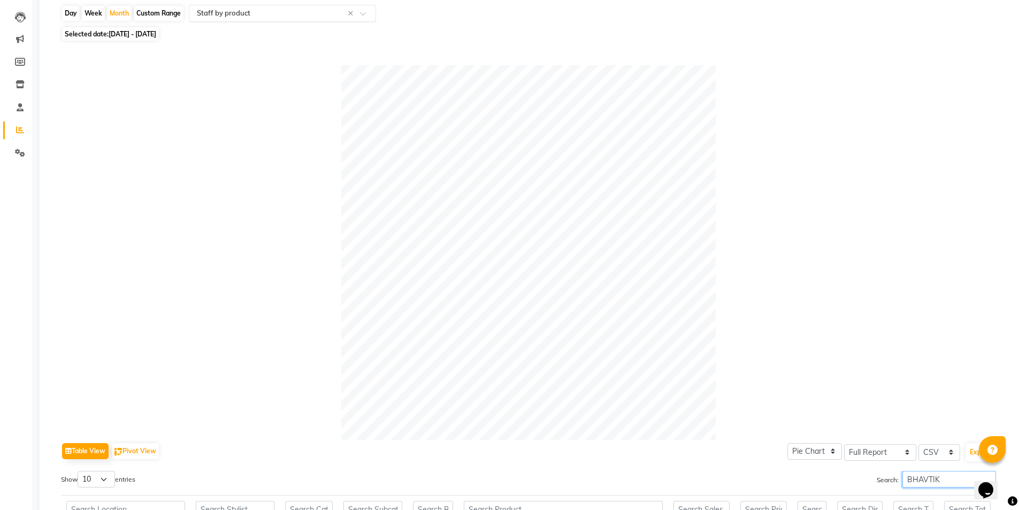
type input "BHAVTIK"
click at [276, 18] on input "text" at bounding box center [272, 13] width 154 height 11
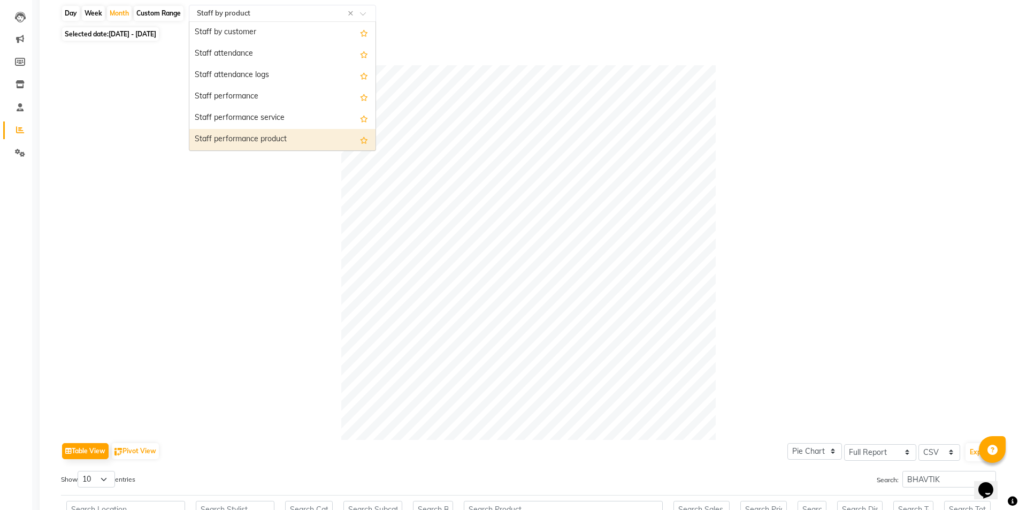
click at [306, 137] on div "Staff performance product" at bounding box center [282, 139] width 186 height 21
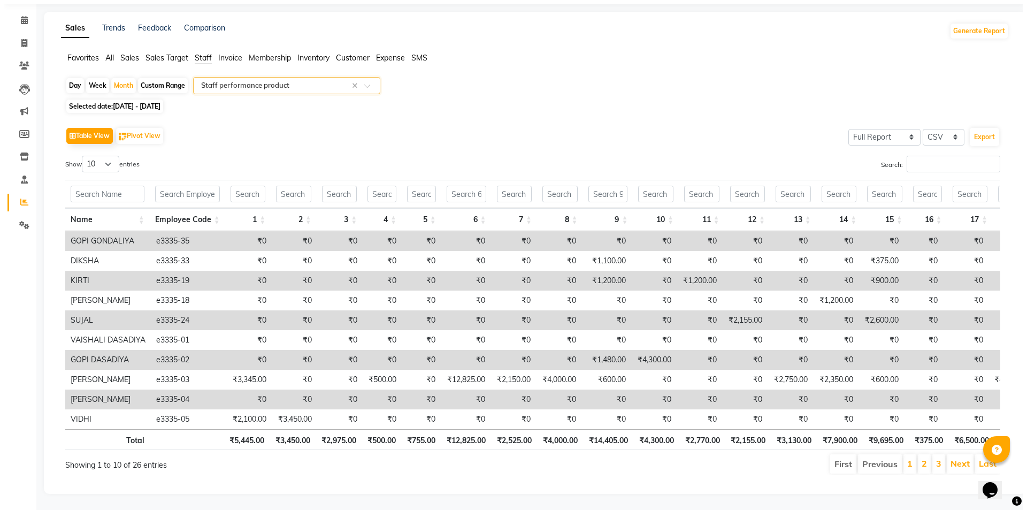
scroll to position [0, 0]
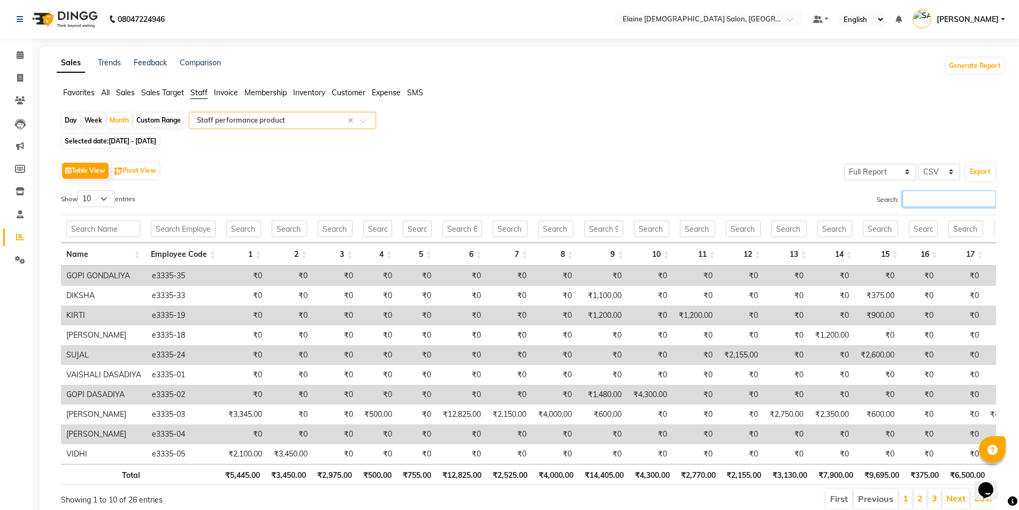
click at [963, 200] on input "Search:" at bounding box center [949, 198] width 94 height 17
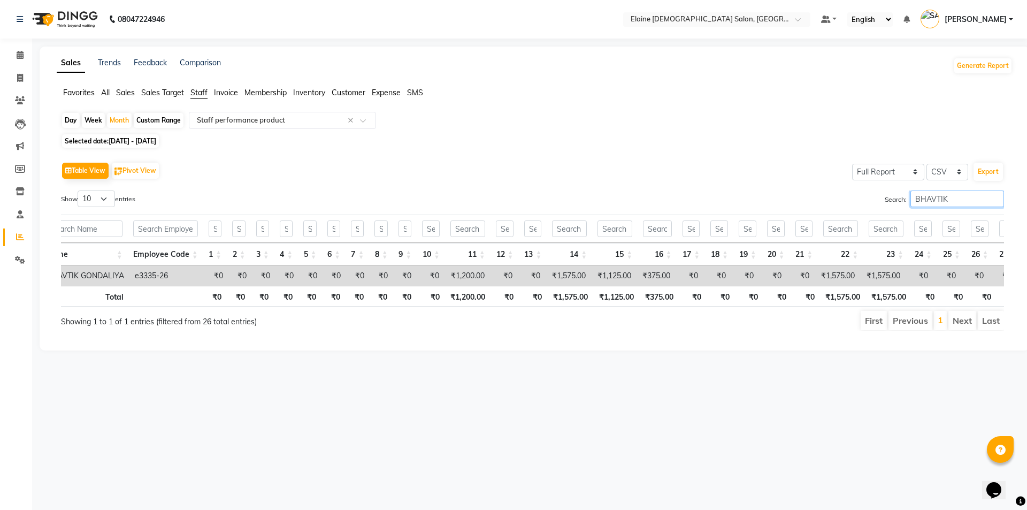
scroll to position [0, 88]
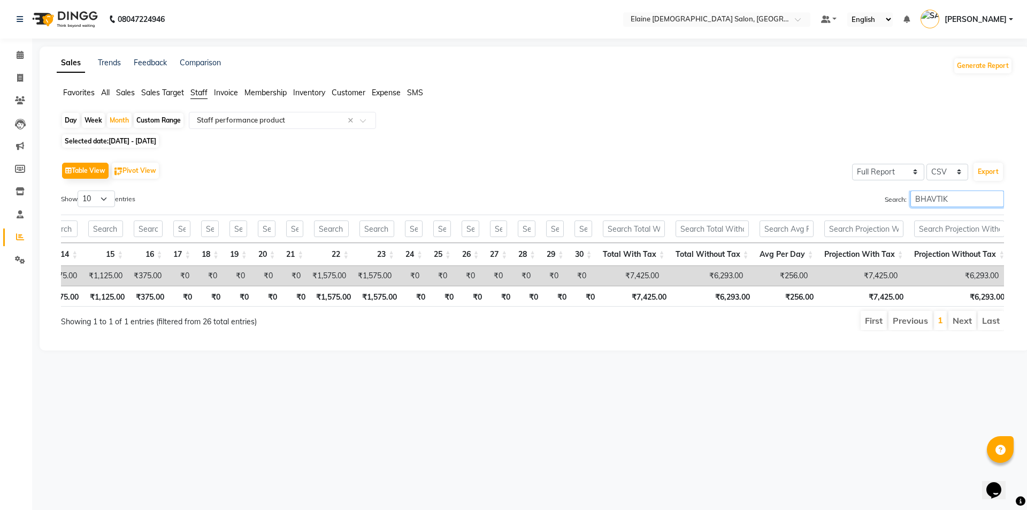
type input "BHAVTIK"
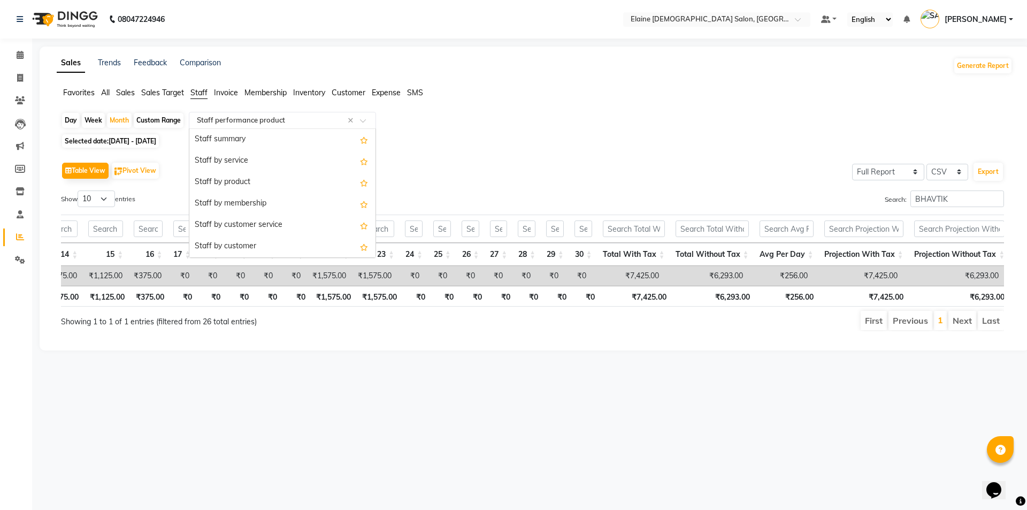
click at [284, 120] on input "text" at bounding box center [272, 120] width 154 height 11
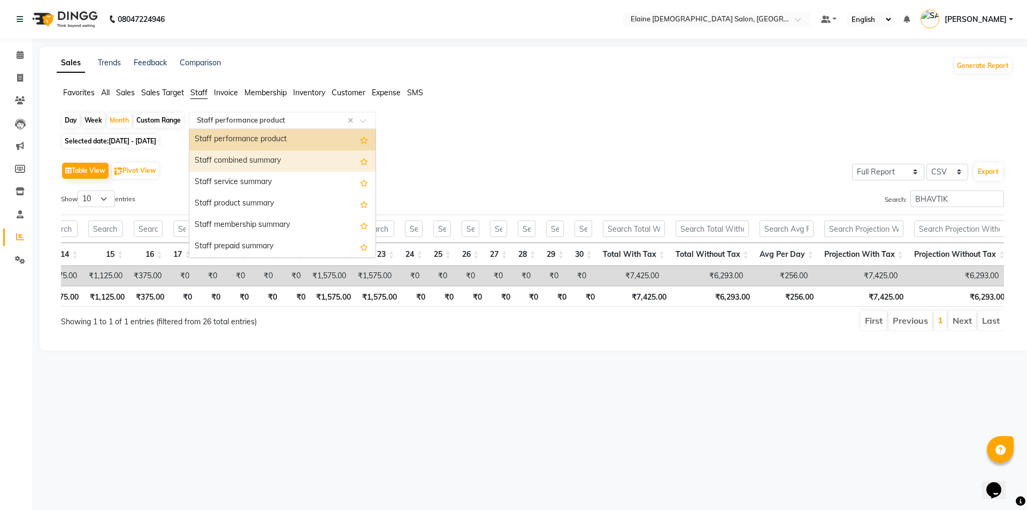
scroll to position [160, 0]
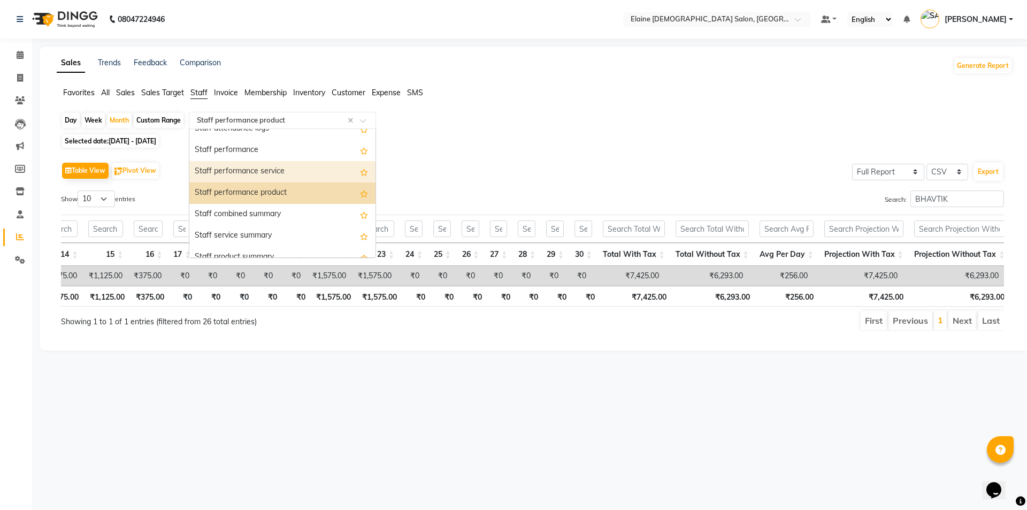
click at [311, 170] on div "Staff performance service" at bounding box center [282, 171] width 186 height 21
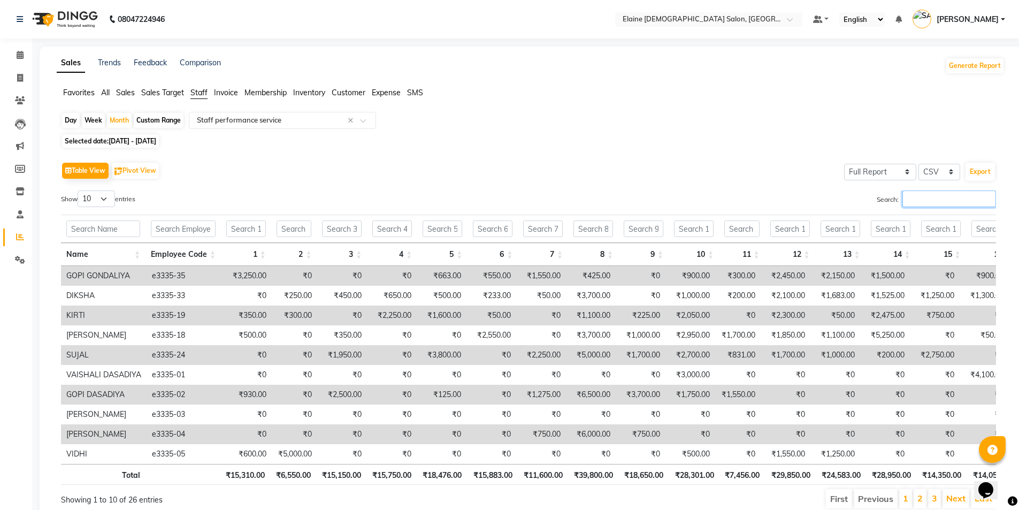
click at [946, 199] on input "Search:" at bounding box center [949, 198] width 94 height 17
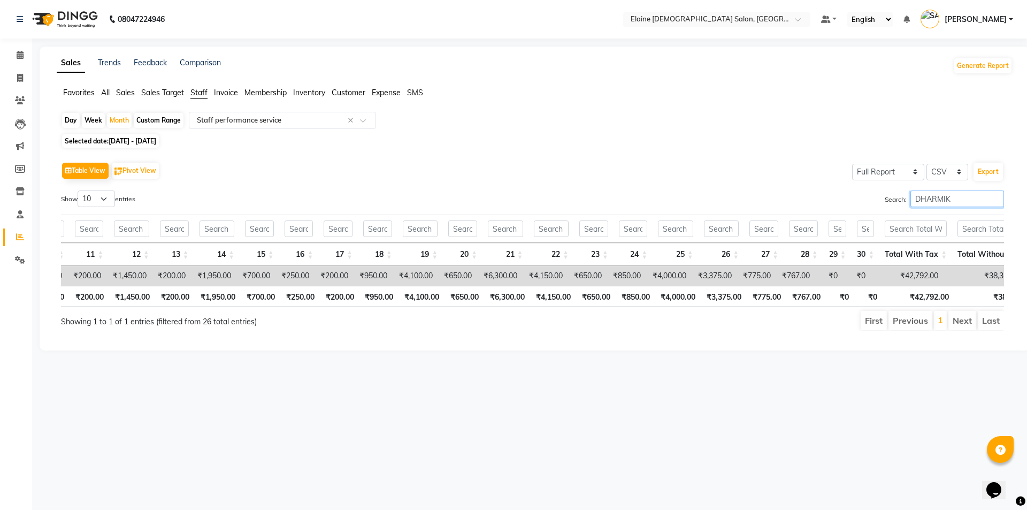
scroll to position [0, 631]
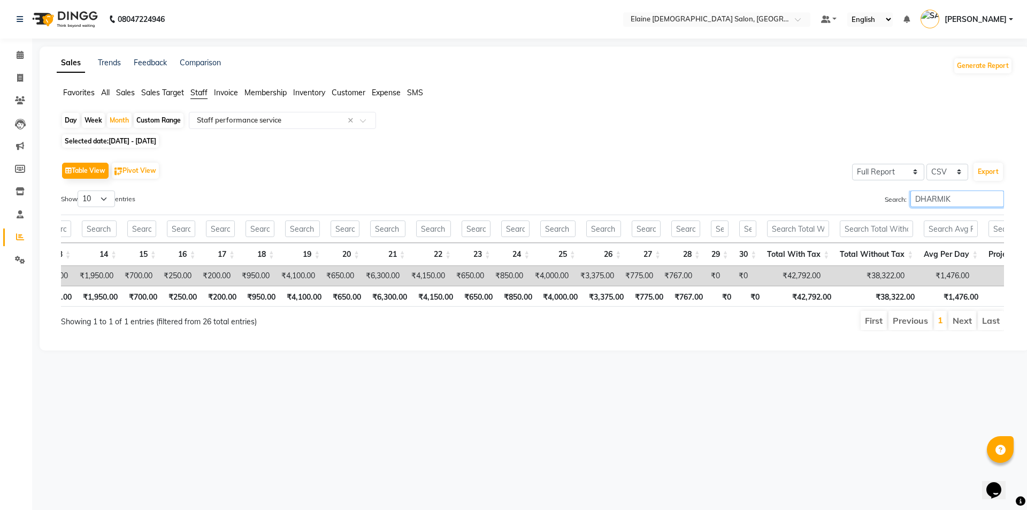
type input "DHARMIK"
drag, startPoint x: 138, startPoint y: 278, endPoint x: 157, endPoint y: 279, distance: 19.3
click at [157, 279] on td "₹700.00" at bounding box center [138, 276] width 39 height 20
drag, startPoint x: 172, startPoint y: 278, endPoint x: 202, endPoint y: 282, distance: 30.3
click at [202, 282] on tr "DHARMIK RAVRANI e3335-27 ₹0 ₹200.00 ₹150.00 ₹3,950.00 ₹200.00 ₹900.00 ₹425.00 ₹…" at bounding box center [288, 276] width 1756 height 20
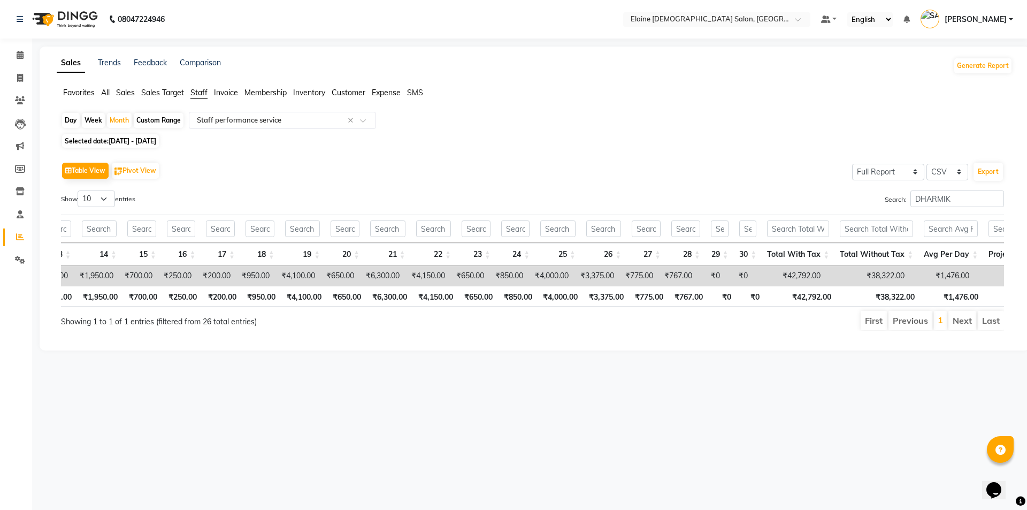
click at [217, 271] on td "₹200.00" at bounding box center [216, 276] width 39 height 20
click at [264, 275] on td "₹950.00" at bounding box center [255, 276] width 39 height 20
click at [296, 274] on td "₹4,100.00" at bounding box center [297, 276] width 45 height 20
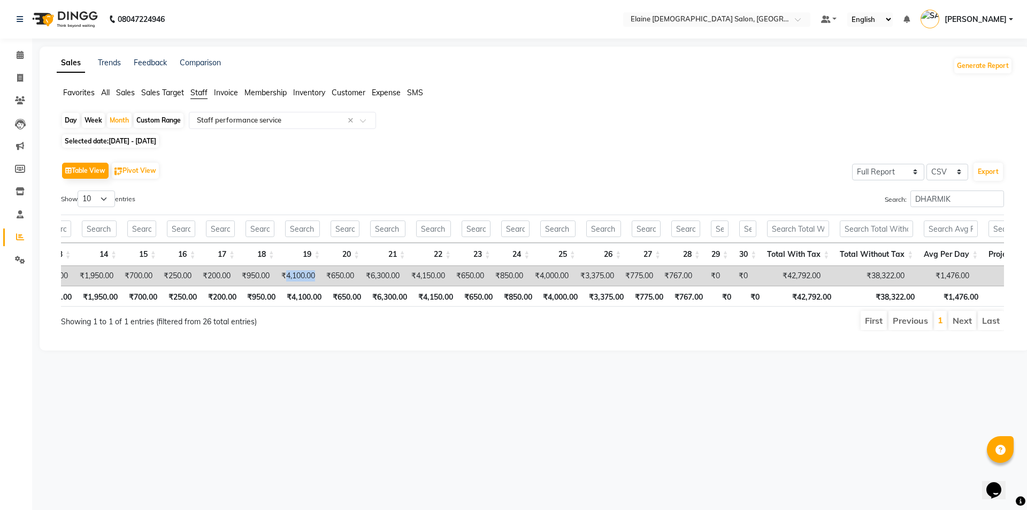
click at [296, 274] on td "₹4,100.00" at bounding box center [297, 276] width 45 height 20
click at [344, 276] on td "₹650.00" at bounding box center [339, 276] width 39 height 20
click at [388, 281] on td "₹6,300.00" at bounding box center [381, 276] width 45 height 20
drag, startPoint x: 426, startPoint y: 273, endPoint x: 455, endPoint y: 277, distance: 29.1
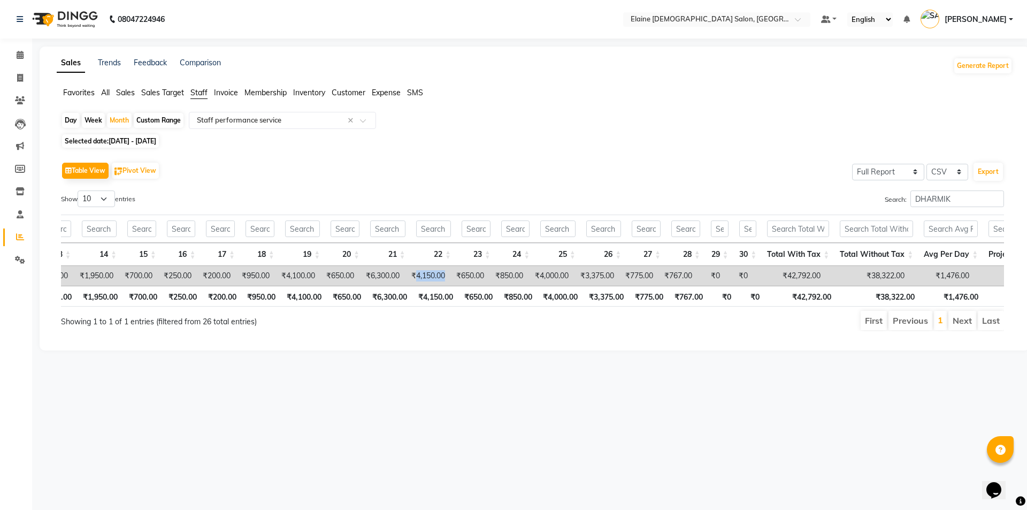
click at [450, 277] on td "₹4,150.00" at bounding box center [427, 276] width 45 height 20
drag, startPoint x: 474, startPoint y: 274, endPoint x: 467, endPoint y: 274, distance: 7.0
click at [467, 274] on td "₹650.00" at bounding box center [469, 276] width 39 height 20
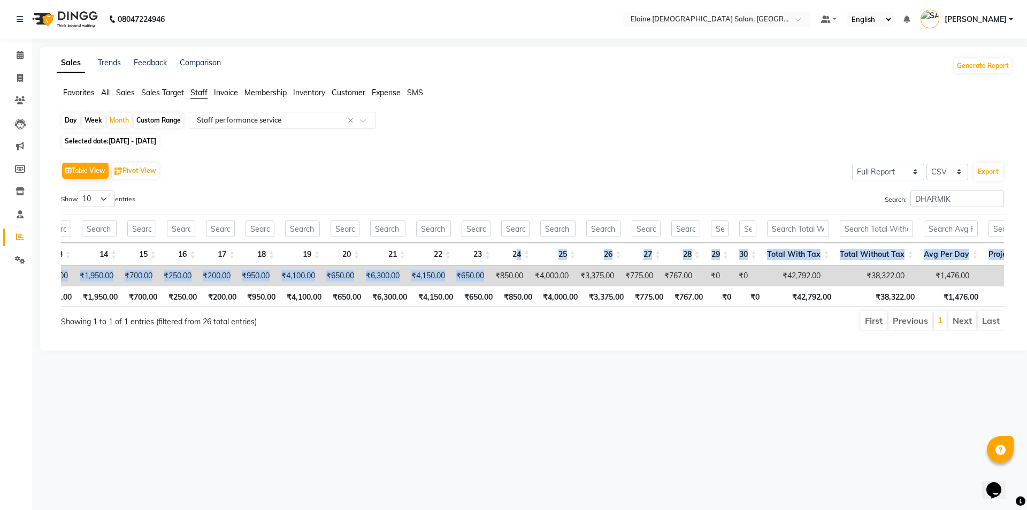
click at [520, 265] on div "Name Employee Code 1 2 3 4 5 6 7 8 9 10 11 12 13 14 15 16 17 18 19 20 21 22 23 …" at bounding box center [532, 260] width 943 height 98
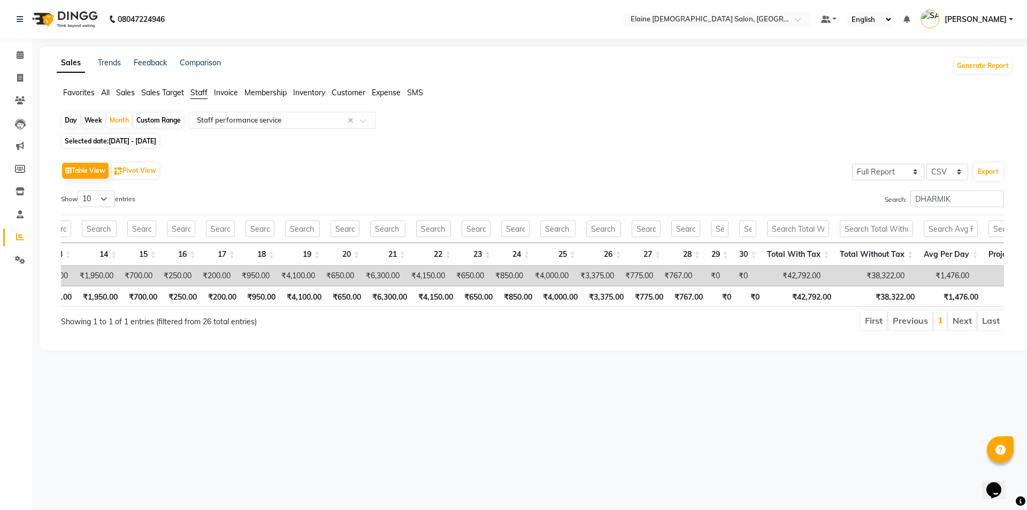
click at [527, 279] on td "₹850.00" at bounding box center [508, 276] width 39 height 20
drag, startPoint x: 540, startPoint y: 275, endPoint x: 577, endPoint y: 276, distance: 36.9
click at [574, 276] on td "₹4,000.00" at bounding box center [550, 276] width 45 height 20
drag, startPoint x: 588, startPoint y: 275, endPoint x: 619, endPoint y: 278, distance: 30.6
click at [619, 278] on td "₹3,375.00" at bounding box center [596, 276] width 45 height 20
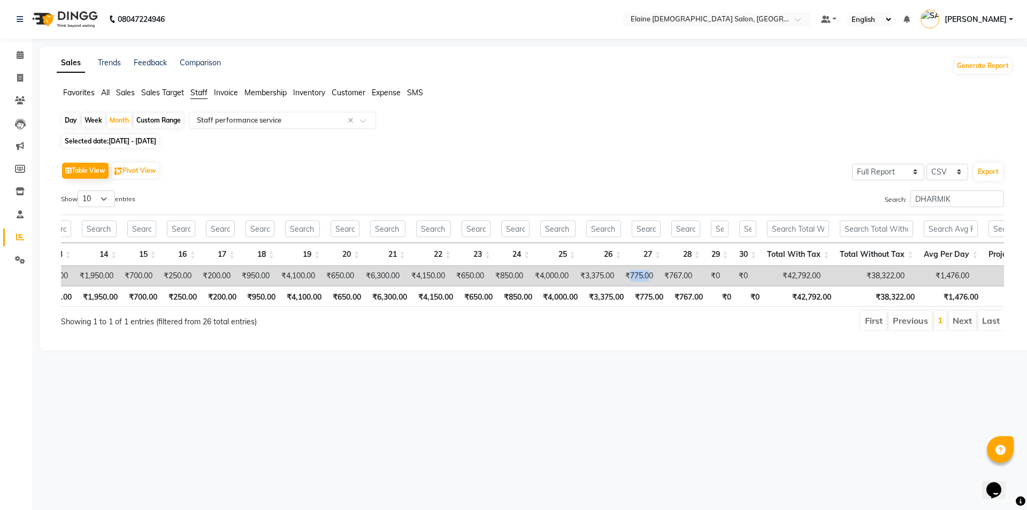
drag, startPoint x: 640, startPoint y: 274, endPoint x: 660, endPoint y: 281, distance: 21.5
click at [658, 279] on td "₹775.00" at bounding box center [638, 276] width 39 height 20
drag, startPoint x: 684, startPoint y: 276, endPoint x: 697, endPoint y: 279, distance: 13.6
click at [697, 279] on td "₹767.00" at bounding box center [677, 276] width 39 height 20
click at [777, 101] on div "Favorites All Sales Sales Target Staff Invoice Membership Inventory Customer Ex…" at bounding box center [535, 97] width 972 height 20
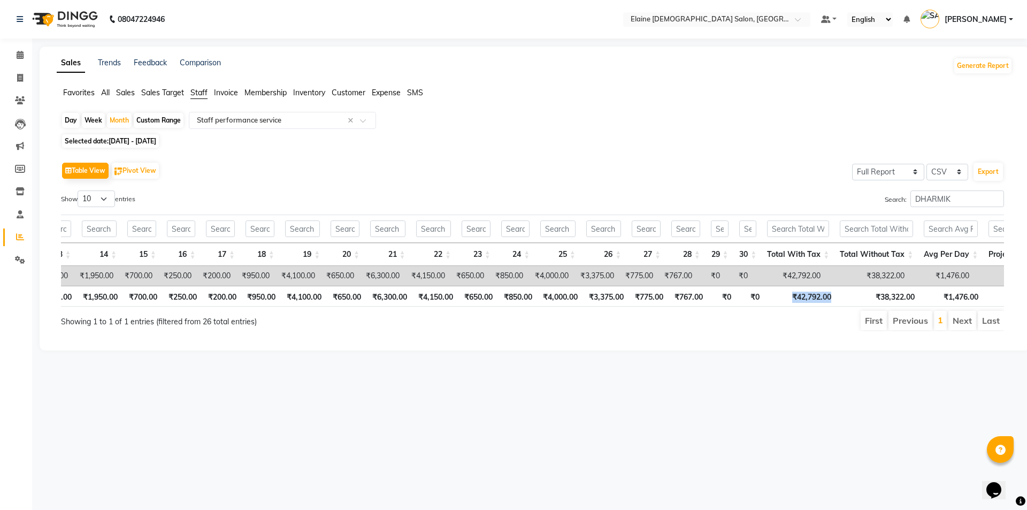
drag, startPoint x: 793, startPoint y: 305, endPoint x: 829, endPoint y: 310, distance: 36.1
click at [829, 306] on th "₹42,792.00" at bounding box center [801, 296] width 72 height 21
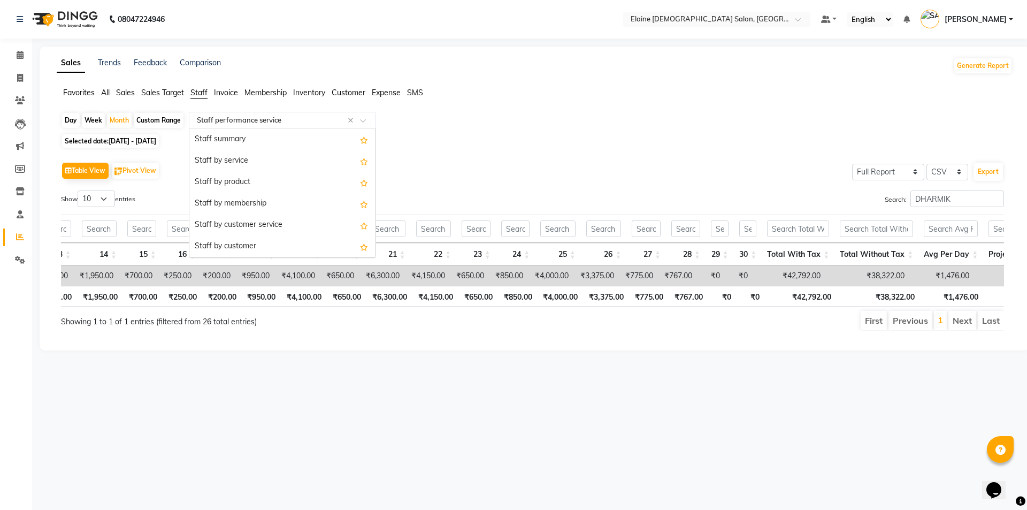
click at [261, 120] on input "text" at bounding box center [272, 120] width 154 height 11
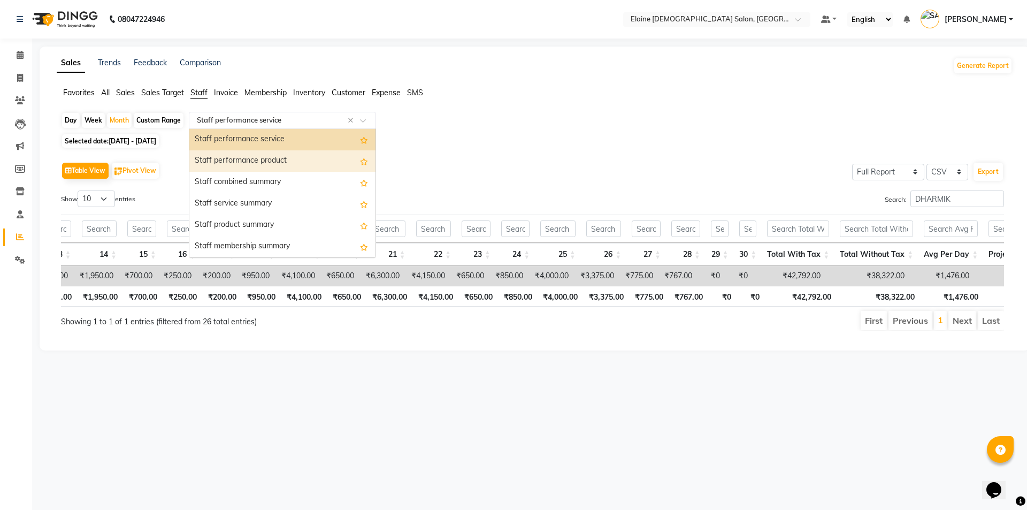
click at [247, 164] on div "Staff performance product" at bounding box center [282, 160] width 186 height 21
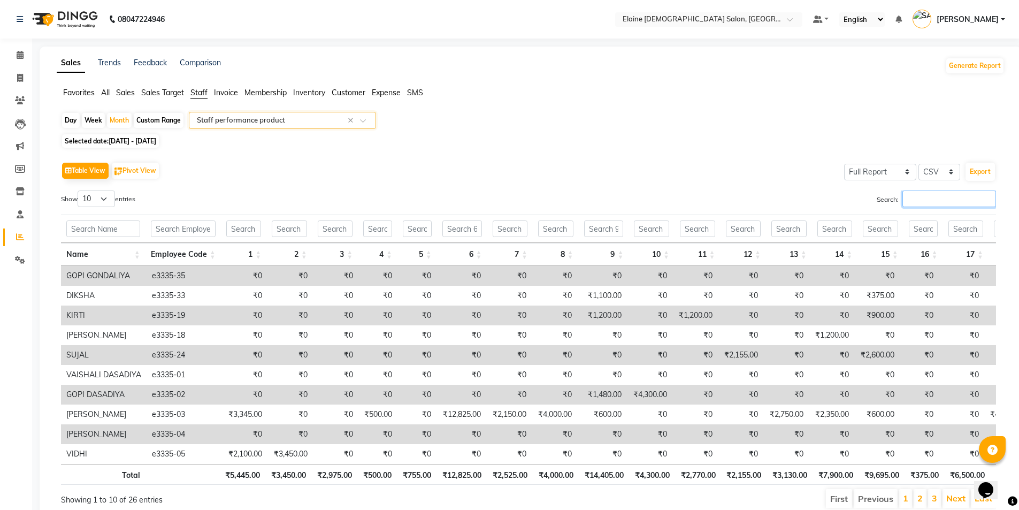
click at [925, 206] on input "Search:" at bounding box center [949, 198] width 94 height 17
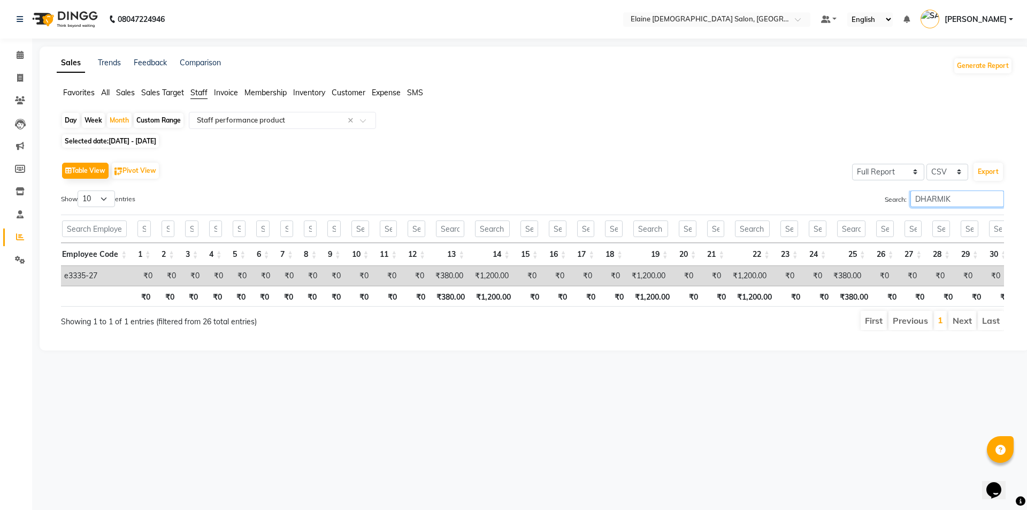
scroll to position [0, 0]
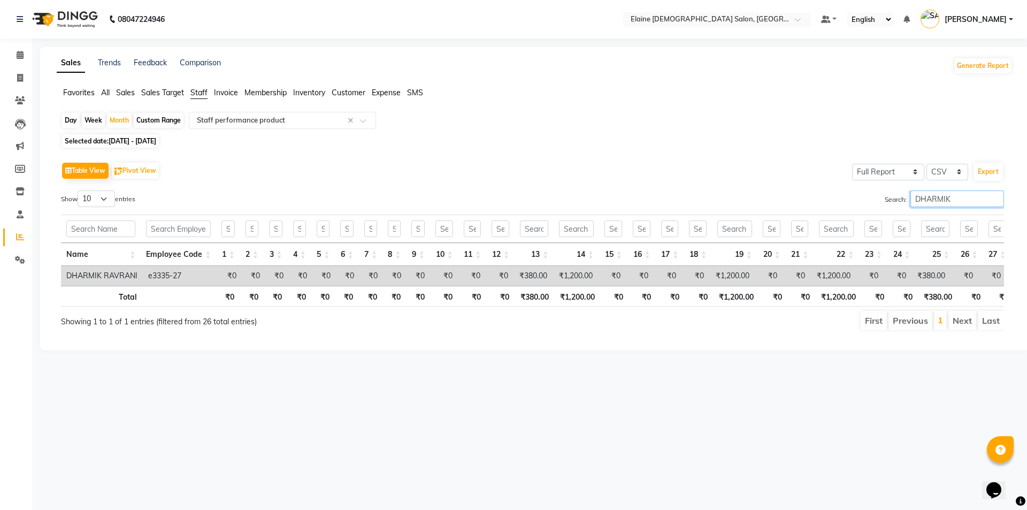
type input "DHARMIK"
drag, startPoint x: 519, startPoint y: 276, endPoint x: 534, endPoint y: 278, distance: 15.1
click at [534, 278] on td "₹380.00" at bounding box center [532, 276] width 39 height 20
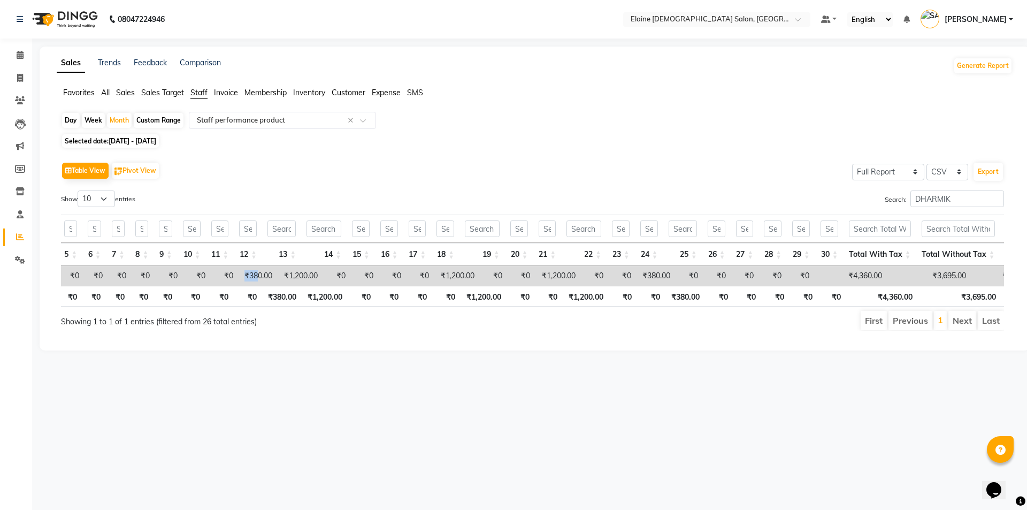
scroll to position [0, 275]
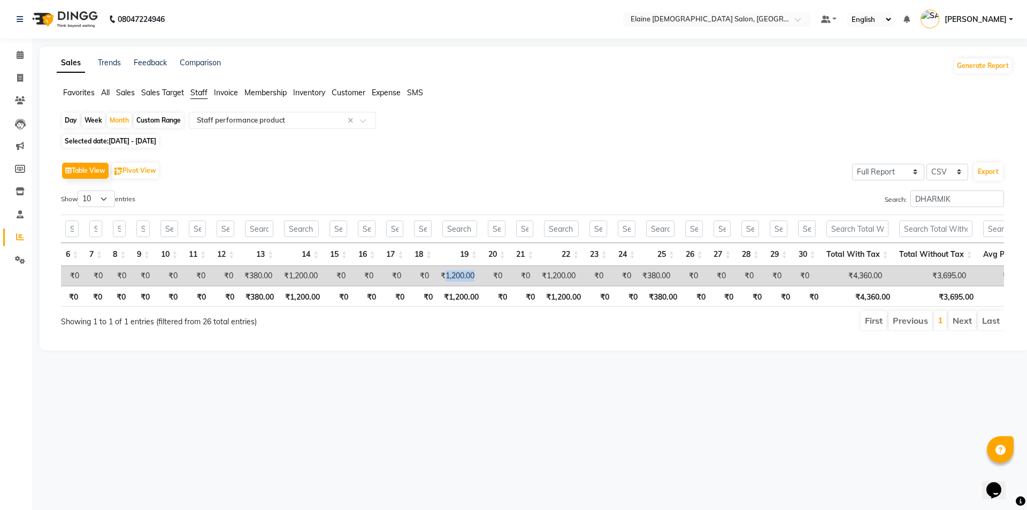
drag, startPoint x: 446, startPoint y: 278, endPoint x: 486, endPoint y: 281, distance: 39.7
click at [486, 281] on tr "DHARMIK RAVRANI e3335-27 ₹0 ₹0 ₹0 ₹0 ₹0 ₹0 ₹0 ₹0 ₹0 ₹0 ₹0 ₹0 ₹380.00 ₹1,200.00 …" at bounding box center [506, 276] width 1441 height 20
drag, startPoint x: 547, startPoint y: 278, endPoint x: 575, endPoint y: 279, distance: 28.9
click at [575, 279] on td "₹1,200.00" at bounding box center [557, 276] width 45 height 20
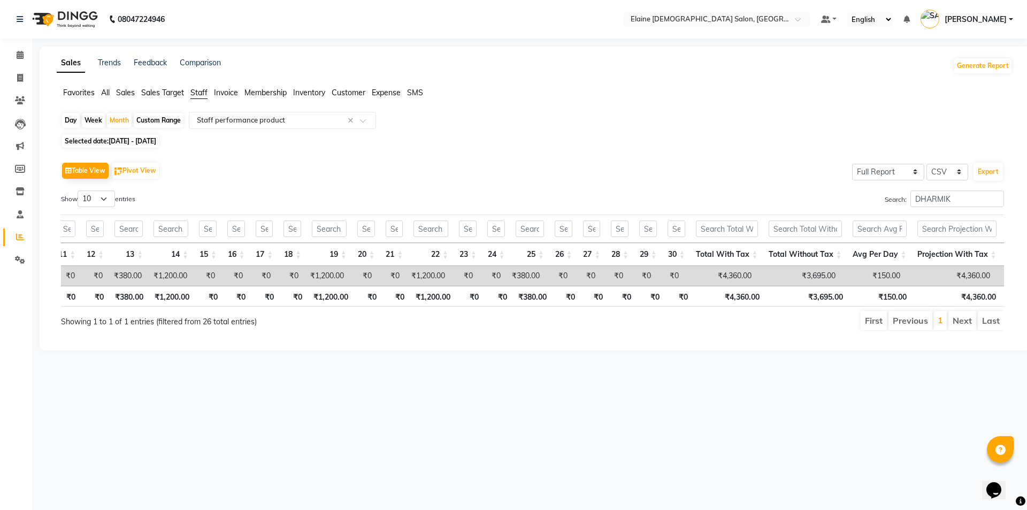
drag, startPoint x: 458, startPoint y: 151, endPoint x: 449, endPoint y: 148, distance: 10.0
click at [449, 148] on div "Day Week Month Custom Range Select Report Type × Staff performance product × Se…" at bounding box center [535, 226] width 956 height 228
click at [24, 76] on span at bounding box center [20, 78] width 19 height 12
select select "service"
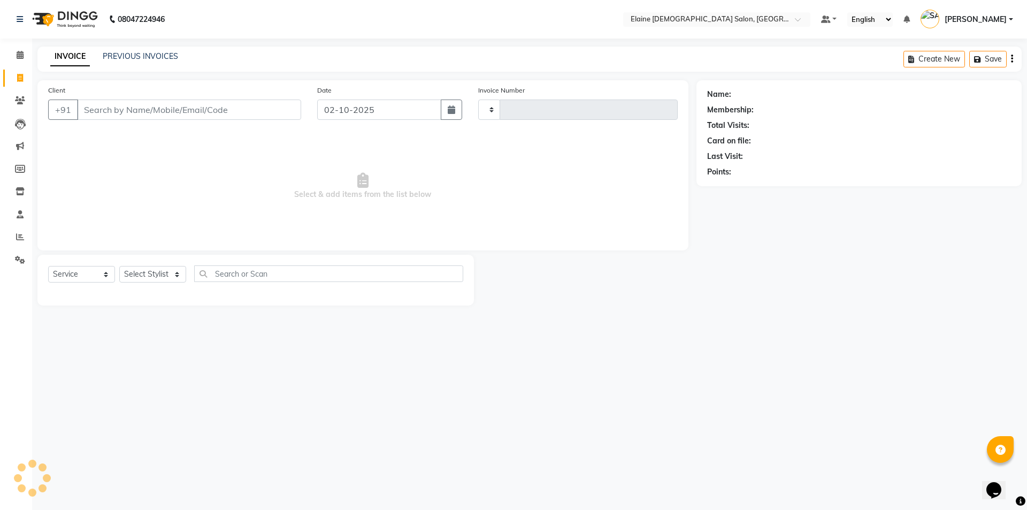
type input "4931"
select select "7542"
click at [14, 259] on span at bounding box center [20, 260] width 19 height 12
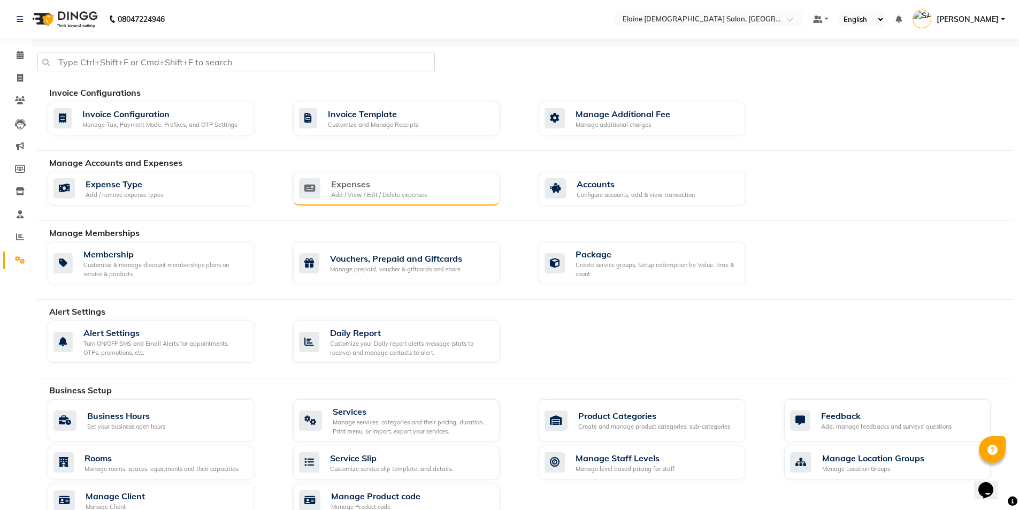
click at [404, 189] on div "Expenses" at bounding box center [379, 184] width 96 height 13
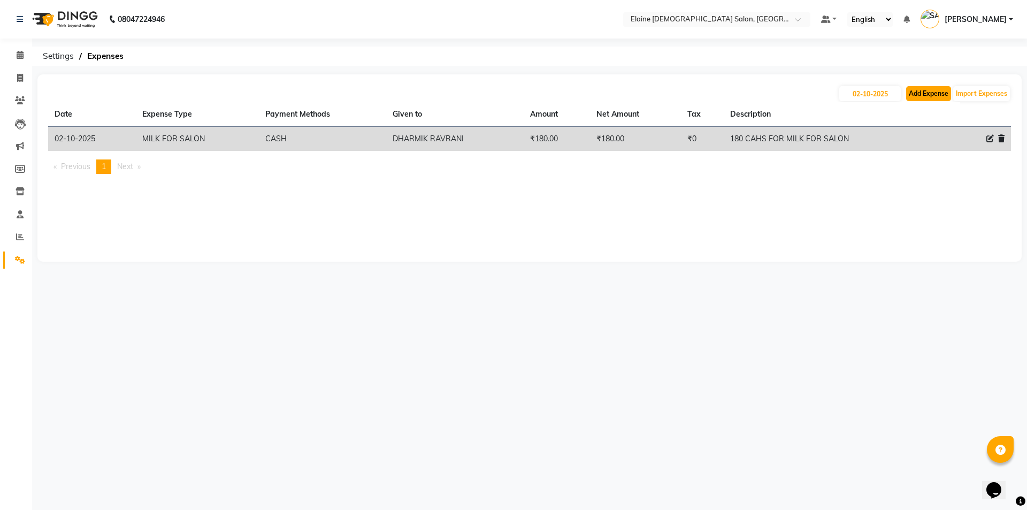
click at [928, 89] on button "Add Expense" at bounding box center [928, 93] width 45 height 15
select select "1"
select select "6665"
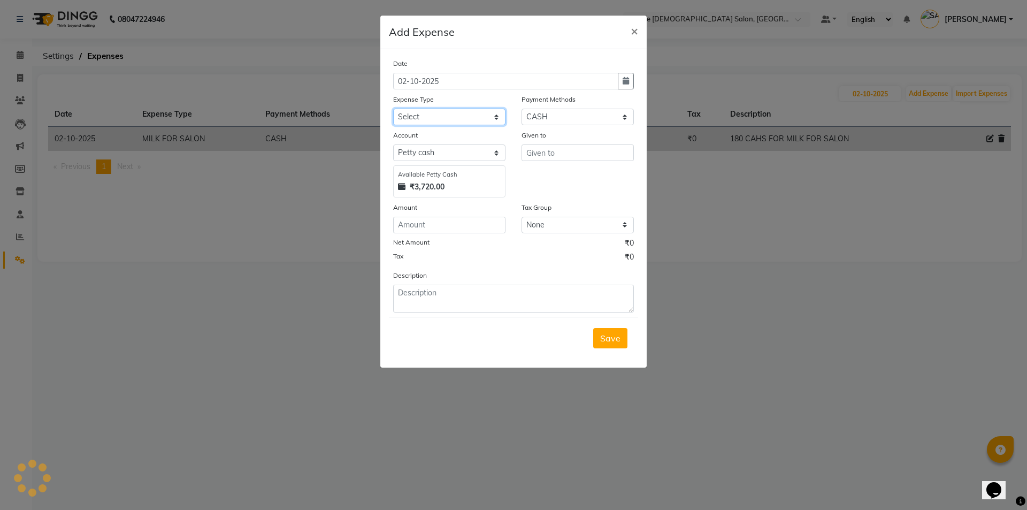
click at [425, 119] on select "Select ADVANCE RUPEES FOR STAFF CLEANING GROSSERY CLENING ITEM HOUSEKEEPIN clie…" at bounding box center [449, 117] width 112 height 17
click at [393, 109] on select "Select ADVANCE RUPEES FOR STAFF CLEANING GROSSERY CLENING ITEM HOUSEKEEPIN clie…" at bounding box center [449, 117] width 112 height 17
select select "23064"
select select "19507"
click at [555, 152] on input "text" at bounding box center [577, 152] width 112 height 17
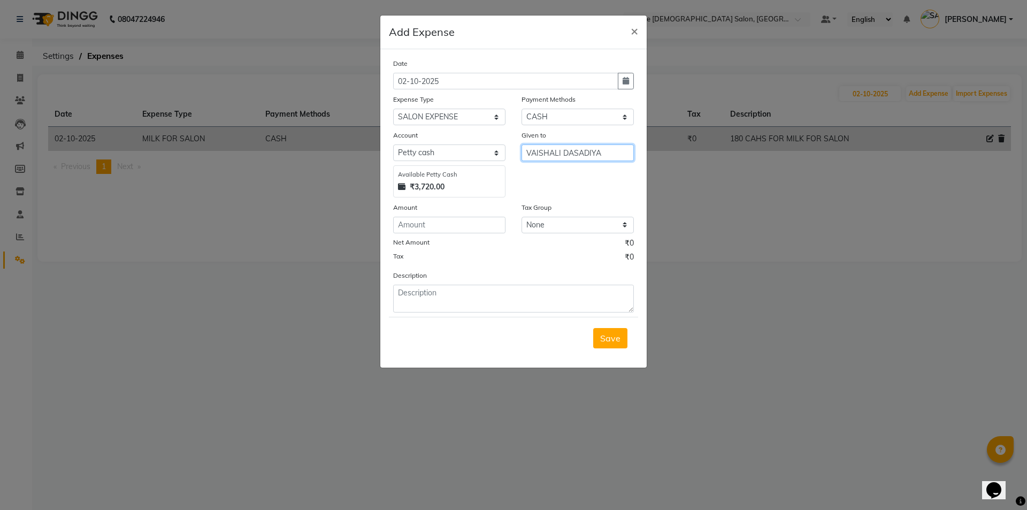
type input "VAISHALI DASADIYA"
click at [494, 221] on input "number" at bounding box center [449, 225] width 112 height 17
type input "380"
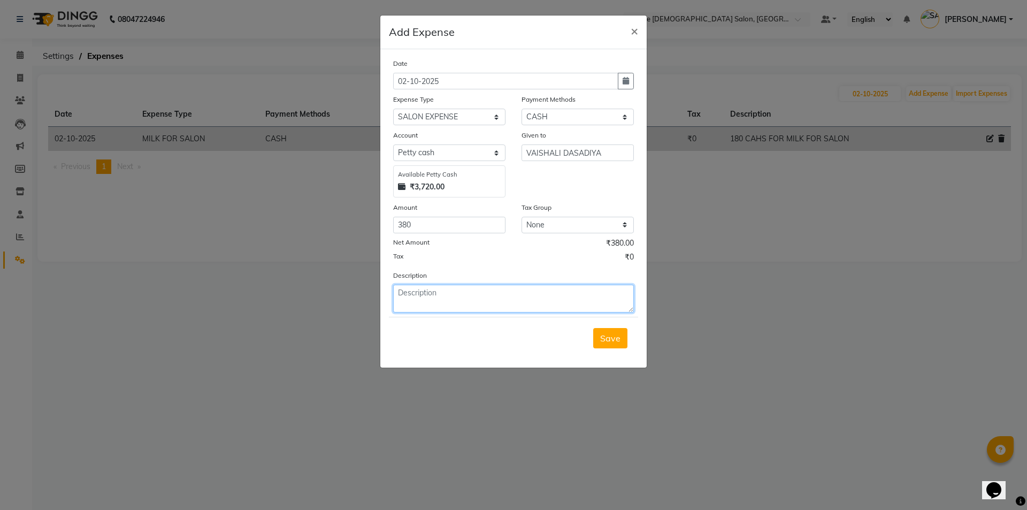
click at [463, 299] on textarea at bounding box center [513, 299] width 241 height 28
type textarea "380 CASH FOR SALON MAKE ITEM"
click at [620, 337] on button "Save" at bounding box center [610, 338] width 34 height 20
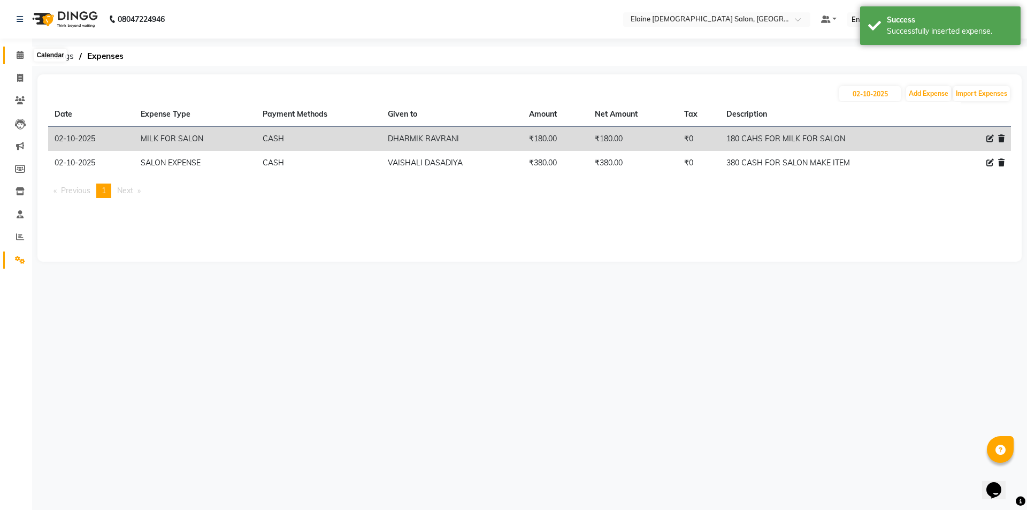
click at [24, 61] on span at bounding box center [20, 55] width 19 height 12
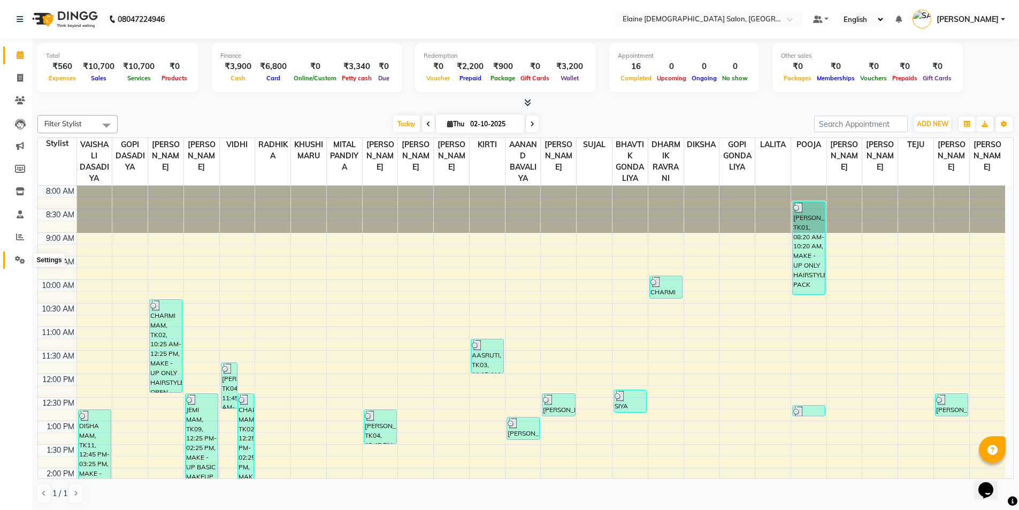
click at [24, 257] on icon at bounding box center [20, 260] width 10 height 8
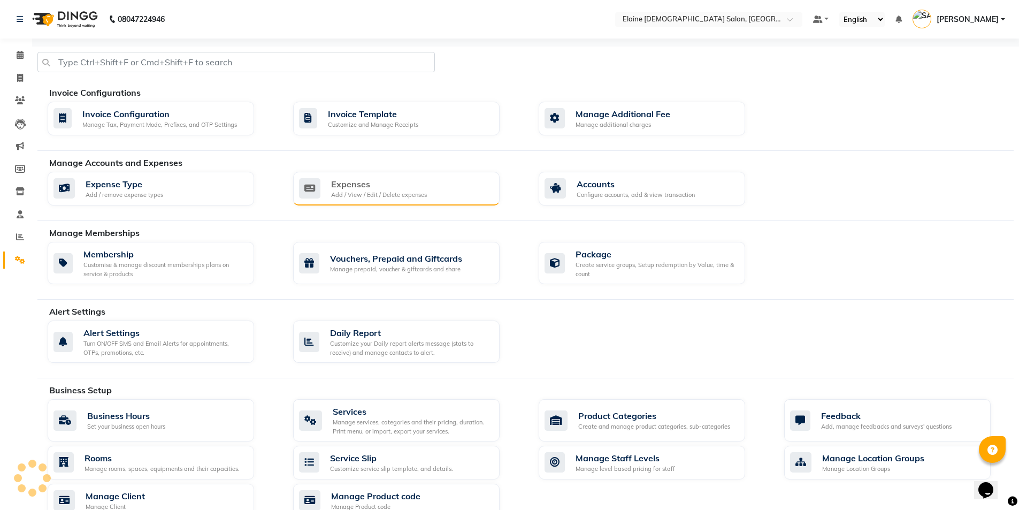
click at [365, 198] on div "Add / View / Edit / Delete expenses" at bounding box center [379, 194] width 96 height 9
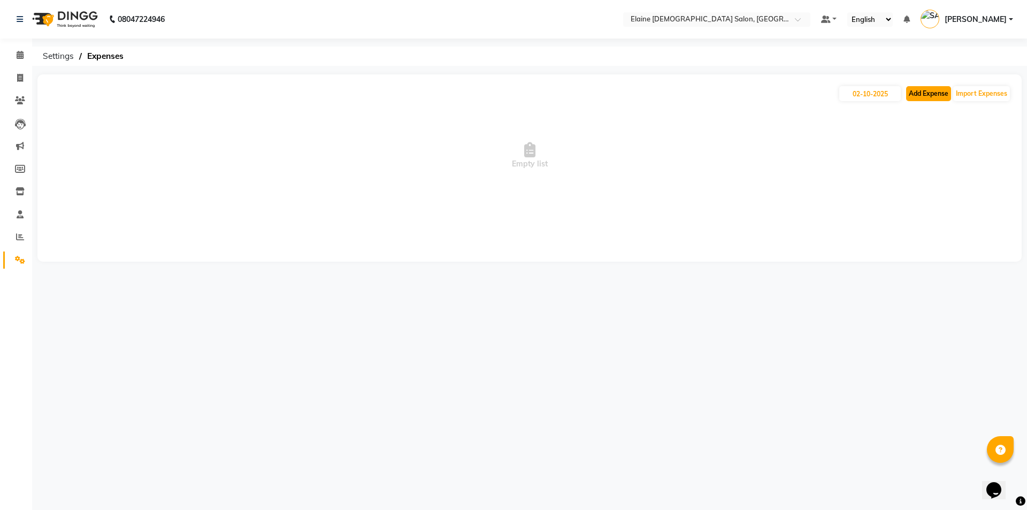
click at [933, 90] on button "Add Expense" at bounding box center [928, 93] width 45 height 15
select select "1"
select select "6665"
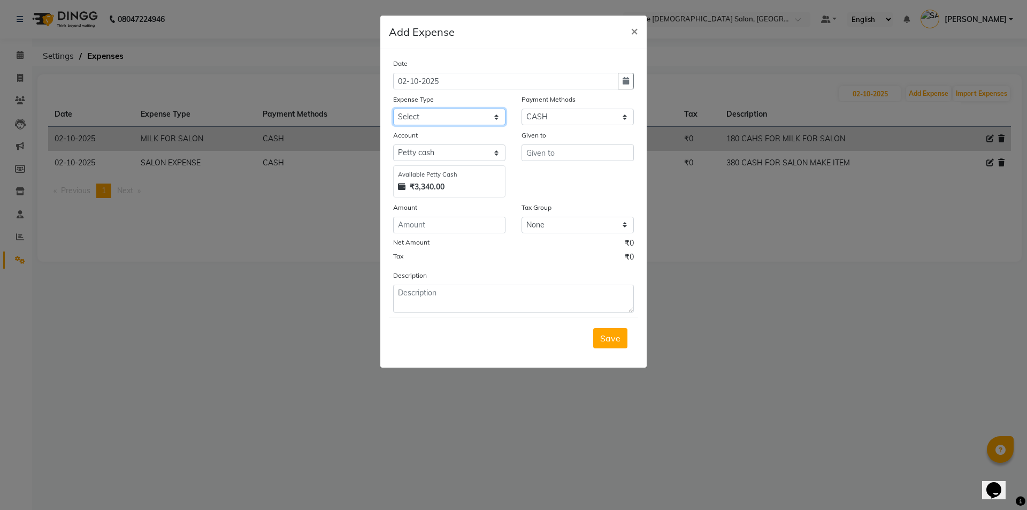
click at [398, 118] on select "Select ADVANCE RUPEES FOR STAFF CLEANING GROSSERY CLENING ITEM HOUSEKEEPIN clie…" at bounding box center [449, 117] width 112 height 17
click at [393, 109] on select "Select ADVANCE RUPEES FOR STAFF CLEANING GROSSERY CLENING ITEM HOUSEKEEPIN clie…" at bounding box center [449, 117] width 112 height 17
select select "19507"
click at [545, 155] on input "text" at bounding box center [577, 152] width 112 height 17
type input "SANDIP BHAI"
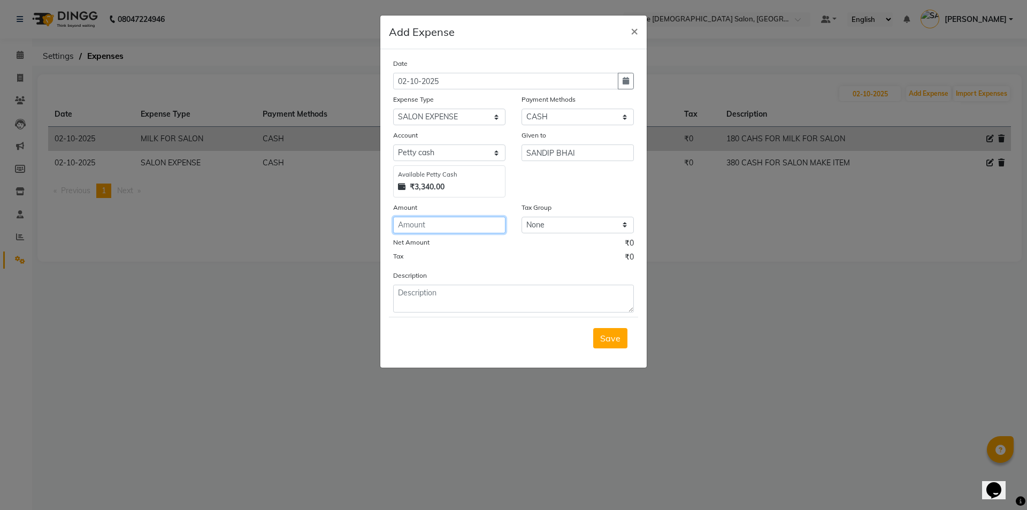
click at [487, 221] on input "number" at bounding box center [449, 225] width 112 height 17
type input "200"
click at [458, 302] on textarea at bounding box center [513, 299] width 241 height 28
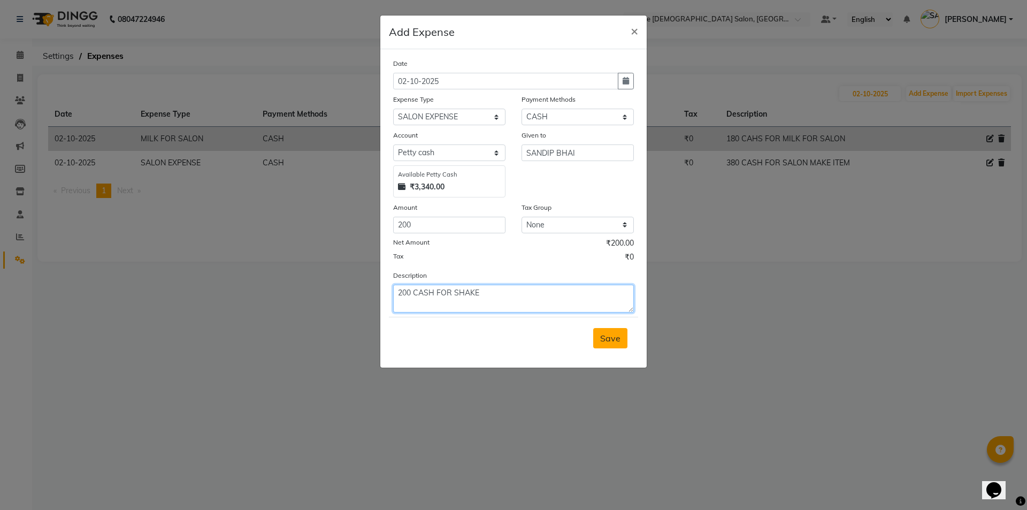
type textarea "200 CASH FOR SHAKE"
click at [614, 343] on span "Save" at bounding box center [610, 338] width 20 height 11
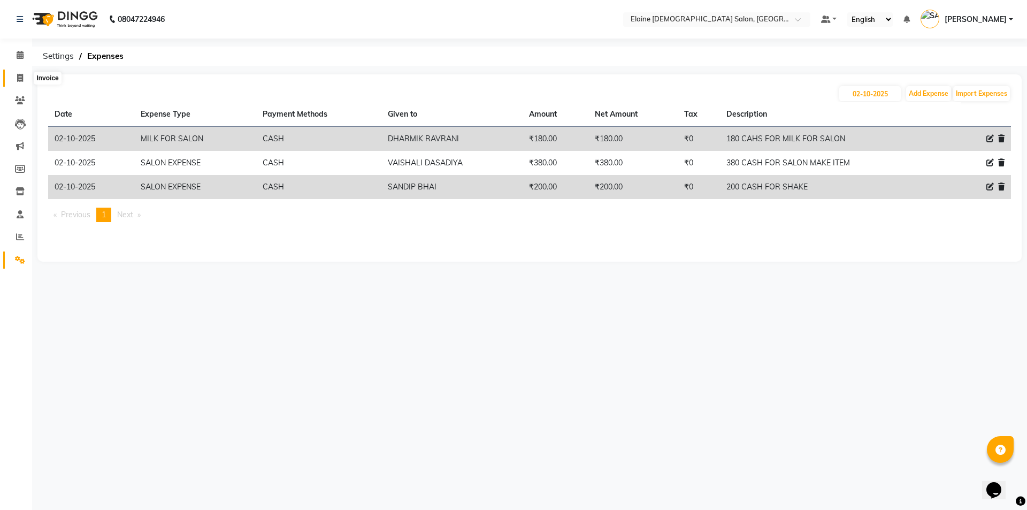
click at [16, 78] on span at bounding box center [20, 78] width 19 height 12
select select "service"
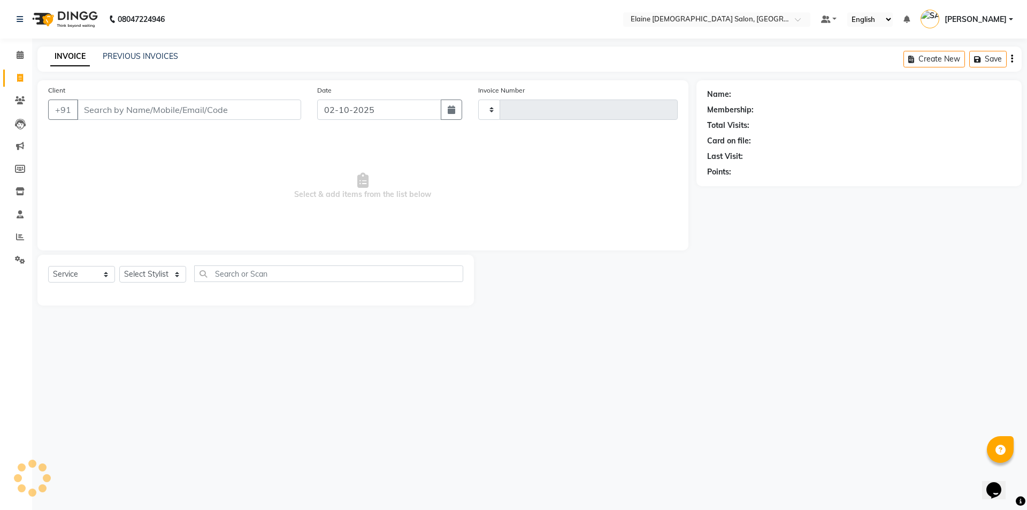
type input "4931"
click at [16, 225] on li "Staff" at bounding box center [16, 214] width 32 height 23
select select "7542"
click at [130, 54] on link "PREVIOUS INVOICES" at bounding box center [140, 56] width 75 height 10
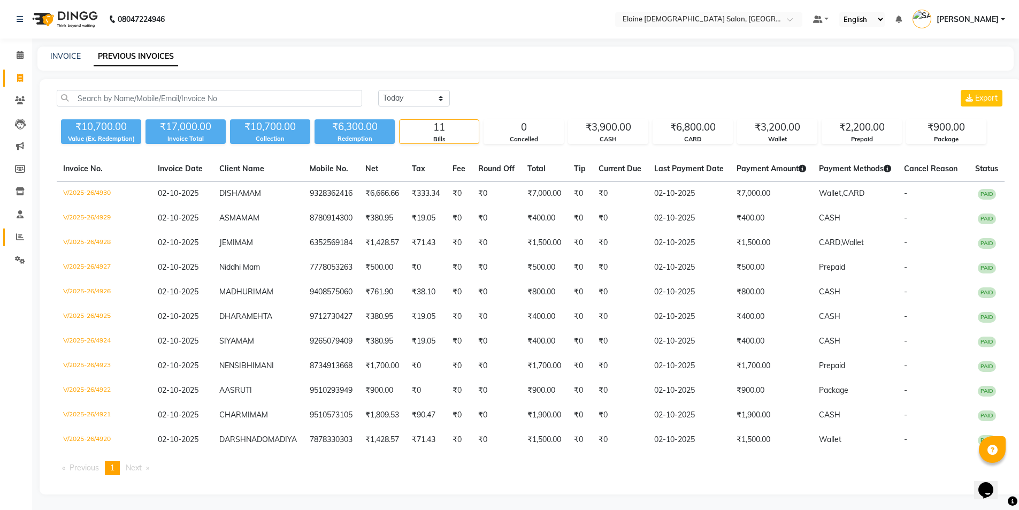
click at [26, 244] on link "Reports" at bounding box center [16, 237] width 26 height 18
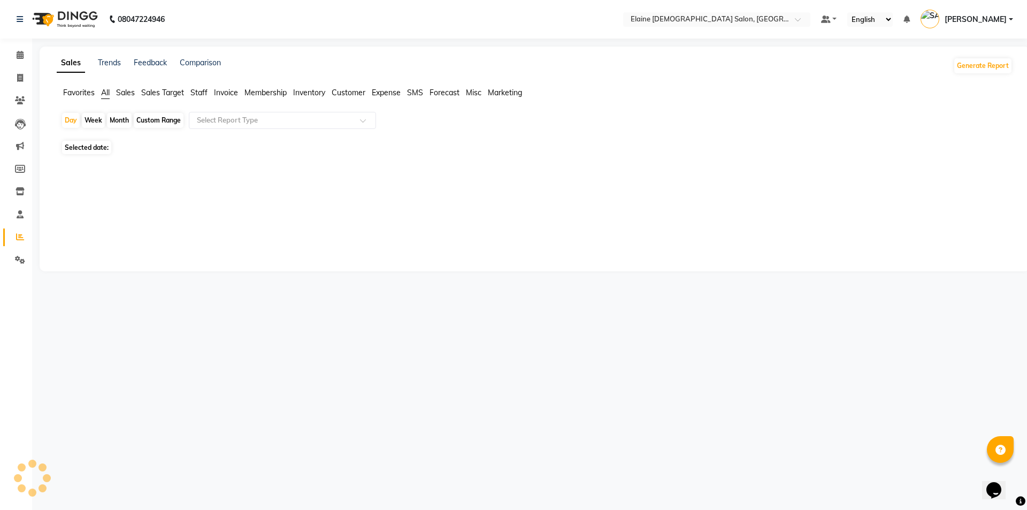
click at [201, 86] on div "Sales Trends Feedback Comparison Generate Report Favorites All Sales Sales Targ…" at bounding box center [535, 159] width 990 height 225
click at [202, 90] on span "Staff" at bounding box center [198, 93] width 17 height 10
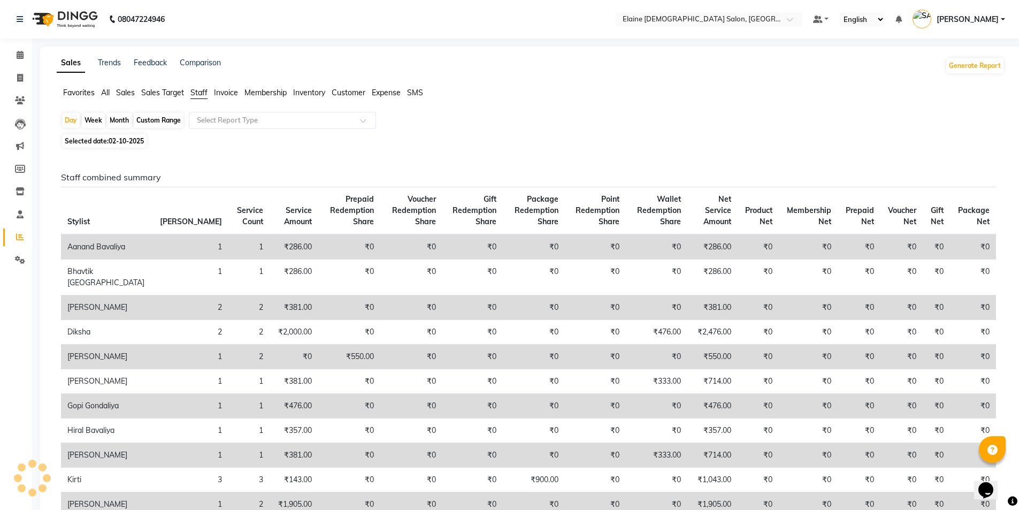
click at [229, 132] on div "Day Week Month Custom Range Select Report Type Selected date: [DATE] Staff comb…" at bounding box center [531, 403] width 948 height 582
click at [249, 126] on div "Select Report Type" at bounding box center [282, 120] width 187 height 17
click at [176, 94] on span "Sales Target" at bounding box center [162, 93] width 43 height 10
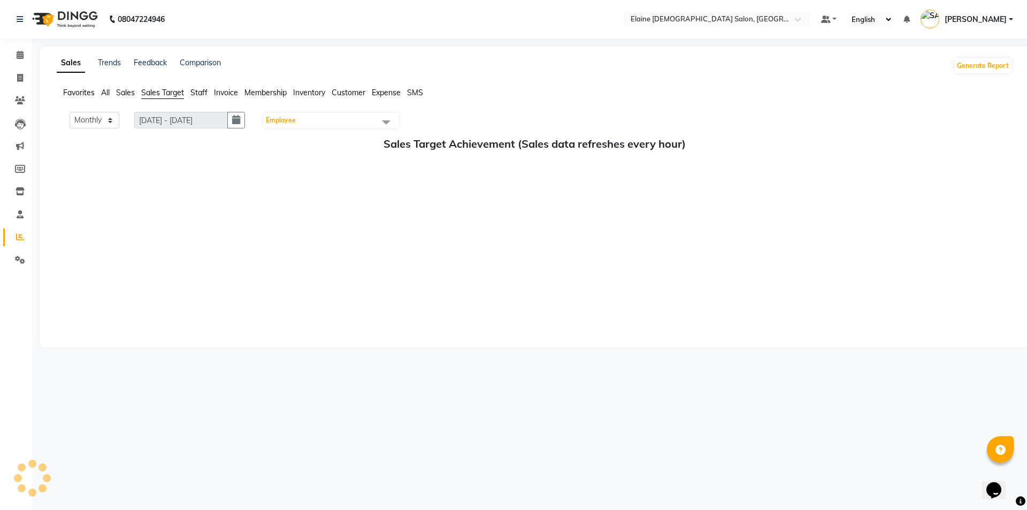
click at [198, 95] on span "Staff" at bounding box center [198, 93] width 17 height 10
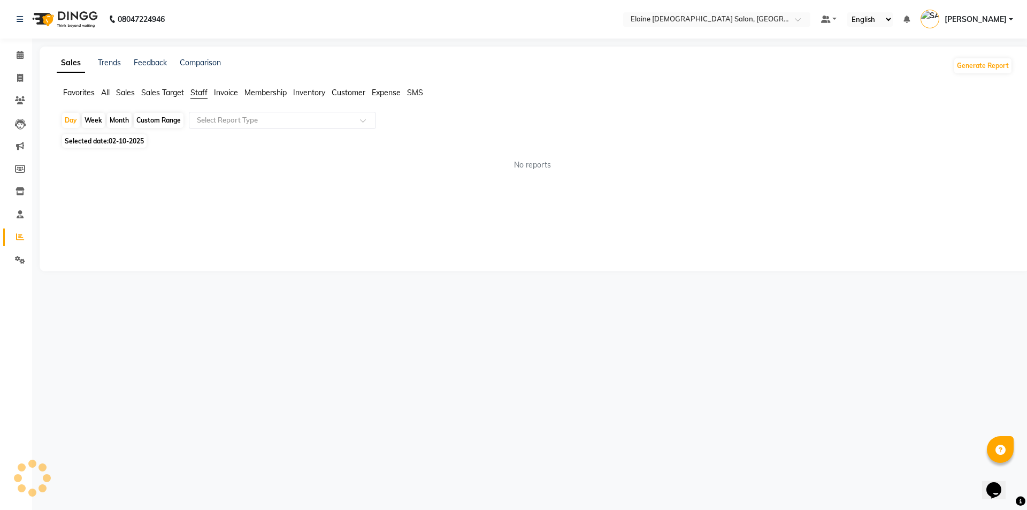
click at [218, 129] on div "Day Week Month Custom Range Select Report Type" at bounding box center [534, 121] width 947 height 19
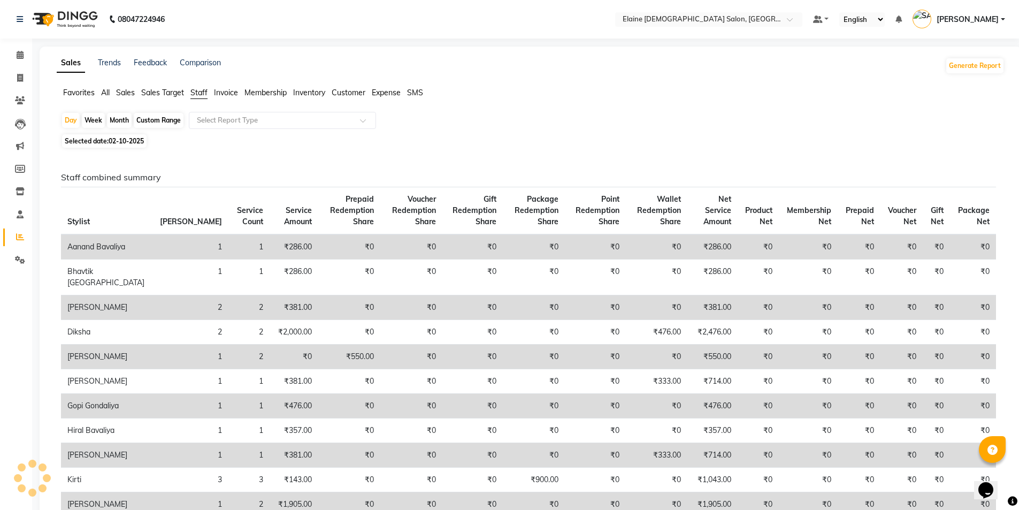
click at [197, 142] on div "Selected date: [DATE]" at bounding box center [532, 140] width 943 height 11
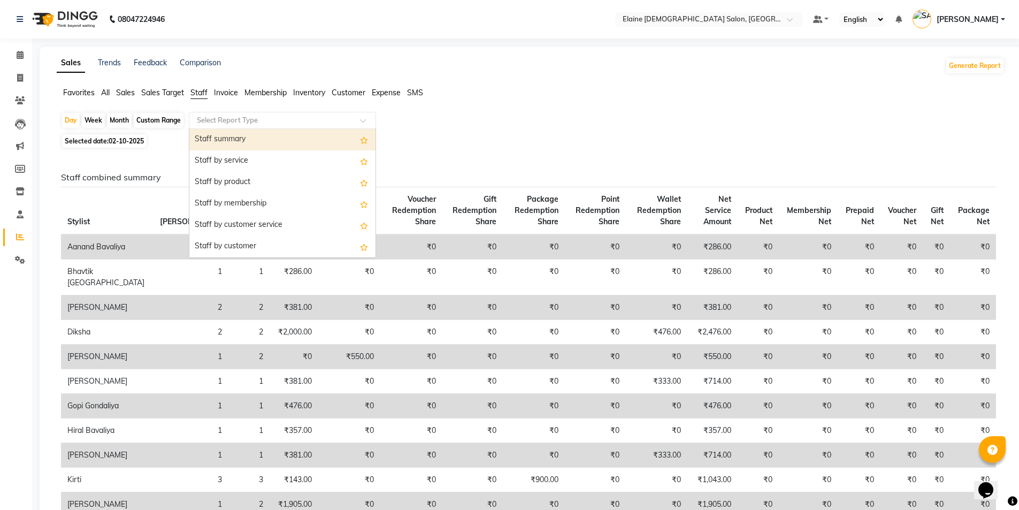
click at [236, 127] on div "Select Report Type" at bounding box center [282, 120] width 187 height 17
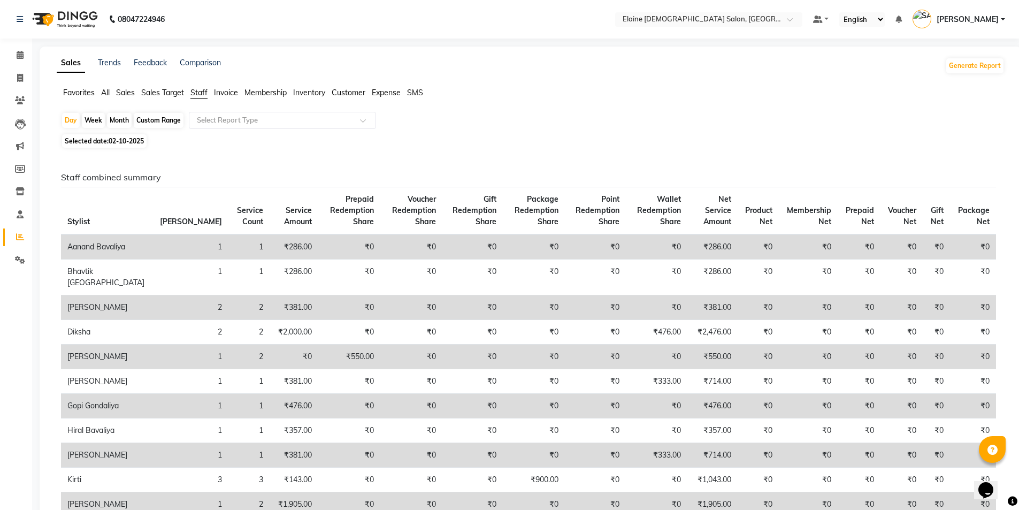
click at [89, 142] on span "Selected date: [DATE]" at bounding box center [104, 140] width 84 height 13
select select "10"
select select "2025"
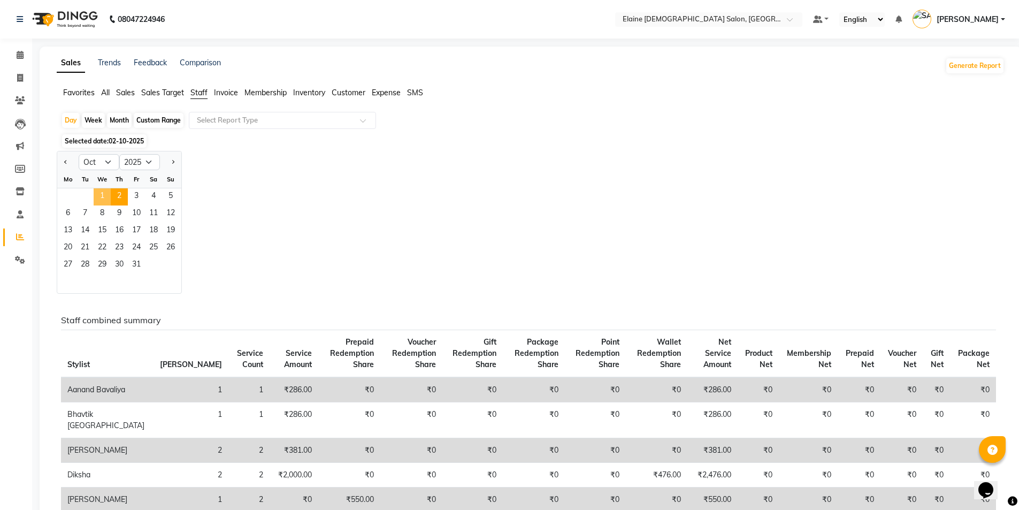
click at [104, 201] on span "1" at bounding box center [102, 196] width 17 height 17
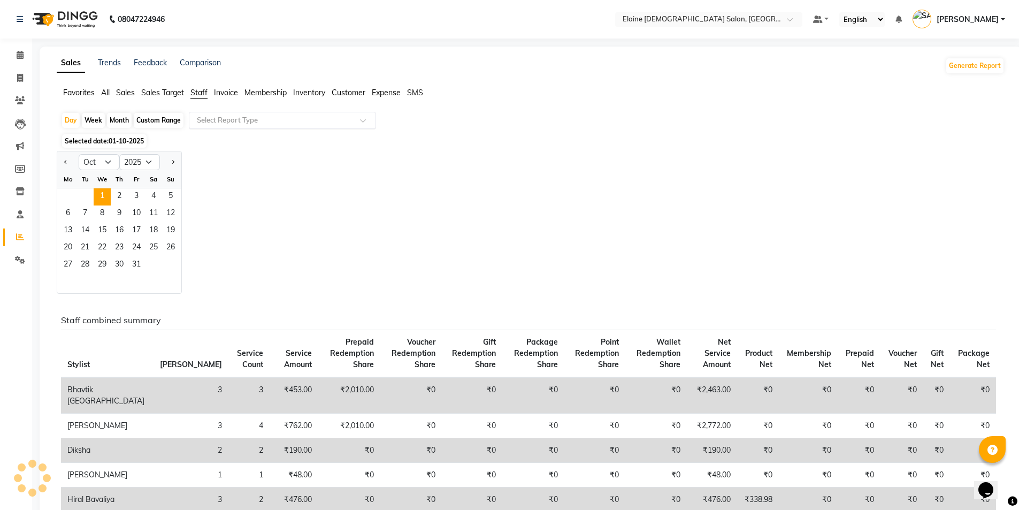
click at [264, 124] on input "text" at bounding box center [272, 120] width 154 height 11
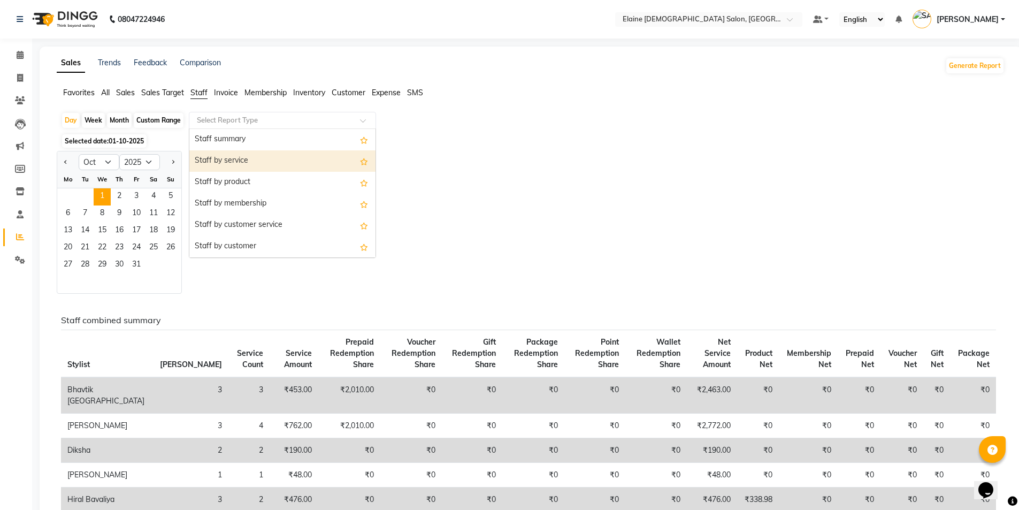
click at [267, 162] on div "Staff by service" at bounding box center [282, 160] width 186 height 21
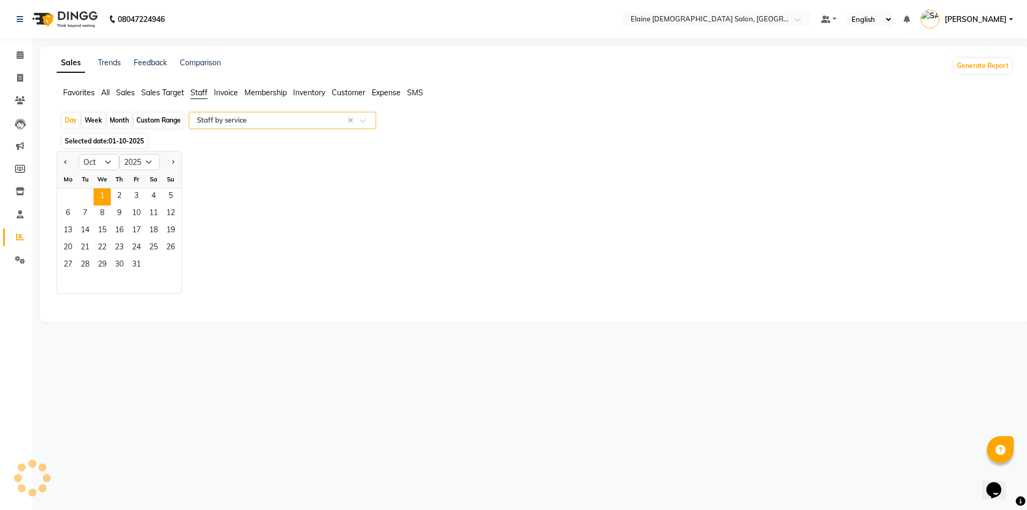
select select "full_report"
select select "csv"
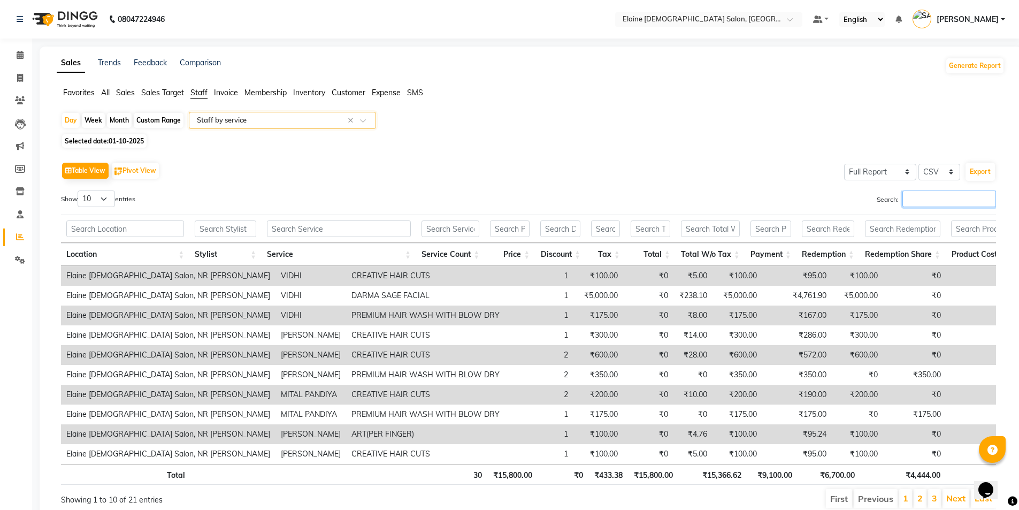
click at [947, 190] on input "Search:" at bounding box center [949, 198] width 94 height 17
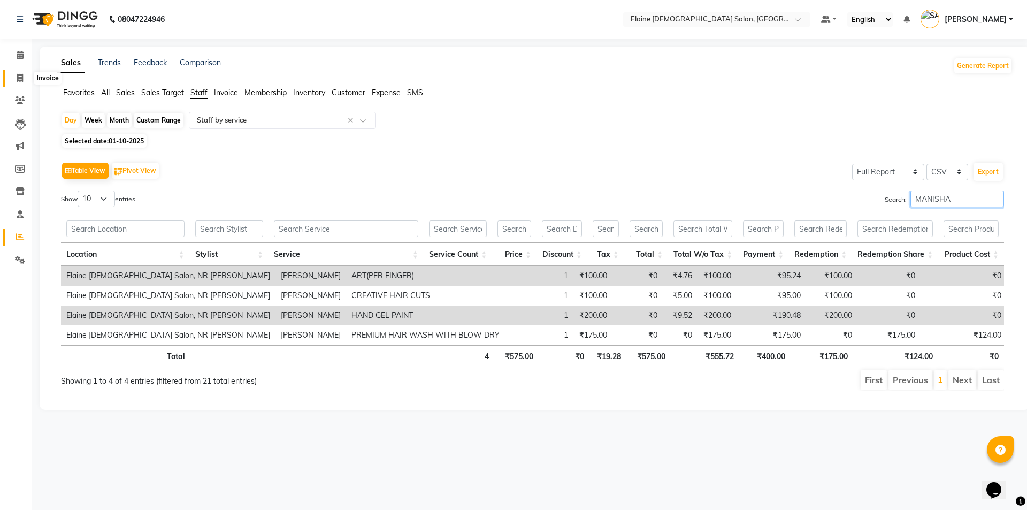
type input "MANISHA"
click at [27, 74] on span at bounding box center [20, 78] width 19 height 12
select select "service"
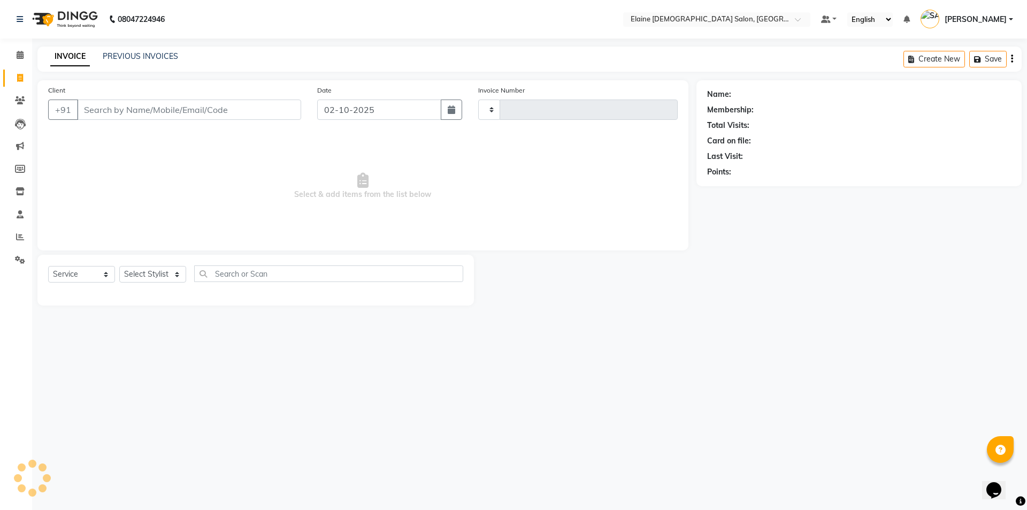
type input "4931"
select select "7542"
click at [212, 103] on input "Client" at bounding box center [189, 109] width 224 height 20
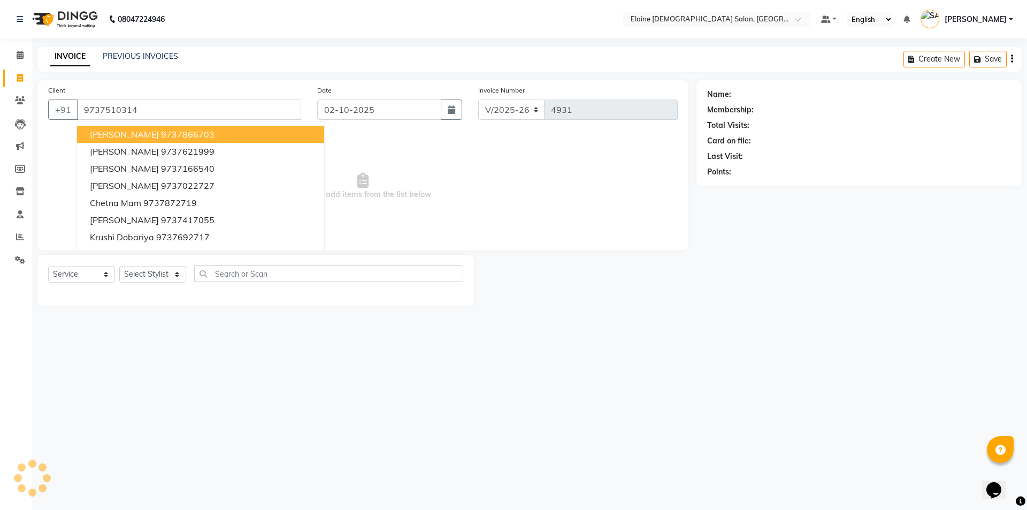
type input "9737510314"
click at [432, 141] on span "Select & add items from the list below" at bounding box center [362, 186] width 629 height 107
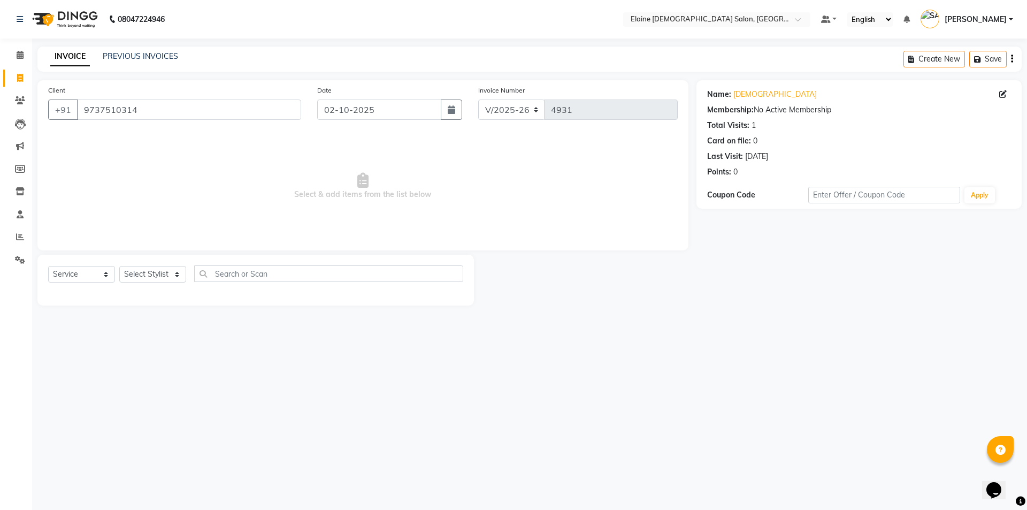
click at [129, 262] on div "Select Service Product Membership Package Voucher Prepaid Gift Card Select Styl…" at bounding box center [255, 280] width 436 height 51
click at [133, 271] on select "Select Stylist AANAND BAVALIYA BHAVTIK GONDALIYA DHARMIK RAVRANI DIKSHA [PERSON…" at bounding box center [152, 274] width 67 height 17
click at [119, 266] on select "Select Stylist AANAND BAVALIYA BHAVTIK GONDALIYA DHARMIK RAVRANI DIKSHA [PERSON…" at bounding box center [152, 274] width 67 height 17
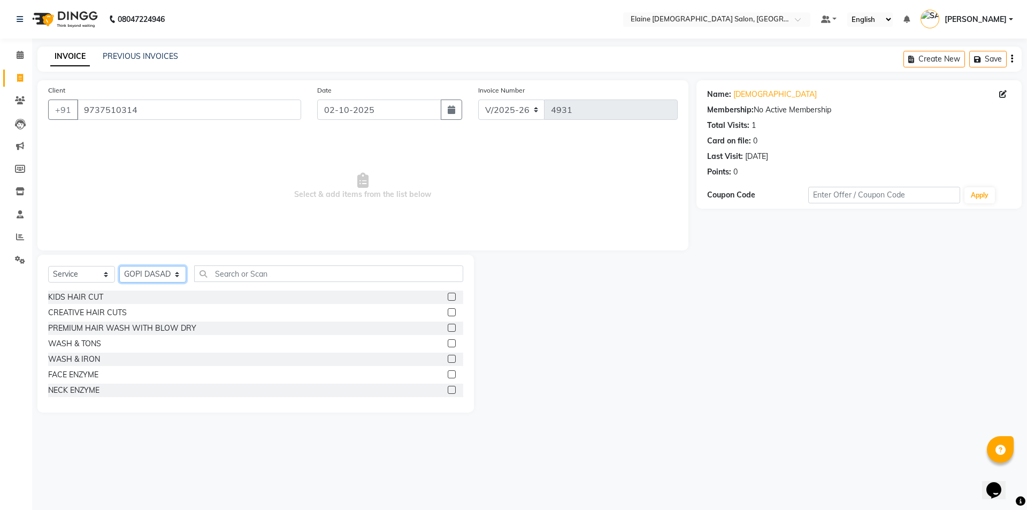
select select "69548"
click at [239, 274] on input "text" at bounding box center [328, 273] width 269 height 17
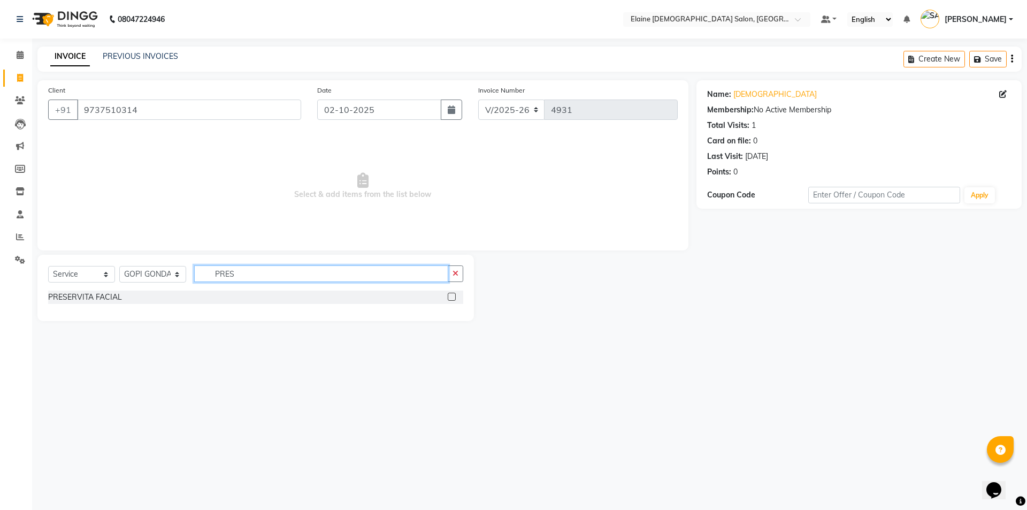
type input "PRES"
click at [101, 290] on div "Select Service Product Membership Package Voucher Prepaid Gift Card Select Styl…" at bounding box center [255, 277] width 415 height 25
click at [98, 301] on div "PRESERVITA FACIAL" at bounding box center [85, 296] width 74 height 11
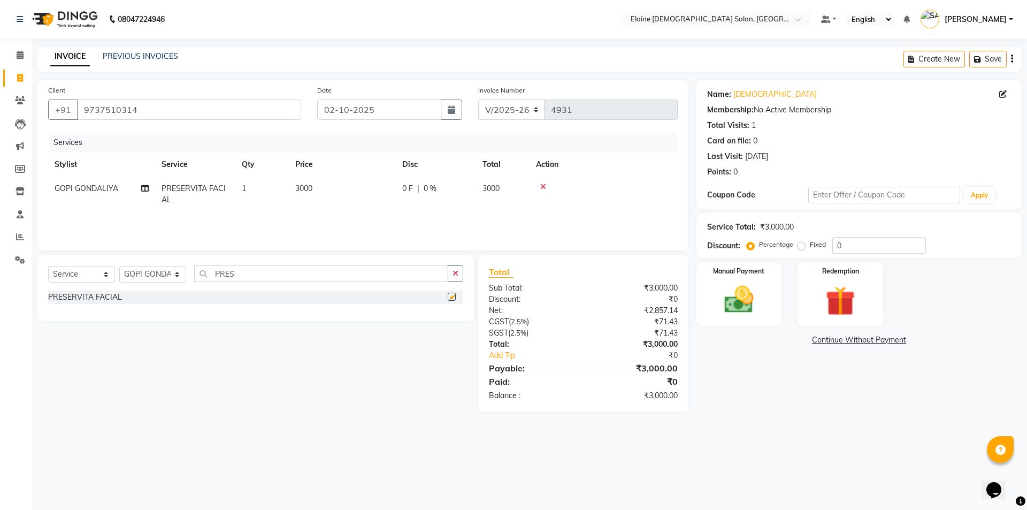
checkbox input "false"
click at [744, 290] on img at bounding box center [739, 299] width 50 height 35
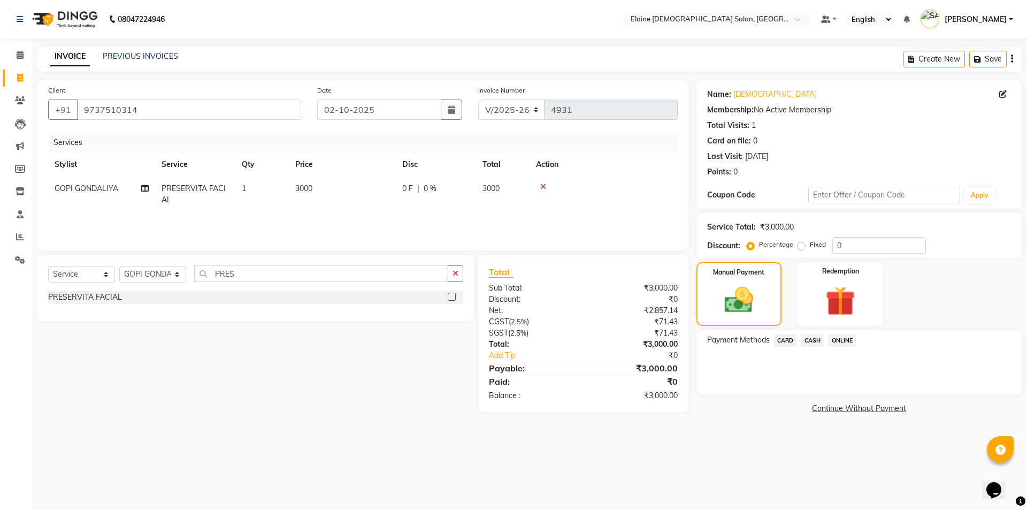
click at [785, 338] on span "CARD" at bounding box center [785, 340] width 23 height 12
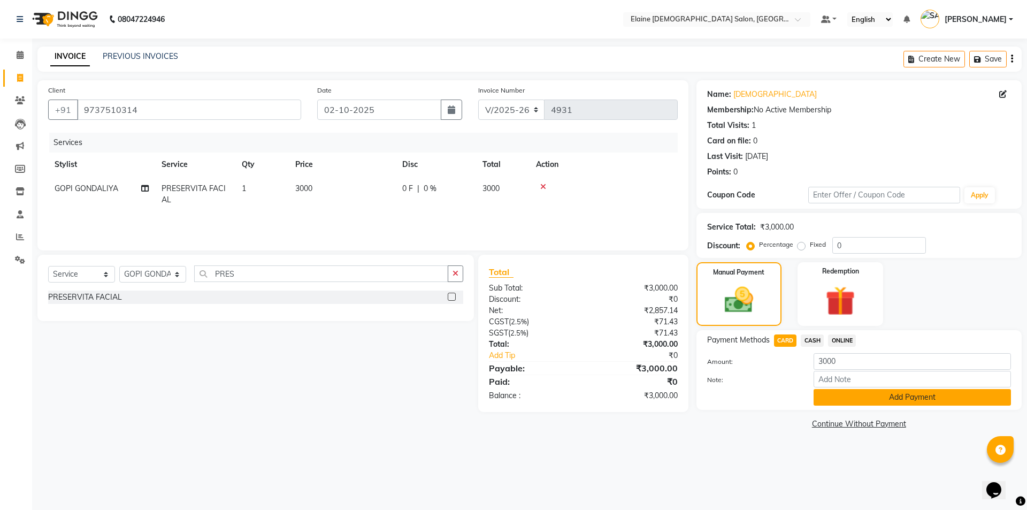
click at [823, 390] on button "Add Payment" at bounding box center [911, 397] width 197 height 17
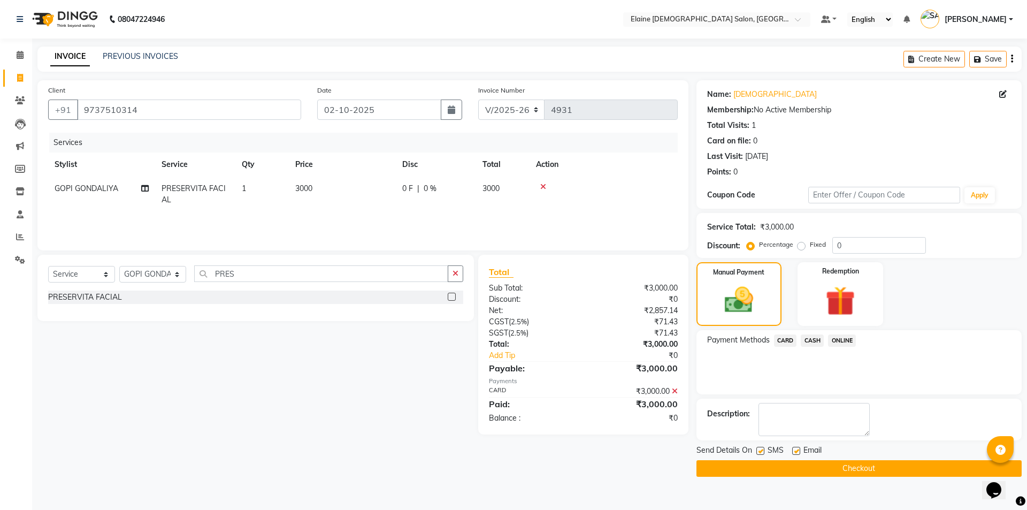
click at [796, 452] on label at bounding box center [796, 451] width 8 height 8
click at [796, 452] on input "checkbox" at bounding box center [795, 451] width 7 height 7
checkbox input "false"
click at [760, 451] on label at bounding box center [760, 451] width 8 height 8
click at [760, 451] on input "checkbox" at bounding box center [759, 451] width 7 height 7
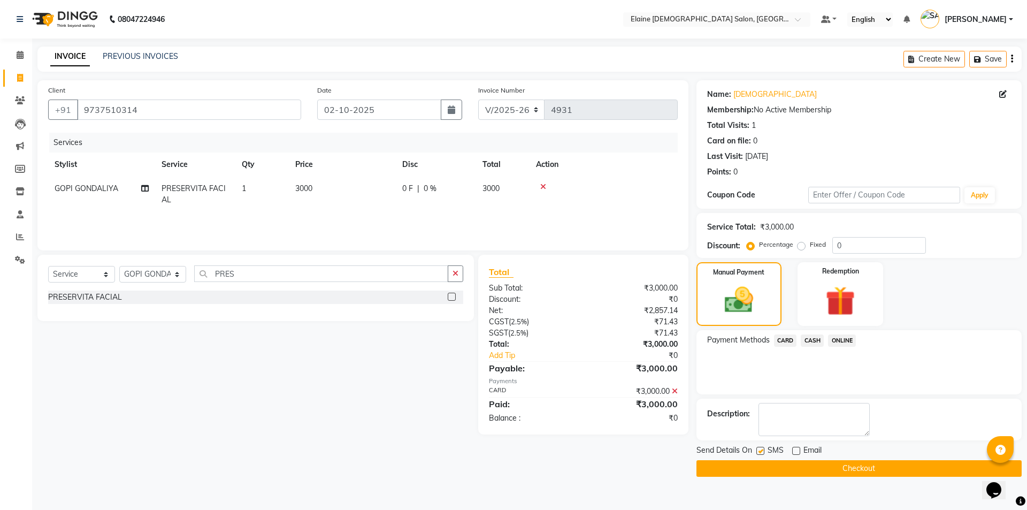
checkbox input "false"
click at [767, 464] on button "Checkout" at bounding box center [858, 468] width 325 height 17
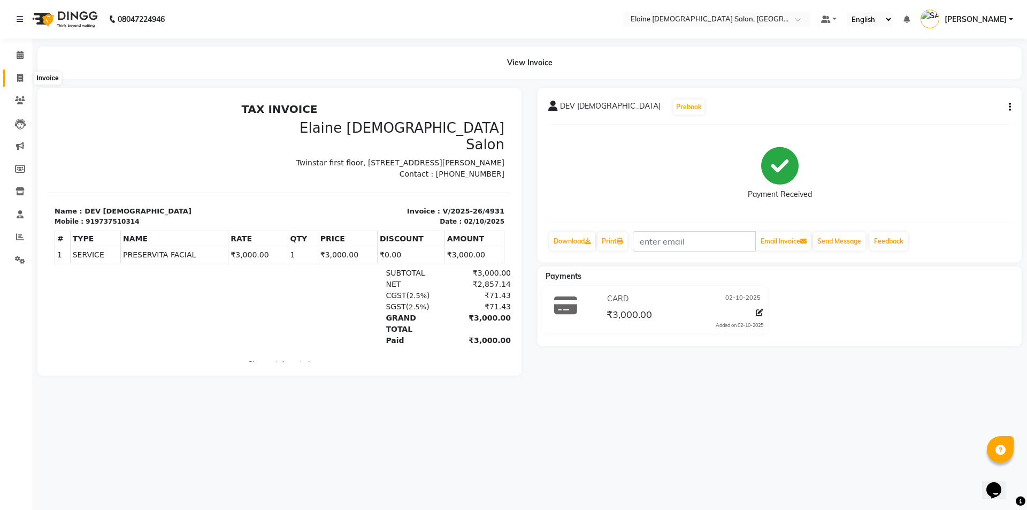
click at [19, 79] on icon at bounding box center [20, 78] width 6 height 8
select select "service"
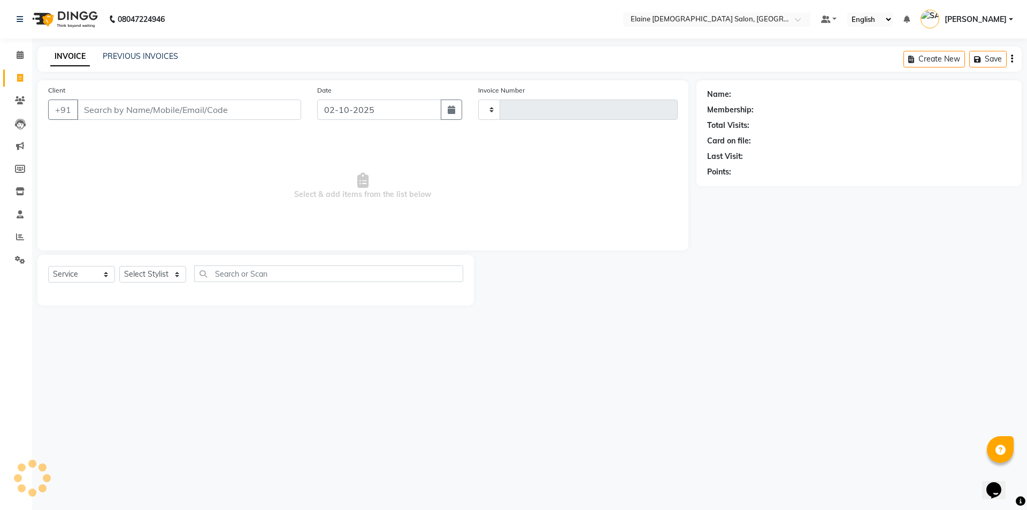
type input "4932"
select select "7542"
click at [110, 50] on div "INVOICE PREVIOUS INVOICES Create New Save" at bounding box center [529, 59] width 984 height 25
click at [111, 59] on link "PREVIOUS INVOICES" at bounding box center [140, 56] width 75 height 10
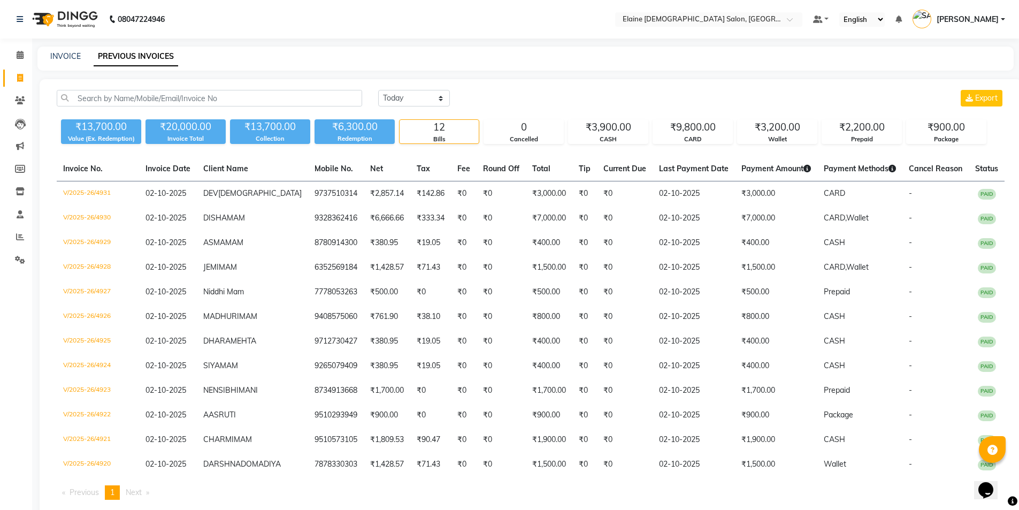
click at [82, 55] on div "INVOICE PREVIOUS INVOICES" at bounding box center [518, 56] width 963 height 11
click at [75, 65] on div "INVOICE PREVIOUS INVOICES" at bounding box center [525, 59] width 976 height 24
click at [68, 60] on link "INVOICE" at bounding box center [65, 56] width 30 height 10
select select "service"
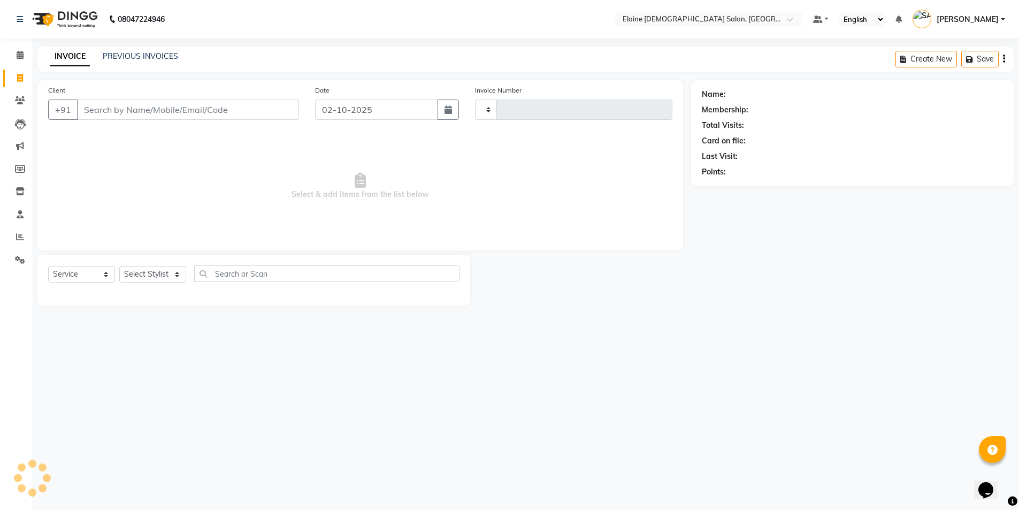
type input "4932"
select select "7542"
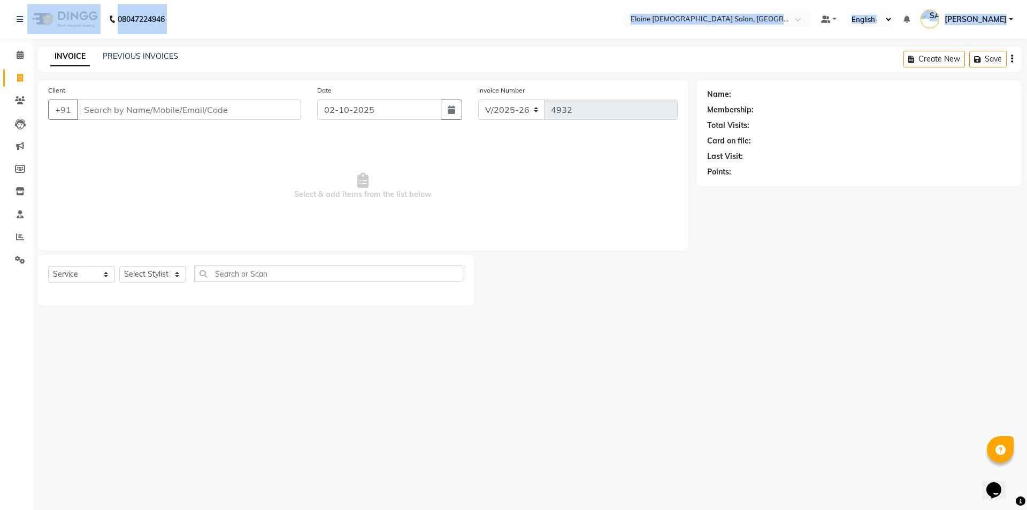
drag, startPoint x: 0, startPoint y: 32, endPoint x: 5, endPoint y: 70, distance: 37.8
click at [5, 68] on app-home "08047224946 Select Location × Elaine [DEMOGRAPHIC_DATA] Salon, Nr [PERSON_NAME]…" at bounding box center [513, 160] width 1027 height 321
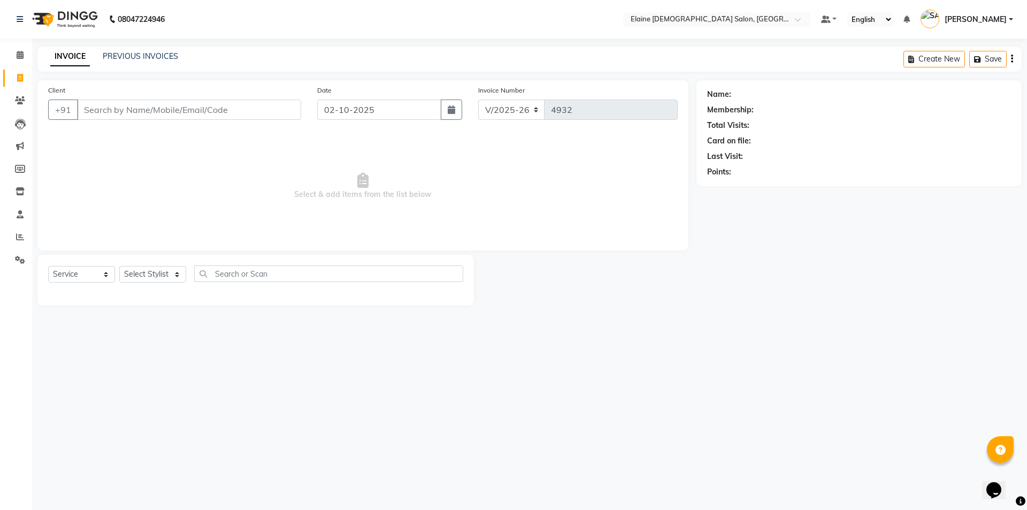
click at [121, 51] on div "PREVIOUS INVOICES" at bounding box center [140, 56] width 75 height 11
click at [130, 57] on link "PREVIOUS INVOICES" at bounding box center [140, 56] width 75 height 10
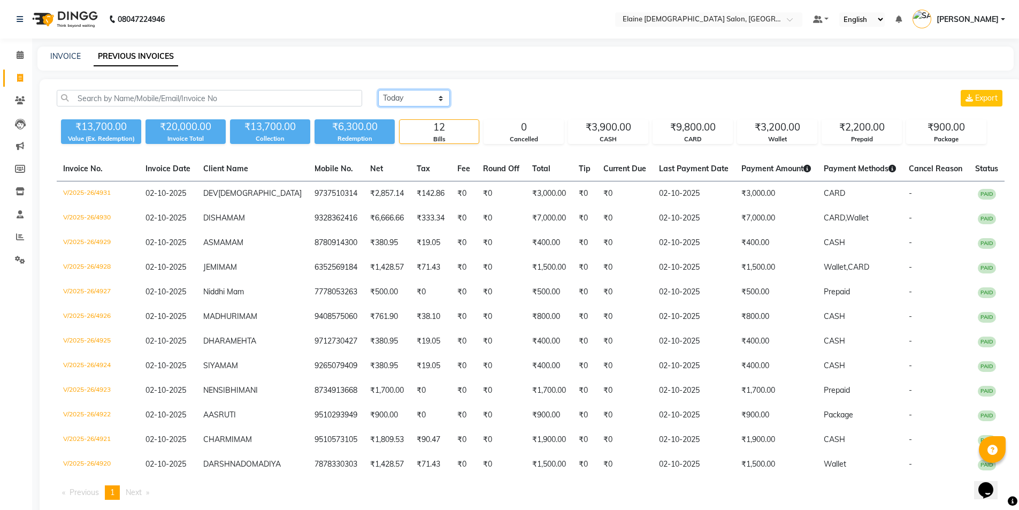
click at [391, 99] on select "[DATE] [DATE] Custom Range" at bounding box center [414, 98] width 72 height 17
click at [378, 90] on select "[DATE] [DATE] Custom Range" at bounding box center [414, 98] width 72 height 17
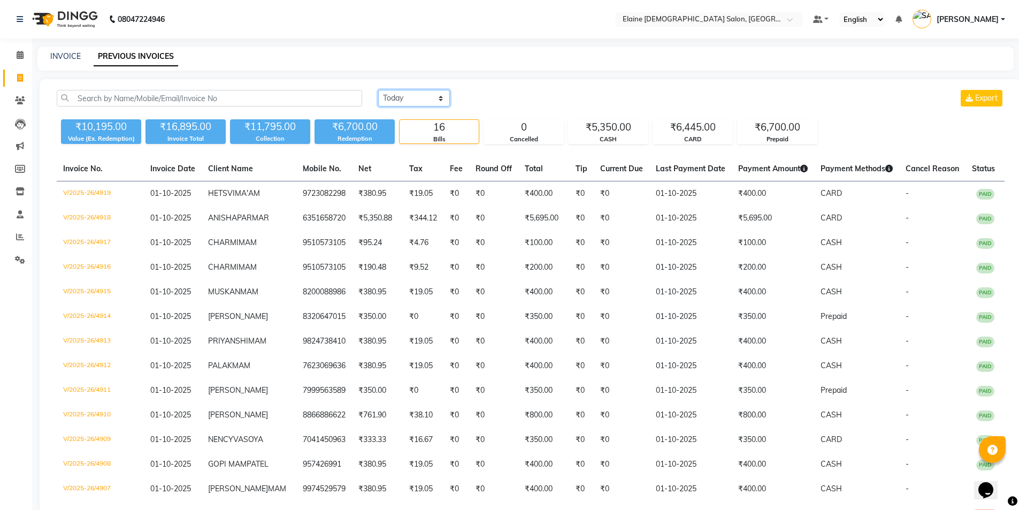
click at [406, 98] on select "[DATE] [DATE] Custom Range" at bounding box center [414, 98] width 72 height 17
select select "today"
click at [378, 90] on select "[DATE] [DATE] Custom Range" at bounding box center [414, 98] width 72 height 17
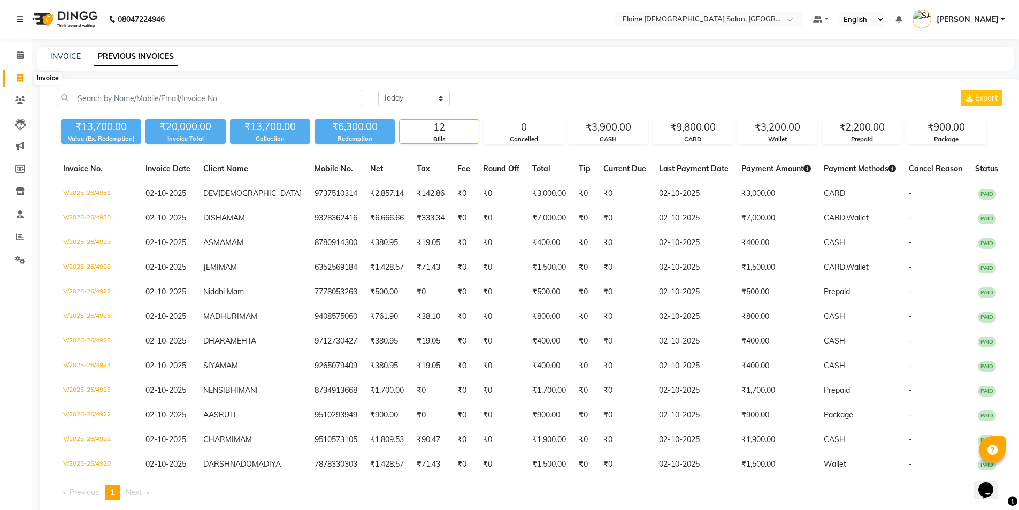
click at [26, 81] on span at bounding box center [20, 78] width 19 height 12
select select "service"
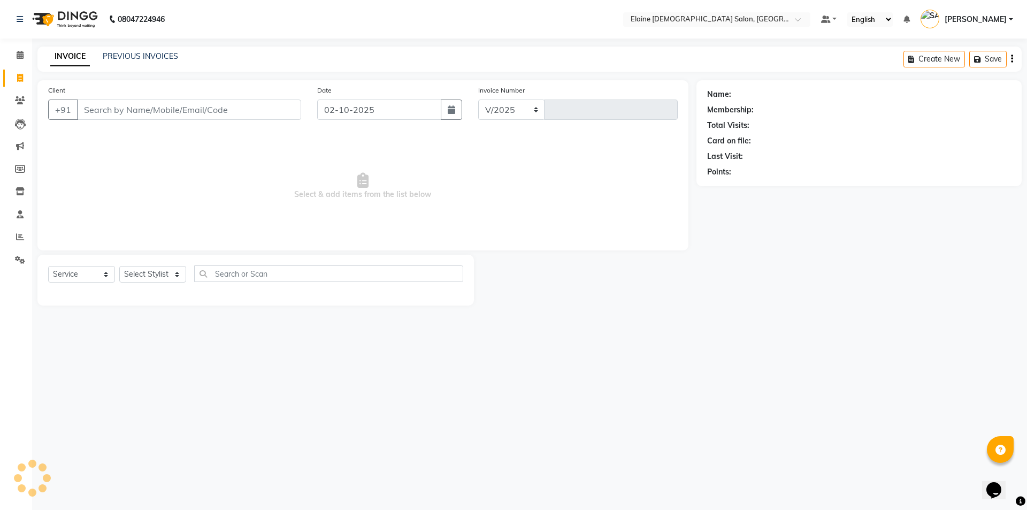
select select "7542"
type input "4932"
click at [162, 104] on input "Client" at bounding box center [189, 109] width 224 height 20
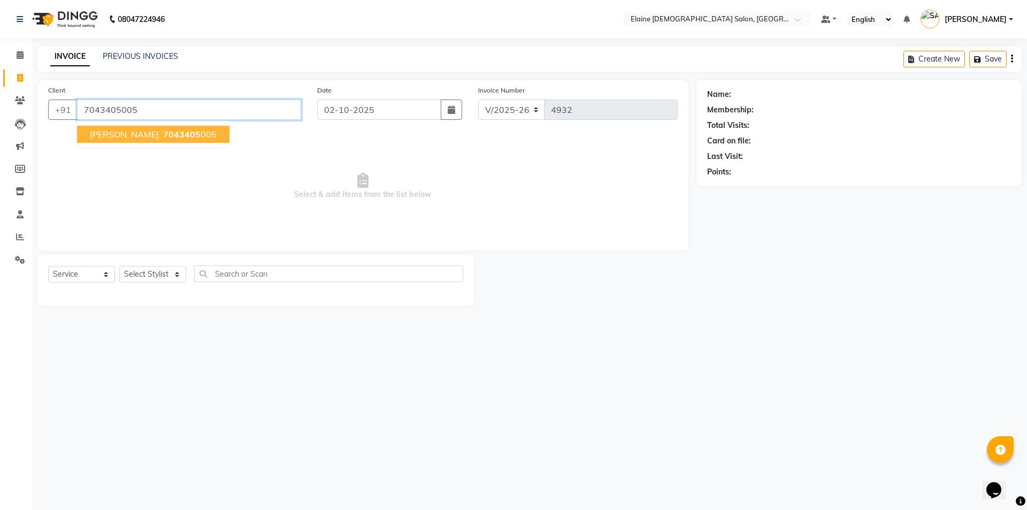
type input "7043405005"
click at [189, 140] on button "[PERSON_NAME] 7043405 005" at bounding box center [153, 134] width 152 height 17
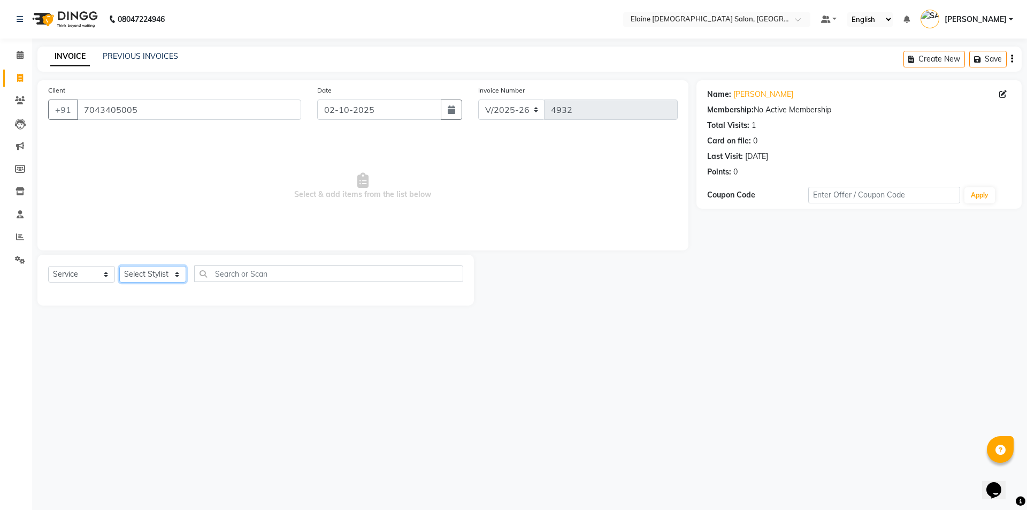
click at [149, 269] on select "Select Stylist AANAND BAVALIYA BHAVTIK GONDALIYA DHARMIK RAVRANI DIKSHA [PERSON…" at bounding box center [152, 274] width 67 height 17
select select "67044"
click at [119, 266] on select "Select Stylist AANAND BAVALIYA BHAVTIK GONDALIYA DHARMIK RAVRANI DIKSHA [PERSON…" at bounding box center [152, 274] width 67 height 17
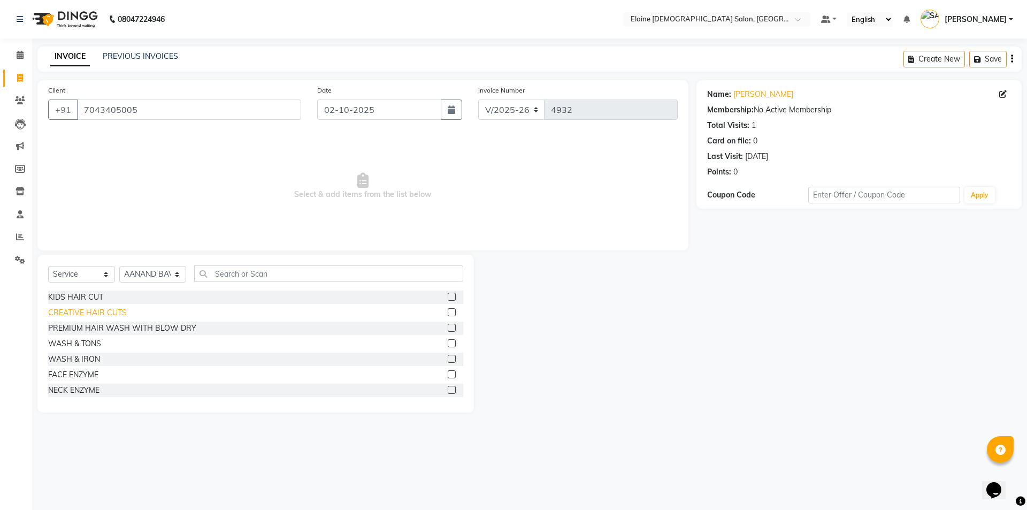
click at [101, 314] on div "CREATIVE HAIR CUTS" at bounding box center [87, 312] width 79 height 11
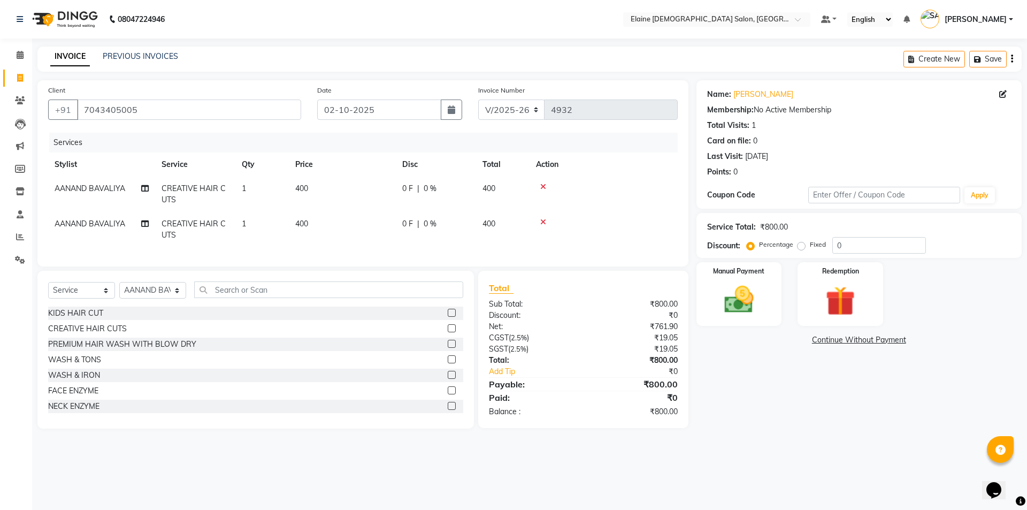
click at [139, 193] on td "AANAND BAVALIYA" at bounding box center [101, 193] width 107 height 35
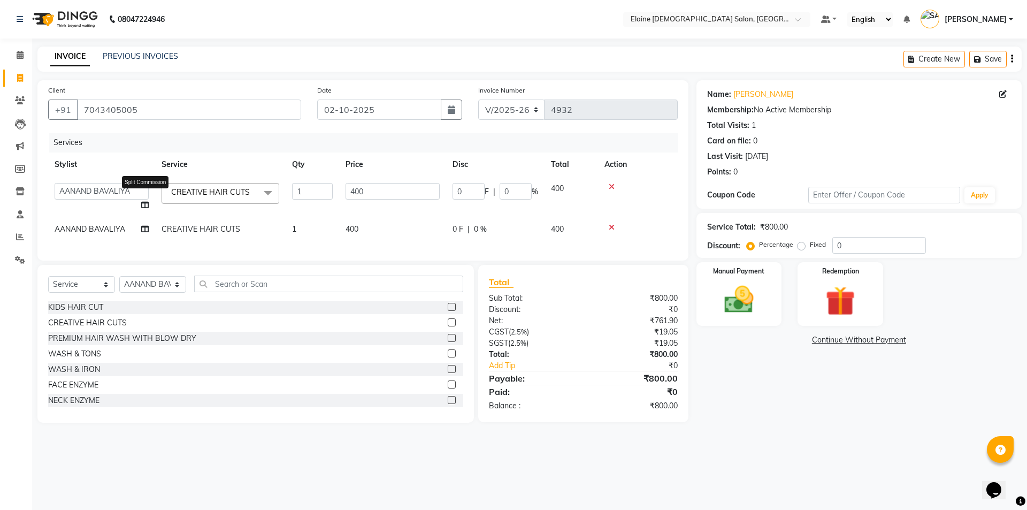
click at [147, 204] on icon at bounding box center [144, 204] width 7 height 7
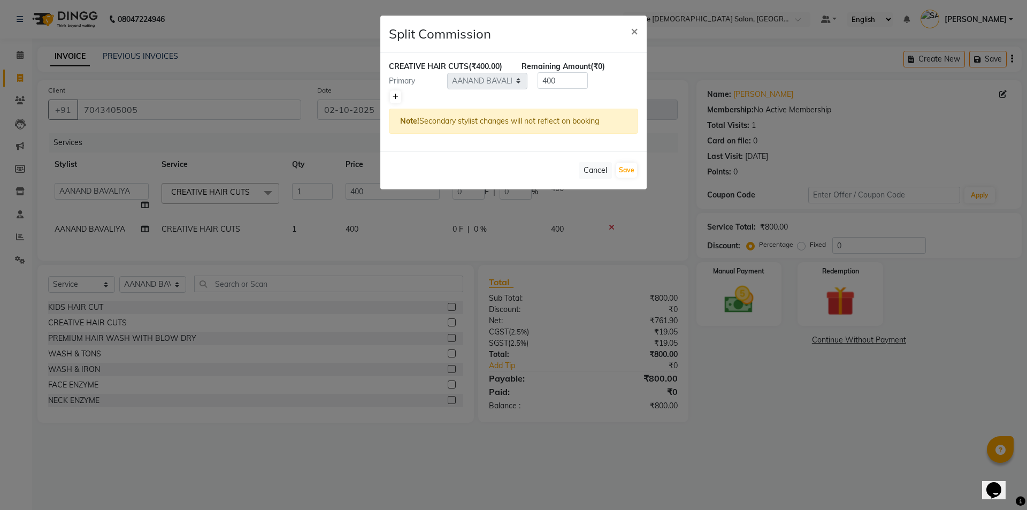
click at [392, 100] on link at bounding box center [395, 96] width 11 height 13
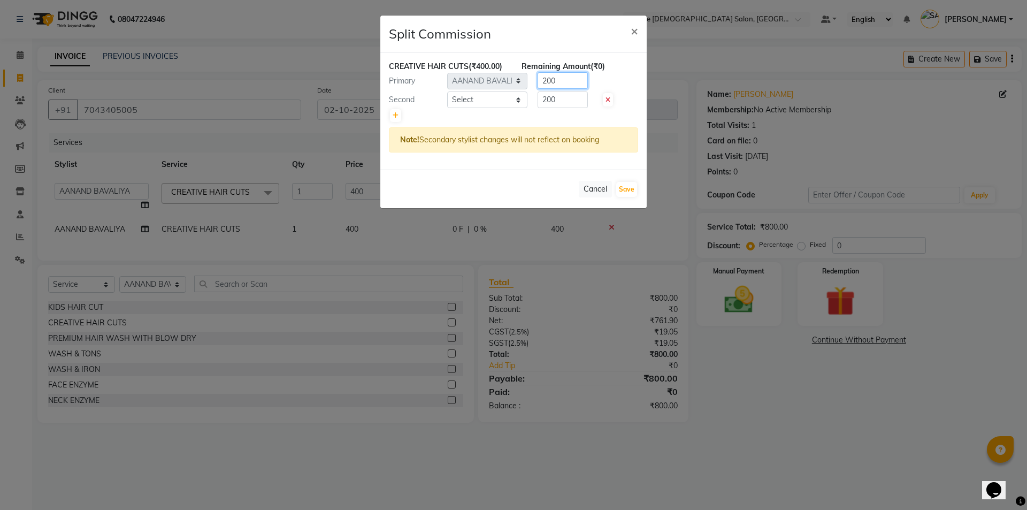
drag, startPoint x: 545, startPoint y: 85, endPoint x: 519, endPoint y: 93, distance: 27.3
click at [520, 93] on div "CREATIVE HAIR CUTS (₹400.00) Remaining Amount (₹0) Primary Select AANAND BAVALI…" at bounding box center [513, 110] width 266 height 117
drag, startPoint x: 549, startPoint y: 100, endPoint x: 488, endPoint y: 114, distance: 62.7
click at [502, 113] on div "CREATIVE HAIR CUTS (₹400.00) Remaining Amount (-₹100.00) Primary Select AANAND …" at bounding box center [513, 110] width 266 height 117
click at [481, 101] on select "Select AANAND BAVALIYA BHAVTIK GONDALIYA DHARMIK RAVRANI DIKSHA [PERSON_NAME] G…" at bounding box center [487, 99] width 80 height 17
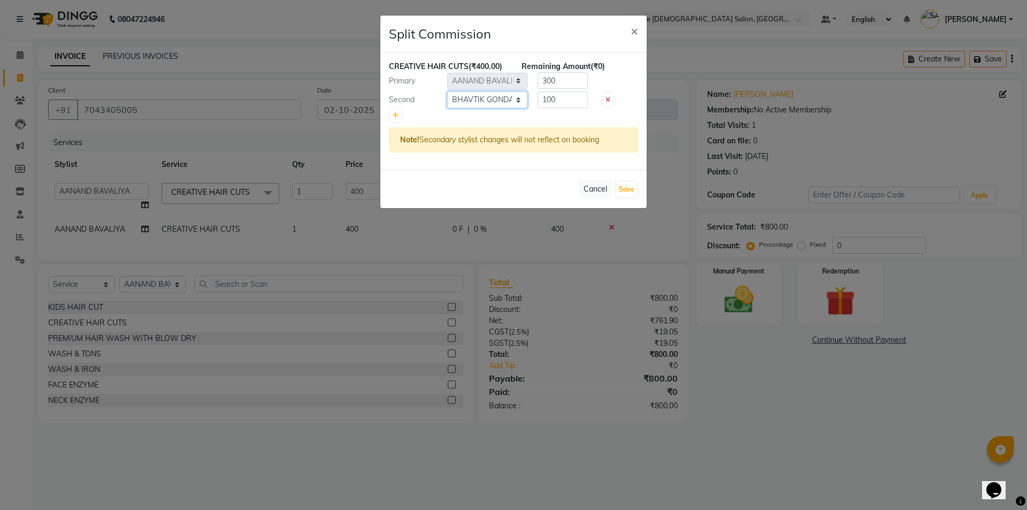
click at [447, 91] on select "Select AANAND BAVALIYA BHAVTIK GONDALIYA DHARMIK RAVRANI DIKSHA [PERSON_NAME] G…" at bounding box center [487, 99] width 80 height 17
click at [481, 101] on select "Select AANAND BAVALIYA BHAVTIK GONDALIYA DHARMIK RAVRANI DIKSHA [PERSON_NAME] G…" at bounding box center [487, 99] width 80 height 17
click at [447, 91] on select "Select AANAND BAVALIYA BHAVTIK GONDALIYA DHARMIK RAVRANI DIKSHA [PERSON_NAME] G…" at bounding box center [487, 99] width 80 height 17
click at [630, 195] on button "Save" at bounding box center [626, 189] width 21 height 15
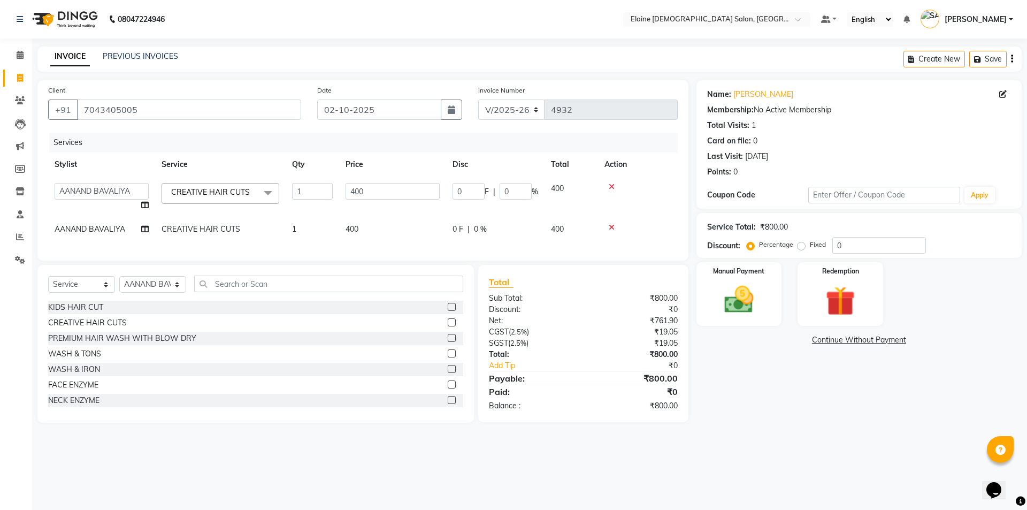
click at [128, 228] on td "AANAND BAVALIYA" at bounding box center [101, 229] width 107 height 24
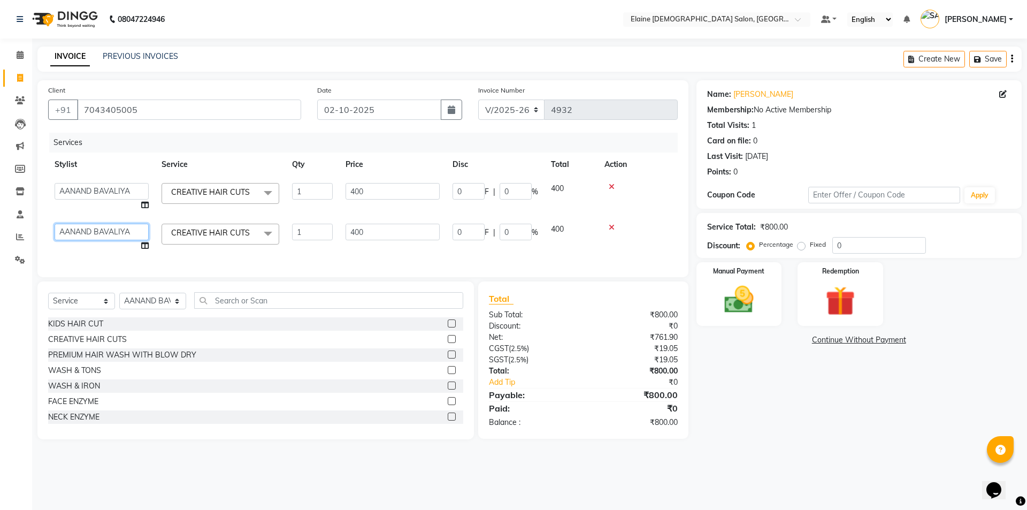
click at [128, 228] on select "AANAND BAVALIYA BHAVTIK GONDALIYA DHARMIK RAVRANI DIKSHA [PERSON_NAME] GOPI DAS…" at bounding box center [102, 232] width 94 height 17
click at [149, 246] on td "AANAND BAVALIYA BHAVTIK GONDALIYA DHARMIK RAVRANI DIKSHA [PERSON_NAME] GOPI DAS…" at bounding box center [101, 237] width 107 height 41
click at [142, 246] on icon at bounding box center [144, 245] width 7 height 7
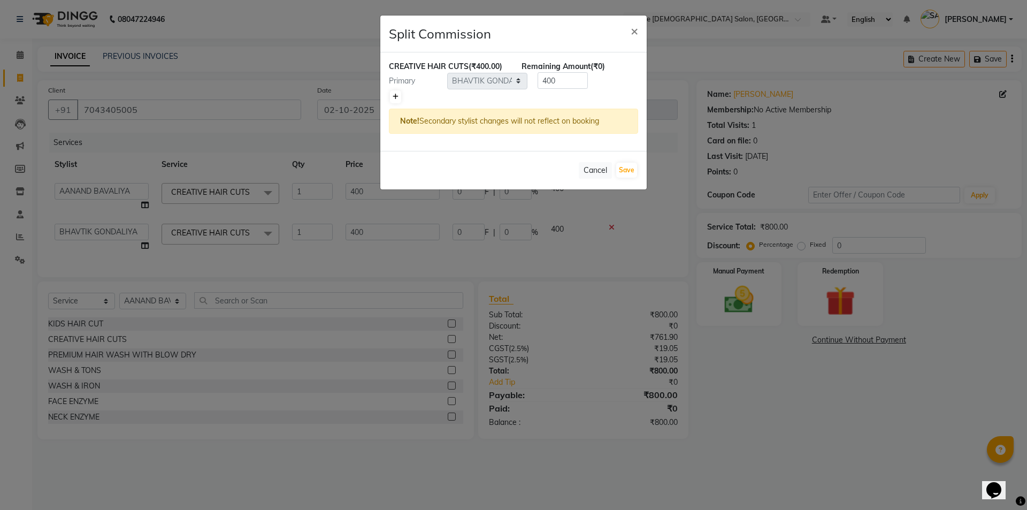
click at [396, 94] on icon at bounding box center [396, 97] width 6 height 6
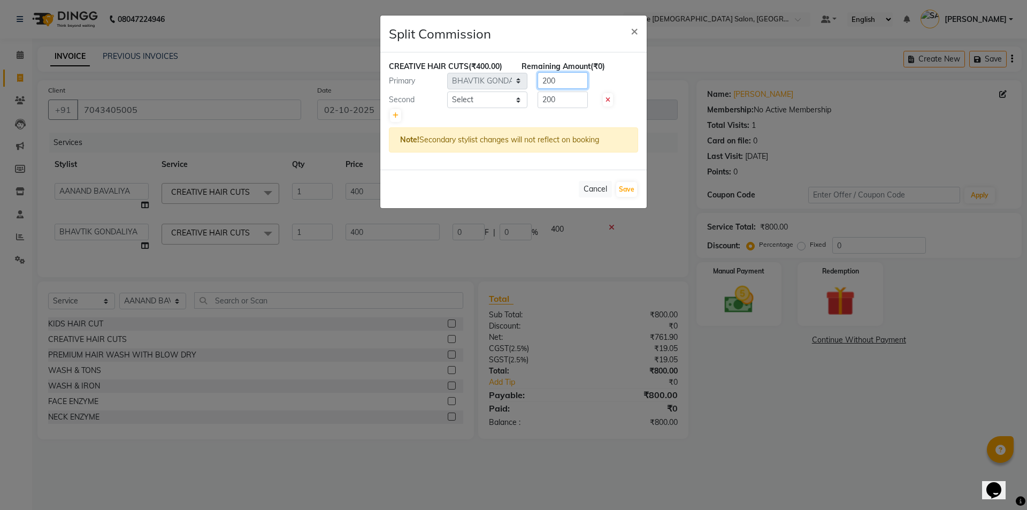
drag, startPoint x: 550, startPoint y: 80, endPoint x: 506, endPoint y: 96, distance: 46.9
click at [509, 94] on div "CREATIVE HAIR CUTS (₹400.00) Remaining Amount (₹0) Primary Select AANAND BAVALI…" at bounding box center [513, 110] width 266 height 117
drag, startPoint x: 525, startPoint y: 105, endPoint x: 494, endPoint y: 107, distance: 31.1
click at [494, 105] on div "Second Select AANAND BAVALIYA BHAVTIK GONDALIYA DHARMIK RAVRANI DIKSHA [PERSON_…" at bounding box center [513, 99] width 265 height 17
click at [493, 97] on select "Select AANAND BAVALIYA BHAVTIK GONDALIYA DHARMIK RAVRANI DIKSHA [PERSON_NAME] G…" at bounding box center [487, 99] width 80 height 17
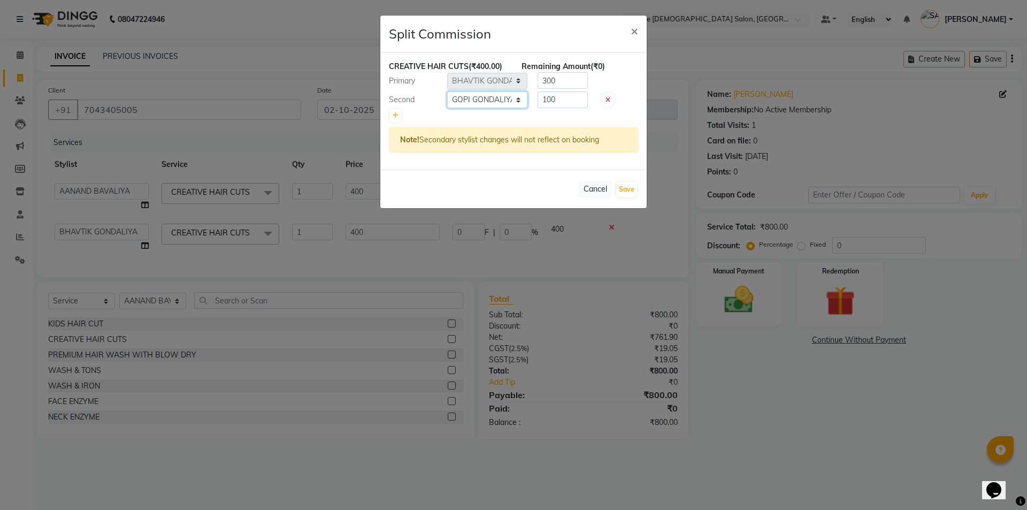
click at [447, 91] on select "Select AANAND BAVALIYA BHAVTIK GONDALIYA DHARMIK RAVRANI DIKSHA [PERSON_NAME] G…" at bounding box center [487, 99] width 80 height 17
click at [631, 189] on button "Save" at bounding box center [626, 189] width 21 height 15
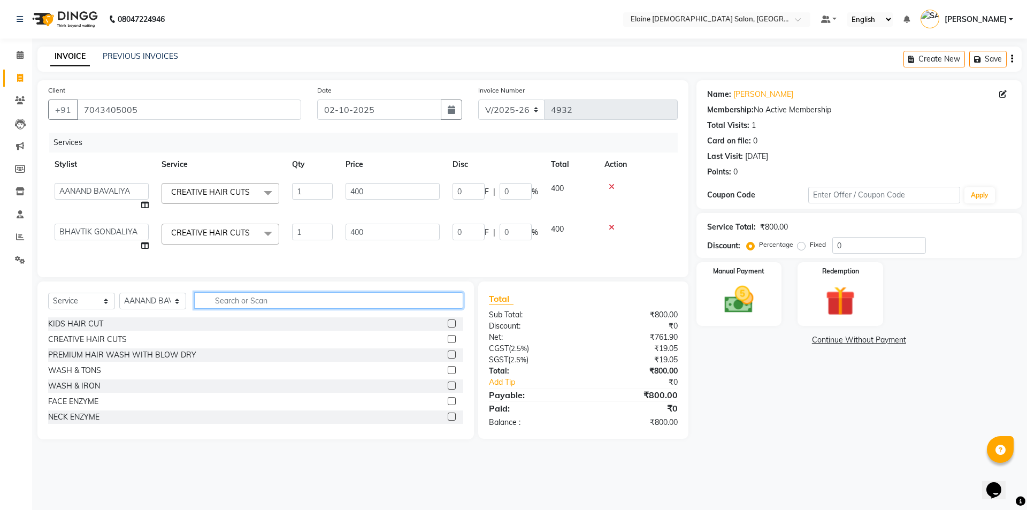
click at [268, 309] on input "text" at bounding box center [328, 300] width 269 height 17
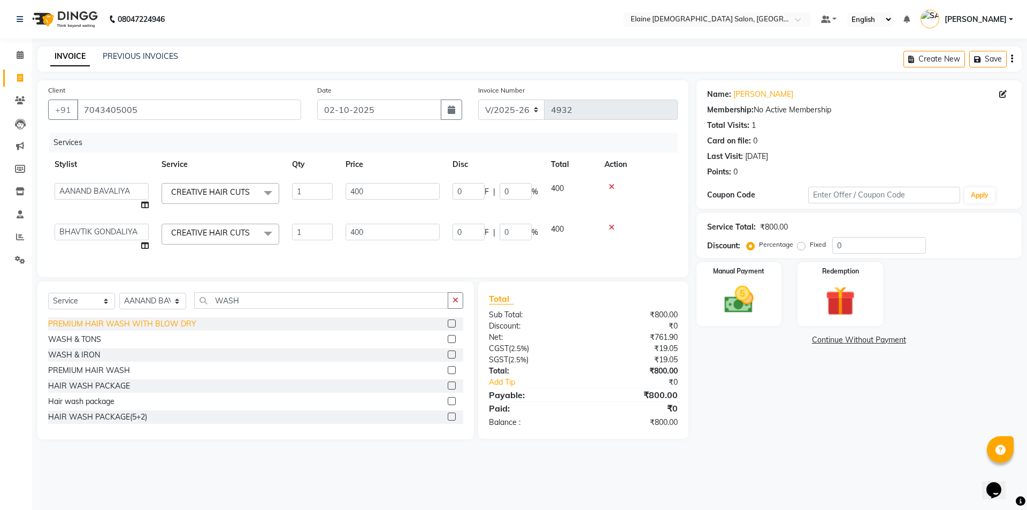
click at [173, 329] on div "PREMIUM HAIR WASH WITH BLOW DRY" at bounding box center [122, 323] width 148 height 11
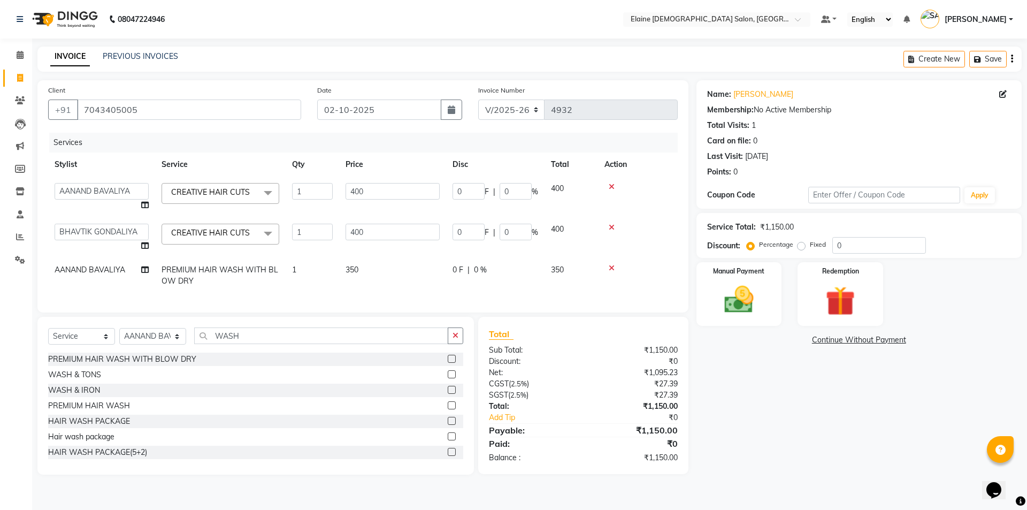
click at [122, 270] on span "AANAND BAVALIYA" at bounding box center [90, 270] width 71 height 10
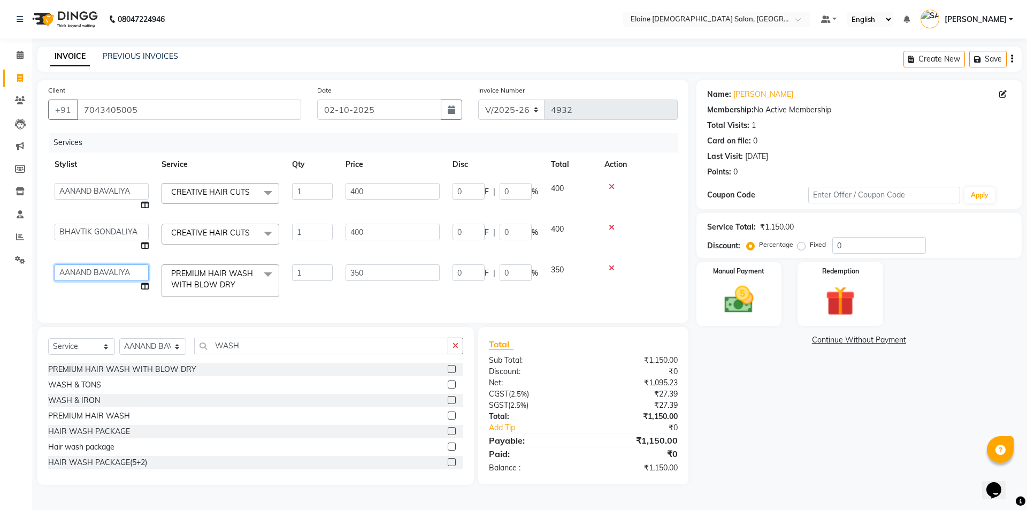
click at [122, 270] on select "AANAND BAVALIYA BHAVTIK GONDALIYA DHARMIK RAVRANI DIKSHA [PERSON_NAME] GOPI DAS…" at bounding box center [102, 272] width 94 height 17
click at [145, 288] on icon at bounding box center [144, 285] width 7 height 7
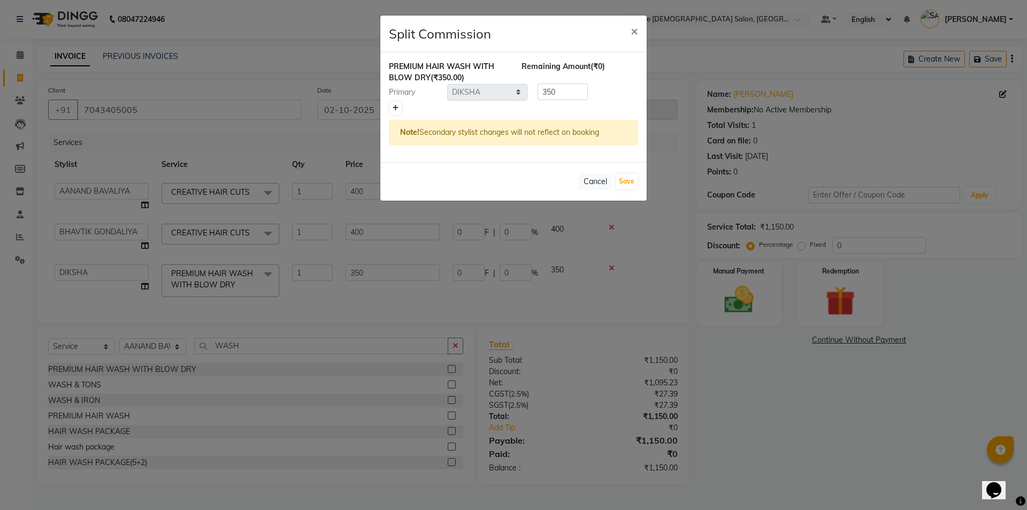
click at [399, 107] on link at bounding box center [395, 108] width 11 height 13
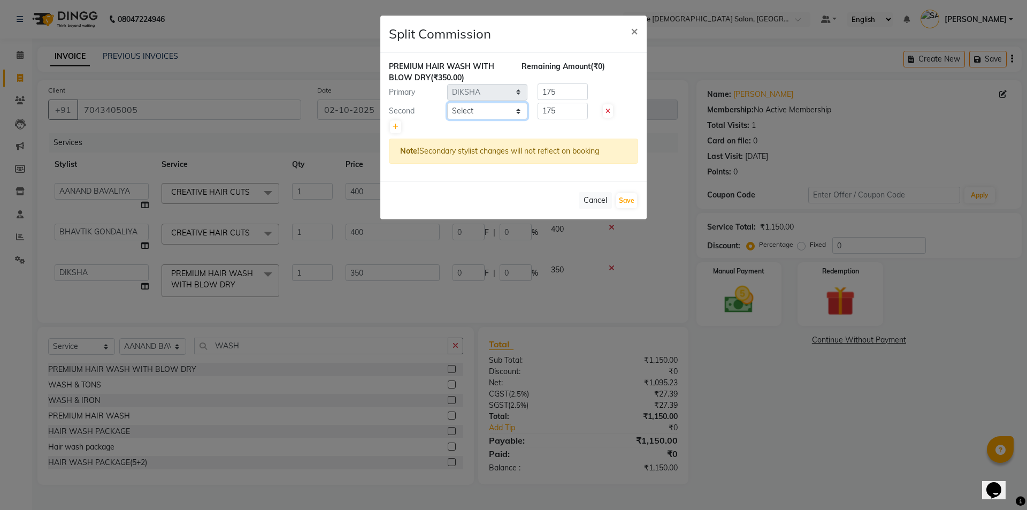
click at [479, 109] on select "Select AANAND BAVALIYA BHAVTIK GONDALIYA DHARMIK RAVRANI DIKSHA [PERSON_NAME] G…" at bounding box center [487, 111] width 80 height 17
click at [447, 103] on select "Select AANAND BAVALIYA BHAVTIK GONDALIYA DHARMIK RAVRANI DIKSHA [PERSON_NAME] G…" at bounding box center [487, 111] width 80 height 17
click at [628, 196] on button "Save" at bounding box center [626, 200] width 21 height 15
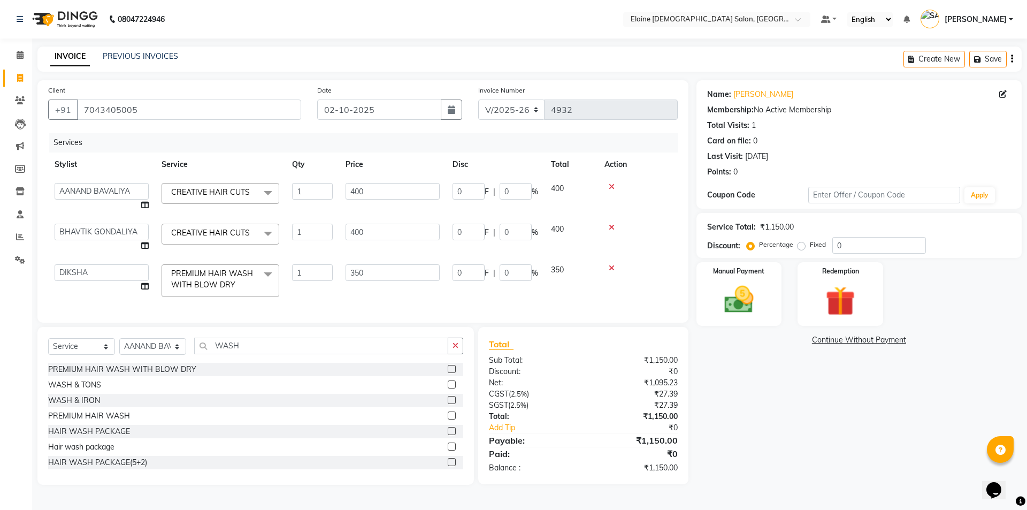
click at [743, 301] on img at bounding box center [739, 299] width 48 height 34
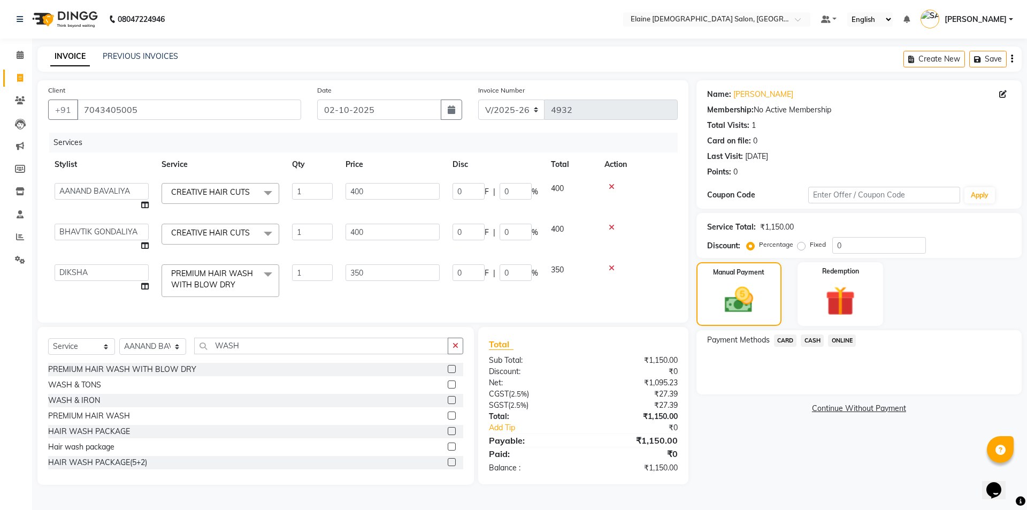
drag, startPoint x: 807, startPoint y: 333, endPoint x: 810, endPoint y: 343, distance: 10.7
click at [808, 333] on div "Payment Methods CARD CASH ONLINE" at bounding box center [858, 362] width 325 height 64
click at [810, 343] on span "CASH" at bounding box center [812, 340] width 23 height 12
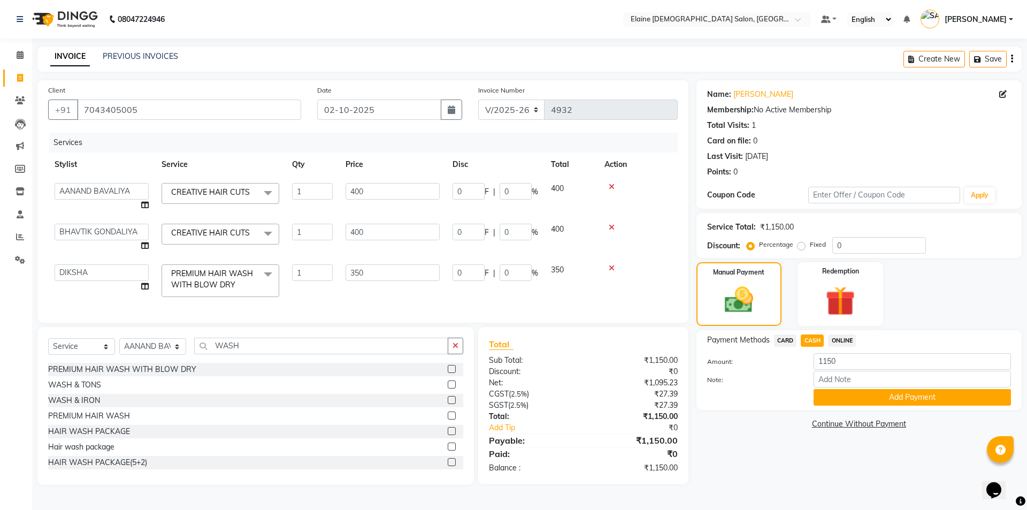
click at [831, 410] on div "Name: [PERSON_NAME] Membership: No Active Membership Total Visits: 1 Card on fi…" at bounding box center [862, 282] width 333 height 404
click at [824, 398] on button "Add Payment" at bounding box center [911, 397] width 197 height 17
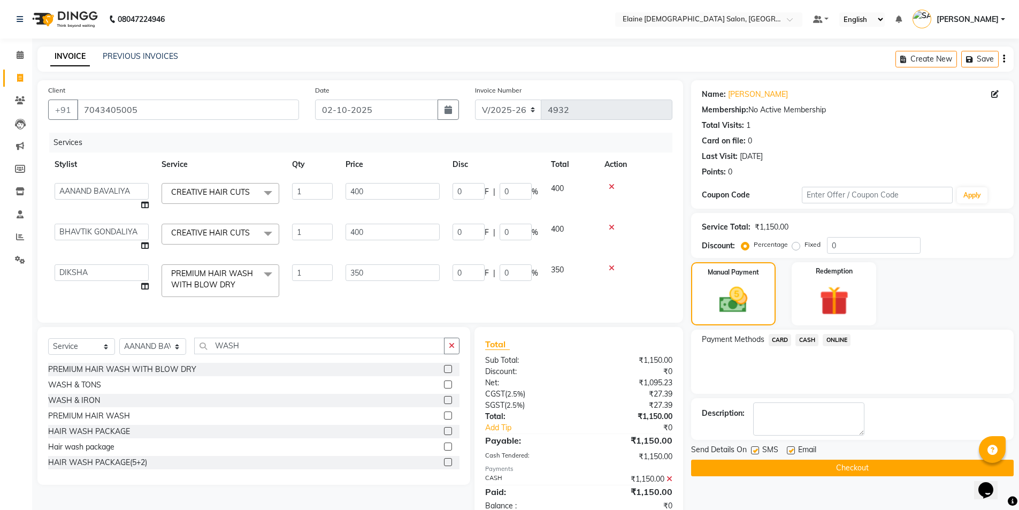
click at [793, 451] on label at bounding box center [791, 450] width 8 height 8
click at [793, 451] on input "checkbox" at bounding box center [790, 450] width 7 height 7
click at [752, 450] on div "Send Details On SMS Email" at bounding box center [852, 450] width 322 height 13
click at [758, 450] on label at bounding box center [755, 450] width 8 height 8
click at [758, 450] on input "checkbox" at bounding box center [754, 450] width 7 height 7
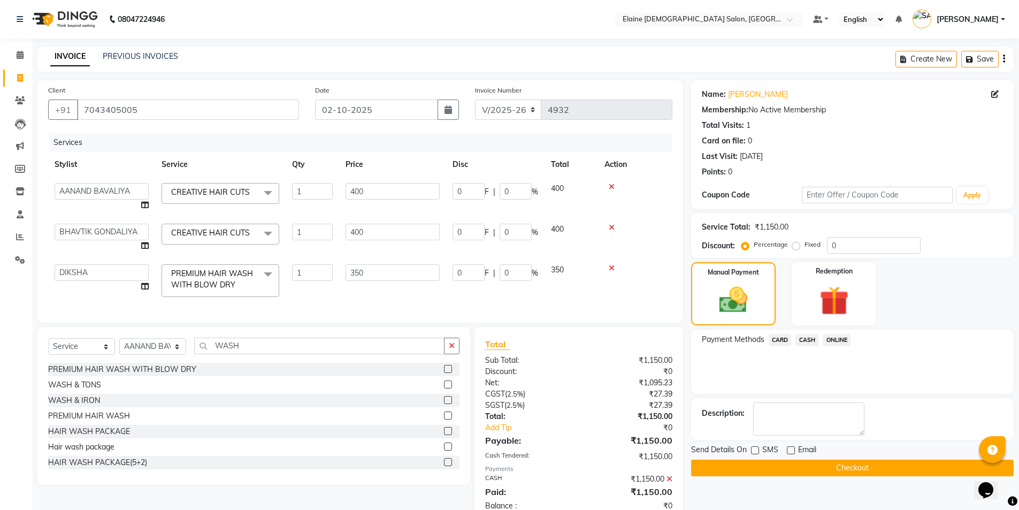
click at [757, 465] on button "Checkout" at bounding box center [852, 467] width 322 height 17
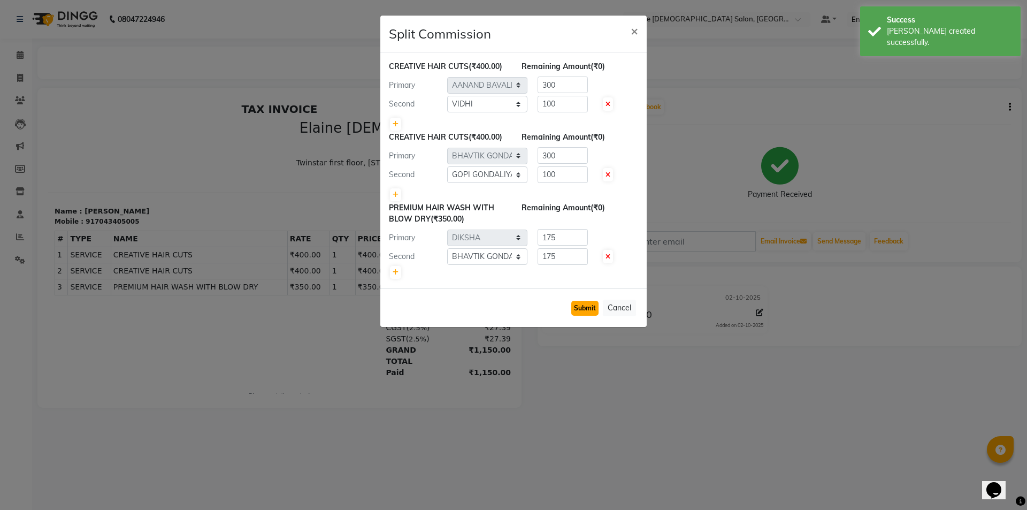
click at [595, 305] on button "Submit" at bounding box center [584, 308] width 27 height 15
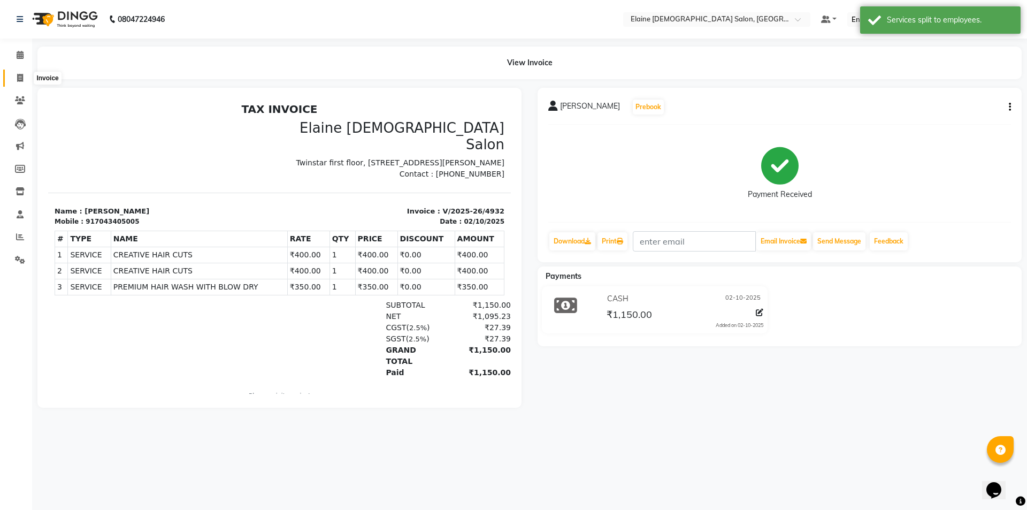
click at [22, 78] on icon at bounding box center [20, 78] width 6 height 8
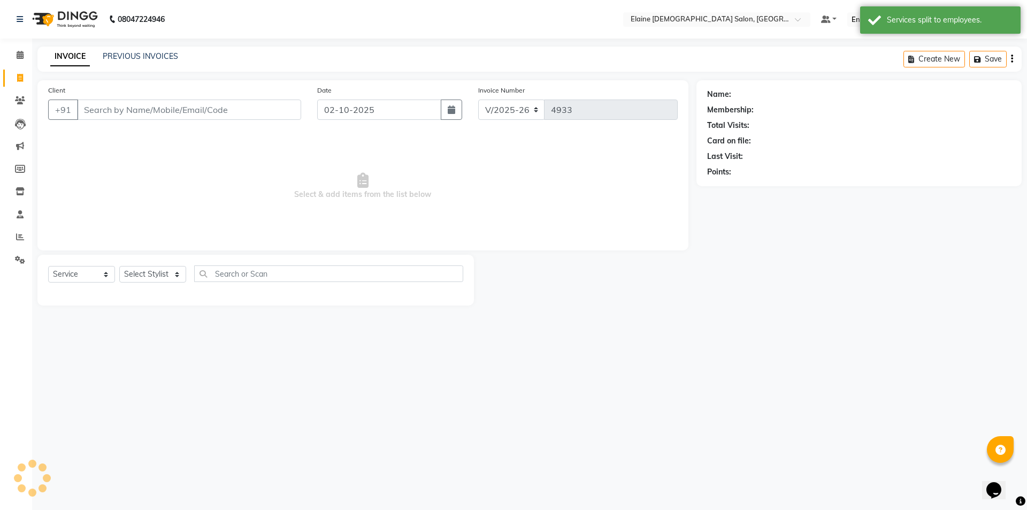
click at [183, 120] on div "Client +91" at bounding box center [174, 106] width 269 height 44
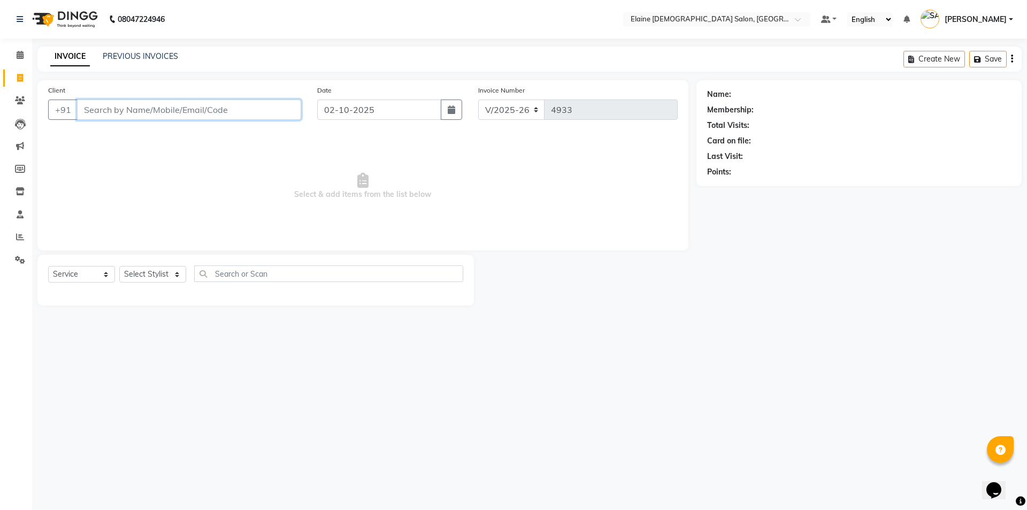
click at [182, 119] on input "Client" at bounding box center [189, 109] width 224 height 20
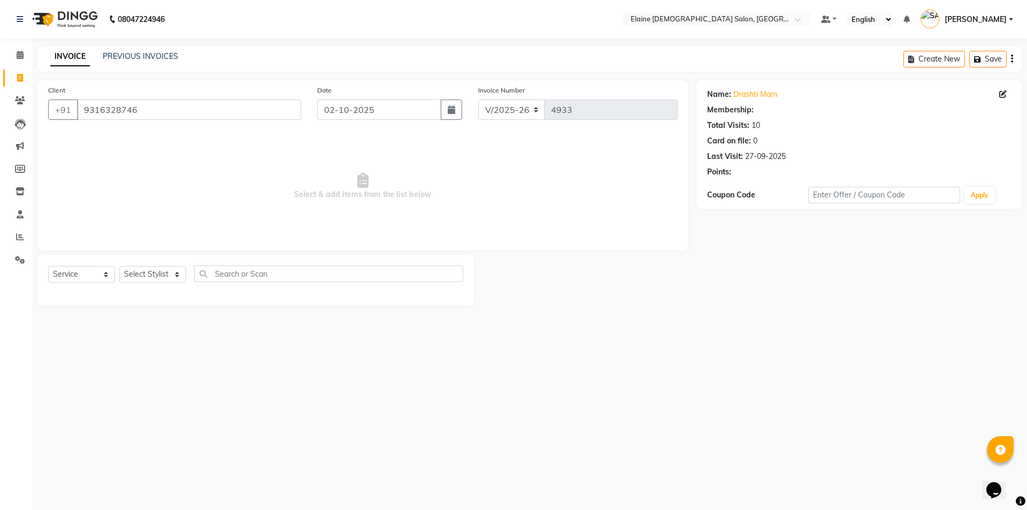
drag, startPoint x: 324, startPoint y: 157, endPoint x: 300, endPoint y: 199, distance: 48.4
click at [326, 157] on span "Select & add items from the list below" at bounding box center [362, 186] width 629 height 107
drag, startPoint x: 159, startPoint y: 275, endPoint x: 153, endPoint y: 276, distance: 5.5
click at [159, 275] on select "Select Stylist AANAND BAVALIYA BHAVTIK GONDALIYA DHARMIK RAVRANI DIKSHA [PERSON…" at bounding box center [152, 274] width 67 height 17
click at [144, 273] on select "Select Stylist AANAND BAVALIYA BHAVTIK GONDALIYA DHARMIK RAVRANI DIKSHA [PERSON…" at bounding box center [152, 274] width 67 height 17
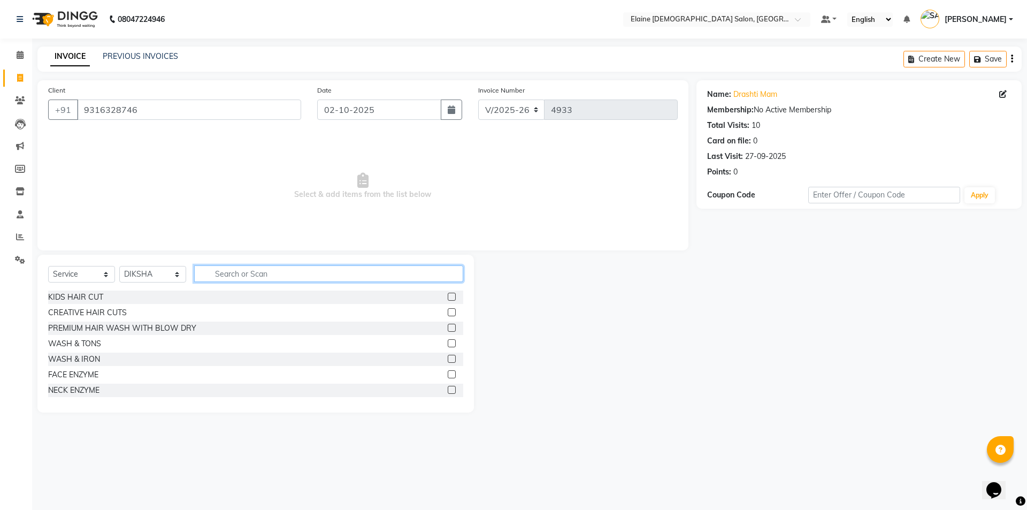
click at [267, 270] on input "text" at bounding box center [328, 273] width 269 height 17
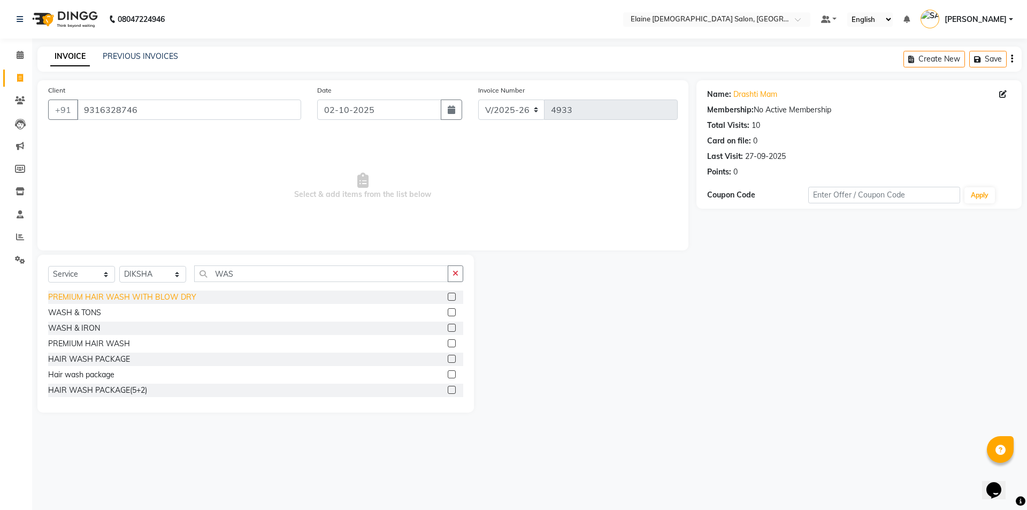
click at [147, 298] on div "PREMIUM HAIR WASH WITH BLOW DRY" at bounding box center [122, 296] width 148 height 11
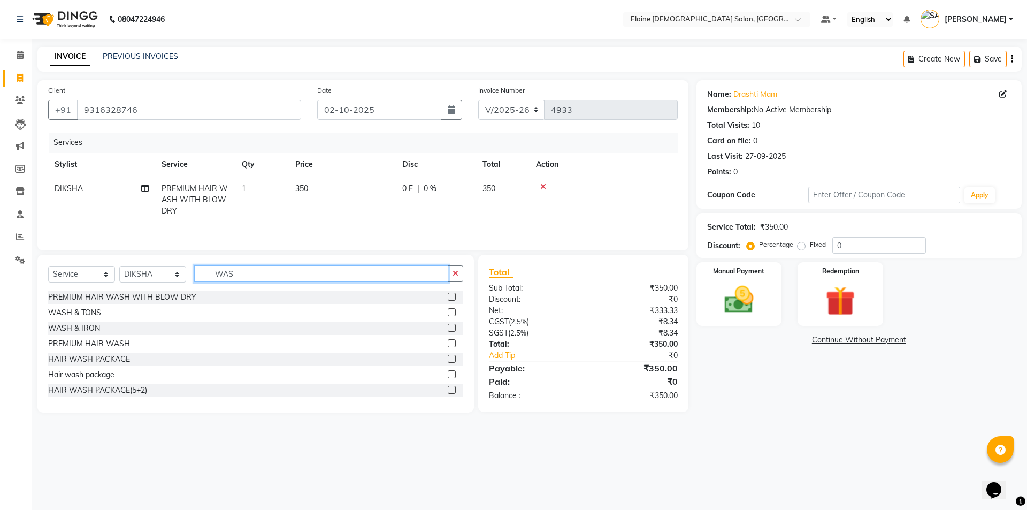
click at [242, 278] on input "WAS" at bounding box center [321, 273] width 254 height 17
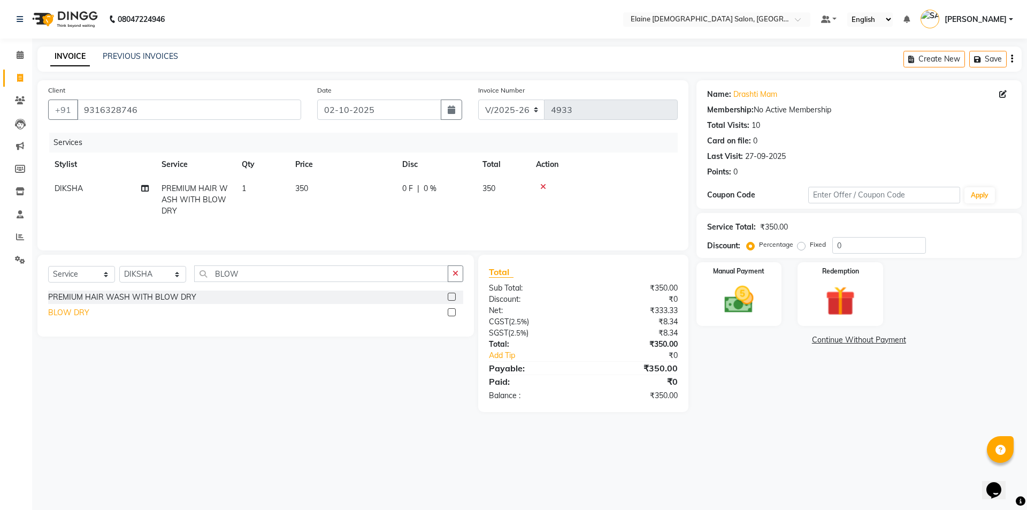
click at [72, 312] on div "BLOW DRY" at bounding box center [68, 312] width 41 height 11
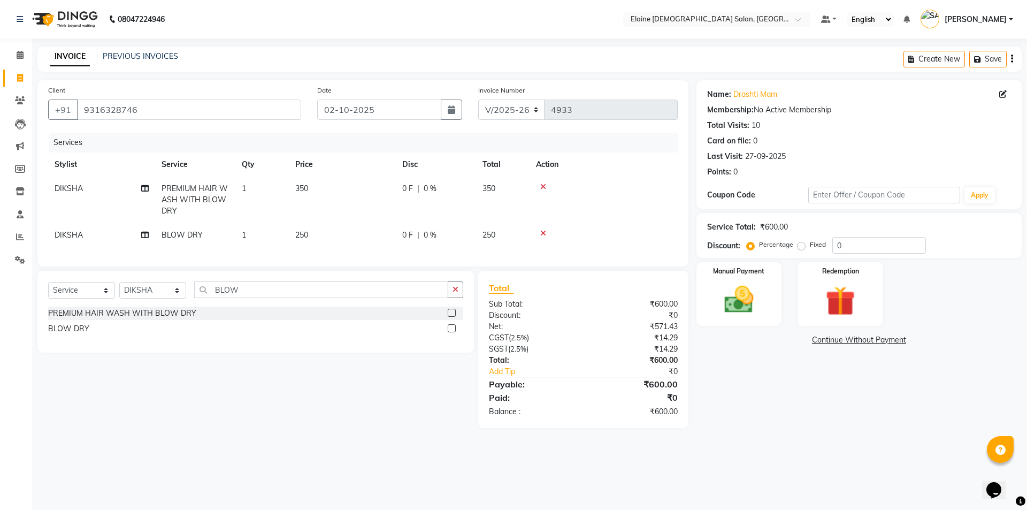
click at [339, 193] on td "350" at bounding box center [342, 199] width 107 height 47
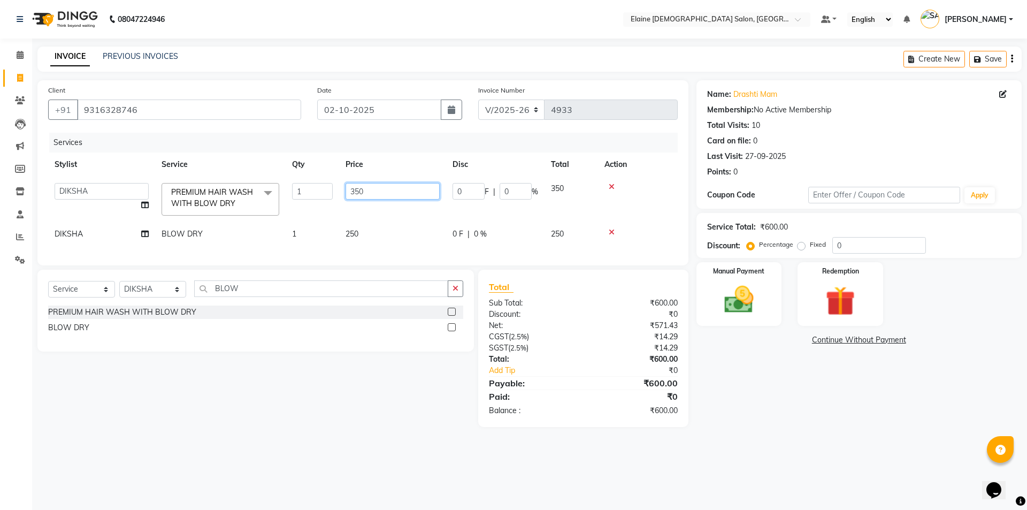
drag, startPoint x: 376, startPoint y: 191, endPoint x: 292, endPoint y: 213, distance: 87.4
click at [292, 213] on tr "AANAND BAVALIYA BHAVTIK GONDALIYA DHARMIK RAVRANI DIKSHA [PERSON_NAME] GOPI DAS…" at bounding box center [362, 198] width 629 height 45
click at [363, 239] on td "250" at bounding box center [392, 234] width 107 height 24
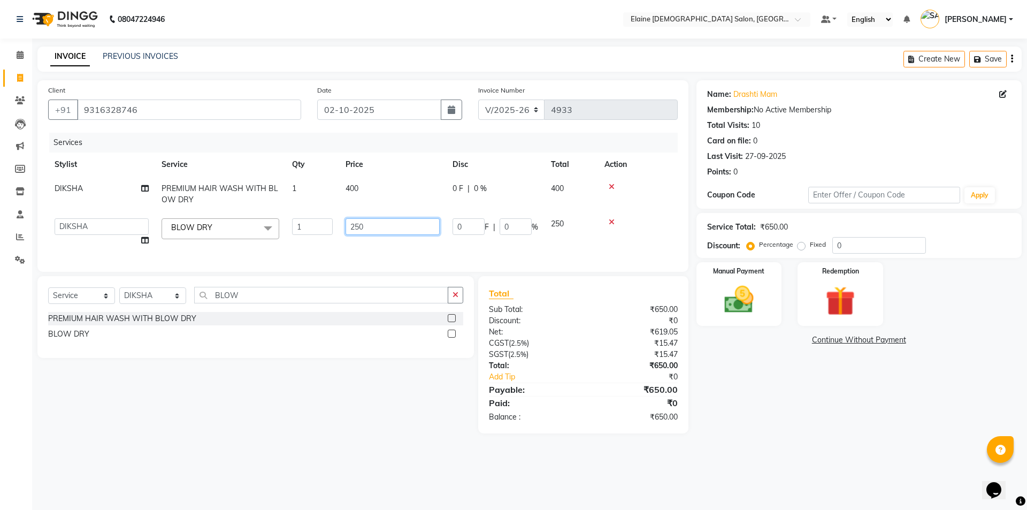
drag, startPoint x: 386, startPoint y: 219, endPoint x: 230, endPoint y: 231, distance: 156.6
click at [253, 231] on tr "AANAND BAVALIYA BHAVTIK GONDALIYA DHARMIK RAVRANI DIKSHA [PERSON_NAME] GOPI DAS…" at bounding box center [362, 232] width 629 height 41
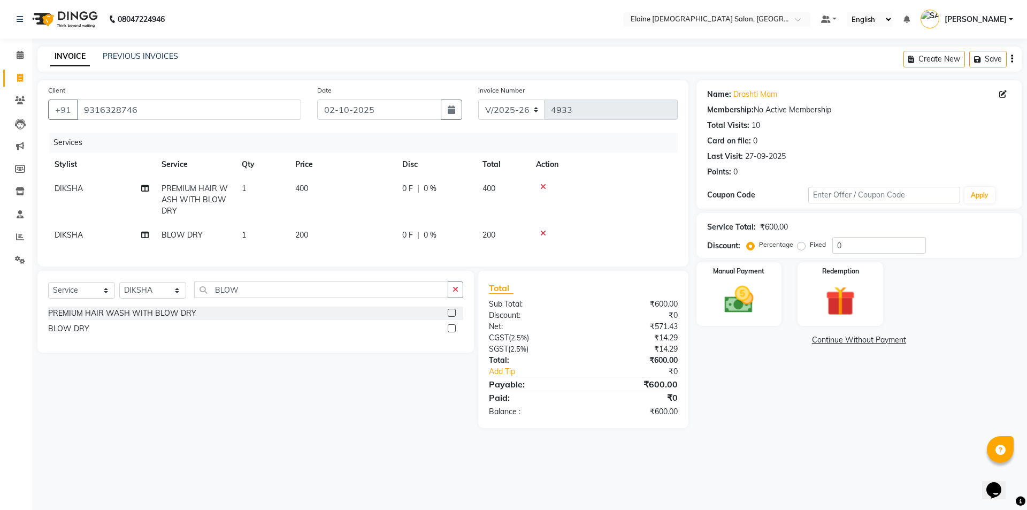
click at [196, 256] on div "Services Stylist Service Qty Price Disc Total Action DIKSHA PREMIUM HAIR WASH W…" at bounding box center [362, 194] width 629 height 123
click at [99, 239] on td "DIKSHA" at bounding box center [101, 235] width 107 height 24
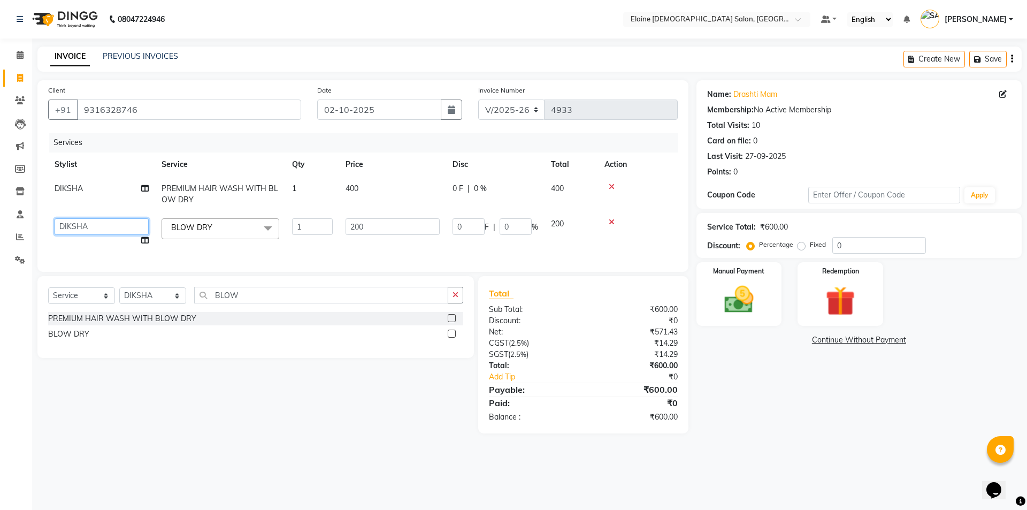
click at [109, 236] on td "AANAND BAVALIYA BHAVTIK GONDALIYA DHARMIK RAVRANI DIKSHA [PERSON_NAME] GOPI DAS…" at bounding box center [101, 232] width 107 height 41
click at [567, 309] on div "Total Sub Total: ₹600.00 Discount: ₹0 Net: ₹571.43 CGST ( 2.5% ) ₹14.29 SGST ( …" at bounding box center [583, 355] width 189 height 136
click at [386, 239] on td "200" at bounding box center [392, 232] width 107 height 41
click at [384, 226] on input "200" at bounding box center [392, 226] width 94 height 17
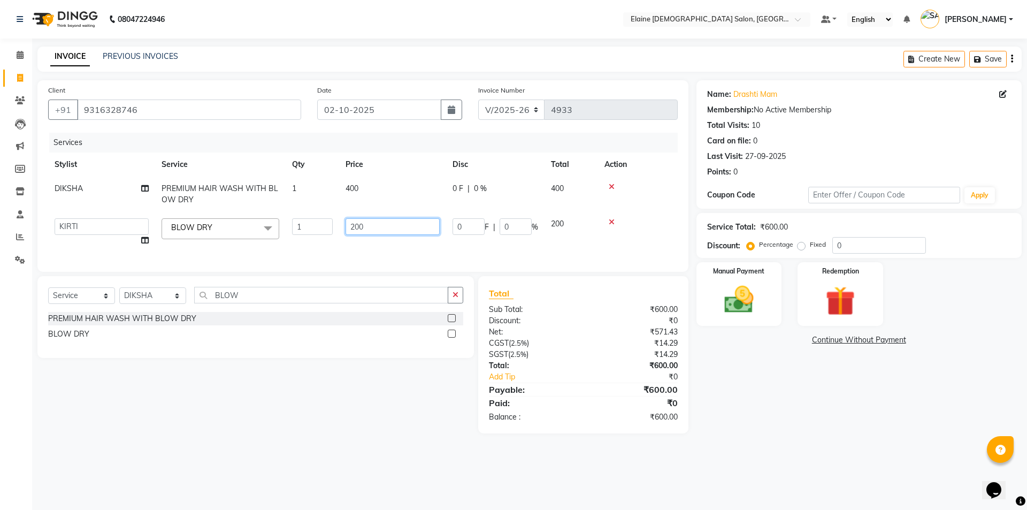
click at [384, 226] on input "200" at bounding box center [392, 226] width 94 height 17
click at [377, 244] on td "250" at bounding box center [392, 232] width 107 height 41
drag, startPoint x: 767, startPoint y: 310, endPoint x: 771, endPoint y: 324, distance: 14.4
click at [767, 312] on div "Manual Payment" at bounding box center [738, 294] width 89 height 66
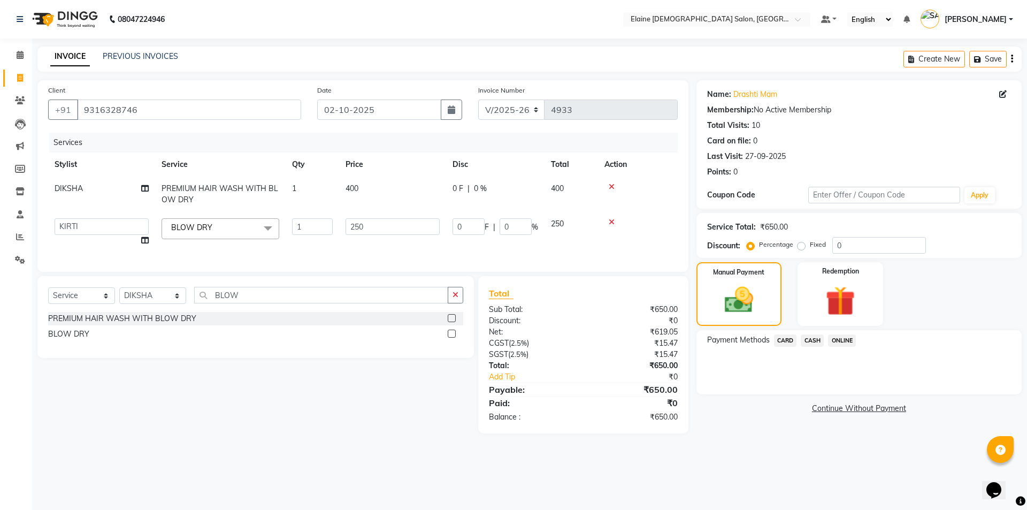
click at [812, 347] on div "CASH" at bounding box center [809, 341] width 27 height 14
click at [783, 340] on span "CARD" at bounding box center [785, 340] width 23 height 12
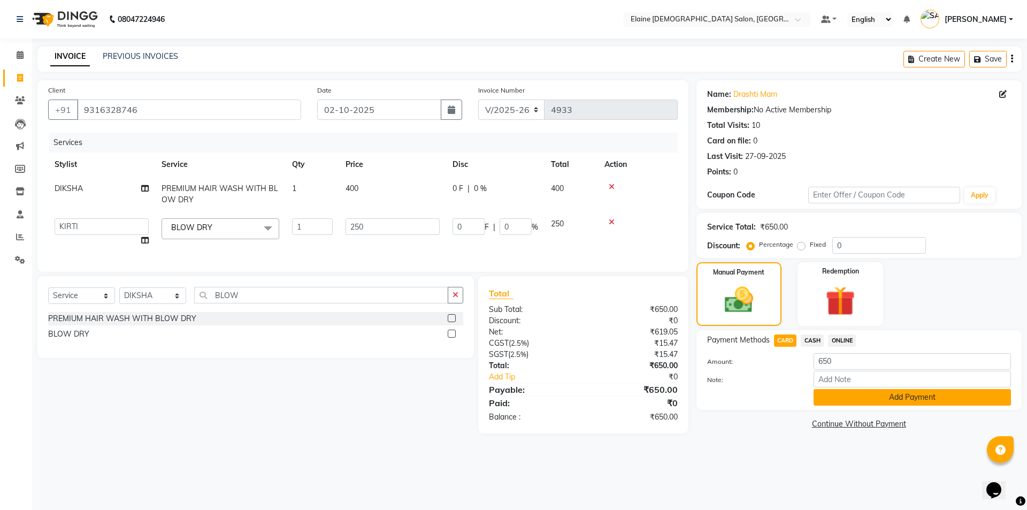
click at [828, 396] on button "Add Payment" at bounding box center [911, 397] width 197 height 17
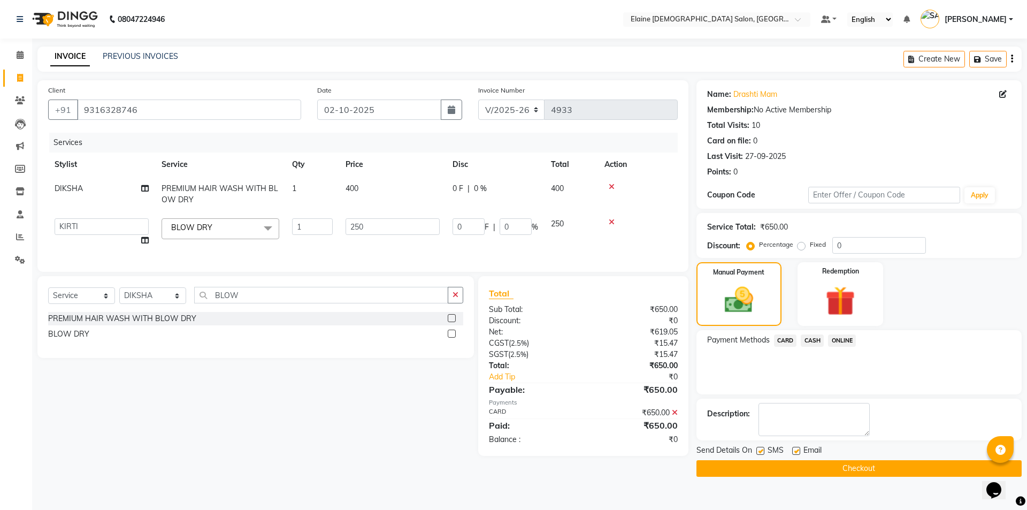
click at [760, 448] on label at bounding box center [760, 451] width 8 height 8
click at [760, 448] on input "checkbox" at bounding box center [759, 451] width 7 height 7
click at [798, 453] on label at bounding box center [796, 451] width 8 height 8
click at [798, 453] on input "checkbox" at bounding box center [795, 451] width 7 height 7
click at [798, 459] on div "Send Details On SMS Email Checkout" at bounding box center [858, 460] width 325 height 32
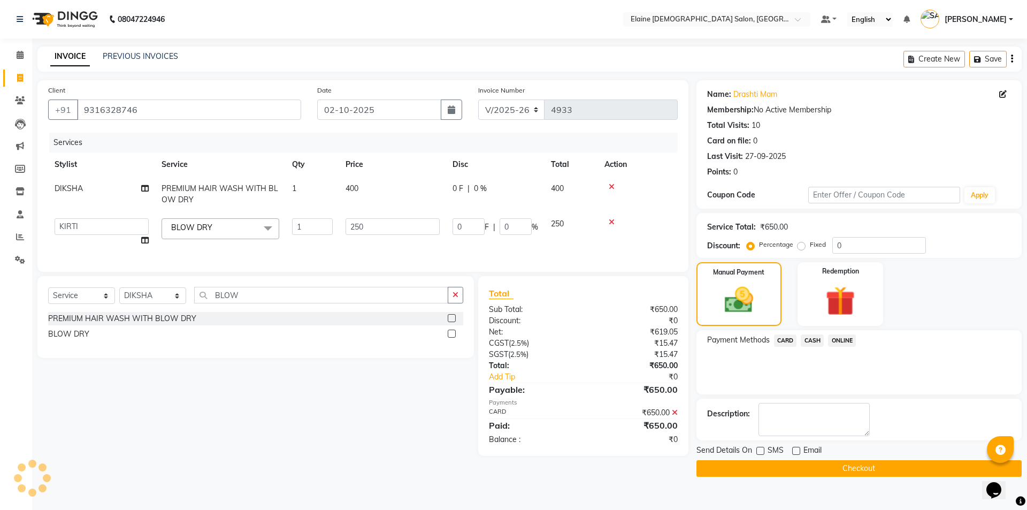
drag, startPoint x: 749, startPoint y: 472, endPoint x: 724, endPoint y: 475, distance: 25.4
click at [749, 471] on button "Checkout" at bounding box center [858, 468] width 325 height 17
